Goal: Task Accomplishment & Management: Manage account settings

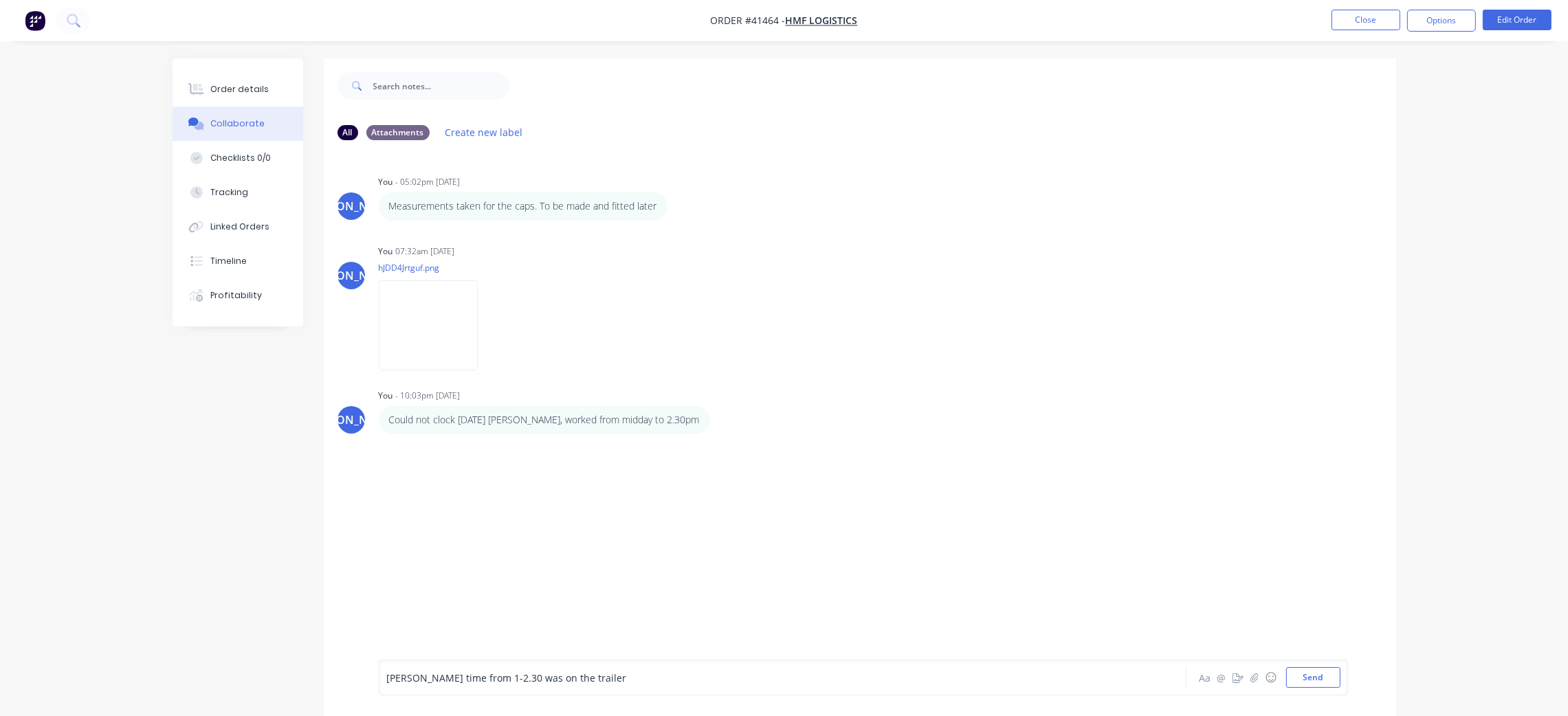
click at [1096, 472] on div "JO You - 05:02pm [DATE] Measurements taken for the caps. To be made and fitted …" at bounding box center [860, 405] width 1073 height 508
click at [1326, 671] on button "Send" at bounding box center [1313, 677] width 54 height 21
click at [1149, 431] on div "JO You - 10:03pm 07/09/25 Could not clock on sat arvo, worked from midday to 2.…" at bounding box center [860, 409] width 1073 height 48
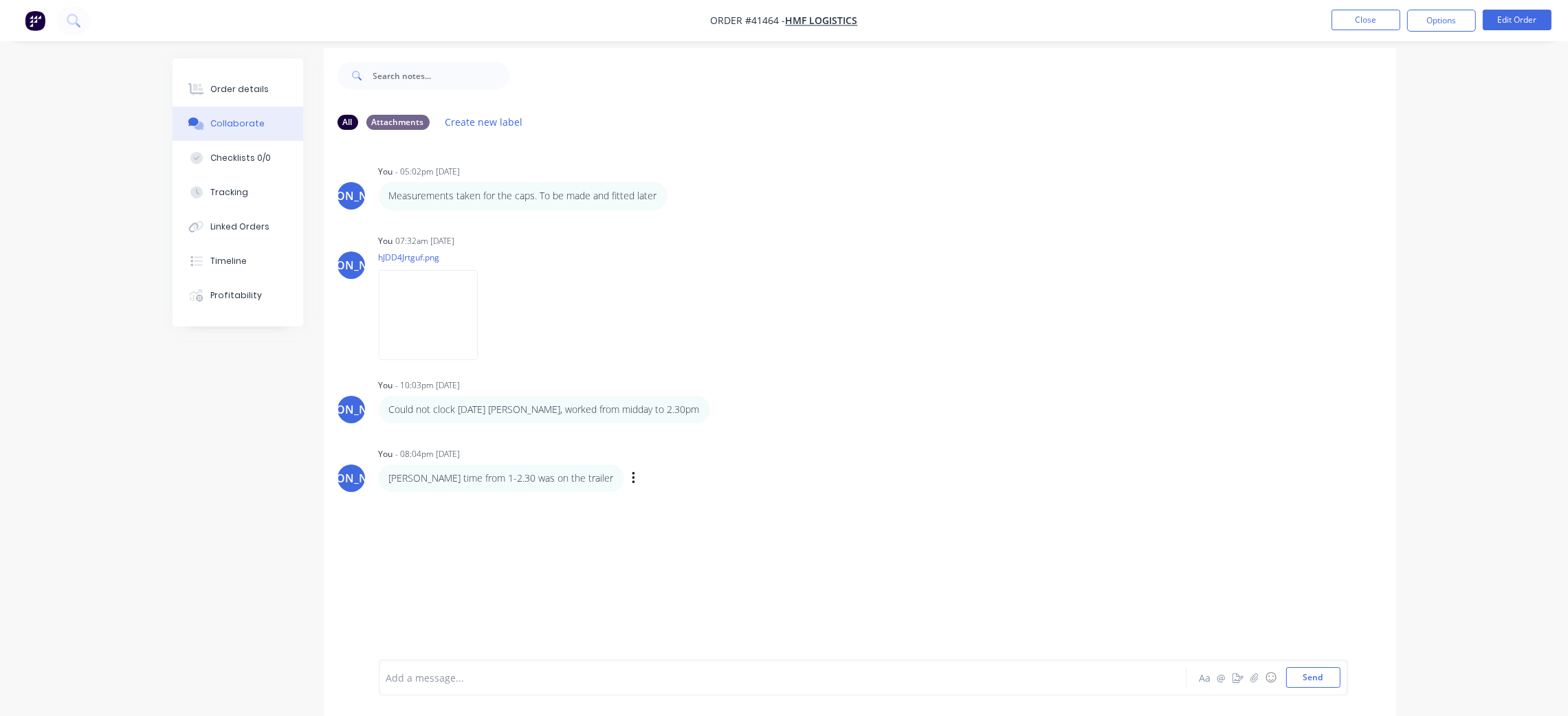
scroll to position [22, 0]
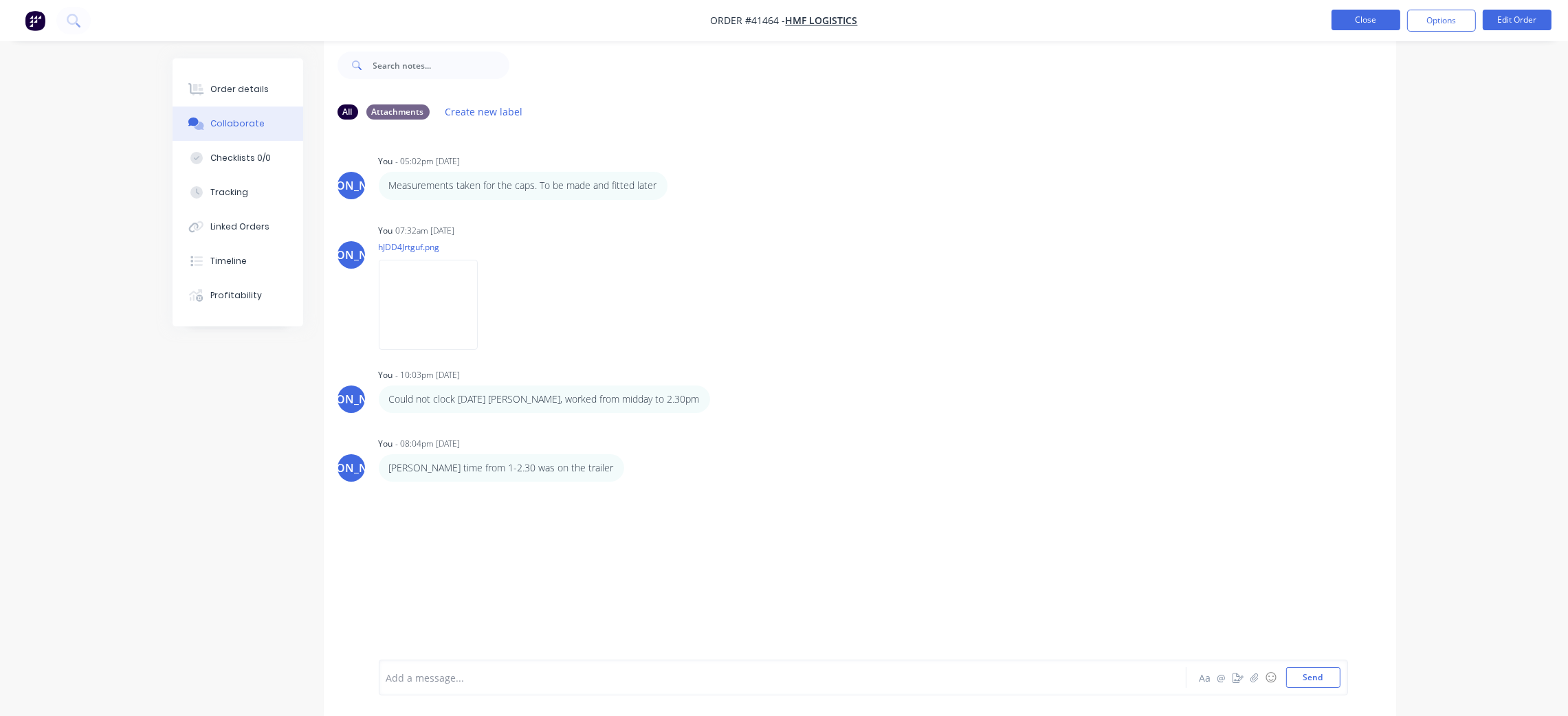
click at [1363, 15] on button "Close" at bounding box center [1366, 20] width 69 height 21
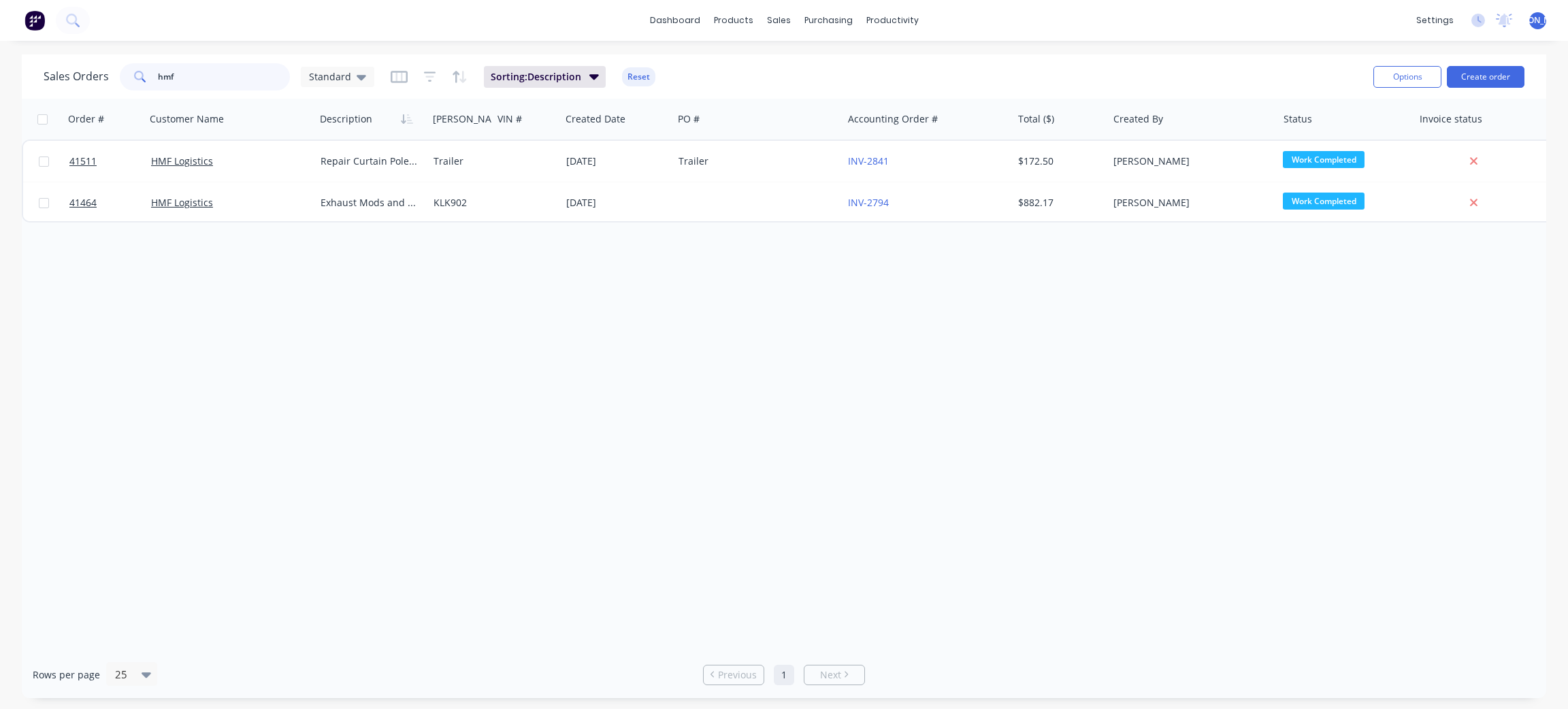
drag, startPoint x: 207, startPoint y: 69, endPoint x: 100, endPoint y: 79, distance: 107.5
click at [100, 76] on div "Sales Orders hmf Standard" at bounding box center [209, 76] width 331 height 27
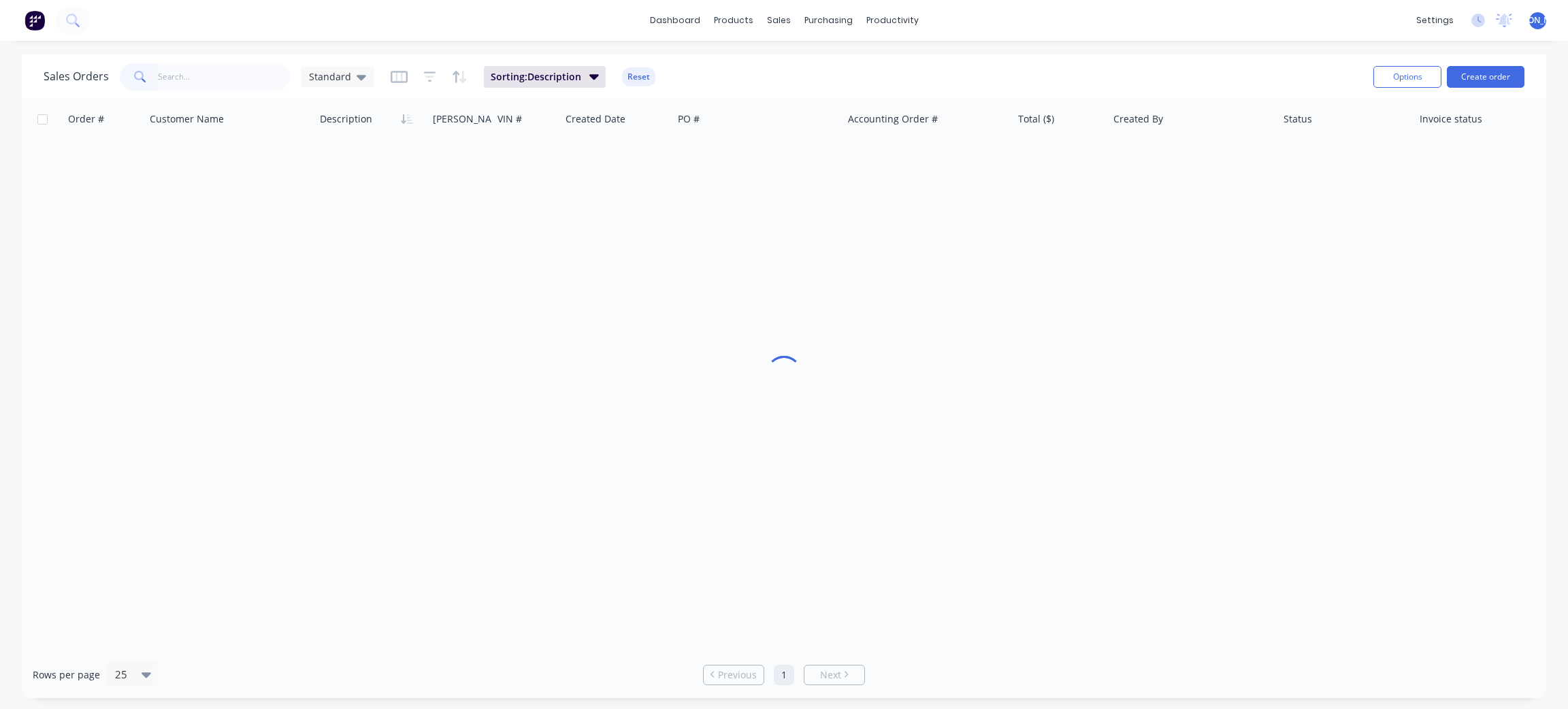
drag, startPoint x: 985, startPoint y: 296, endPoint x: 981, endPoint y: 280, distance: 16.5
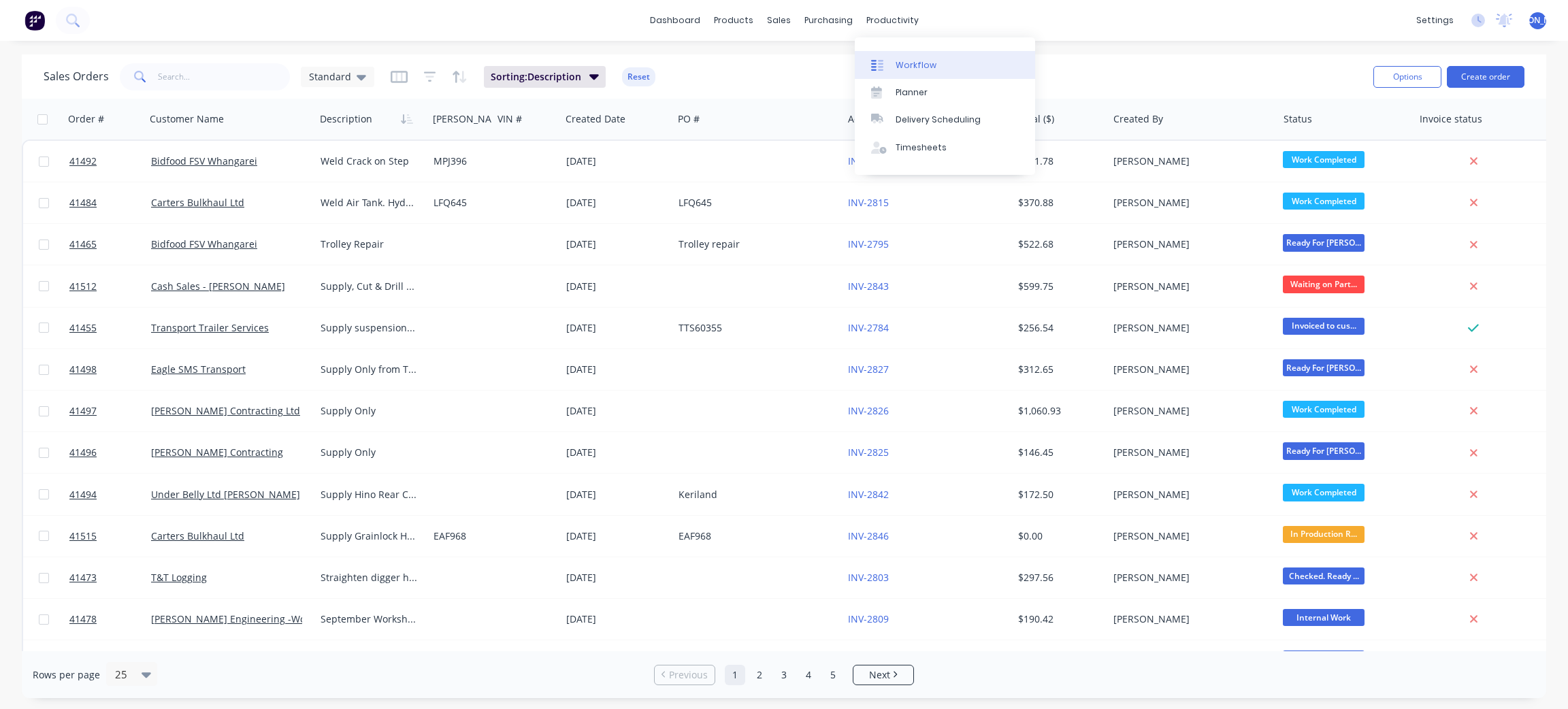
click at [920, 57] on link "Workflow" at bounding box center [944, 64] width 180 height 27
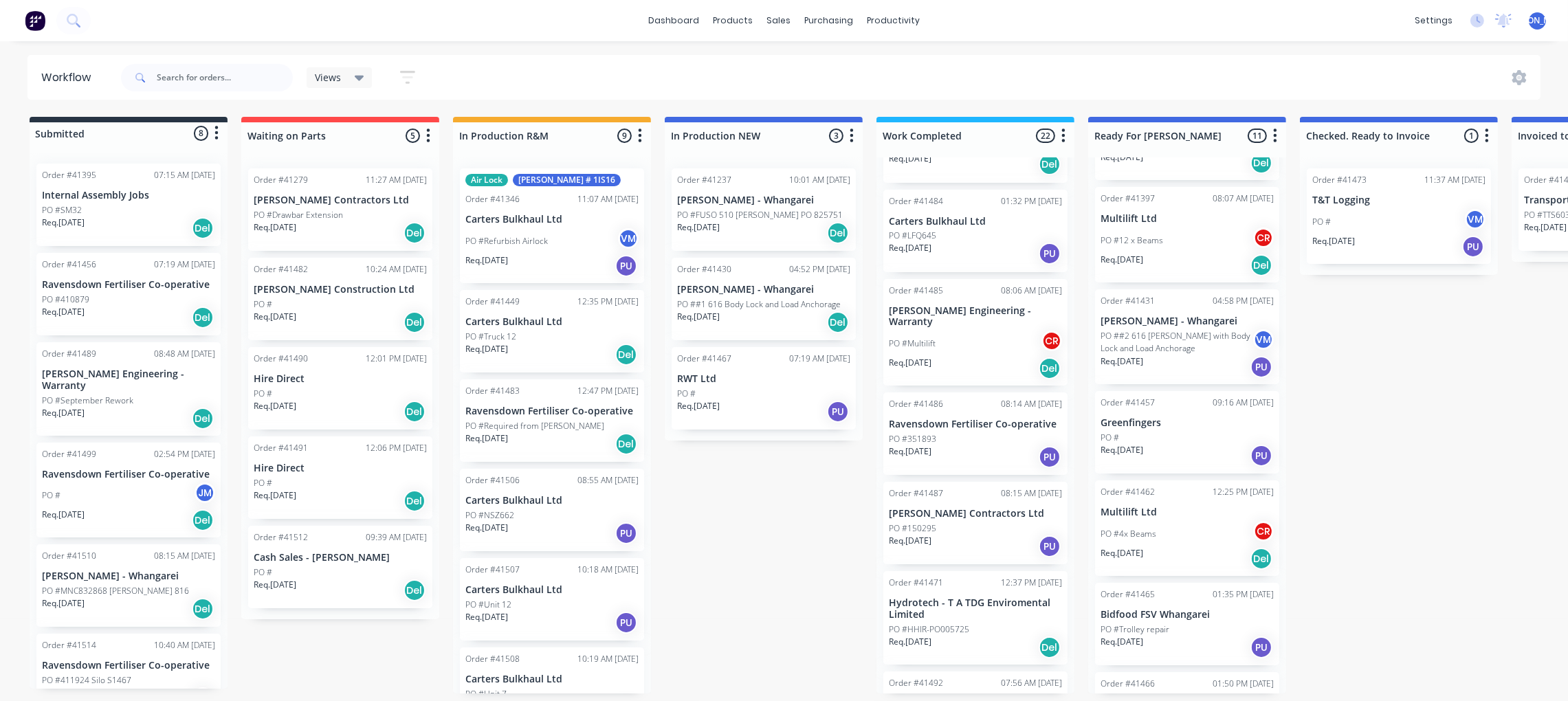
scroll to position [7, 0]
click at [581, 69] on div "Views Save new view None (Default) edit Admin edit Show/Hide statuses Show line…" at bounding box center [829, 78] width 1423 height 42
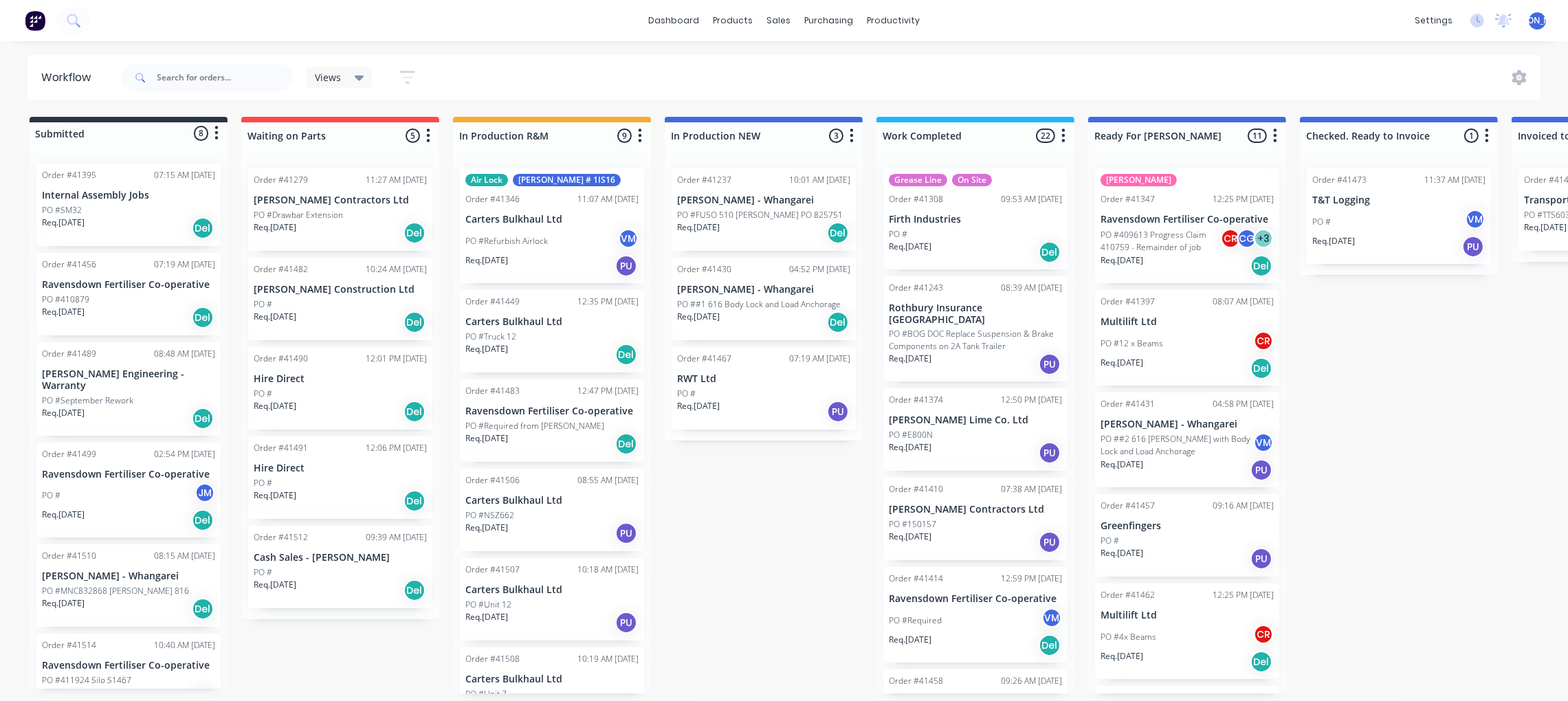
scroll to position [0, 0]
click at [960, 338] on p "PO #BOG DOC Replace Suspension & Brake Components on 2A Tank Trailer" at bounding box center [976, 341] width 174 height 25
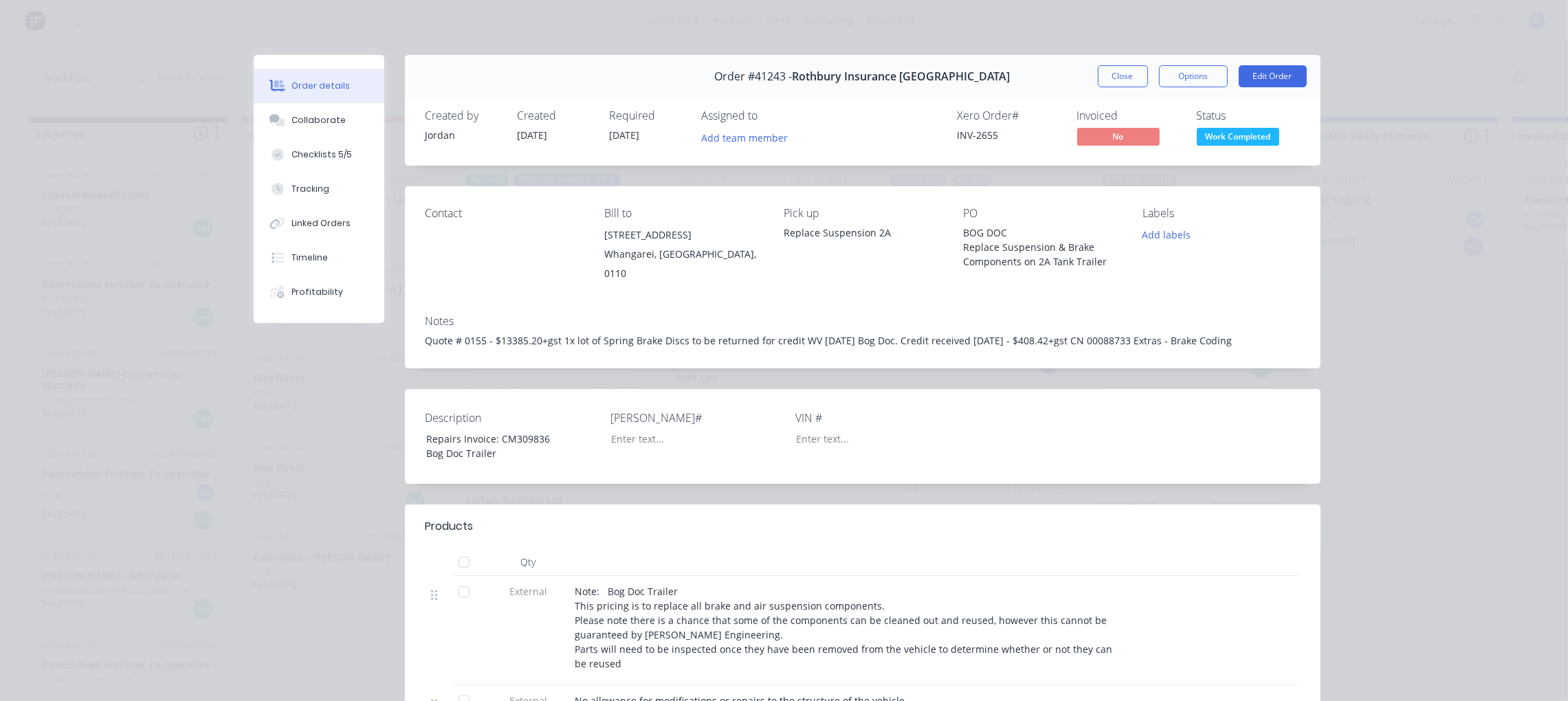
click at [1453, 352] on div "Order details Collaborate Checklists 5/5 Tracking Linked Orders Timeline Profit…" at bounding box center [784, 350] width 1568 height 701
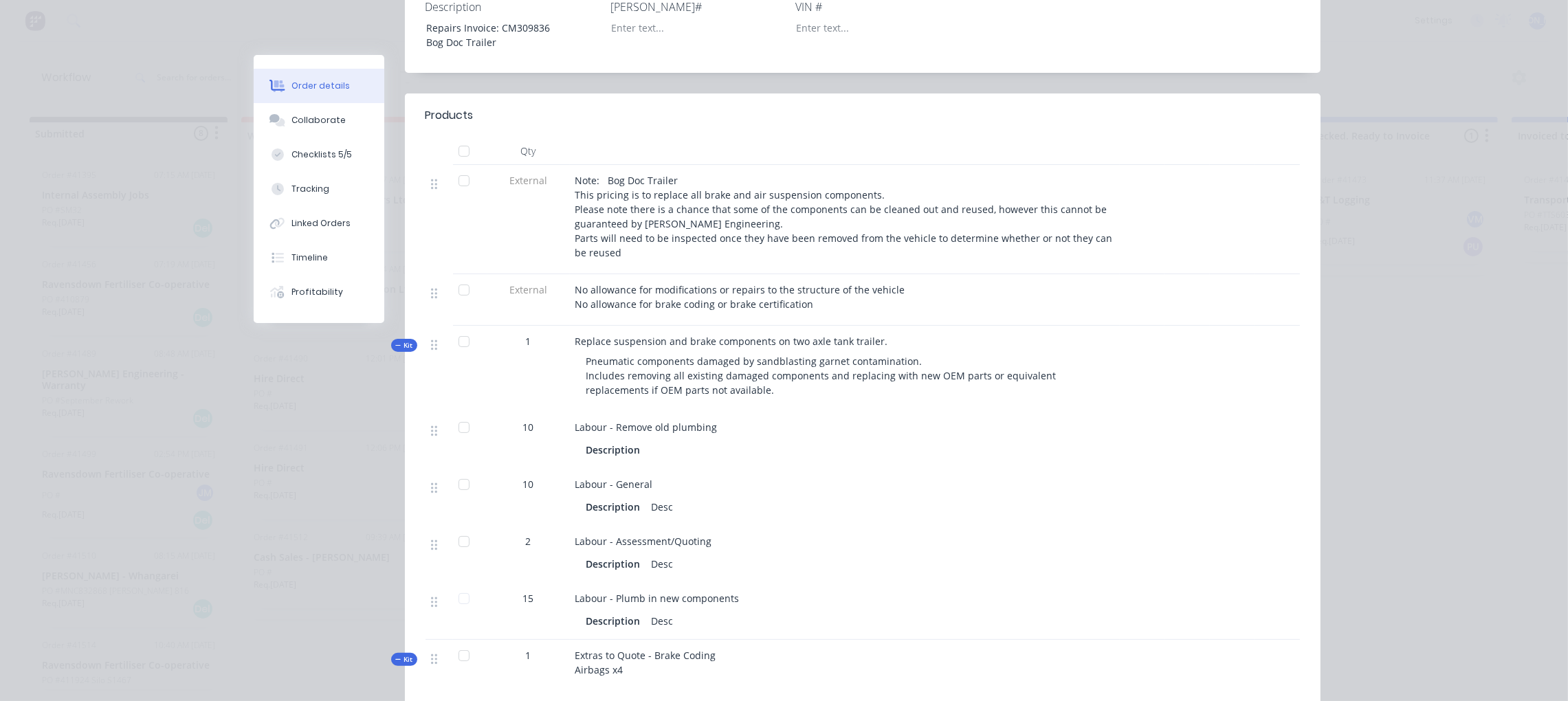
scroll to position [412, 0]
click at [391, 346] on div "Kit" at bounding box center [404, 344] width 26 height 13
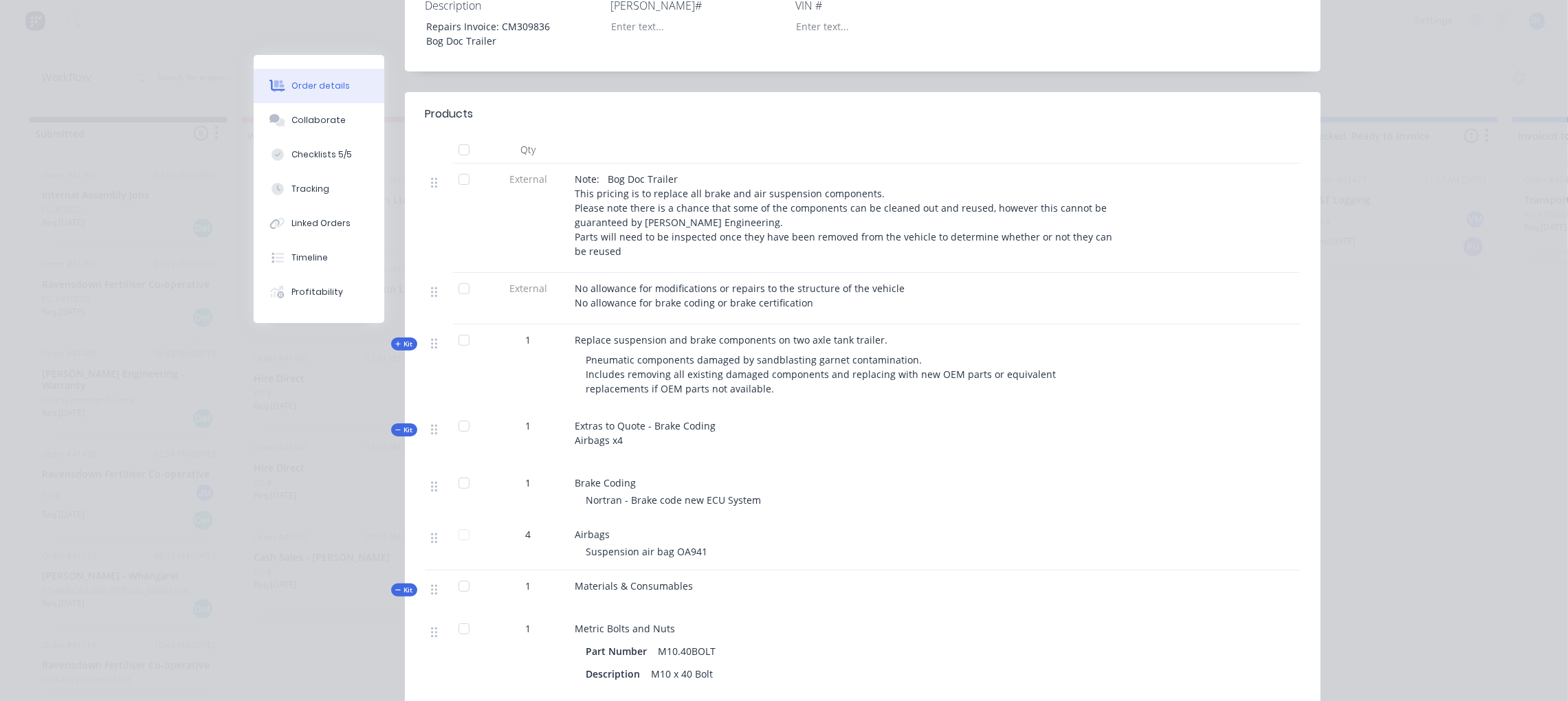
click at [402, 428] on span "Kit" at bounding box center [405, 429] width 18 height 10
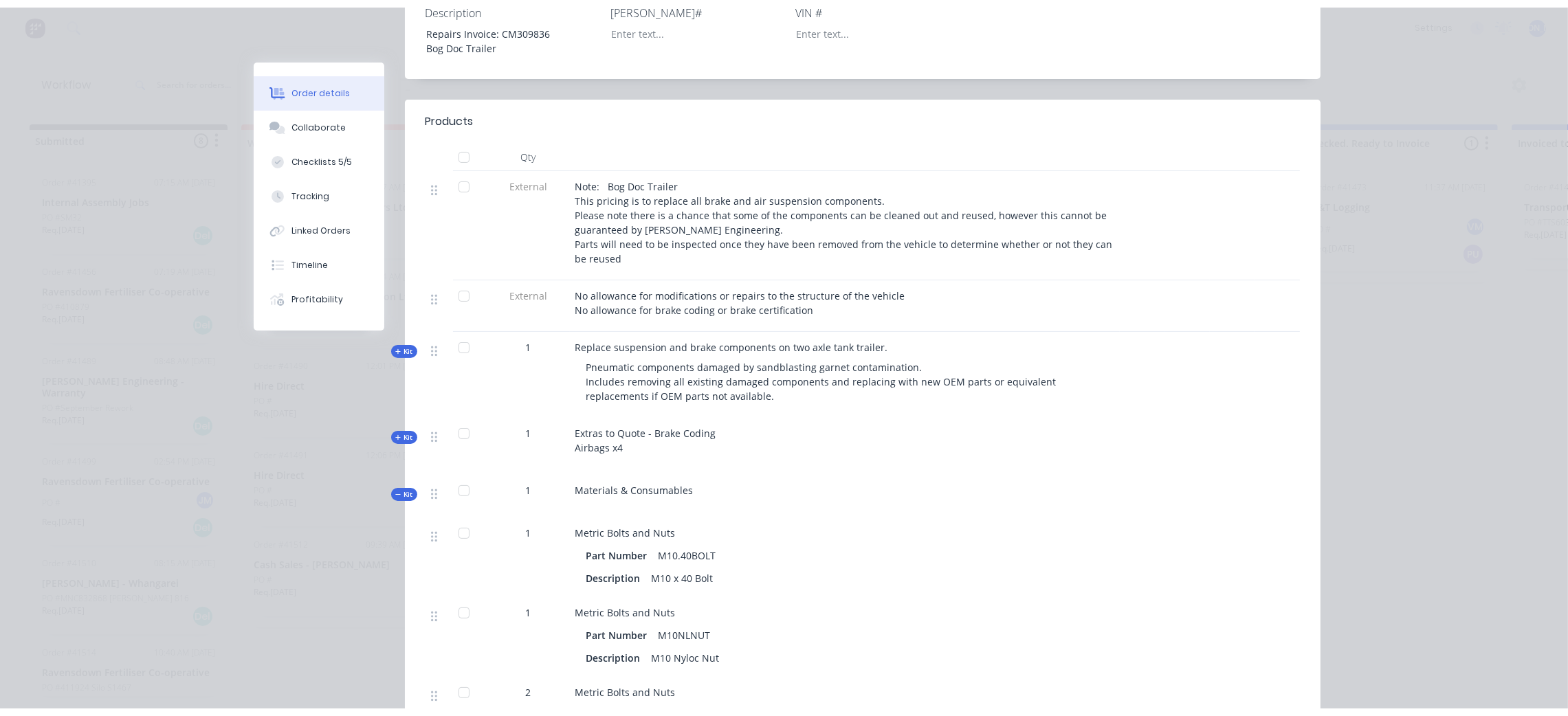
scroll to position [0, 0]
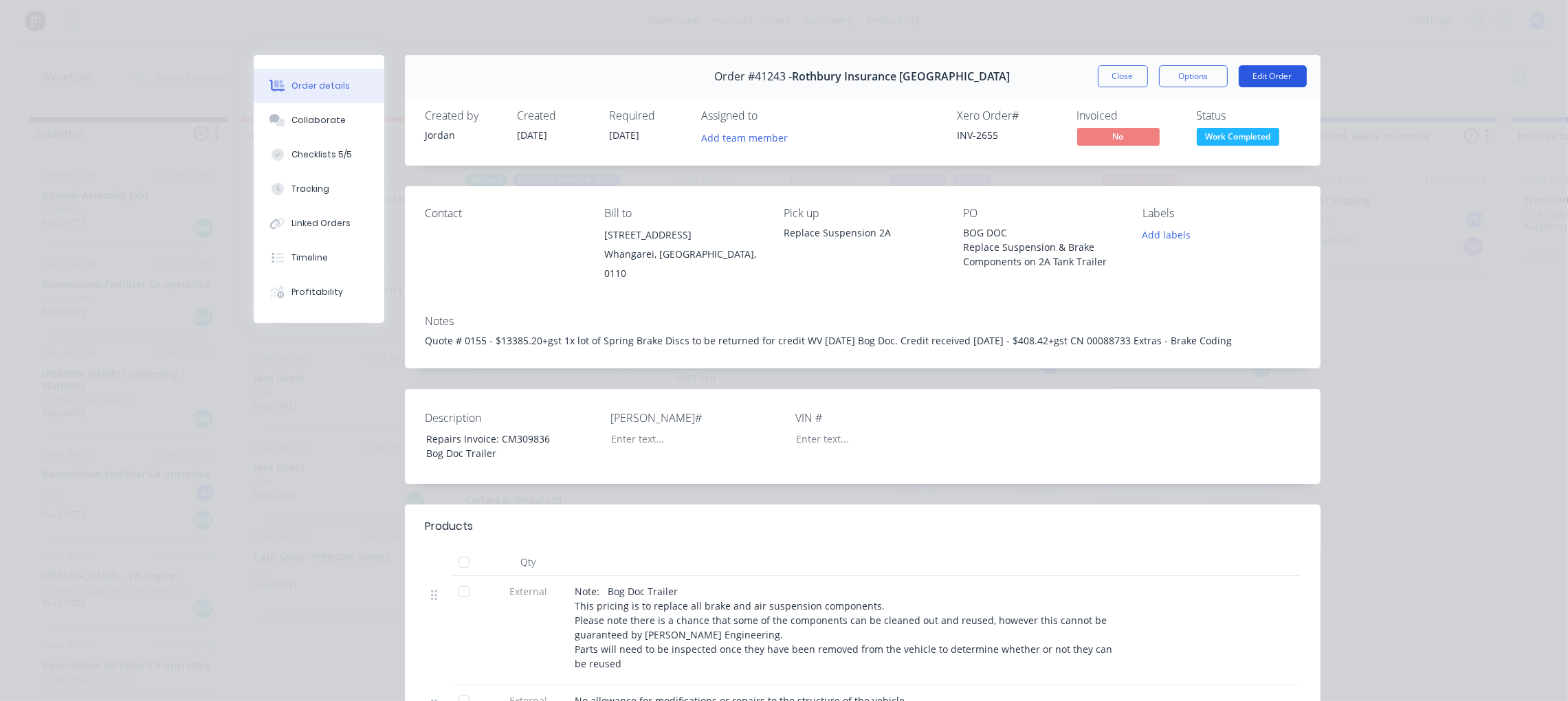
click at [1261, 76] on button "Edit Order" at bounding box center [1273, 76] width 68 height 22
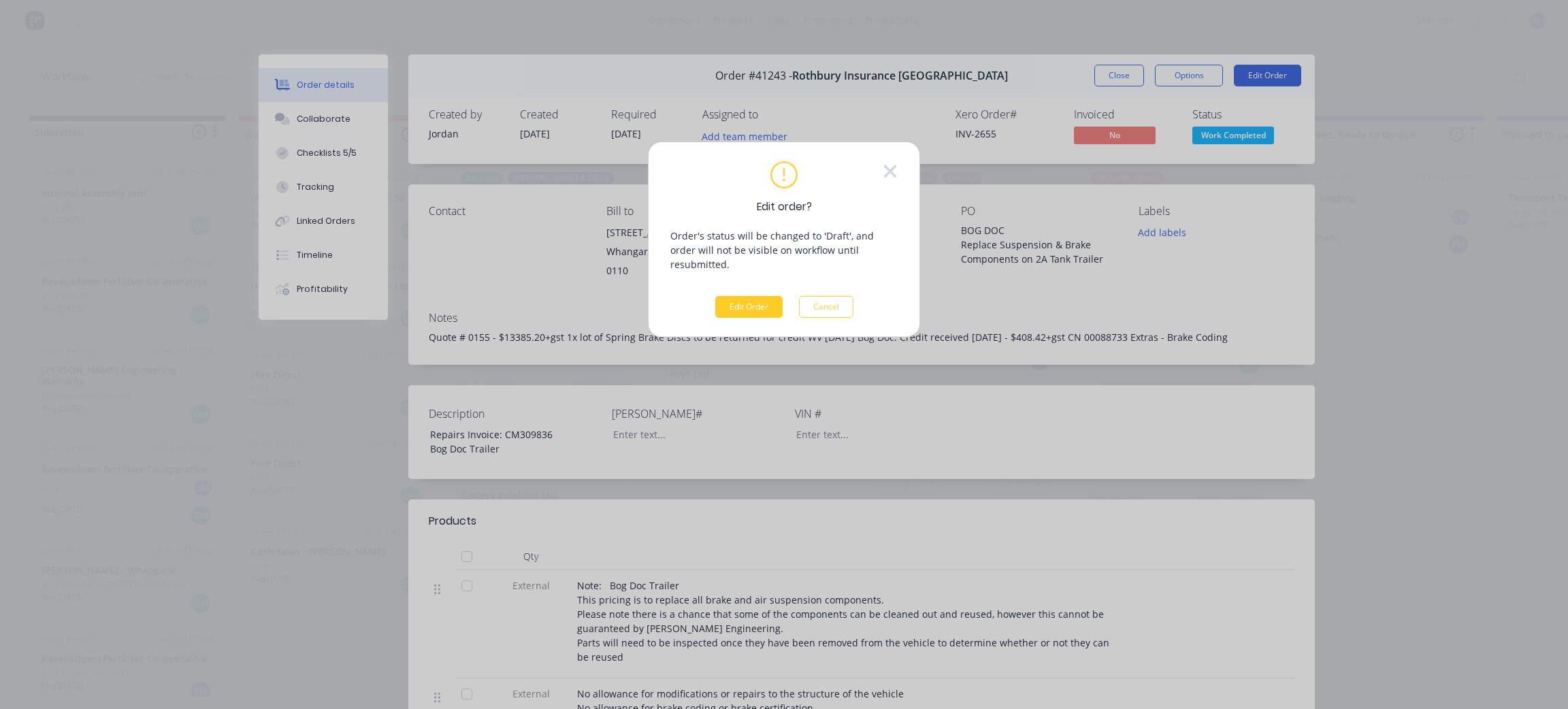
click at [731, 296] on button "Edit Order" at bounding box center [749, 307] width 67 height 21
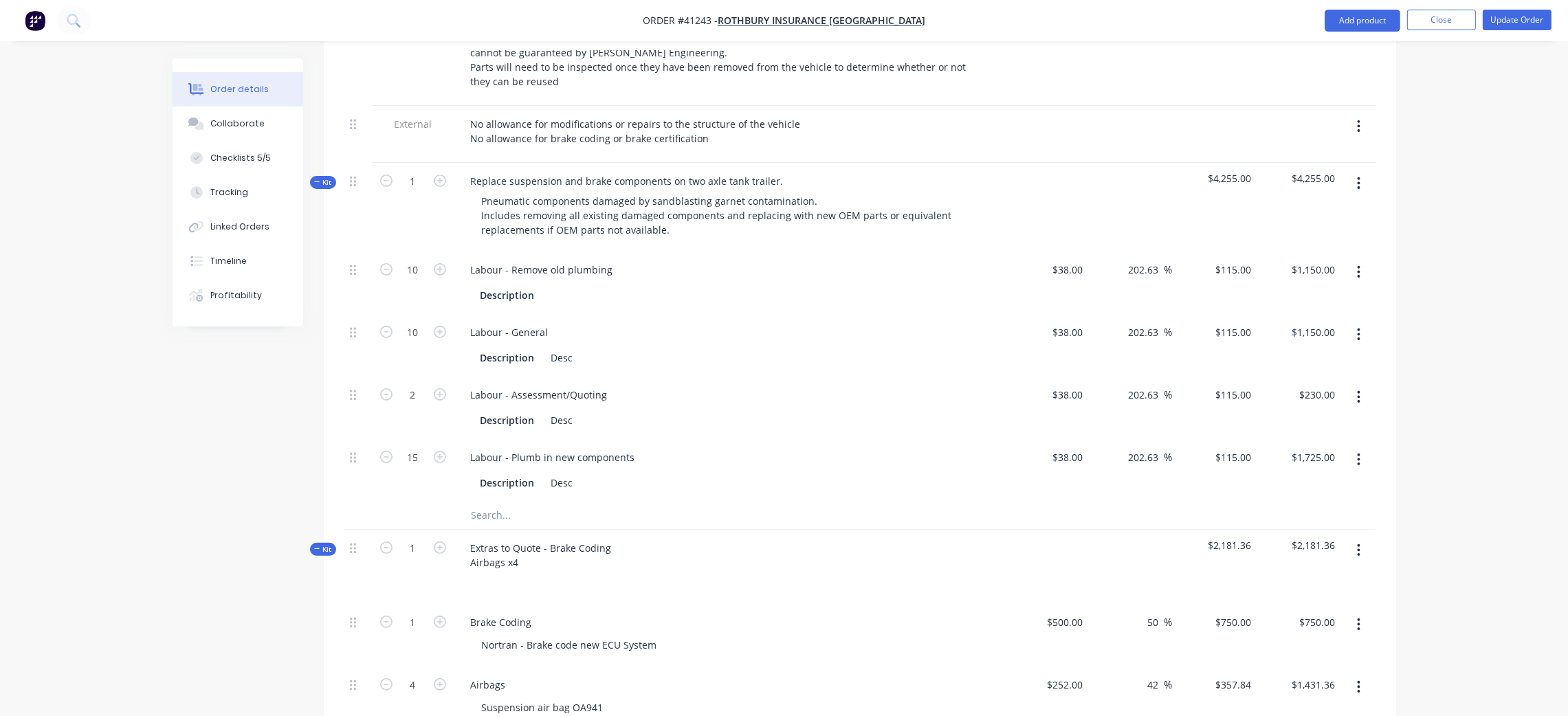
scroll to position [722, 0]
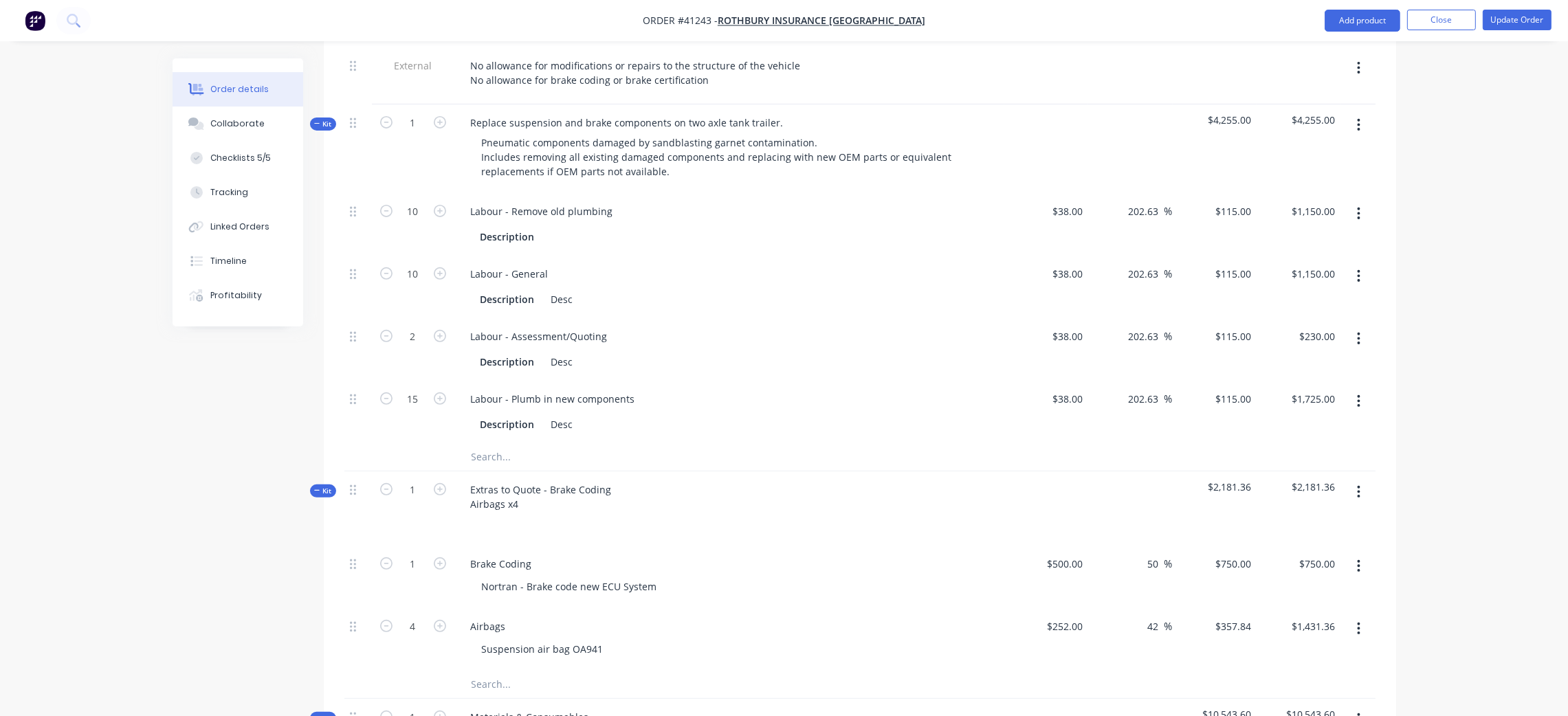
click at [327, 119] on span "Kit" at bounding box center [323, 124] width 18 height 10
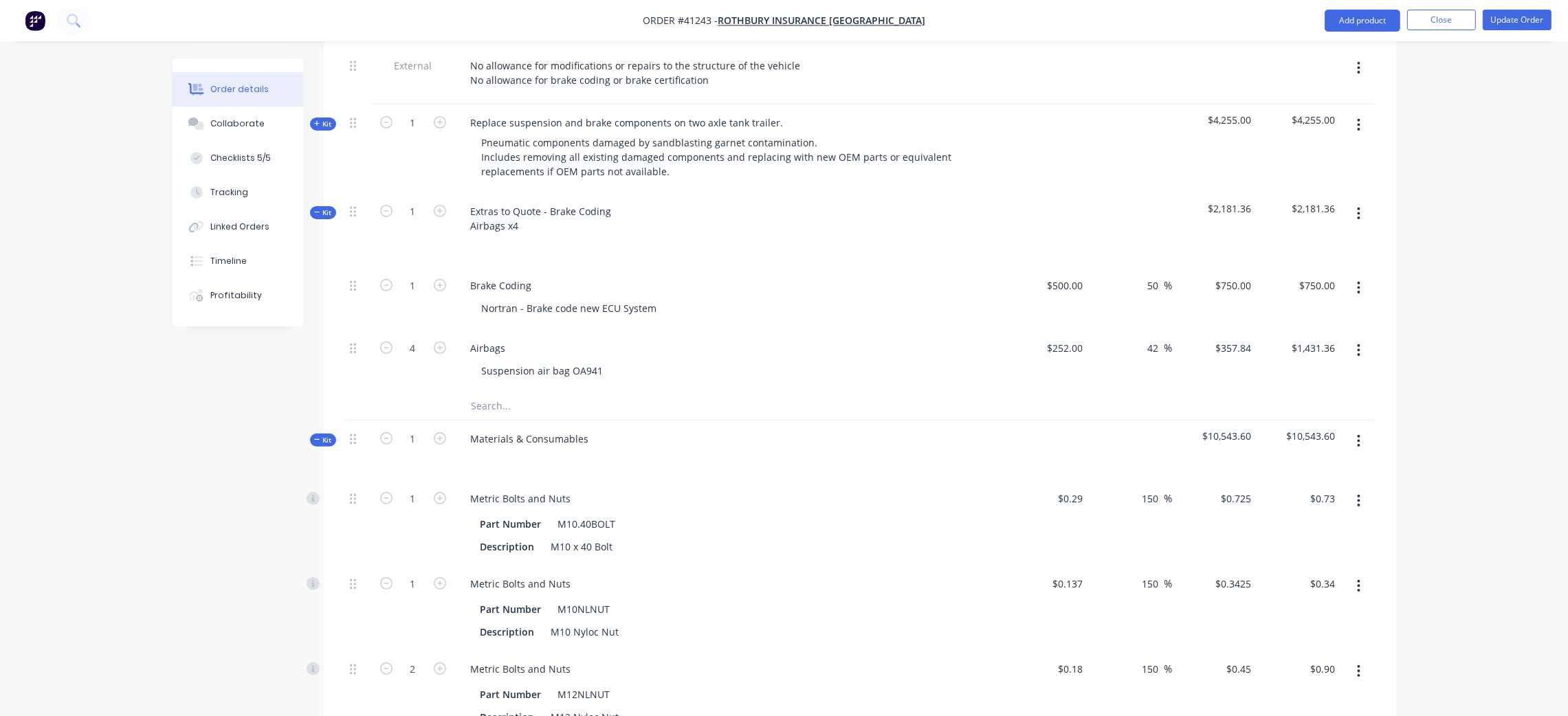
click at [321, 208] on span "Kit" at bounding box center [323, 213] width 18 height 10
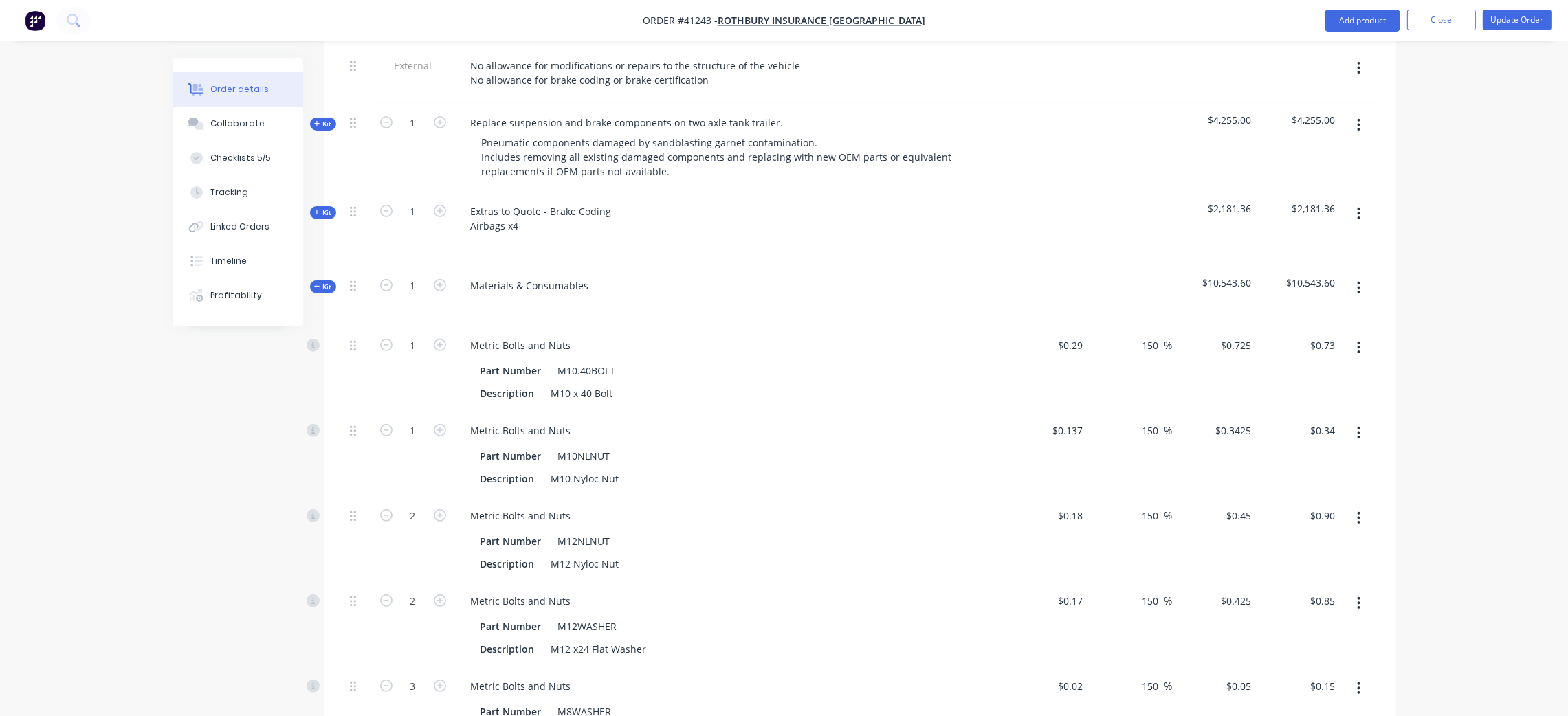
click at [317, 283] on icon at bounding box center [317, 287] width 6 height 7
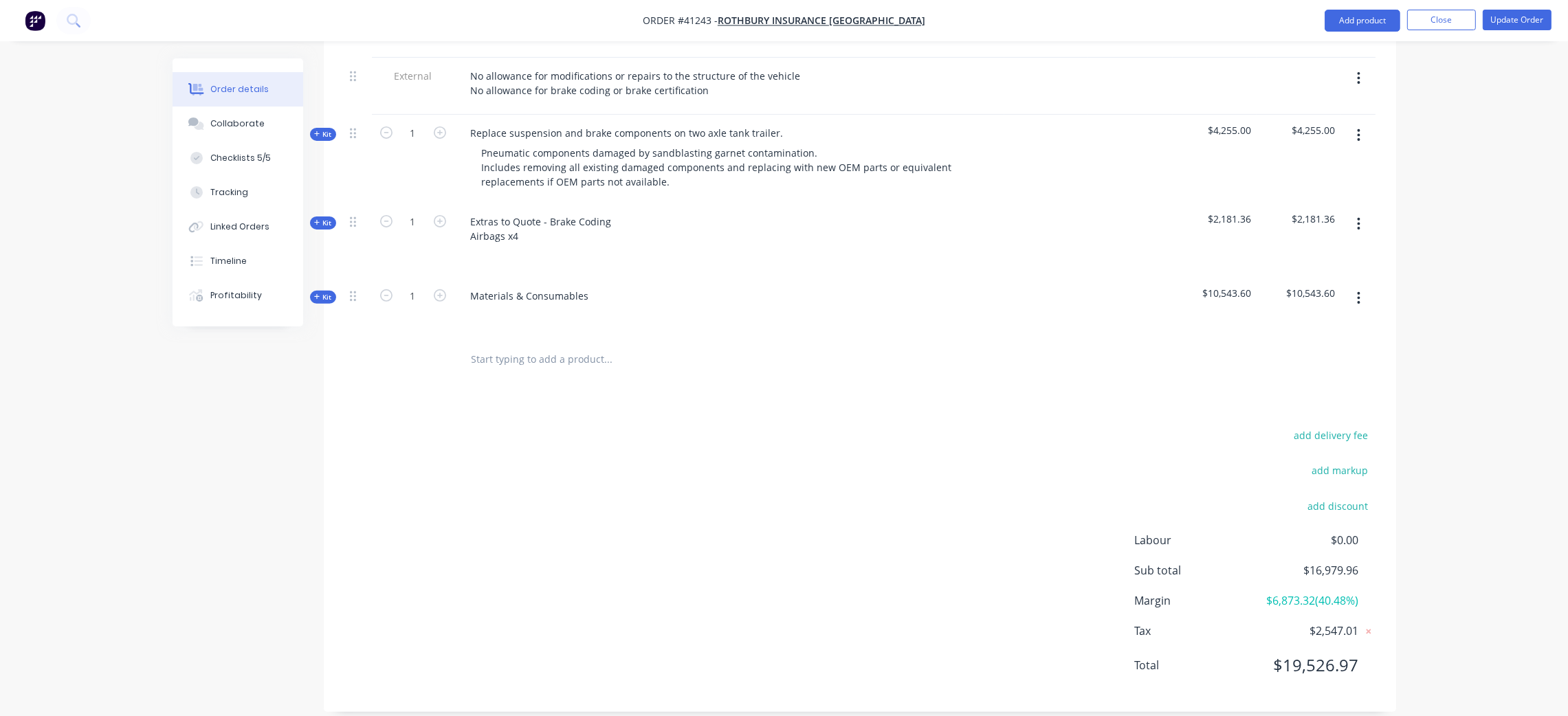
scroll to position [714, 0]
drag, startPoint x: 325, startPoint y: 281, endPoint x: 344, endPoint y: 258, distance: 29.8
click at [325, 290] on span "Kit" at bounding box center [323, 295] width 18 height 10
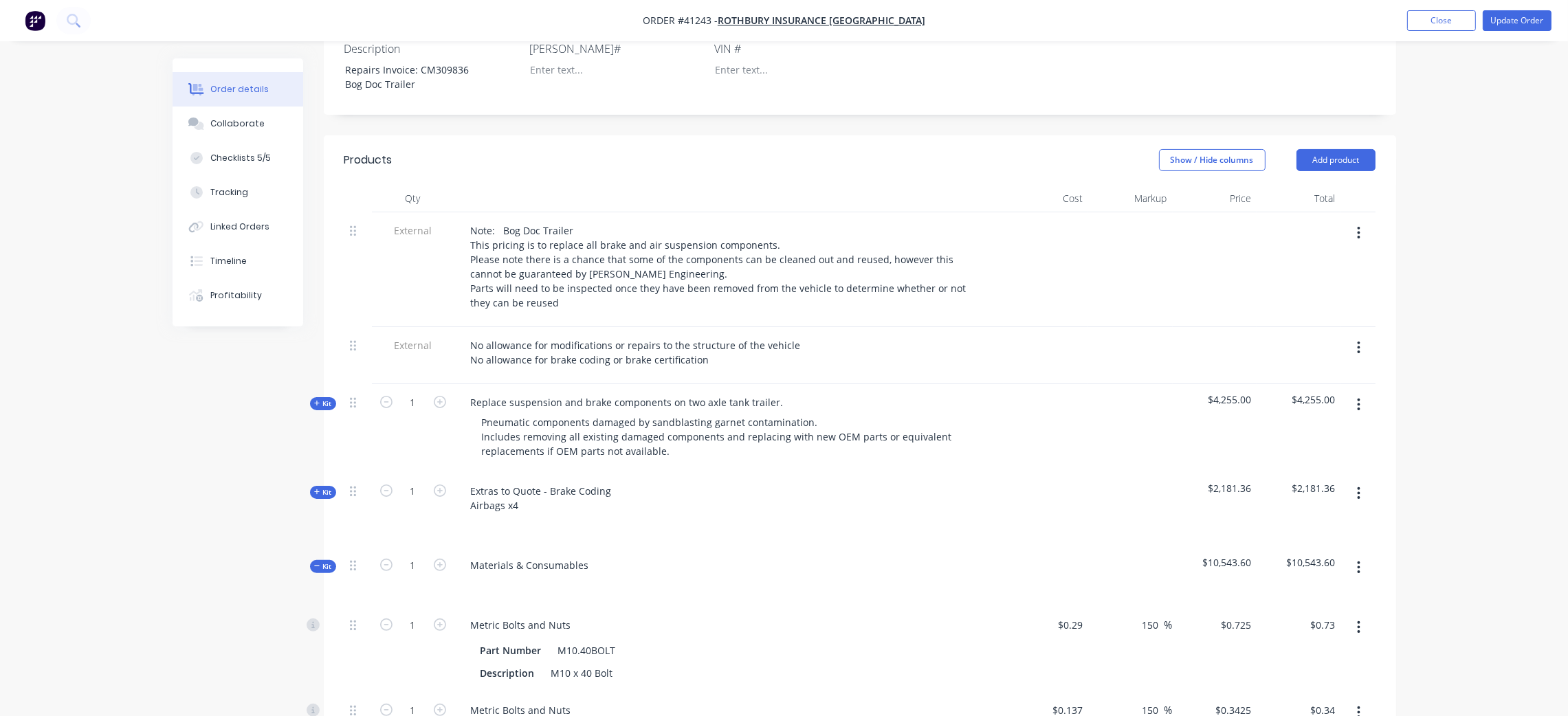
scroll to position [507, 0]
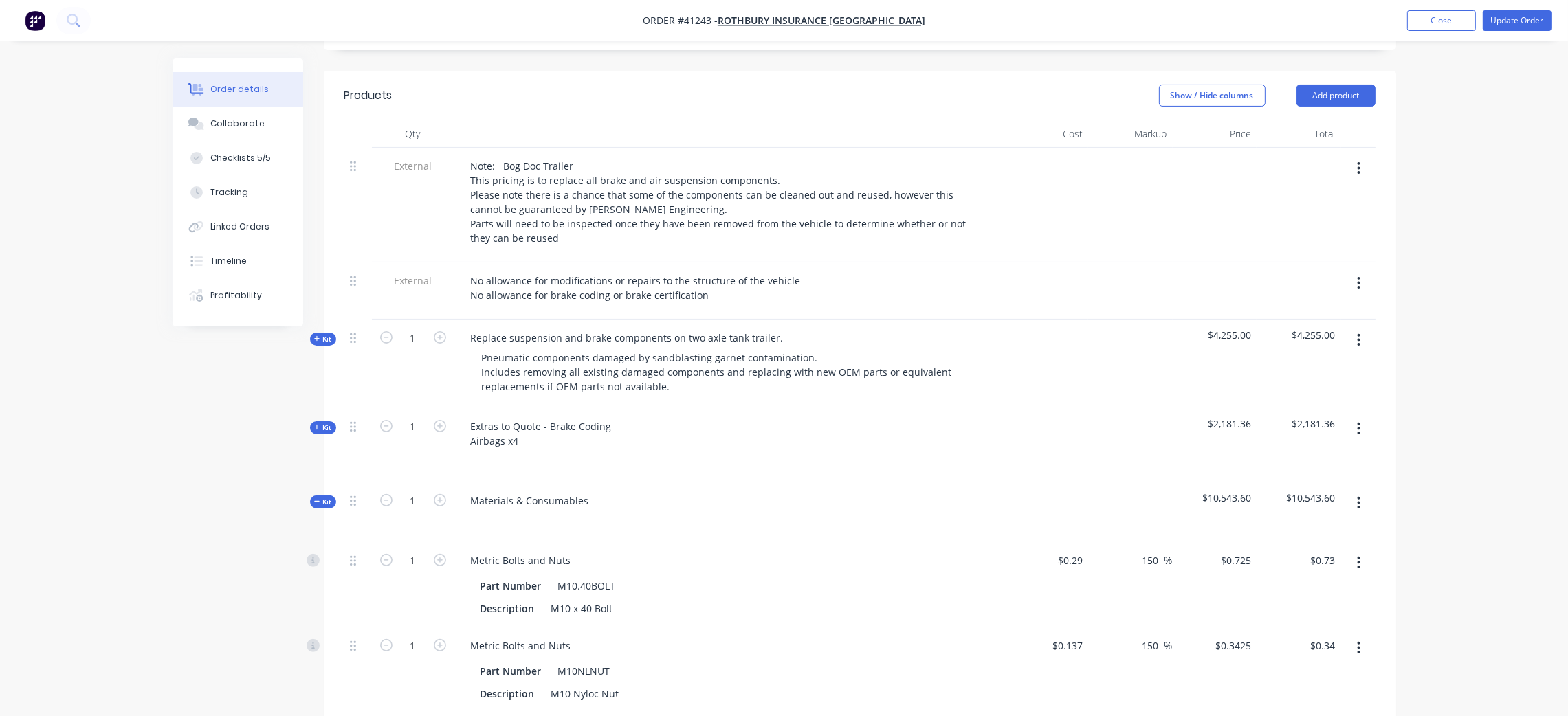
click at [325, 497] on span "Kit" at bounding box center [323, 502] width 18 height 10
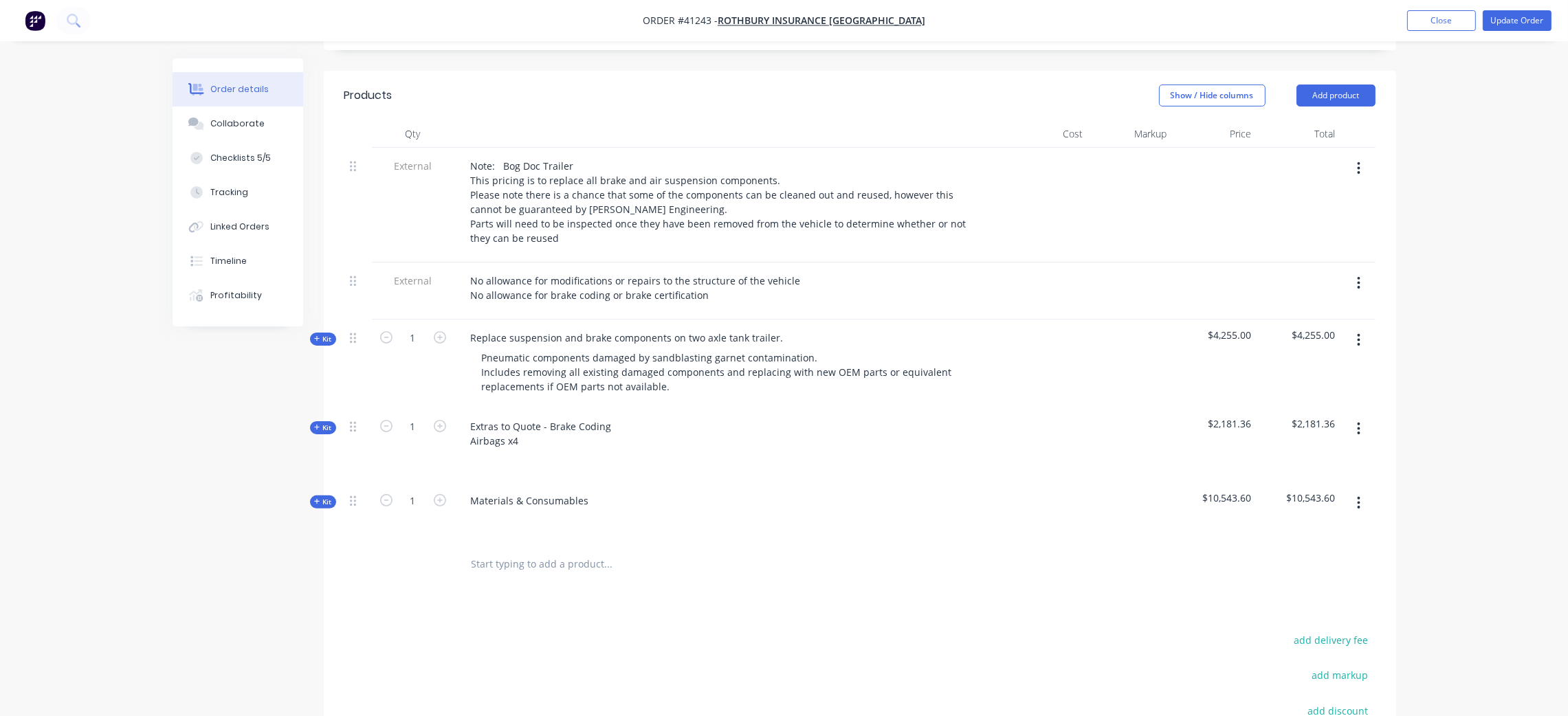
click at [322, 423] on span "Kit" at bounding box center [323, 428] width 18 height 10
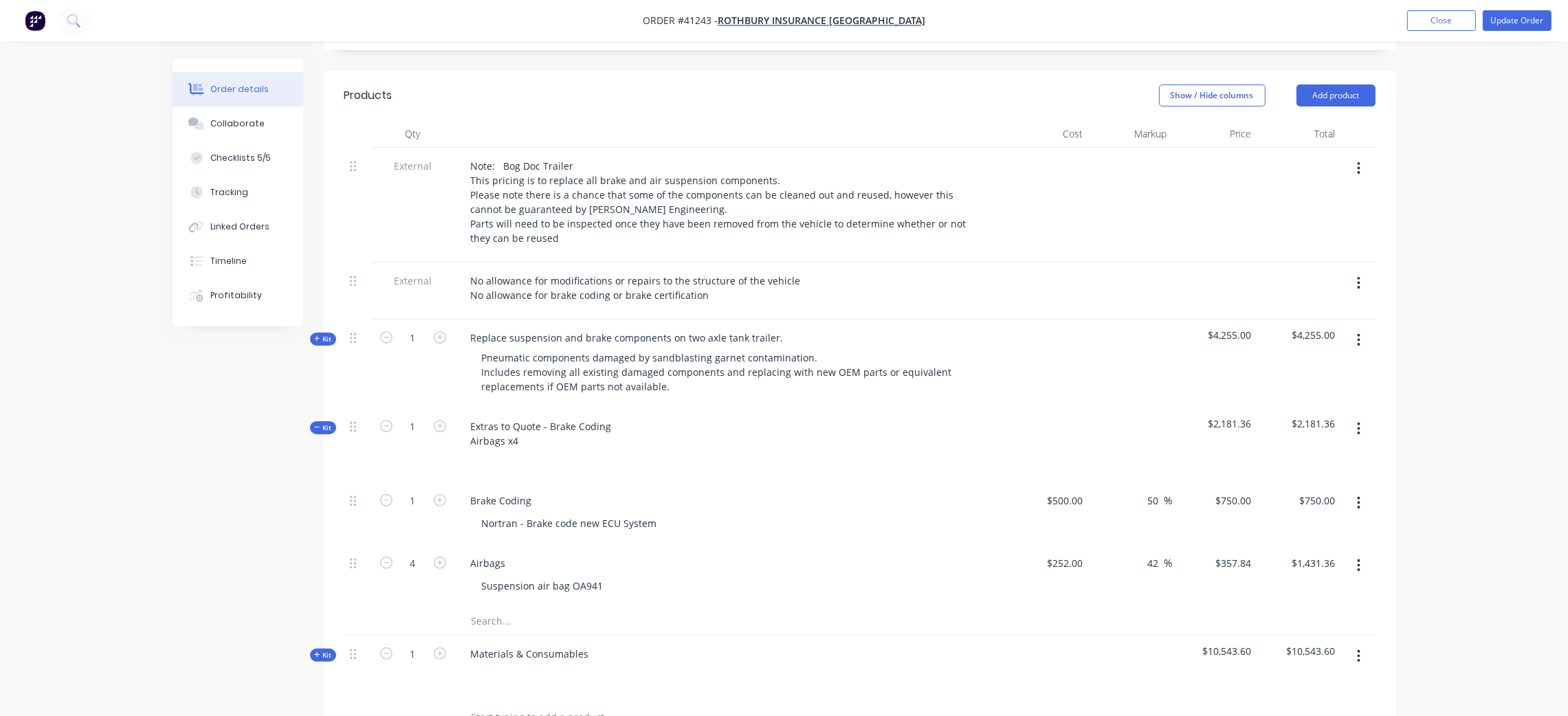
click at [325, 423] on span "Kit" at bounding box center [323, 428] width 18 height 10
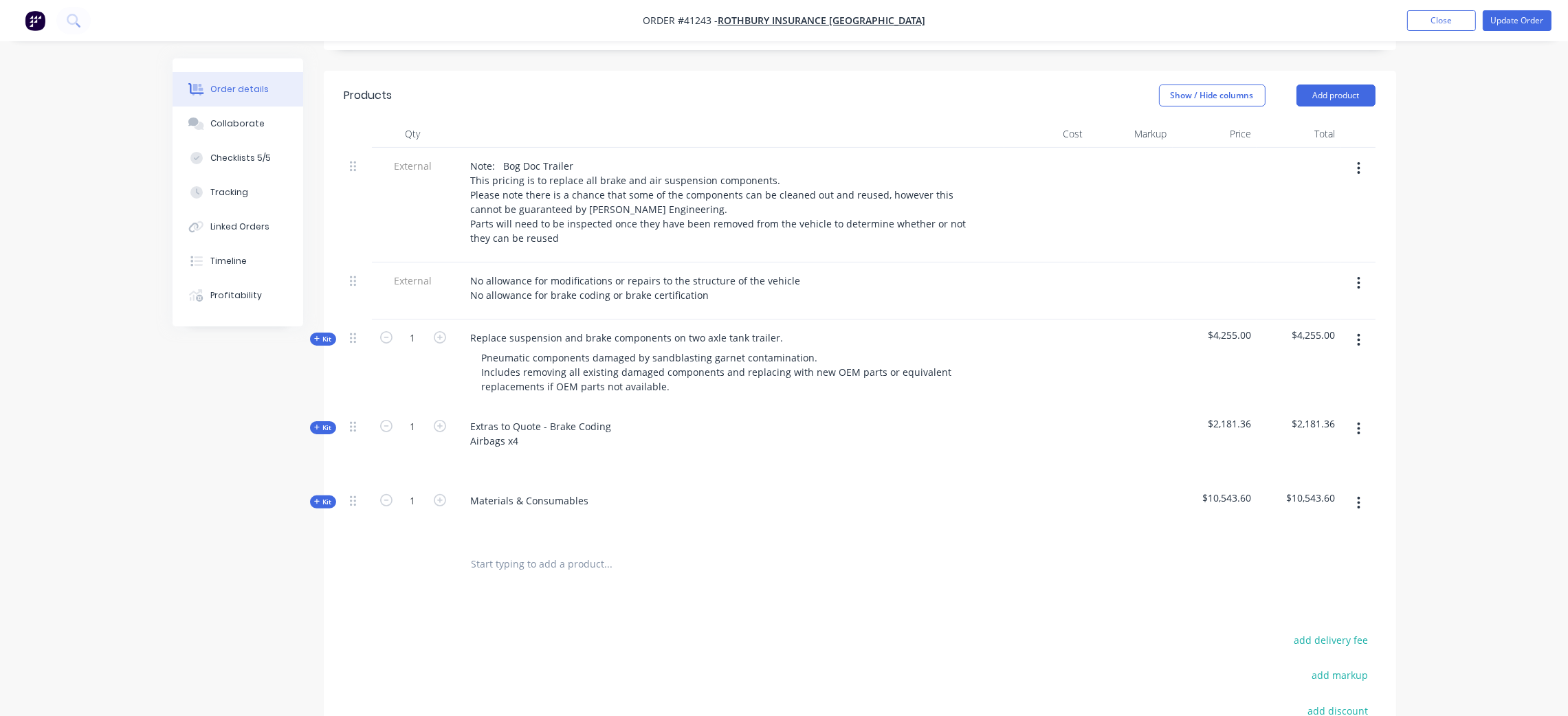
click at [324, 334] on span "Kit" at bounding box center [323, 339] width 18 height 10
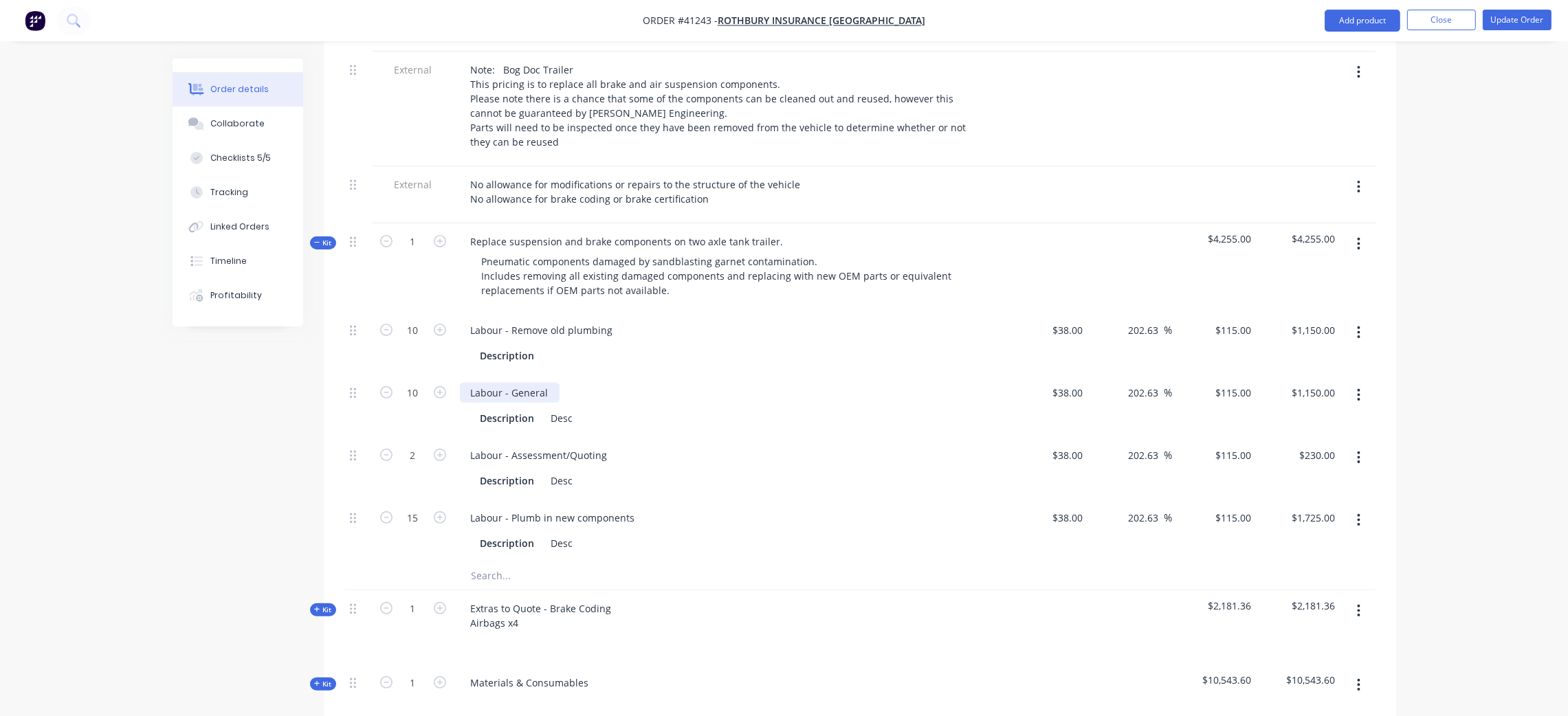
scroll to position [610, 0]
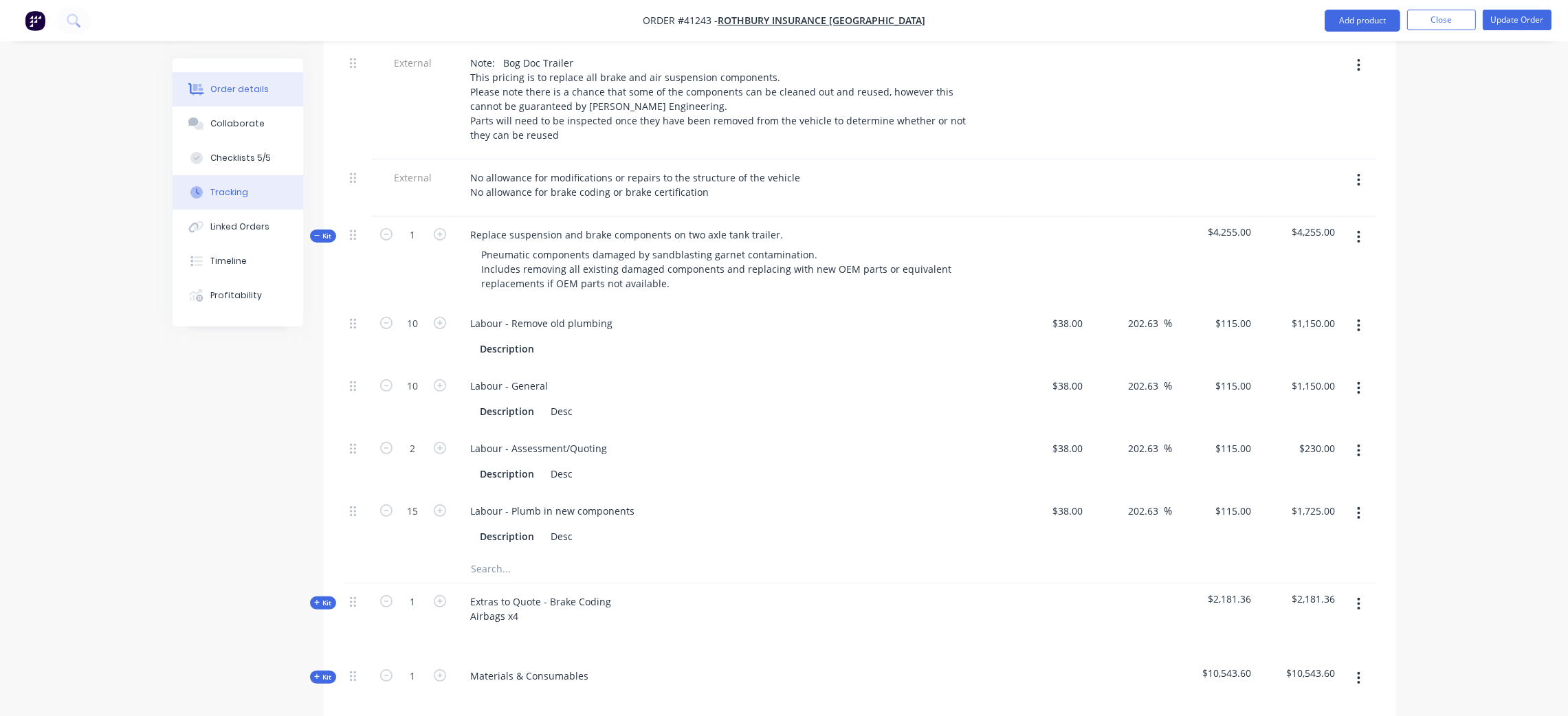
click at [233, 186] on div "Tracking" at bounding box center [229, 192] width 38 height 12
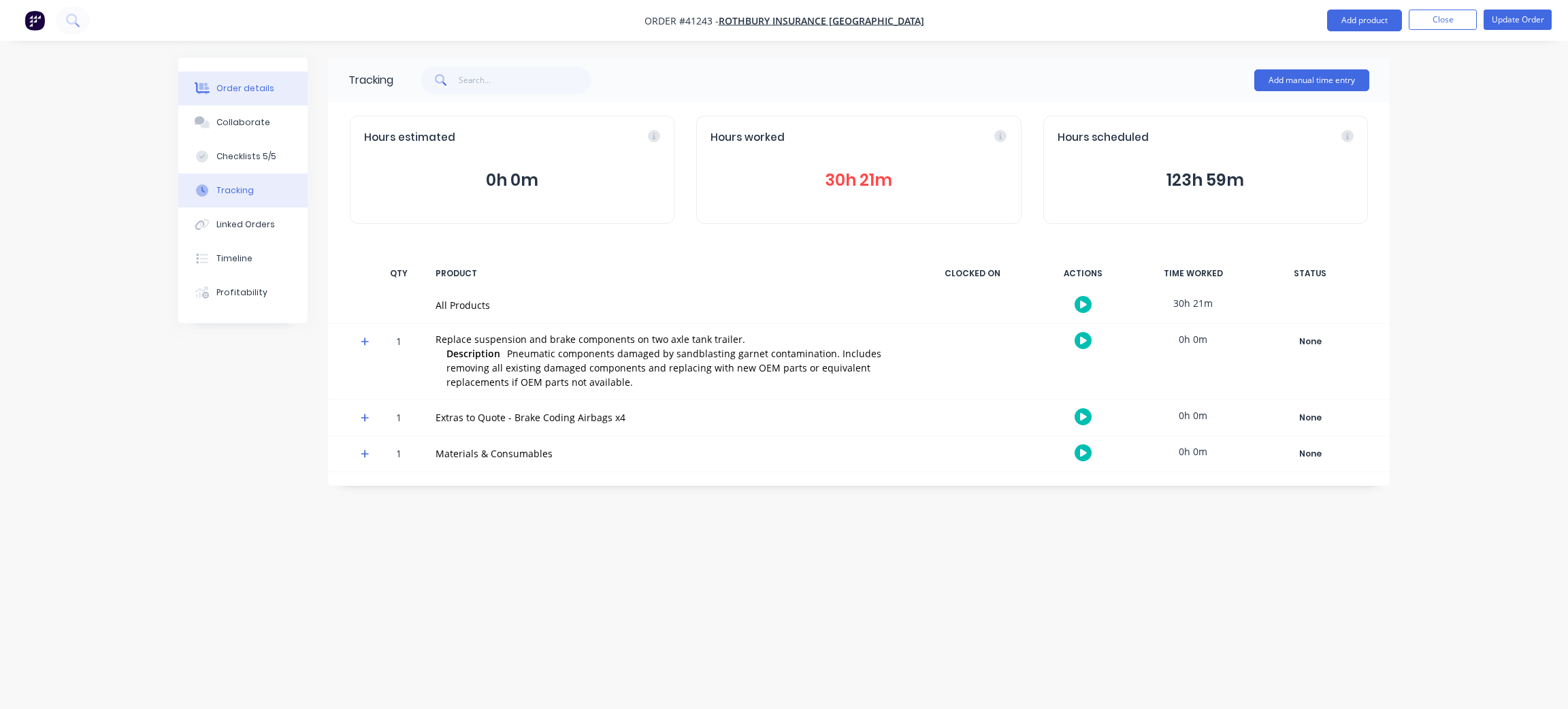
click at [239, 93] on div "Order details" at bounding box center [245, 88] width 58 height 12
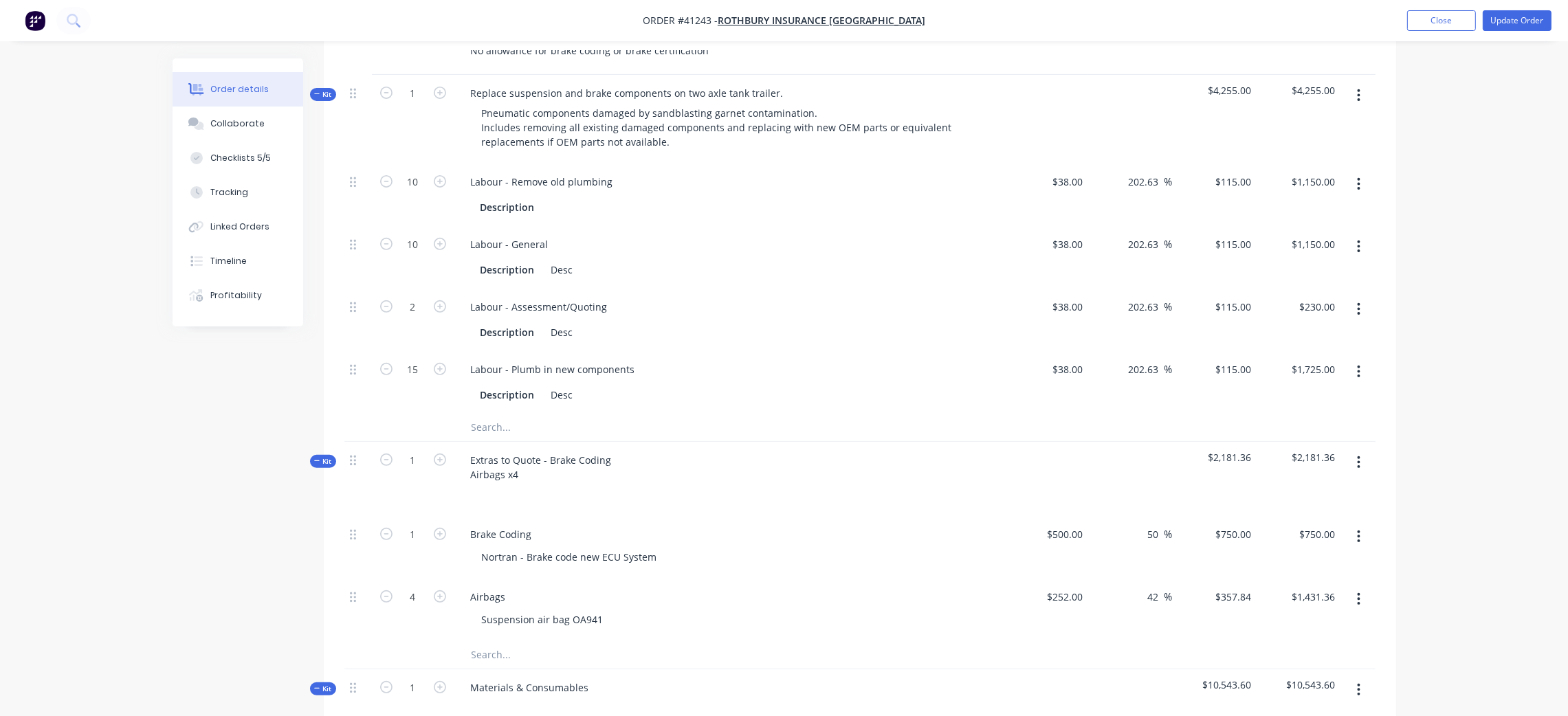
scroll to position [309, 0]
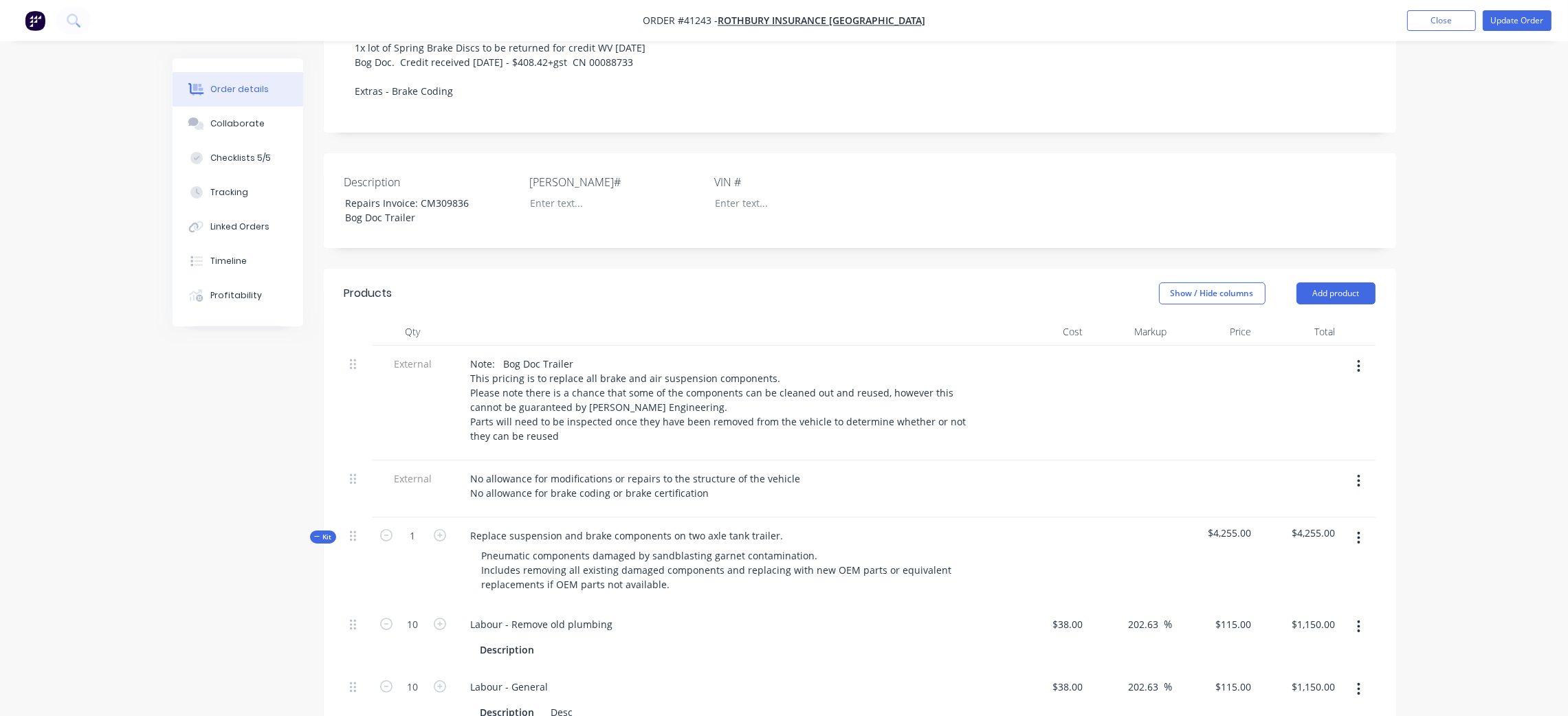
click at [317, 536] on icon at bounding box center [317, 536] width 6 height 1
click at [322, 620] on span "Kit" at bounding box center [323, 625] width 18 height 10
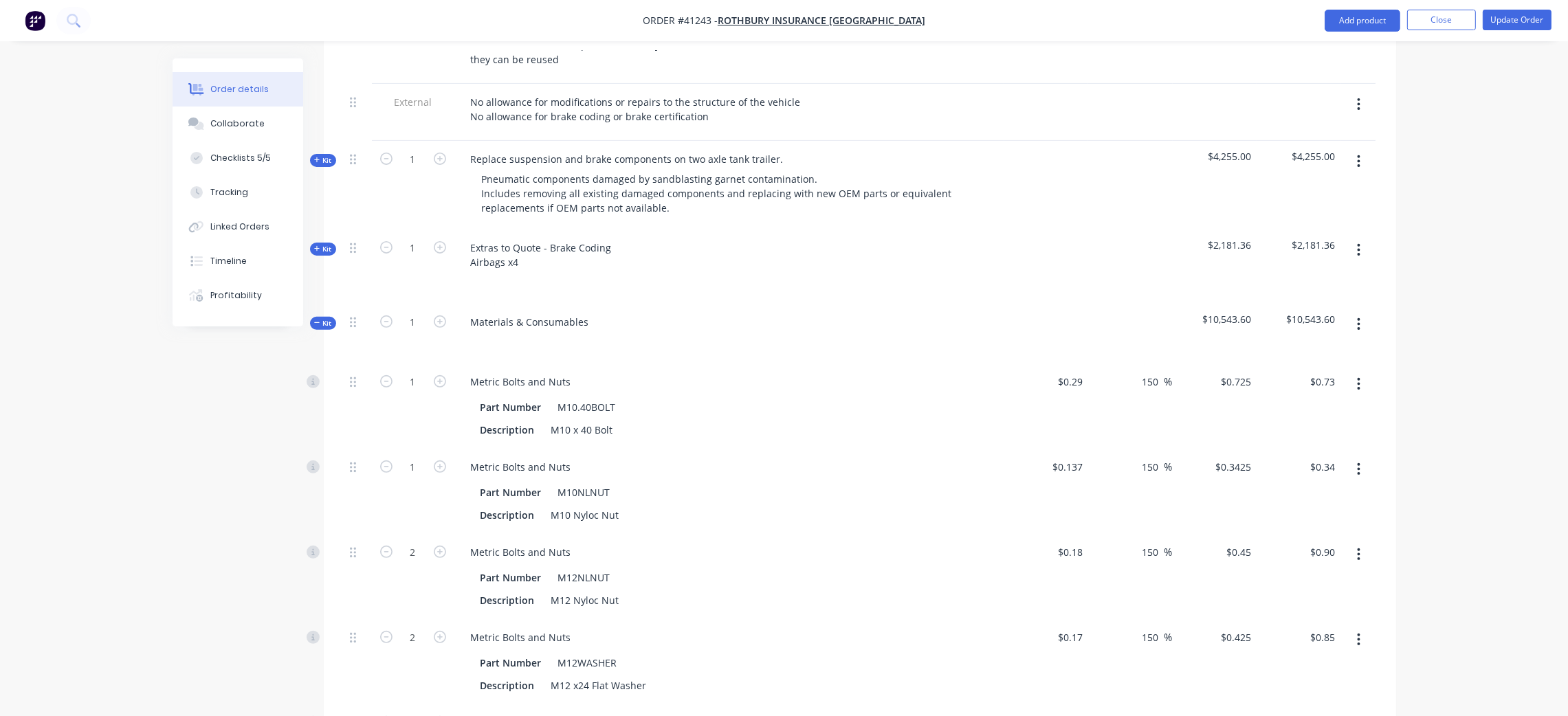
scroll to position [722, 0]
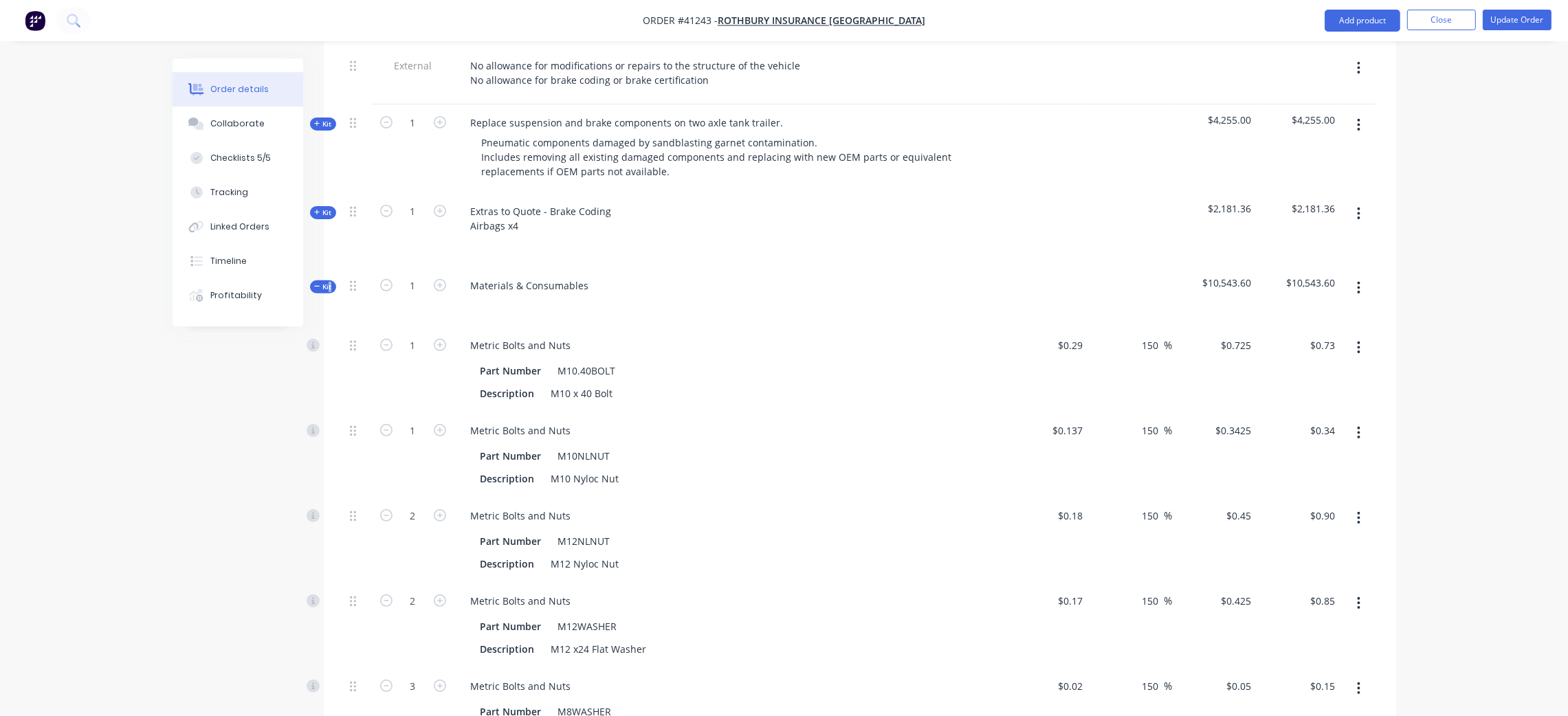
click at [327, 282] on span "Kit" at bounding box center [323, 287] width 18 height 10
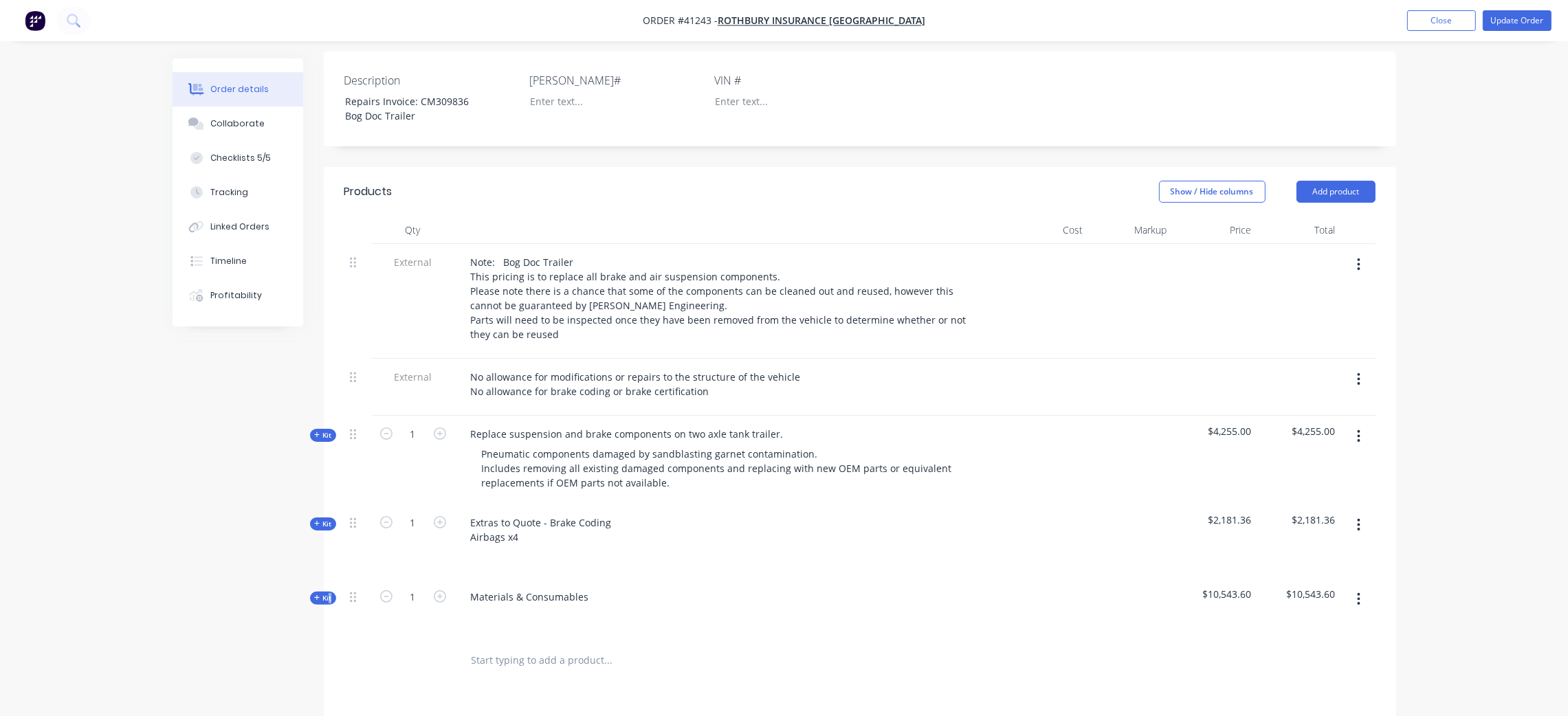
scroll to position [301, 0]
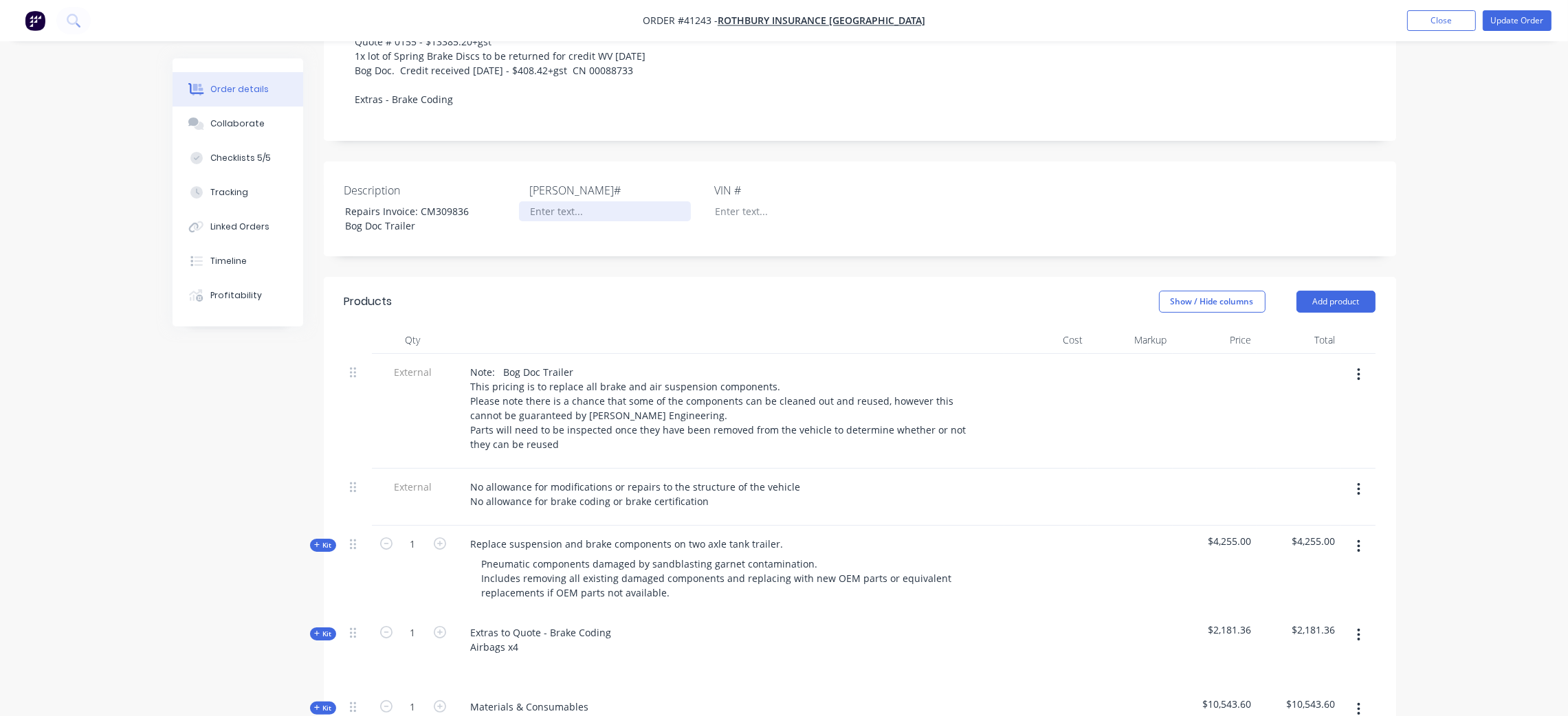
click at [553, 201] on div at bounding box center [605, 211] width 172 height 20
click at [997, 177] on div "Description Repairs Invoice: CM309836 Bog Doc Trailer [PERSON_NAME]# 640Q2 VIN #" at bounding box center [860, 208] width 1073 height 95
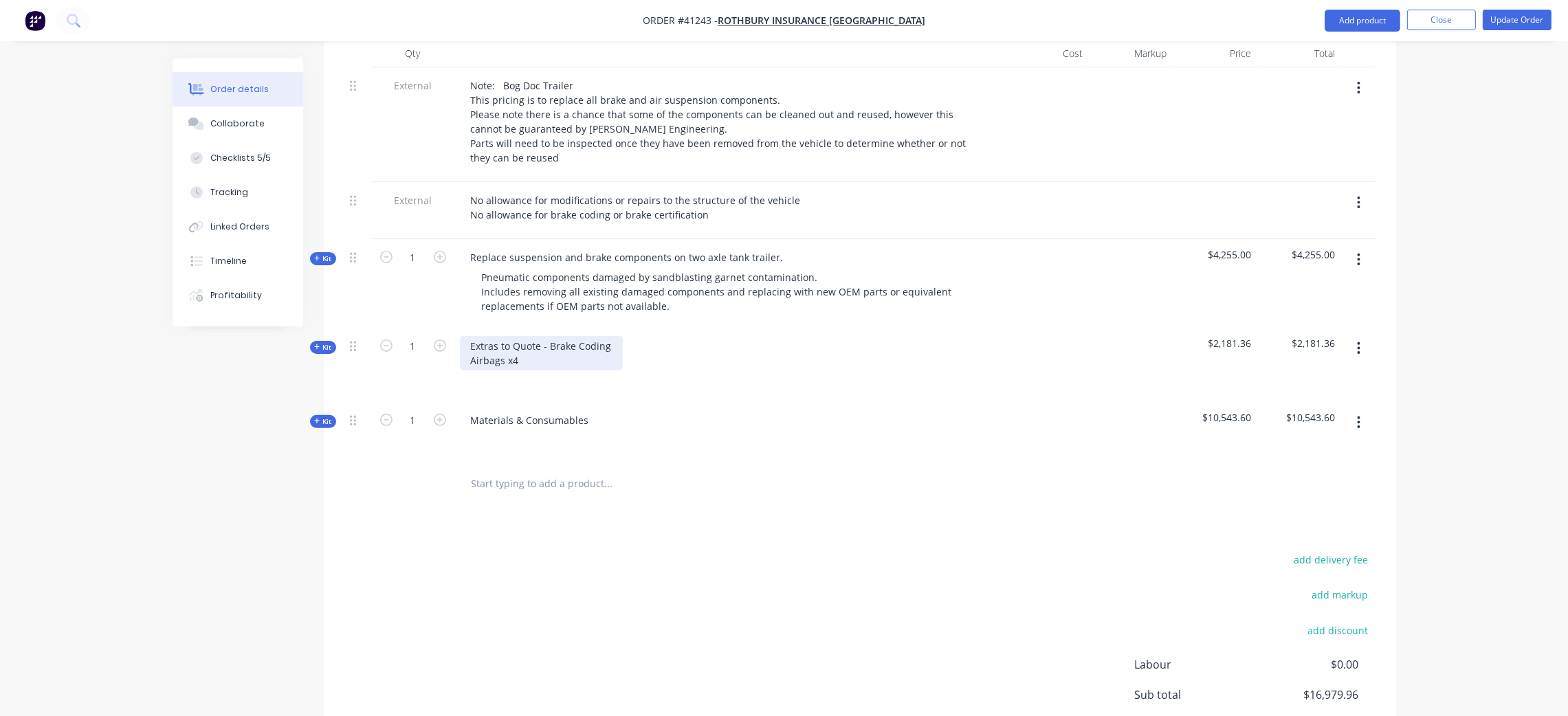
scroll to position [507, 0]
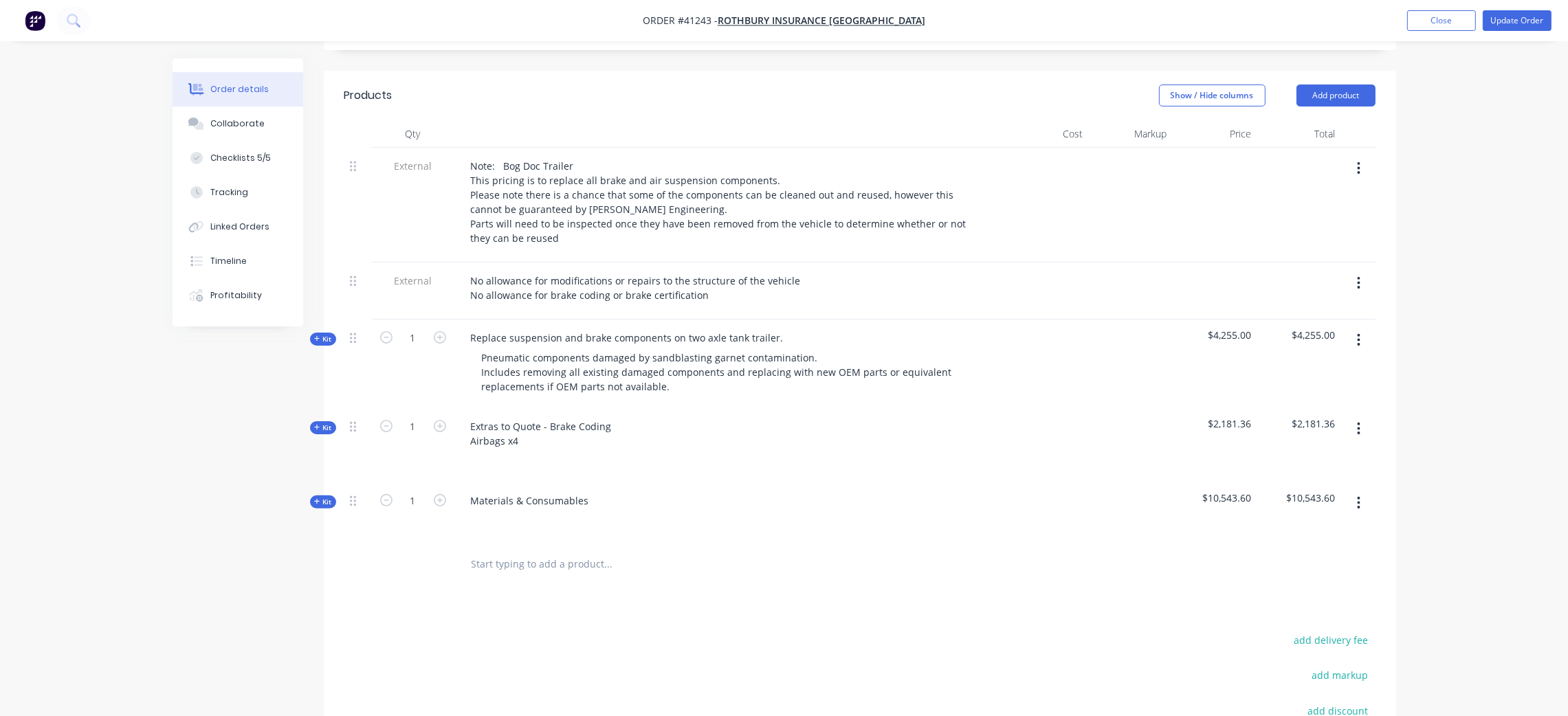
click at [519, 551] on input "text" at bounding box center [608, 564] width 275 height 27
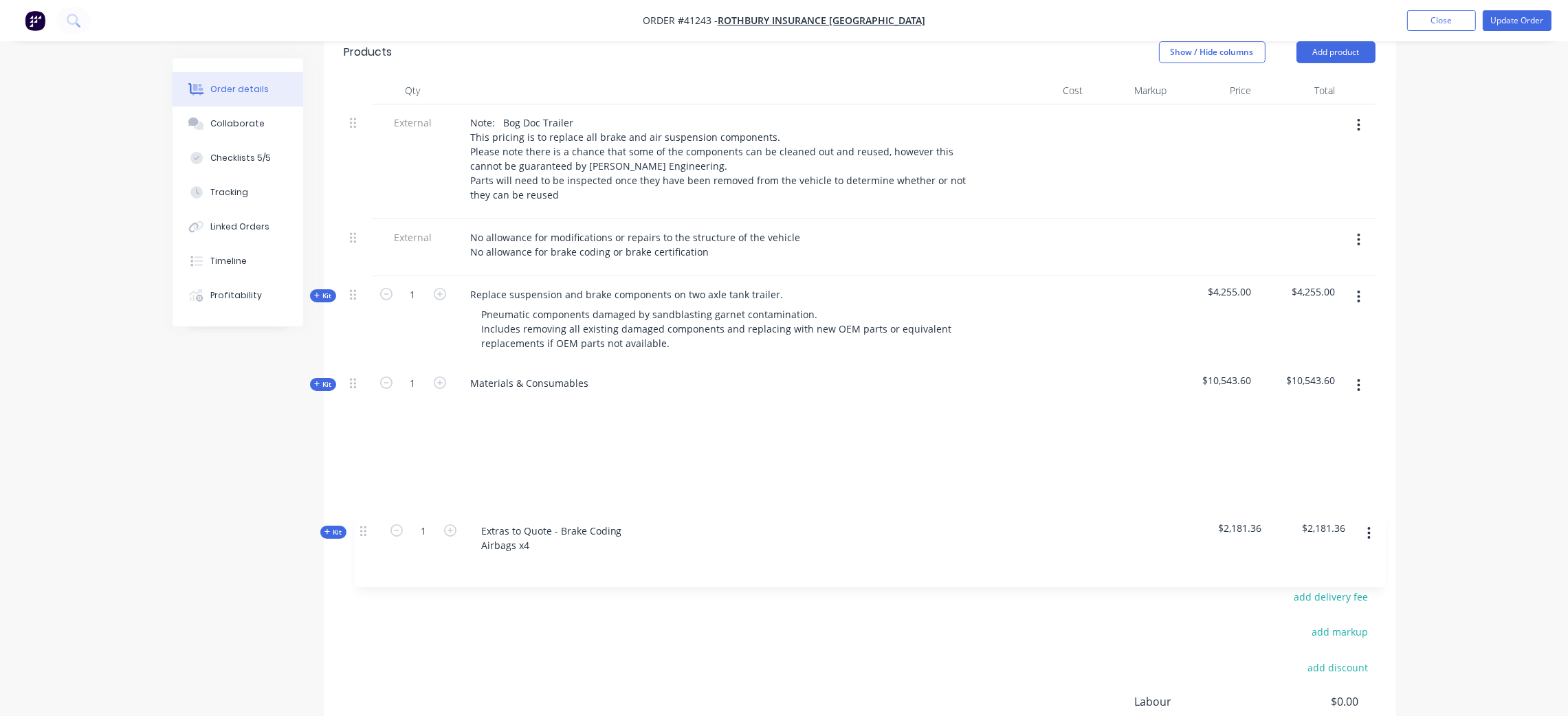
scroll to position [553, 0]
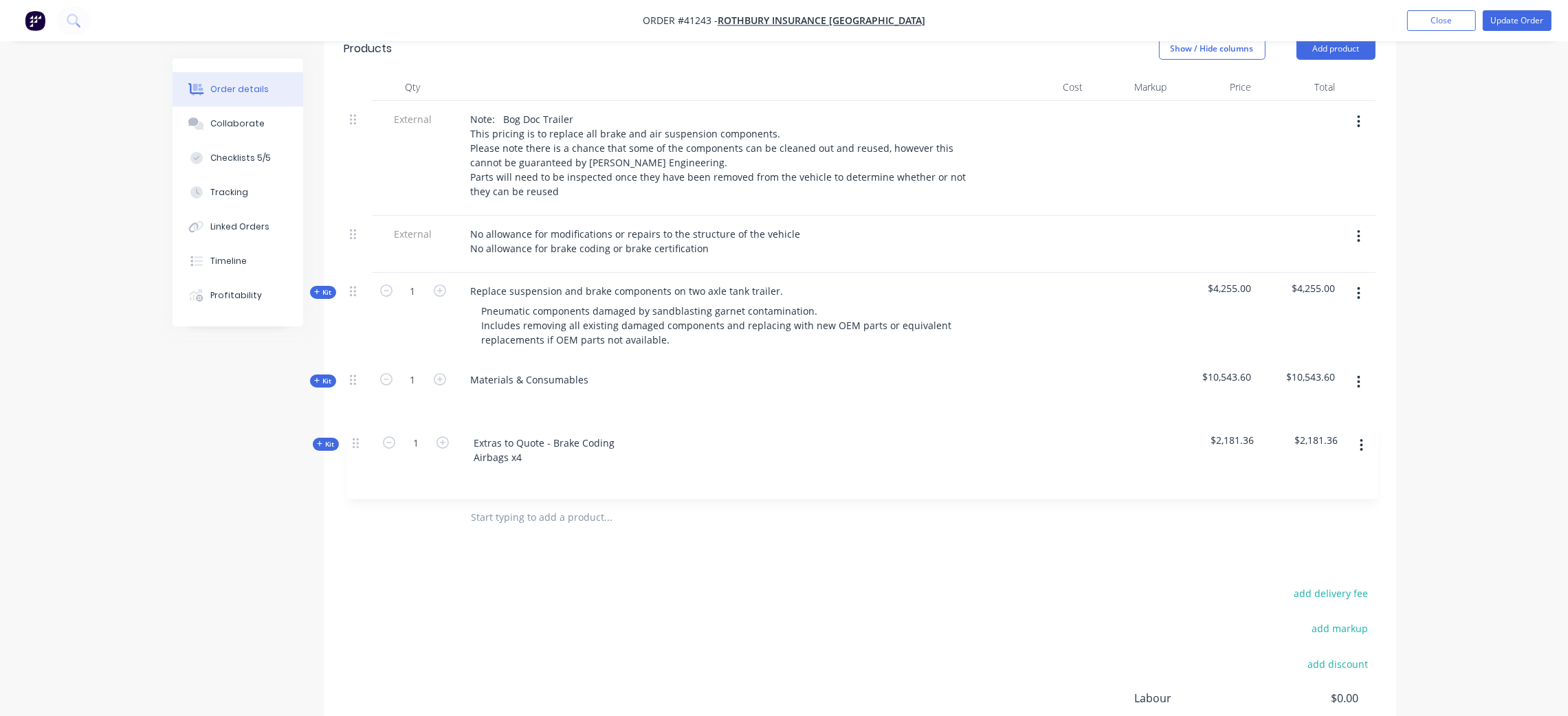
drag, startPoint x: 356, startPoint y: 427, endPoint x: 356, endPoint y: 441, distance: 14.0
click at [356, 447] on div "External Note: Bog Doc Trailer This pricing is to replace all brake and air sus…" at bounding box center [860, 298] width 1031 height 395
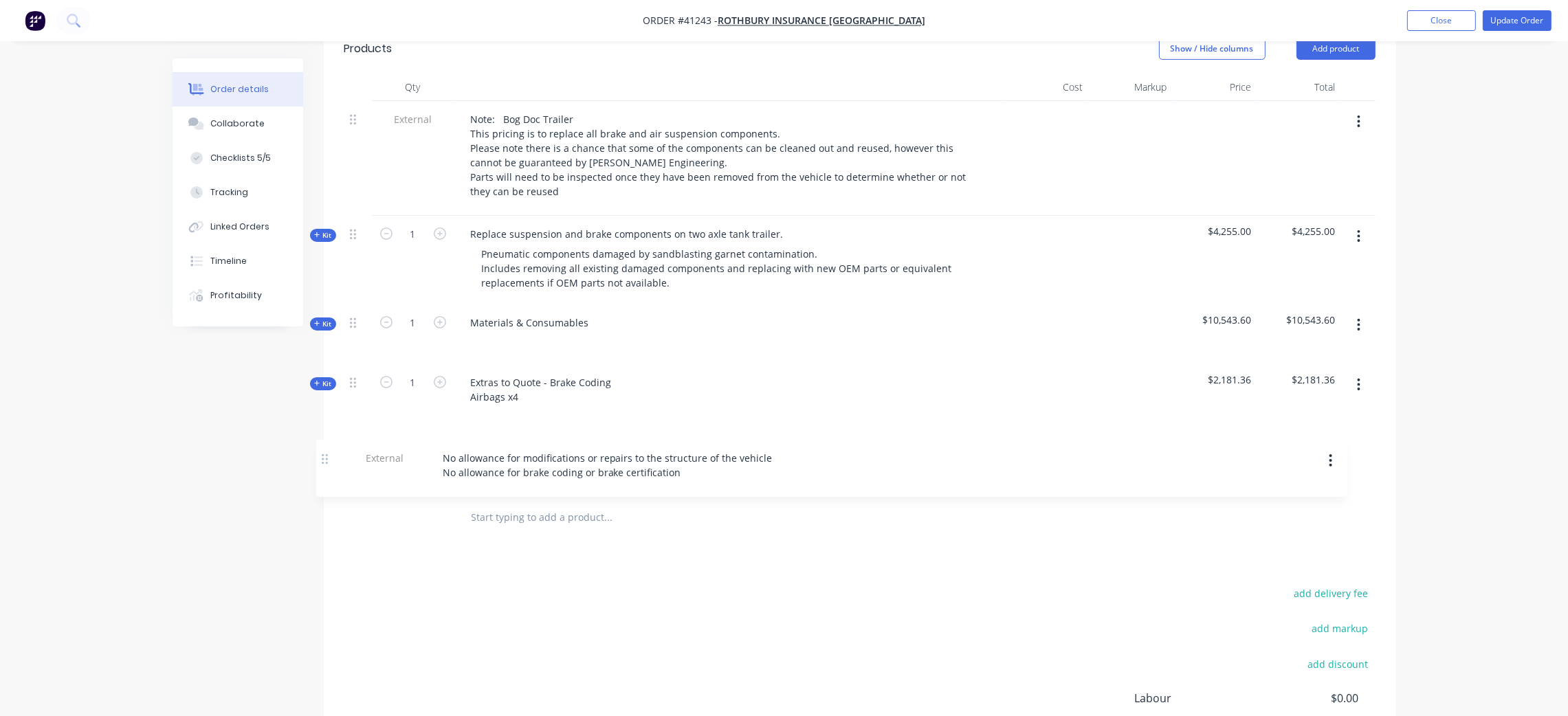
drag, startPoint x: 357, startPoint y: 217, endPoint x: 329, endPoint y: 453, distance: 237.7
click at [329, 455] on div "Qty Cost Markup Price Total External Note: Bog Doc Trailer This pricing is to r…" at bounding box center [860, 307] width 1073 height 467
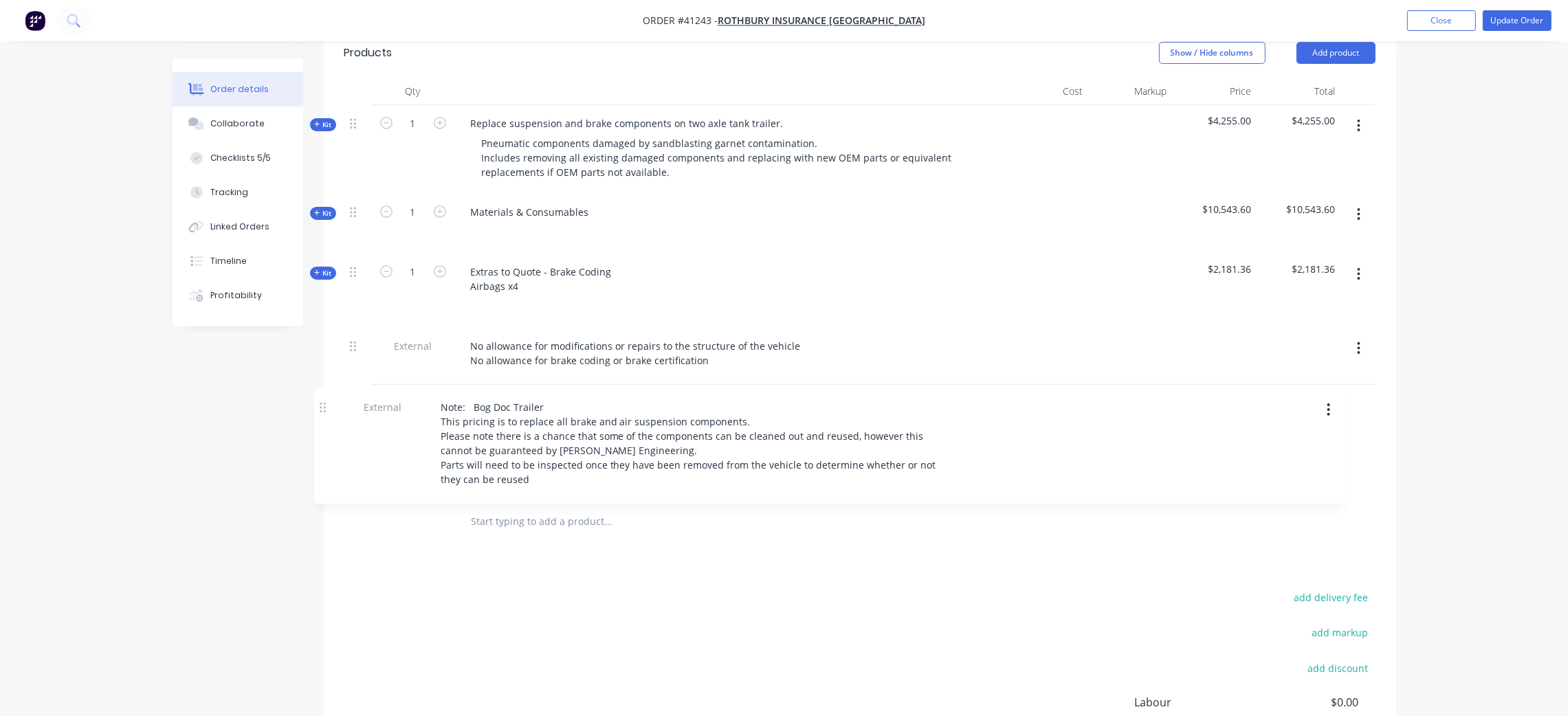
drag, startPoint x: 356, startPoint y: 101, endPoint x: 322, endPoint y: 397, distance: 297.9
click at [322, 398] on div "Created by [PERSON_NAME] Created [DATE] Required [DATE] Assigned to Add team me…" at bounding box center [784, 202] width 1224 height 1385
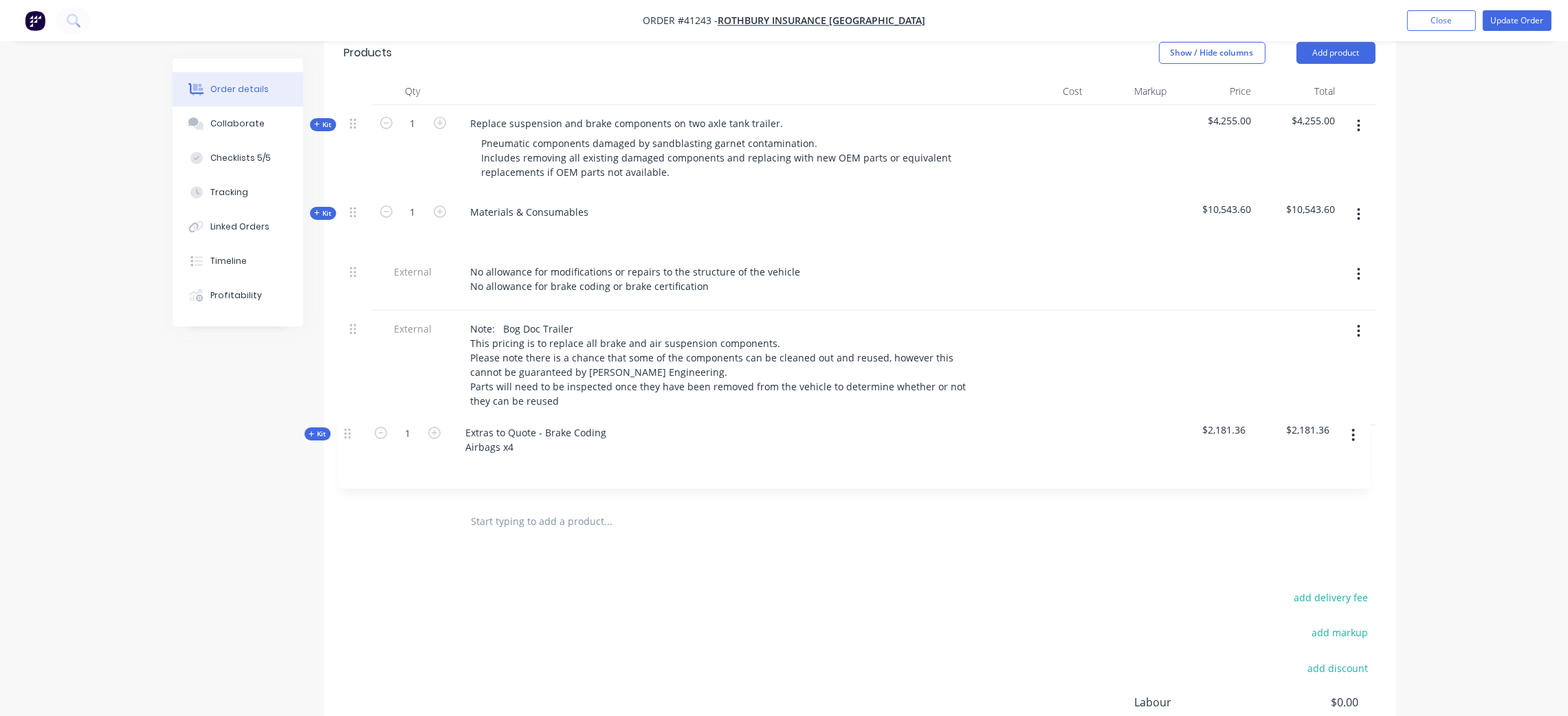
drag, startPoint x: 353, startPoint y: 256, endPoint x: 348, endPoint y: 435, distance: 179.1
click at [348, 435] on div "Kit 1 Replace suspension and brake components on two axle tank trailer. Pneumat…" at bounding box center [860, 302] width 1031 height 395
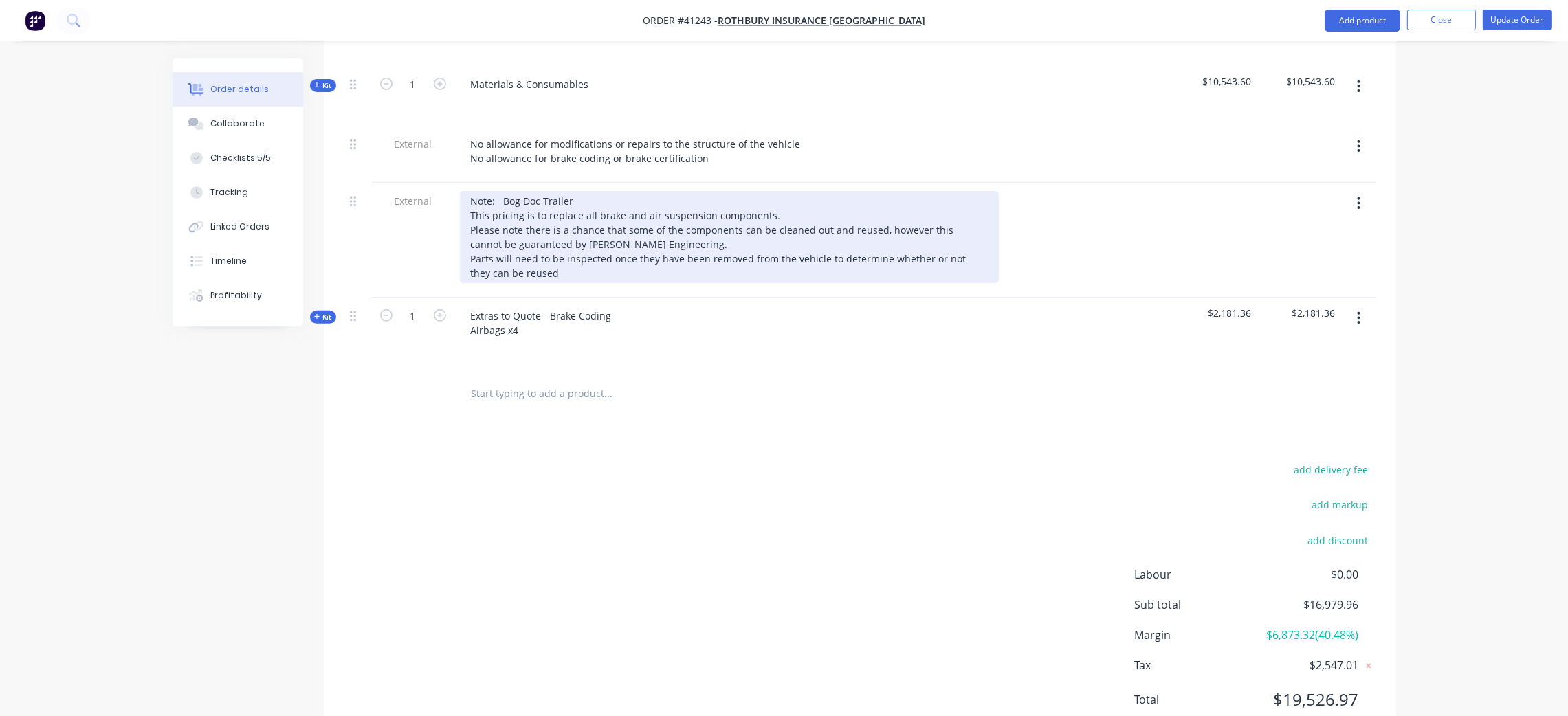
scroll to position [610, 0]
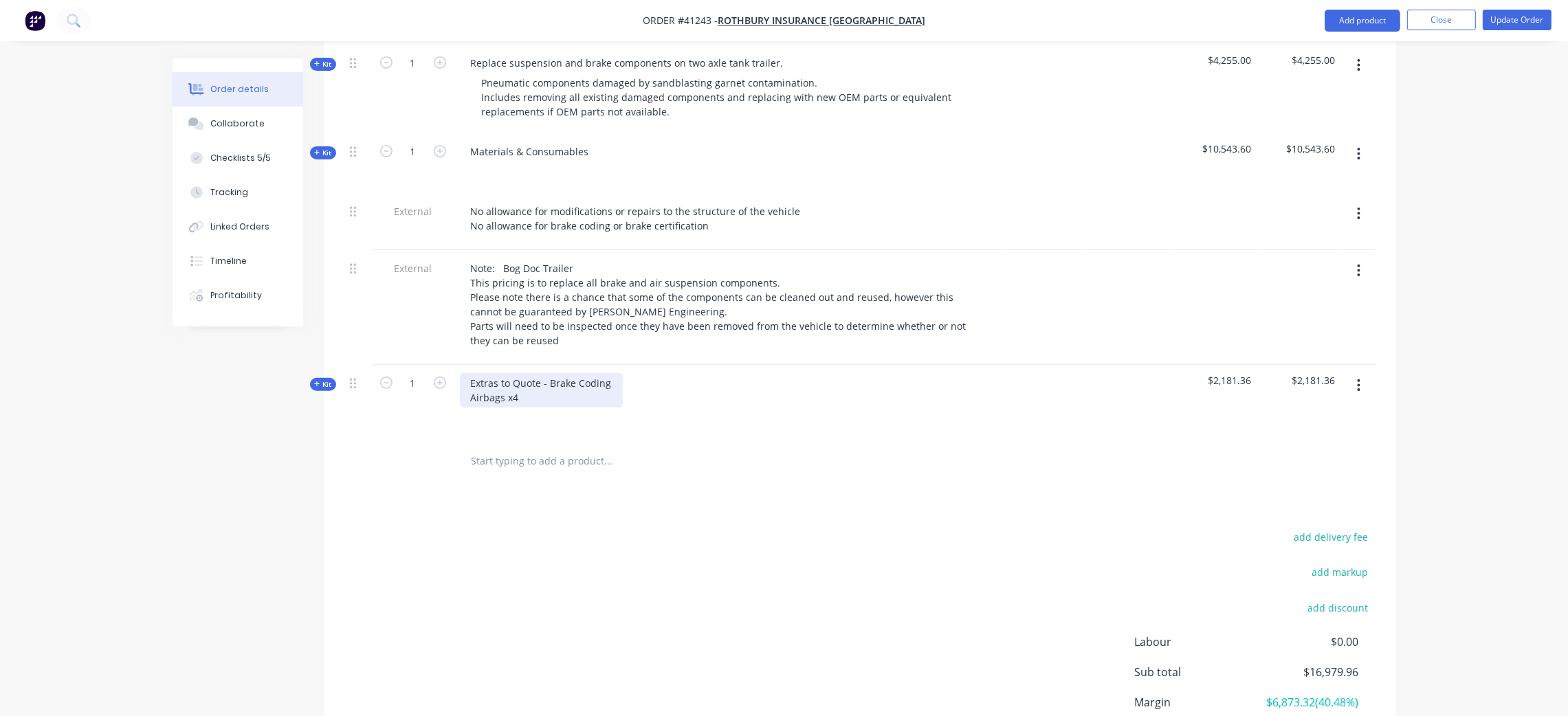
click at [524, 373] on div "Extras to Quote - Brake Coding Airbags x4" at bounding box center [542, 390] width 163 height 34
click at [552, 373] on div "Extras to Quote - Brake Coding Airbags x4" at bounding box center [542, 390] width 163 height 34
click at [543, 373] on div "Extras to Quote - Brake Coding Airbags x4" at bounding box center [542, 390] width 163 height 34
drag, startPoint x: 468, startPoint y: 380, endPoint x: 489, endPoint y: 378, distance: 21.1
click at [472, 379] on div "Extras to Quote - Brake Coding Airbags x4" at bounding box center [542, 390] width 163 height 34
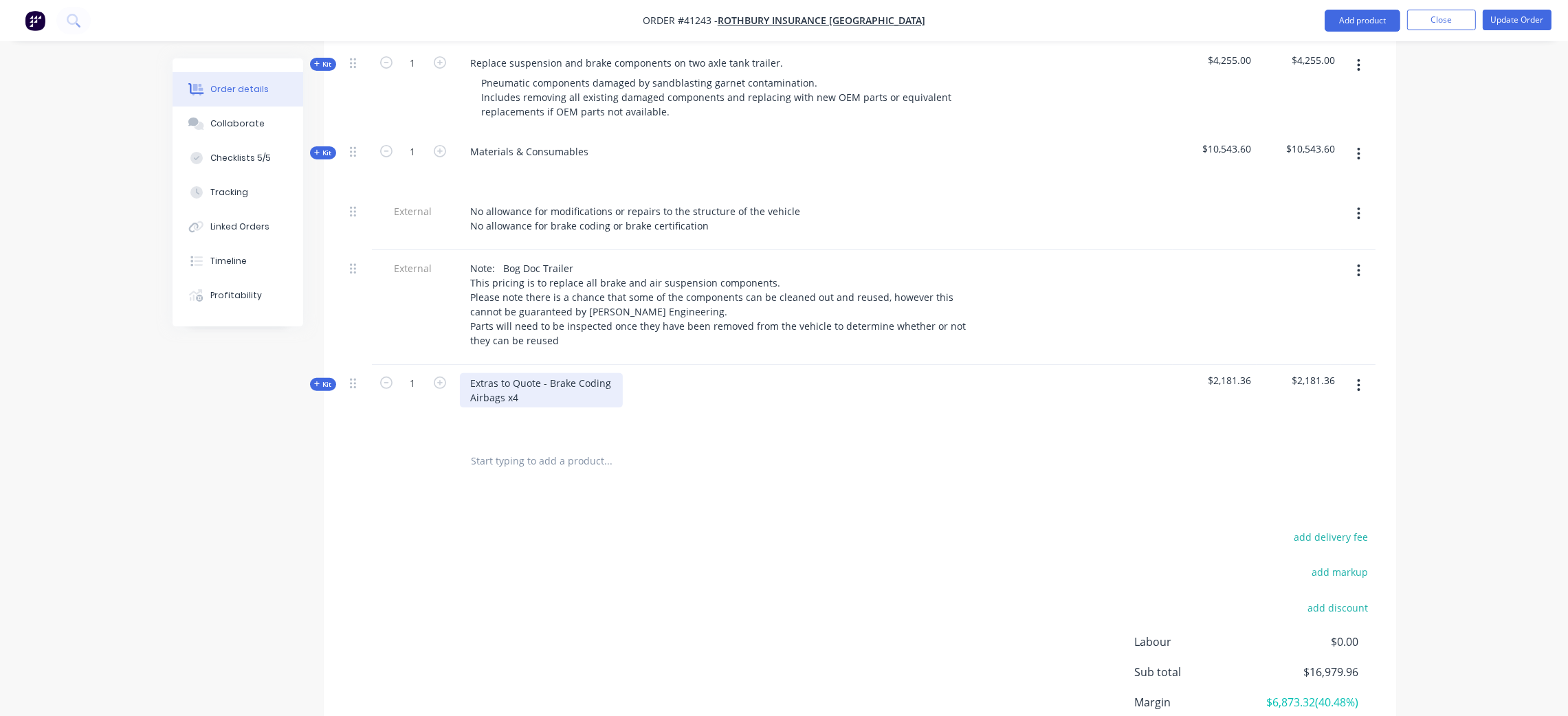
click at [540, 381] on div "Extras to Quote - Brake Coding Airbags x4" at bounding box center [542, 390] width 163 height 34
click at [435, 393] on div "1" at bounding box center [413, 401] width 82 height 74
click at [318, 378] on div "Kit" at bounding box center [322, 385] width 26 height 13
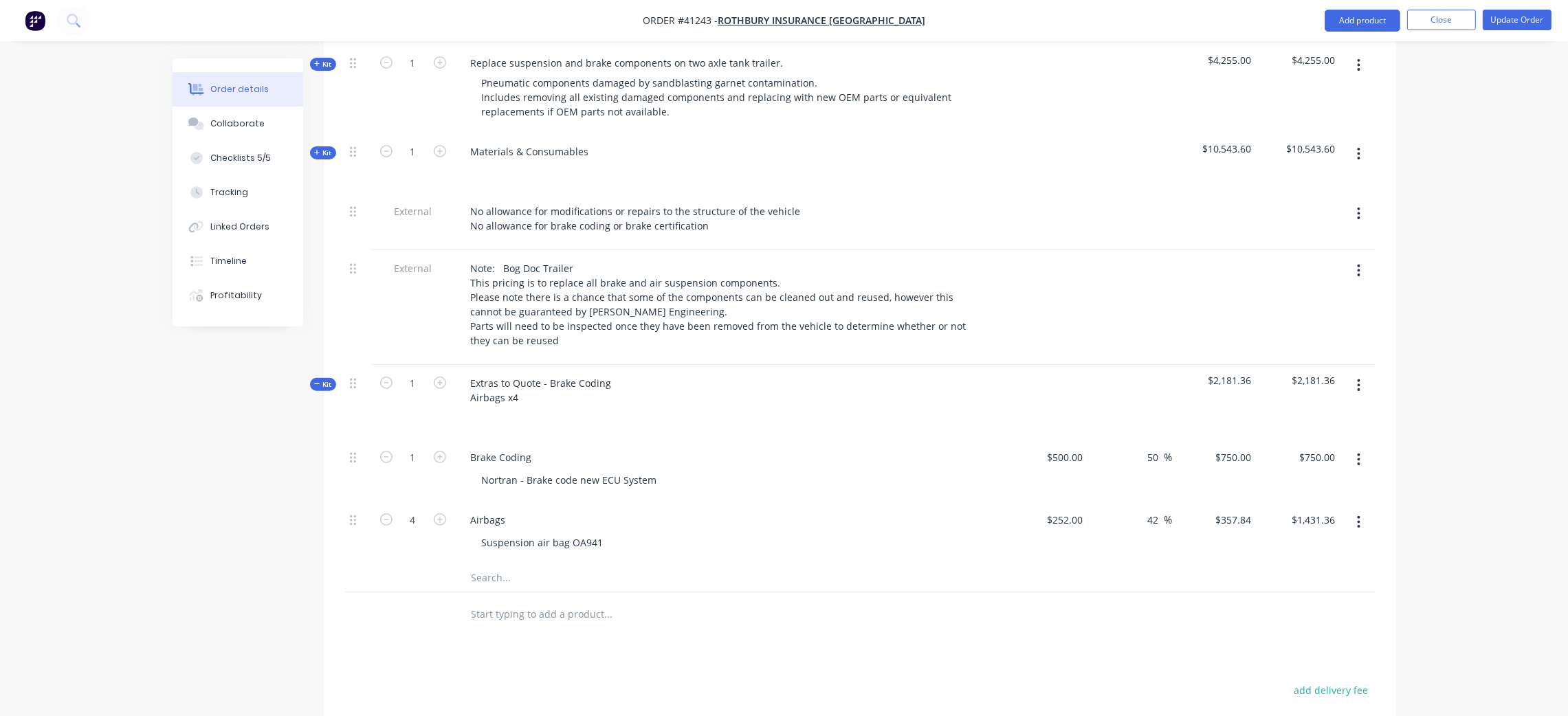
click at [502, 408] on div at bounding box center [730, 418] width 539 height 20
click at [484, 408] on div at bounding box center [482, 418] width 22 height 20
drag, startPoint x: 773, startPoint y: 404, endPoint x: 779, endPoint y: 397, distance: 9.2
click at [773, 408] on div "- Price quoted by supplier to provide replacement parts for all pnematic compon…" at bounding box center [678, 418] width 415 height 20
drag, startPoint x: 778, startPoint y: 404, endPoint x: 793, endPoint y: 394, distance: 18.0
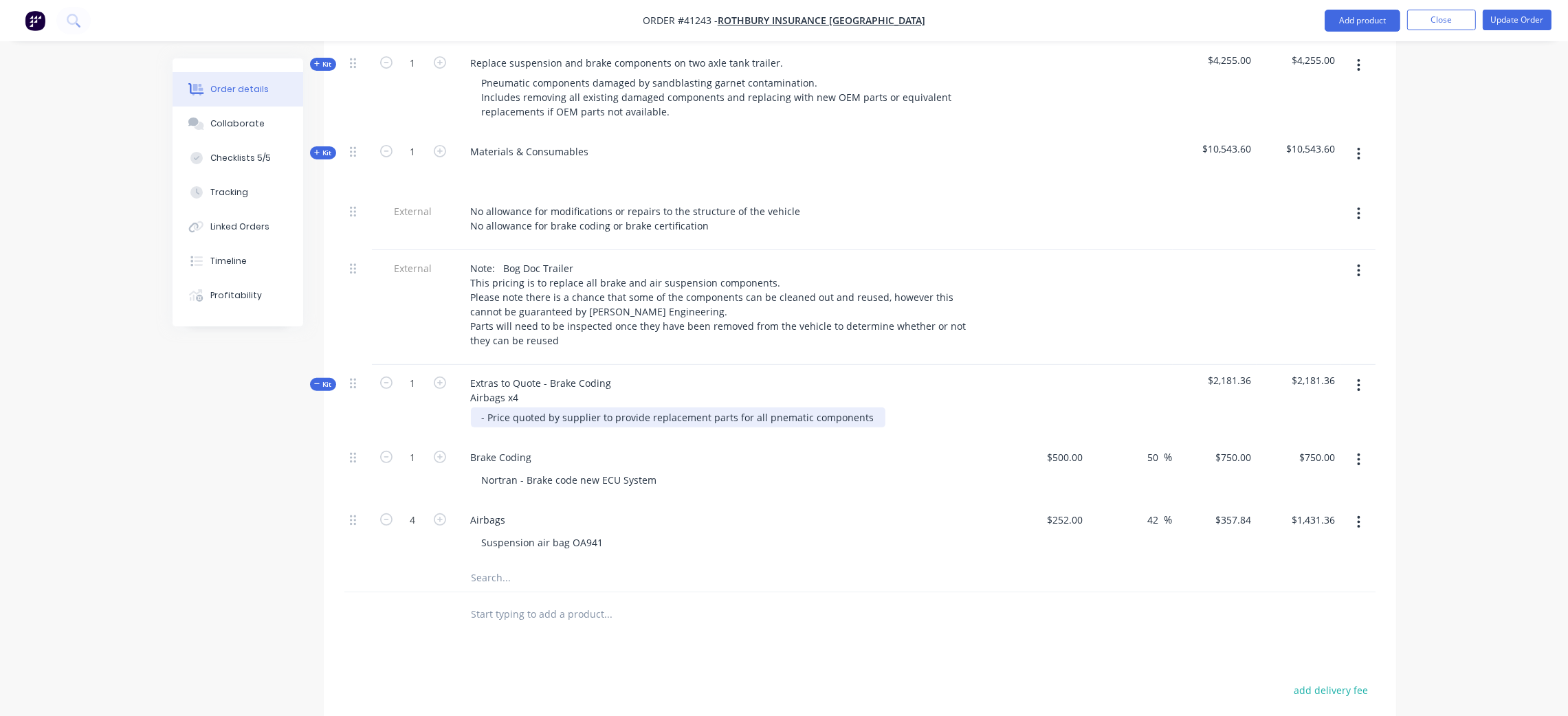
click at [779, 408] on div "- Price quoted by supplier to provide replacement parts for all pnematic compon…" at bounding box center [678, 418] width 415 height 20
click at [872, 408] on div "- Price quoted by supplier to provide replacement parts for all pneumatic compo…" at bounding box center [681, 418] width 420 height 20
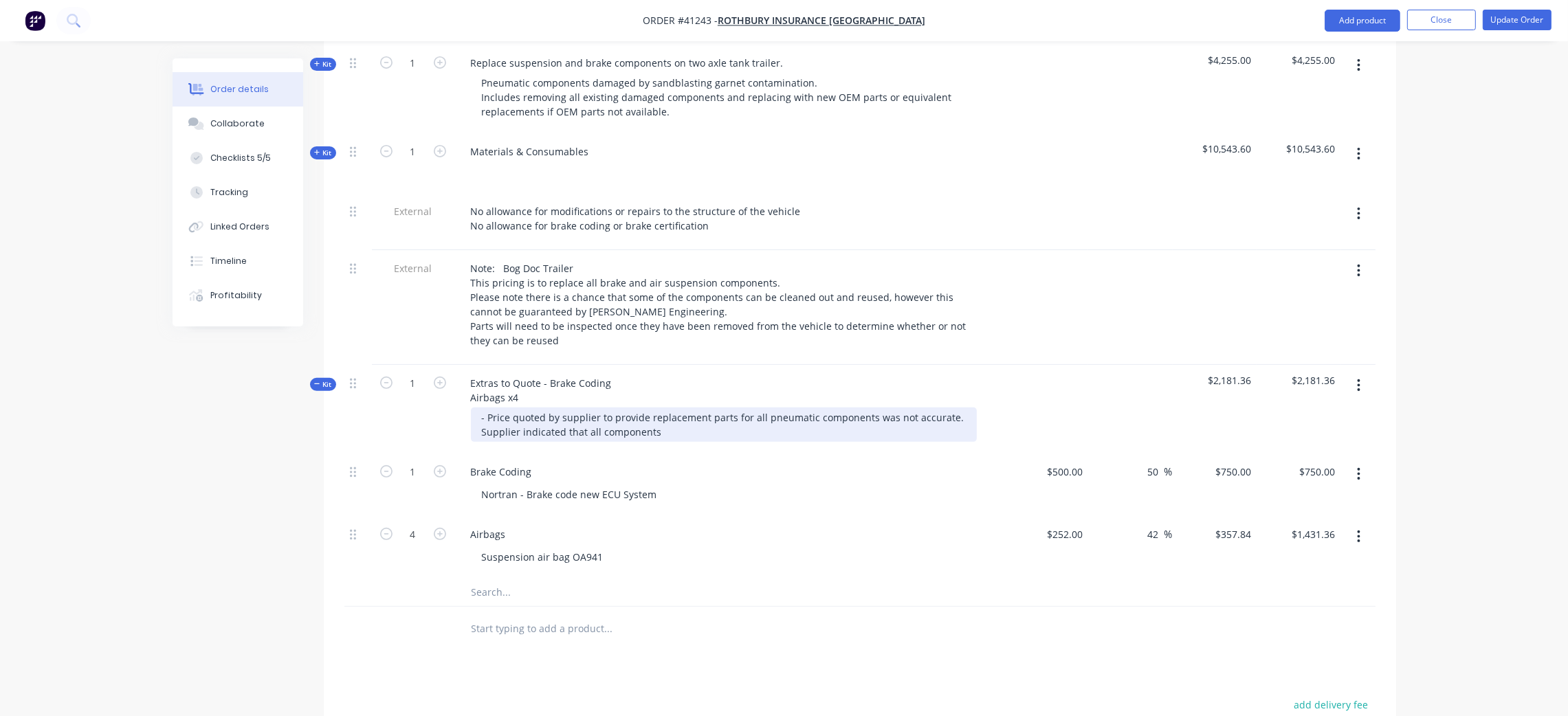
drag, startPoint x: 479, startPoint y: 401, endPoint x: 724, endPoint y: 428, distance: 246.5
click at [724, 428] on div "Extras to Quote - Brake Coding Airbags x4 - Price quoted by supplier to provide…" at bounding box center [730, 409] width 550 height 89
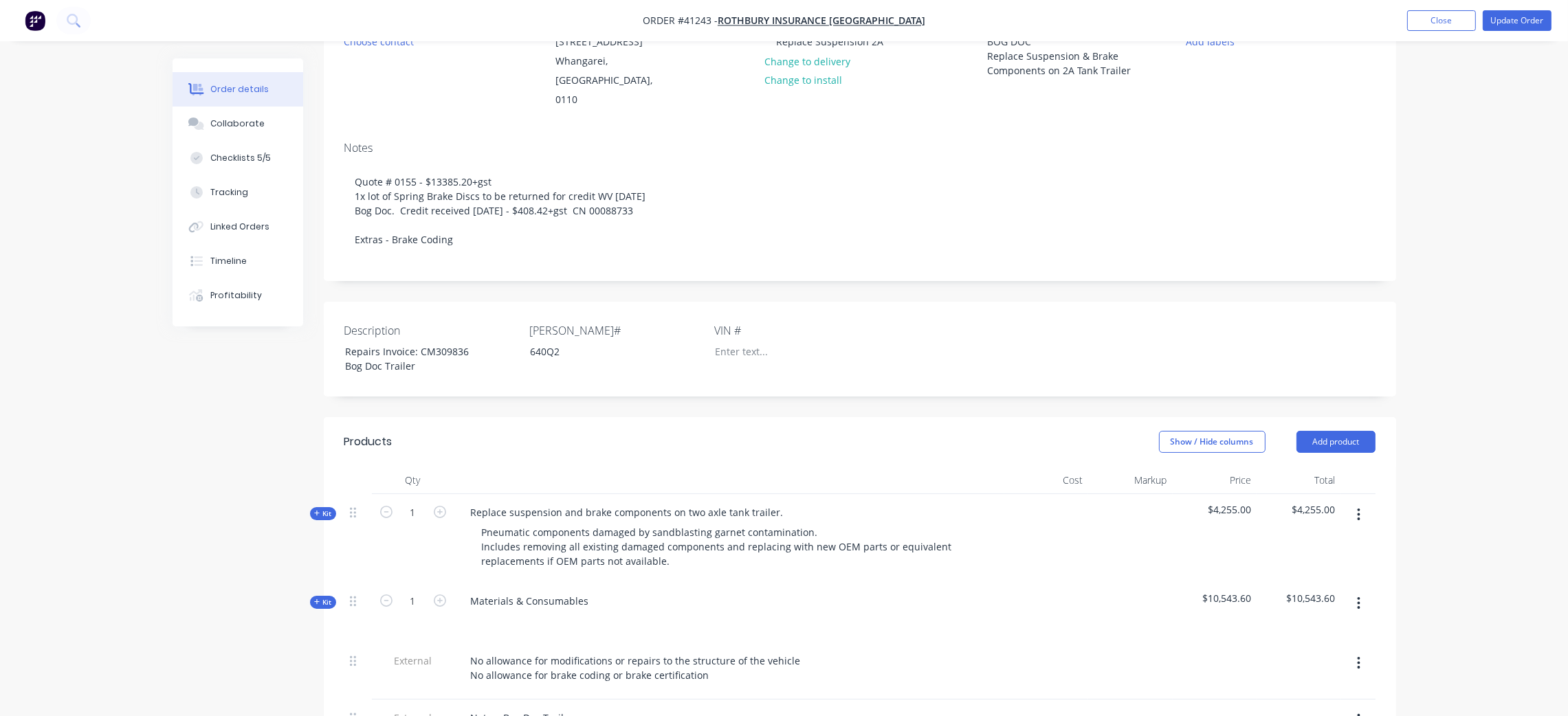
scroll to position [301, 0]
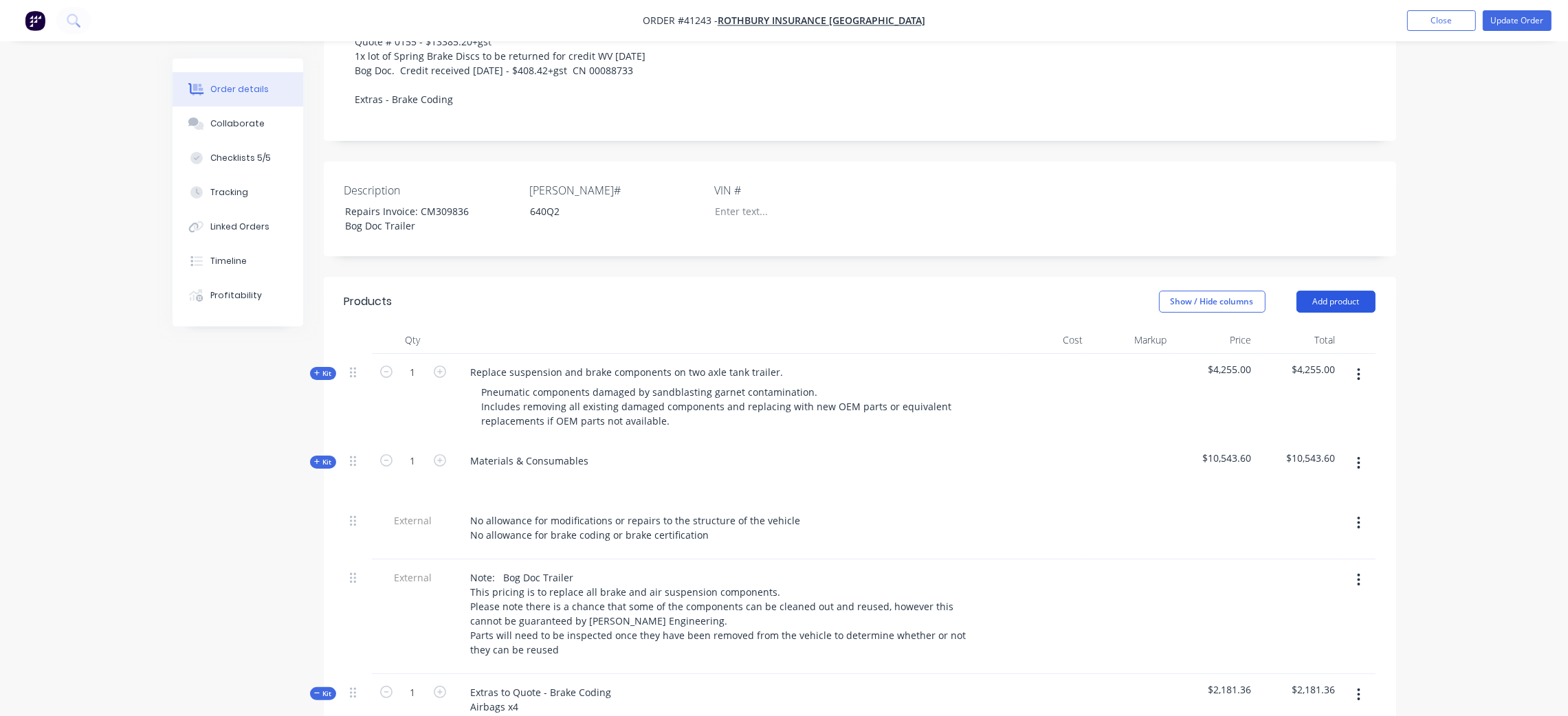
click at [1339, 291] on button "Add product" at bounding box center [1336, 302] width 79 height 22
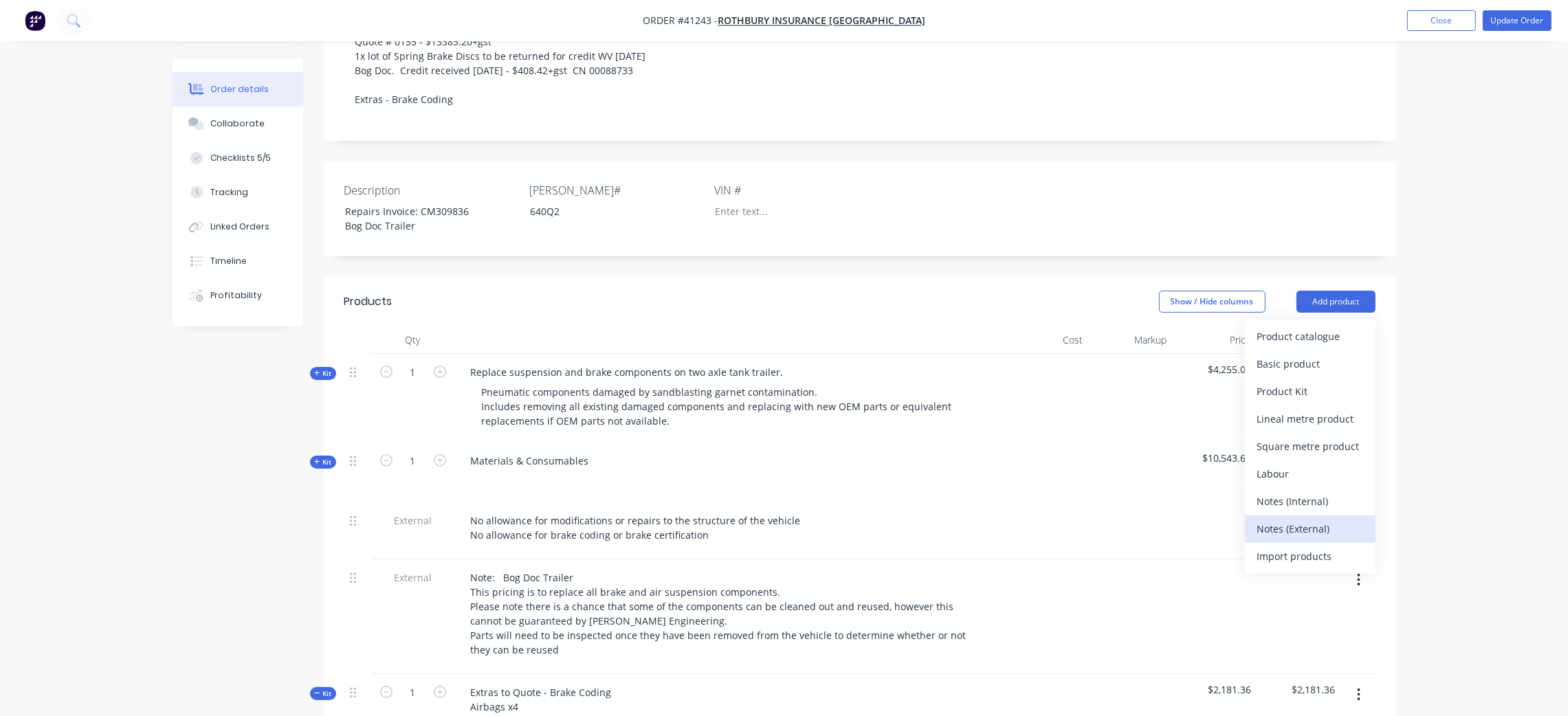
click at [1305, 519] on div "Notes (External)" at bounding box center [1310, 529] width 106 height 20
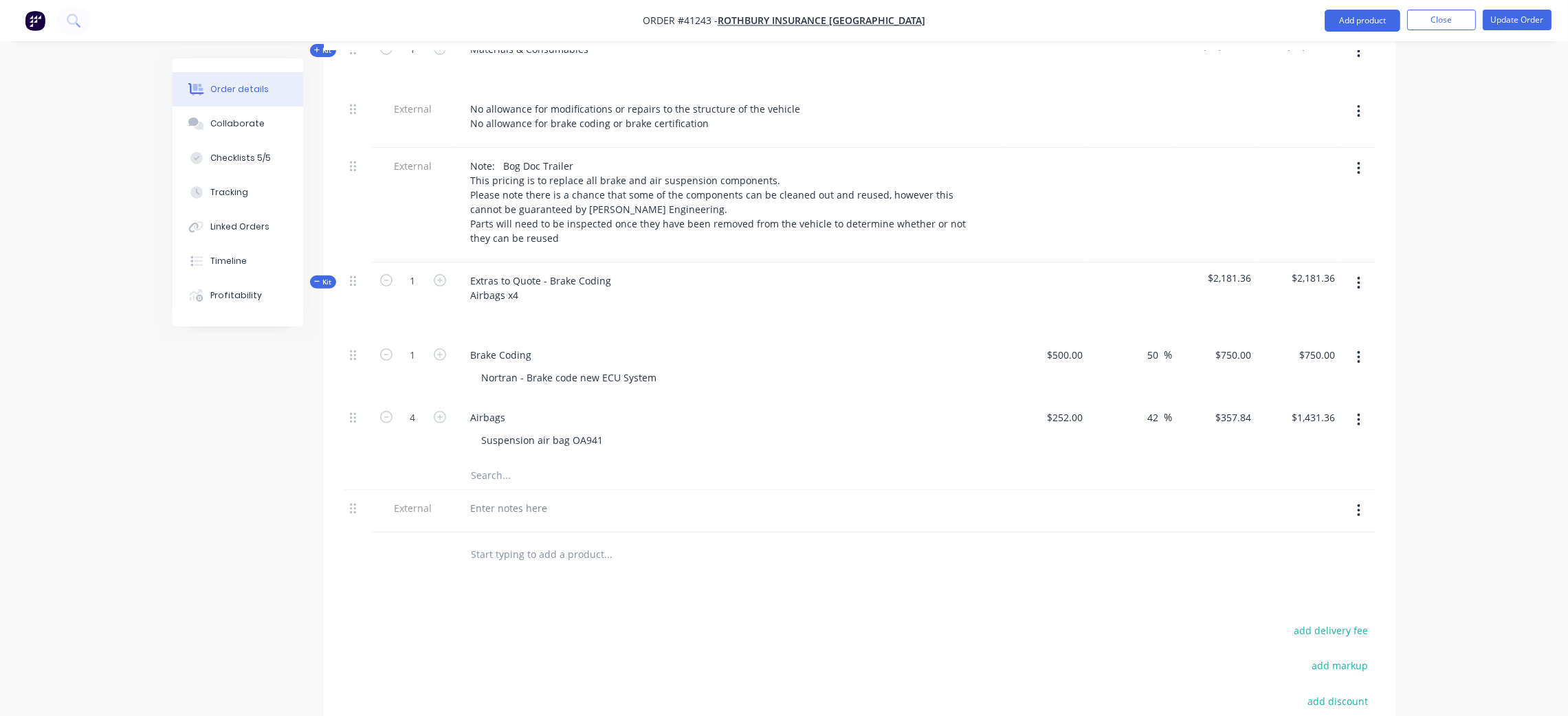
scroll to position [714, 0]
click at [494, 497] on div at bounding box center [509, 507] width 99 height 20
paste div
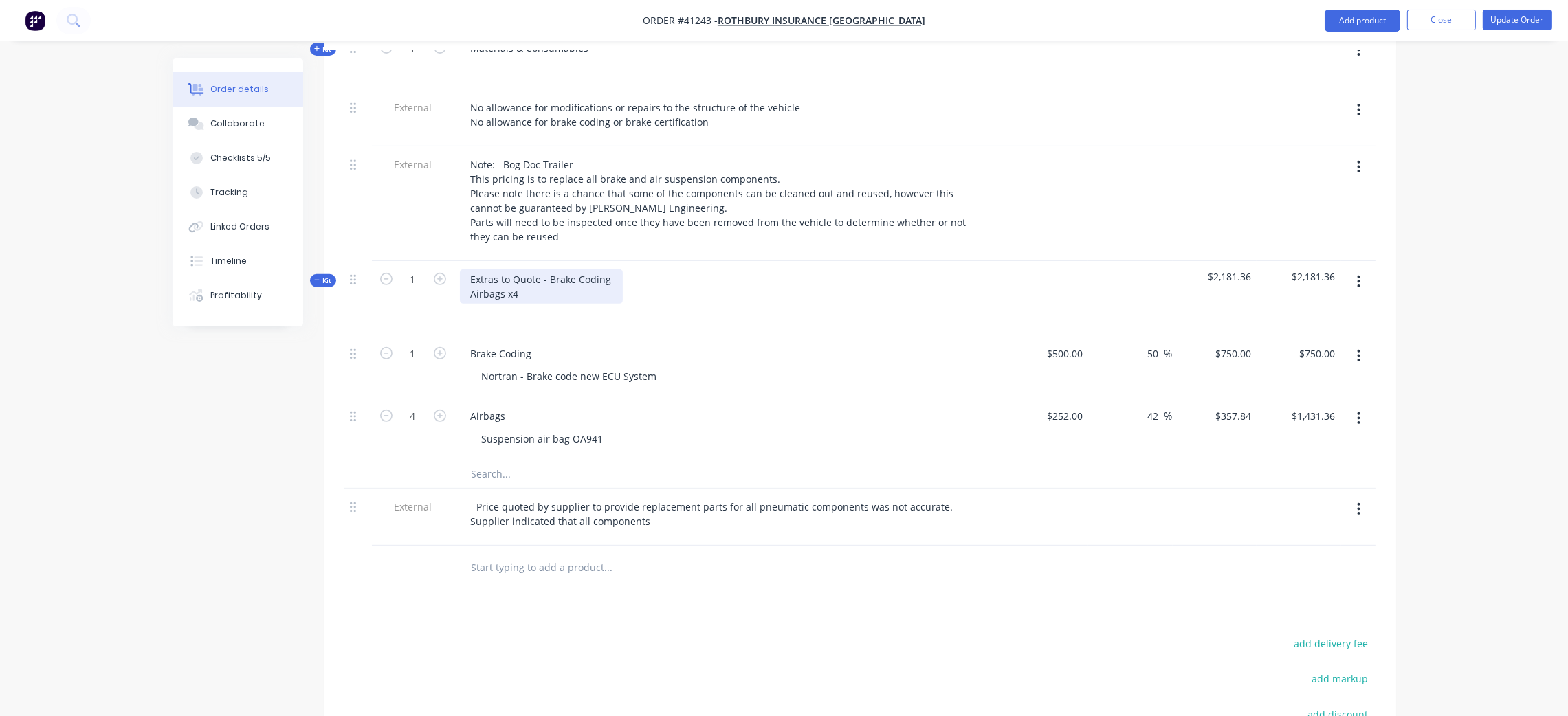
click at [535, 278] on div "Extras to Quote - Brake Coding Airbags x4" at bounding box center [542, 286] width 163 height 34
click at [548, 269] on div "Extras to Quote - Brake Coding Airbags x4" at bounding box center [542, 286] width 163 height 34
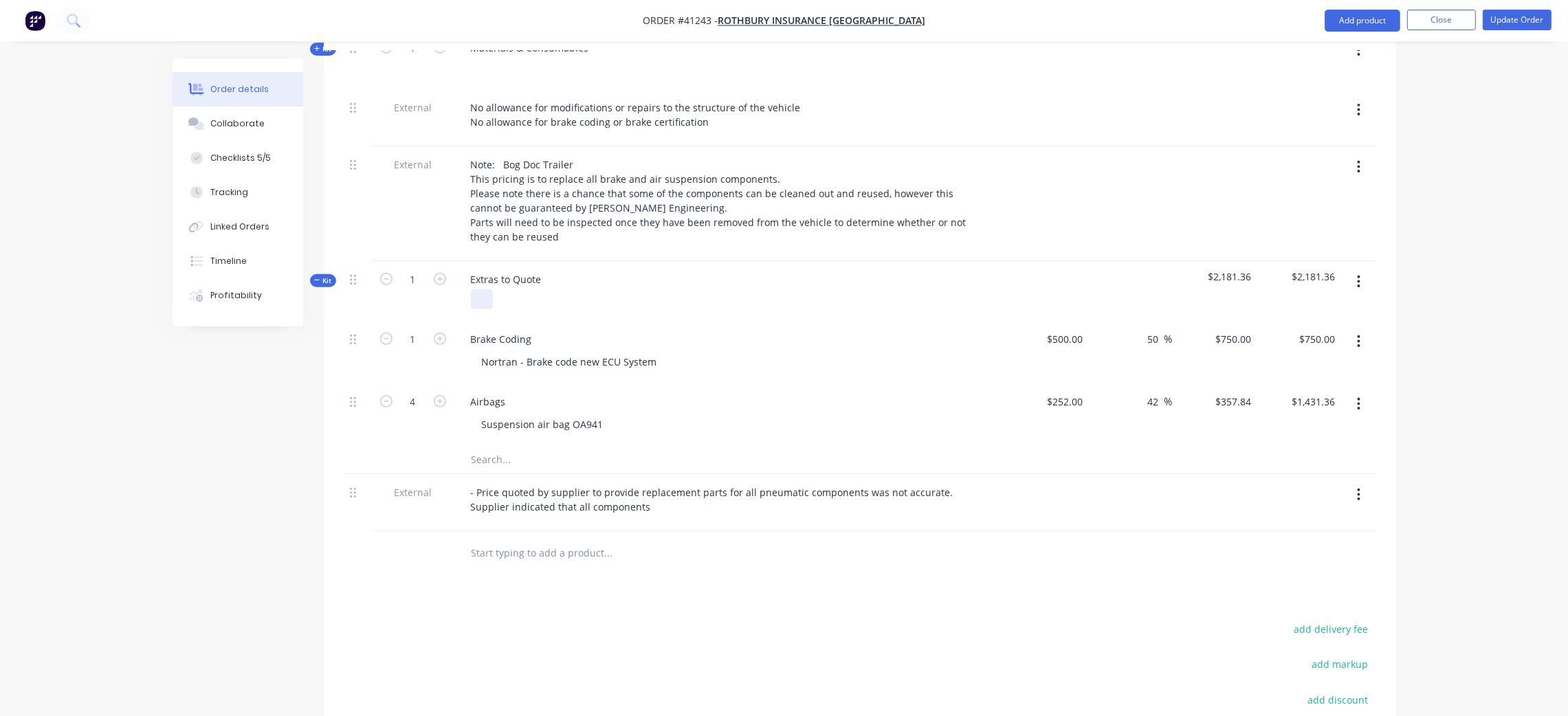
click at [474, 289] on div at bounding box center [482, 299] width 22 height 20
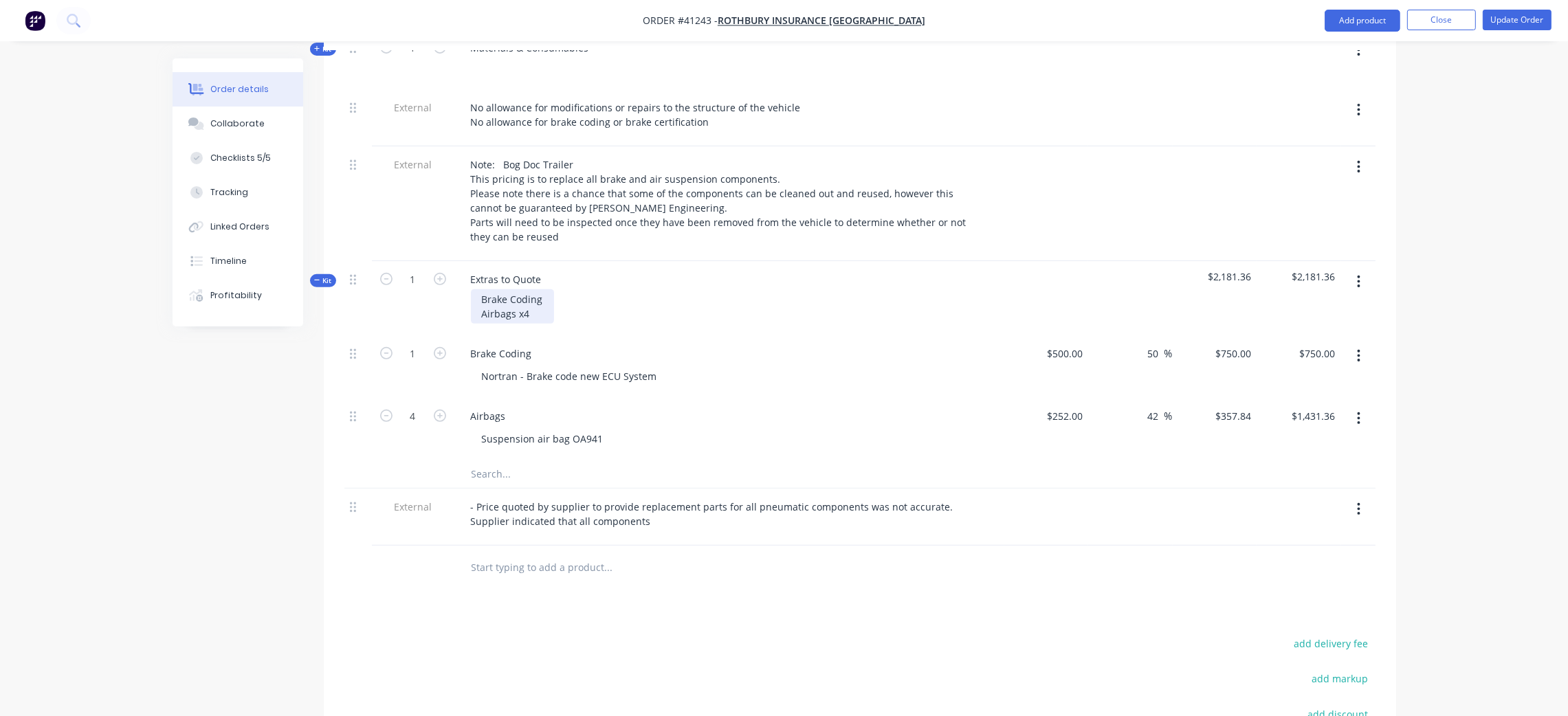
click at [479, 289] on div "Brake Coding Airbags x4" at bounding box center [513, 306] width 83 height 34
click at [479, 297] on div "- Brake Coding Airbags x4" at bounding box center [516, 306] width 90 height 34
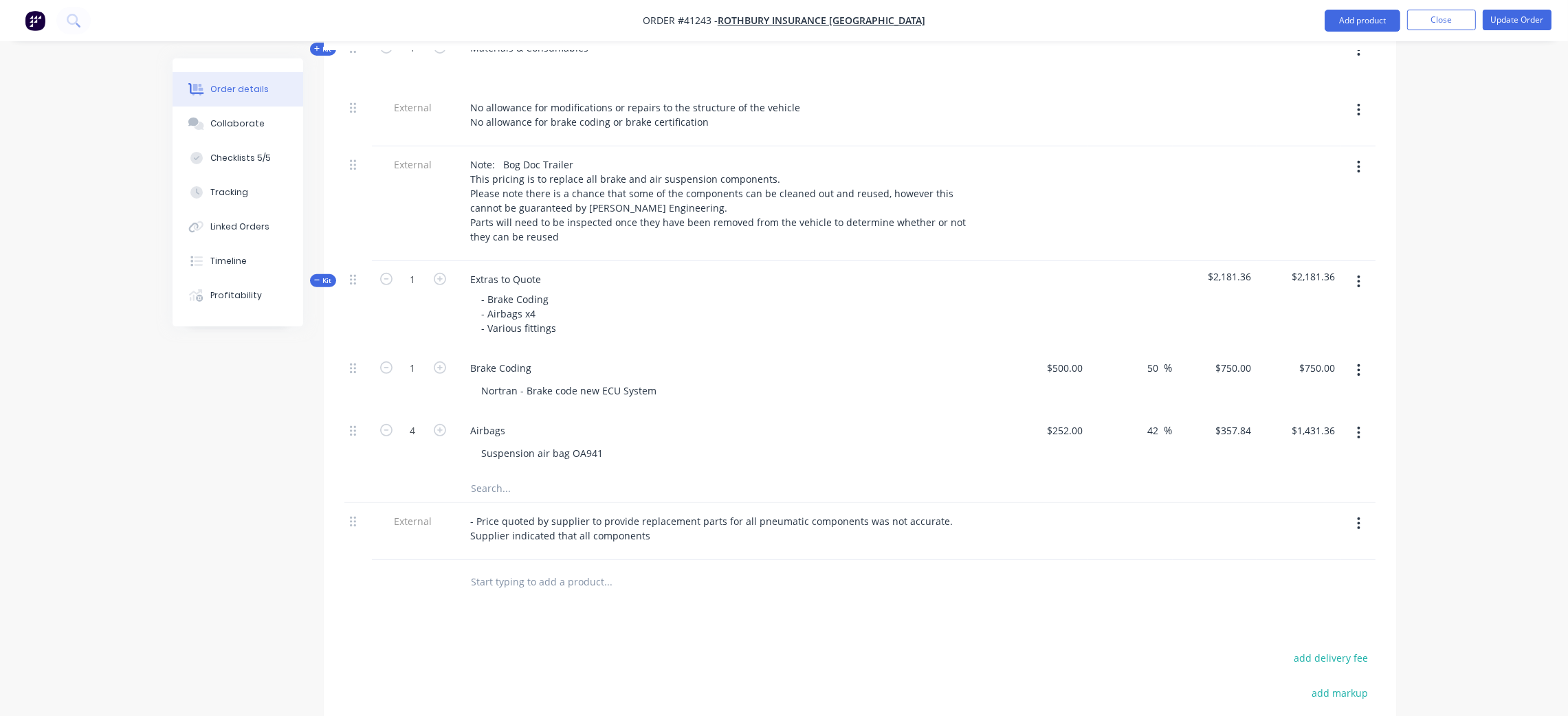
click at [682, 289] on div "- Brake Coding - Airbags x4 - Various fittings" at bounding box center [730, 313] width 539 height 49
click at [318, 277] on icon at bounding box center [317, 280] width 6 height 7
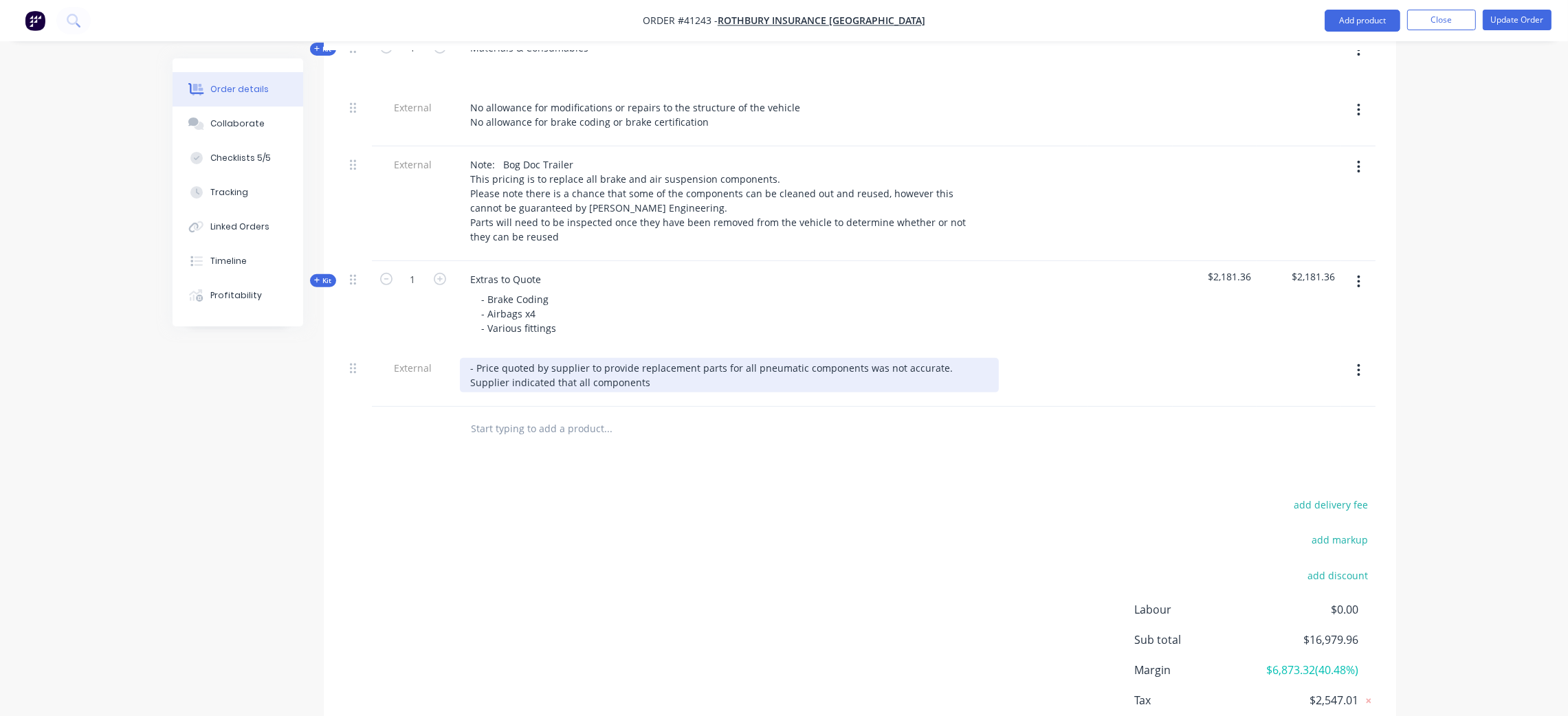
click at [622, 366] on div "- Price quoted by supplier to provide replacement parts for all pneumatic compo…" at bounding box center [730, 375] width 539 height 34
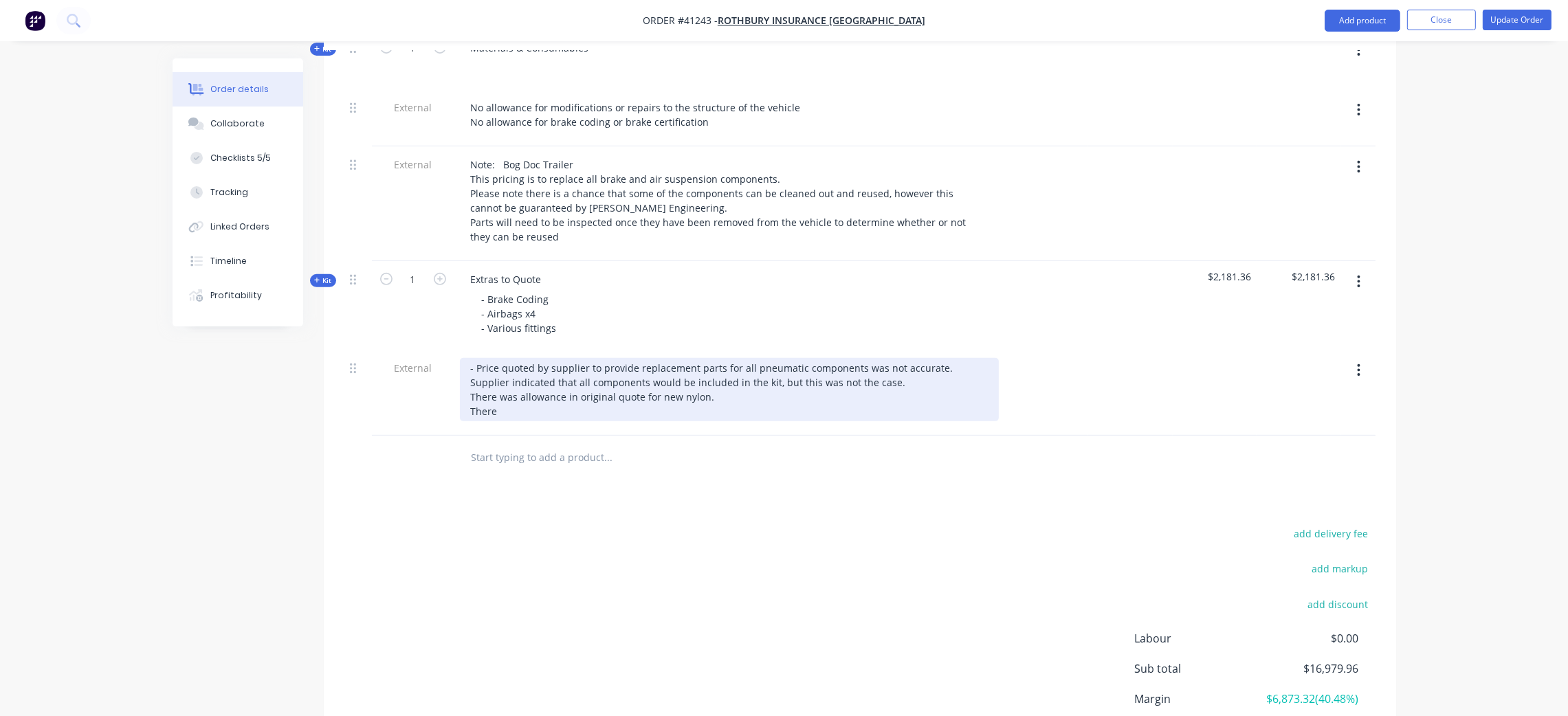
click at [712, 391] on div "- Price quoted by supplier to provide replacement parts for all pneumatic compo…" at bounding box center [730, 390] width 539 height 63
click at [707, 380] on div "- Price quoted by supplier to provide replacement parts for all pneumatic compo…" at bounding box center [730, 390] width 539 height 63
click at [662, 400] on div "- Price quoted by supplier to provide replacement parts for all pneumatic compo…" at bounding box center [730, 390] width 539 height 63
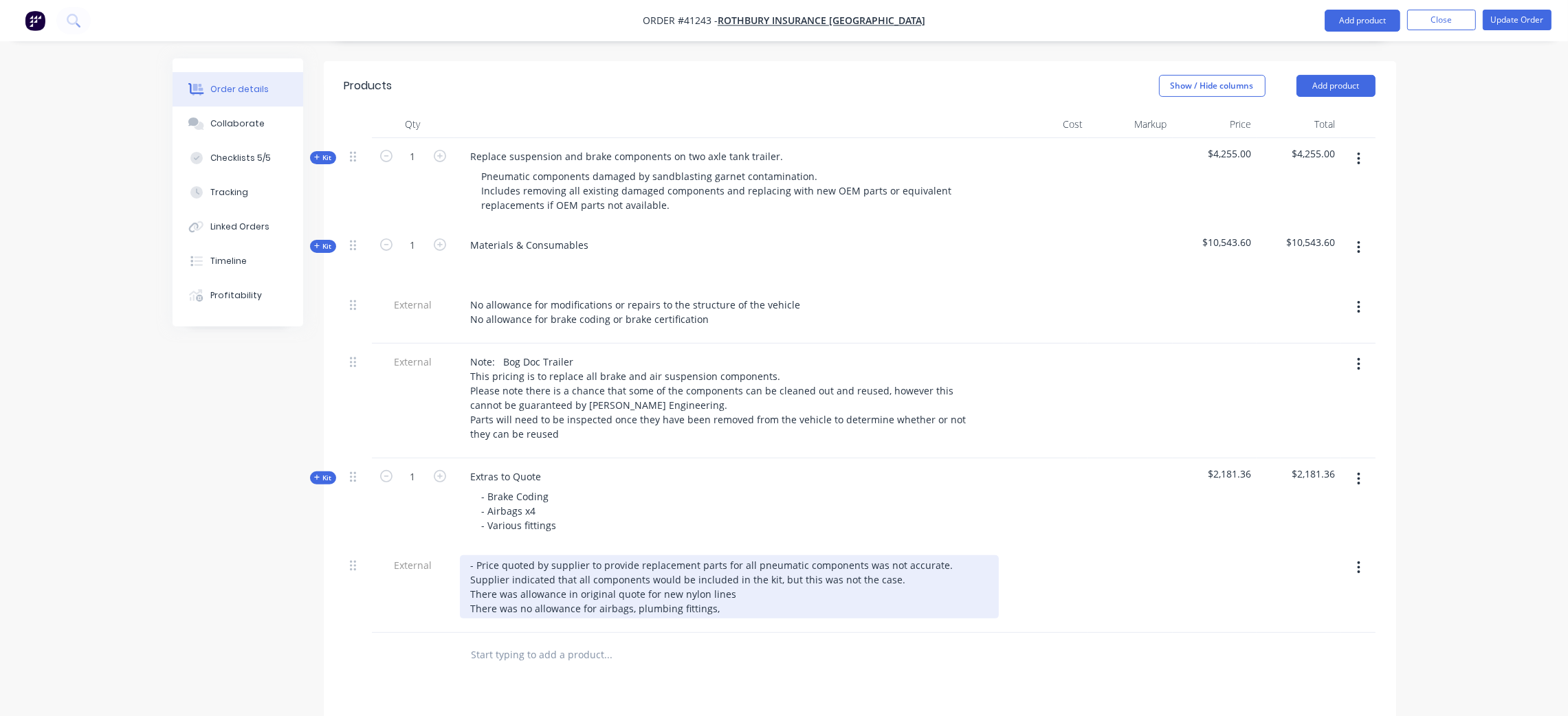
scroll to position [507, 0]
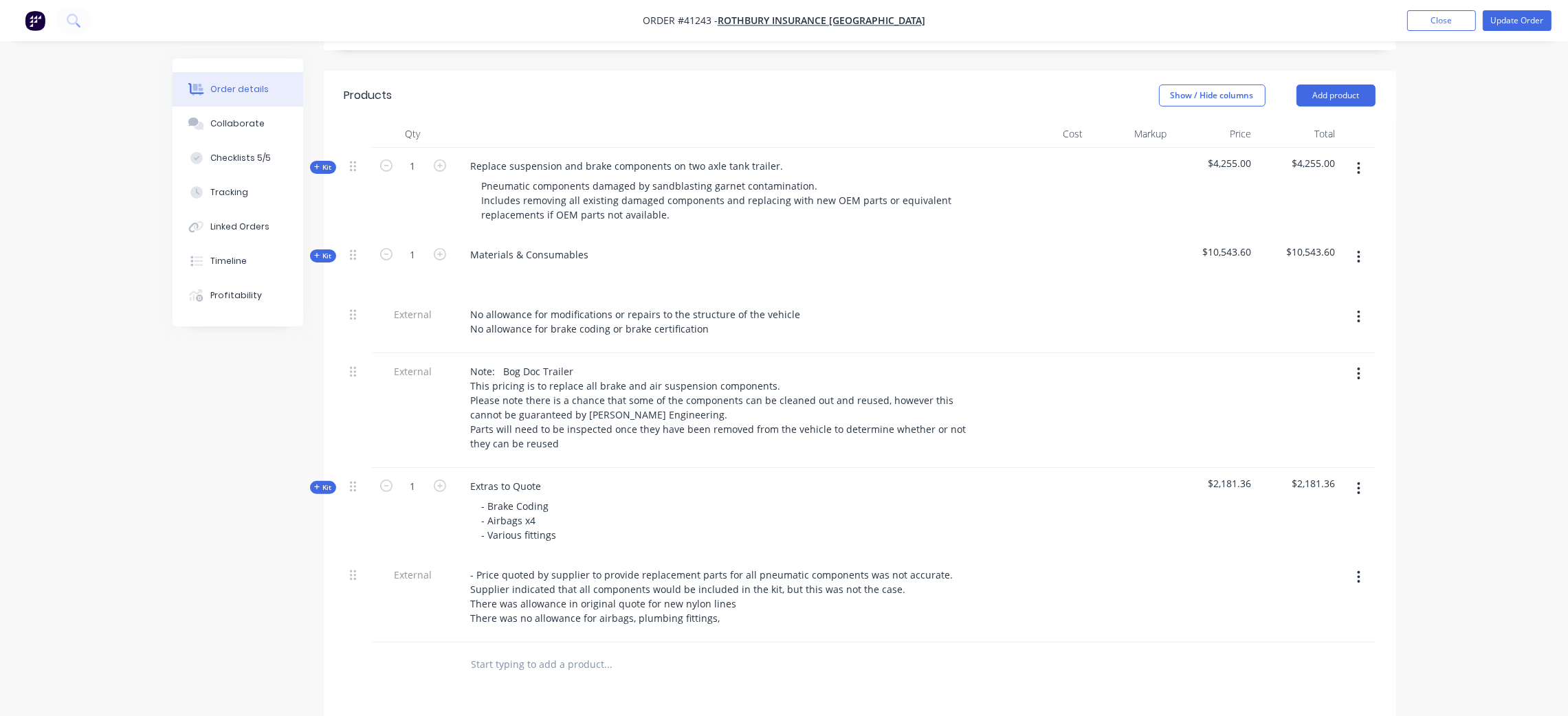
click at [321, 251] on span "Kit" at bounding box center [323, 256] width 18 height 10
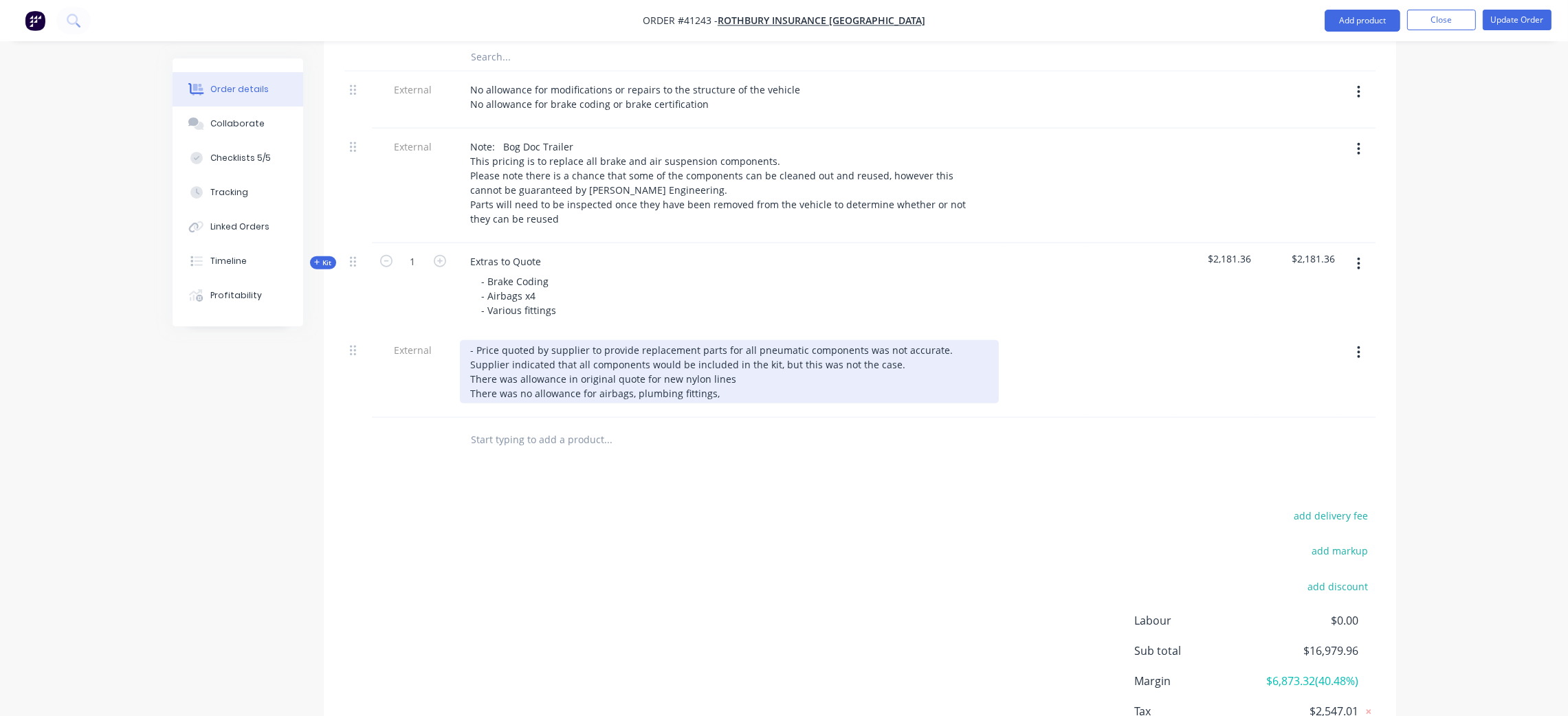
scroll to position [2144, 0]
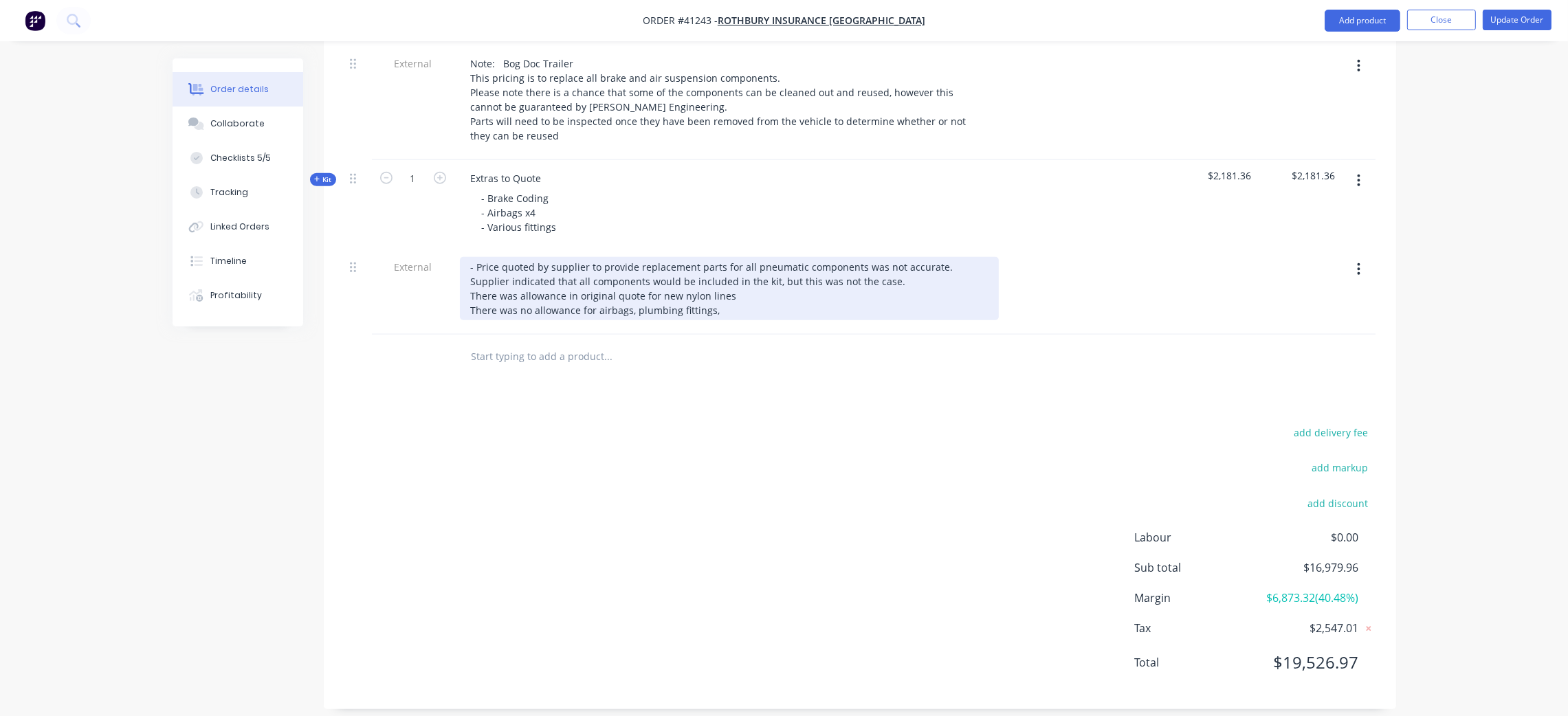
click at [725, 296] on div "- Price quoted by supplier to provide replacement parts for all pneumatic compo…" at bounding box center [730, 288] width 539 height 63
drag, startPoint x: 596, startPoint y: 295, endPoint x: 711, endPoint y: 349, distance: 127.0
click at [596, 294] on div "- Price quoted by supplier to provide replacement parts for all pneumatic compo…" at bounding box center [730, 288] width 539 height 63
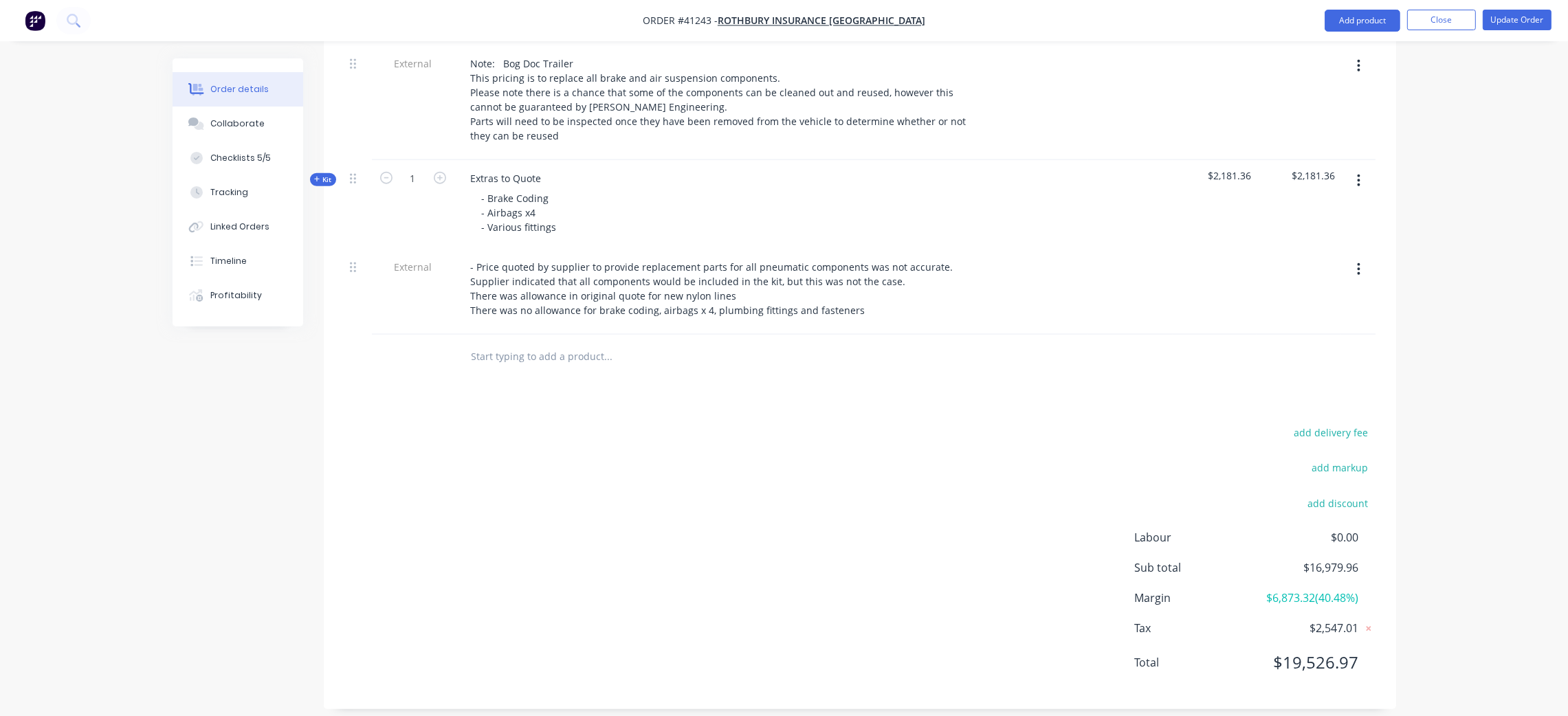
click at [728, 530] on div "add delivery fee add markup add discount Labour $0.00 Sub total $16,979.96 Marg…" at bounding box center [860, 556] width 1031 height 265
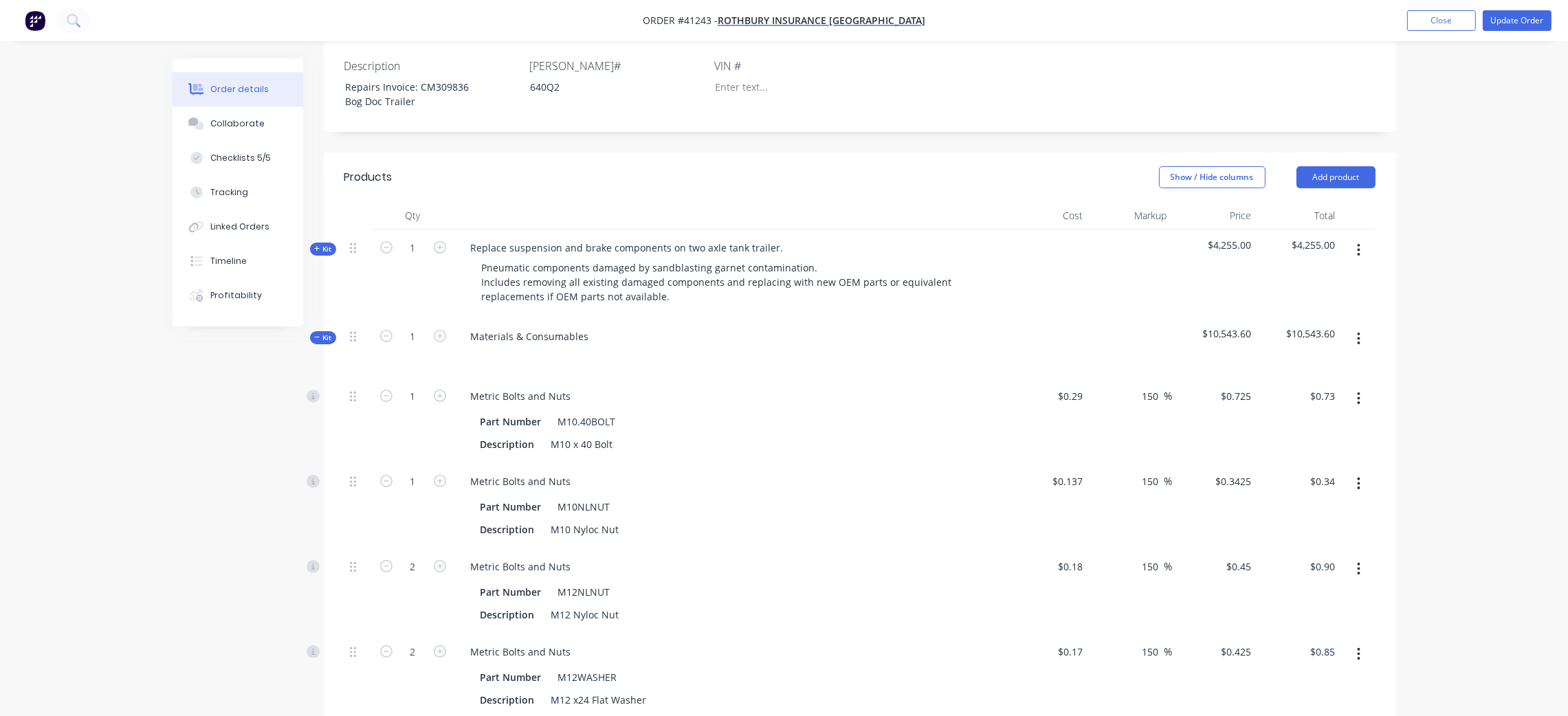
scroll to position [288, 0]
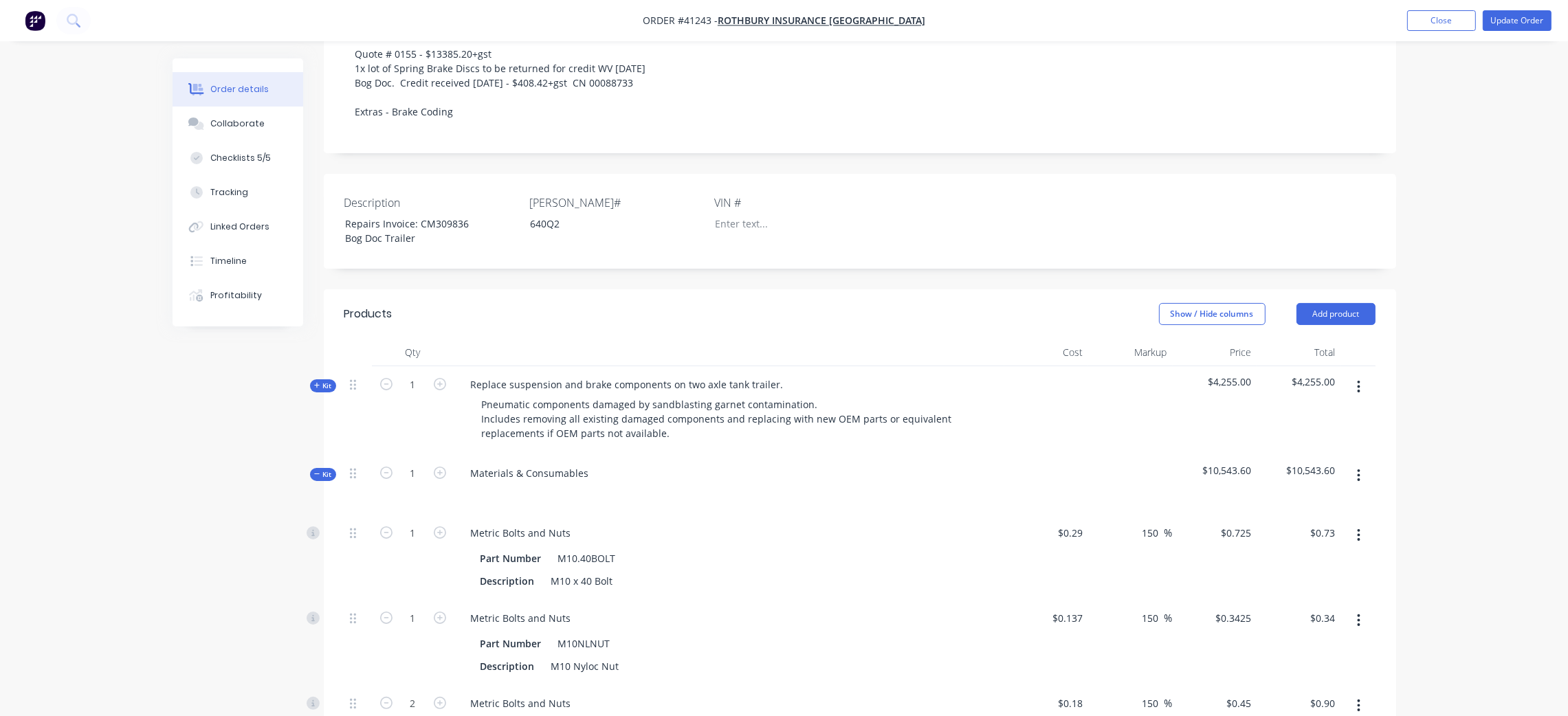
click at [324, 469] on span "Kit" at bounding box center [323, 474] width 18 height 10
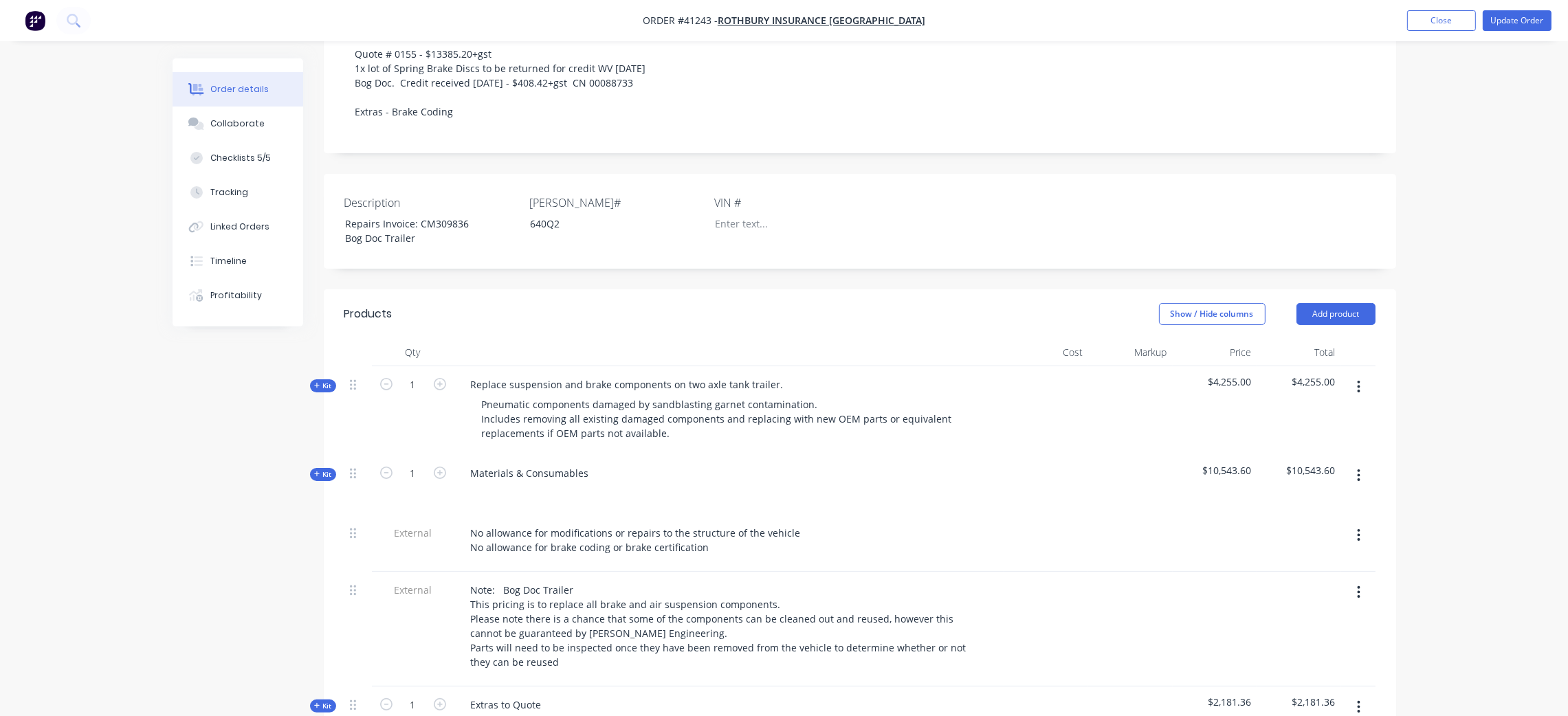
click at [325, 380] on span "Kit" at bounding box center [323, 385] width 18 height 10
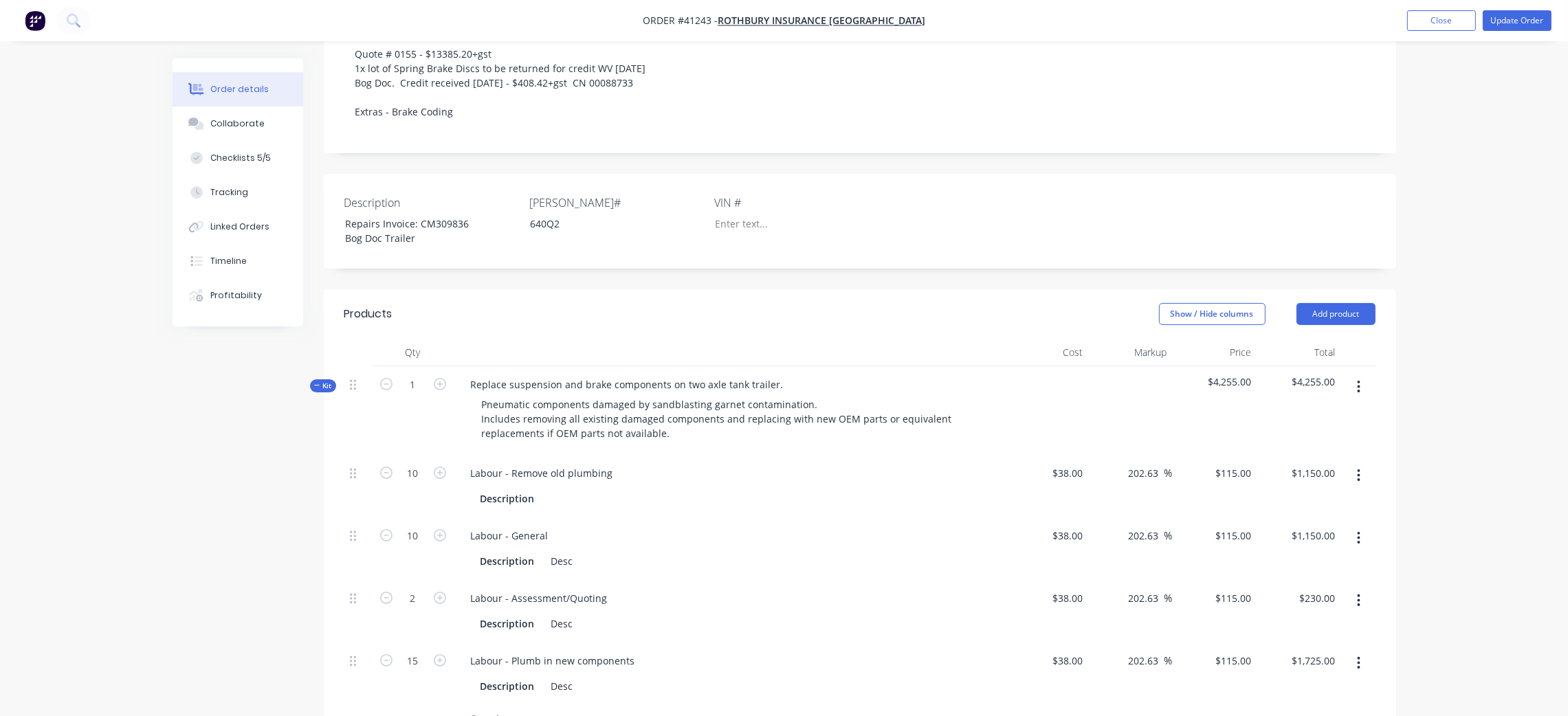
click at [325, 380] on span "Kit" at bounding box center [323, 385] width 18 height 10
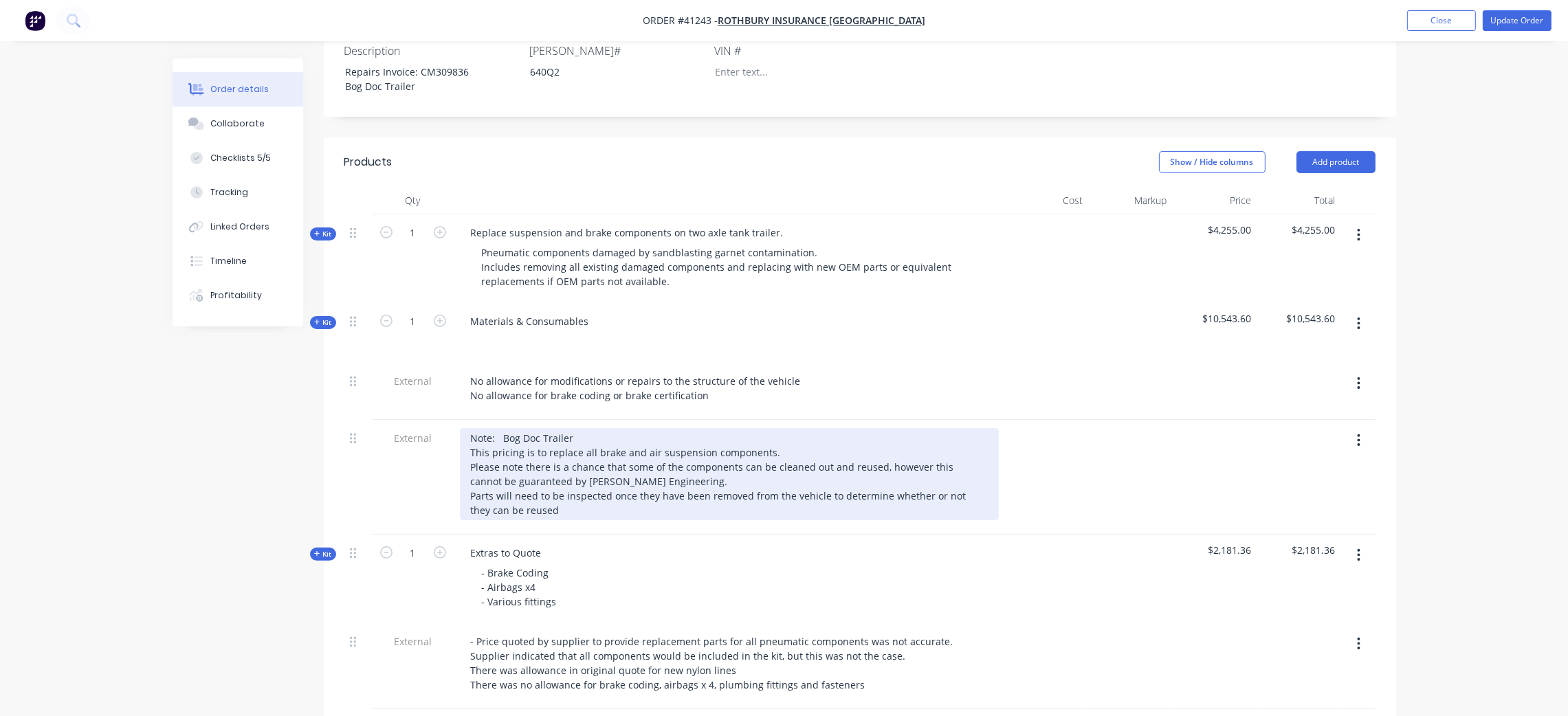
scroll to position [494, 0]
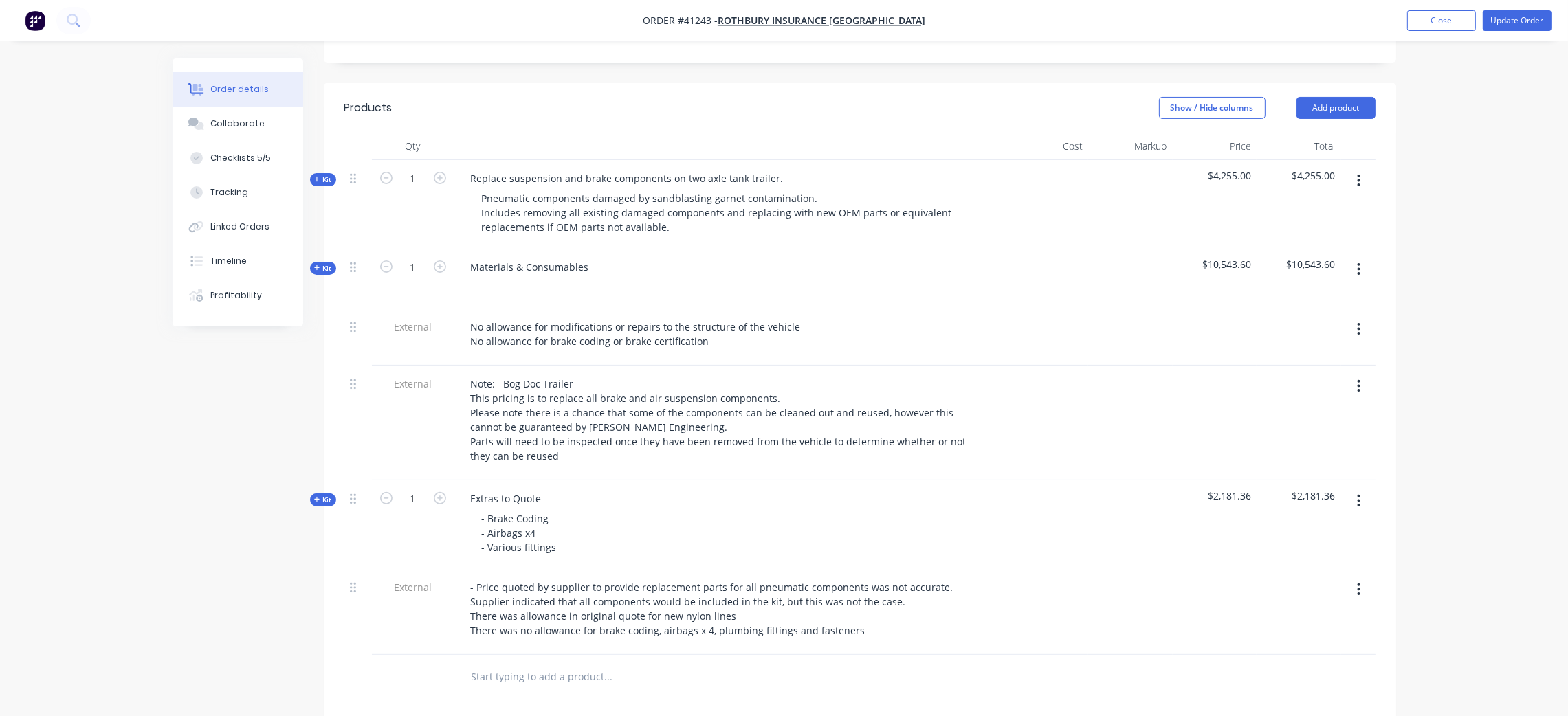
click at [1360, 321] on icon "button" at bounding box center [1359, 329] width 3 height 15
click at [1293, 383] on div "Delete" at bounding box center [1310, 393] width 106 height 20
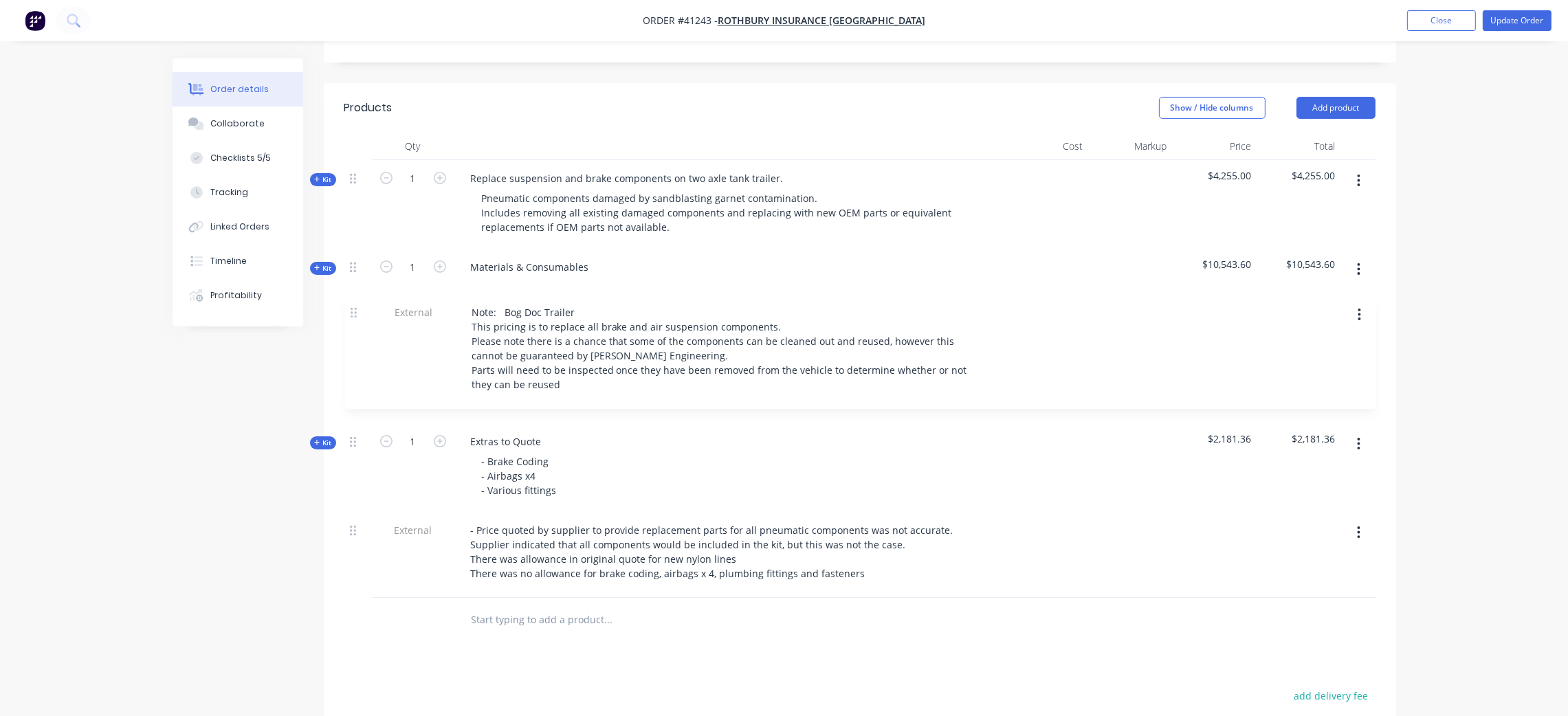
click at [352, 312] on div "Kit 1 Replace suspension and brake components on two axle tank trailer. Pneumat…" at bounding box center [860, 379] width 1031 height 438
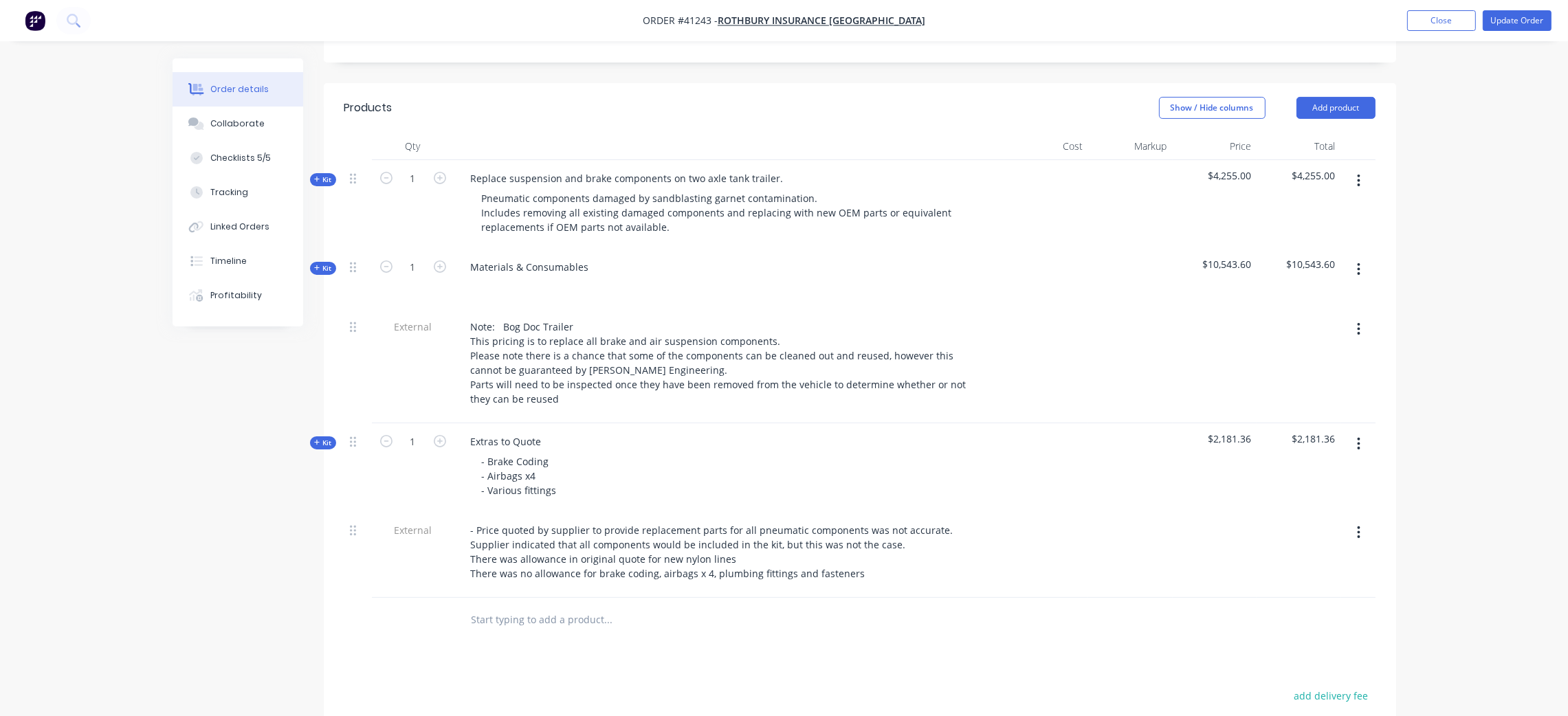
click at [1357, 321] on icon "button" at bounding box center [1359, 329] width 3 height 15
click at [1303, 383] on div "Delete" at bounding box center [1310, 393] width 106 height 20
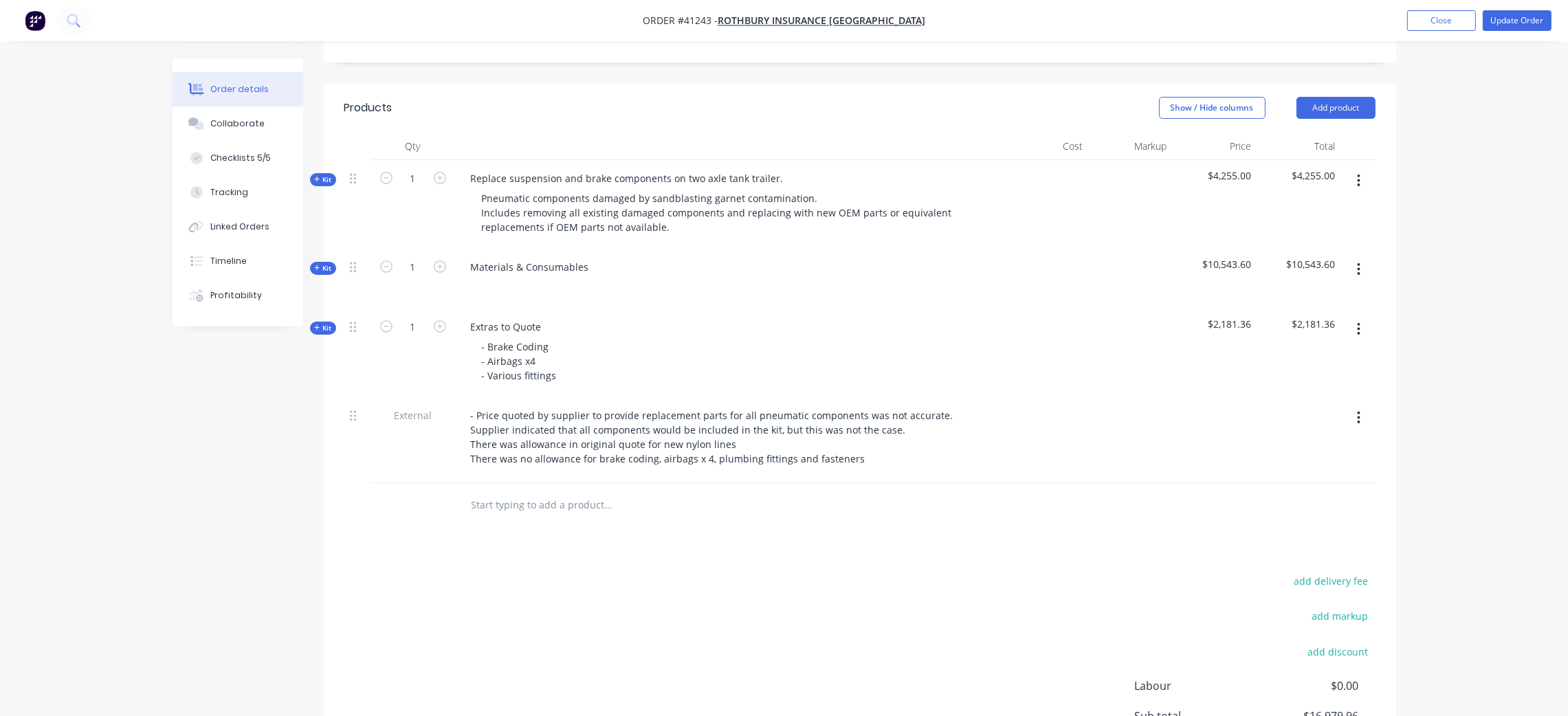
click at [639, 517] on div "Products Show / Hide columns Add product Qty Cost Markup Price Total Kit 1 Repl…" at bounding box center [860, 470] width 1073 height 775
click at [1336, 97] on button "Add product" at bounding box center [1336, 108] width 79 height 22
click at [1313, 297] on div "Notes (Internal)" at bounding box center [1310, 307] width 106 height 20
drag, startPoint x: 492, startPoint y: 481, endPoint x: 500, endPoint y: 480, distance: 8.1
click at [494, 492] on div at bounding box center [509, 502] width 99 height 20
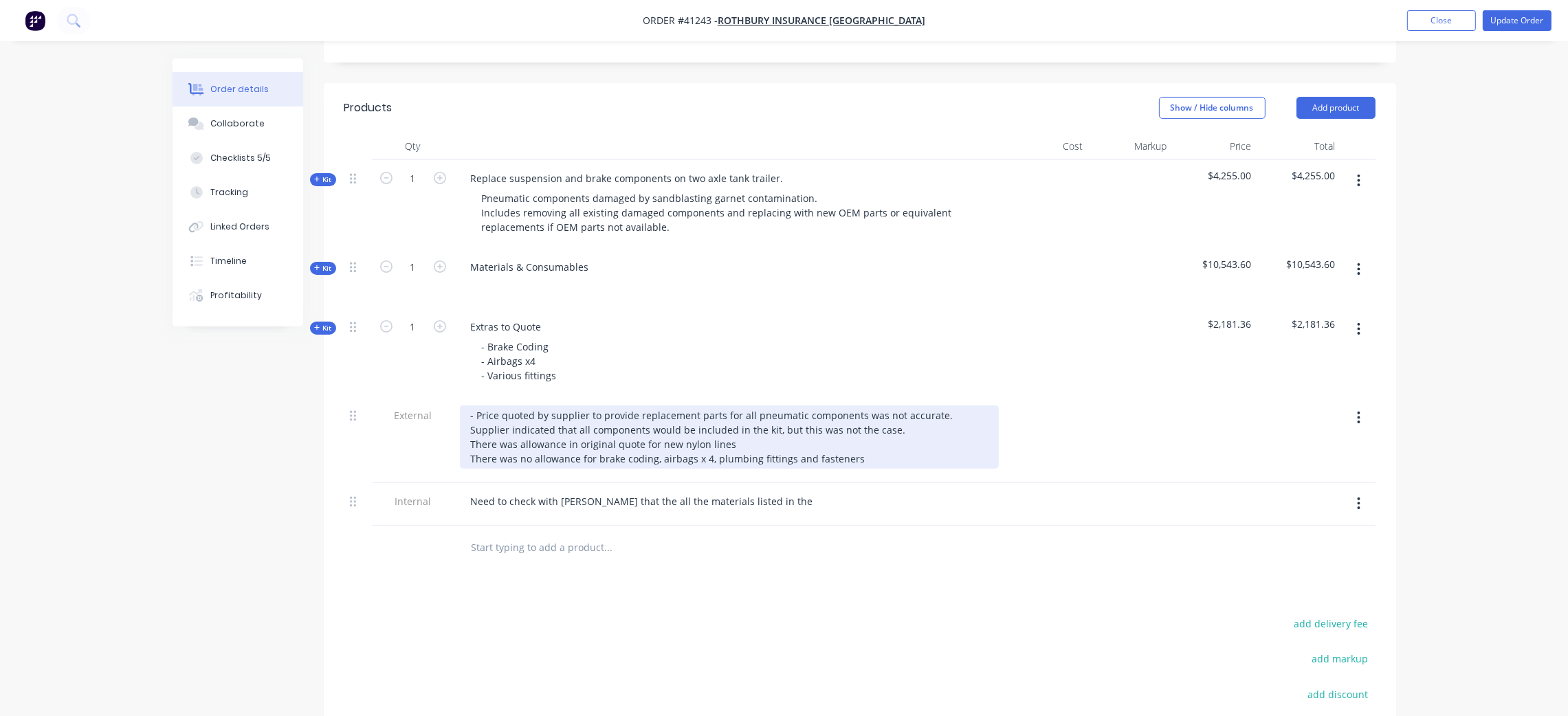
click at [857, 441] on div "- Price quoted by supplier to provide replacement parts for all pneumatic compo…" at bounding box center [730, 437] width 539 height 63
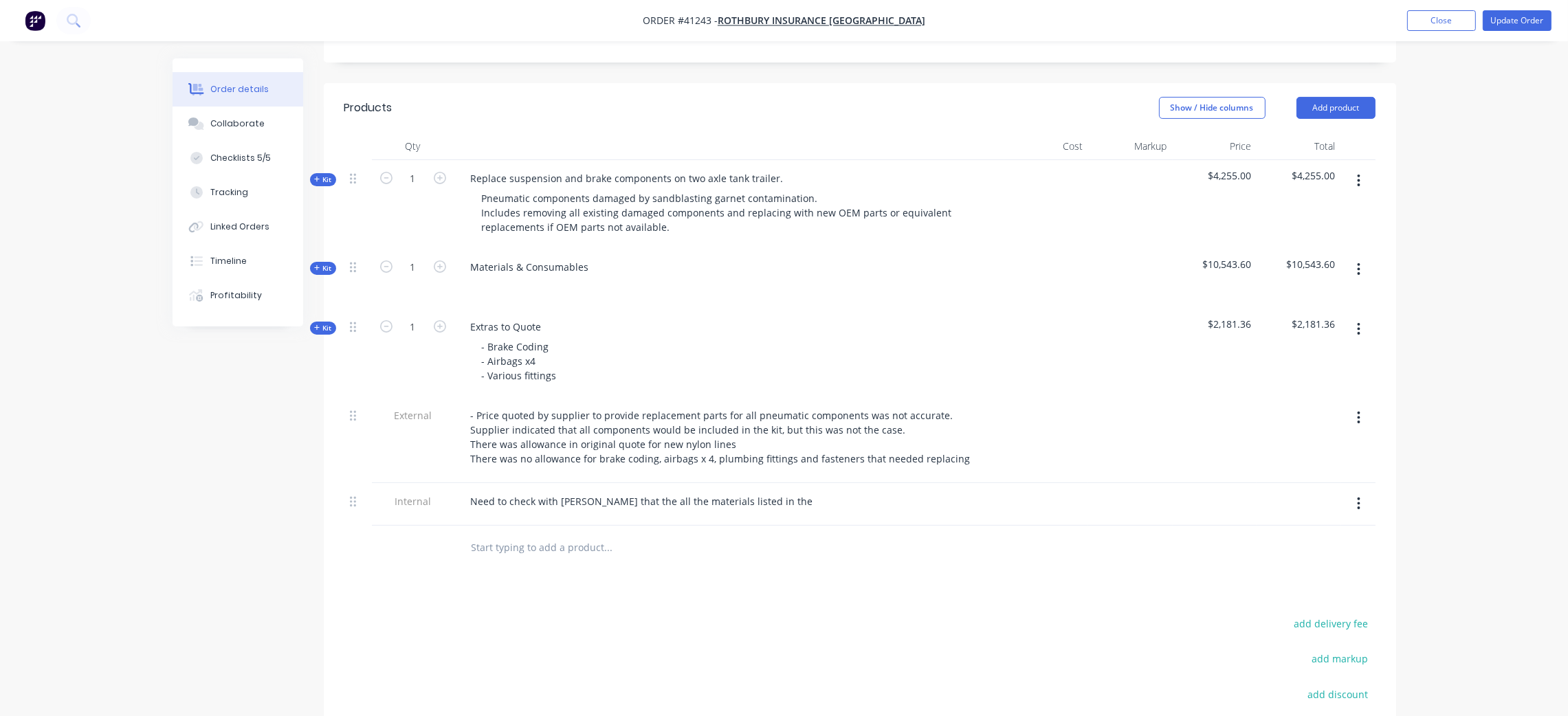
click at [764, 493] on div "Need to check with [PERSON_NAME] that the all the materials listed in the" at bounding box center [730, 502] width 539 height 20
drag, startPoint x: 745, startPoint y: 491, endPoint x: 754, endPoint y: 486, distance: 10.3
click at [746, 492] on div "Need to check with [PERSON_NAME] that the all the materials listed in the" at bounding box center [642, 502] width 365 height 20
click at [756, 492] on div "Need to check with [PERSON_NAME] that the all the materials listed in the" at bounding box center [642, 502] width 365 height 20
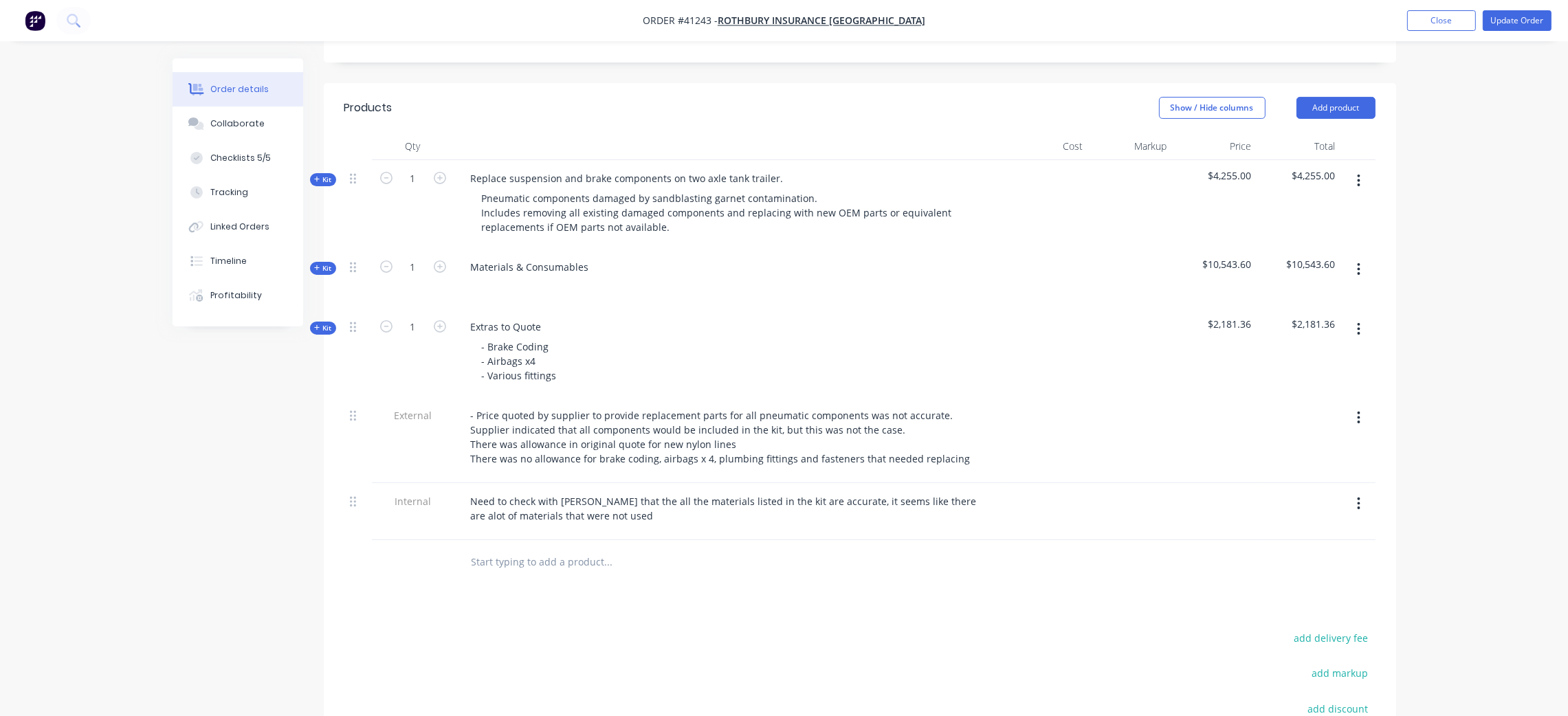
drag, startPoint x: 755, startPoint y: 597, endPoint x: 766, endPoint y: 543, distance: 55.1
click at [755, 596] on div "Products Show / Hide columns Add product Qty Cost Markup Price Total Kit 1 Repl…" at bounding box center [860, 498] width 1073 height 831
click at [1524, 22] on button "Update Order" at bounding box center [1517, 20] width 69 height 21
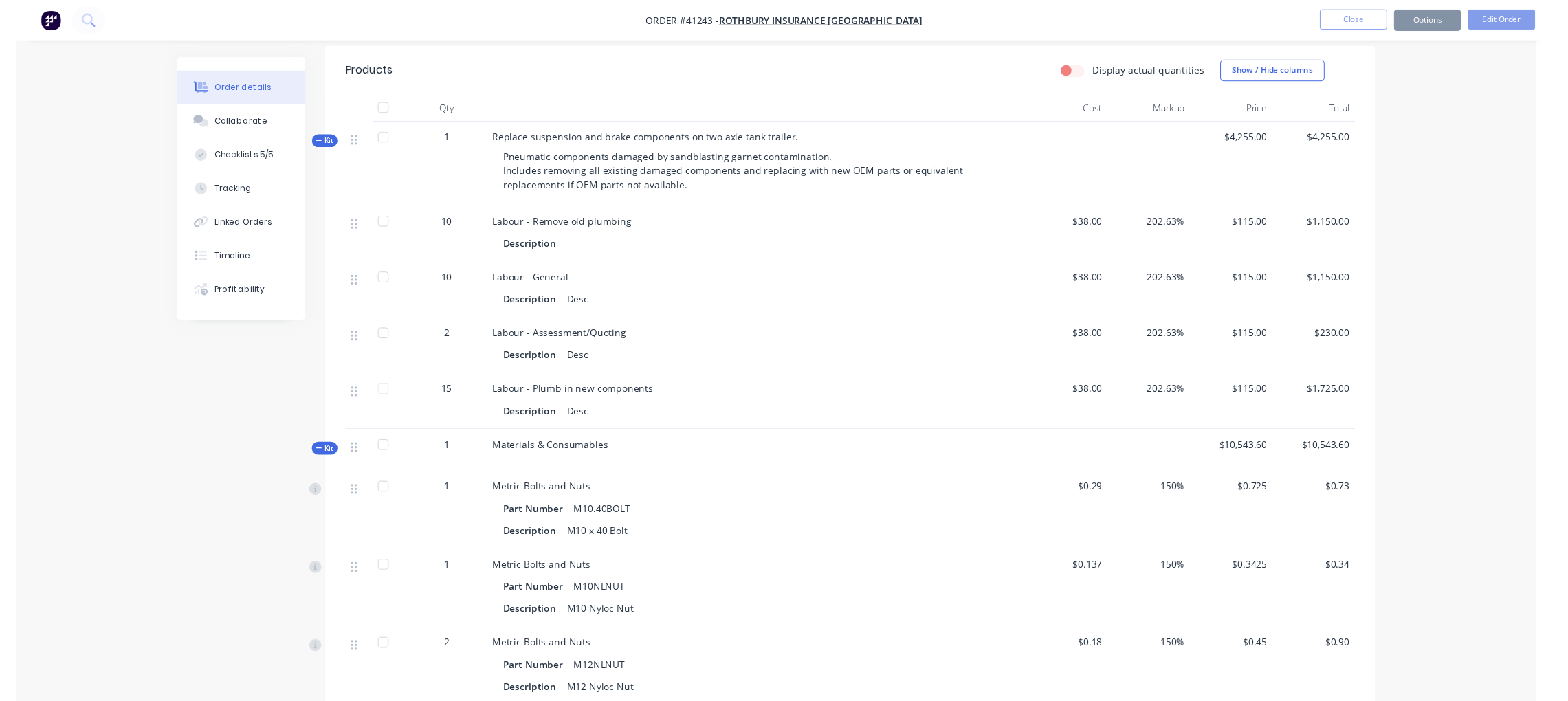
scroll to position [0, 0]
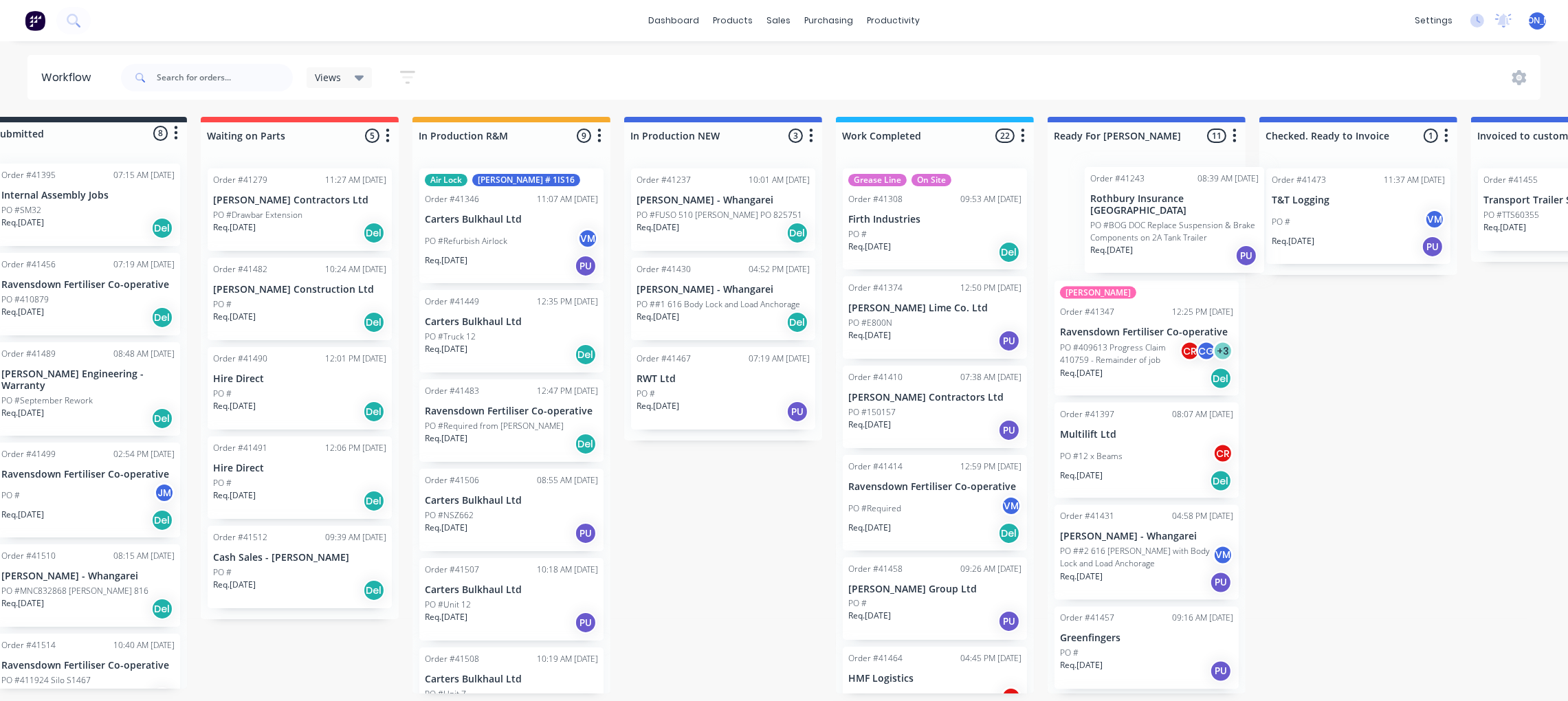
scroll to position [0, 42]
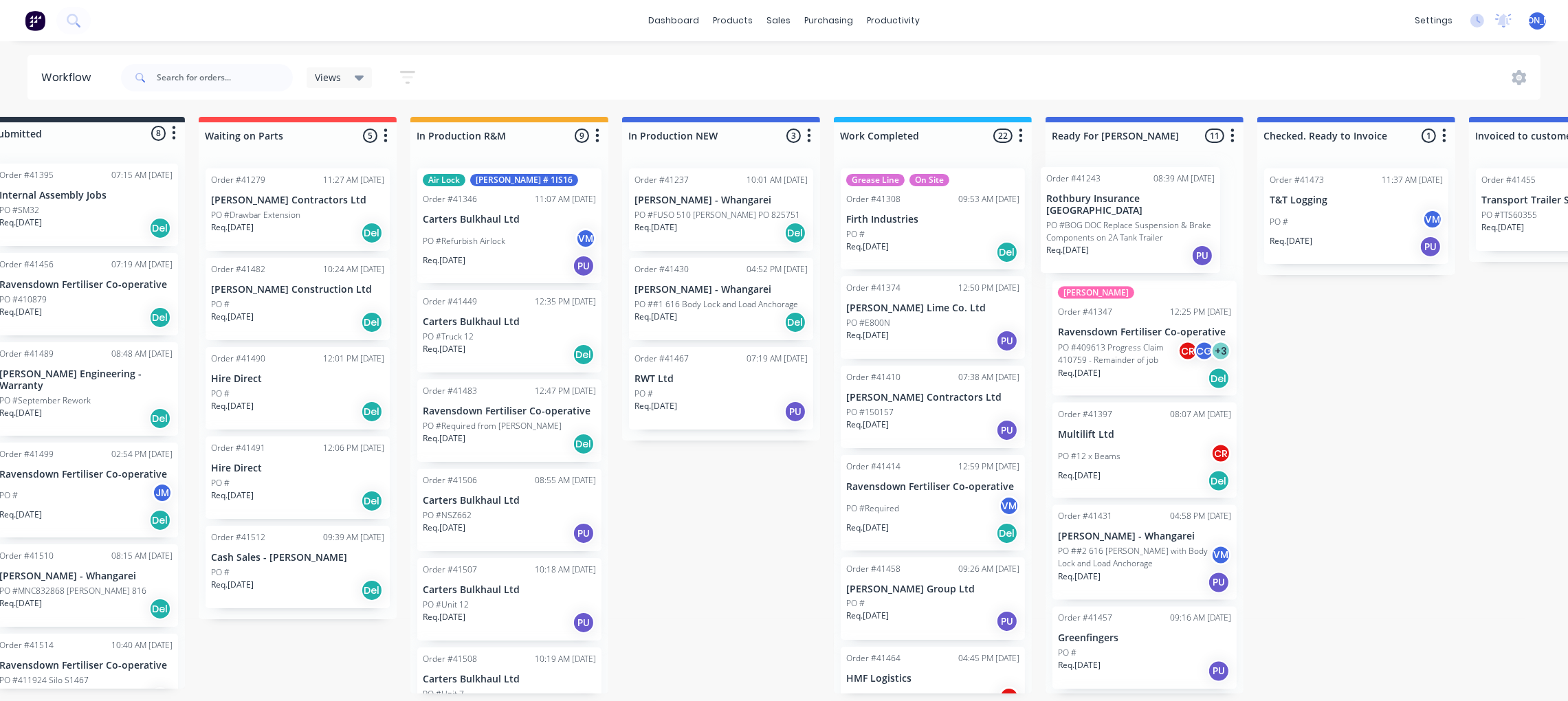
drag, startPoint x: 935, startPoint y: 312, endPoint x: 1095, endPoint y: 208, distance: 190.8
click at [1095, 208] on div "Submitted 8 Status colour #273444 hex #273444 Save Cancel Summaries Total order…" at bounding box center [1093, 405] width 2293 height 576
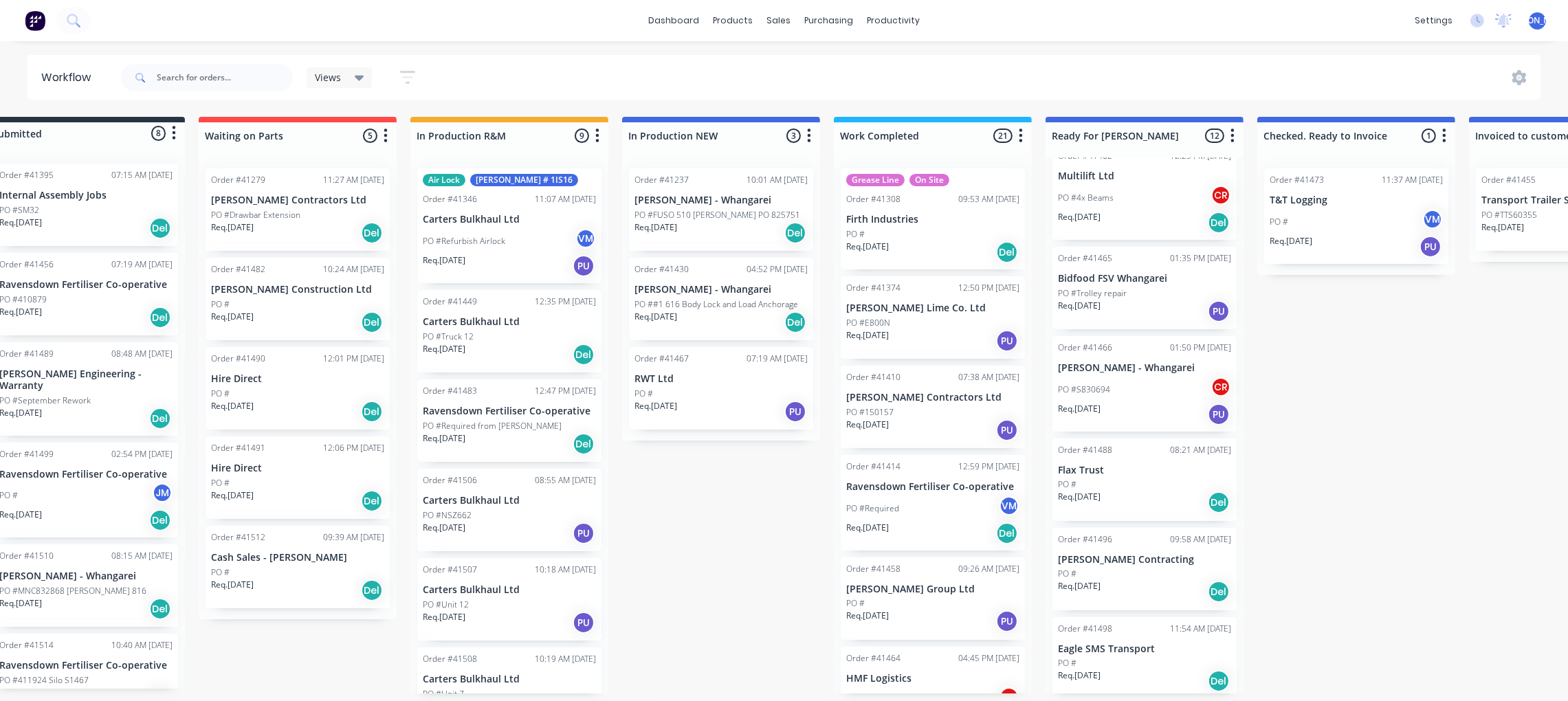
scroll to position [654, 0]
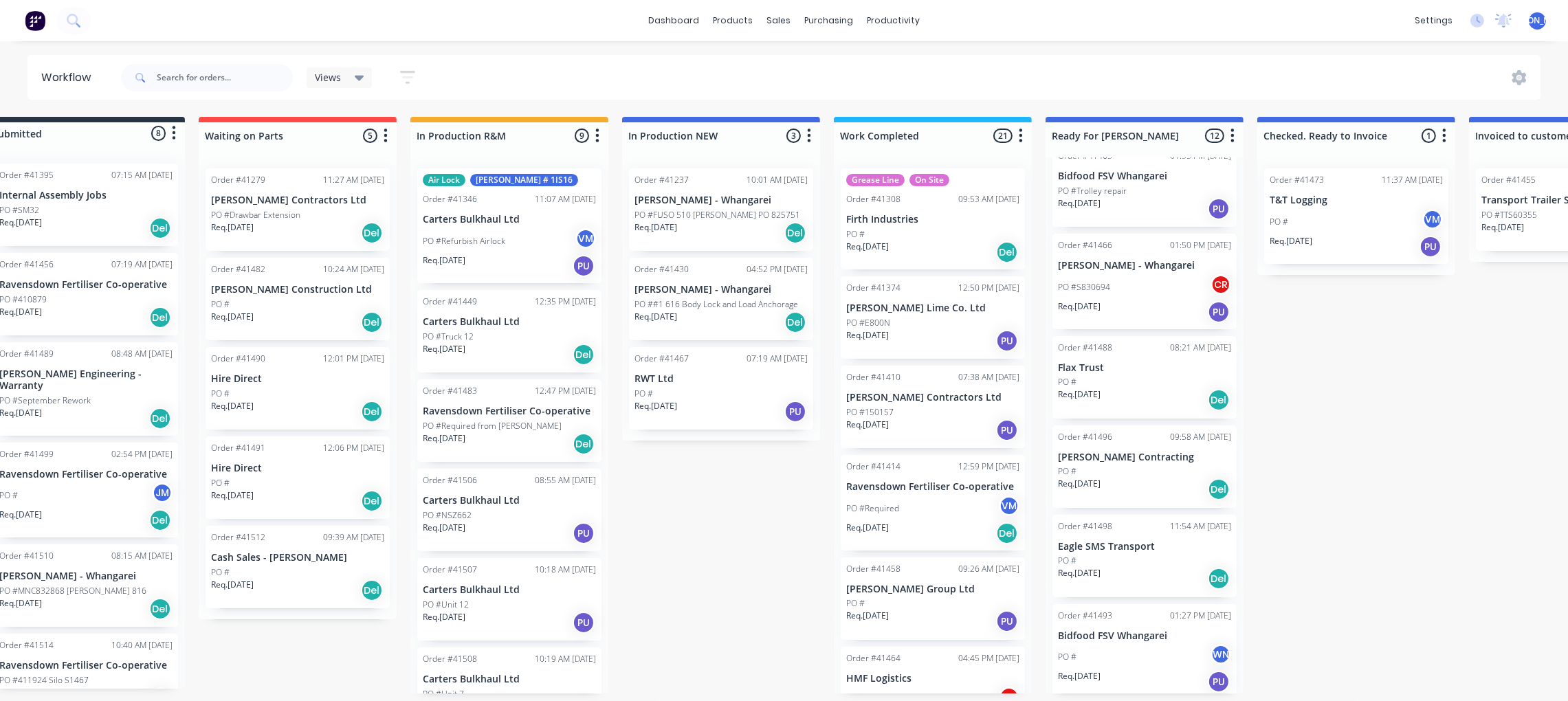
click at [1124, 650] on div "PO # WN" at bounding box center [1144, 656] width 174 height 26
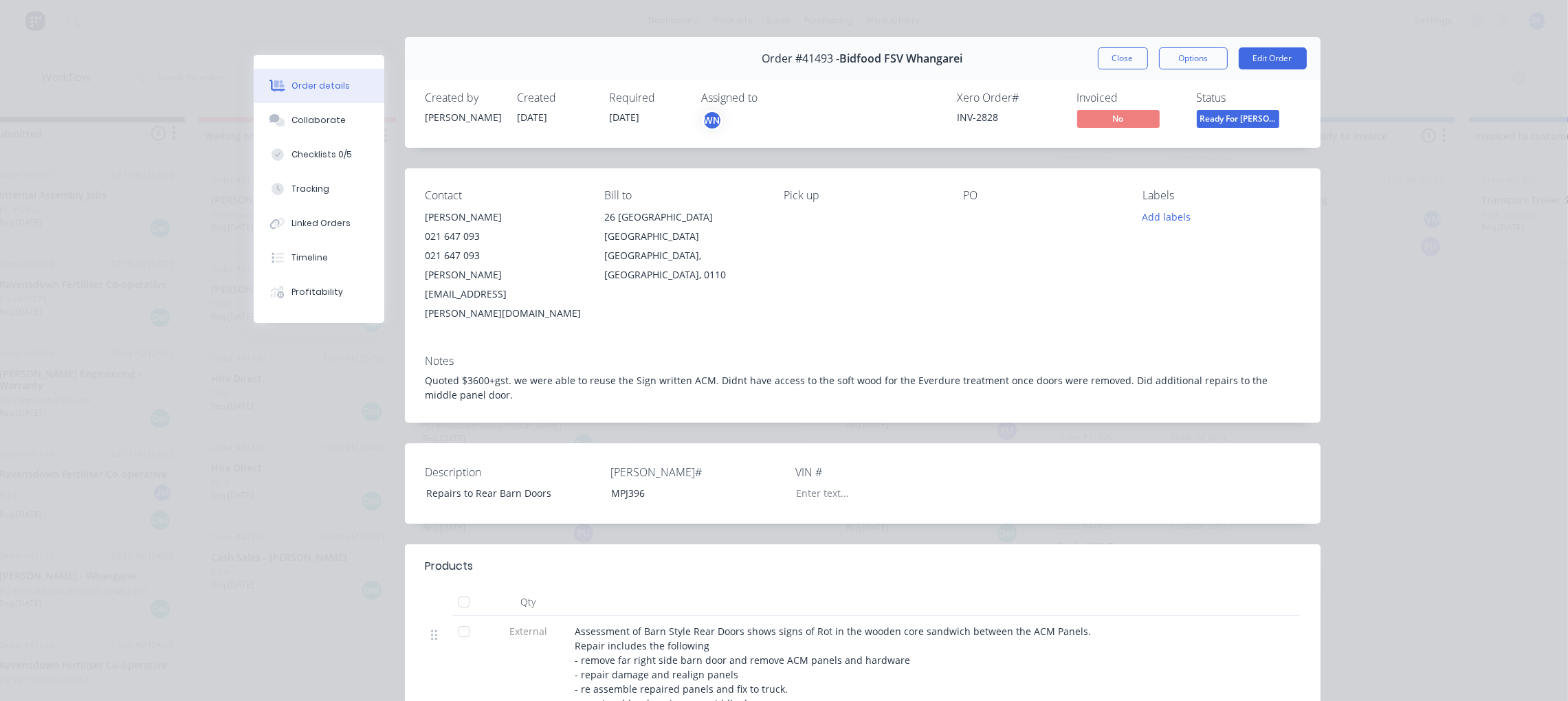
scroll to position [0, 0]
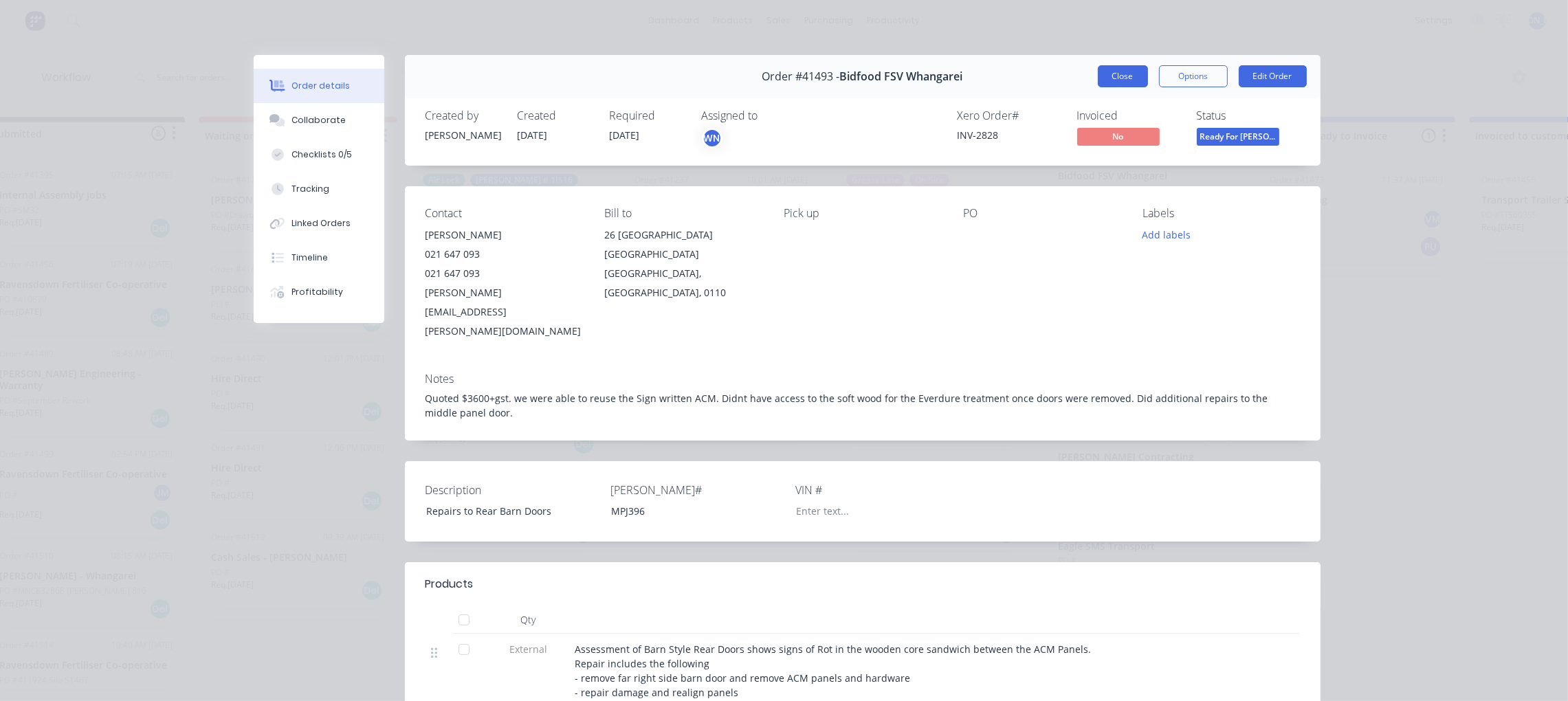
click at [1103, 76] on button "Close" at bounding box center [1123, 76] width 50 height 22
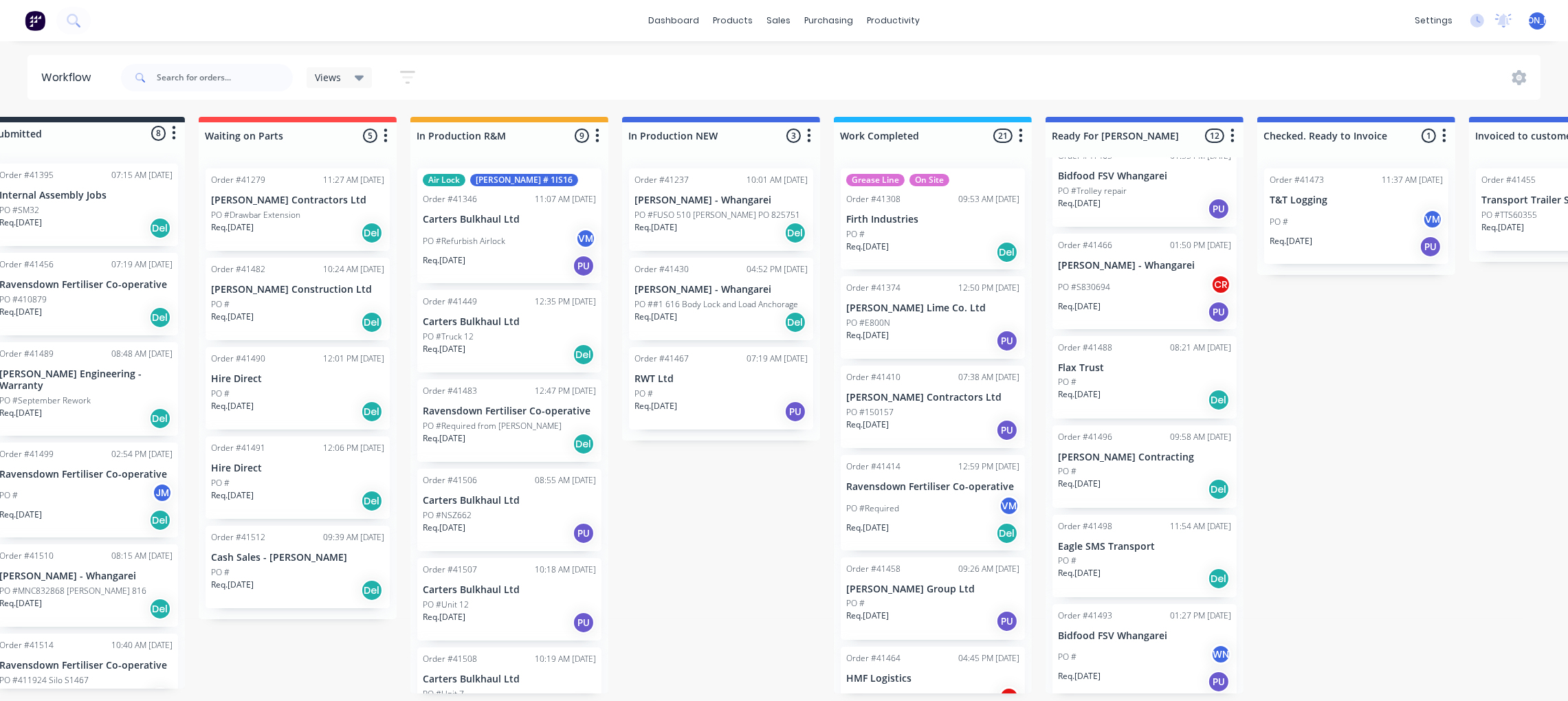
click at [1110, 555] on div "PO #" at bounding box center [1144, 561] width 174 height 12
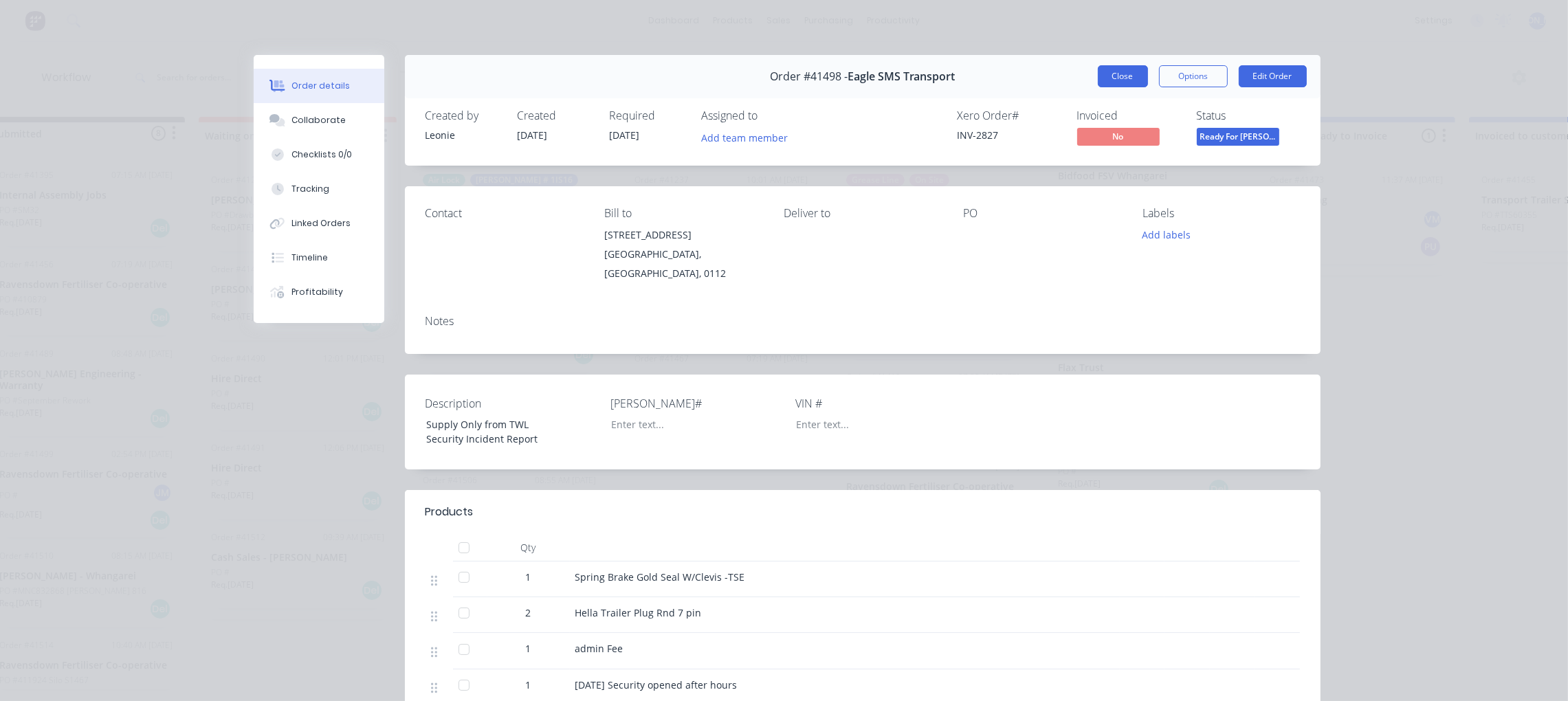
click at [1122, 76] on button "Close" at bounding box center [1123, 76] width 50 height 22
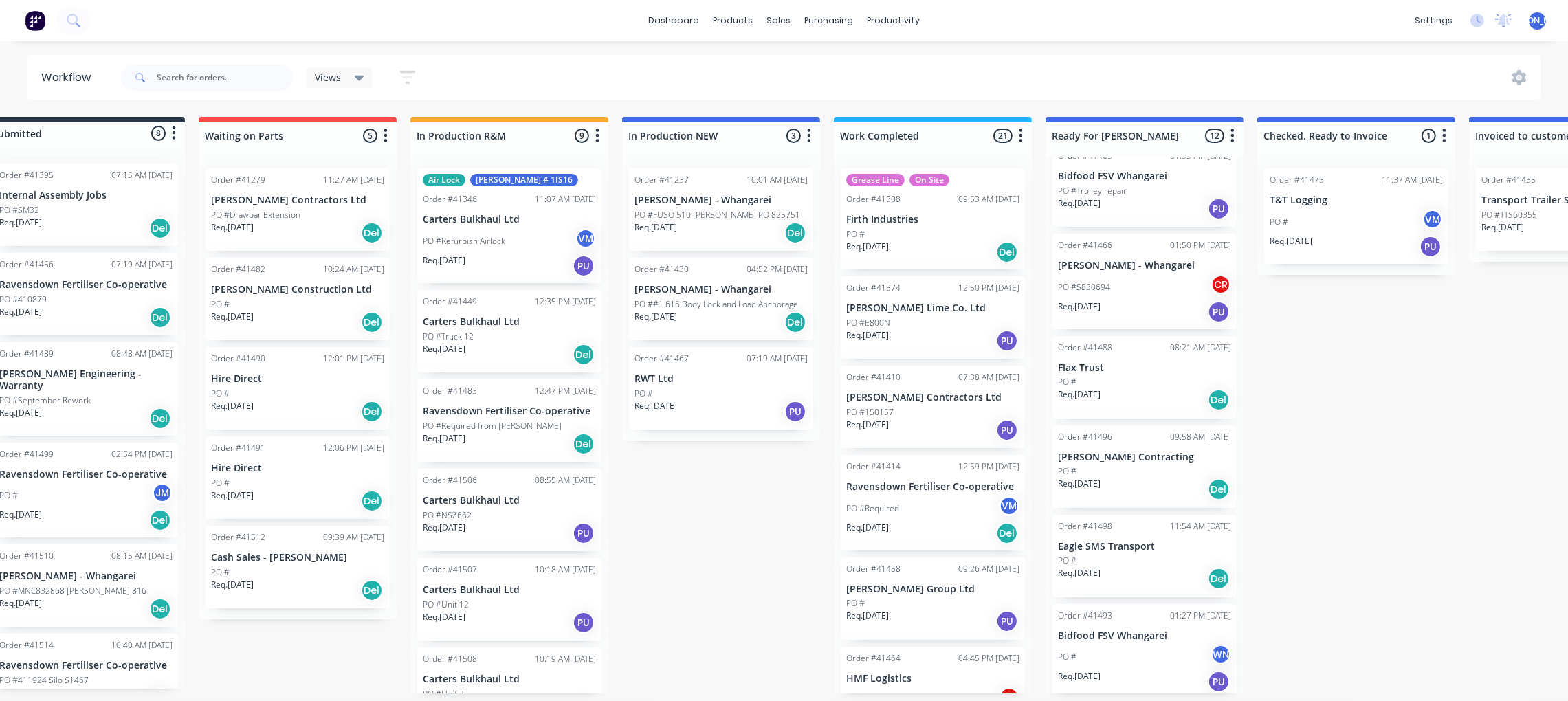
click at [1112, 432] on div "Order #41496 09:58 AM [DATE]" at bounding box center [1144, 437] width 174 height 12
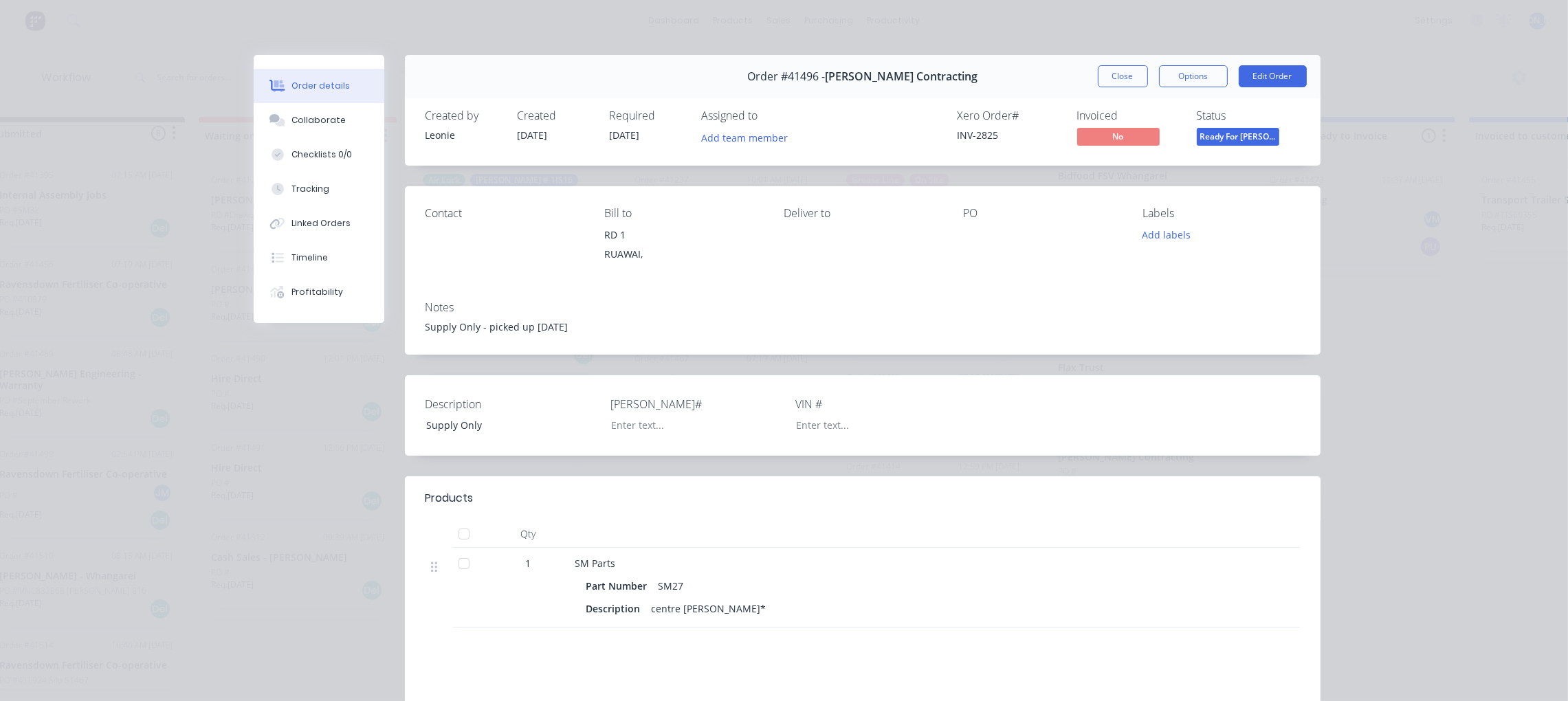
click at [1059, 327] on div "Supply Only - picked up [DATE]" at bounding box center [863, 326] width 874 height 14
click at [1106, 74] on button "Close" at bounding box center [1123, 76] width 50 height 22
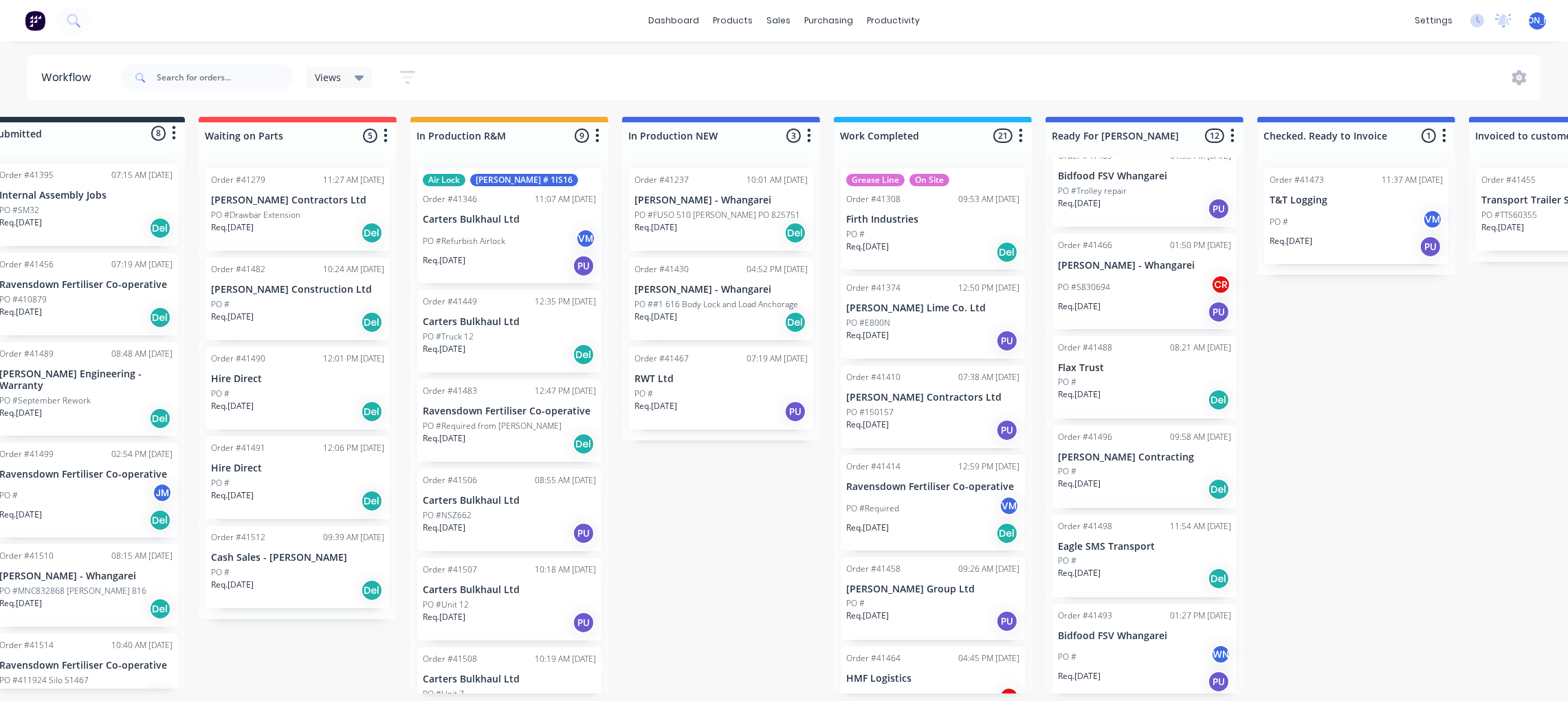
click at [1133, 379] on div "PO #" at bounding box center [1144, 382] width 174 height 12
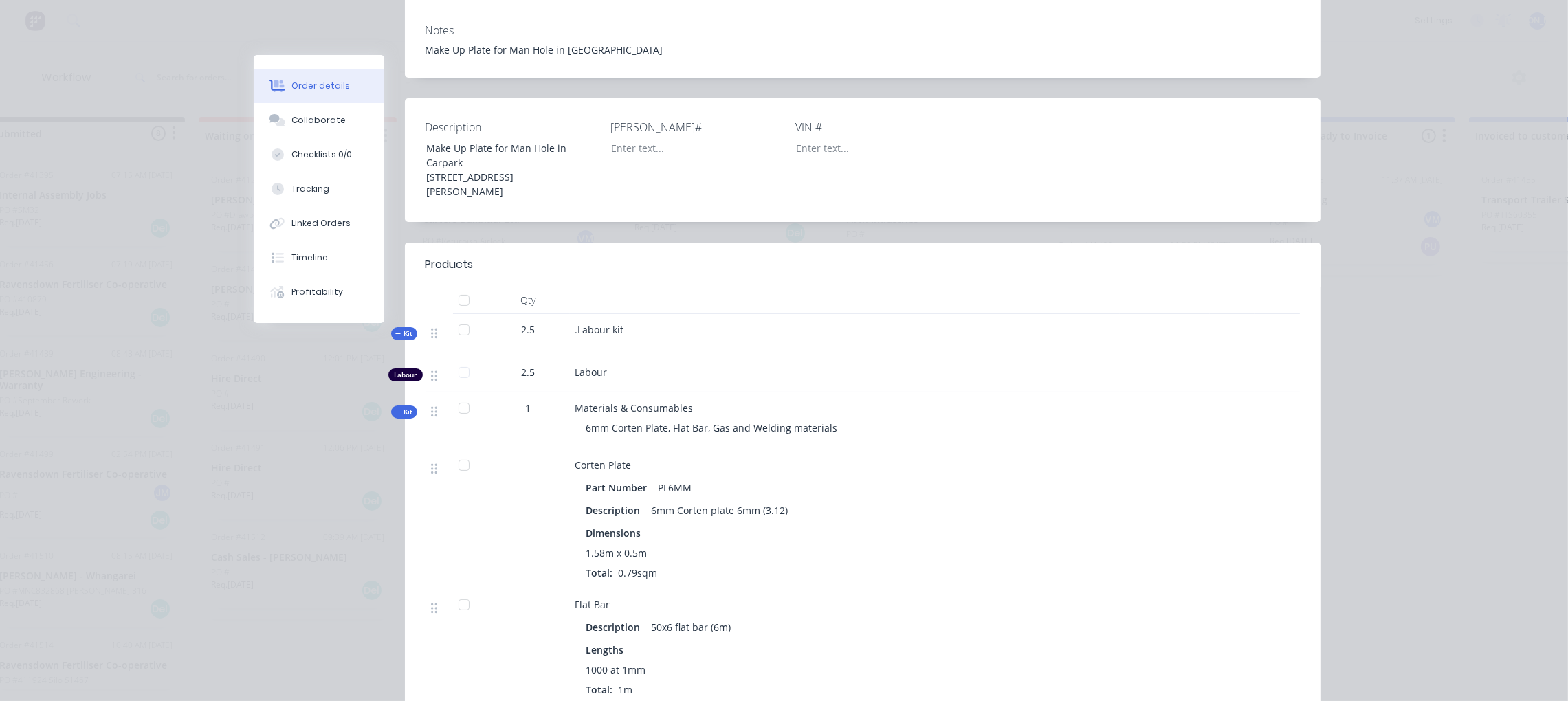
scroll to position [309, 0]
click at [396, 330] on span "Kit" at bounding box center [405, 335] width 18 height 10
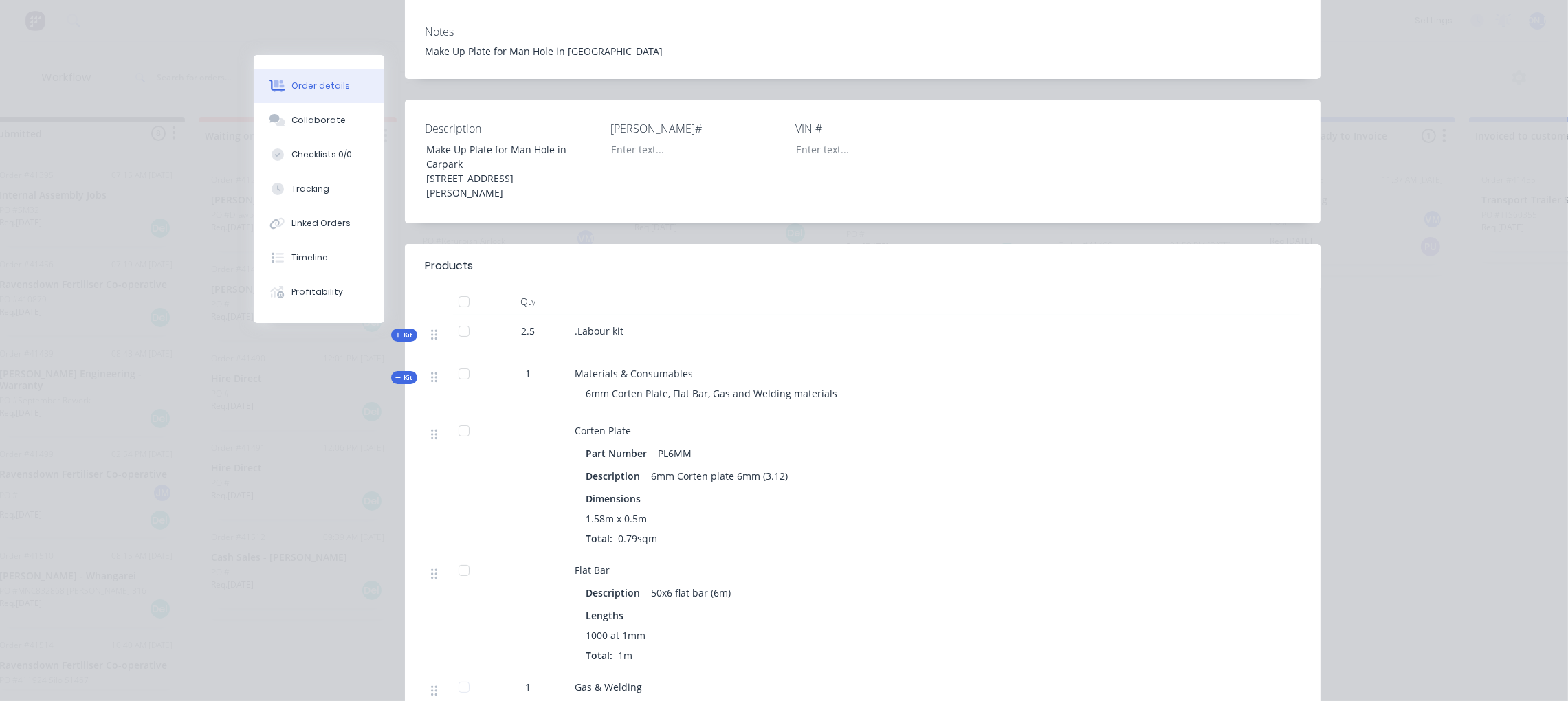
click at [396, 372] on span "Kit" at bounding box center [405, 377] width 18 height 10
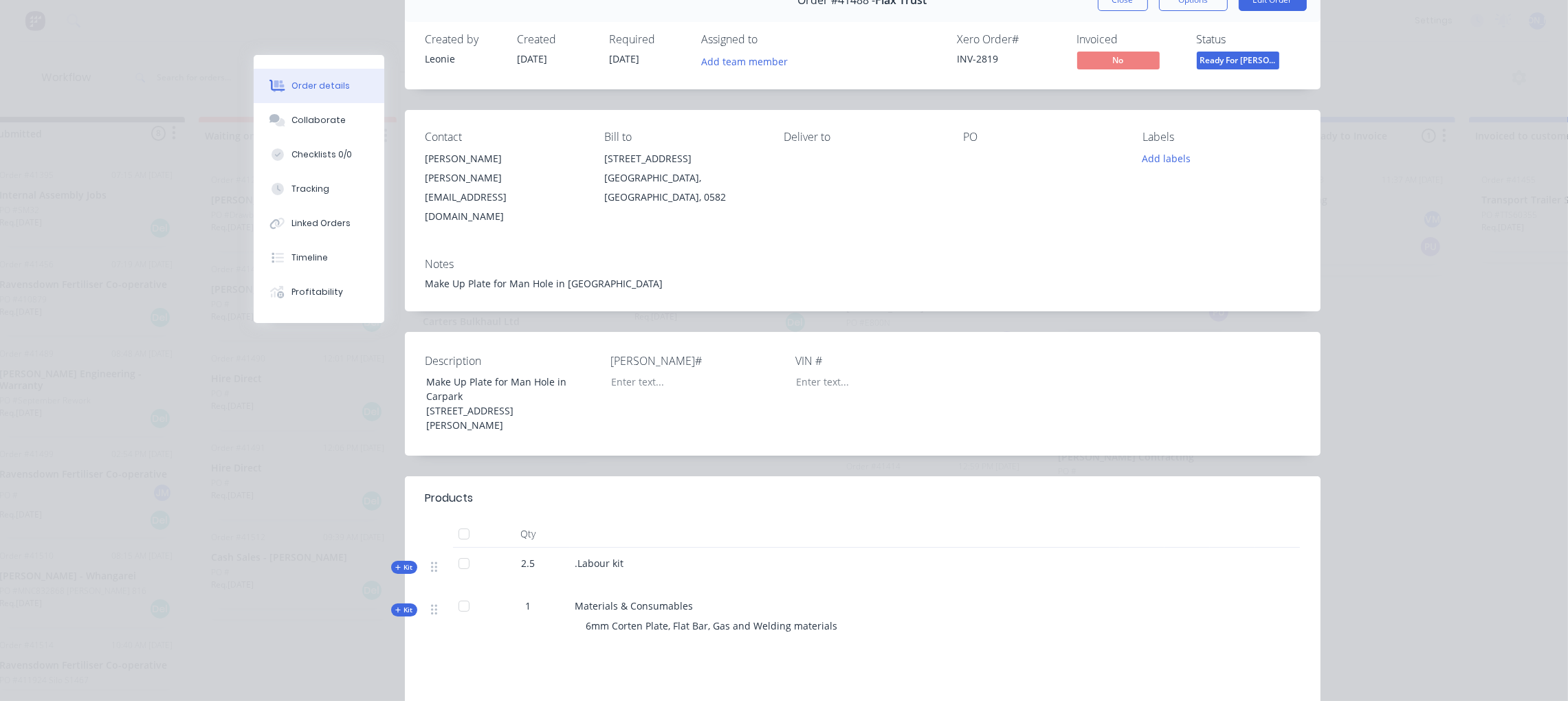
scroll to position [57, 0]
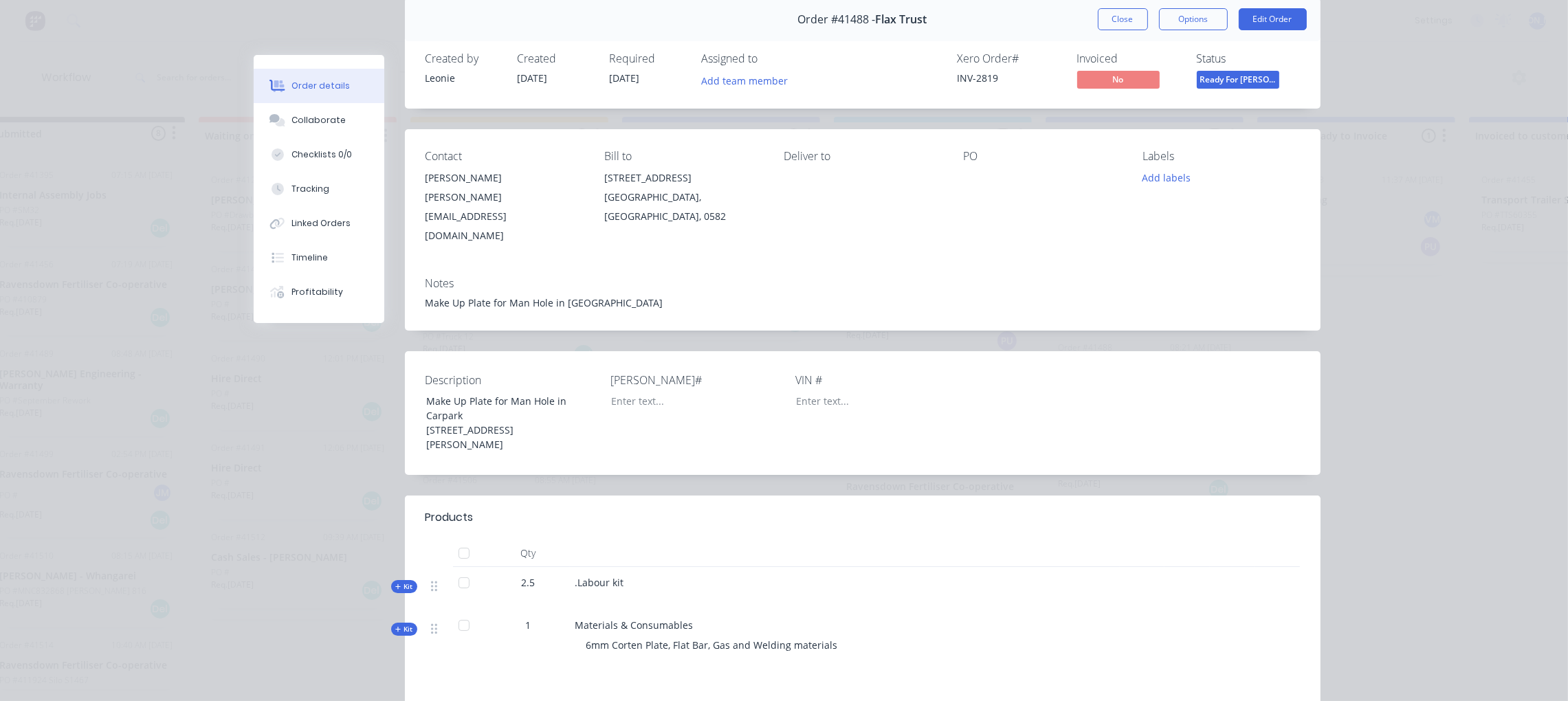
click at [617, 567] on div ".Labour kit" at bounding box center [845, 588] width 550 height 42
drag, startPoint x: 614, startPoint y: 532, endPoint x: 533, endPoint y: 521, distance: 81.7
click at [532, 567] on div "Kit 2.5 .Labour kit" at bounding box center [863, 588] width 874 height 42
click at [1266, 18] on button "Edit Order" at bounding box center [1273, 19] width 68 height 22
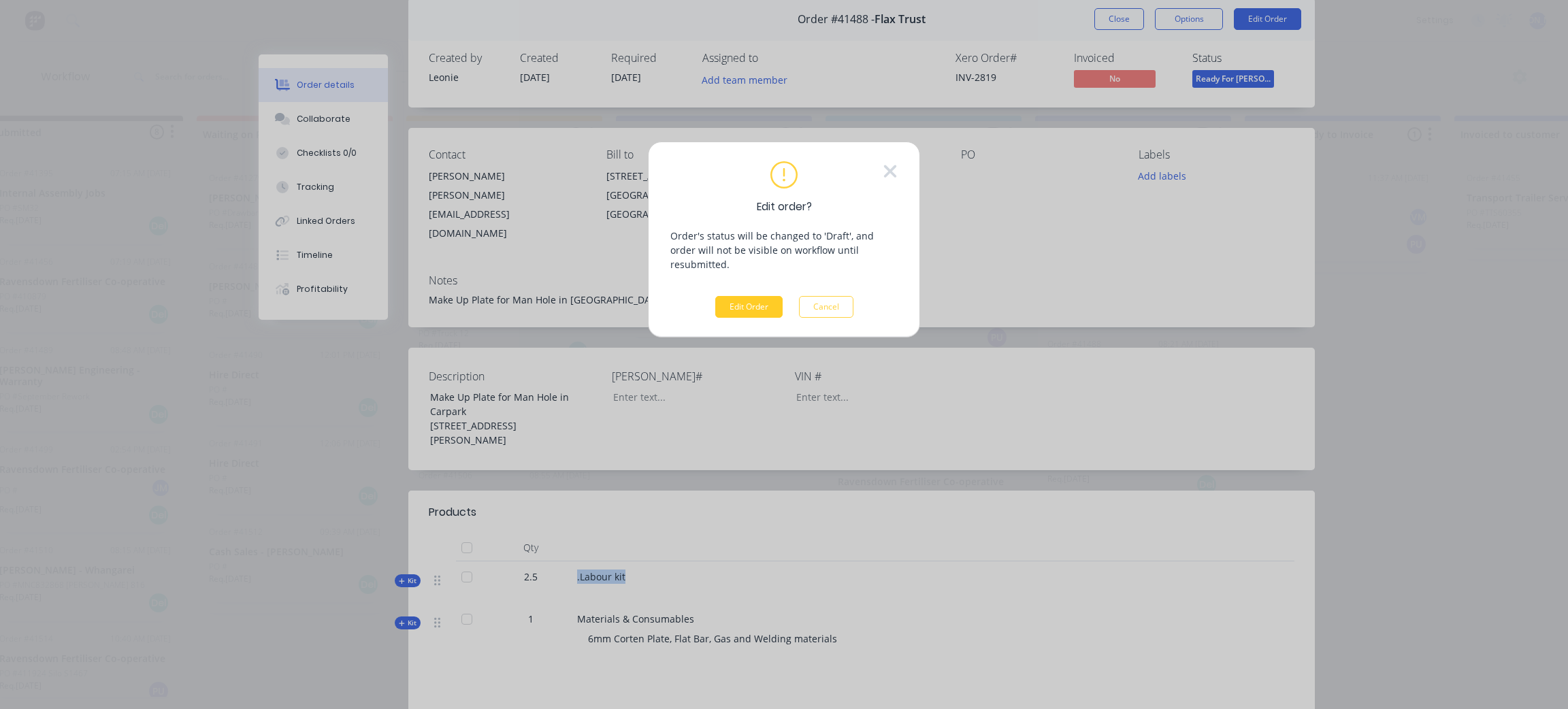
click at [739, 296] on button "Edit Order" at bounding box center [749, 307] width 67 height 21
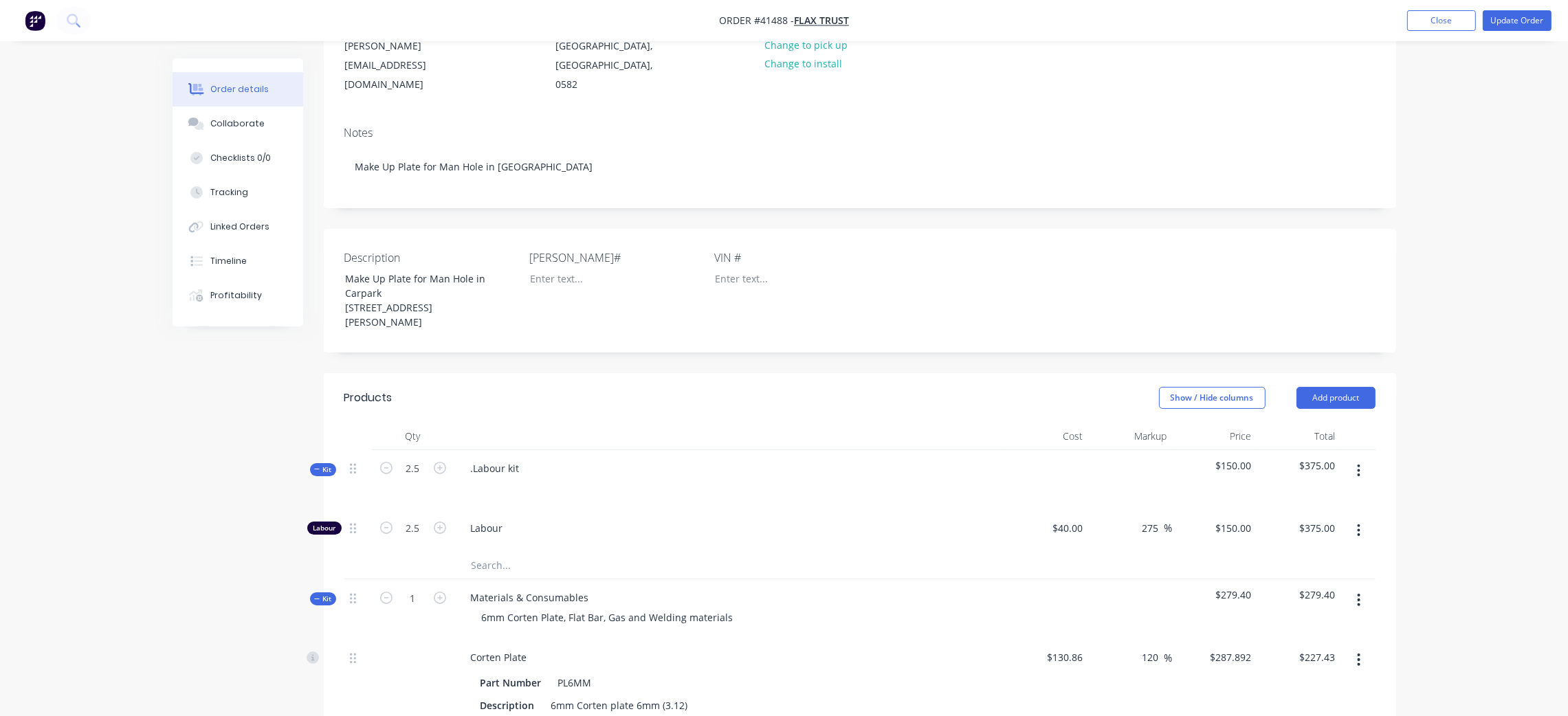
scroll to position [206, 0]
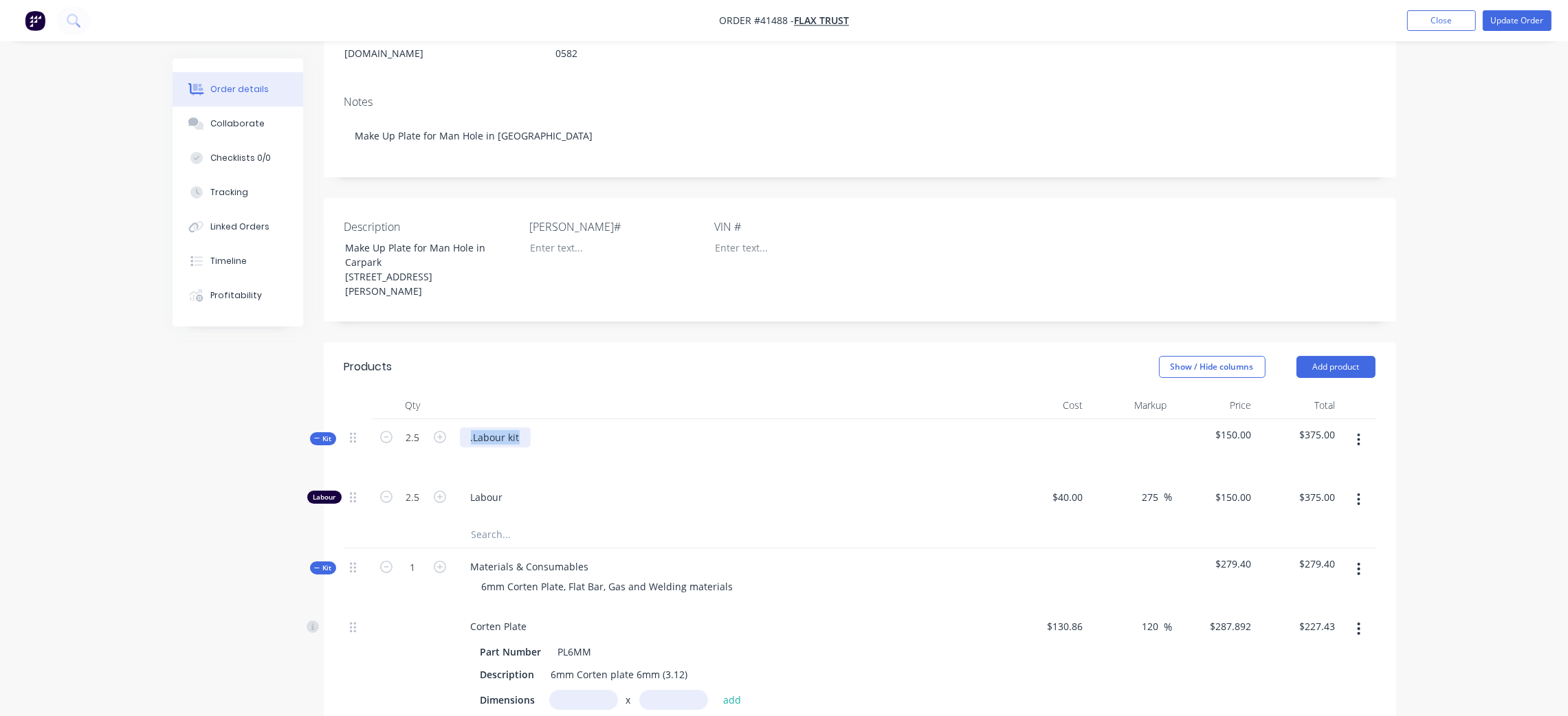
drag, startPoint x: 527, startPoint y: 387, endPoint x: 448, endPoint y: 381, distance: 79.2
click at [448, 419] on div "Kit 2.5 .Labour kit $150.00 $375.00" at bounding box center [860, 449] width 1031 height 60
click at [482, 448] on div at bounding box center [482, 458] width 22 height 20
click at [704, 490] on span "Labour" at bounding box center [735, 497] width 528 height 14
click at [500, 490] on span "Labour" at bounding box center [735, 497] width 528 height 14
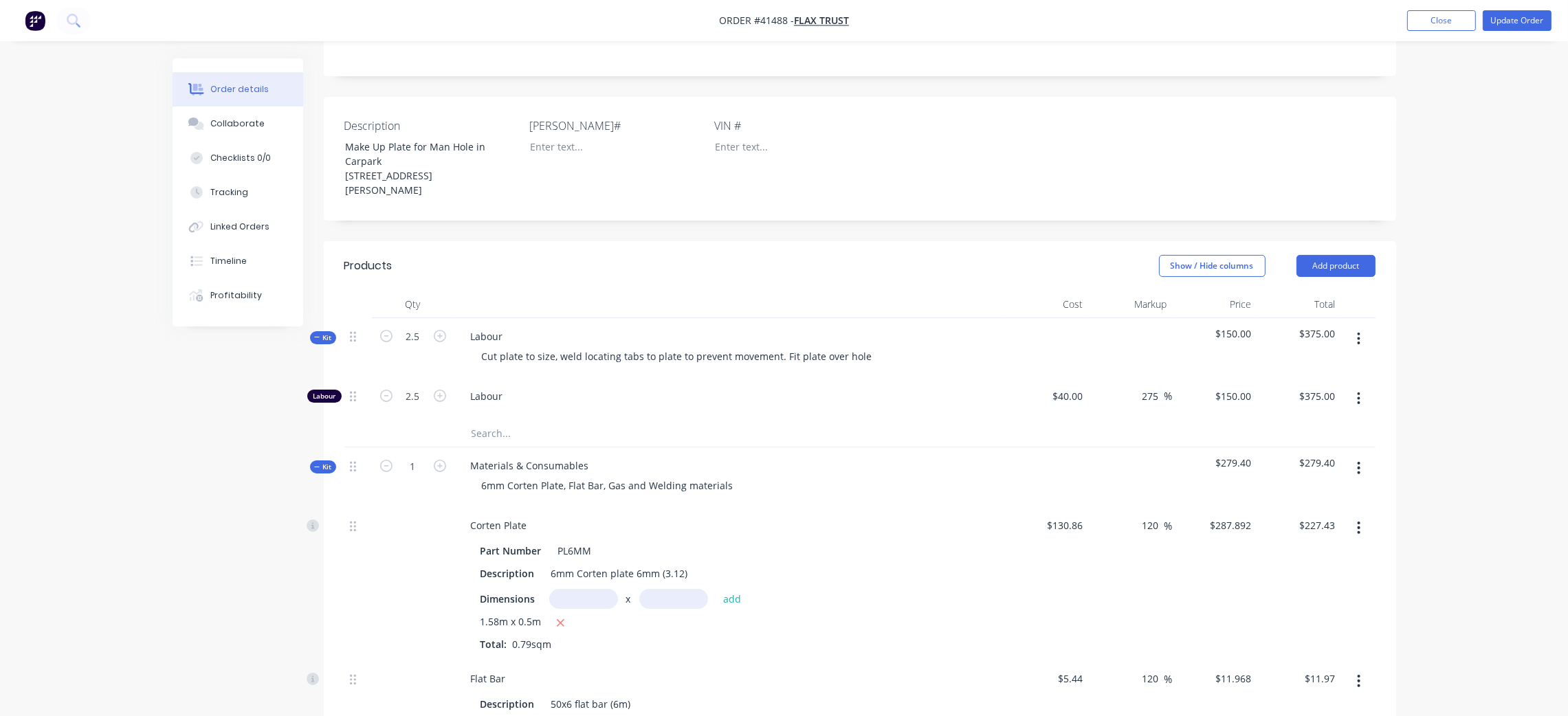
scroll to position [309, 0]
click at [229, 194] on div "Tracking" at bounding box center [229, 192] width 38 height 12
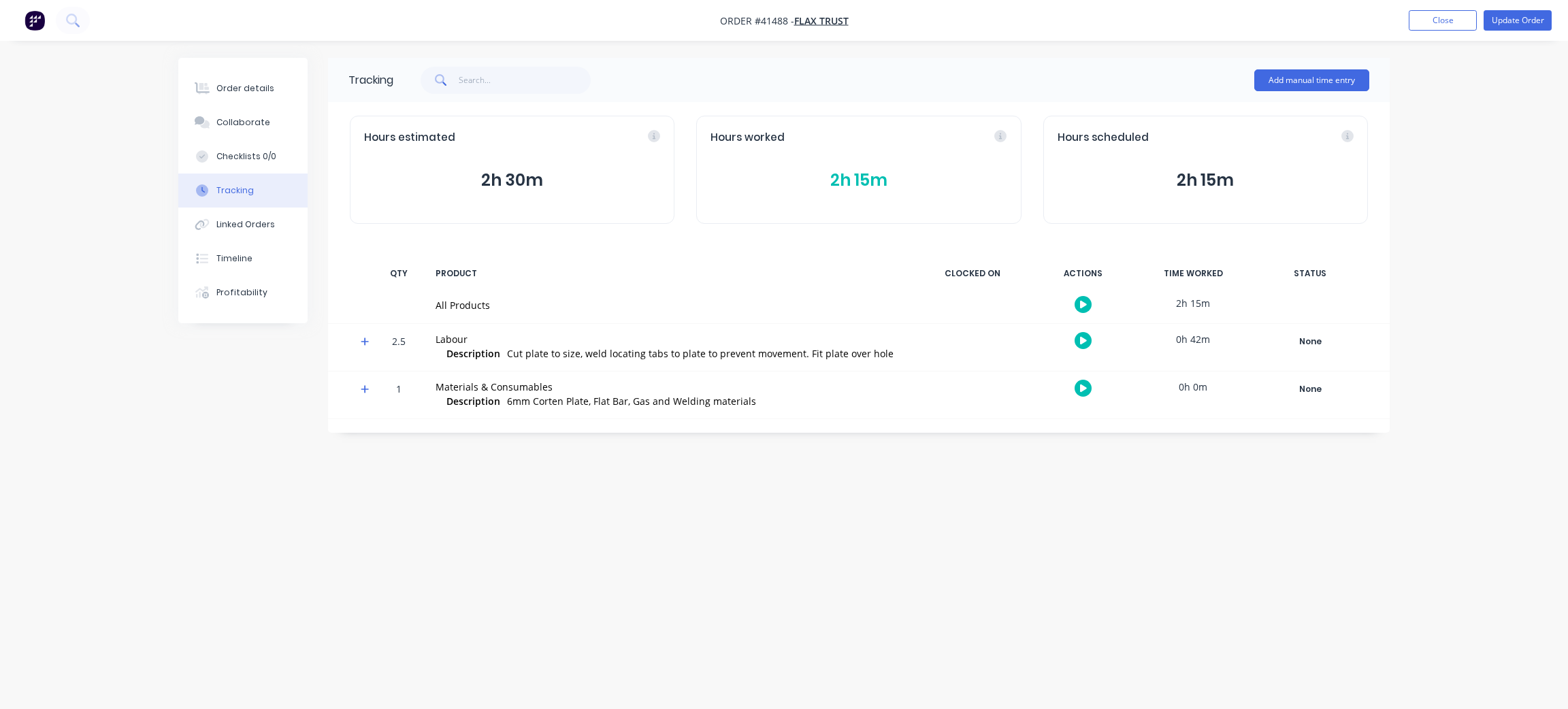
click at [850, 178] on button "2h 15m" at bounding box center [859, 180] width 296 height 25
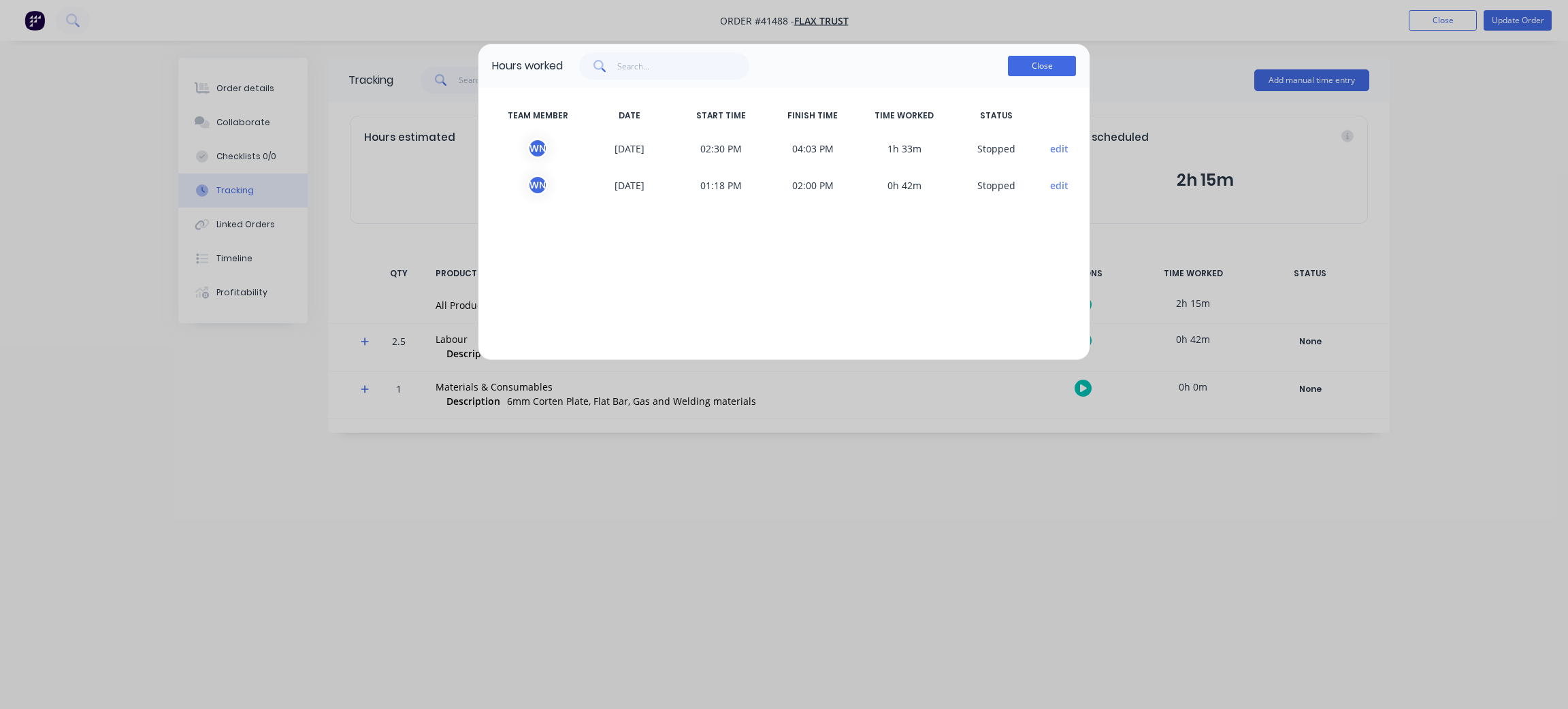
click at [1045, 69] on button "Close" at bounding box center [1041, 66] width 68 height 21
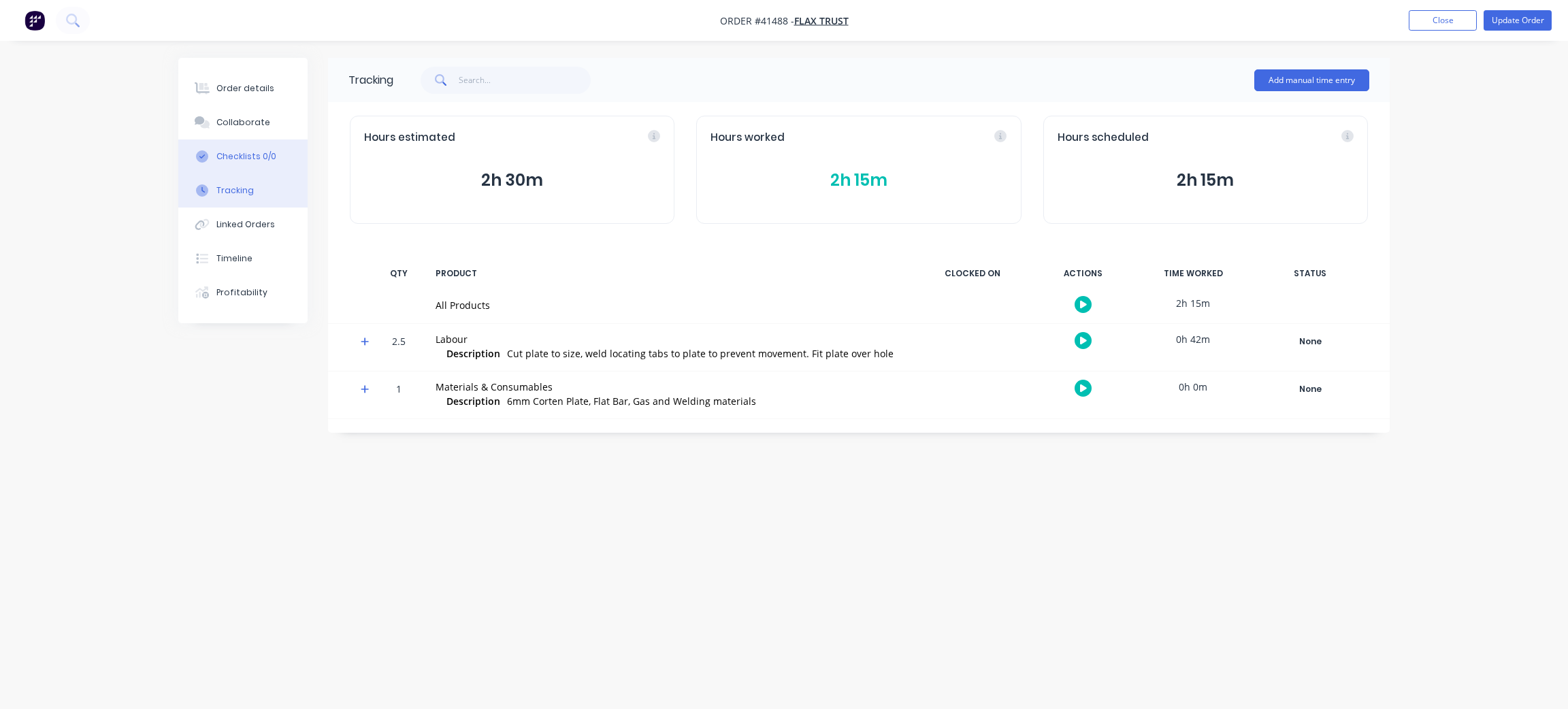
click at [231, 153] on div "Checklists 0/0" at bounding box center [246, 156] width 60 height 12
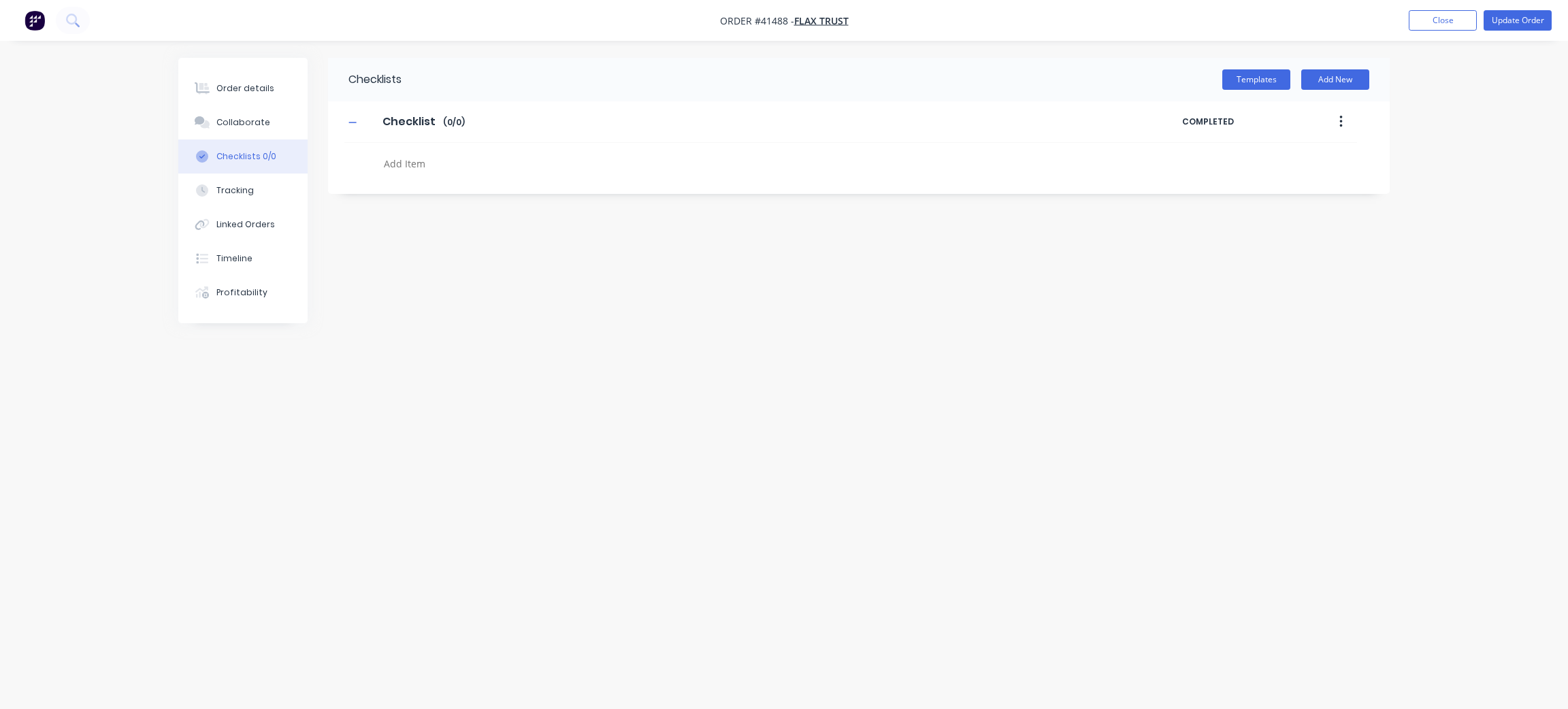
drag, startPoint x: 247, startPoint y: 164, endPoint x: 913, endPoint y: 37, distance: 678.0
click at [247, 164] on button "Checklists 0/0" at bounding box center [243, 156] width 129 height 34
click at [1529, 21] on button "Update Order" at bounding box center [1518, 20] width 68 height 21
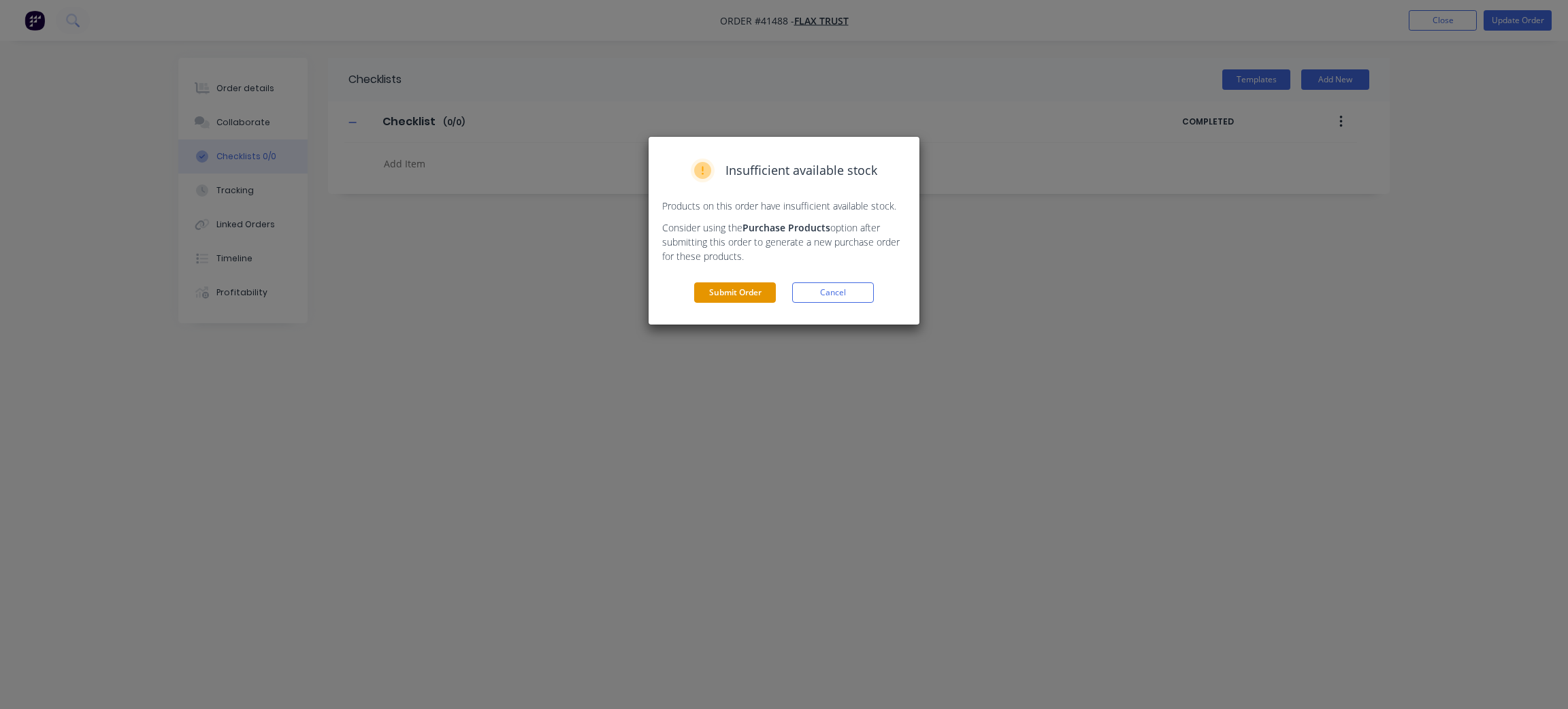
click at [751, 288] on button "Submit Order" at bounding box center [735, 292] width 81 height 21
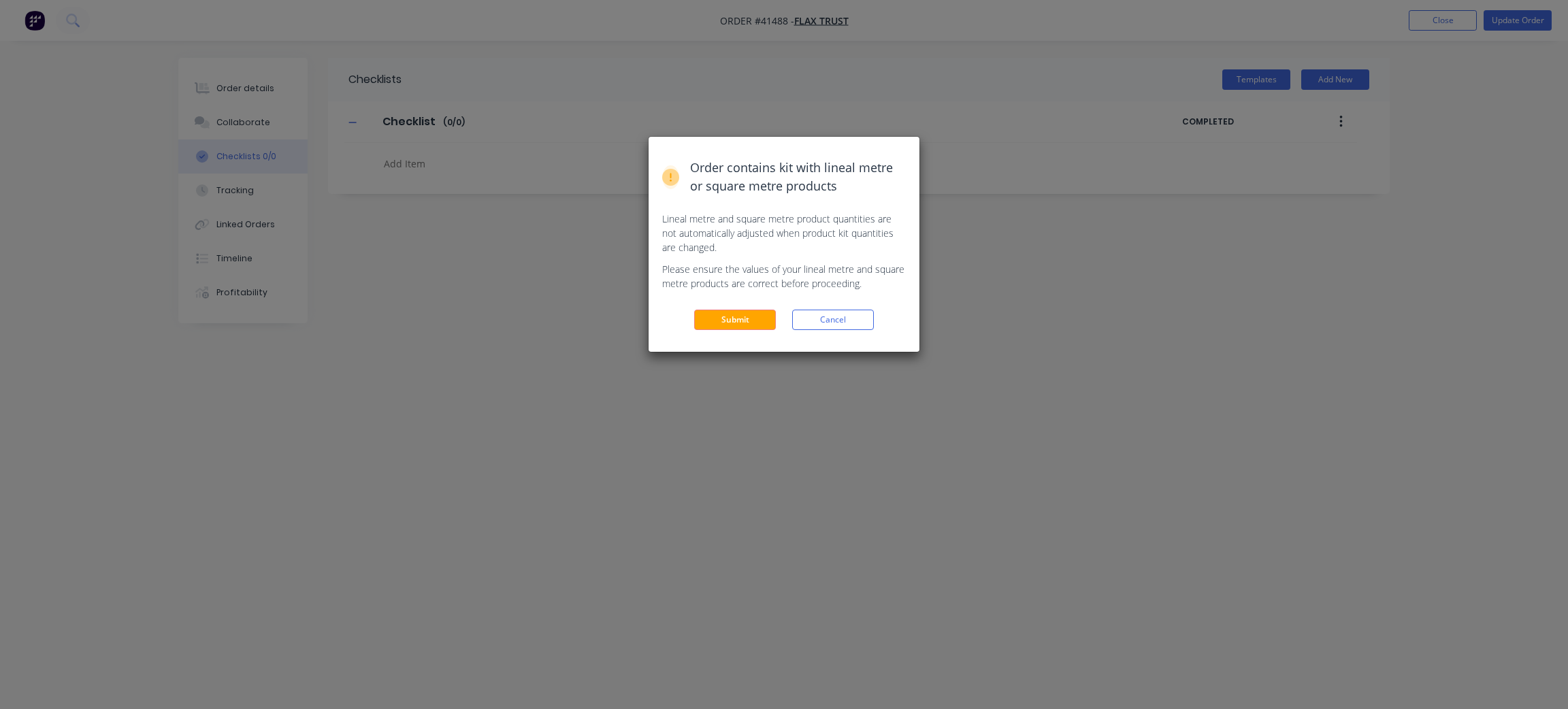
click at [720, 308] on div "Order contains kit with lineal metre or square metre products Lineal metre and …" at bounding box center [784, 243] width 271 height 215
click at [721, 320] on button "Submit" at bounding box center [735, 319] width 81 height 21
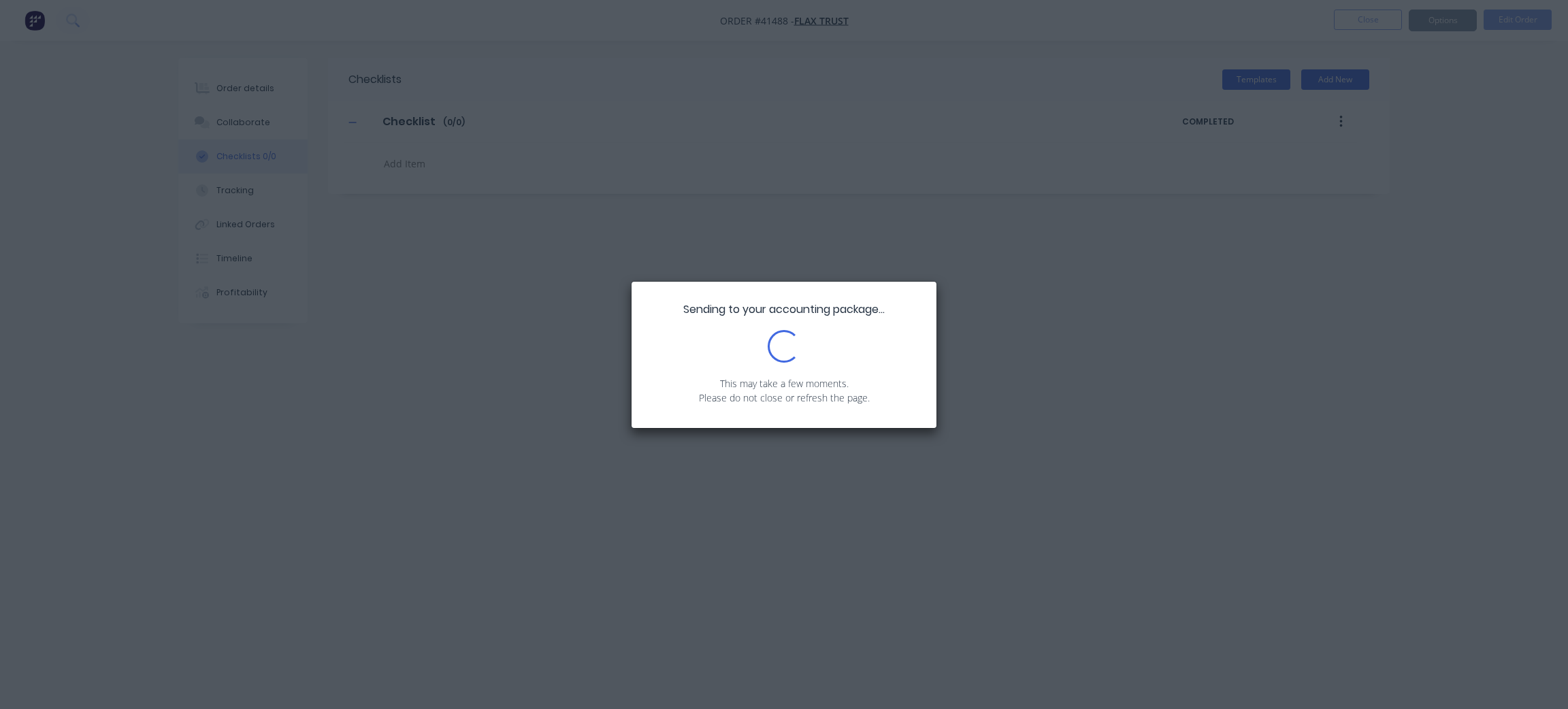
type textarea "x"
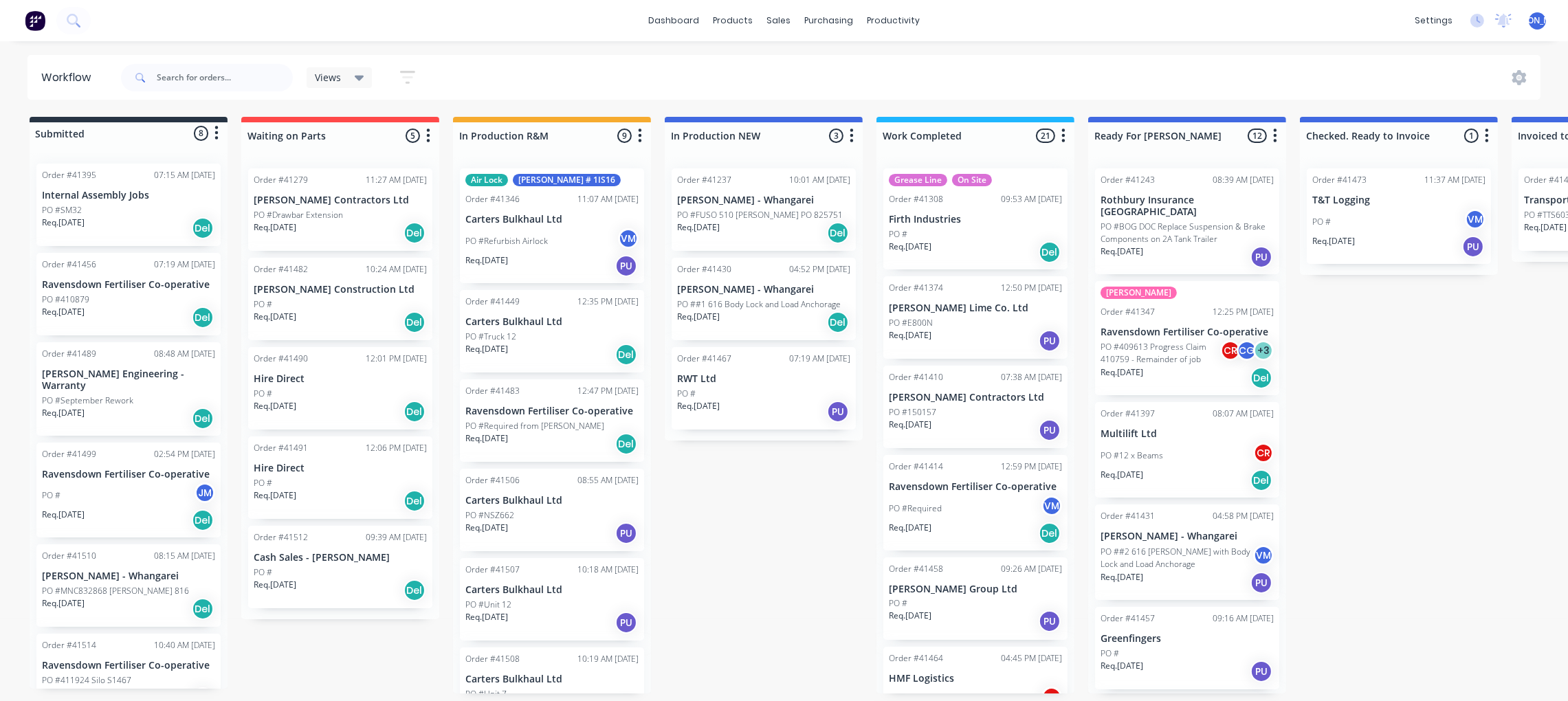
click at [1182, 341] on div "PO #409613 Progress Claim 410759 - Remainder of job CR CG + 3" at bounding box center [1187, 353] width 174 height 26
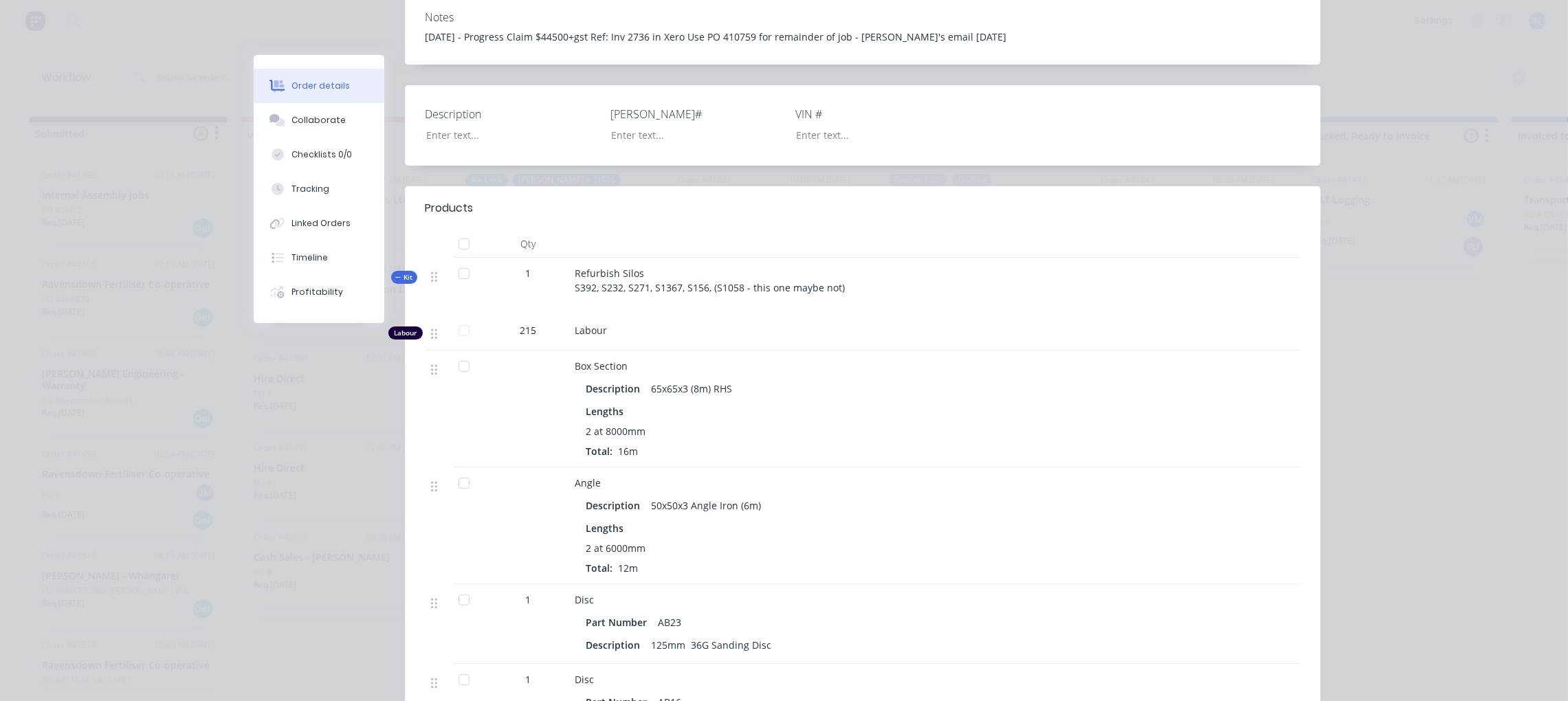
scroll to position [309, 0]
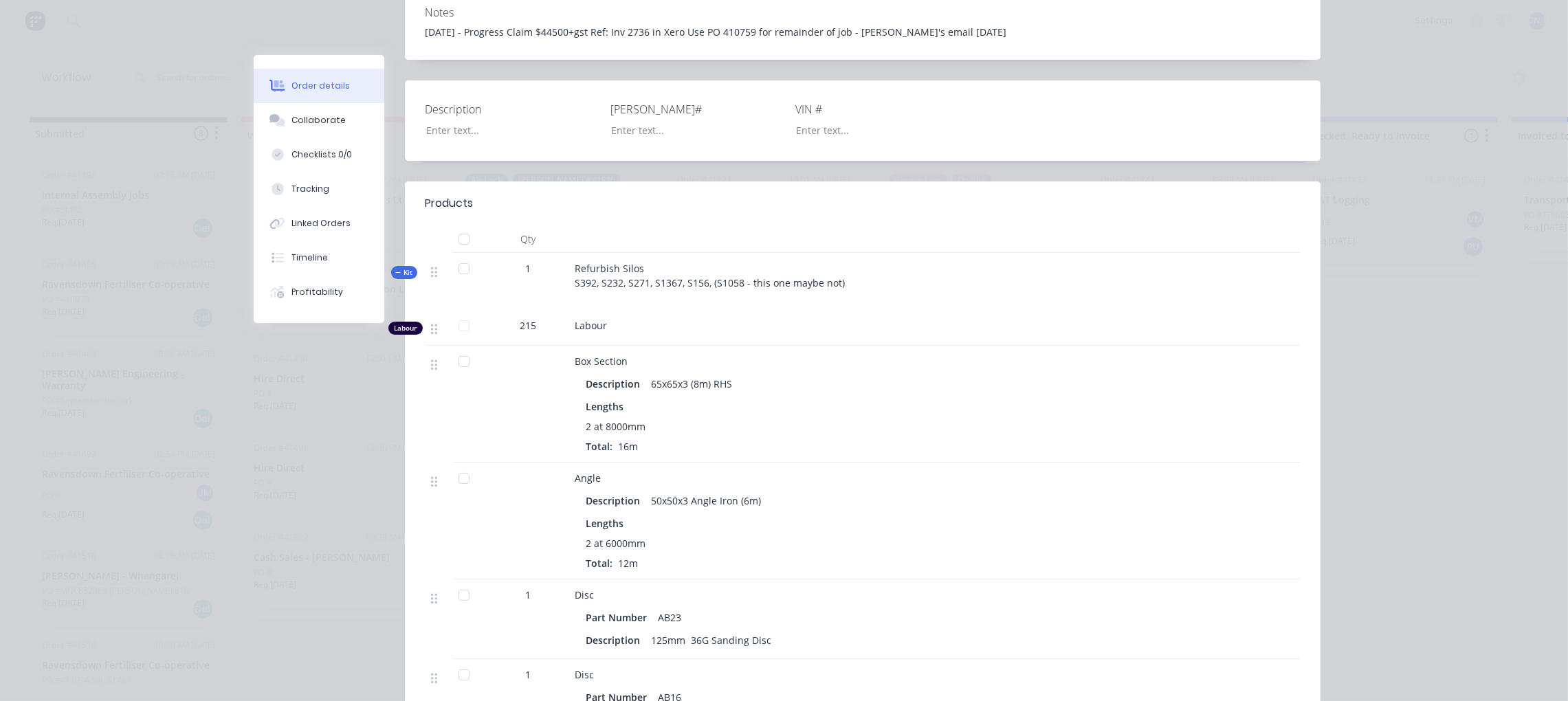
click at [396, 272] on span "Kit" at bounding box center [405, 272] width 18 height 10
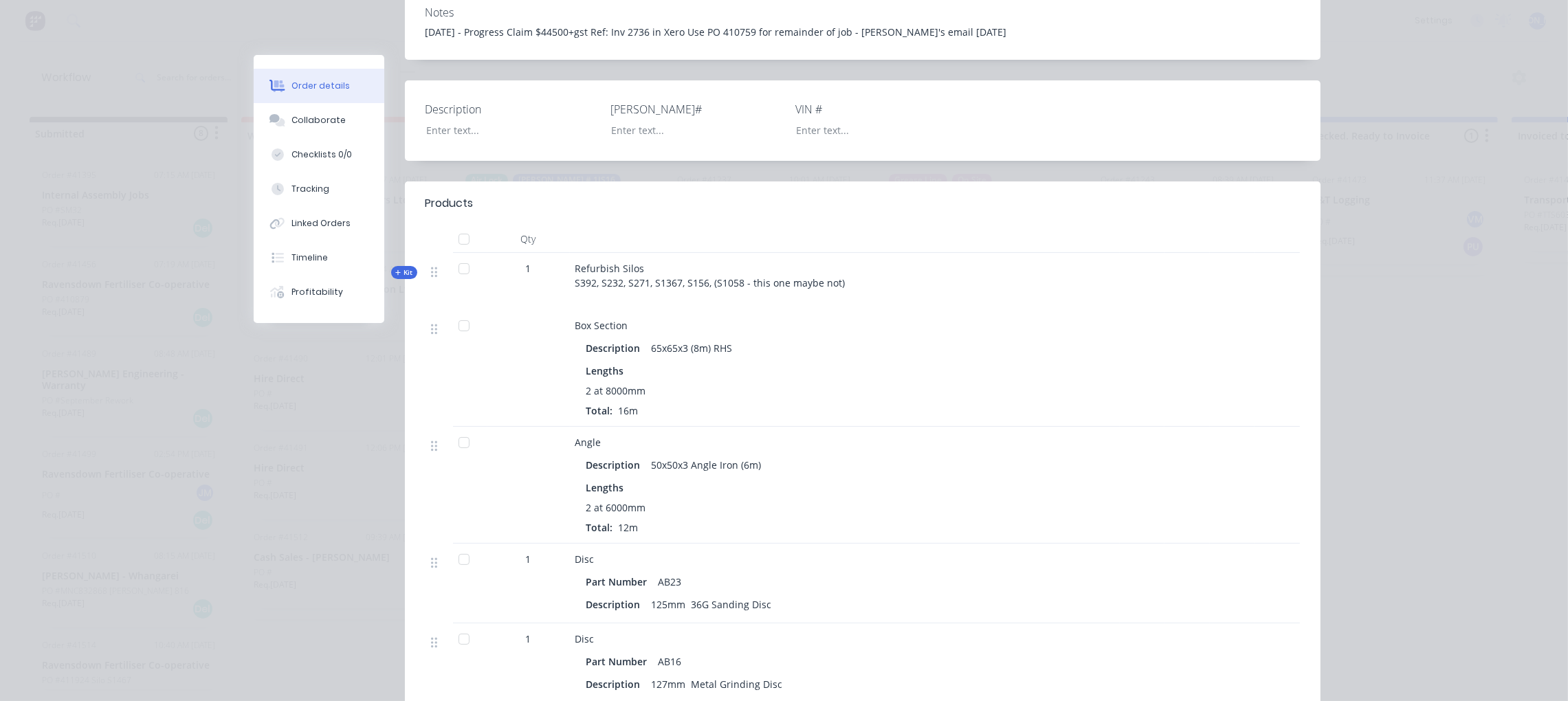
scroll to position [0, 0]
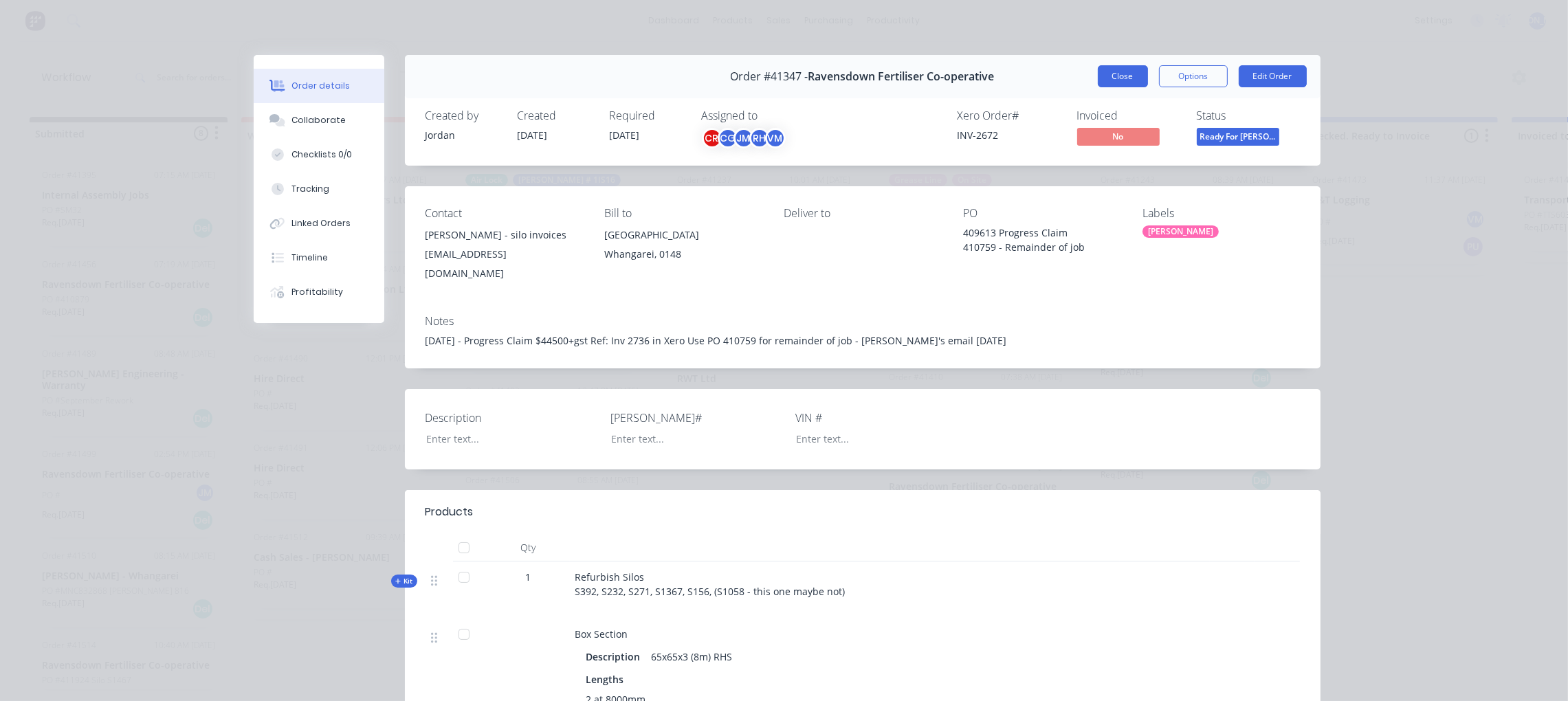
drag, startPoint x: 1114, startPoint y: 90, endPoint x: 1115, endPoint y: 77, distance: 13.0
click at [1114, 86] on div "Order #41347 - Ravensdown Fertiliser Co-operative Close Options Edit Order" at bounding box center [863, 76] width 916 height 43
click at [1115, 74] on button "Close" at bounding box center [1123, 76] width 50 height 22
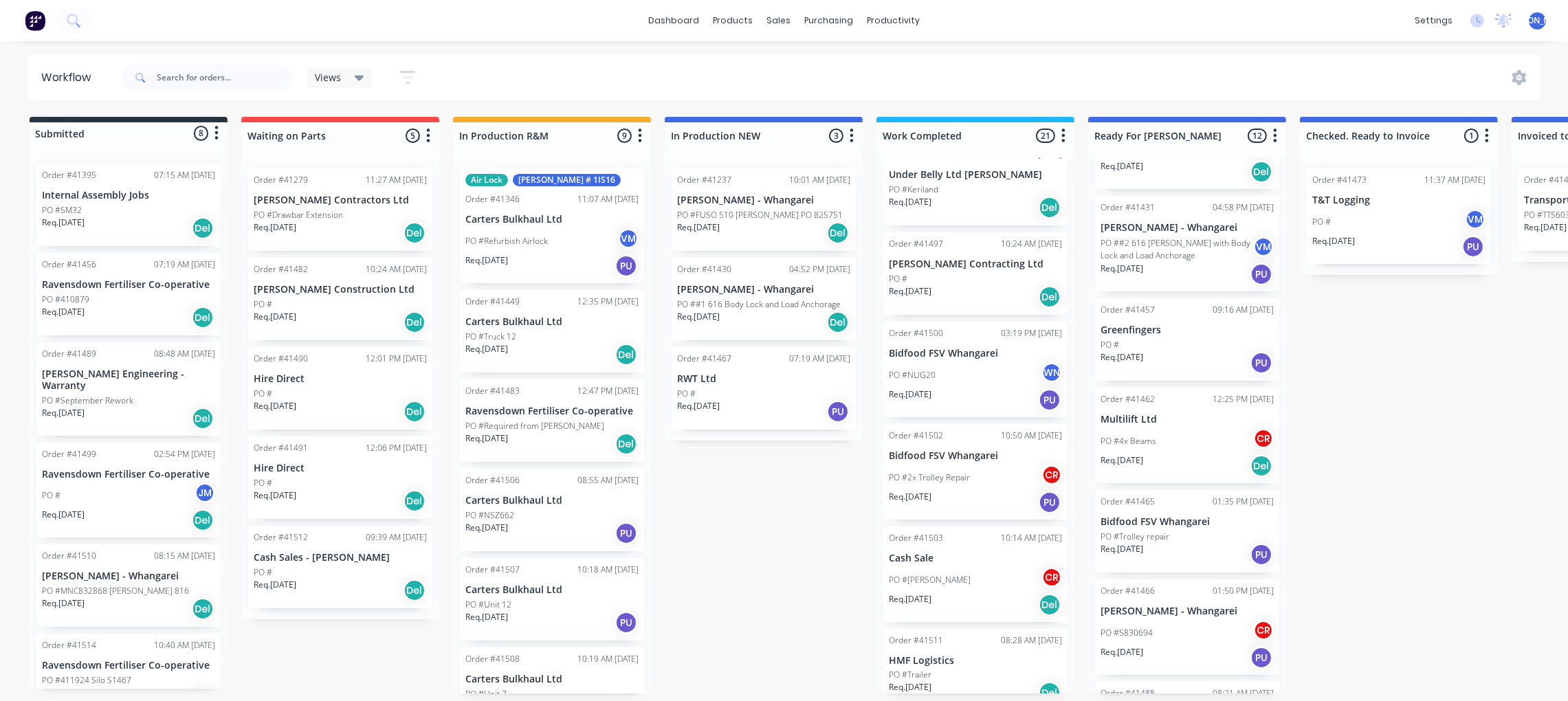
scroll to position [1470, 0]
click at [930, 668] on p "PO #Trailer" at bounding box center [910, 674] width 42 height 12
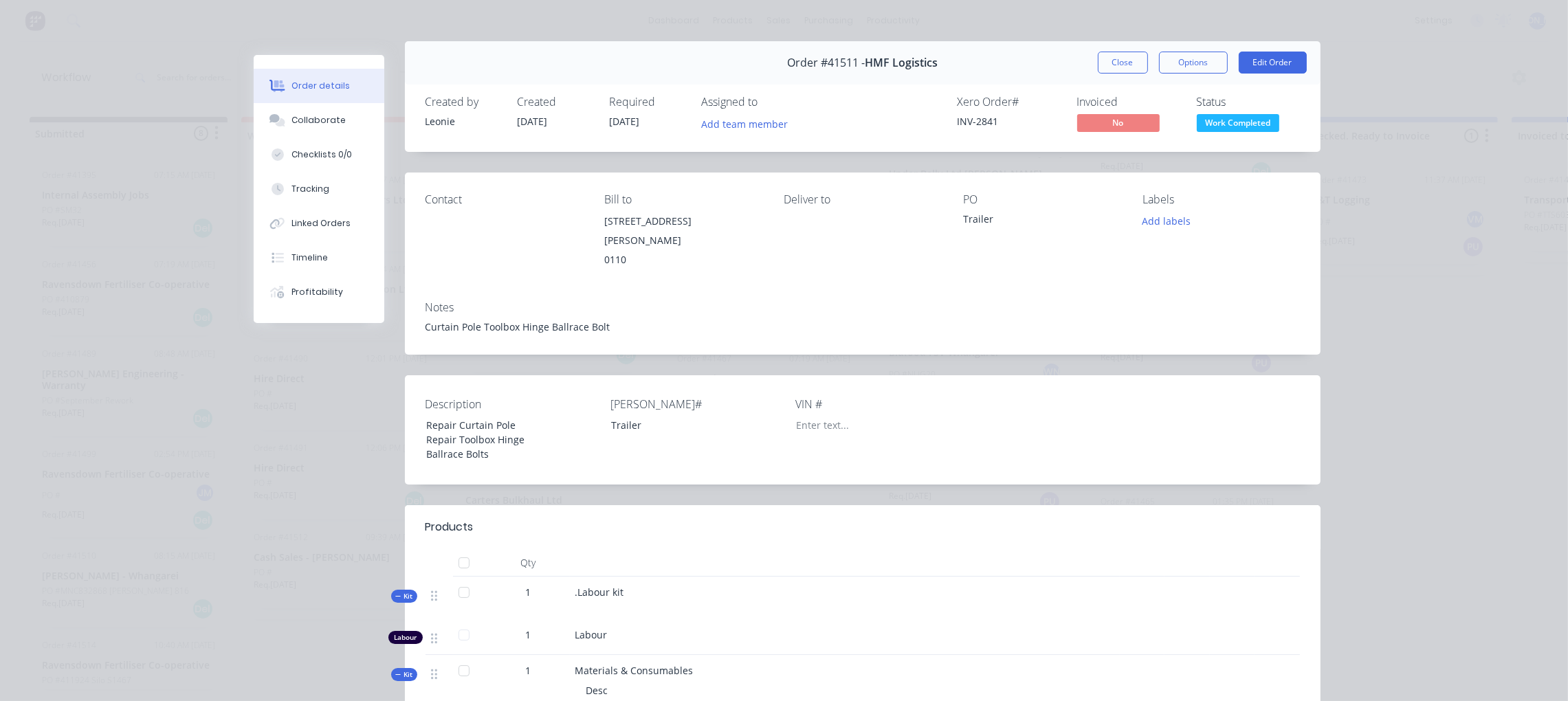
scroll to position [0, 0]
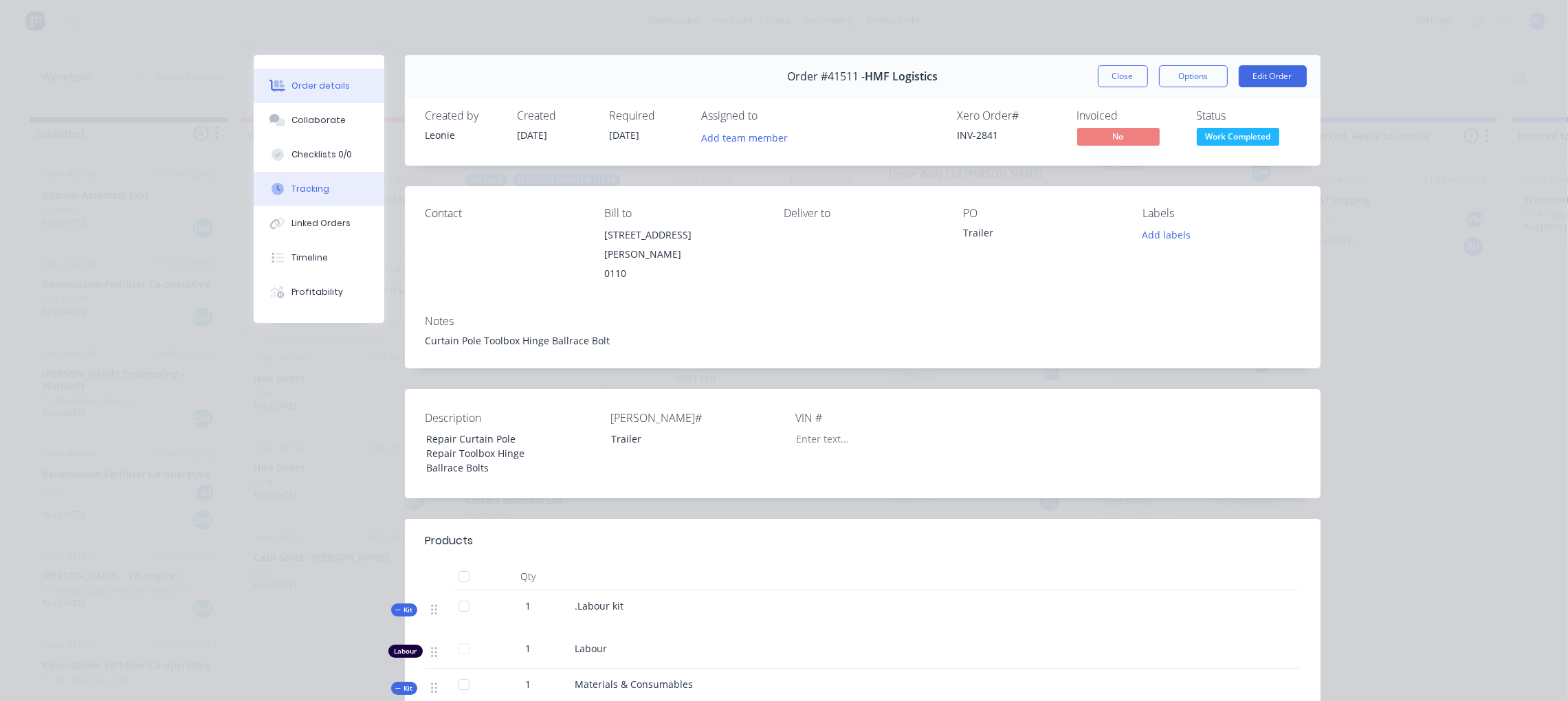
click at [325, 185] on button "Tracking" at bounding box center [318, 189] width 130 height 34
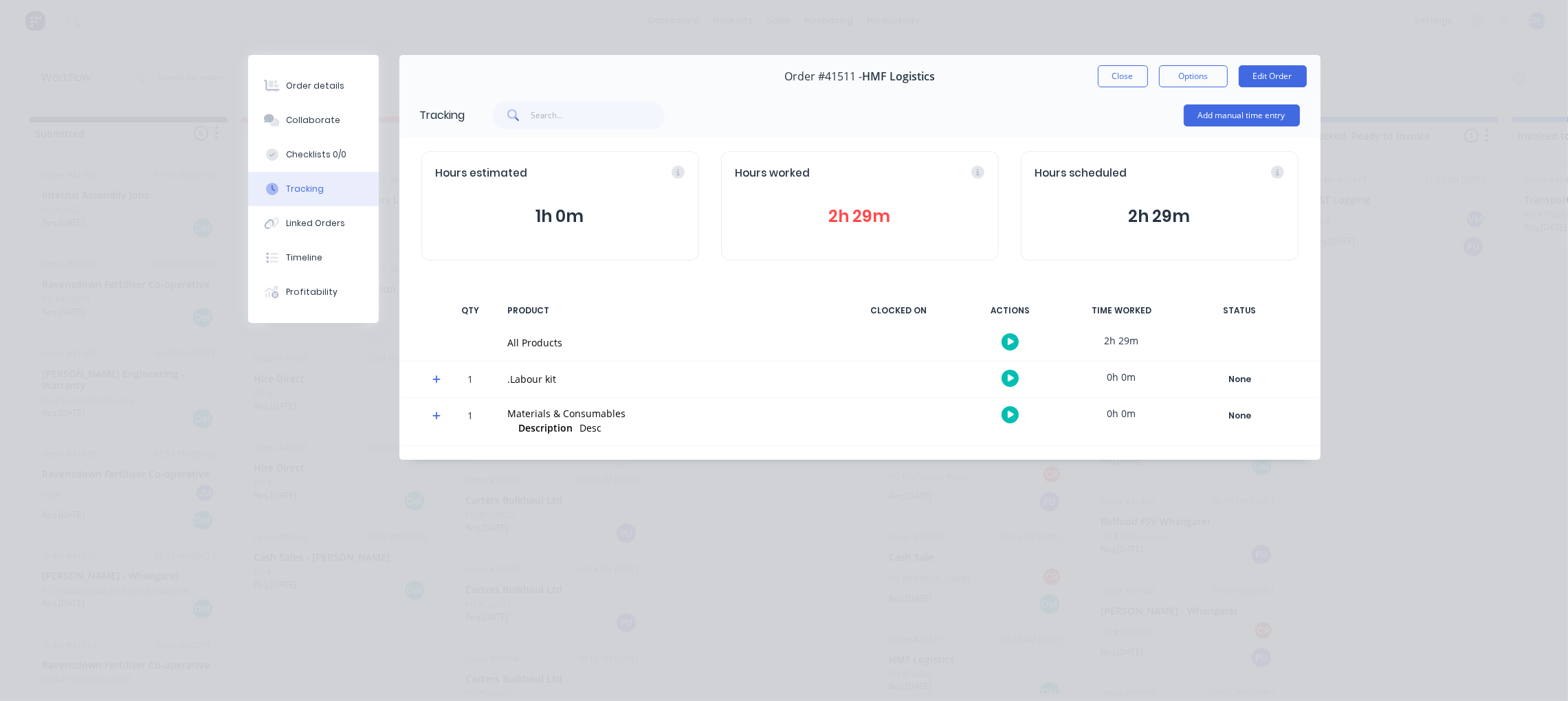
click at [855, 225] on button "2h 29m" at bounding box center [860, 216] width 249 height 26
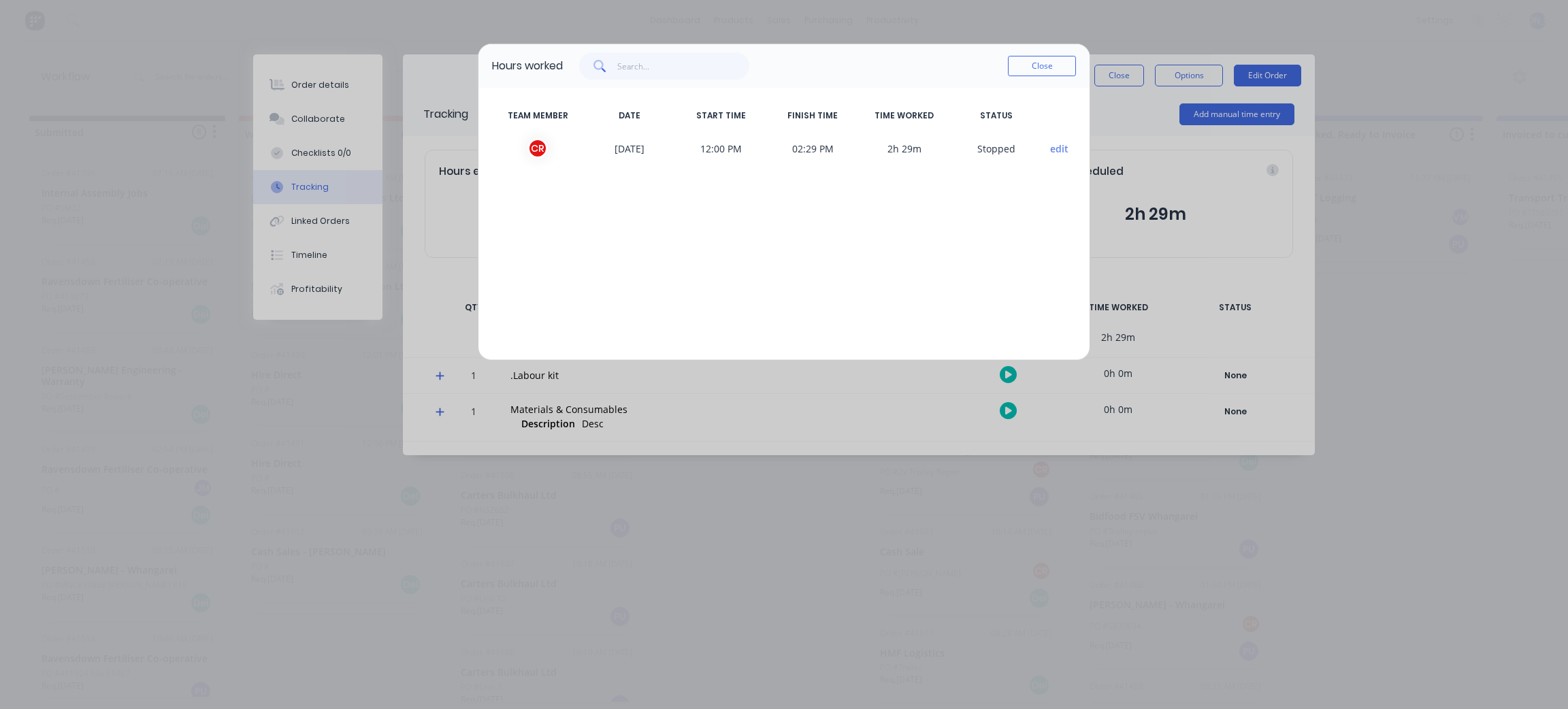
click at [713, 148] on span "12:00 PM" at bounding box center [721, 148] width 92 height 21
click at [1018, 61] on button "Close" at bounding box center [1041, 66] width 68 height 21
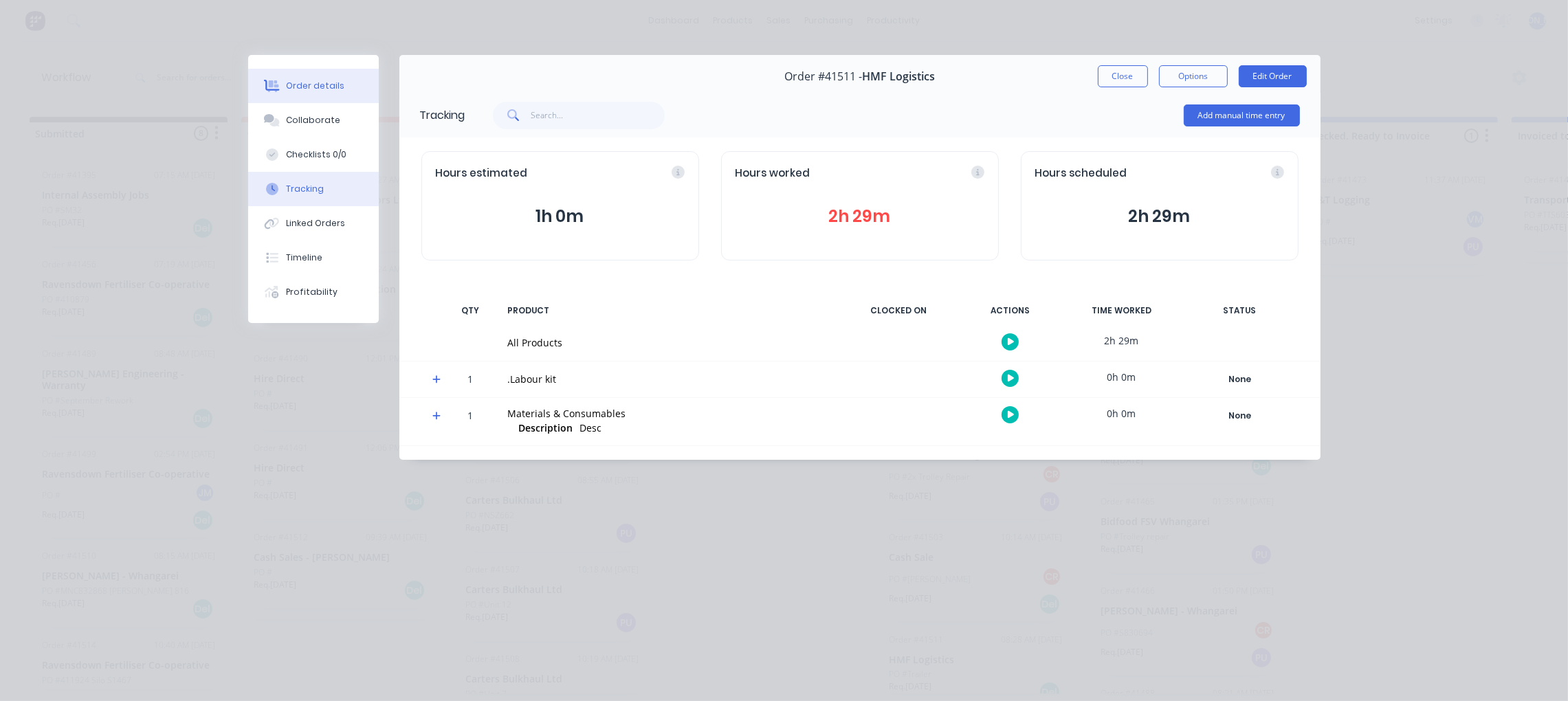
click at [321, 88] on div "Order details" at bounding box center [315, 86] width 58 height 12
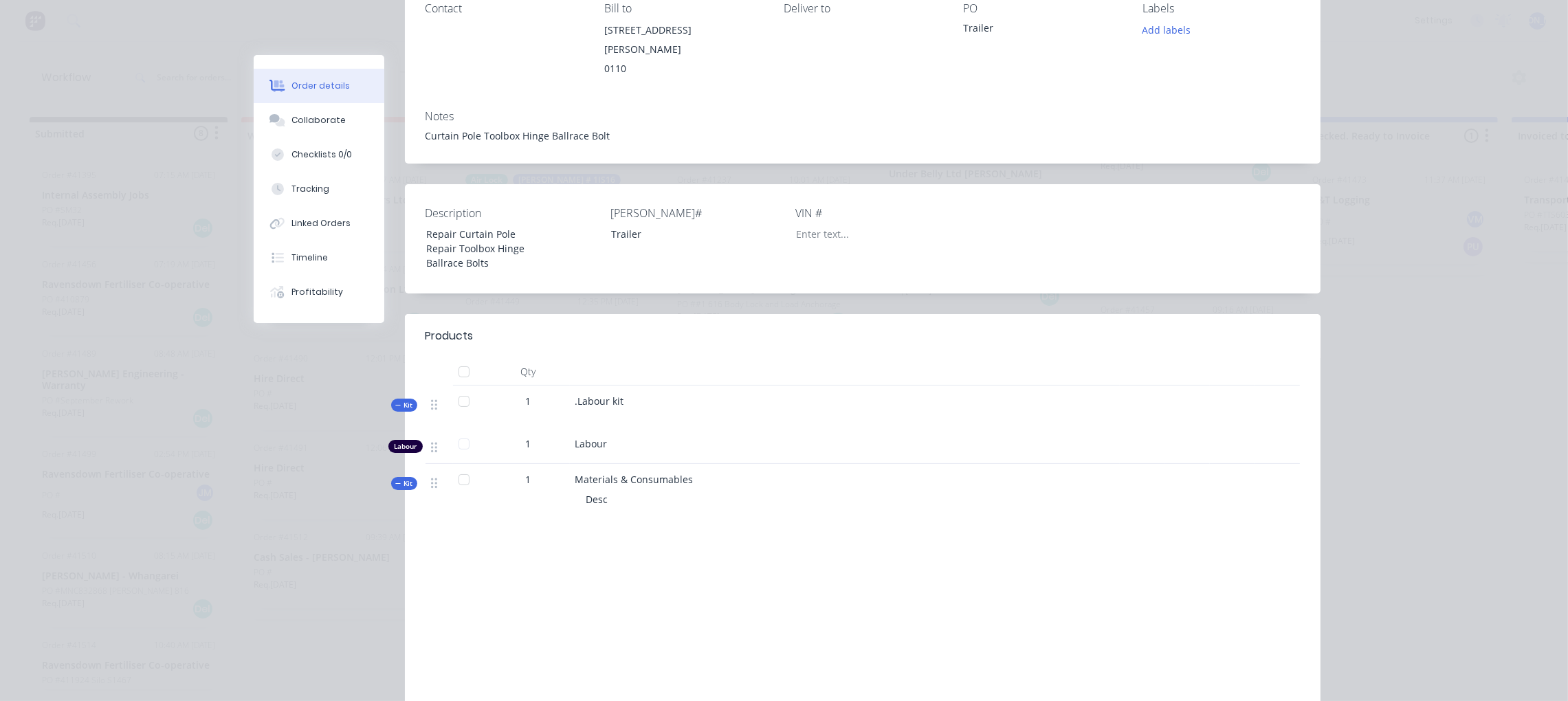
scroll to position [206, 0]
click at [398, 399] on span "Kit" at bounding box center [405, 404] width 18 height 10
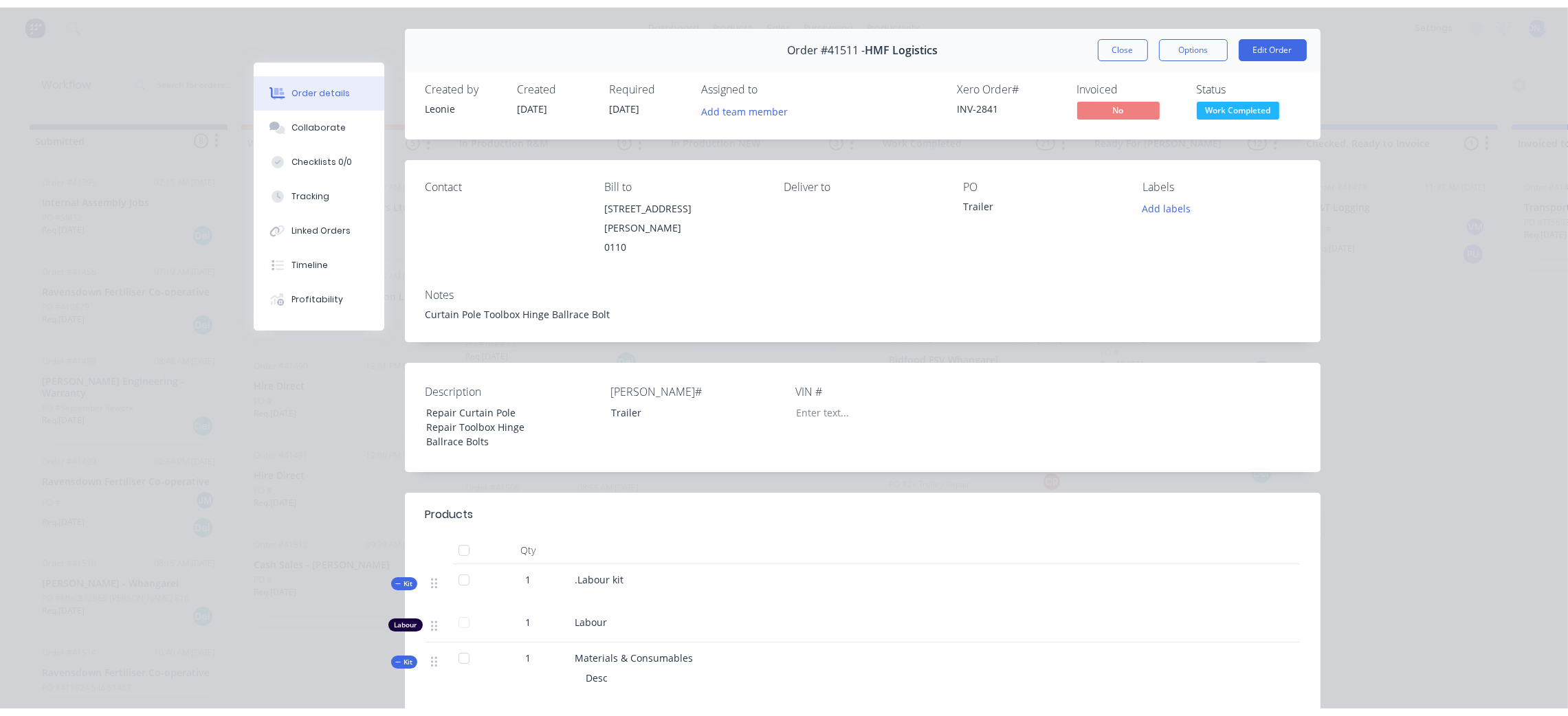
scroll to position [0, 0]
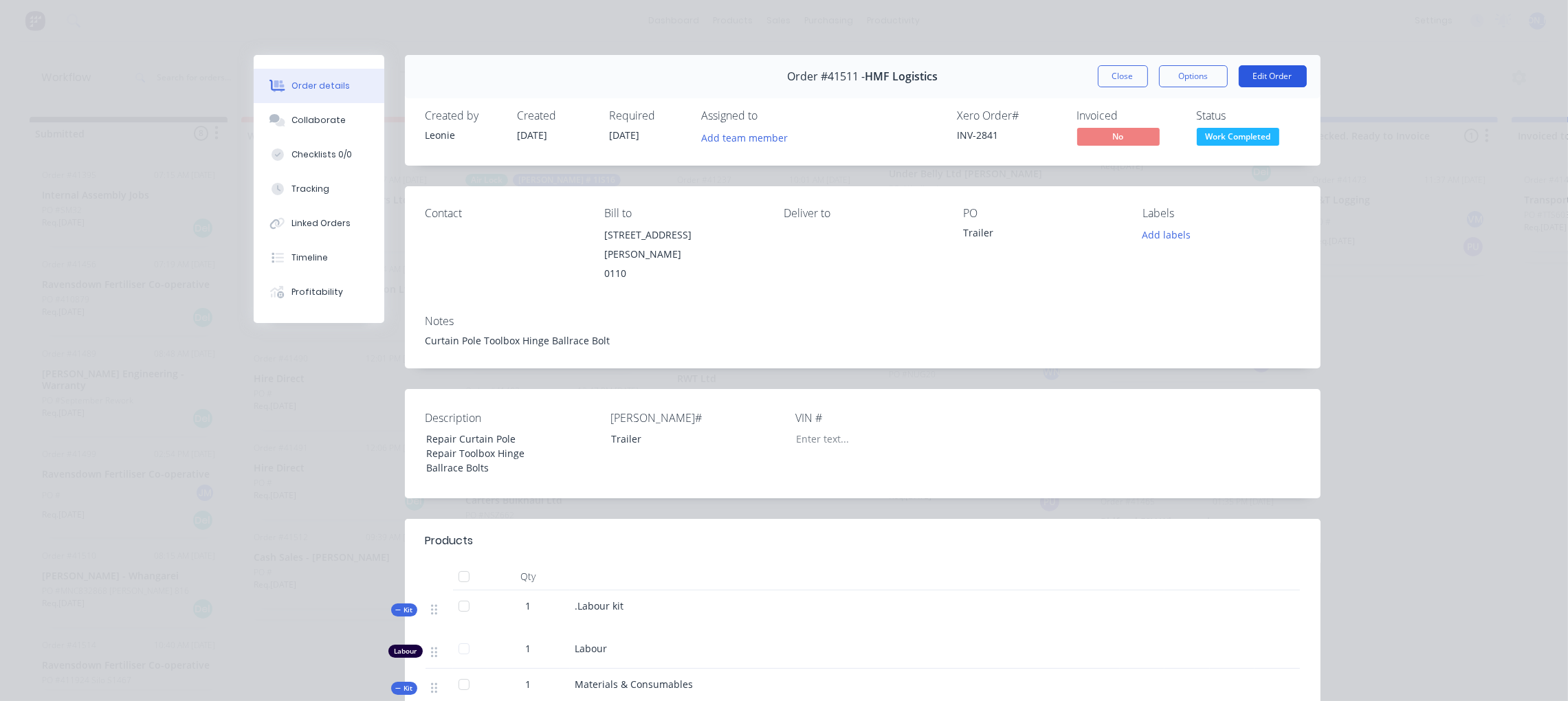
click at [1260, 74] on button "Edit Order" at bounding box center [1273, 76] width 68 height 22
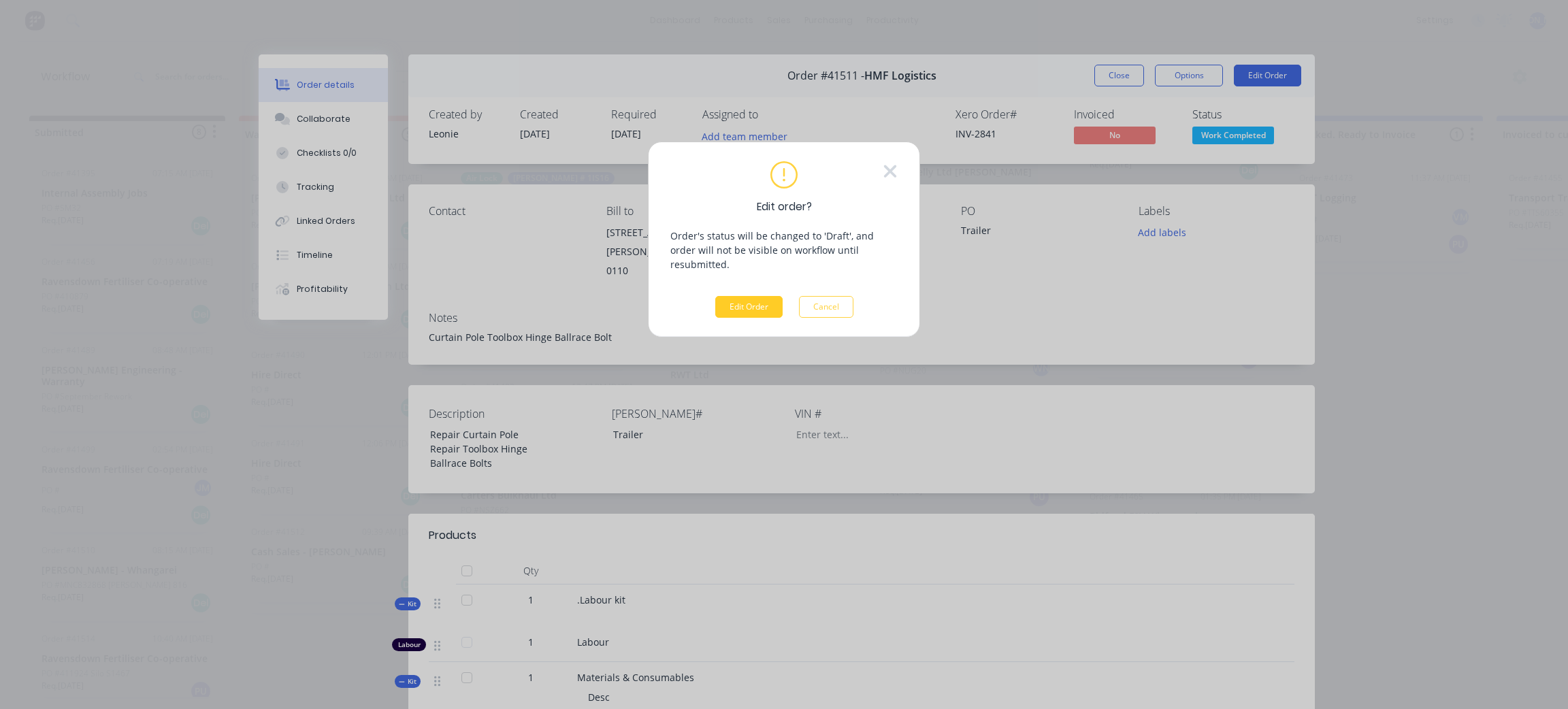
click at [757, 296] on button "Edit Order" at bounding box center [749, 307] width 67 height 21
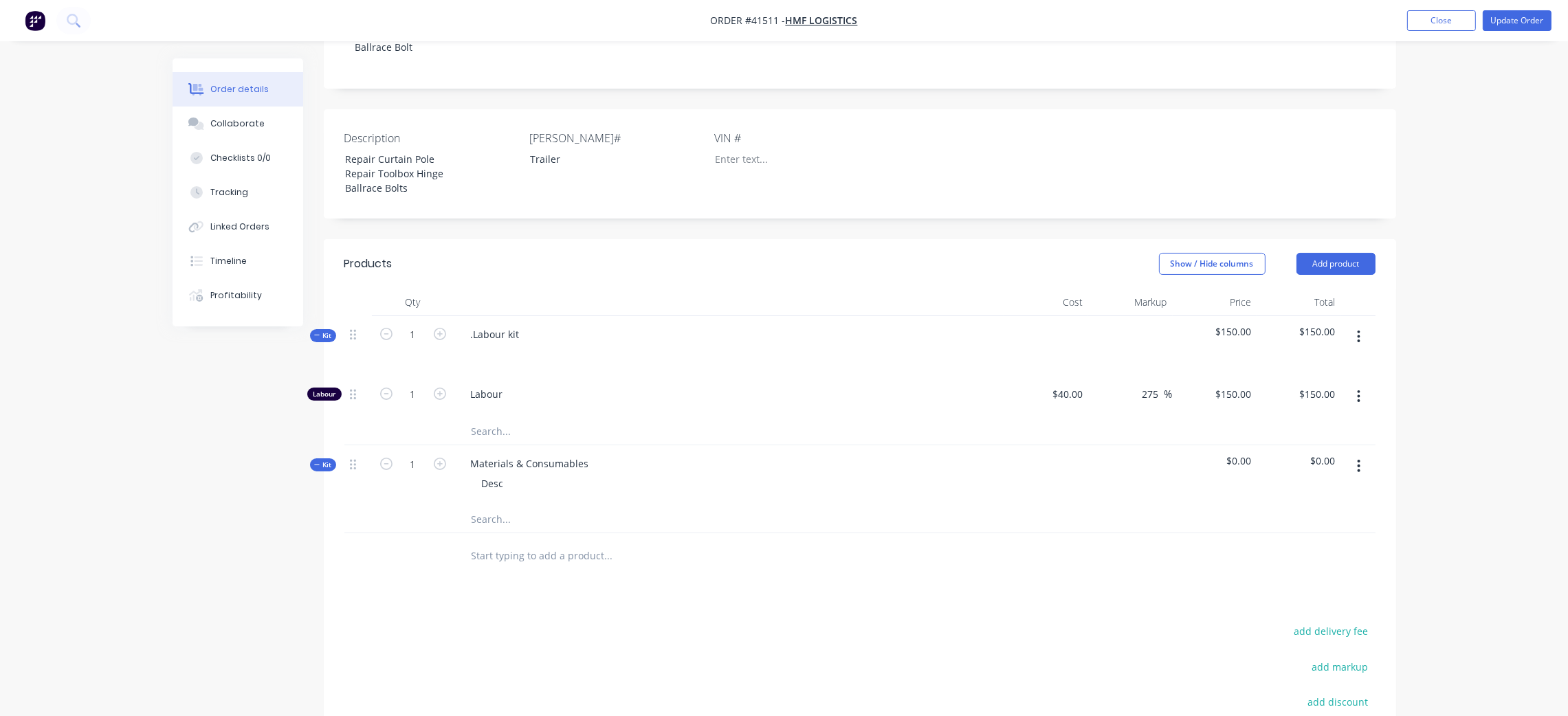
scroll to position [309, 0]
drag, startPoint x: 420, startPoint y: 375, endPoint x: 448, endPoint y: 377, distance: 28.1
click at [420, 380] on input "1" at bounding box center [413, 390] width 36 height 21
type input "2.5"
type input "150"
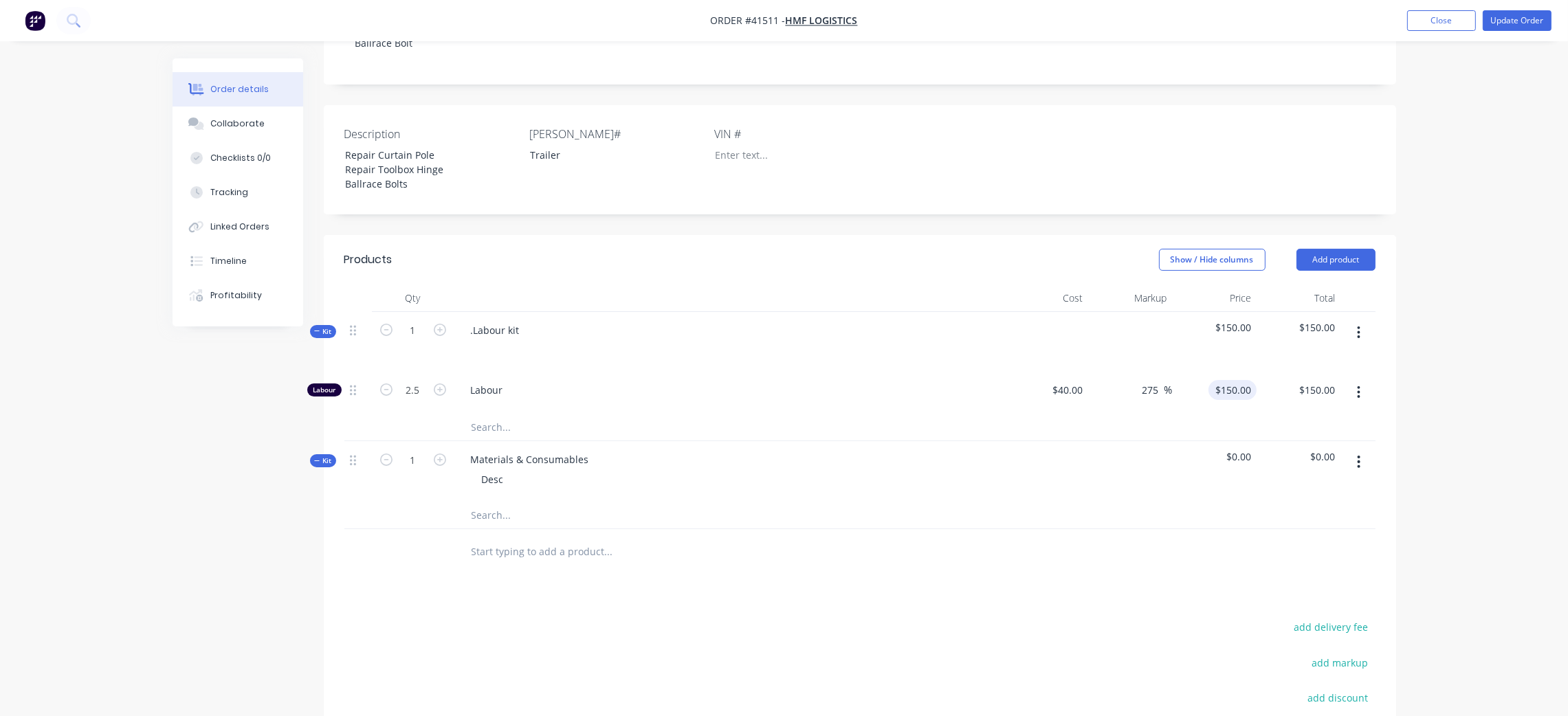
type input "$375.00"
click at [1234, 380] on input "150" at bounding box center [1245, 390] width 23 height 20
type input "115"
type input "187.5"
type input "$115.00"
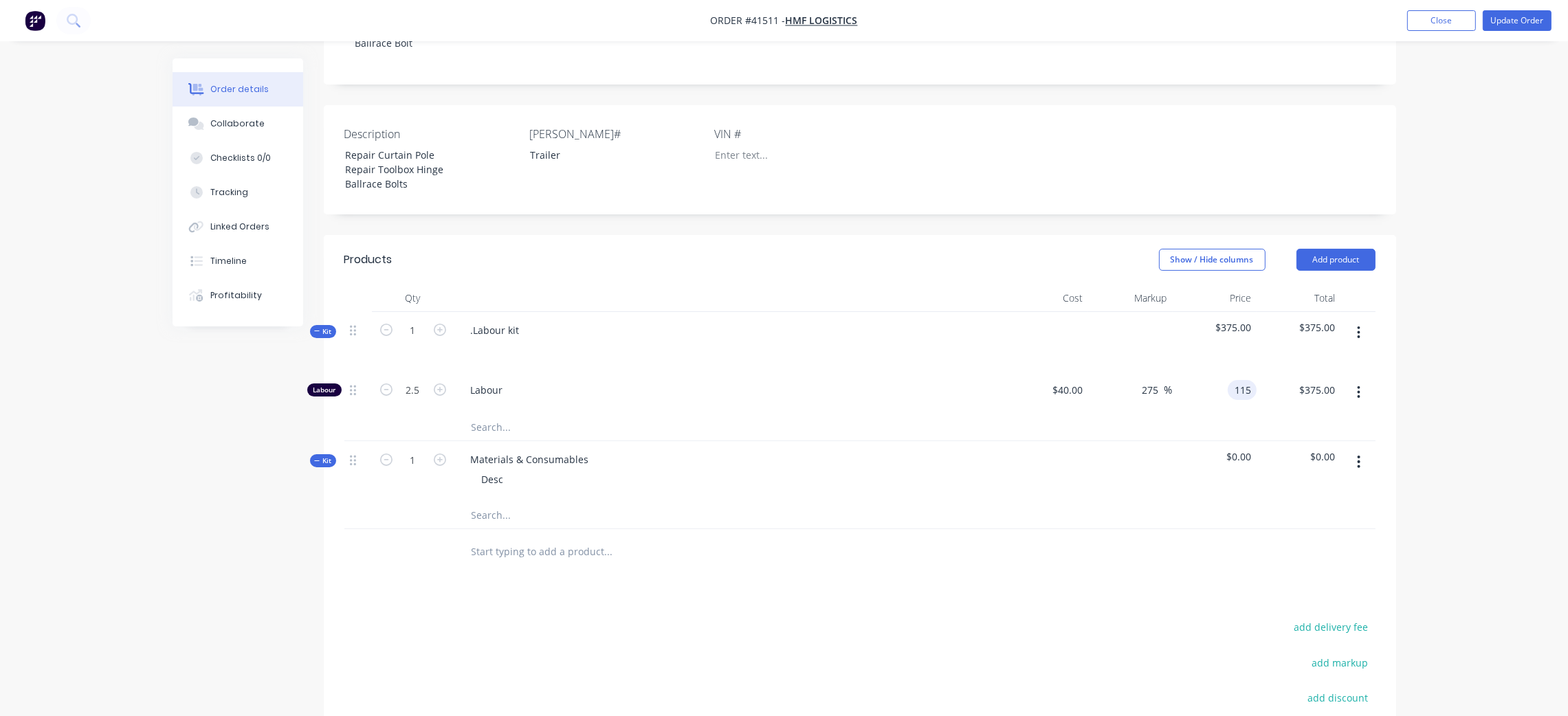
type input "$287.50"
drag, startPoint x: 798, startPoint y: 416, endPoint x: 812, endPoint y: 380, distance: 38.6
click at [798, 414] on div at bounding box center [666, 426] width 412 height 27
drag, startPoint x: 503, startPoint y: 463, endPoint x: 447, endPoint y: 463, distance: 56.0
click at [447, 463] on div "Kit 1 Materials & Consumables Desc $0.00 $0.00" at bounding box center [860, 471] width 1031 height 60
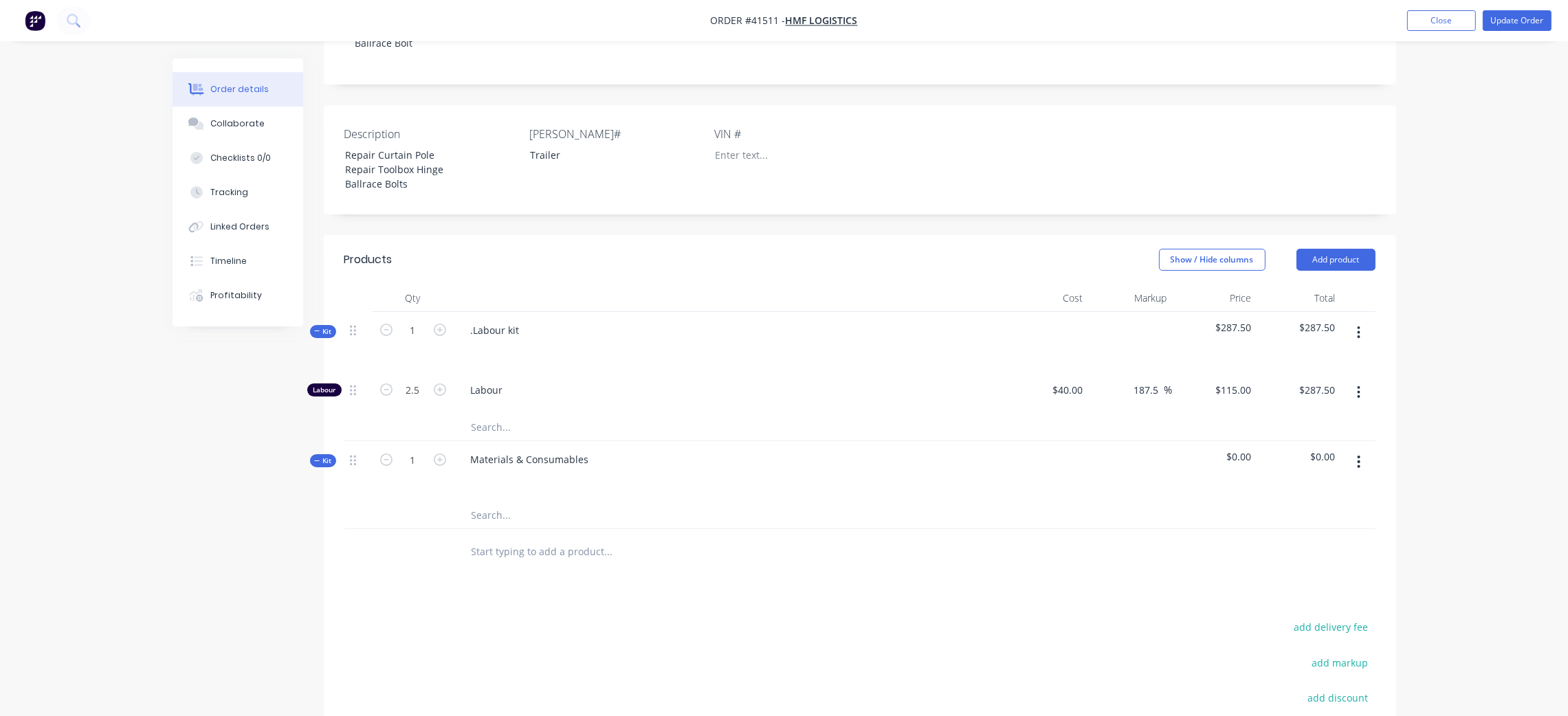
drag, startPoint x: 478, startPoint y: 498, endPoint x: 568, endPoint y: 501, distance: 90.0
click at [480, 501] on input "text" at bounding box center [608, 514] width 275 height 27
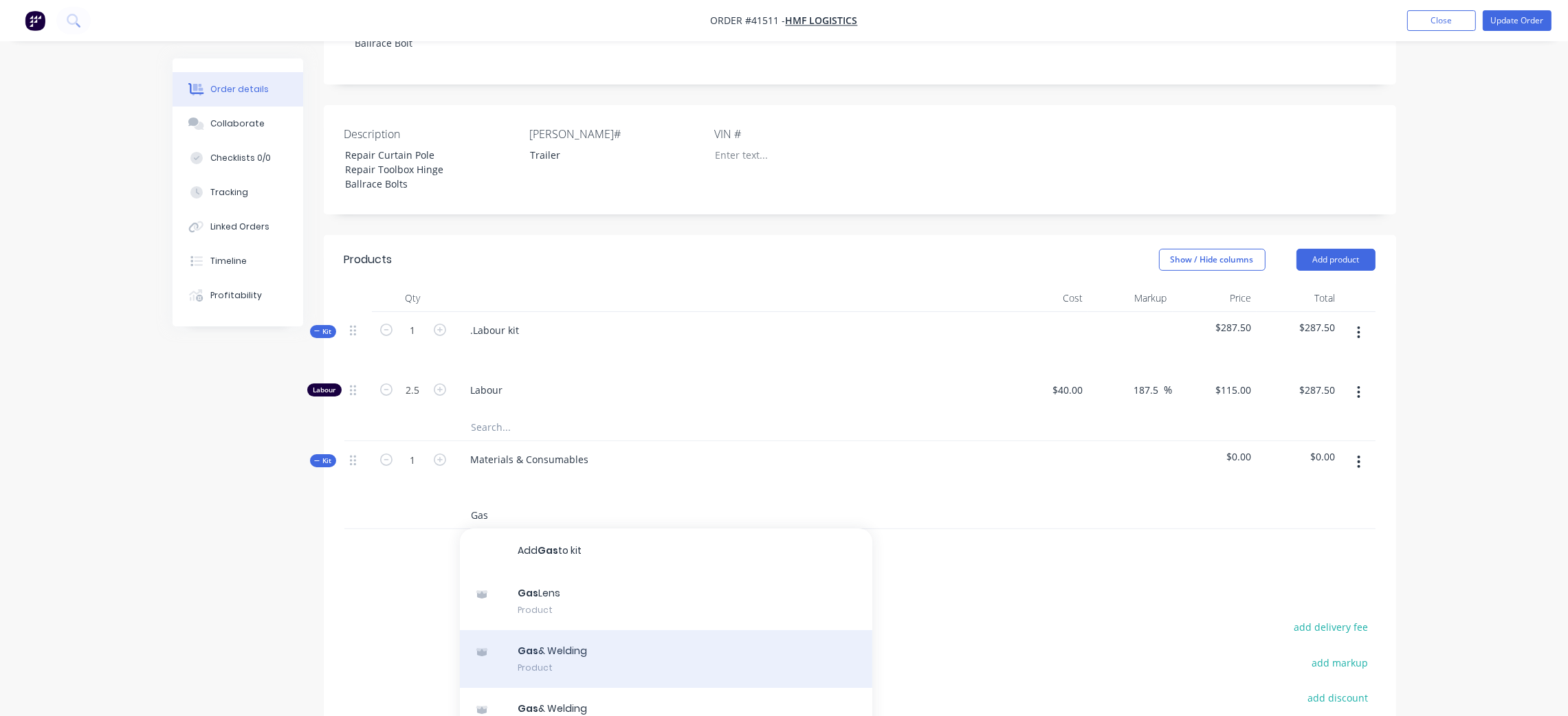
type input "Gas"
click at [656, 643] on div "Gas & Welding Product" at bounding box center [666, 660] width 412 height 58
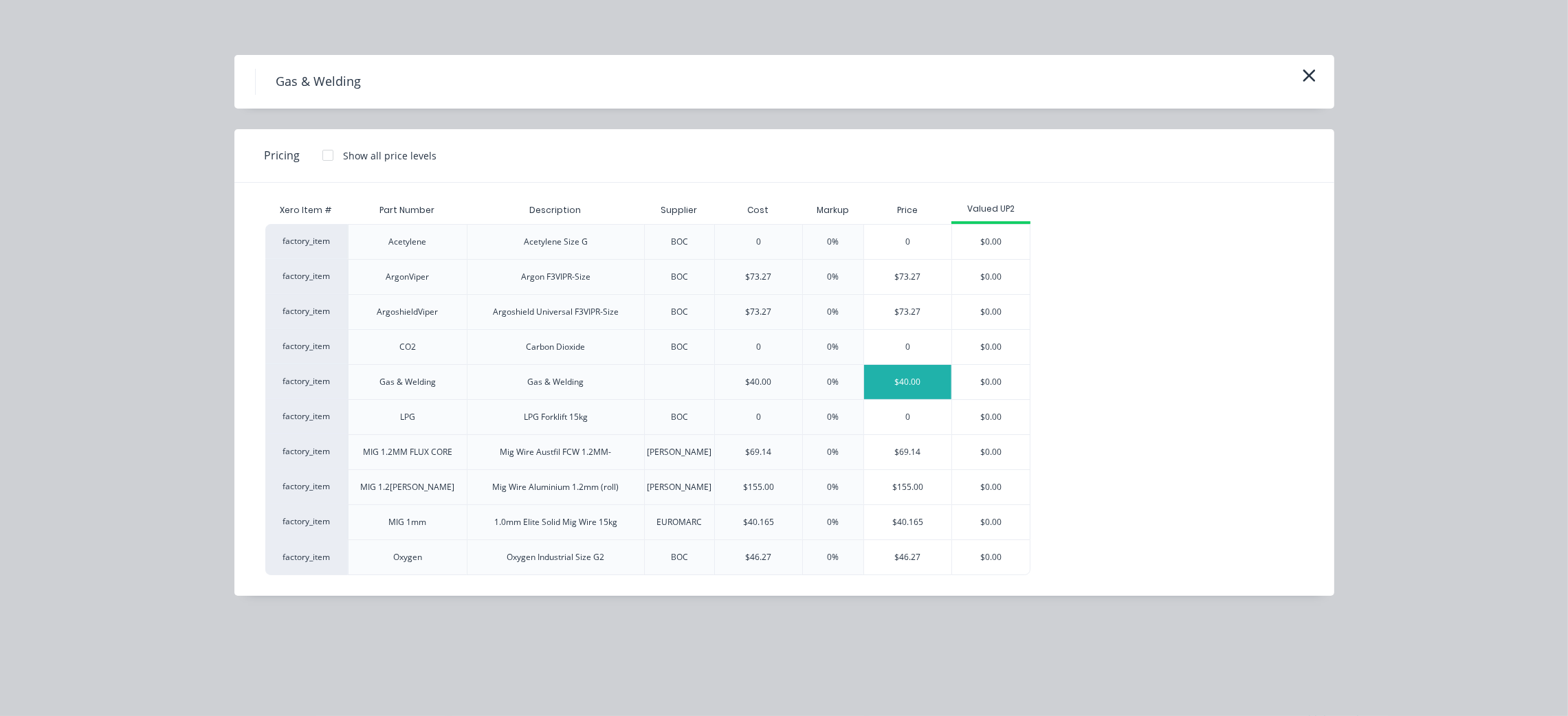
click at [915, 379] on div "$40.00" at bounding box center [907, 381] width 87 height 34
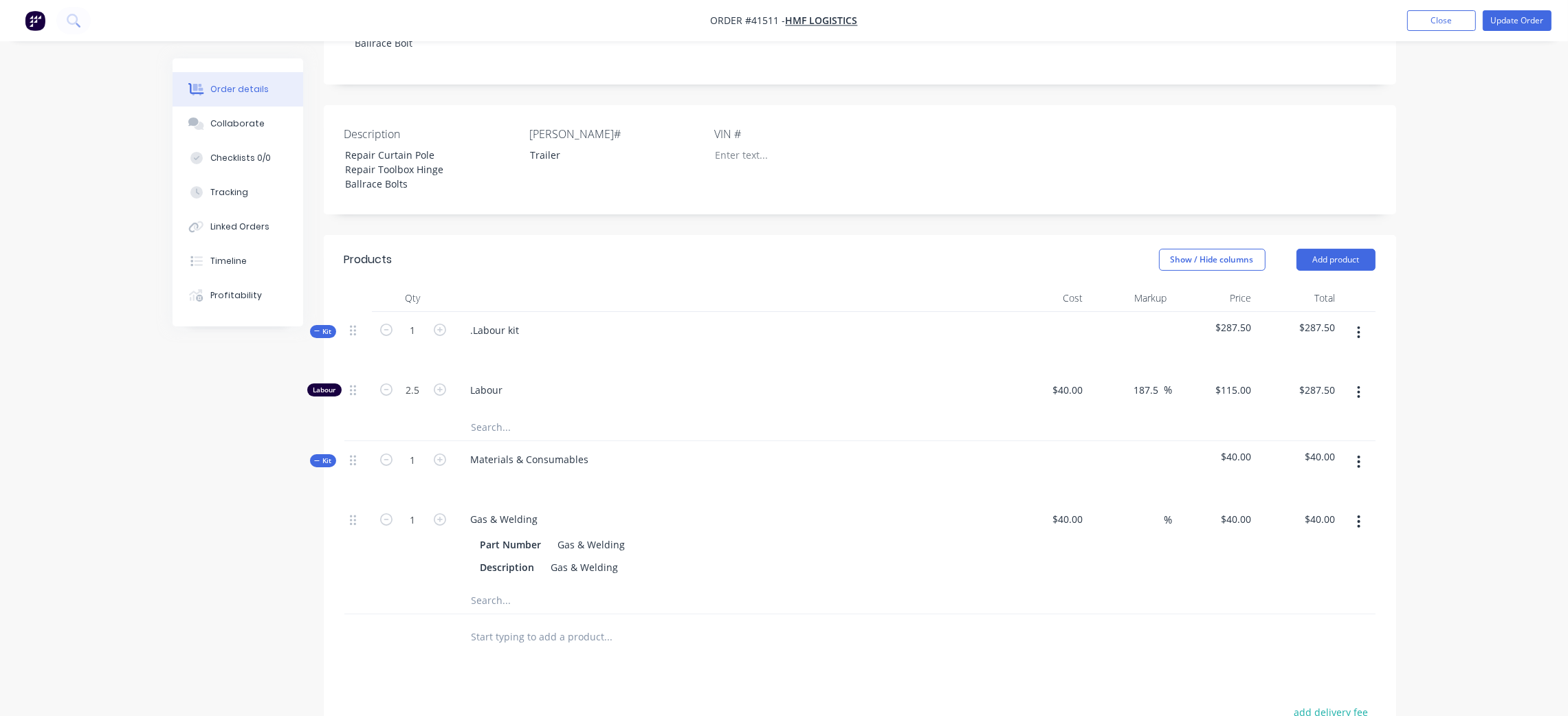
click at [496, 588] on input "text" at bounding box center [608, 600] width 275 height 27
type input "Misc"
click at [578, 625] on button "Add Misc to kit" at bounding box center [666, 635] width 412 height 44
drag, startPoint x: 1078, startPoint y: 591, endPoint x: 1093, endPoint y: 589, distance: 15.1
click at [1076, 595] on input at bounding box center [1073, 605] width 32 height 20
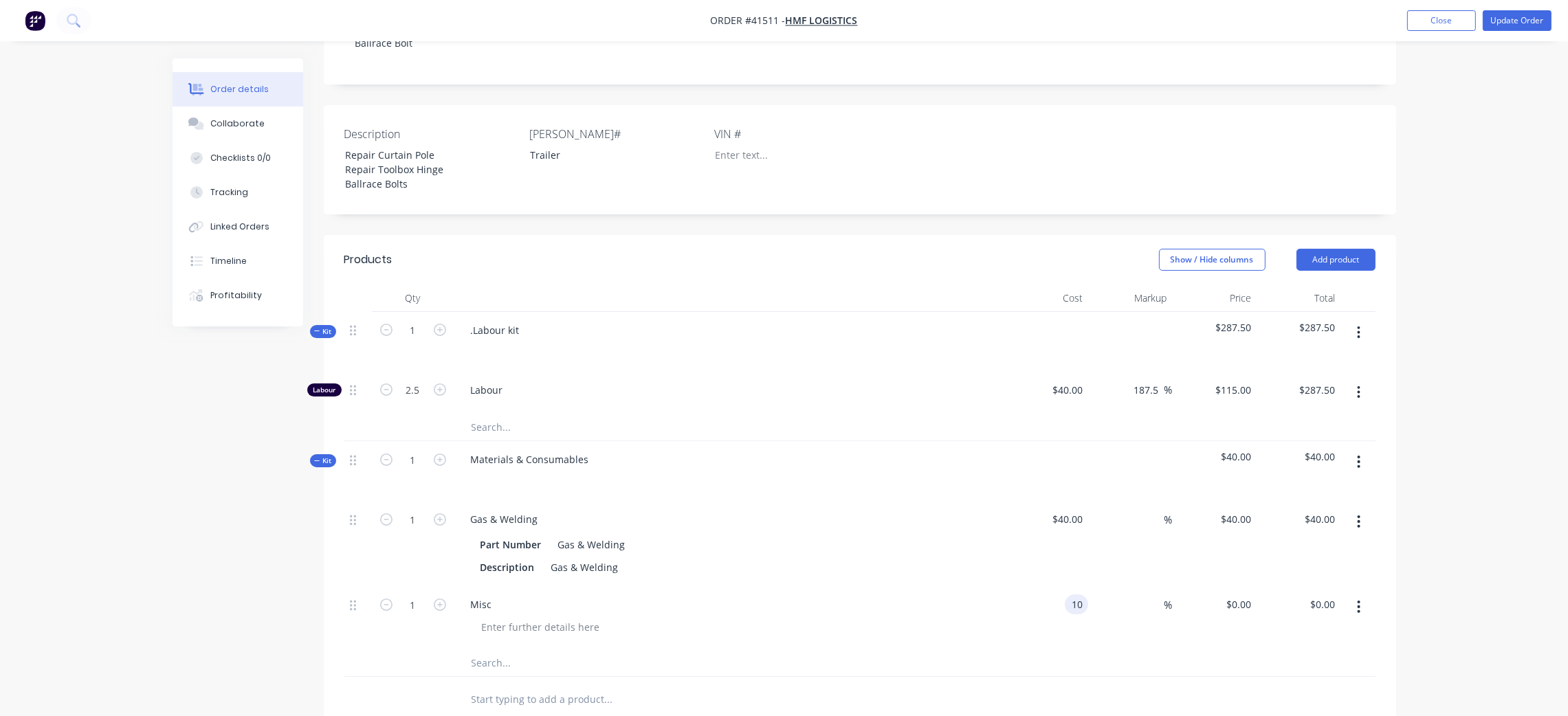
type input "$10.00"
type input "150"
type input "$25.00"
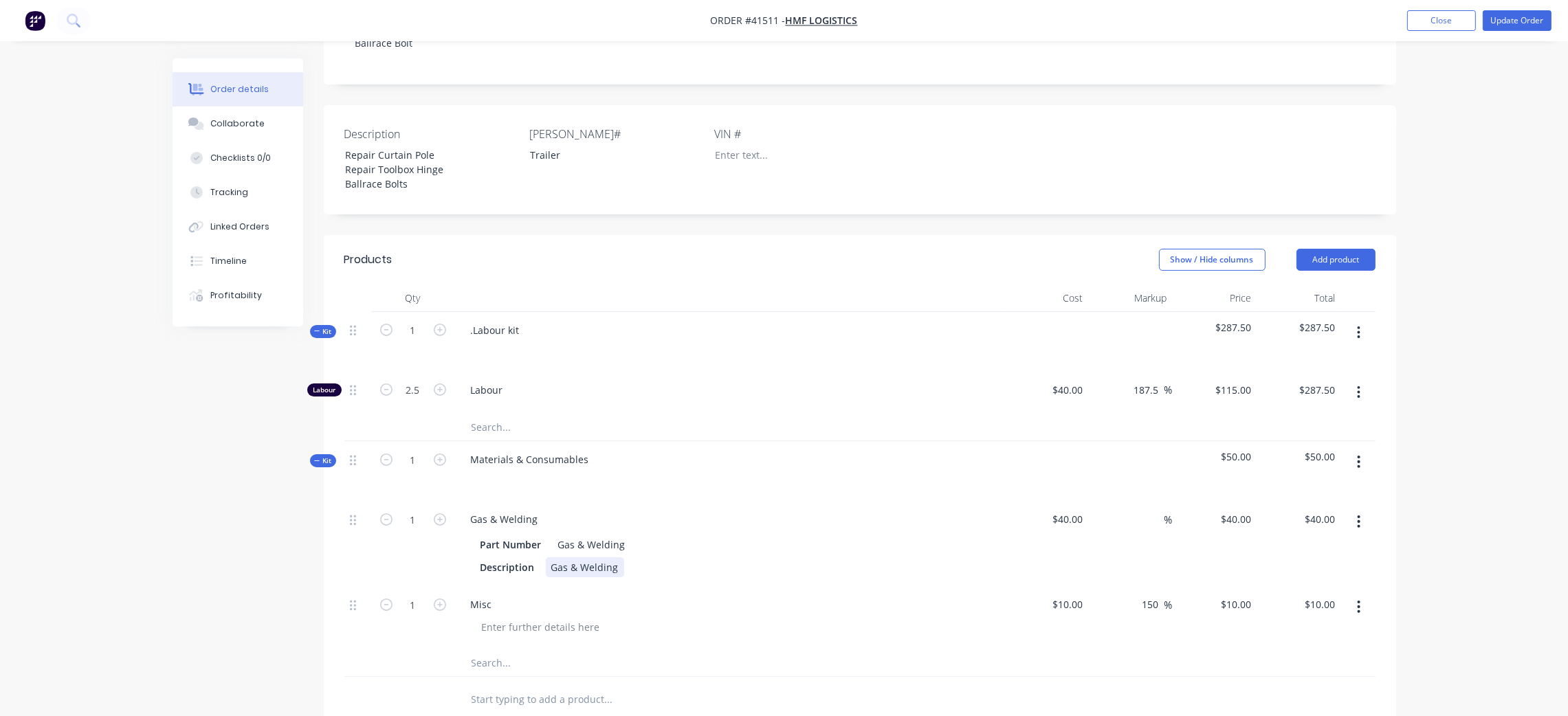
type input "$25.00"
click at [960, 557] on div "Description Gas & Welding" at bounding box center [727, 567] width 504 height 20
click at [522, 617] on div at bounding box center [541, 627] width 140 height 20
drag, startPoint x: 855, startPoint y: 596, endPoint x: 852, endPoint y: 576, distance: 20.2
click at [854, 595] on div "Misc" at bounding box center [730, 605] width 539 height 20
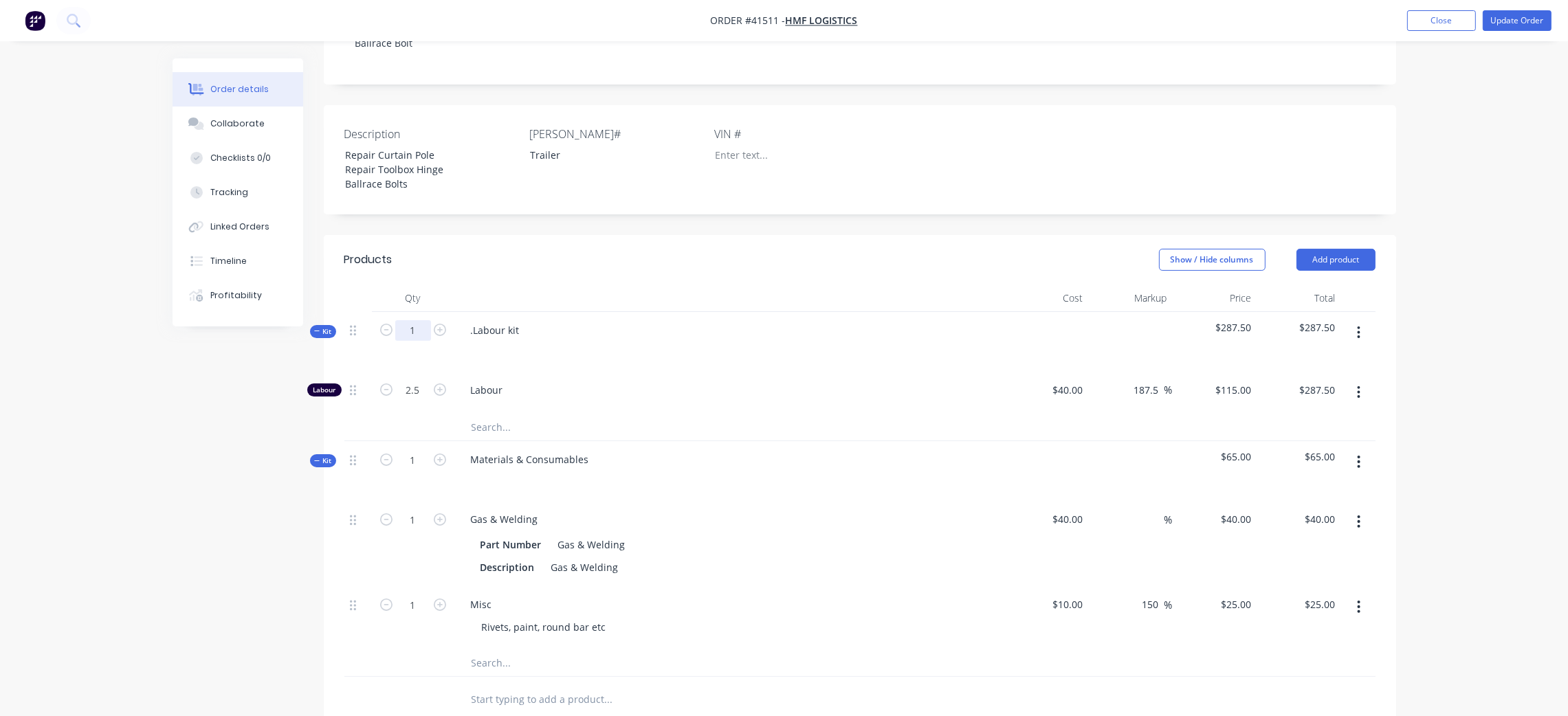
drag, startPoint x: 417, startPoint y: 316, endPoint x: 424, endPoint y: 312, distance: 8.1
click at [416, 321] on input "1" at bounding box center [413, 331] width 36 height 21
type input "2.5"
type input "6.25"
type input "$718.75"
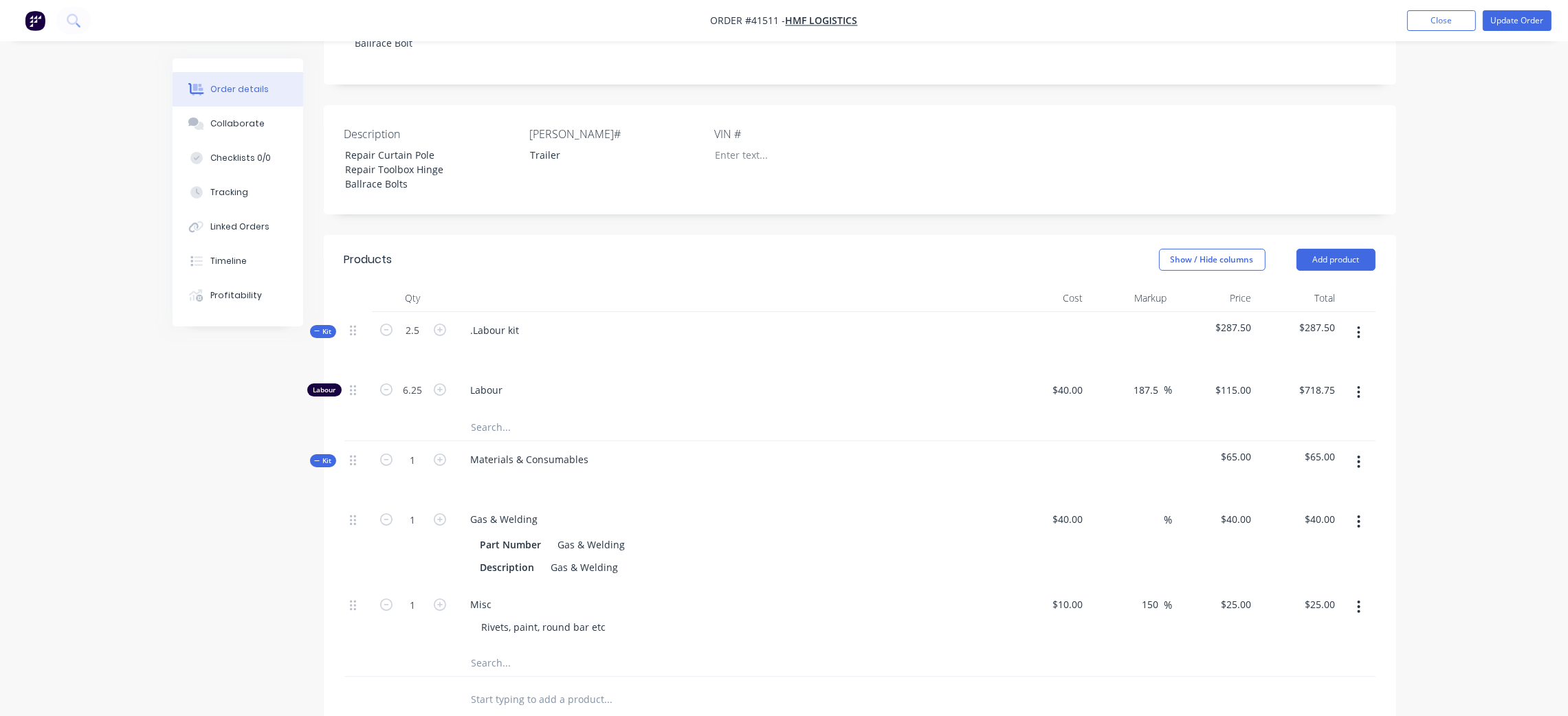
click at [830, 383] on span "Labour" at bounding box center [735, 390] width 528 height 14
click at [416, 380] on input "6.25" at bounding box center [413, 390] width 36 height 21
type input "2.5"
type input "$287.50"
click at [827, 383] on span "Labour" at bounding box center [735, 390] width 528 height 14
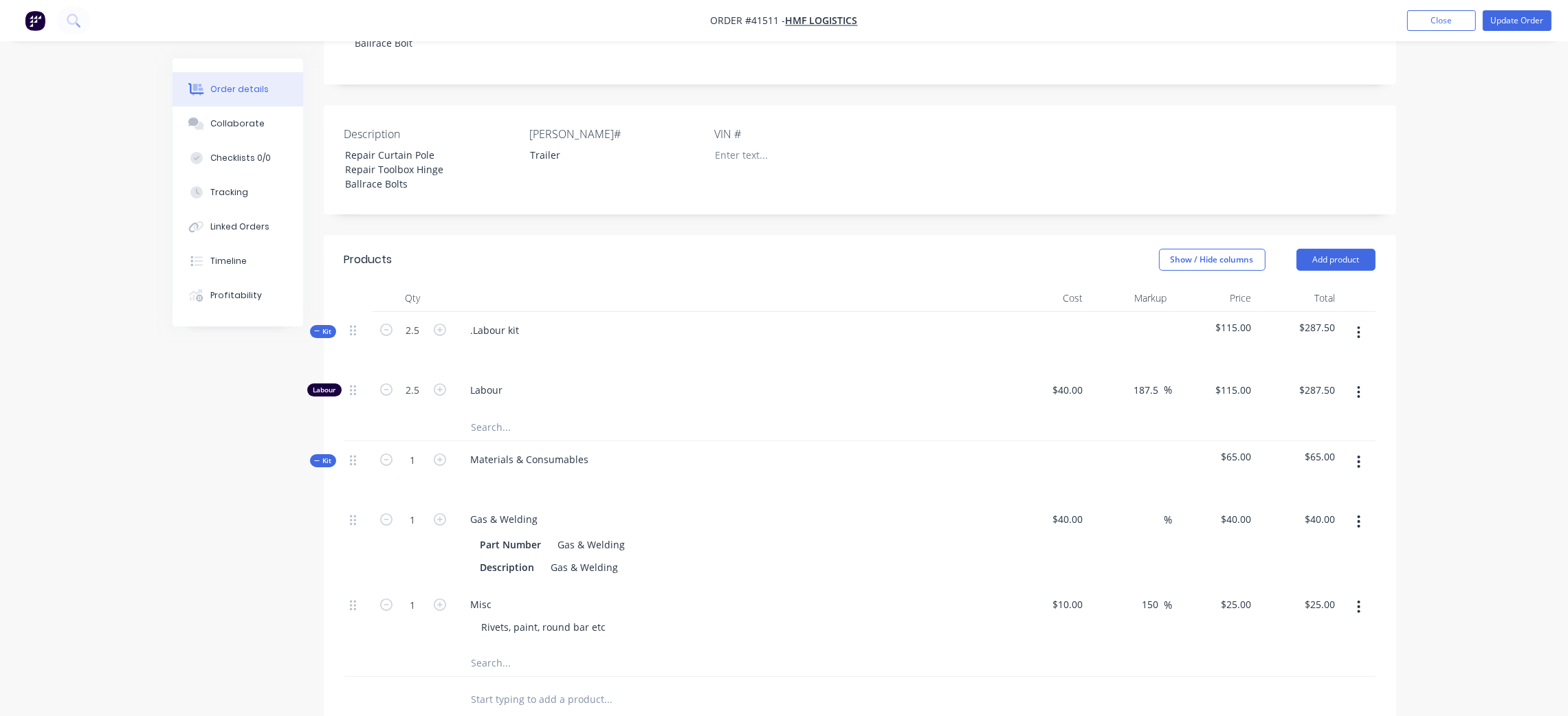
click at [319, 328] on icon at bounding box center [317, 331] width 6 height 7
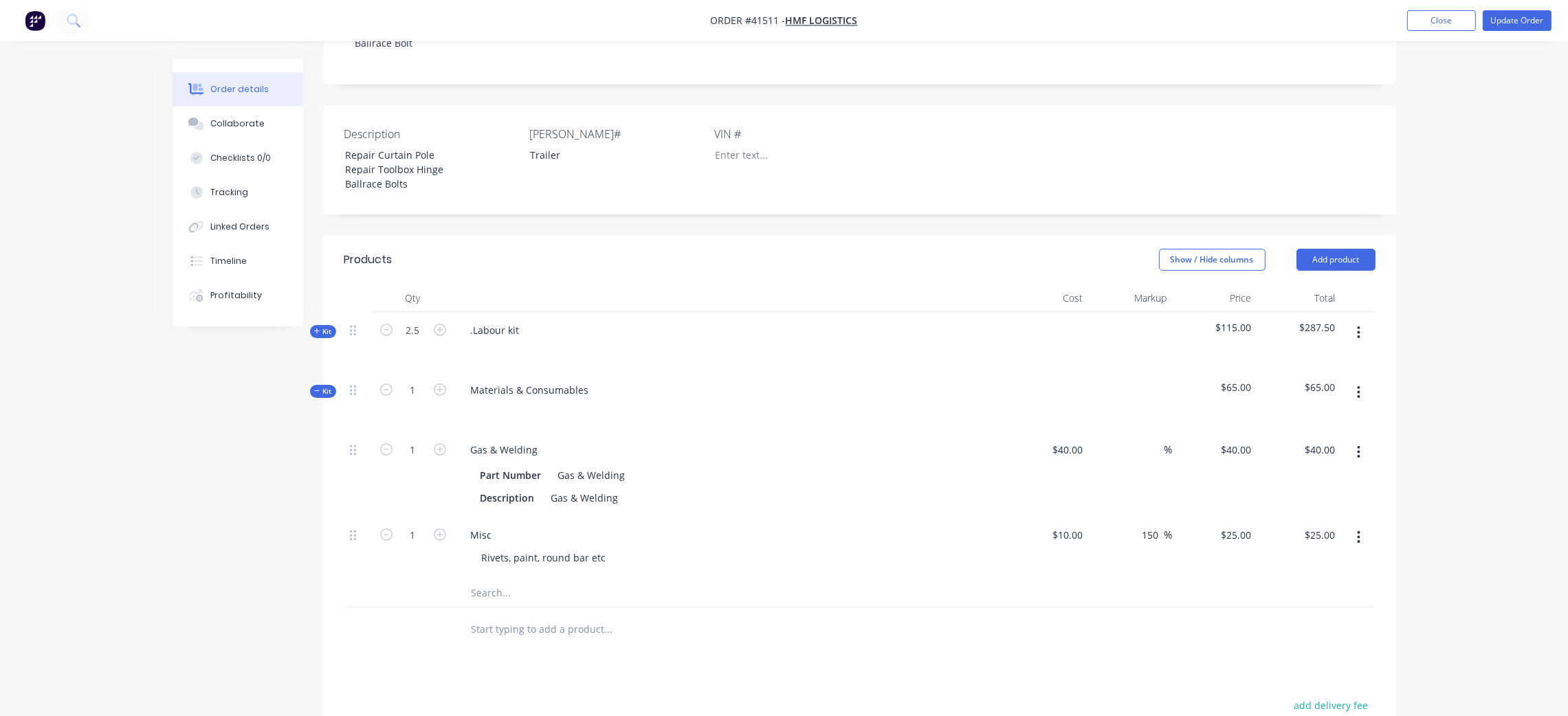
click at [324, 386] on span "Kit" at bounding box center [323, 391] width 18 height 10
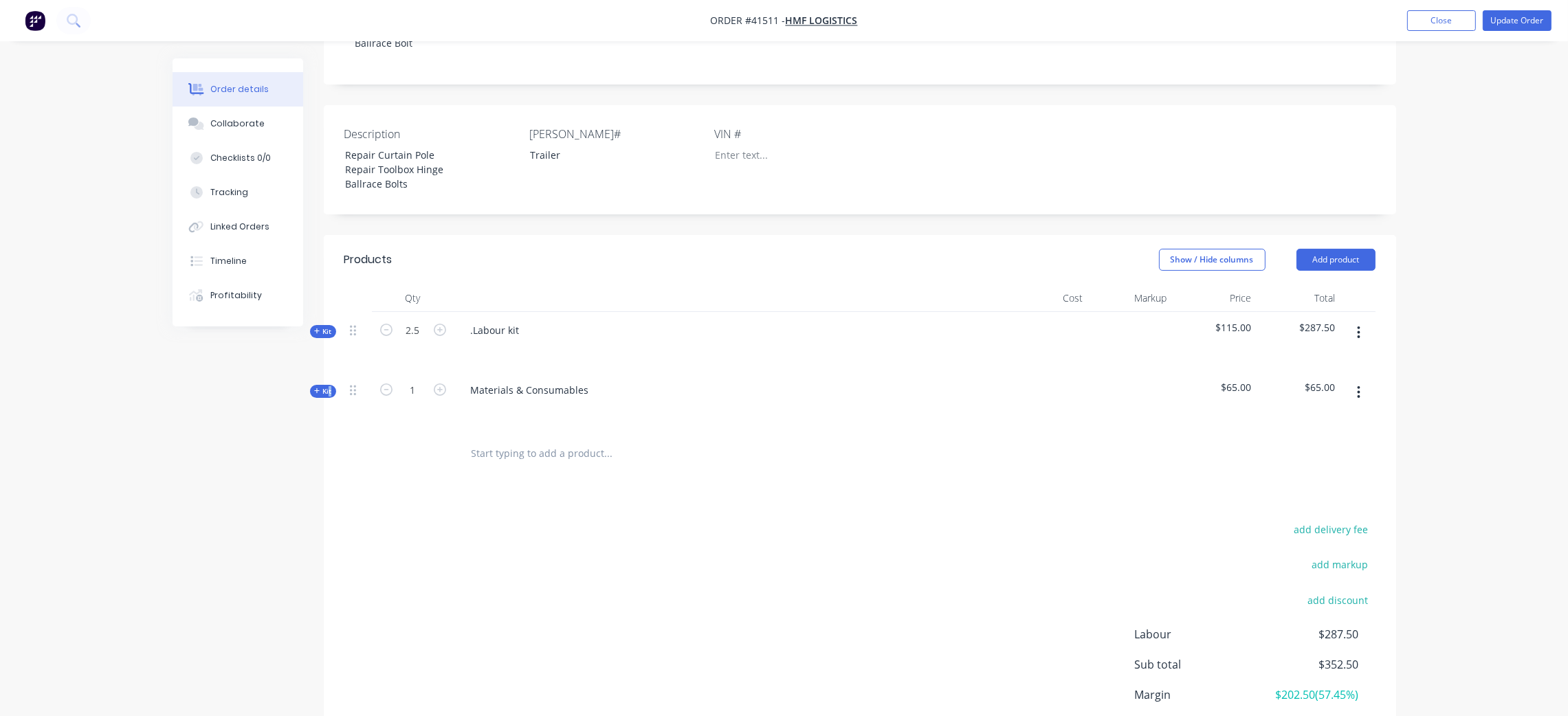
click at [327, 386] on span "Kit" at bounding box center [323, 391] width 18 height 10
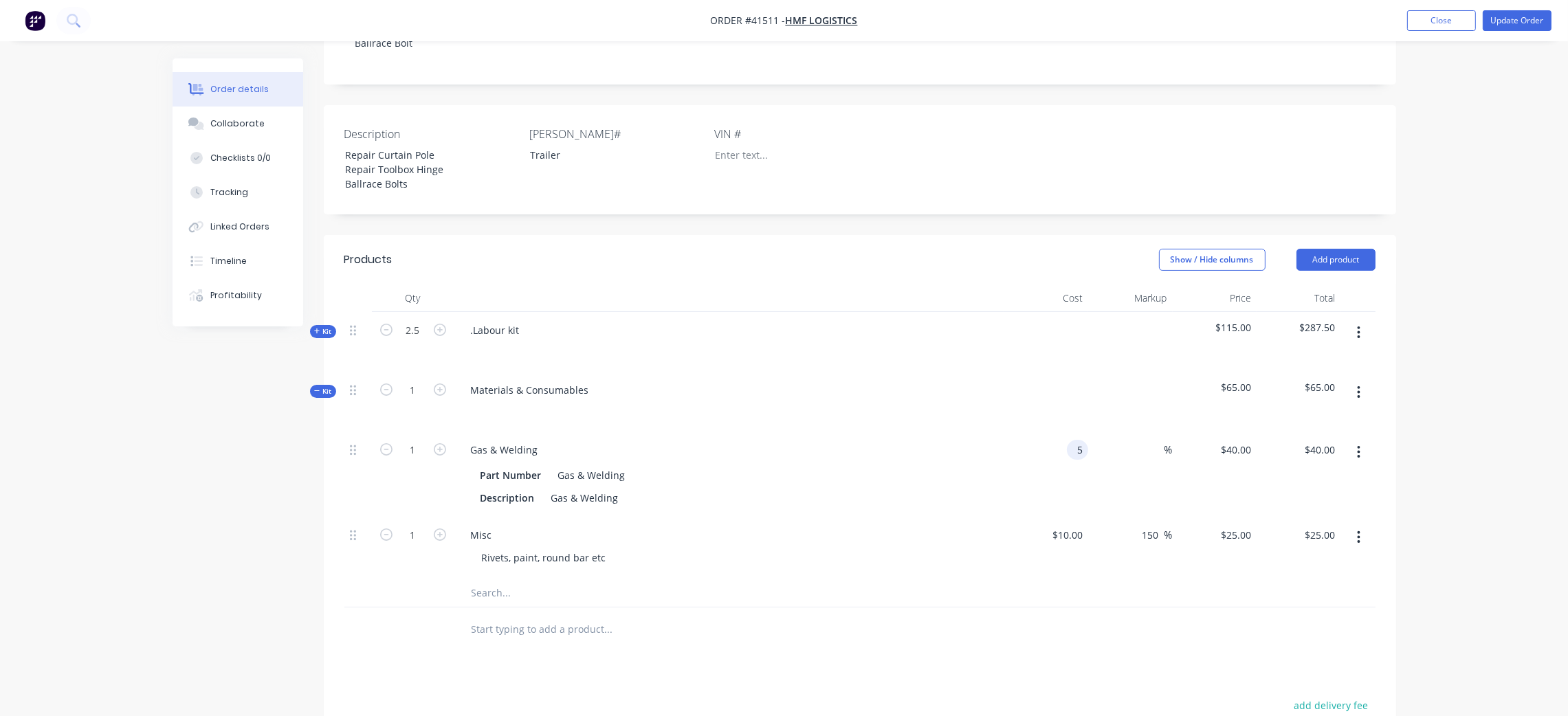
type input "$5.00"
type input "100"
type input "$10.00"
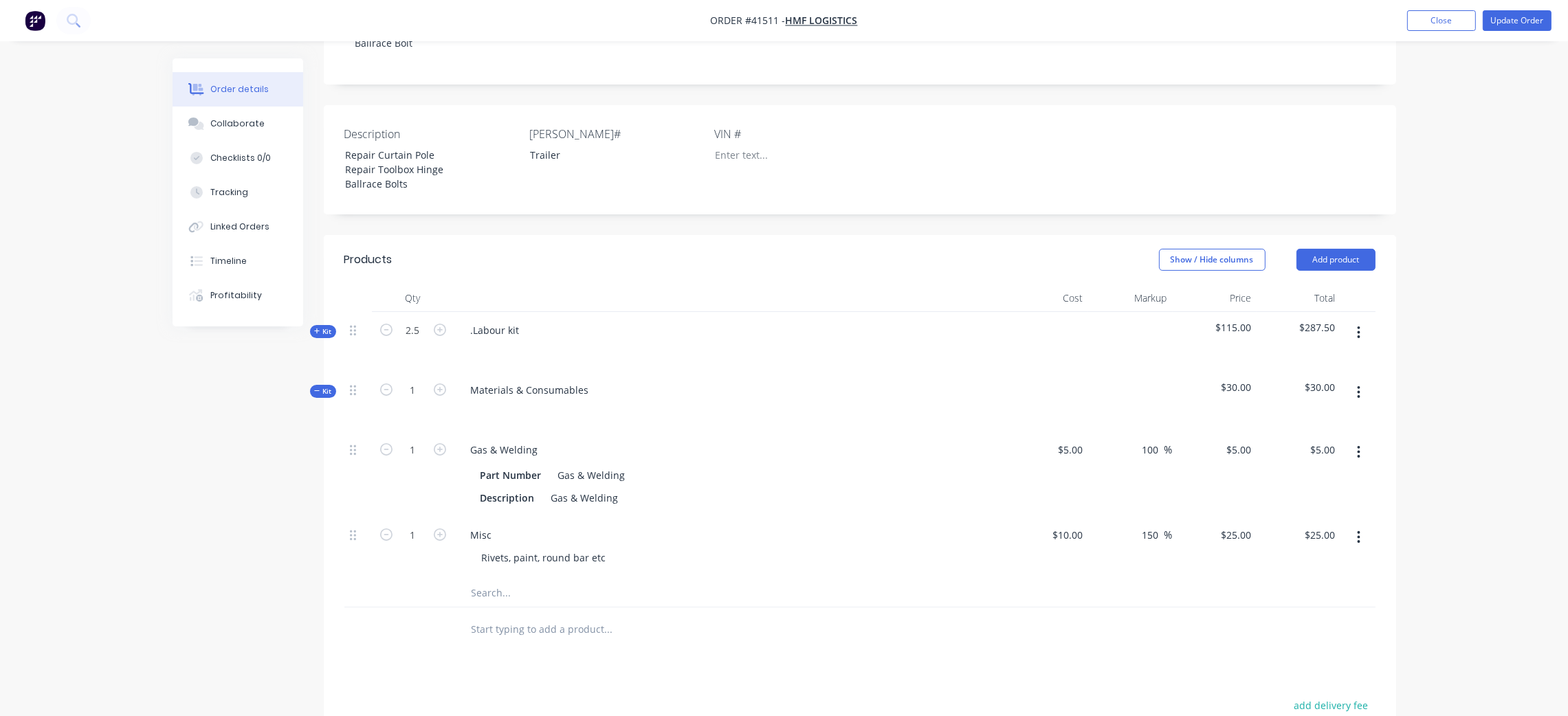
type input "$10.00"
click at [860, 355] on div ".Labour kit" at bounding box center [730, 342] width 550 height 60
drag, startPoint x: 331, startPoint y: 376, endPoint x: 332, endPoint y: 365, distance: 11.0
click at [331, 386] on span "Kit" at bounding box center [323, 391] width 18 height 10
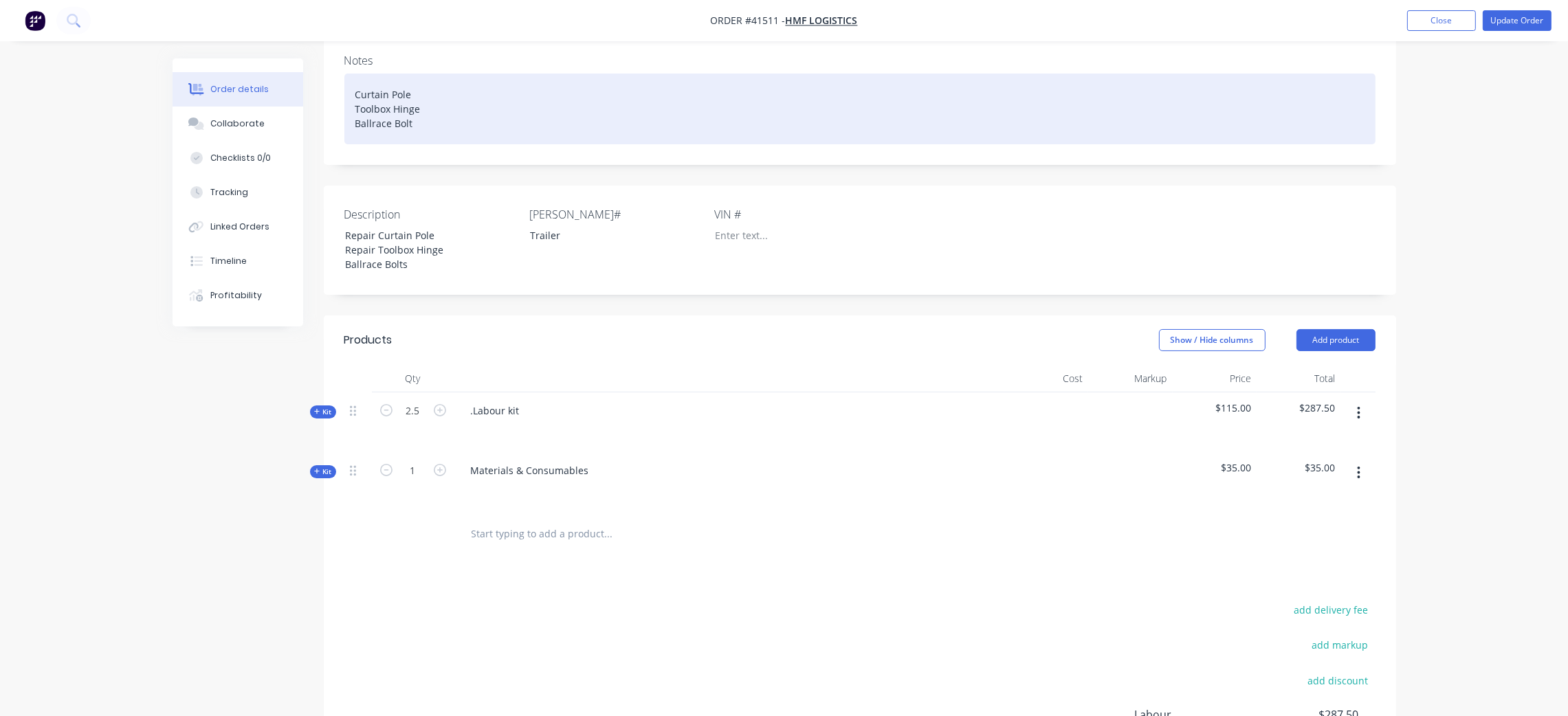
scroll to position [198, 0]
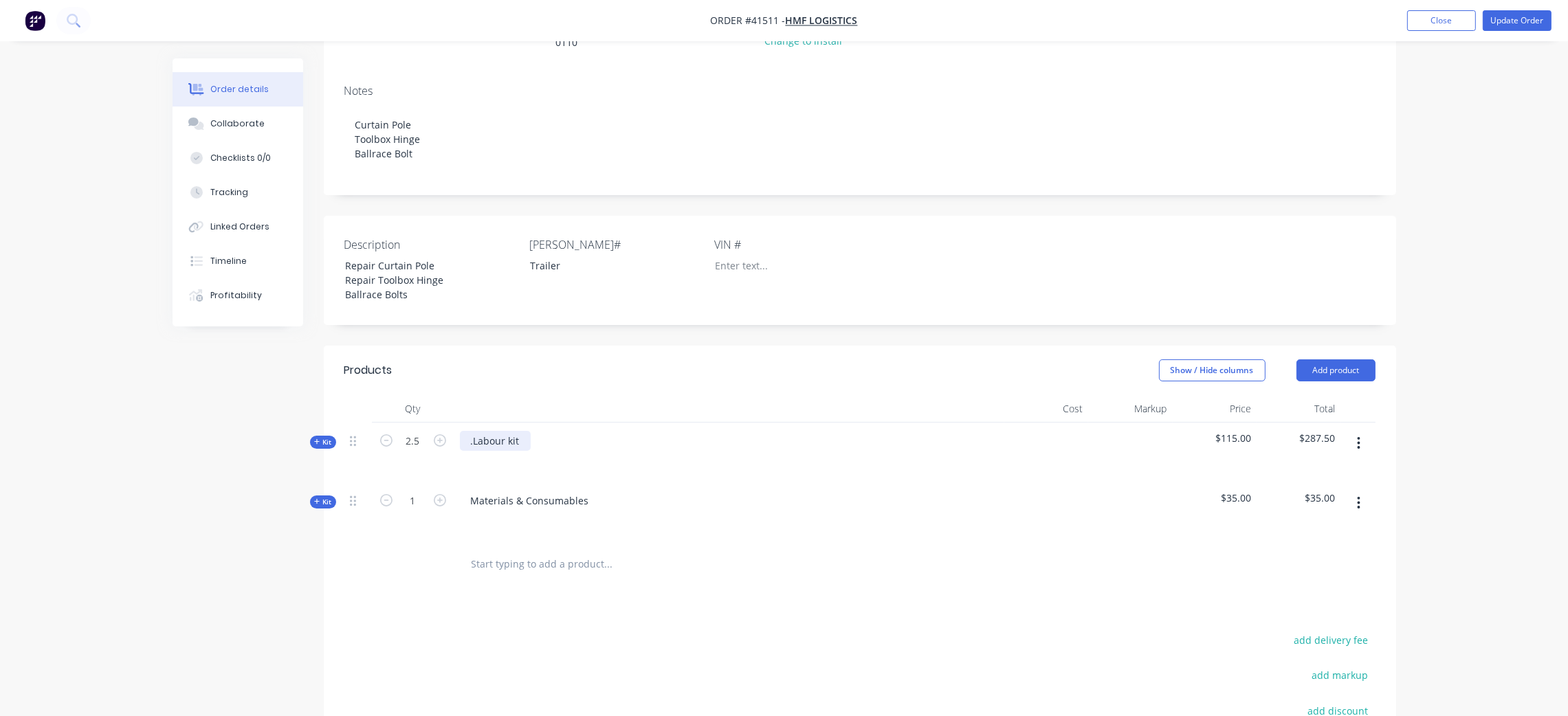
click at [482, 431] on div ".Labour kit" at bounding box center [495, 441] width 71 height 20
drag, startPoint x: 519, startPoint y: 424, endPoint x: 460, endPoint y: 424, distance: 59.0
click at [460, 431] on div ".Labour kit" at bounding box center [495, 441] width 71 height 20
drag, startPoint x: 477, startPoint y: 449, endPoint x: 490, endPoint y: 439, distance: 16.4
click at [477, 451] on div at bounding box center [482, 461] width 22 height 20
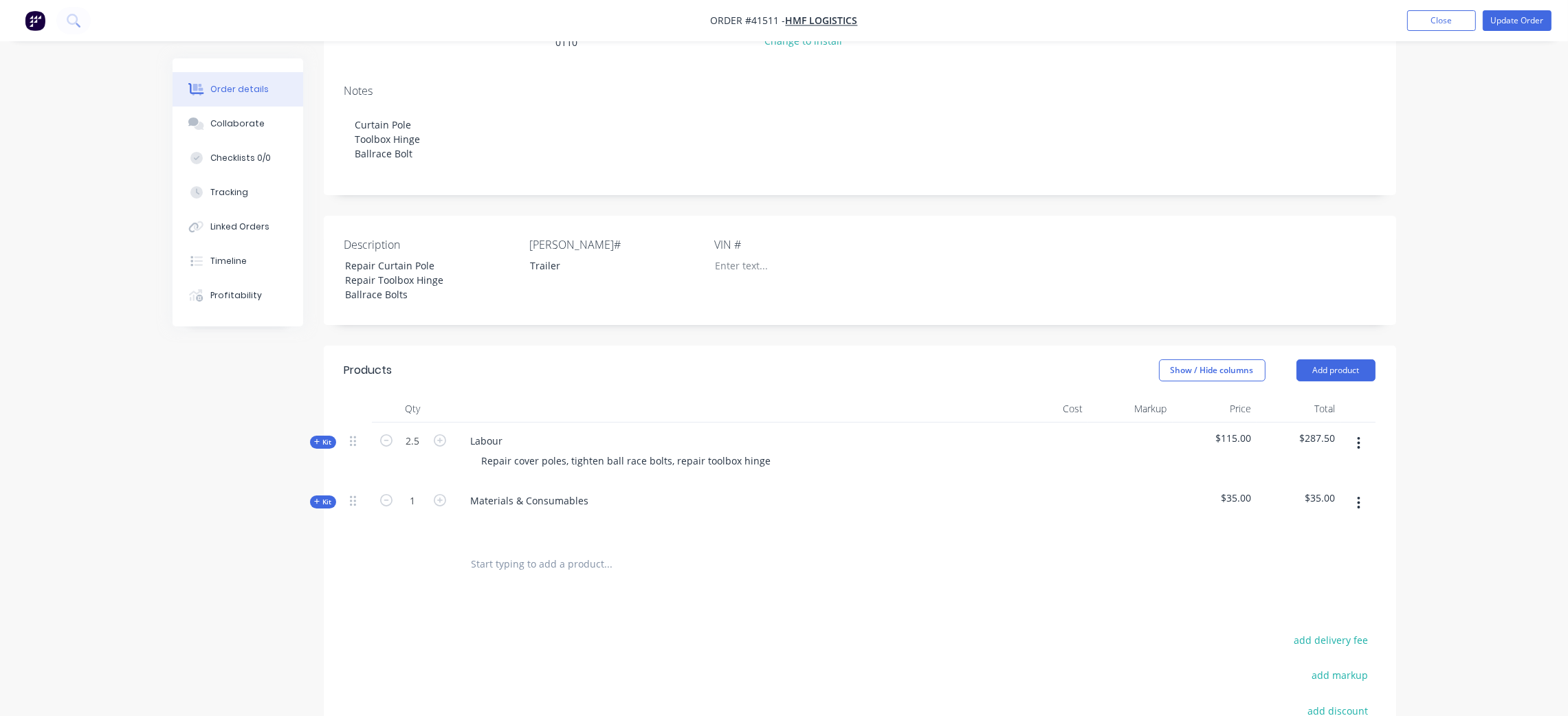
click at [931, 456] on div "Labour Repair cover poles, tighten ball race bolts, repair toolbox hinge" at bounding box center [730, 453] width 550 height 60
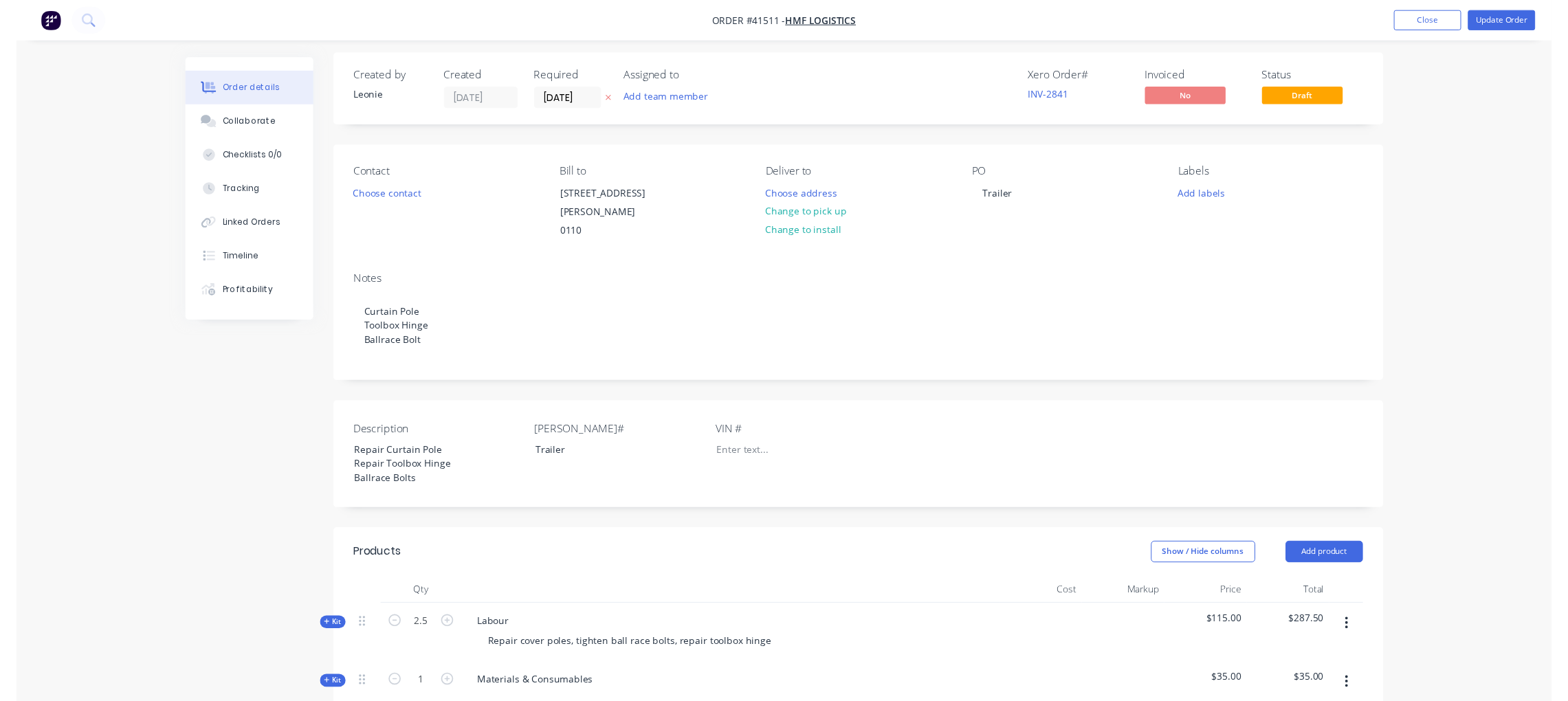
scroll to position [0, 0]
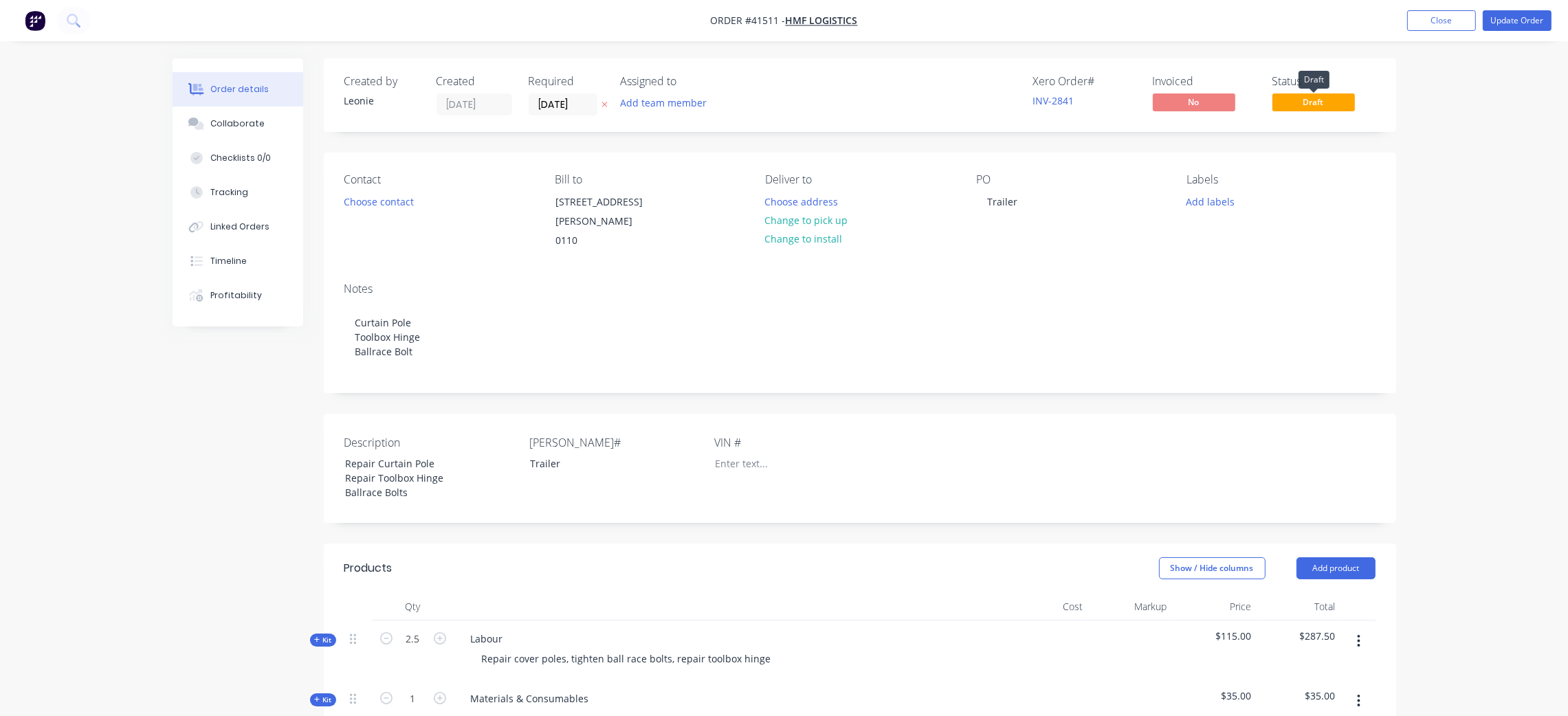
click at [1330, 97] on span "Draft" at bounding box center [1314, 102] width 82 height 17
click at [1327, 102] on span "Draft" at bounding box center [1314, 102] width 82 height 17
click at [1297, 97] on span "Draft" at bounding box center [1314, 102] width 82 height 17
click at [1355, 135] on div "Created by [PERSON_NAME] Created [DATE] Required [DATE] Assigned to Add team me…" at bounding box center [860, 586] width 1073 height 1057
click at [1320, 105] on span "Draft" at bounding box center [1314, 102] width 82 height 17
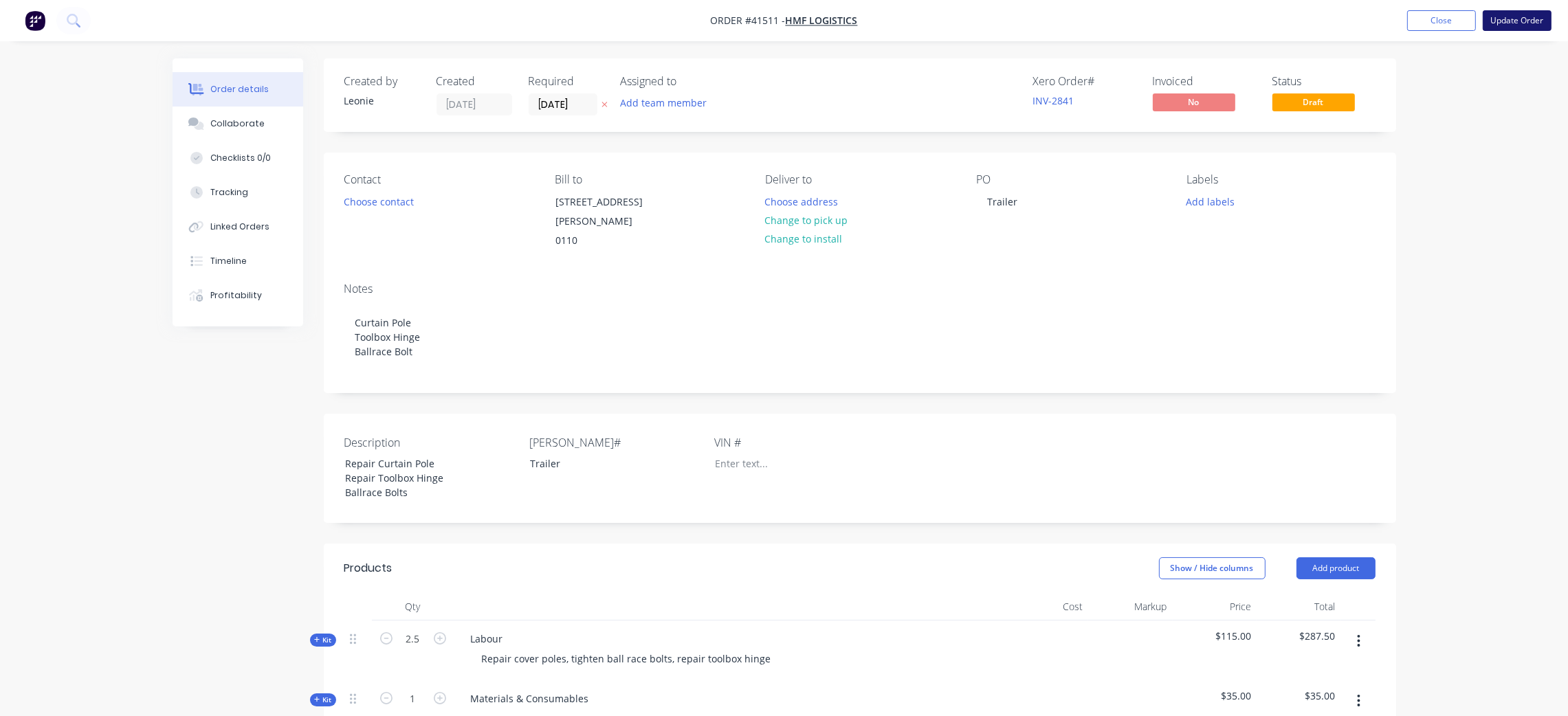
click at [1516, 21] on button "Update Order" at bounding box center [1517, 20] width 69 height 21
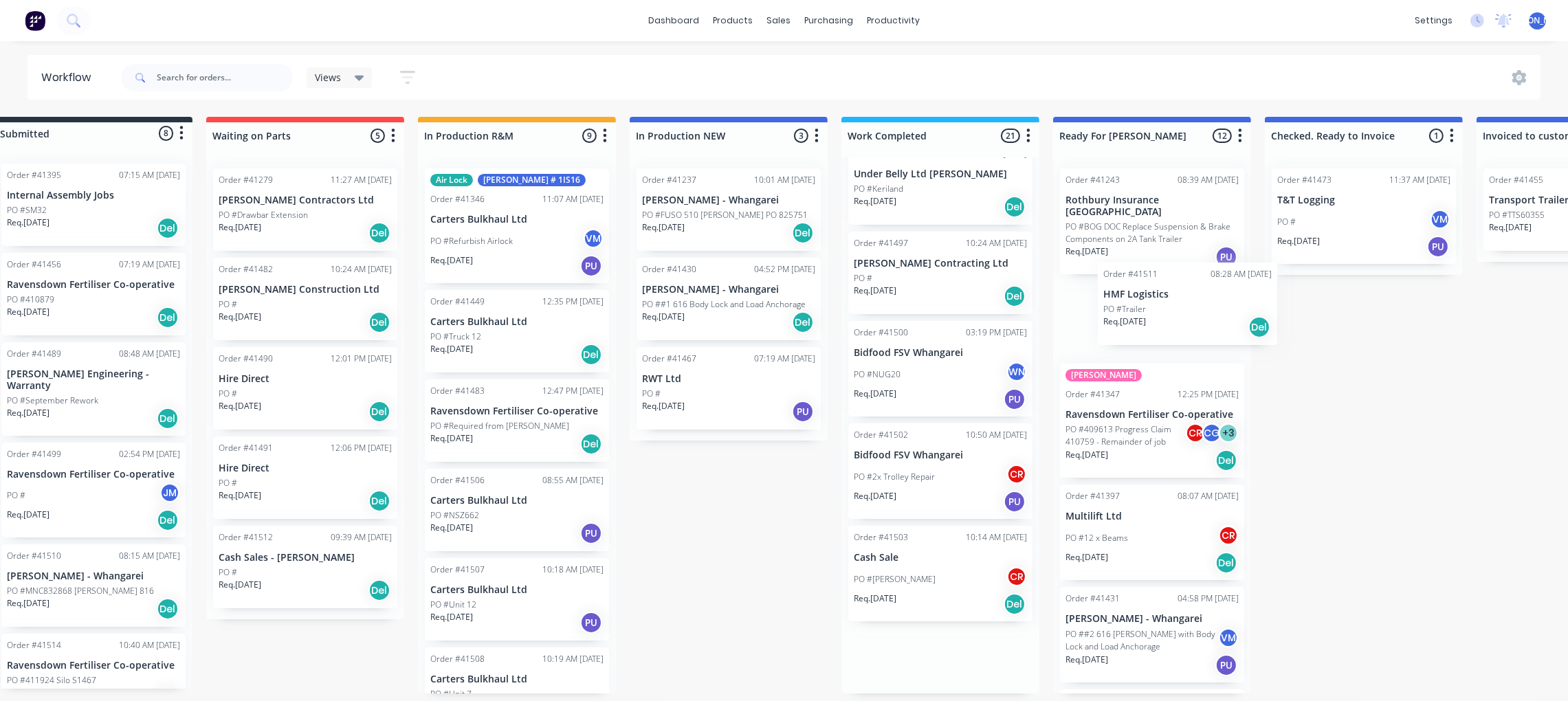
scroll to position [7, 44]
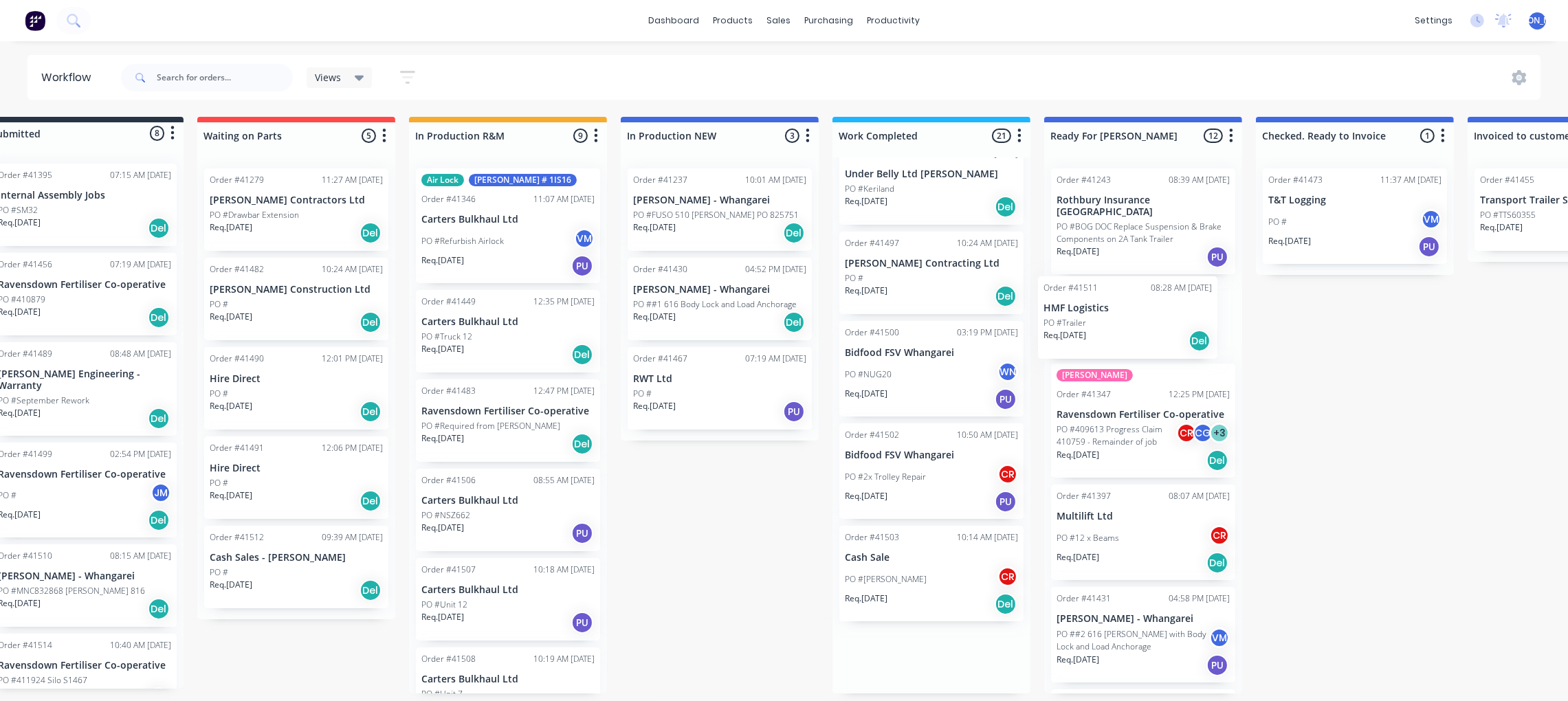
drag, startPoint x: 940, startPoint y: 665, endPoint x: 1100, endPoint y: 325, distance: 375.8
click at [1100, 325] on div "Submitted 8 Status colour #273444 hex #273444 Save Cancel Summaries Total order…" at bounding box center [1092, 405] width 2293 height 576
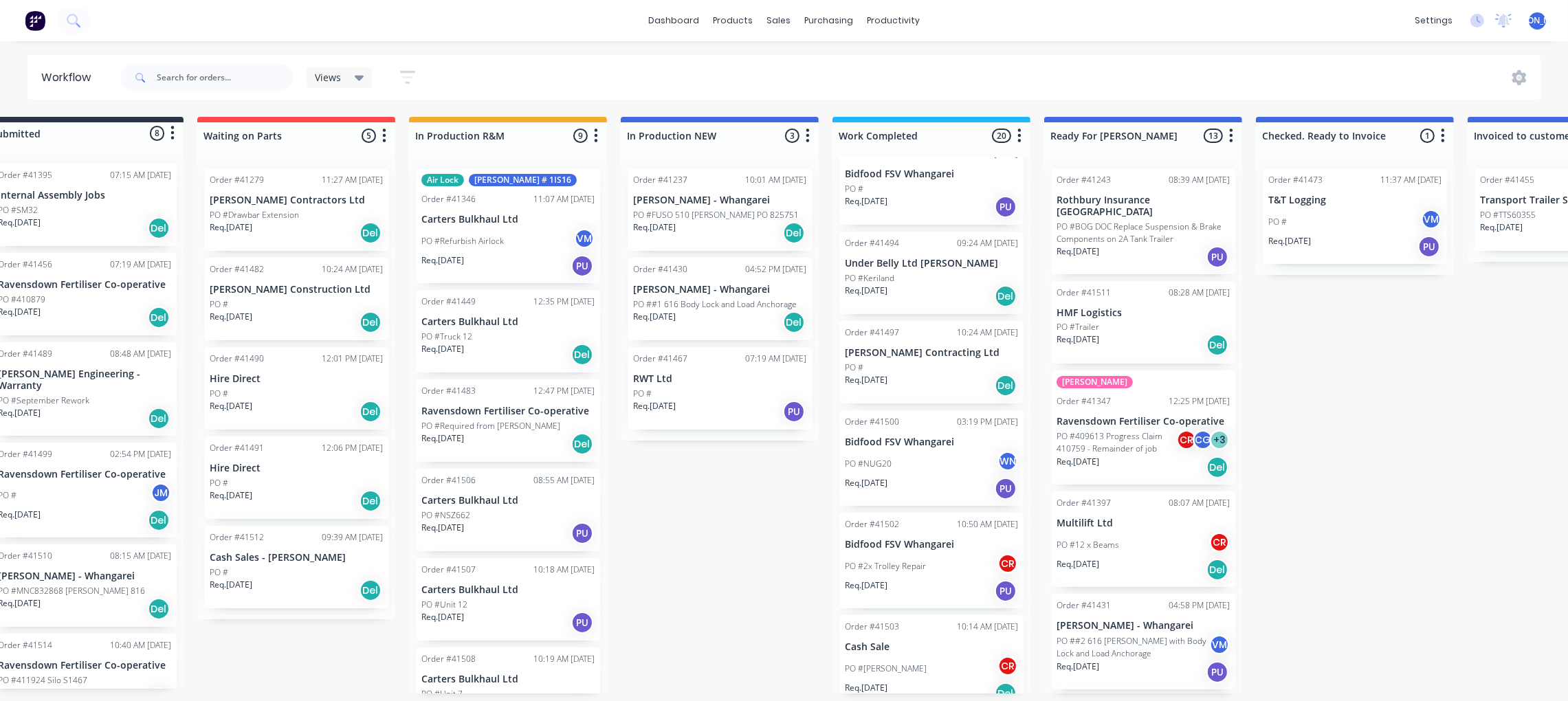
scroll to position [1380, 0]
click at [921, 620] on div "Order #41503 10:14 AM [DATE]" at bounding box center [931, 626] width 174 height 12
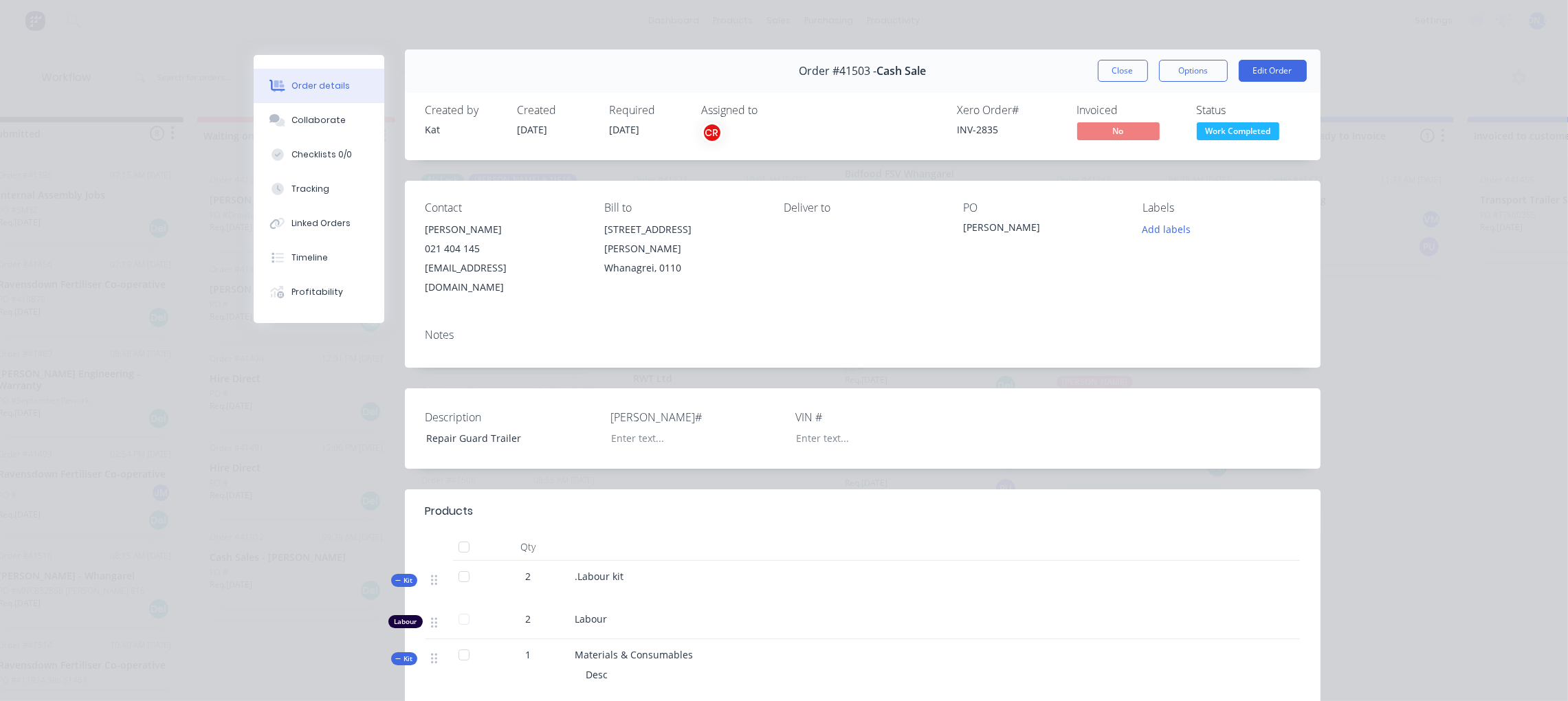
scroll to position [0, 0]
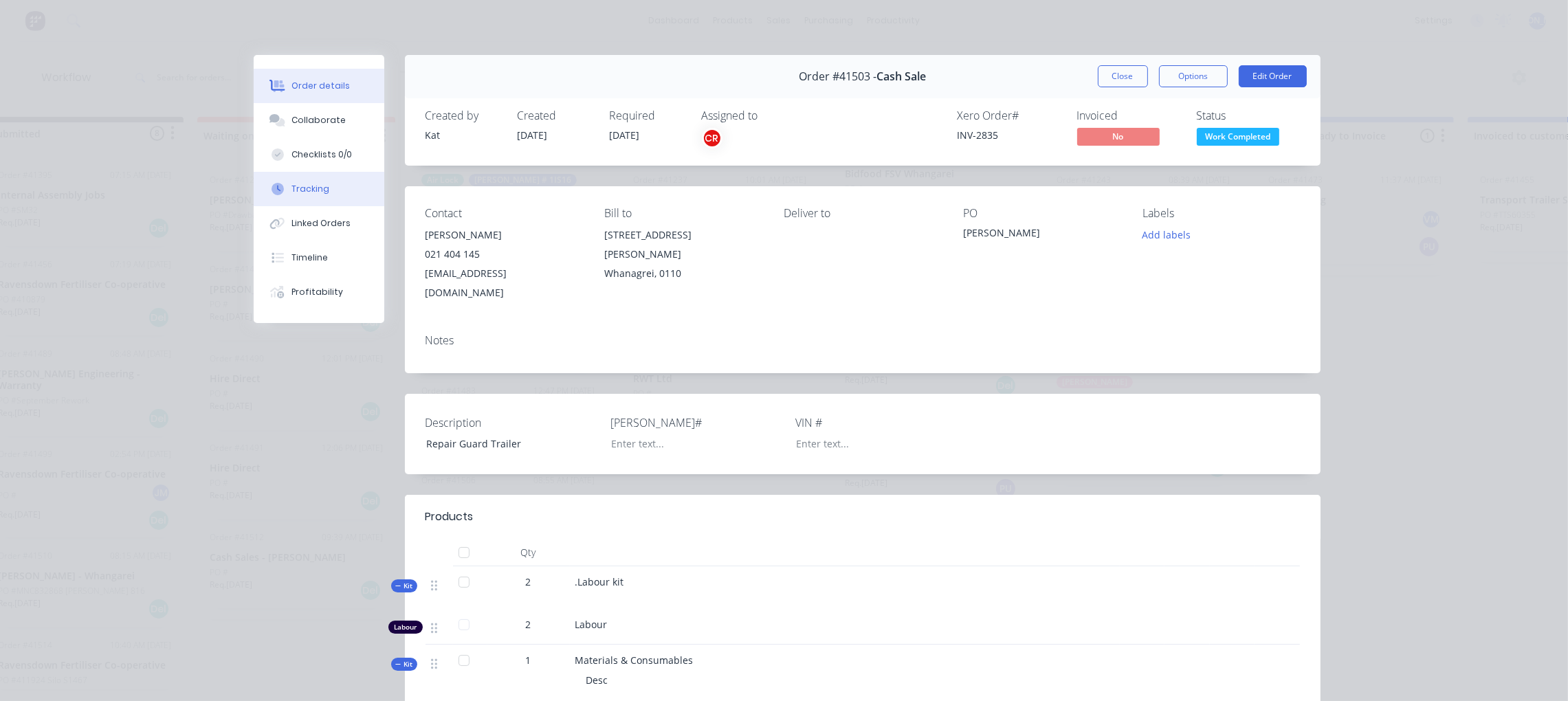
click at [312, 180] on button "Tracking" at bounding box center [318, 189] width 130 height 34
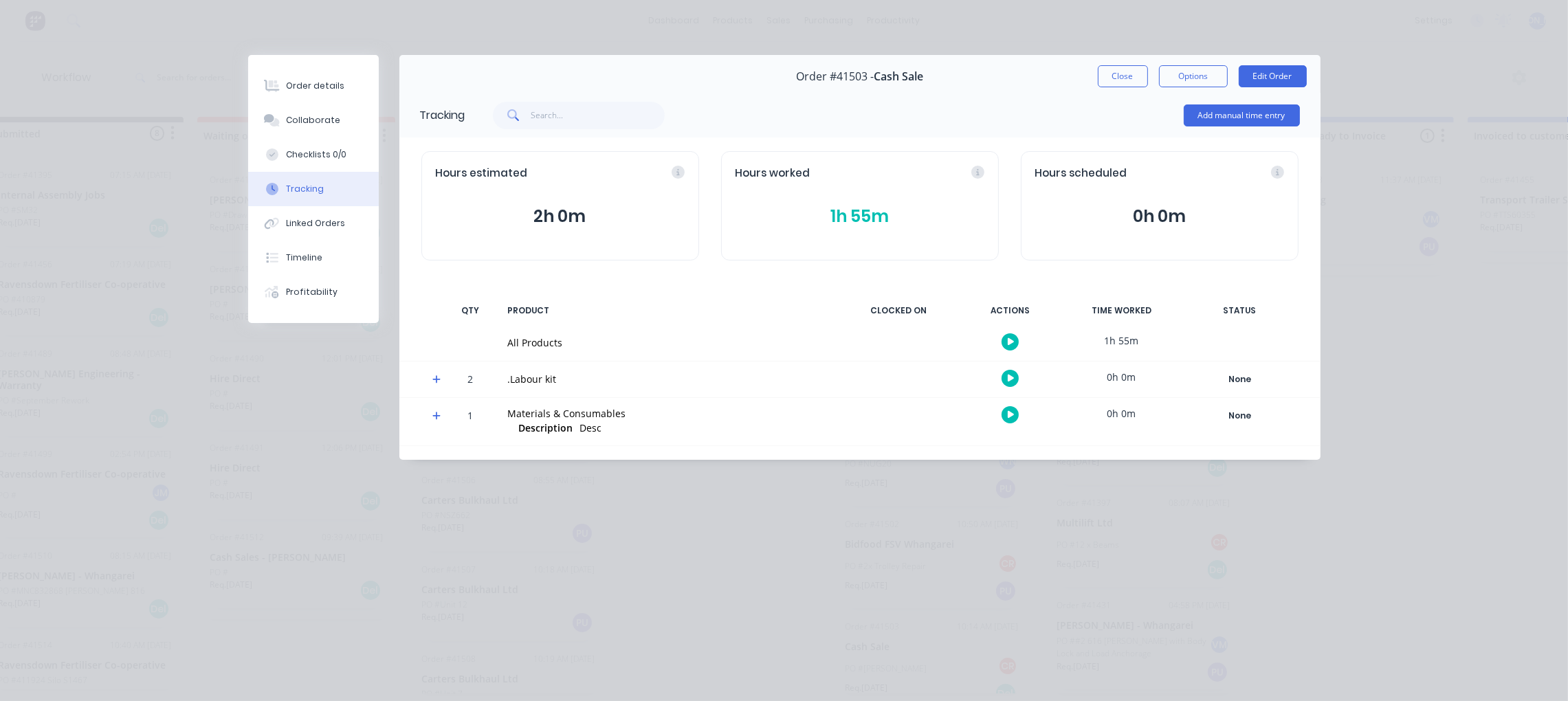
click at [854, 217] on button "1h 55m" at bounding box center [860, 216] width 249 height 26
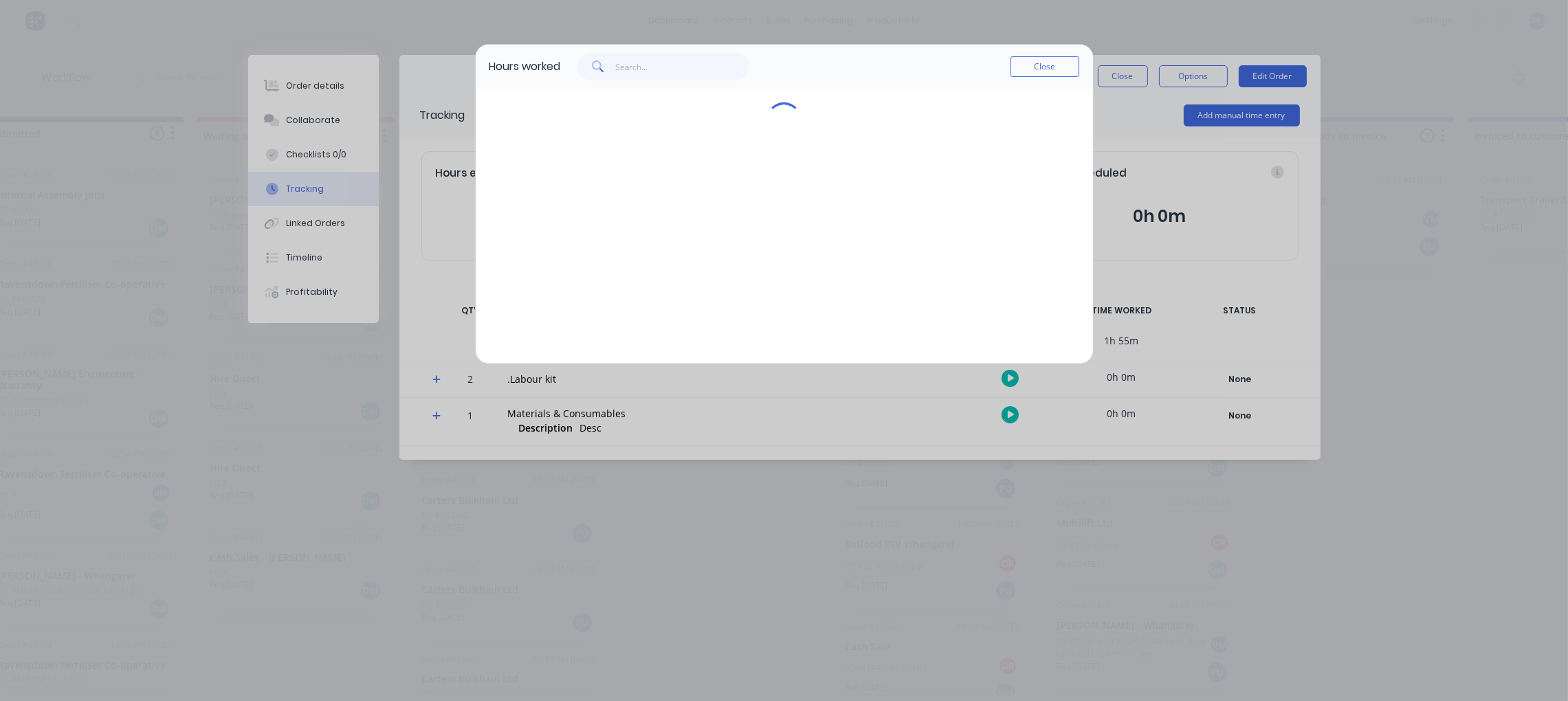
scroll to position [0, 44]
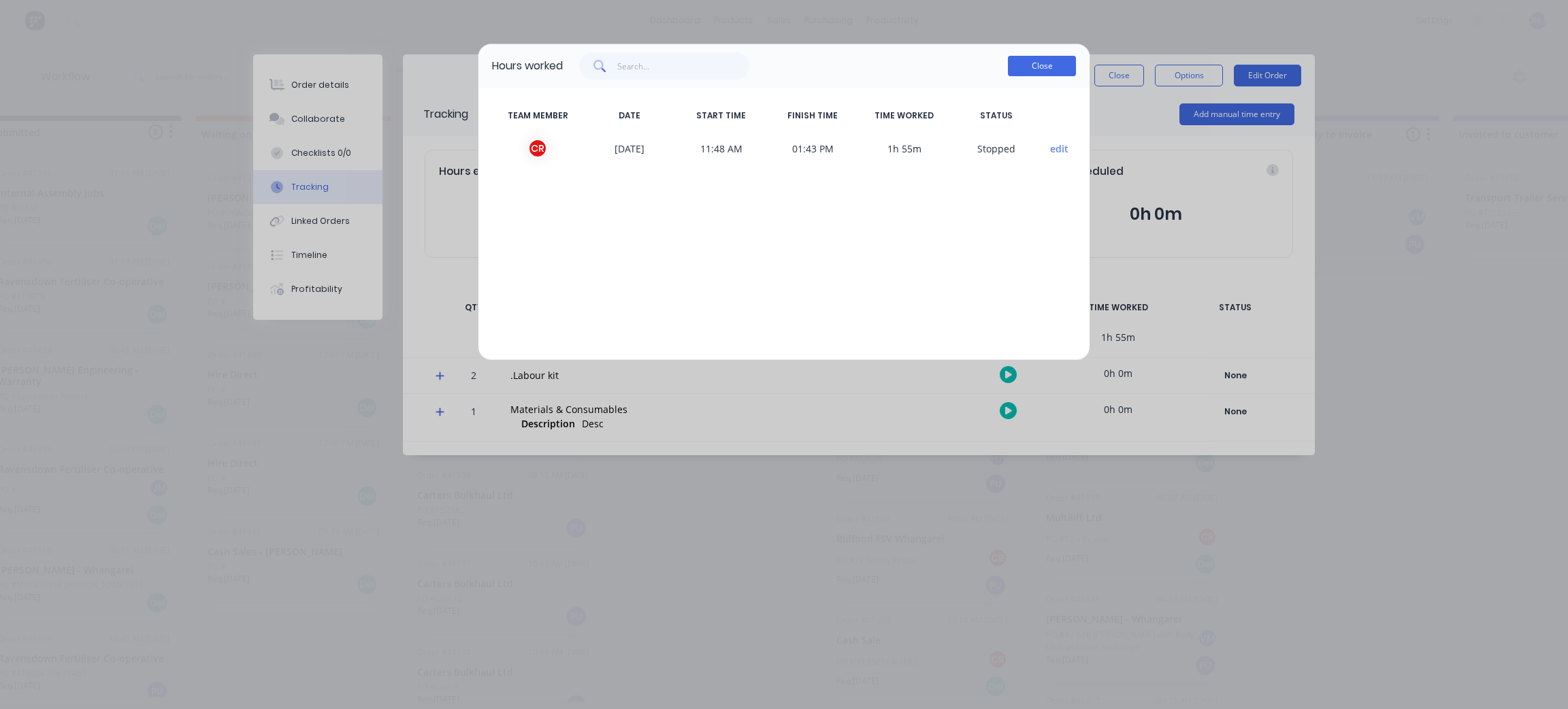
click at [1035, 60] on button "Close" at bounding box center [1041, 66] width 68 height 21
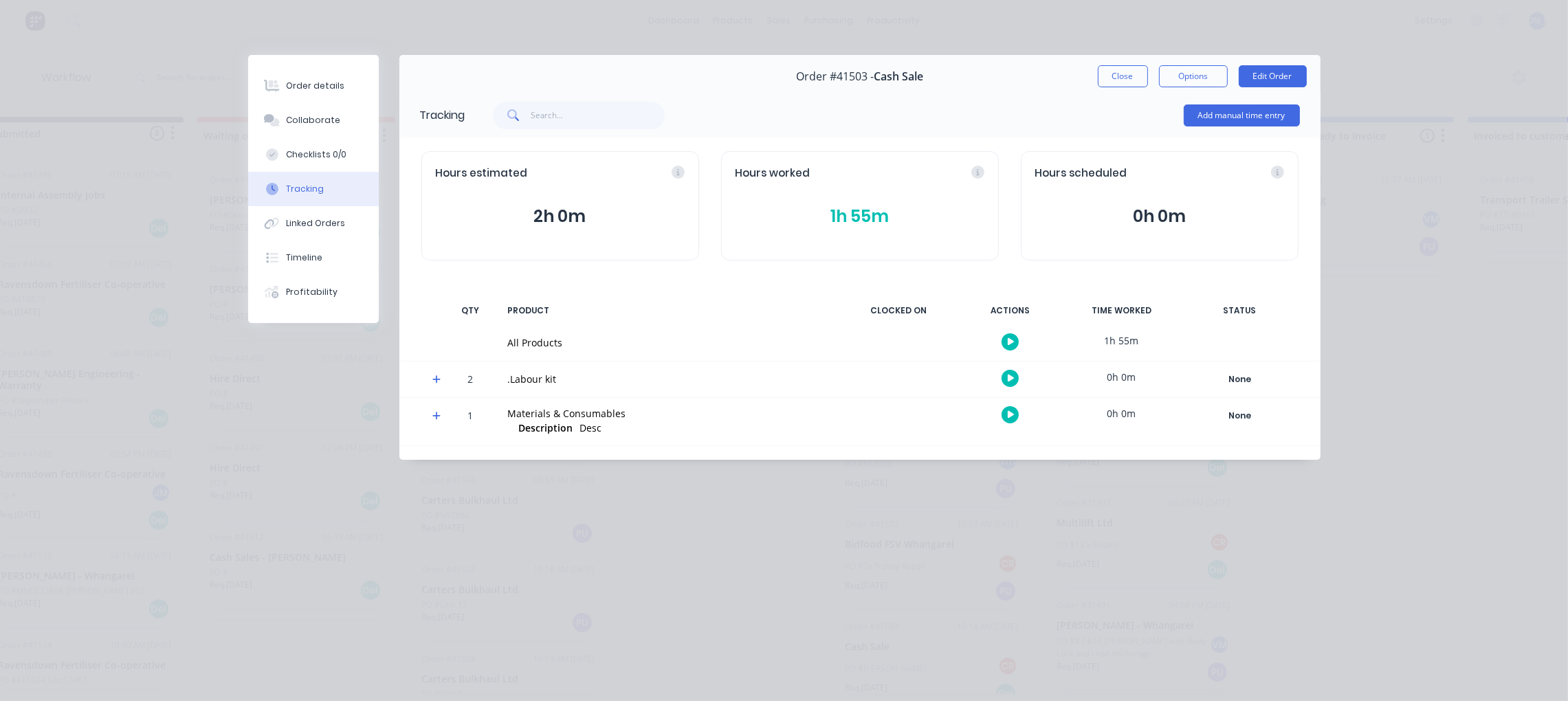
drag, startPoint x: 1136, startPoint y: 76, endPoint x: 1122, endPoint y: 76, distance: 14.0
click at [1136, 76] on button "Close" at bounding box center [1123, 76] width 50 height 22
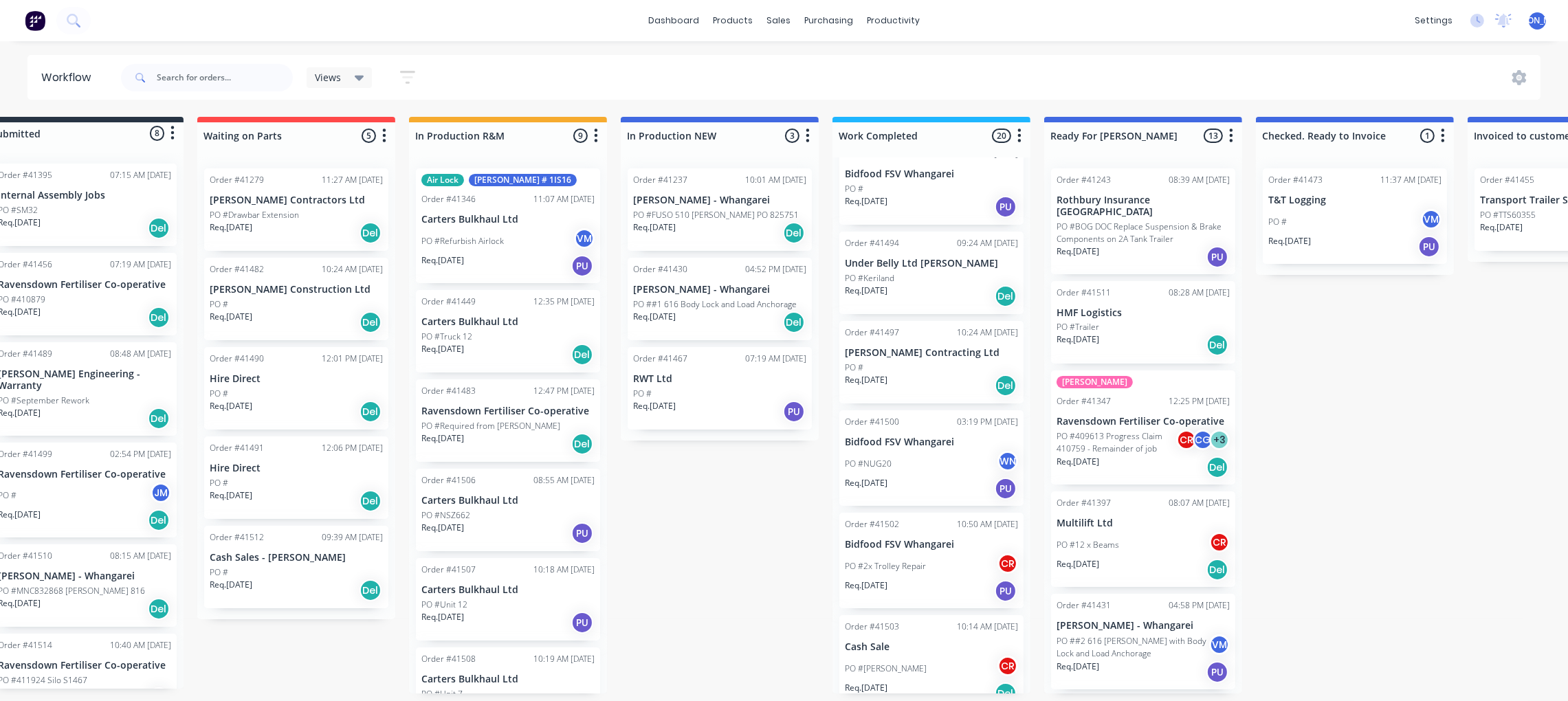
scroll to position [7, 44]
click at [927, 655] on div "PO #[PERSON_NAME]" at bounding box center [931, 668] width 174 height 26
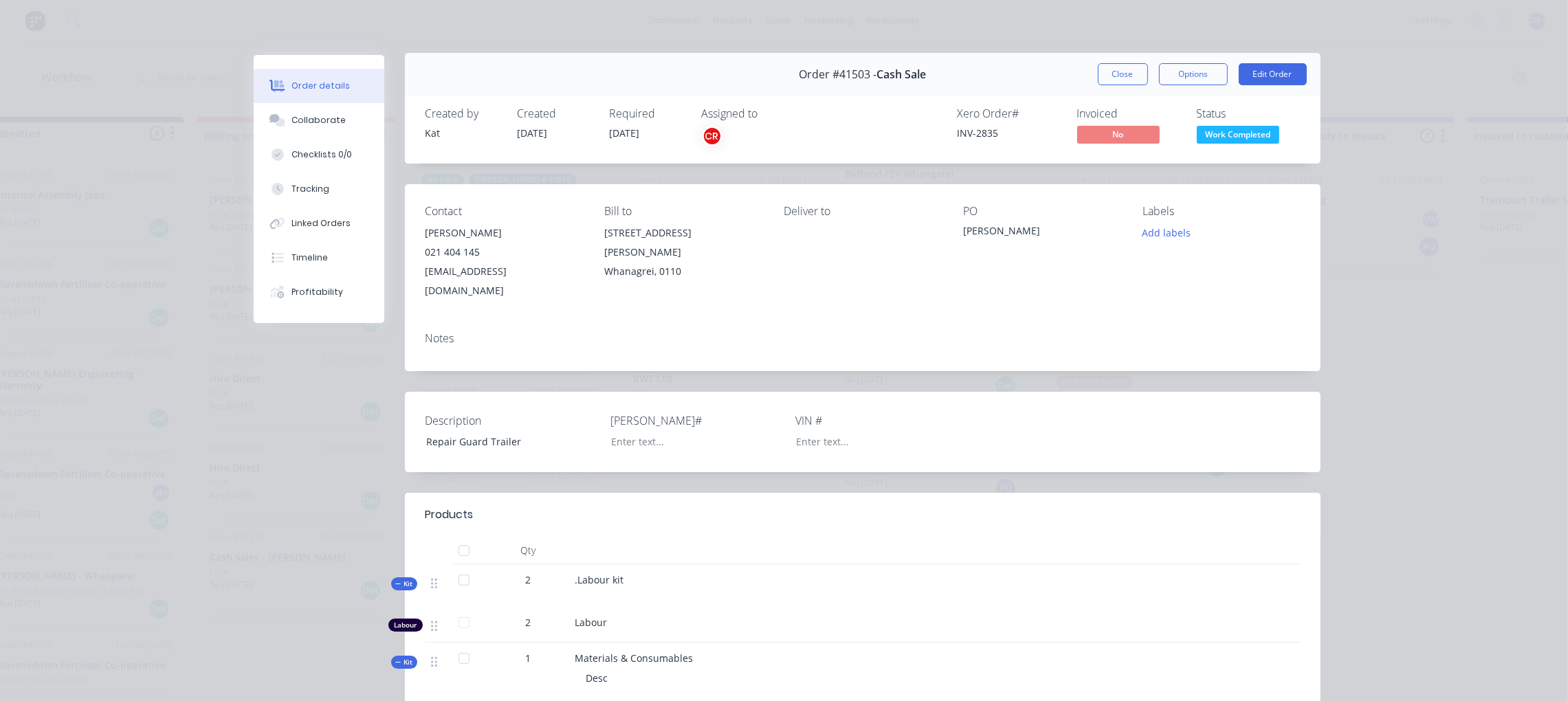
scroll to position [0, 0]
click at [316, 259] on div "Timeline" at bounding box center [310, 257] width 37 height 12
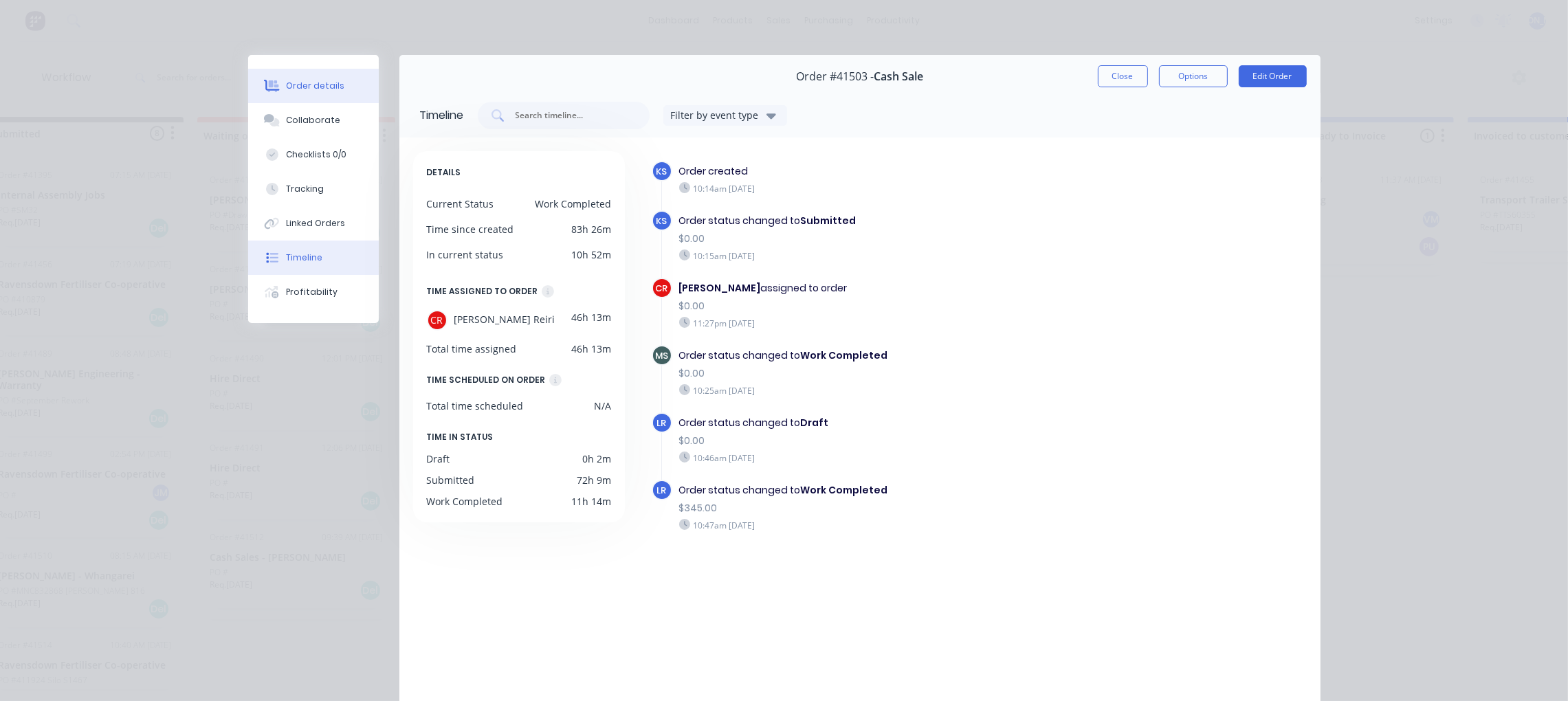
click at [306, 91] on button "Order details" at bounding box center [313, 86] width 130 height 34
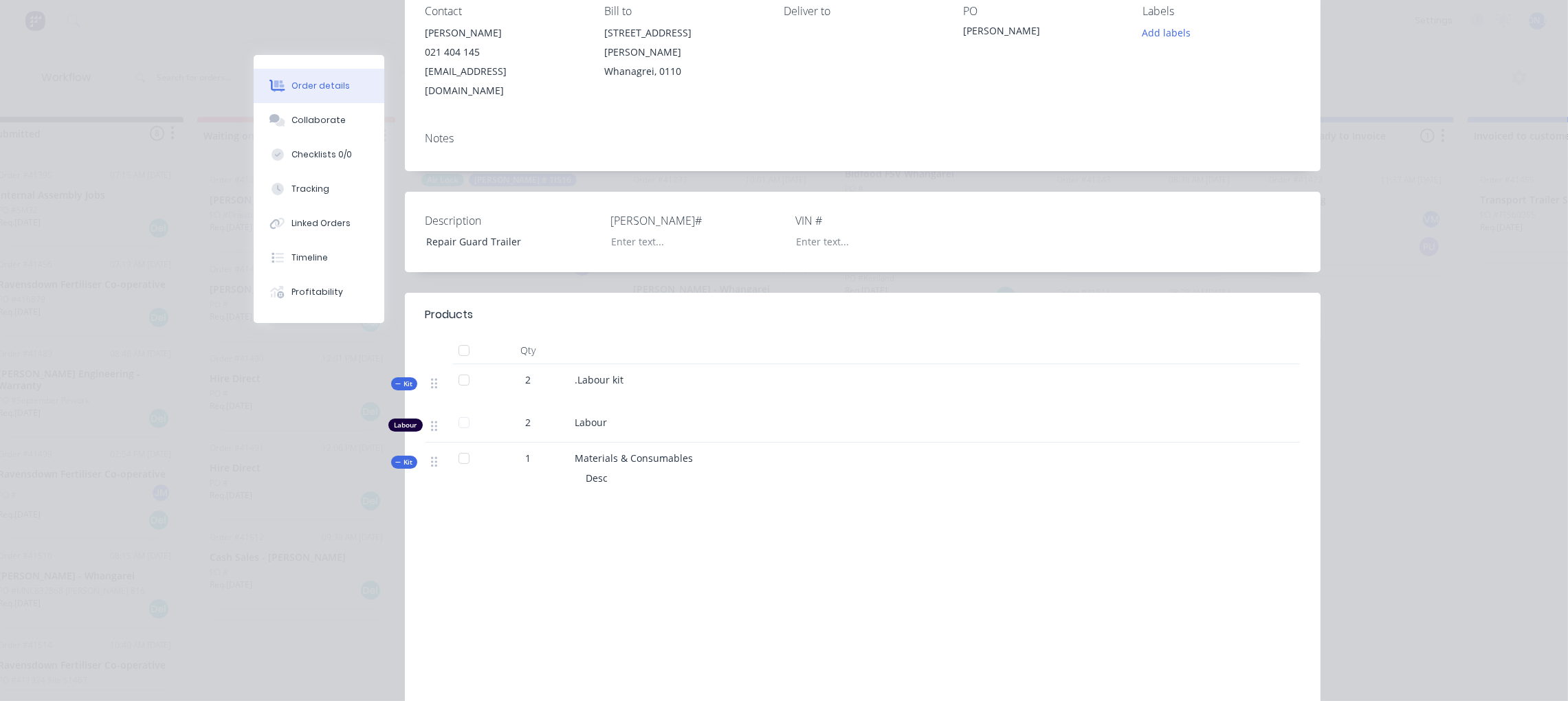
scroll to position [206, 0]
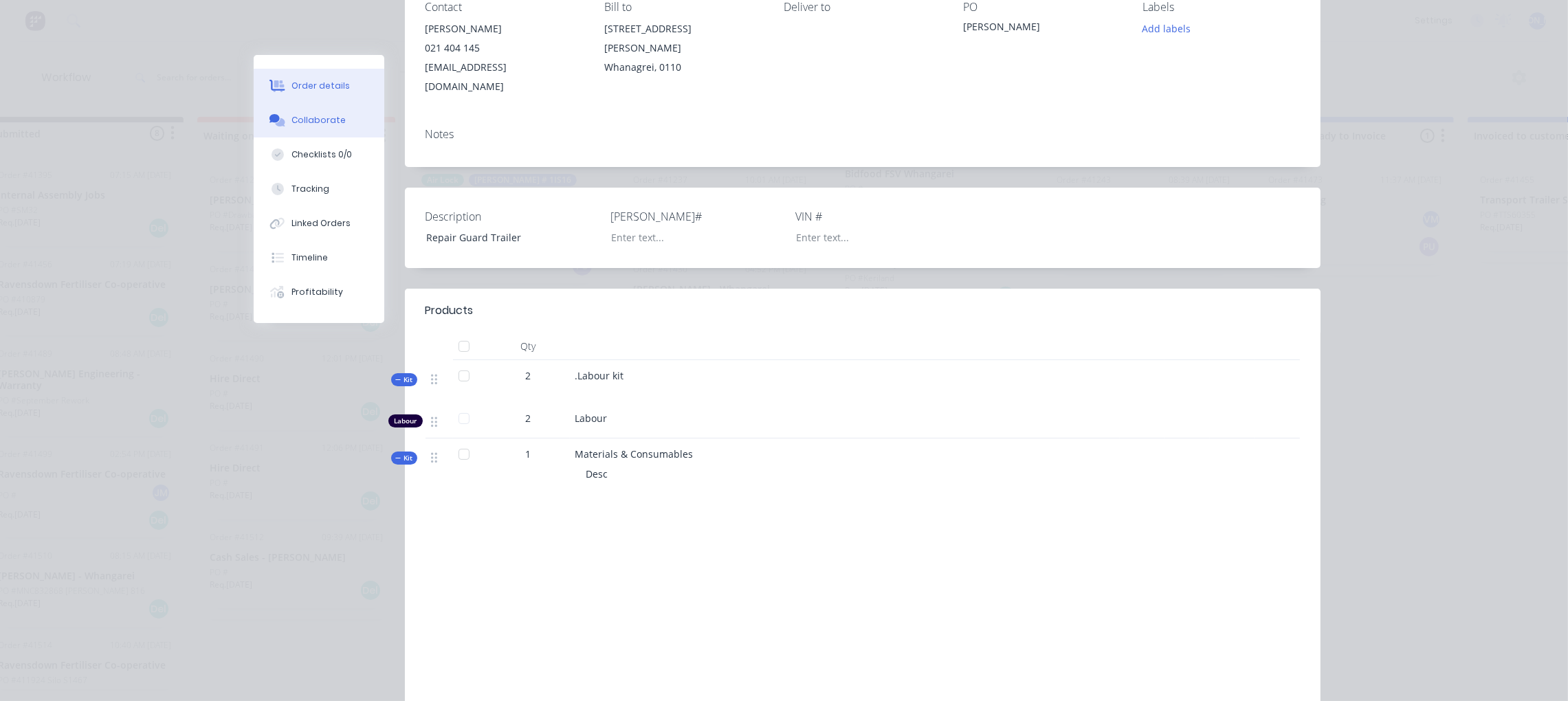
click at [311, 121] on div "Collaborate" at bounding box center [318, 120] width 54 height 12
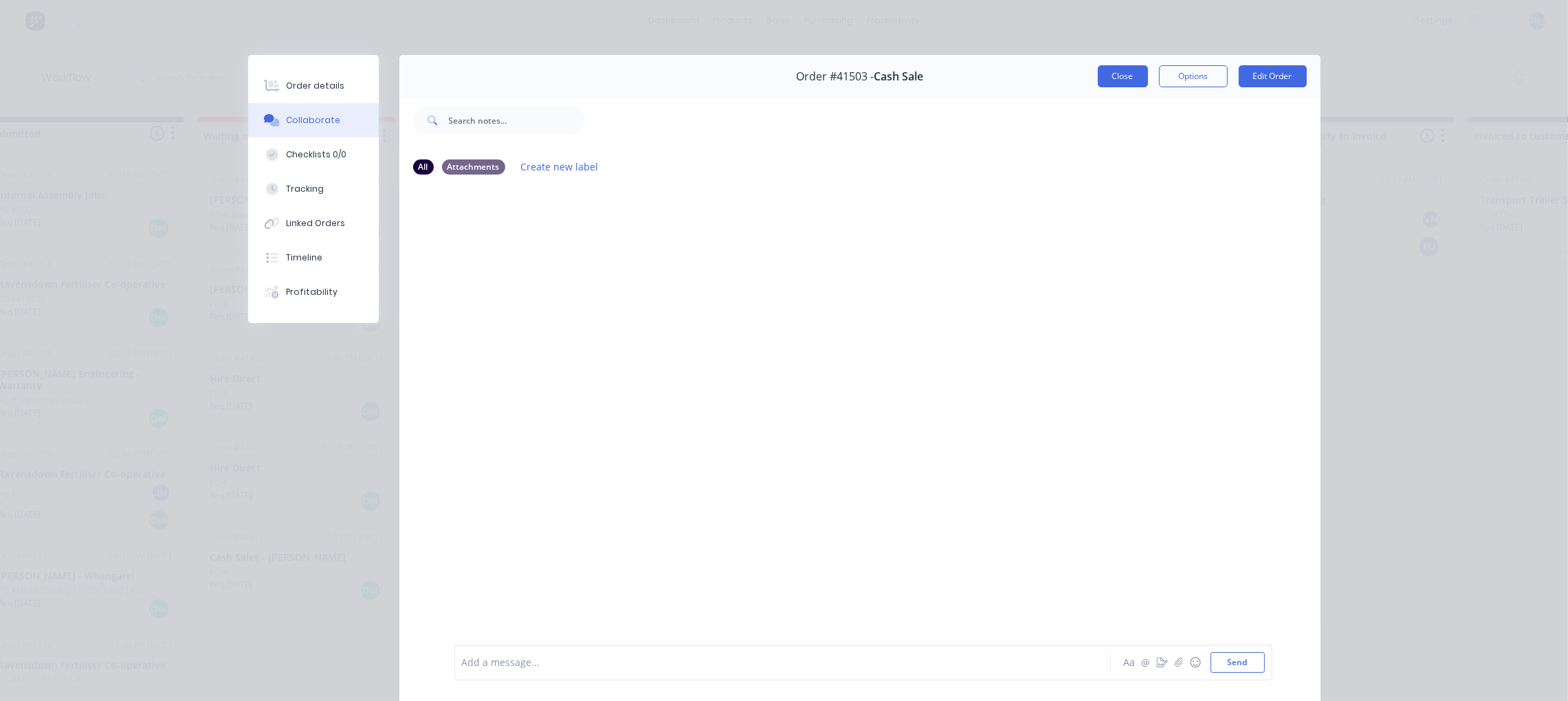
click at [1120, 77] on button "Close" at bounding box center [1123, 76] width 50 height 22
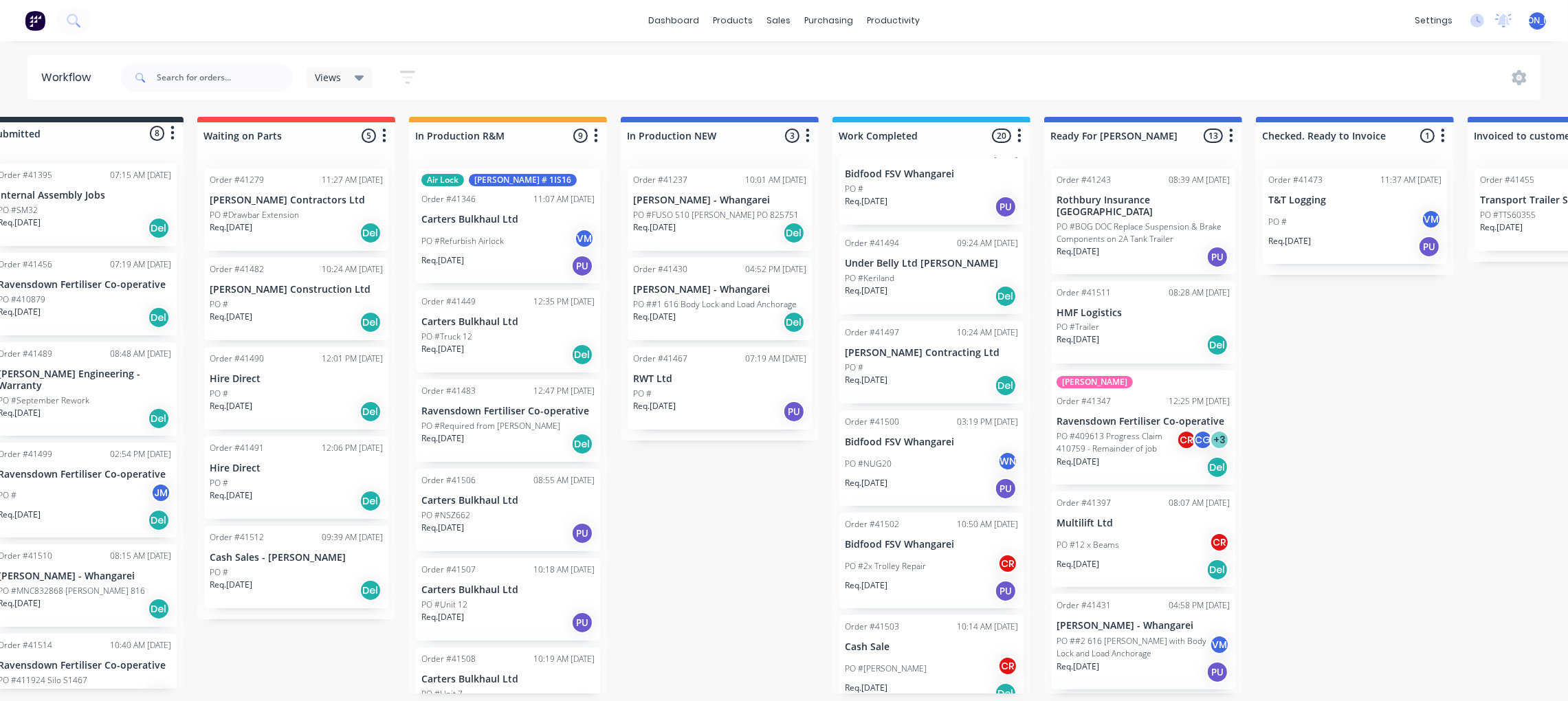
click at [901, 553] on div "PO #2x Trolley Repair CR" at bounding box center [931, 566] width 174 height 26
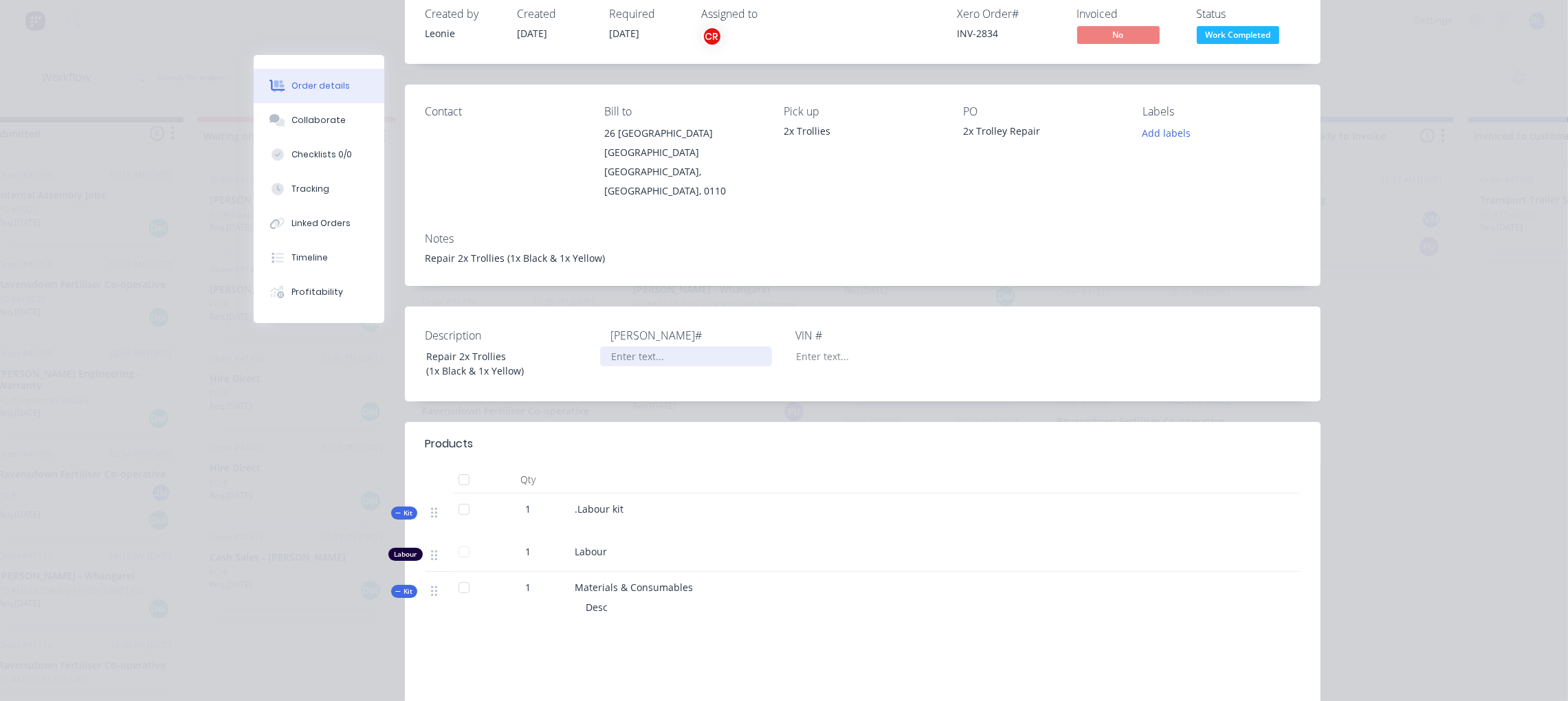
scroll to position [103, 0]
click at [300, 184] on div "Tracking" at bounding box center [311, 189] width 38 height 12
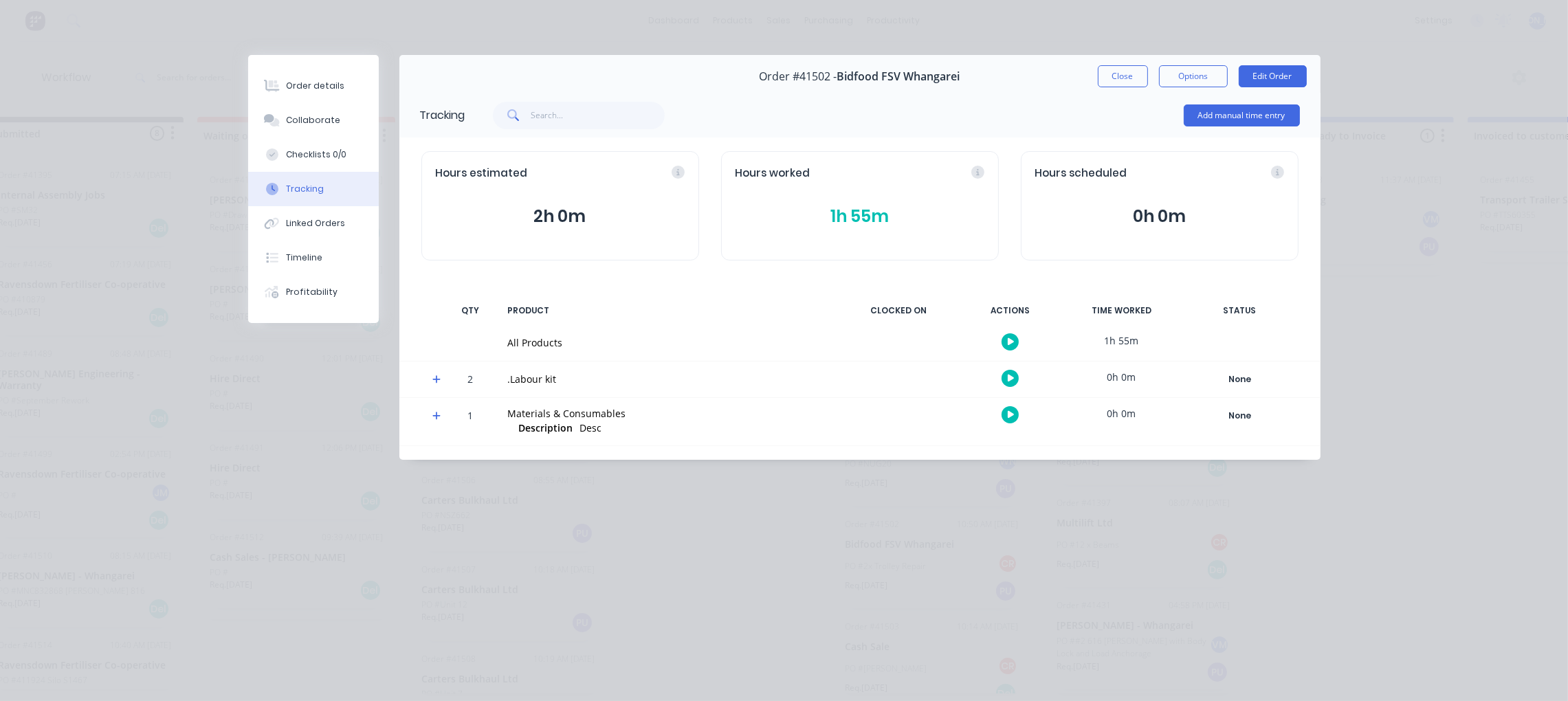
scroll to position [0, 0]
click at [876, 225] on button "1h 36m" at bounding box center [860, 216] width 249 height 26
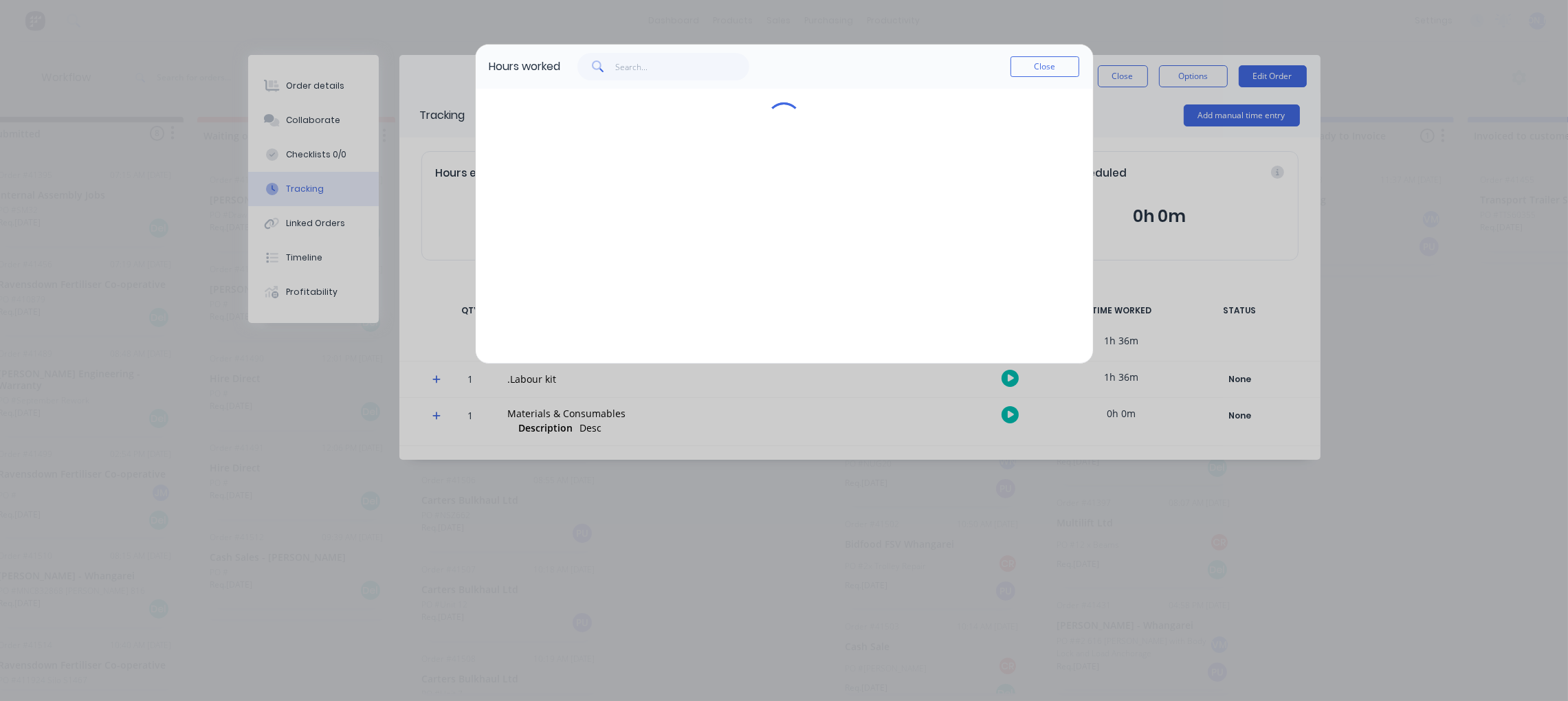
scroll to position [0, 44]
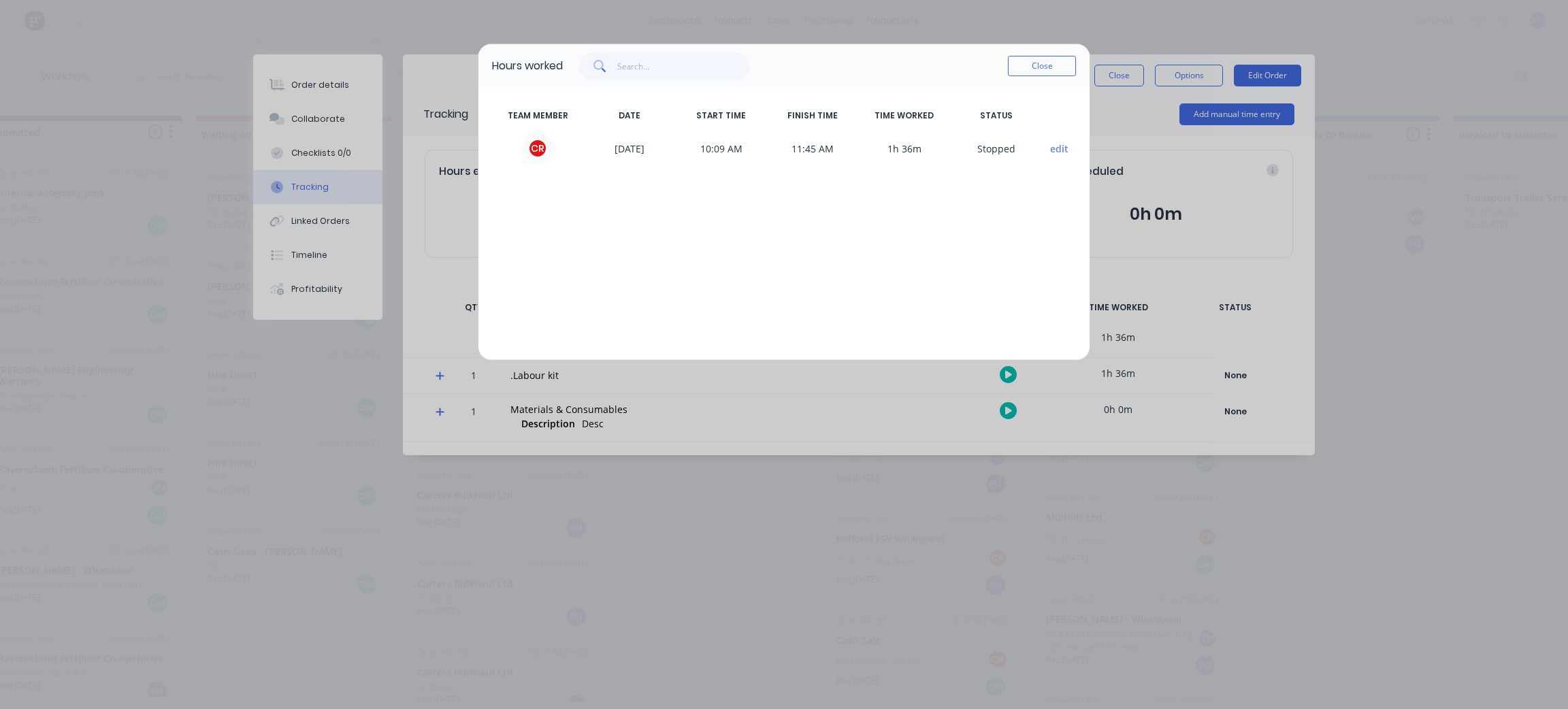
drag, startPoint x: 1059, startPoint y: 67, endPoint x: 1043, endPoint y: 68, distance: 16.0
click at [1057, 67] on button "Close" at bounding box center [1041, 66] width 68 height 21
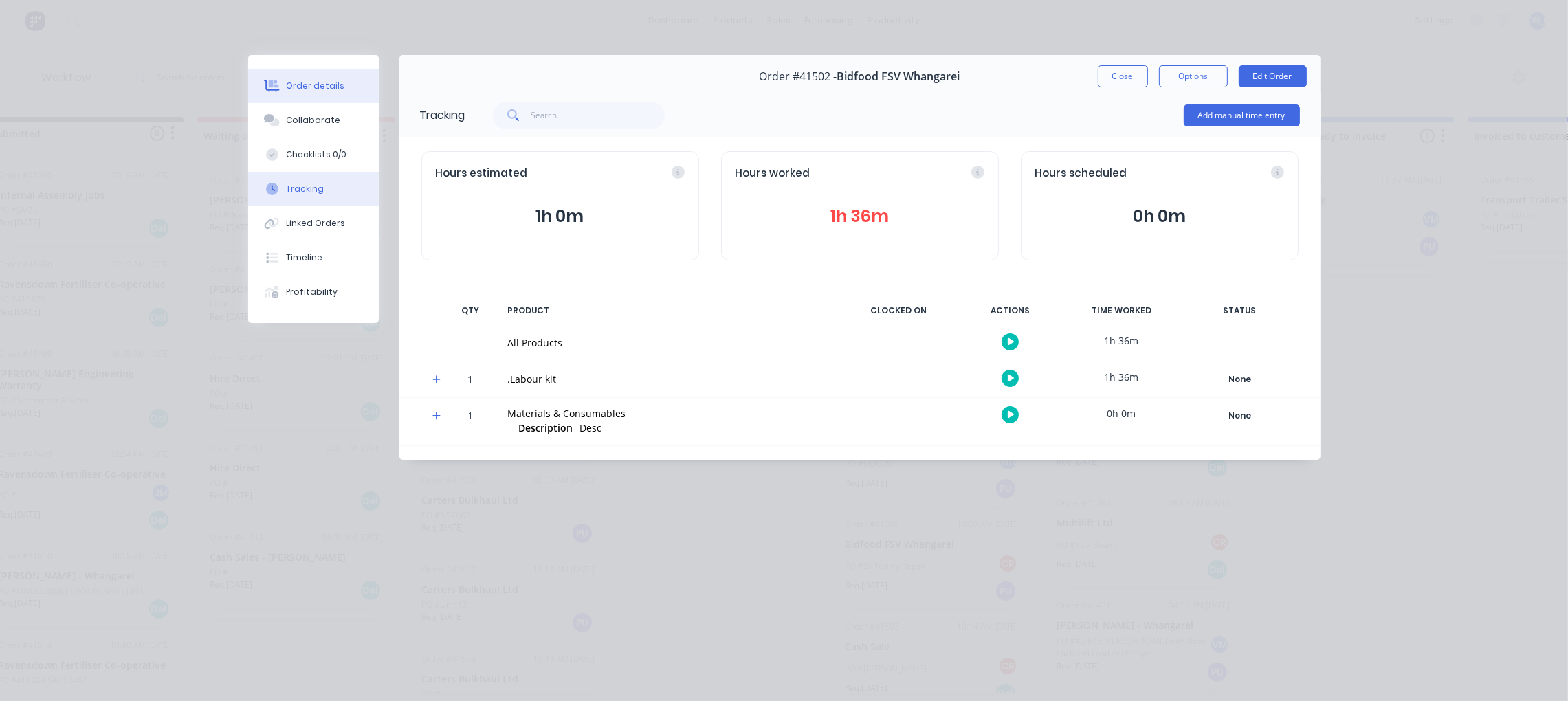
click at [307, 86] on div "Order details" at bounding box center [315, 86] width 58 height 12
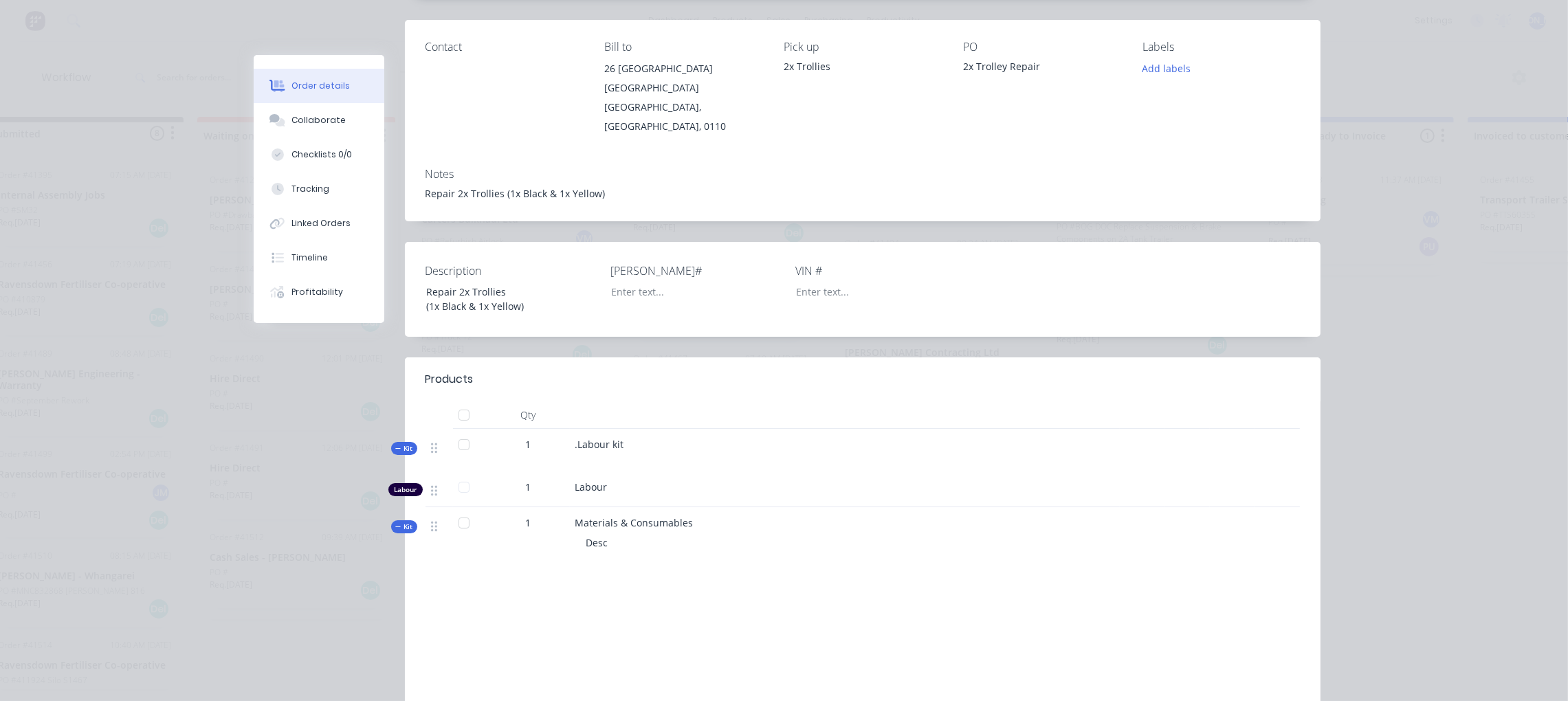
scroll to position [206, 0]
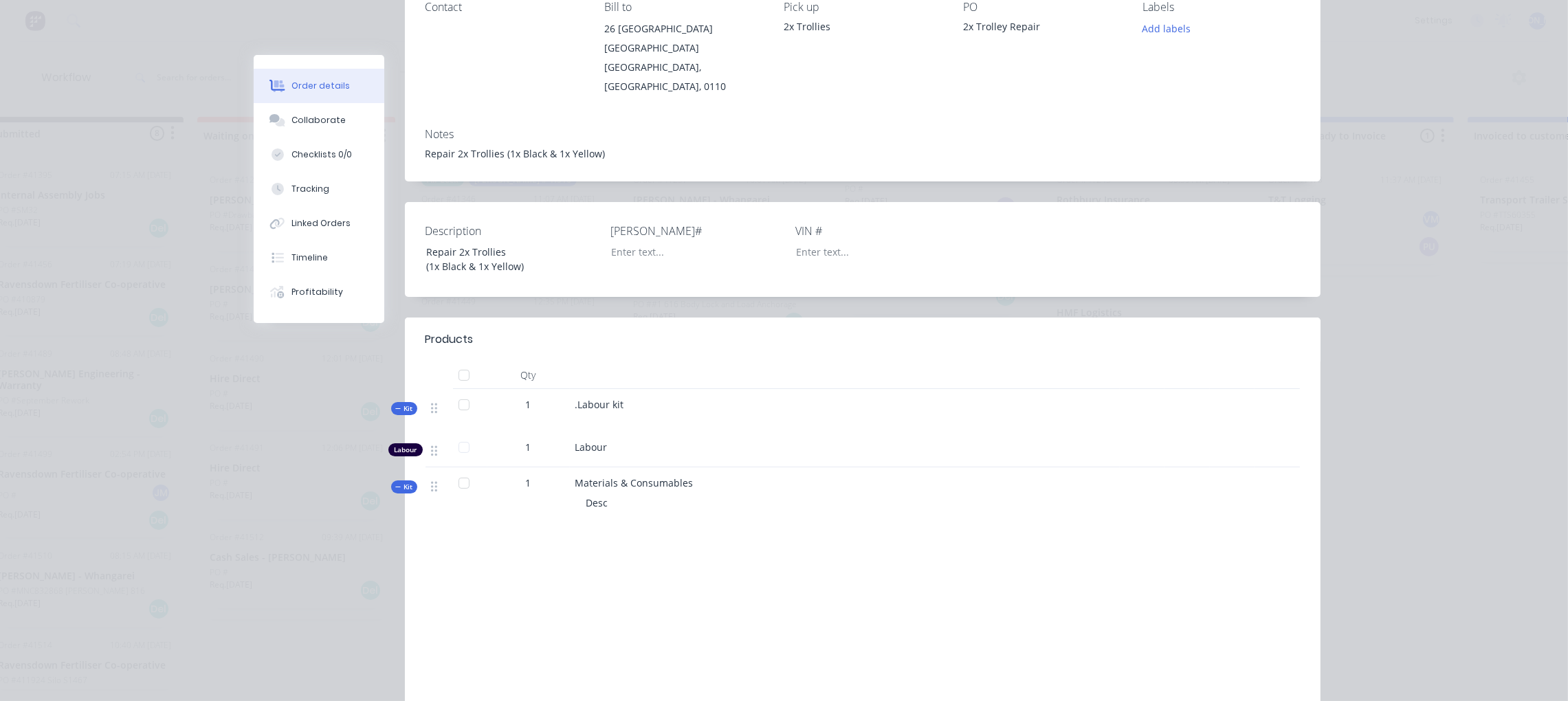
click at [396, 405] on icon at bounding box center [398, 409] width 6 height 7
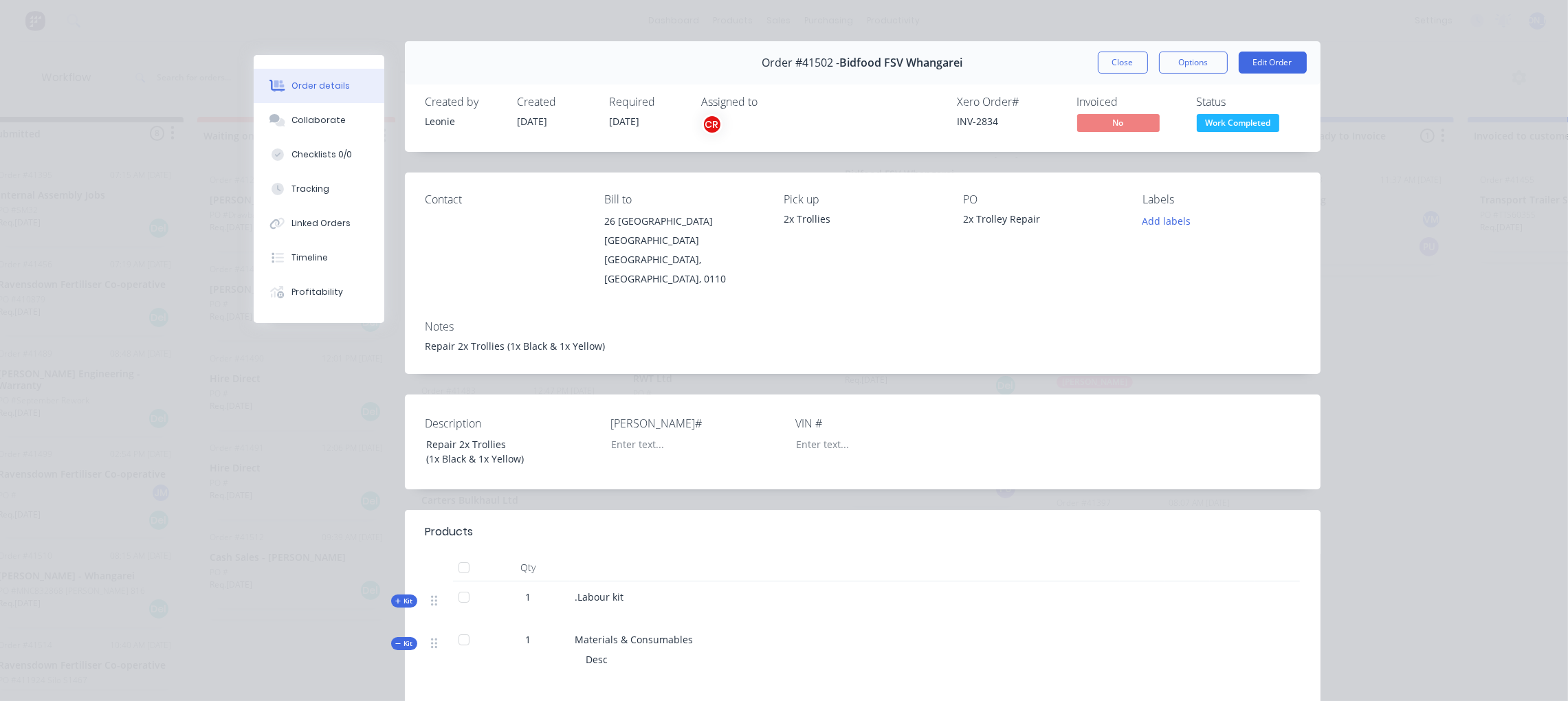
scroll to position [0, 0]
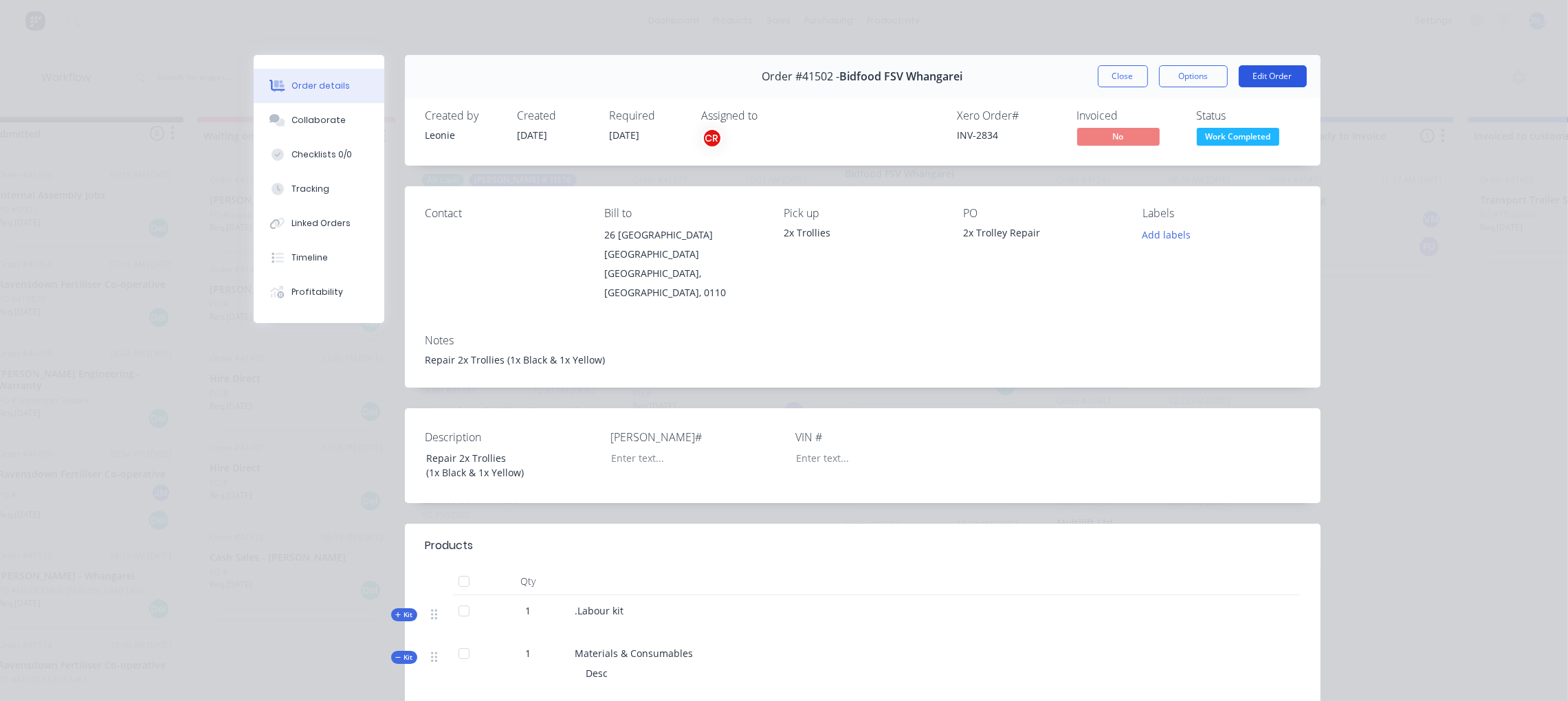
click at [1259, 74] on button "Edit Order" at bounding box center [1273, 76] width 68 height 22
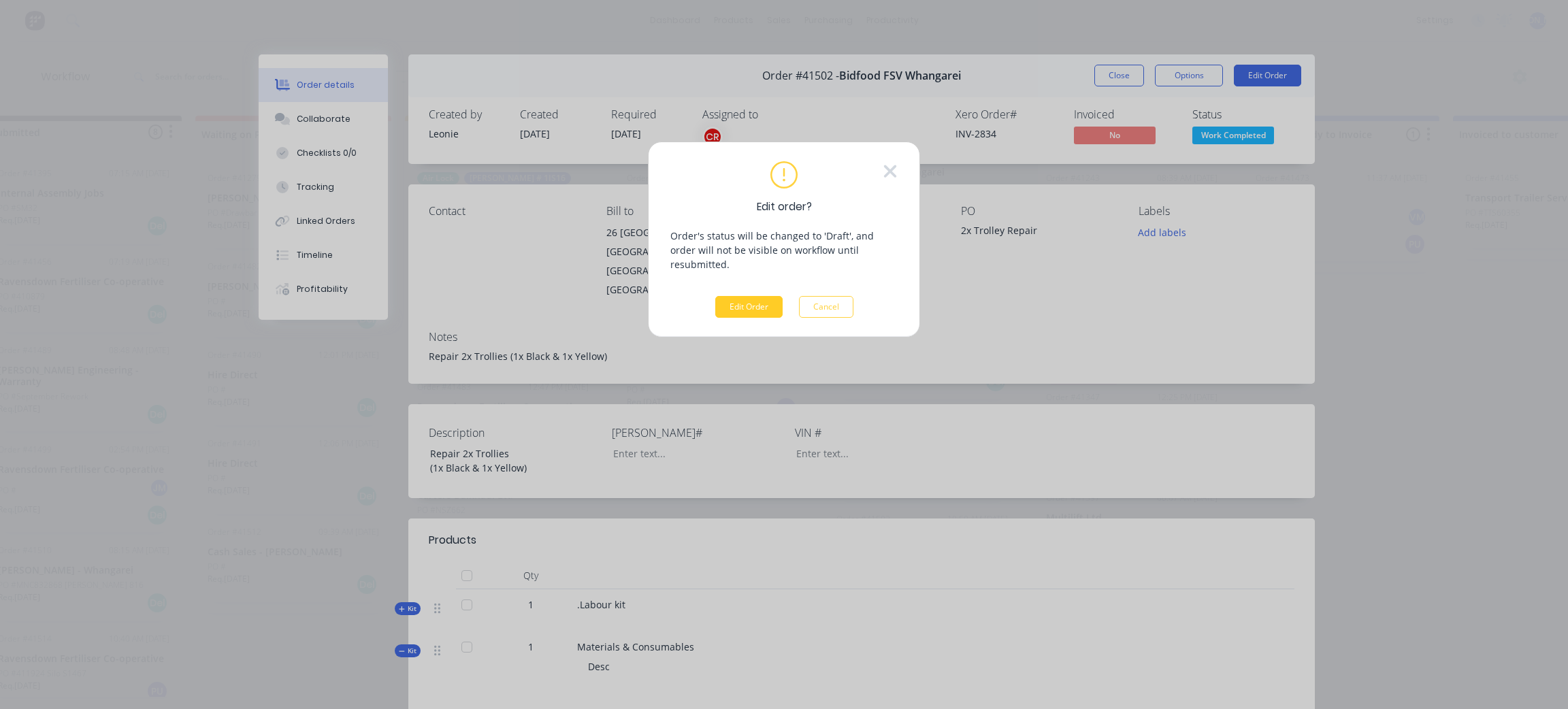
click at [752, 296] on button "Edit Order" at bounding box center [749, 307] width 67 height 21
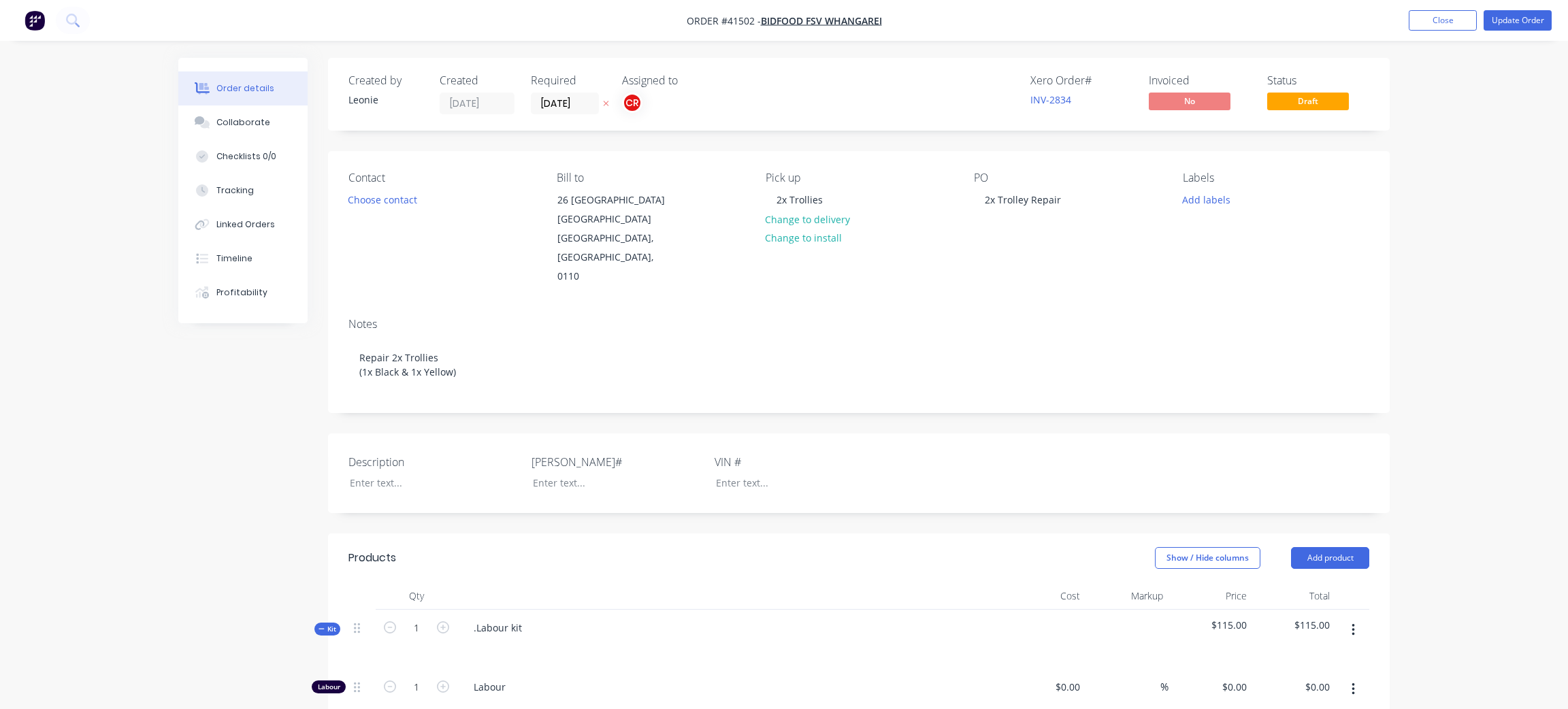
type input "$40.00"
type input "187.5"
type input "$115.00"
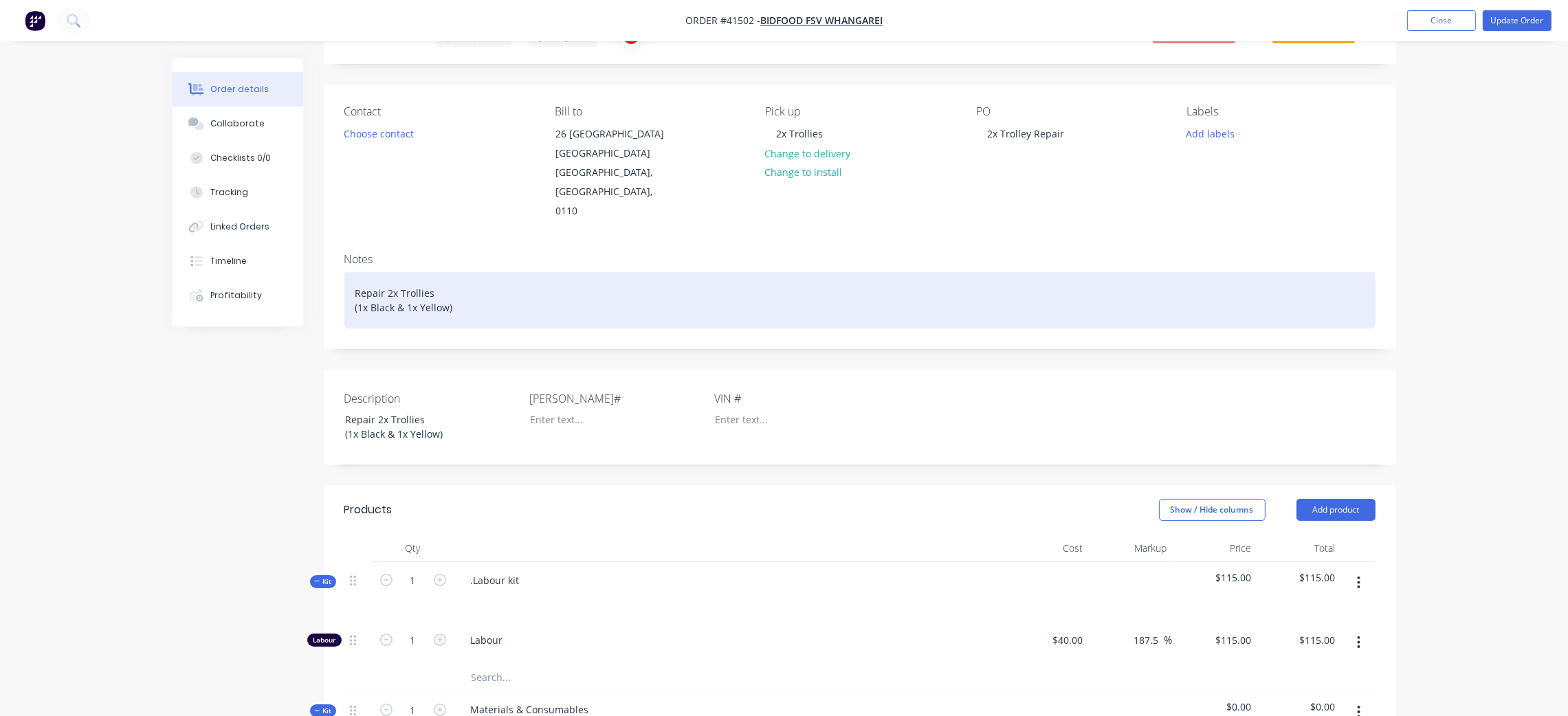
scroll to position [206, 0]
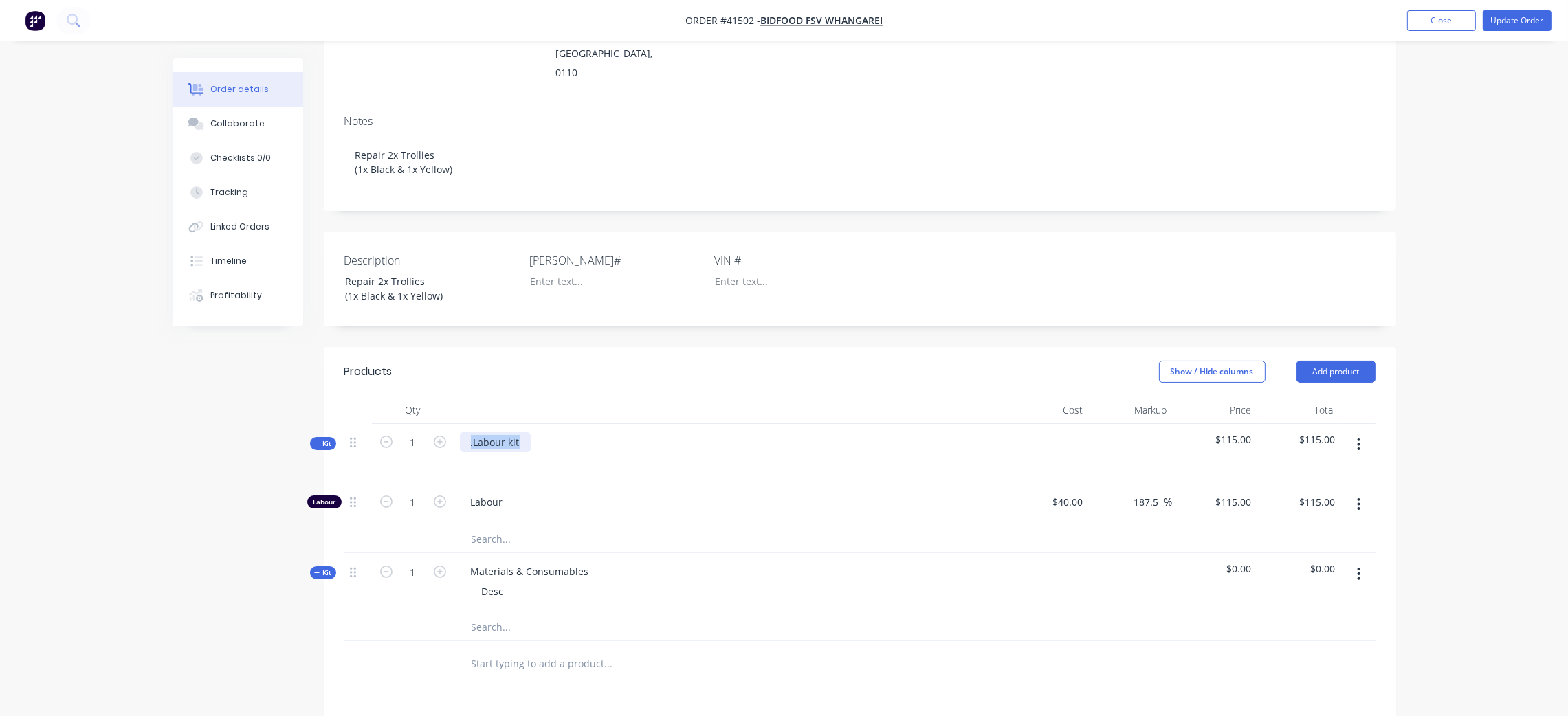
drag, startPoint x: 459, startPoint y: 427, endPoint x: 356, endPoint y: 415, distance: 103.7
click at [356, 424] on div "Kit 1 .Labour kit $115.00 $115.00" at bounding box center [860, 454] width 1031 height 60
click at [479, 452] on div at bounding box center [482, 462] width 22 height 20
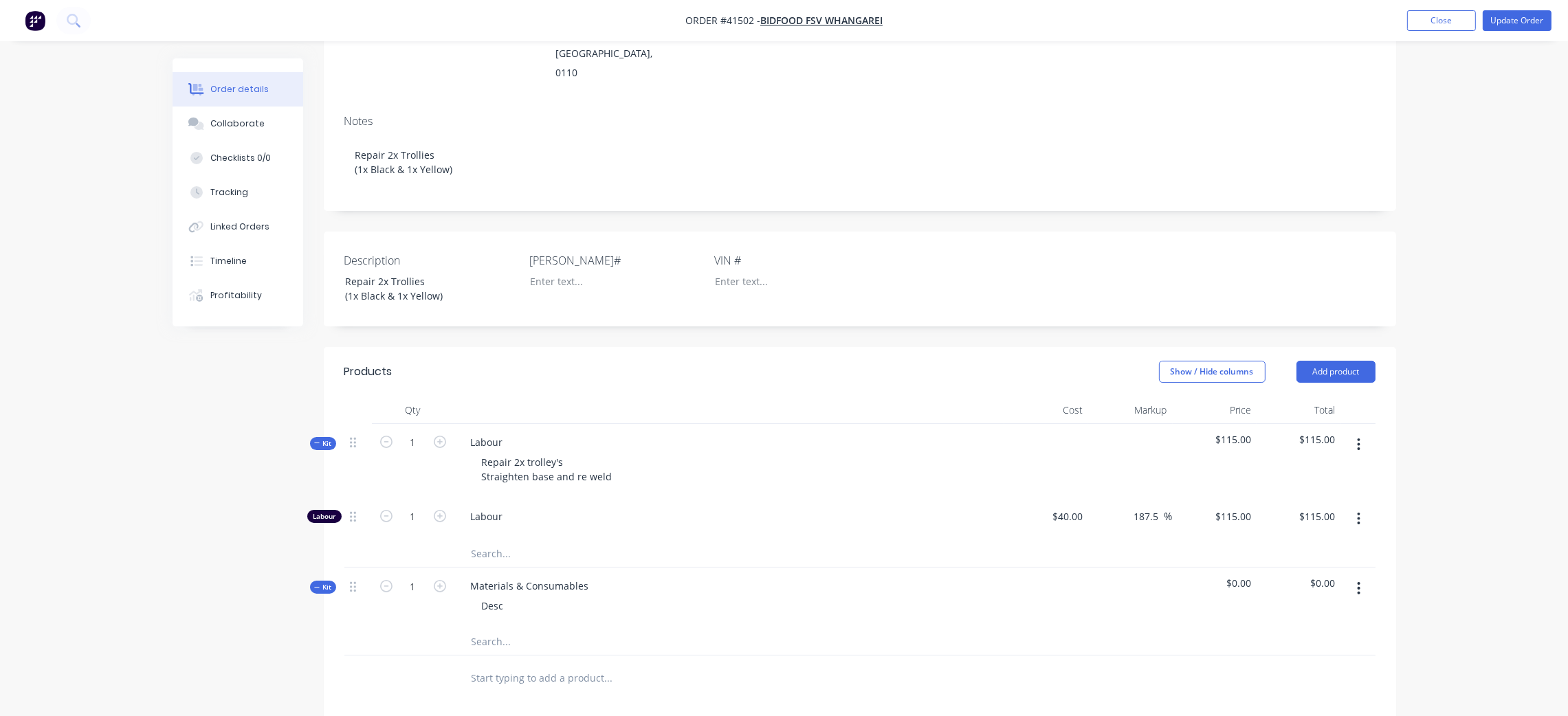
click at [843, 509] on span "Labour" at bounding box center [735, 516] width 528 height 14
drag, startPoint x: 452, startPoint y: 588, endPoint x: 402, endPoint y: 591, distance: 50.1
click at [381, 579] on div "Kit 1 Materials & Consumables Desc $0.00 $0.00" at bounding box center [860, 597] width 1031 height 60
click at [492, 627] on input "text" at bounding box center [608, 640] width 275 height 27
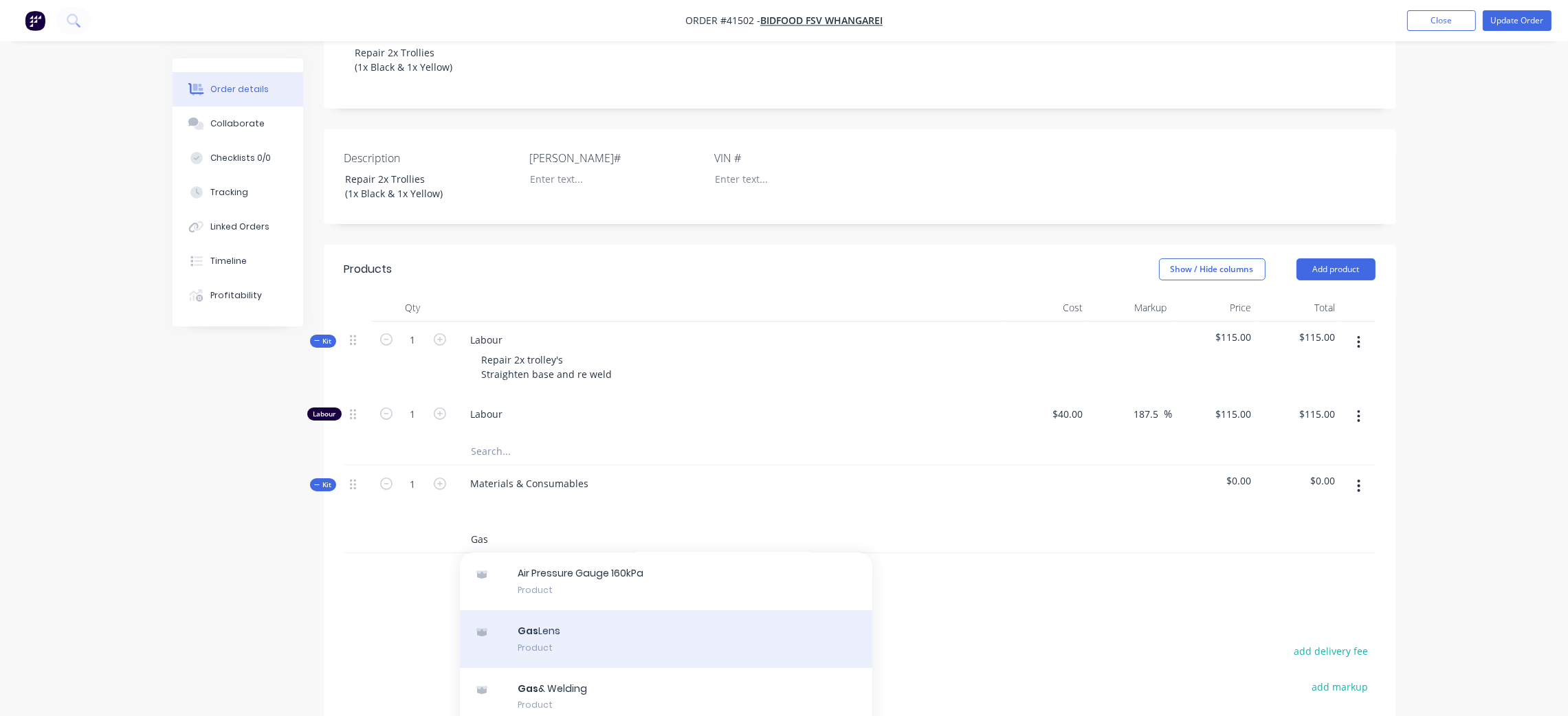
scroll to position [103, 0]
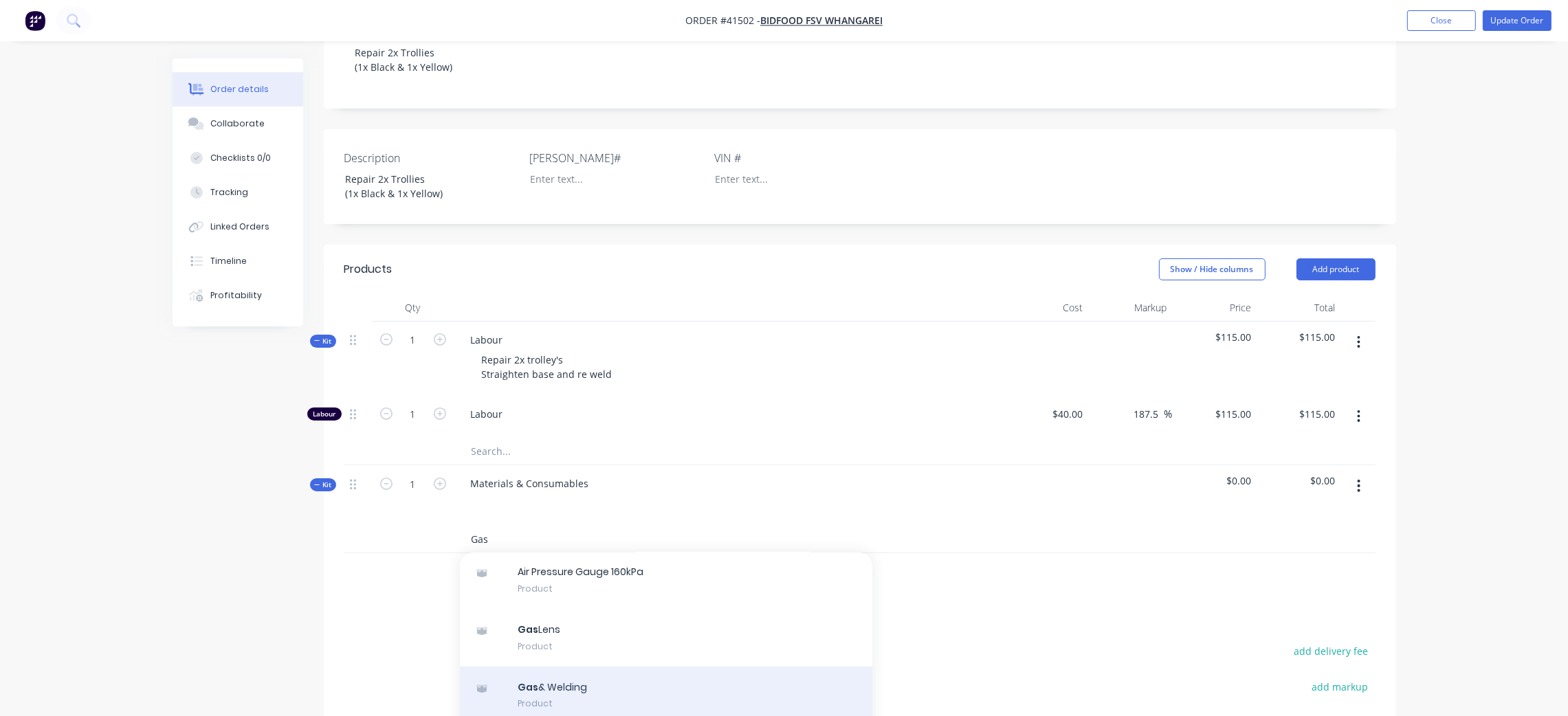
type input "Gas"
click at [597, 667] on div "Gas & Welding Product" at bounding box center [666, 696] width 412 height 58
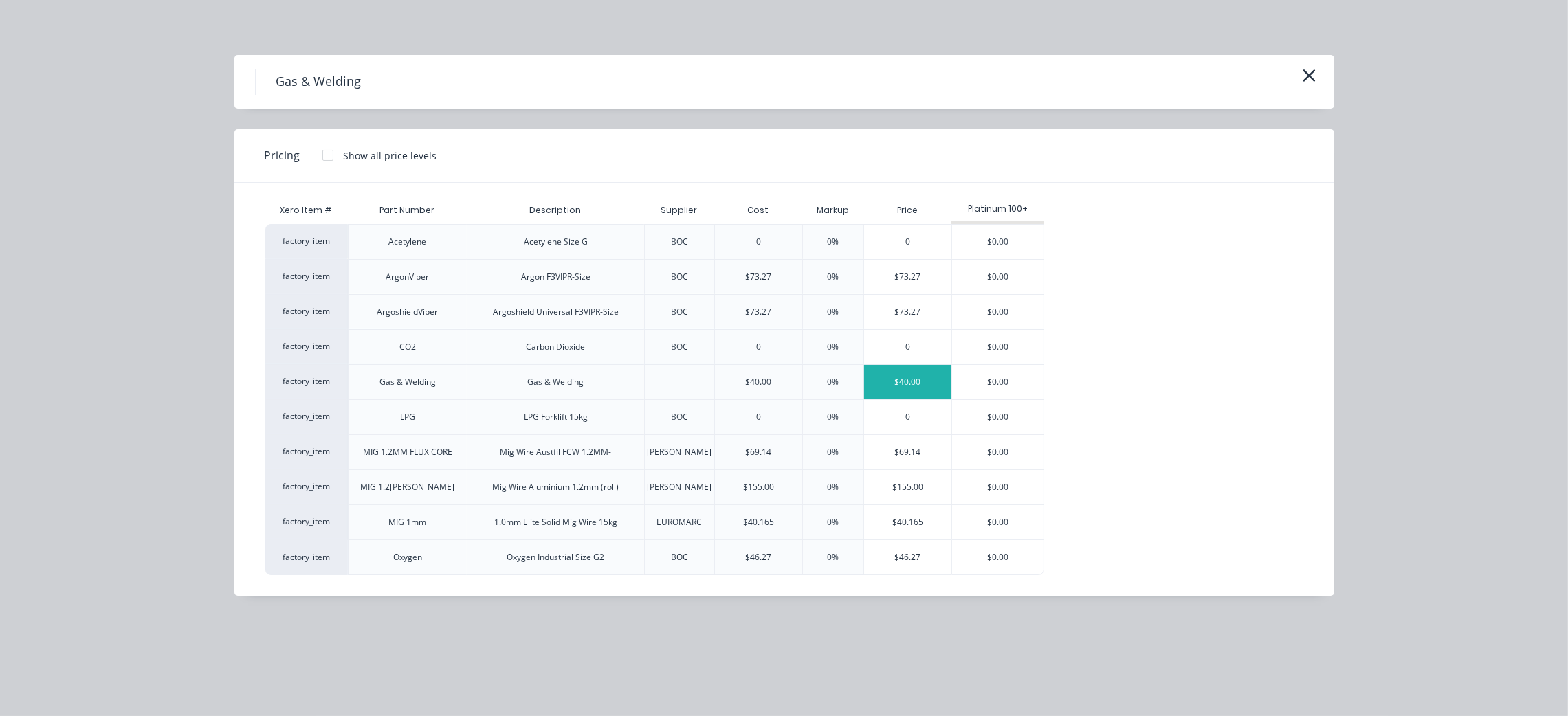
click at [906, 385] on div "$40.00" at bounding box center [907, 381] width 87 height 34
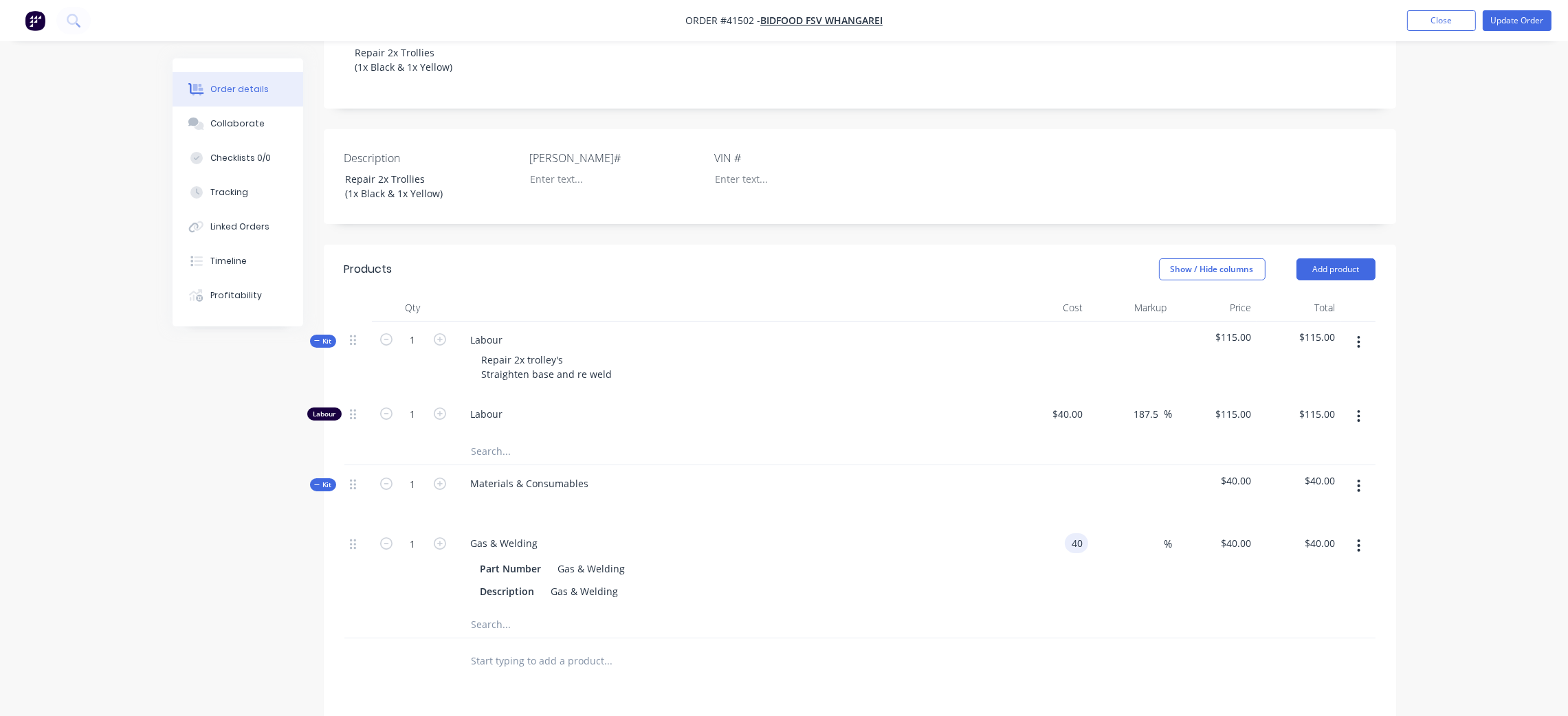
drag, startPoint x: 1074, startPoint y: 525, endPoint x: 1034, endPoint y: 524, distance: 40.0
click at [1034, 525] on div "40 40" at bounding box center [1047, 567] width 85 height 86
drag, startPoint x: 1083, startPoint y: 520, endPoint x: 1058, endPoint y: 520, distance: 25.0
click at [1059, 525] on div "40 40" at bounding box center [1047, 567] width 85 height 86
type input "$10.00"
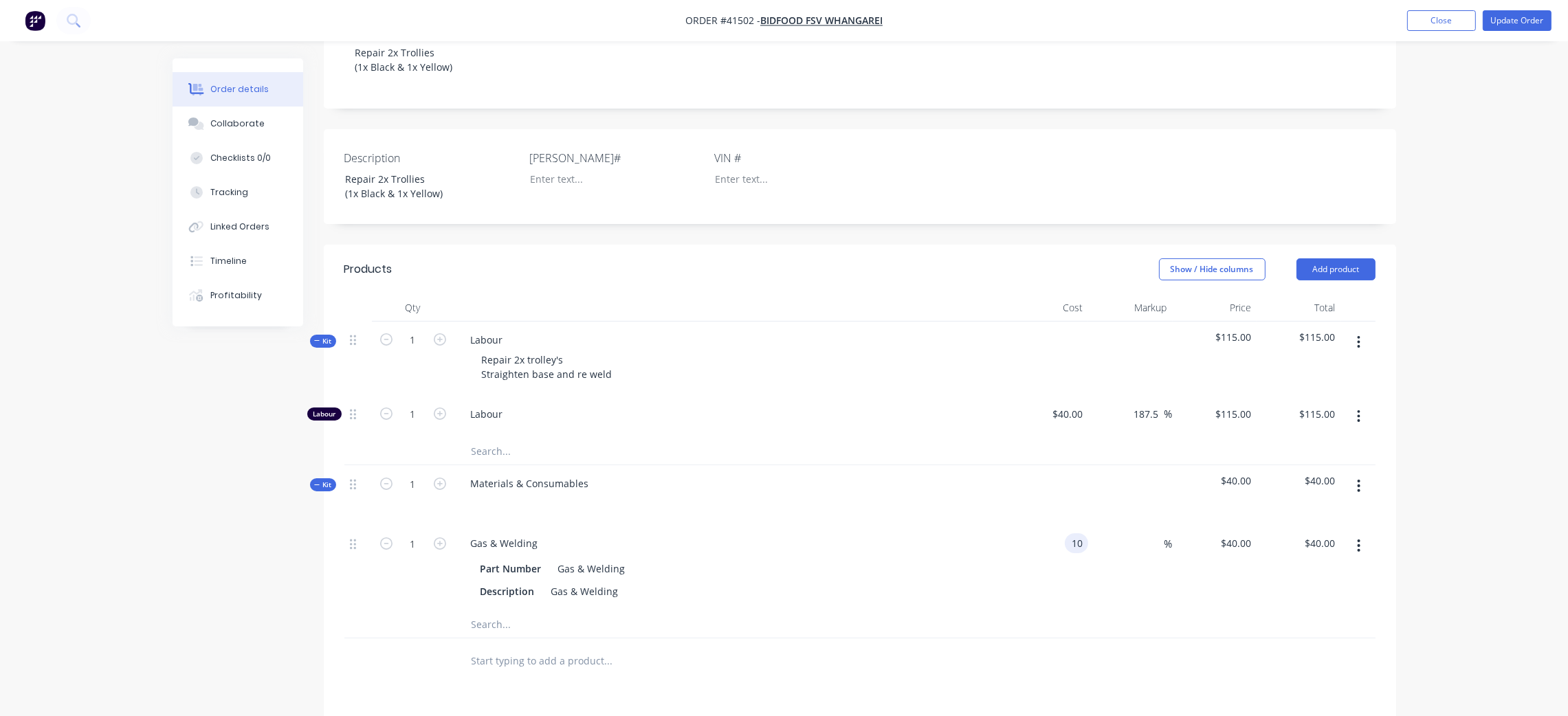
type input "$10.00"
type input "50"
type input "$15.00"
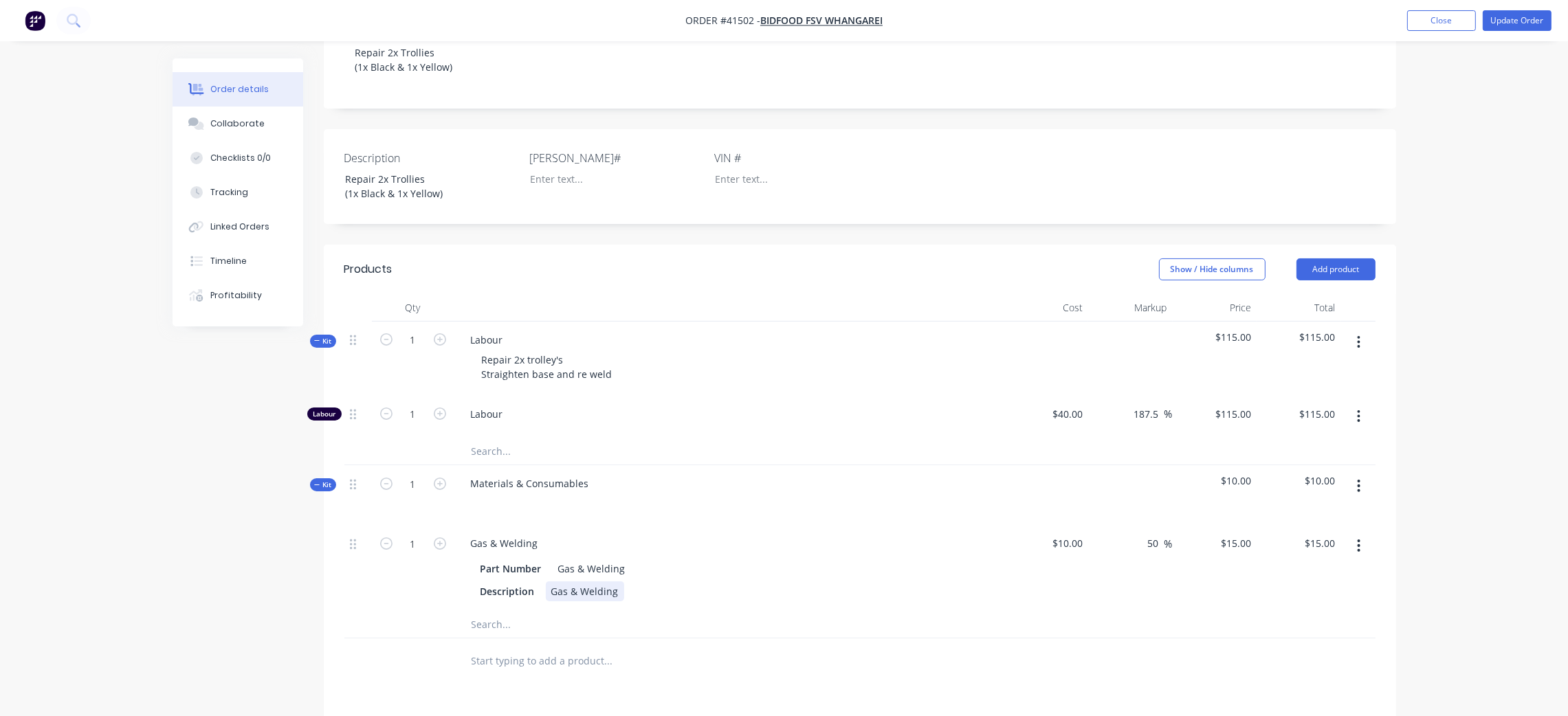
click at [996, 571] on div "Part Number Gas & Welding Description Gas & Welding" at bounding box center [730, 578] width 539 height 46
click at [1525, 22] on button "Update Order" at bounding box center [1517, 20] width 69 height 21
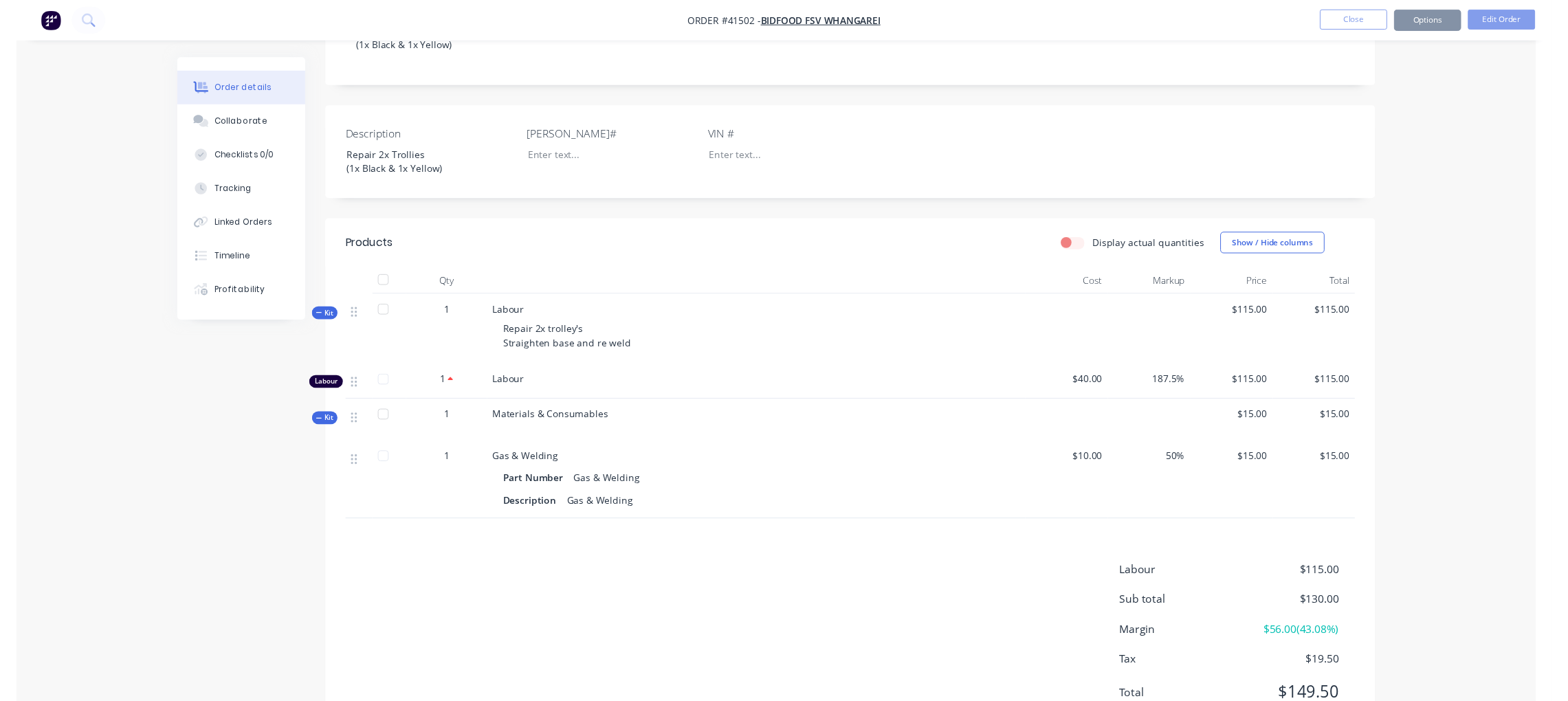
scroll to position [0, 0]
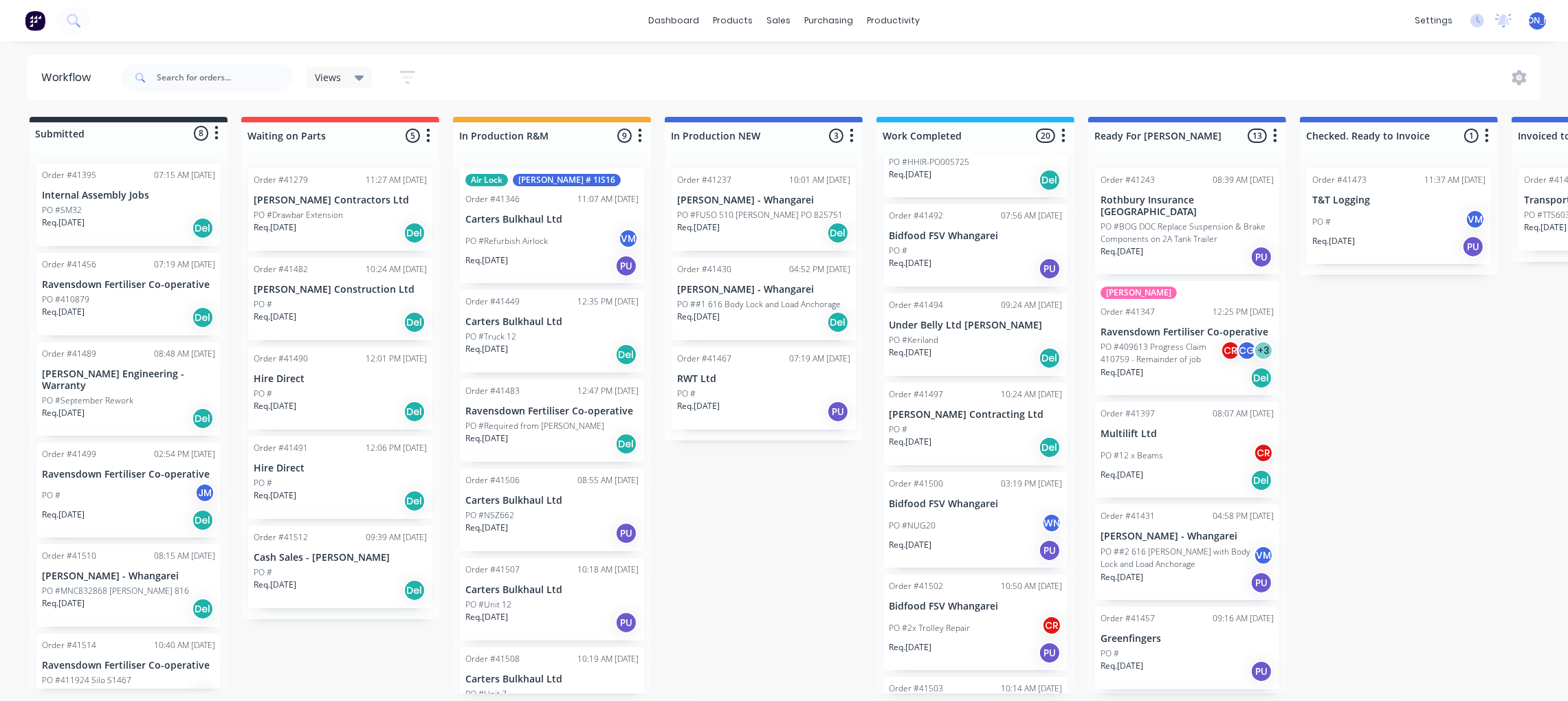
scroll to position [1380, 0]
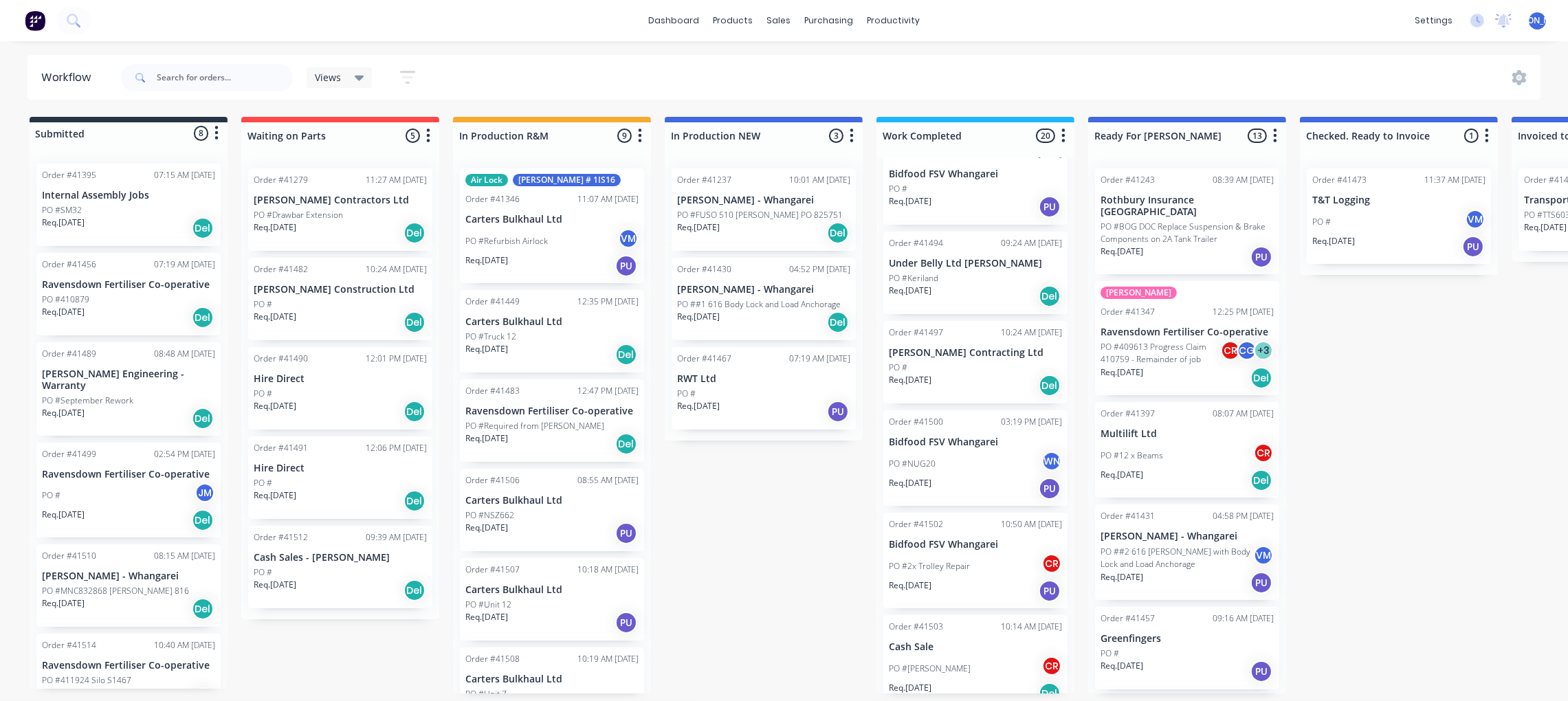
click at [962, 518] on div "Order #41502 10:50 AM [DATE]" at bounding box center [976, 524] width 174 height 12
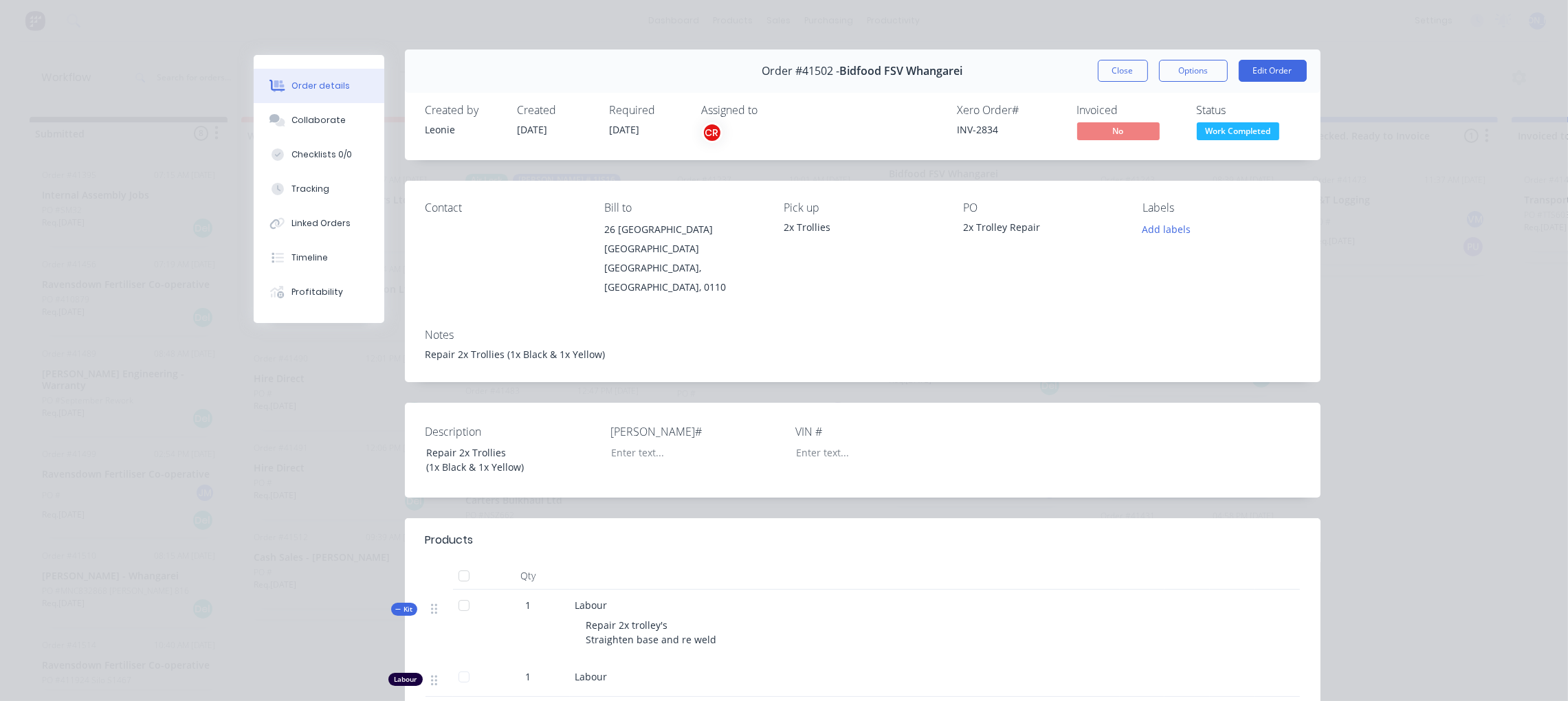
scroll to position [0, 0]
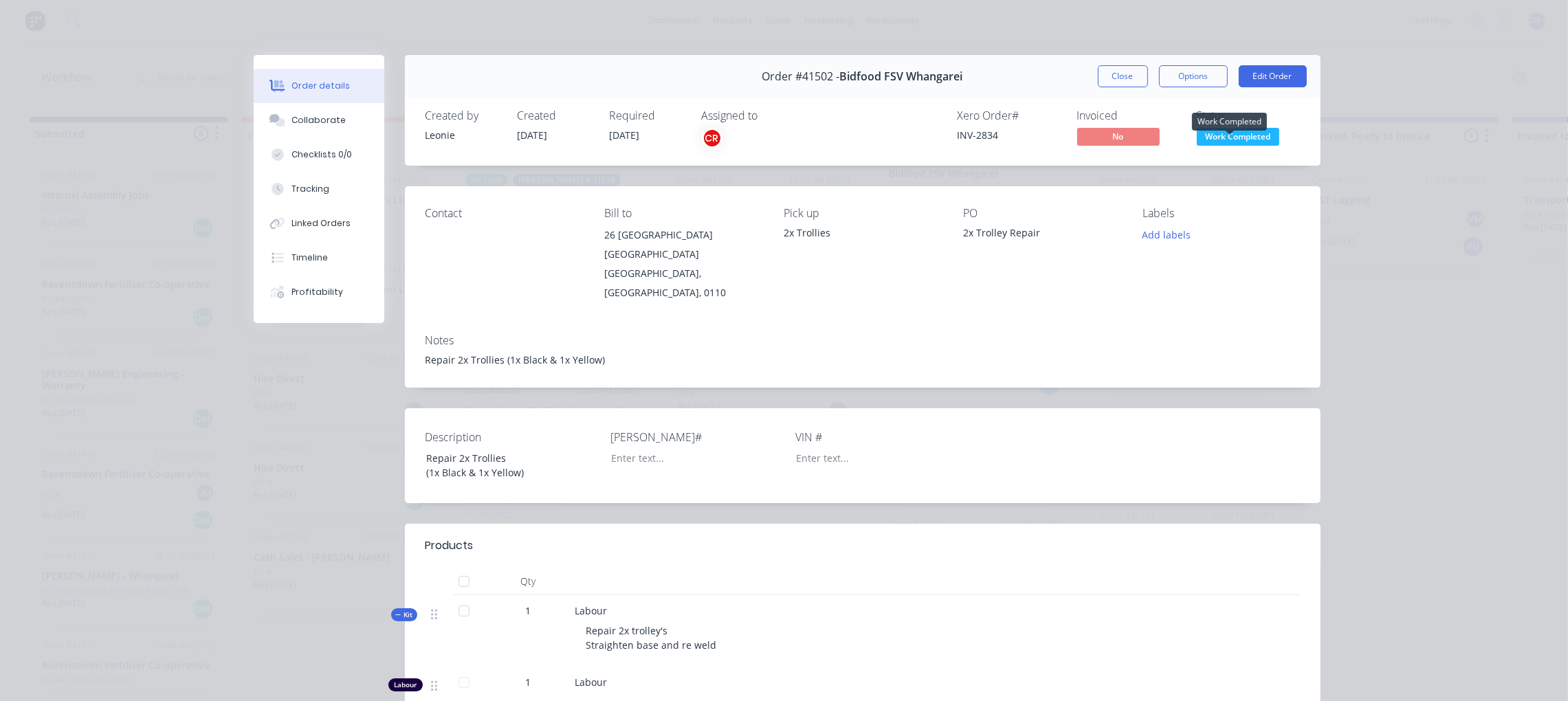
click at [1238, 132] on span "Work Completed" at bounding box center [1238, 136] width 82 height 17
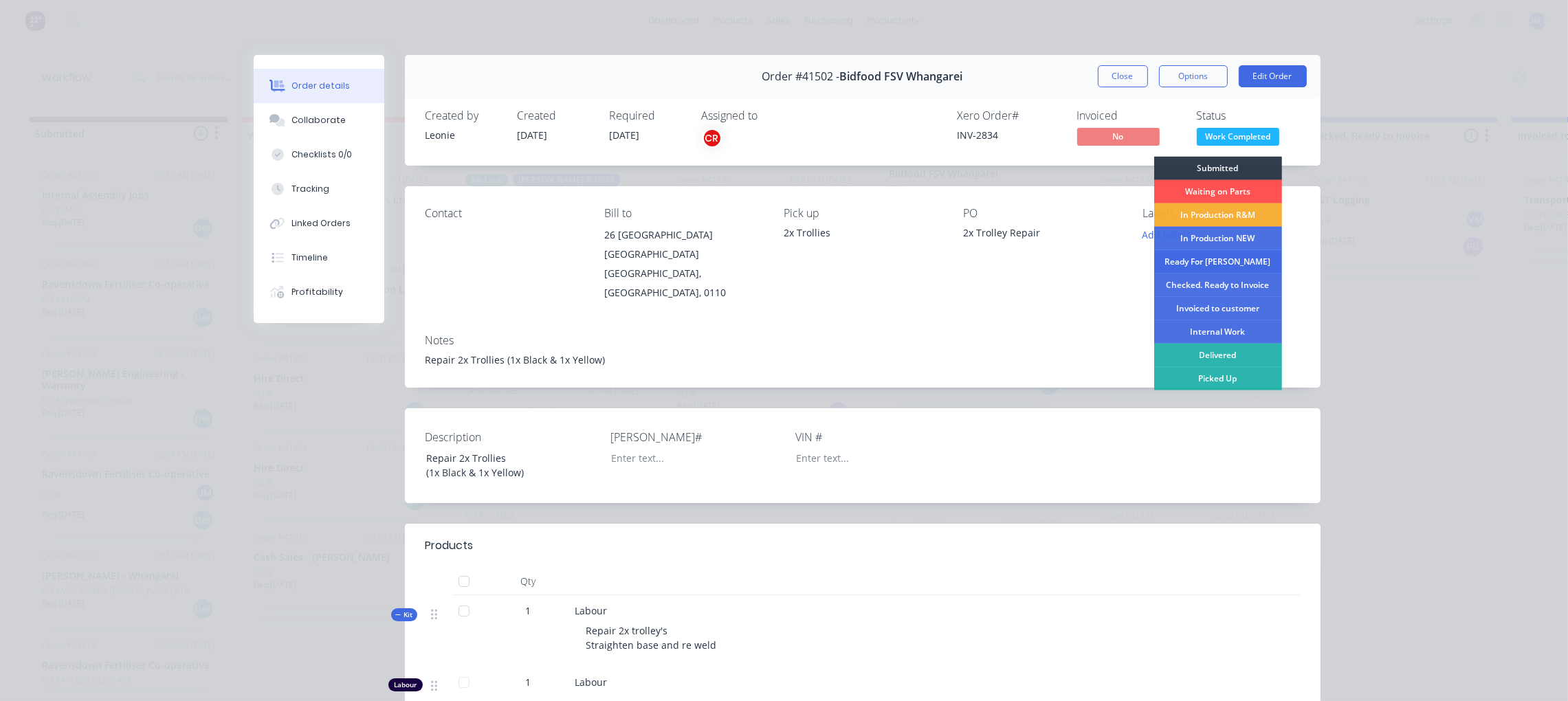
click at [1198, 258] on div "Ready For [PERSON_NAME]" at bounding box center [1218, 262] width 128 height 23
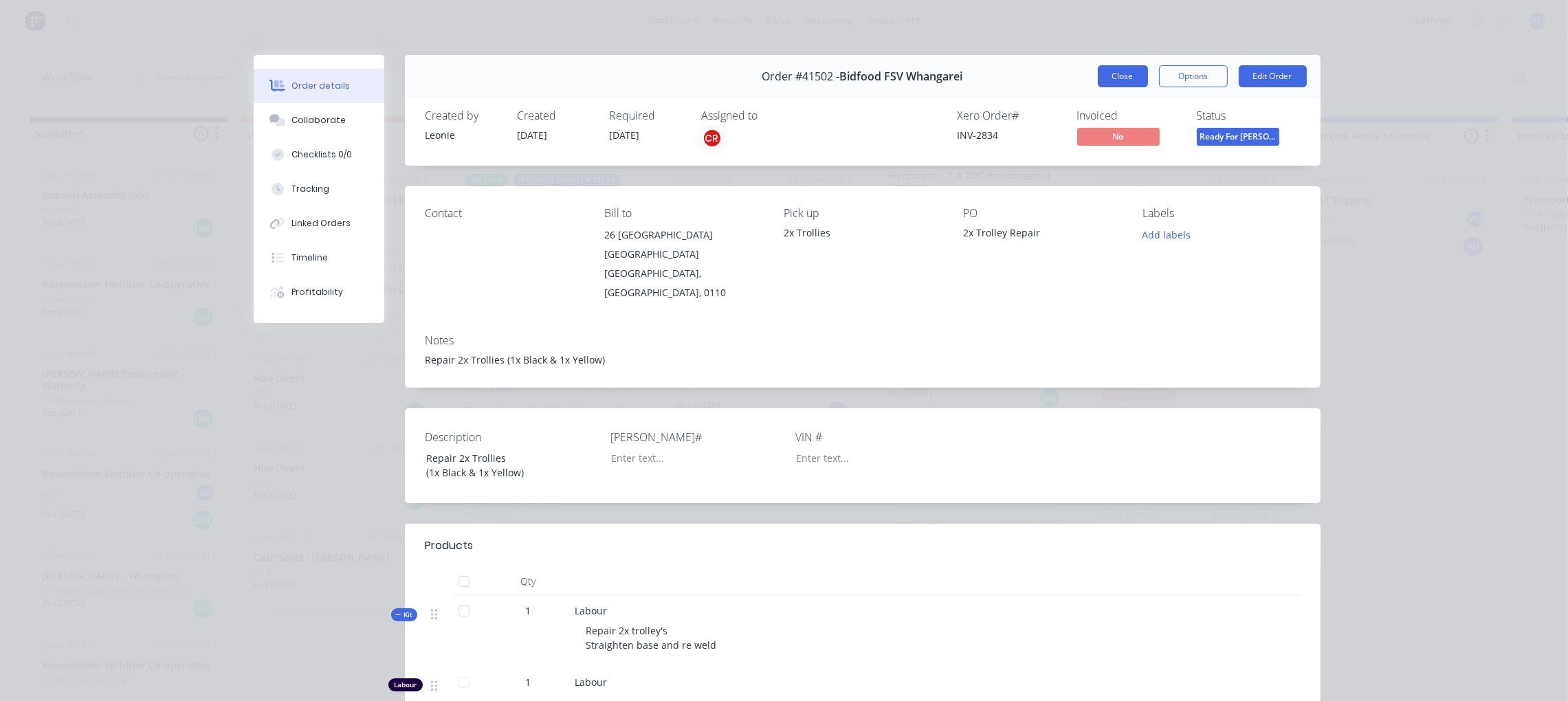
click at [1112, 77] on button "Close" at bounding box center [1123, 76] width 50 height 22
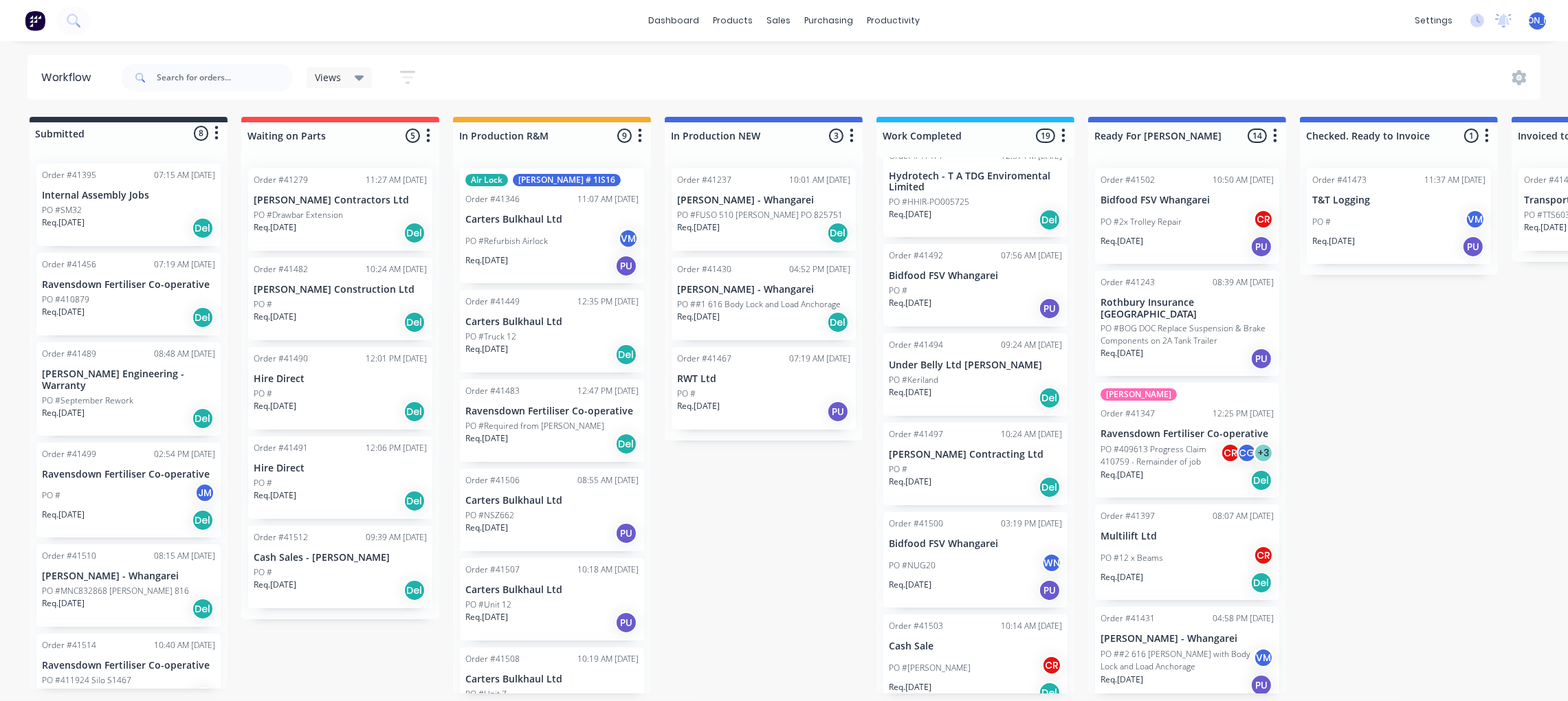
click at [976, 555] on div "PO #NUG20 WN" at bounding box center [976, 565] width 174 height 26
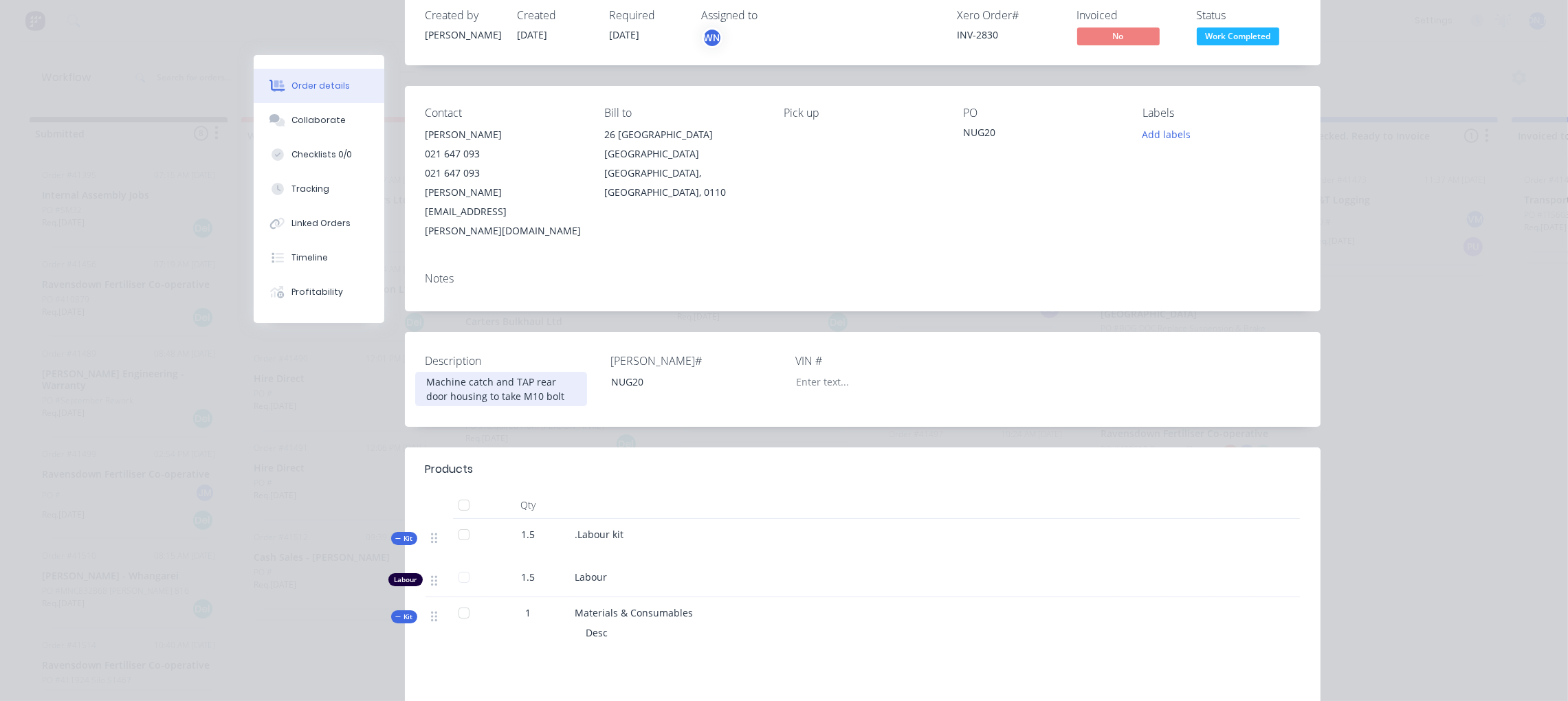
scroll to position [103, 0]
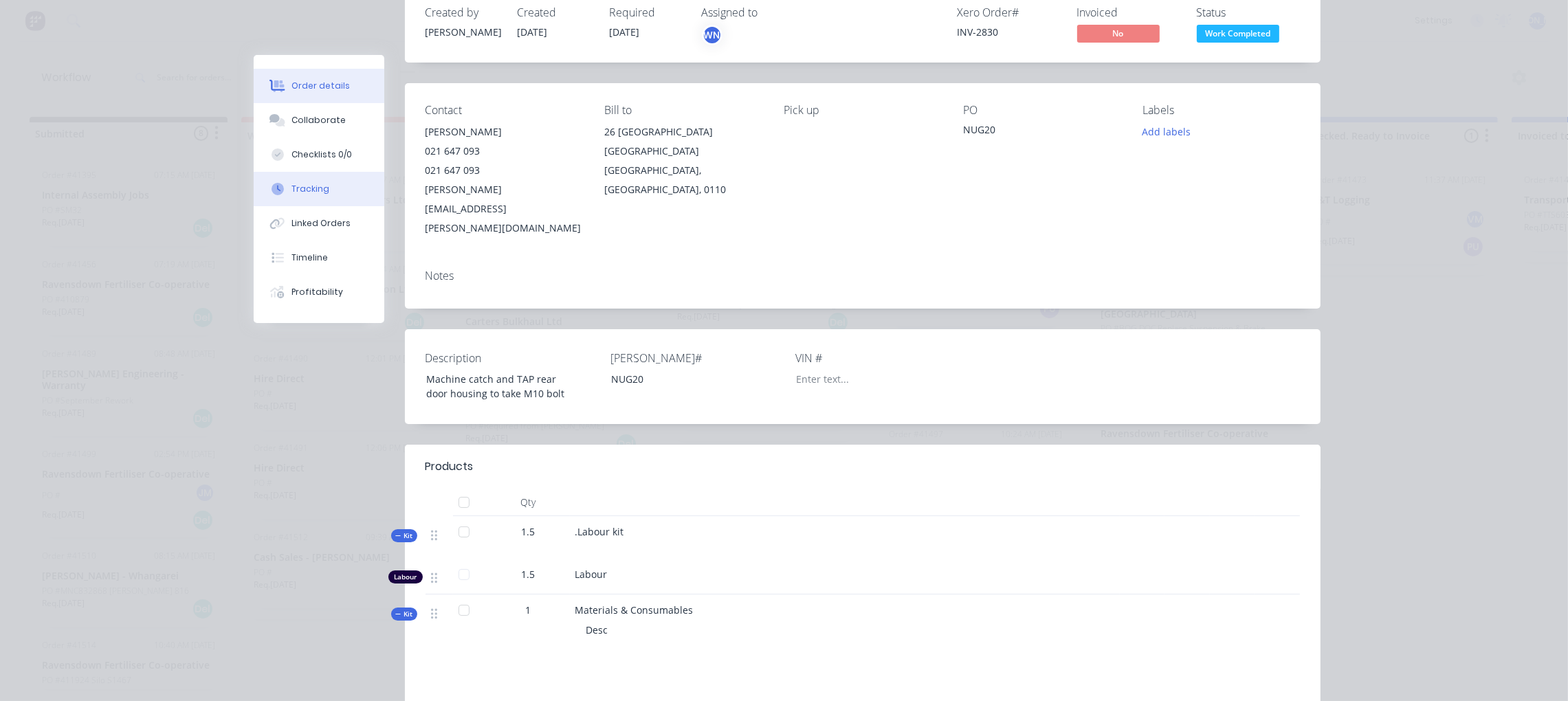
click at [320, 194] on button "Tracking" at bounding box center [318, 189] width 130 height 34
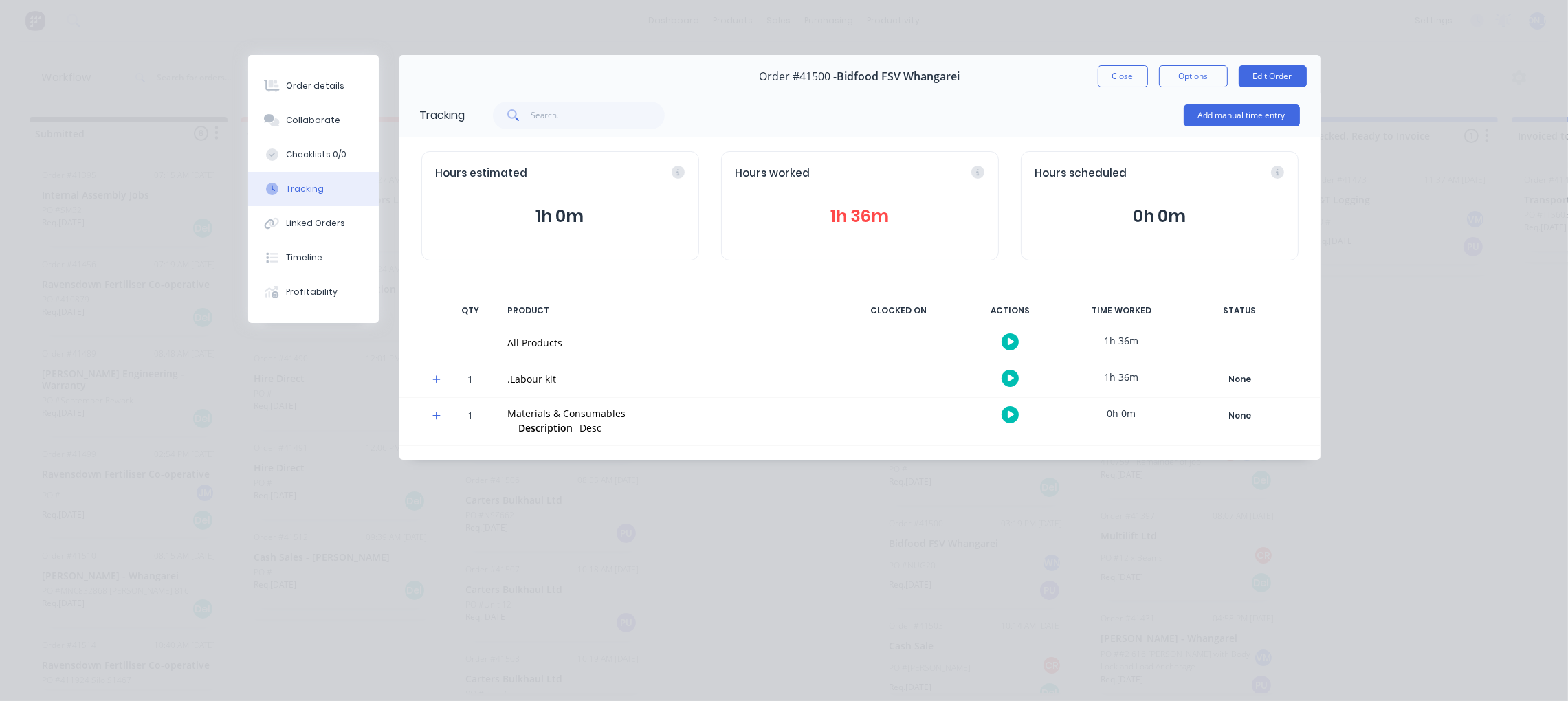
scroll to position [0, 0]
click at [858, 214] on button "1h 25m" at bounding box center [860, 216] width 249 height 26
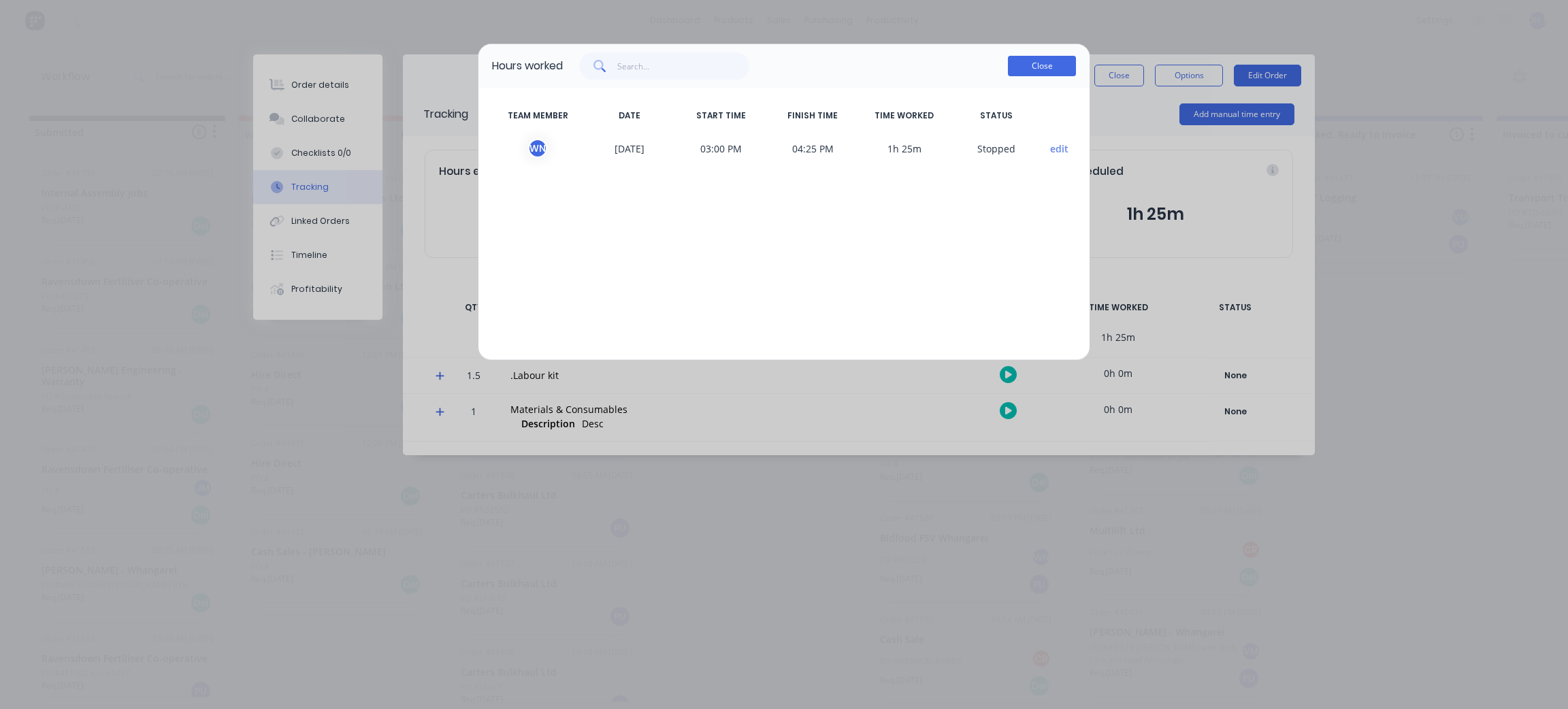
click at [1044, 64] on button "Close" at bounding box center [1041, 66] width 68 height 21
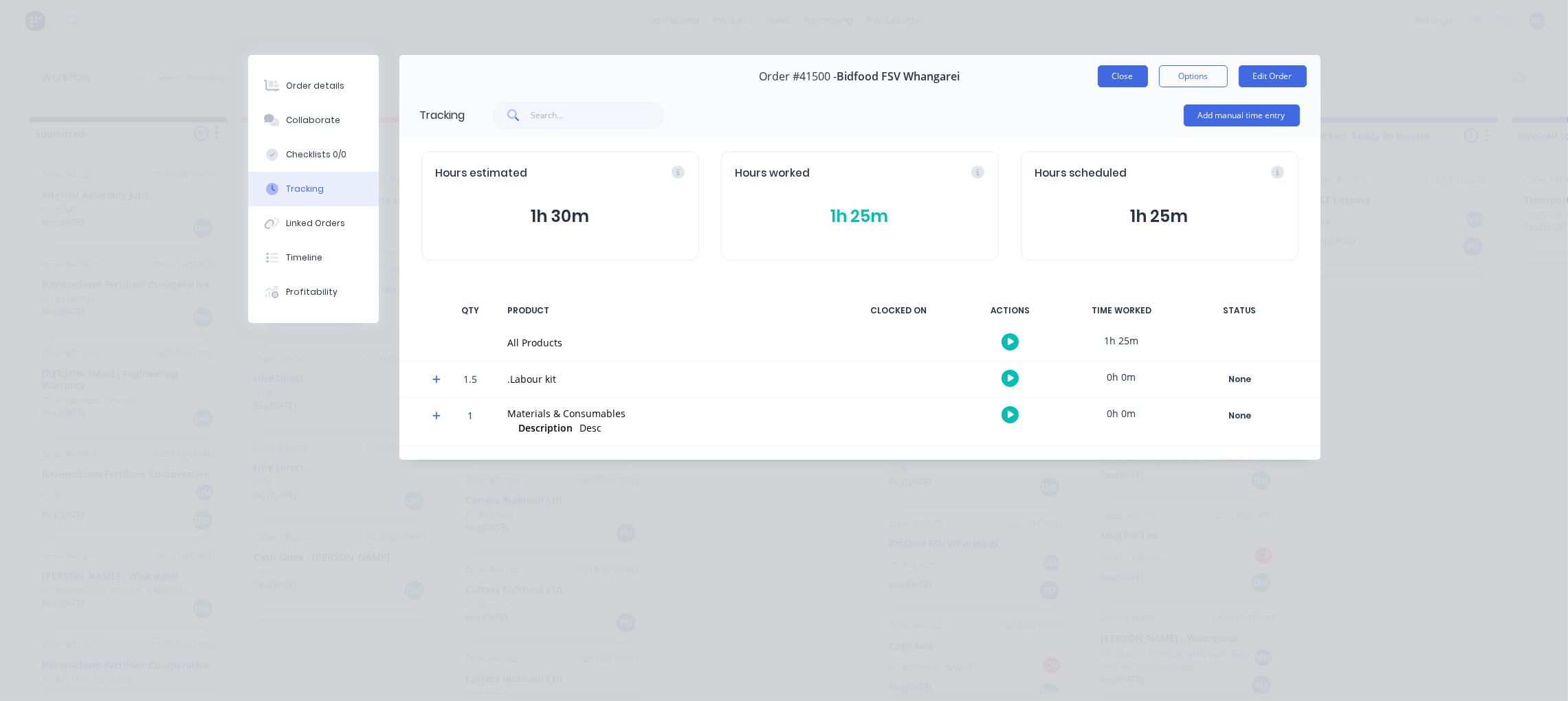
click at [1108, 66] on button "Close" at bounding box center [1123, 76] width 50 height 22
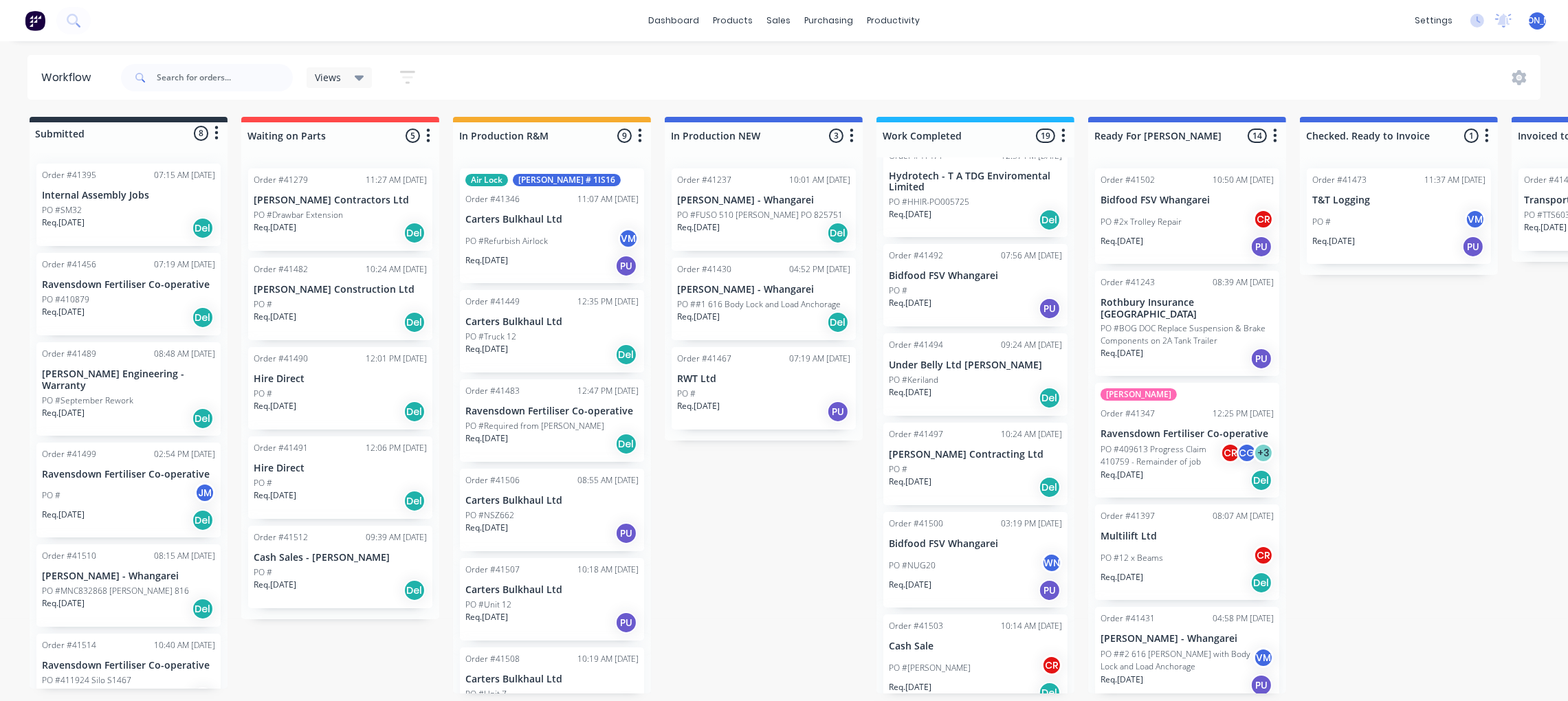
scroll to position [7, 0]
click at [950, 538] on p "Bidfood FSV Whangarei" at bounding box center [976, 544] width 174 height 12
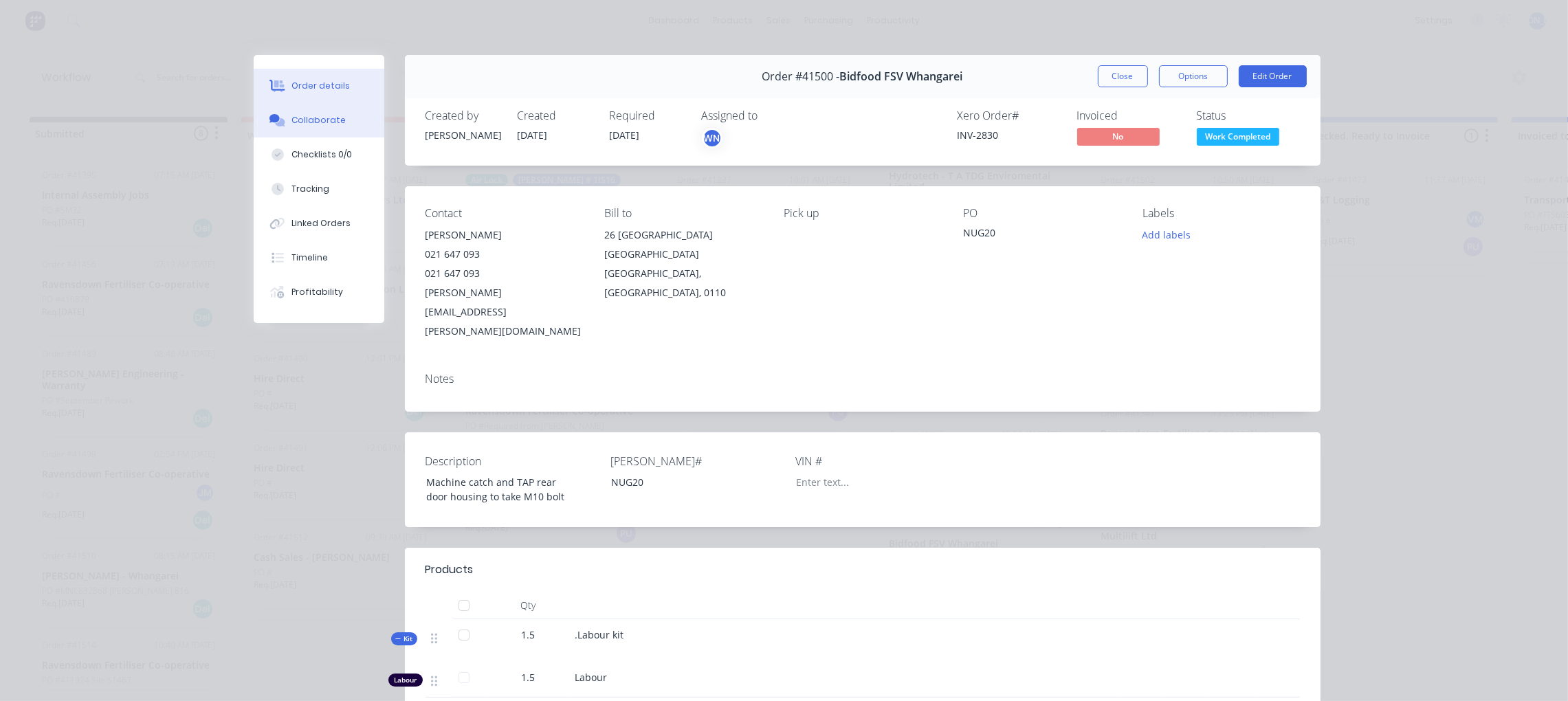
click at [324, 126] on button "Collaborate" at bounding box center [318, 120] width 130 height 34
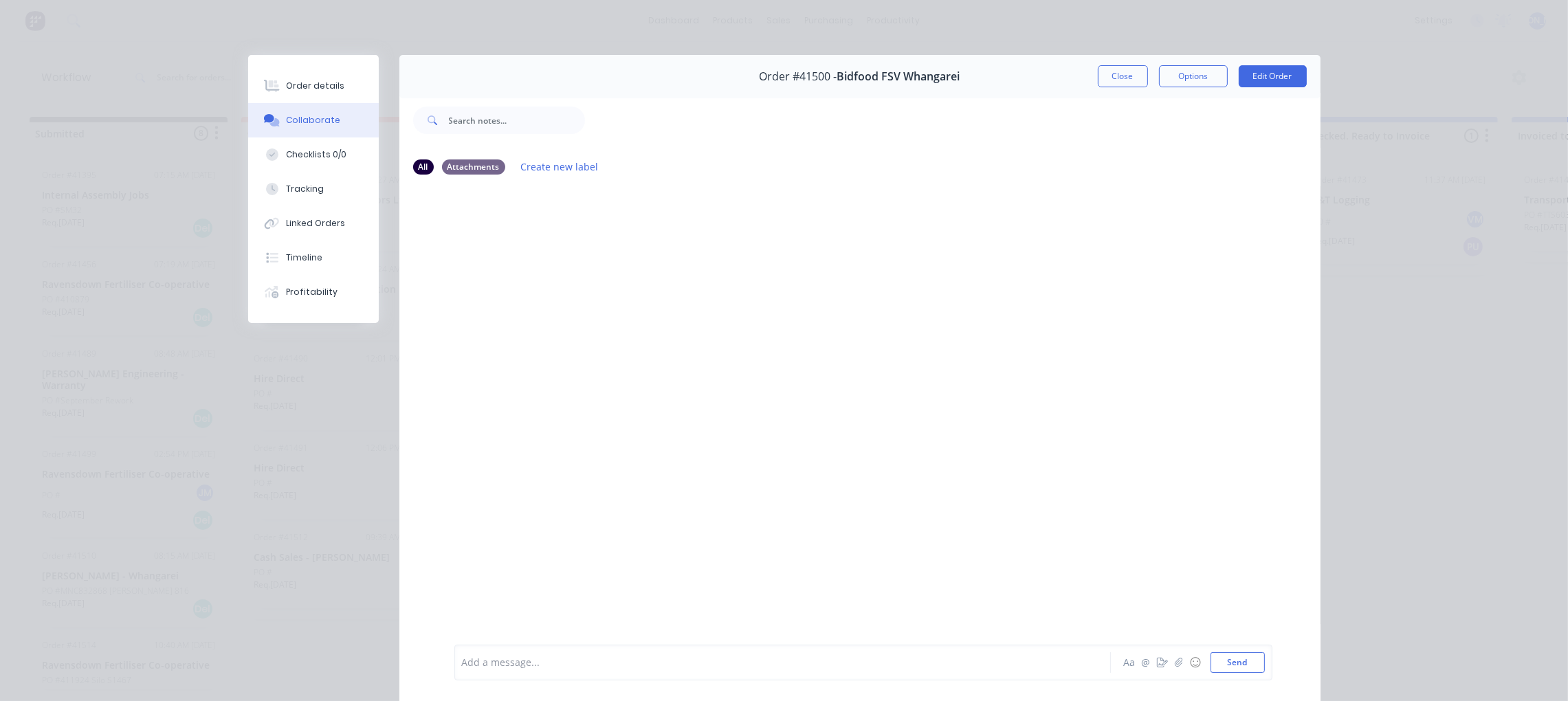
click at [608, 655] on div at bounding box center [764, 662] width 602 height 14
click at [1236, 663] on button "Send" at bounding box center [1237, 662] width 54 height 21
click at [1113, 73] on button "Close" at bounding box center [1123, 76] width 50 height 22
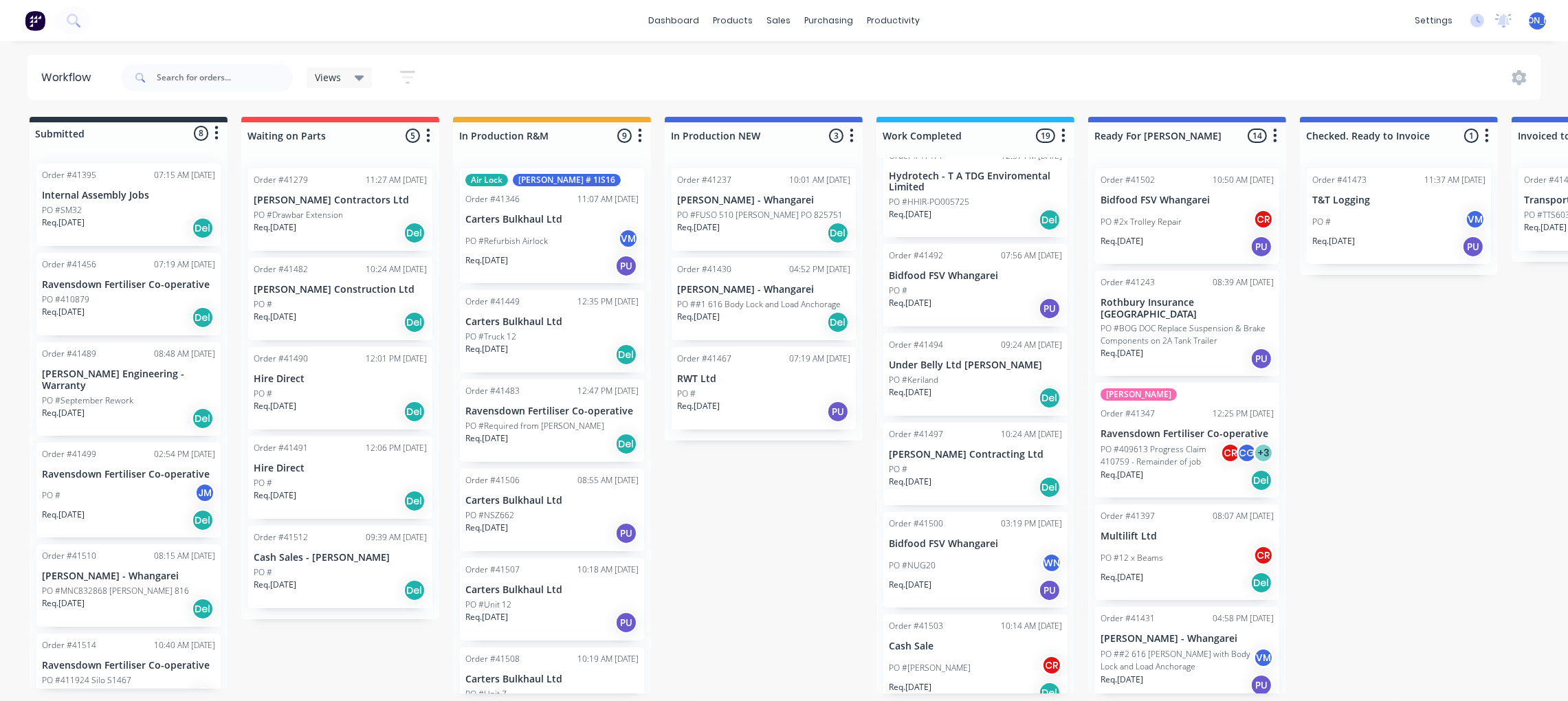
click at [967, 579] on div "Req. [DATE] PU" at bounding box center [976, 591] width 174 height 23
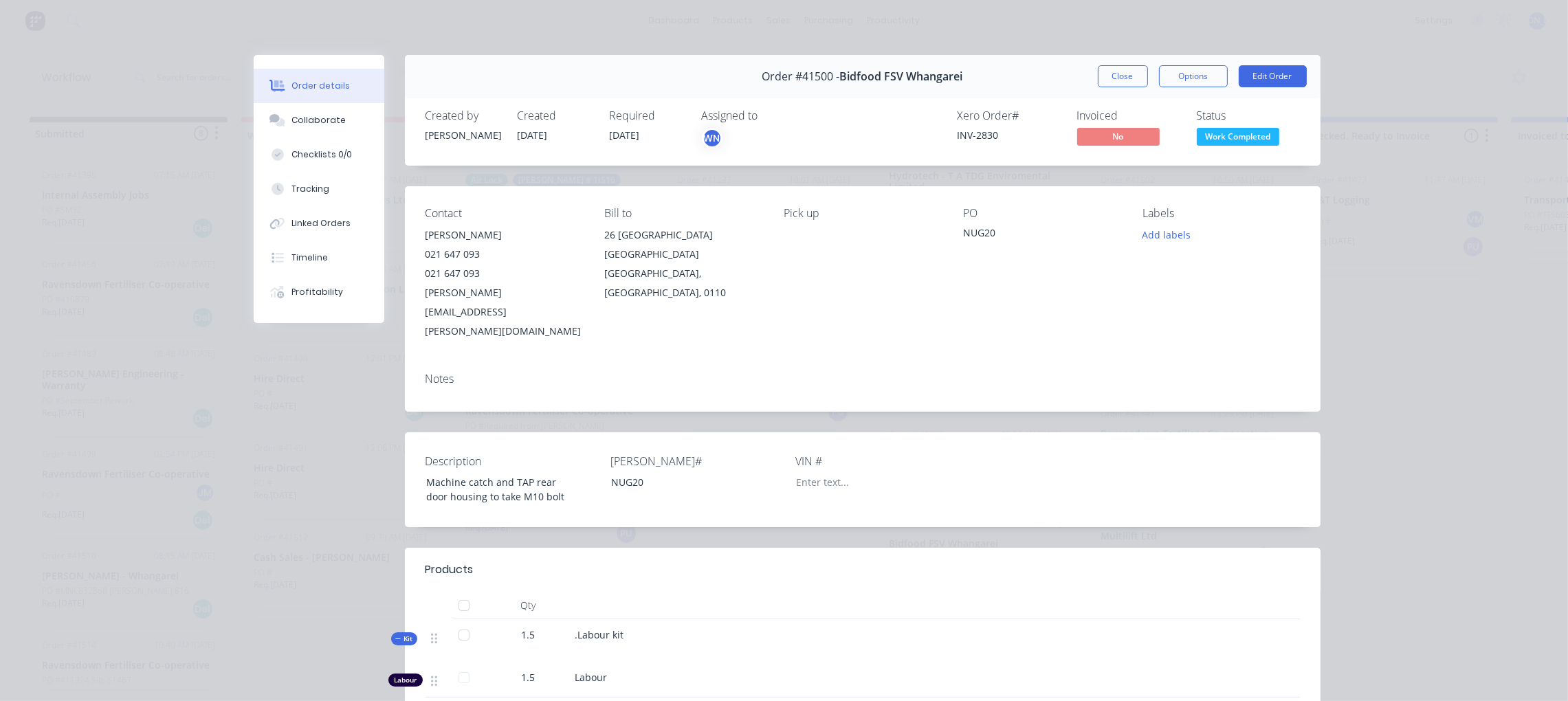
click at [1237, 134] on span "Work Completed" at bounding box center [1238, 136] width 82 height 17
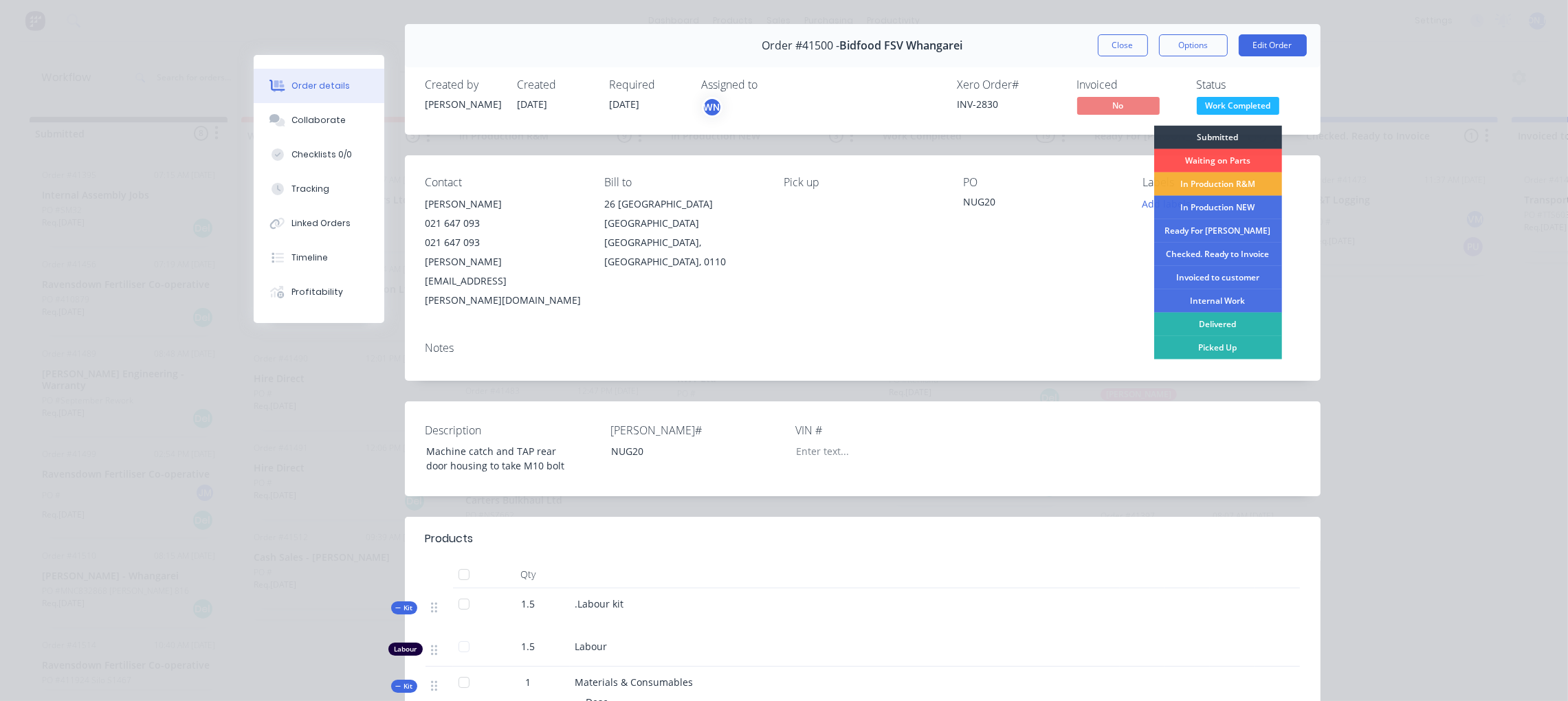
scroll to position [0, 0]
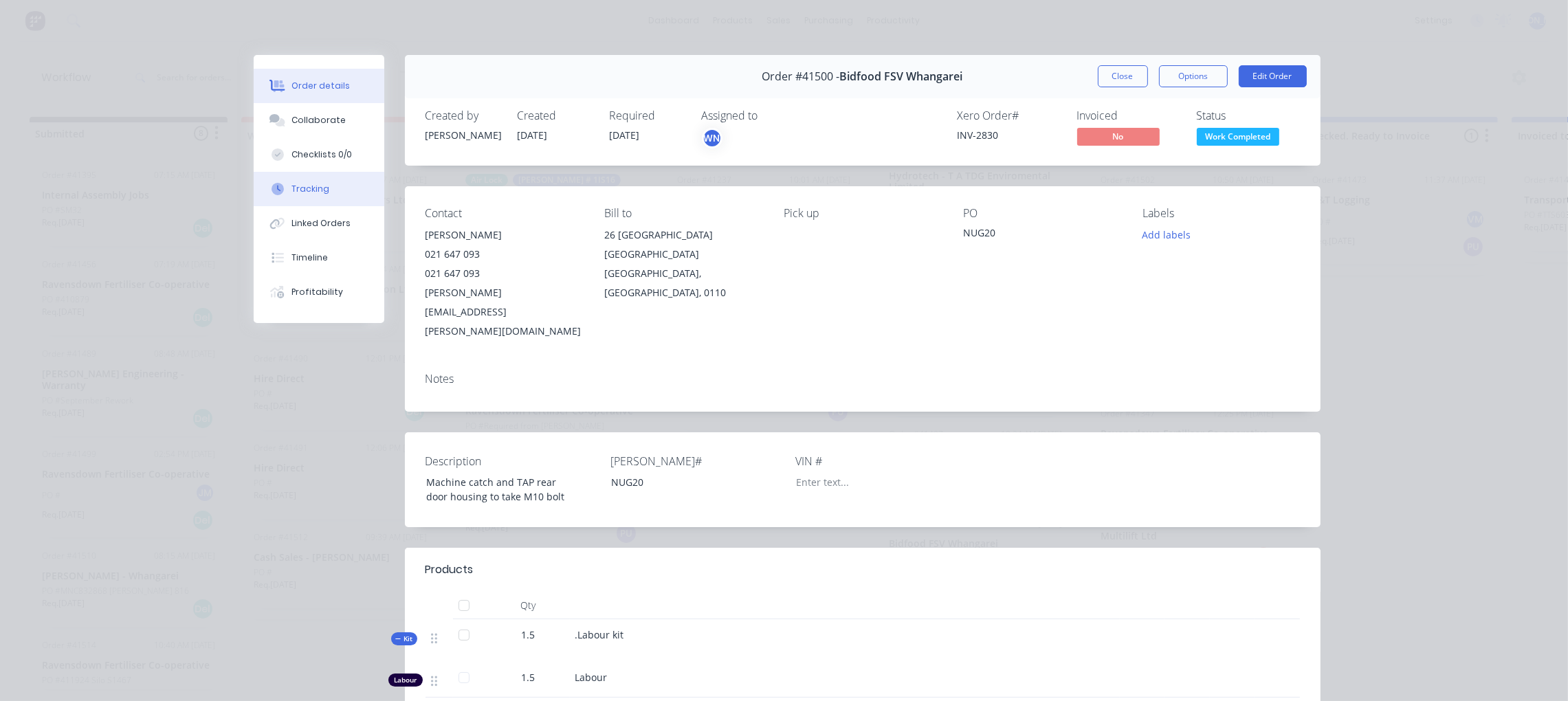
click at [312, 181] on button "Tracking" at bounding box center [318, 189] width 130 height 34
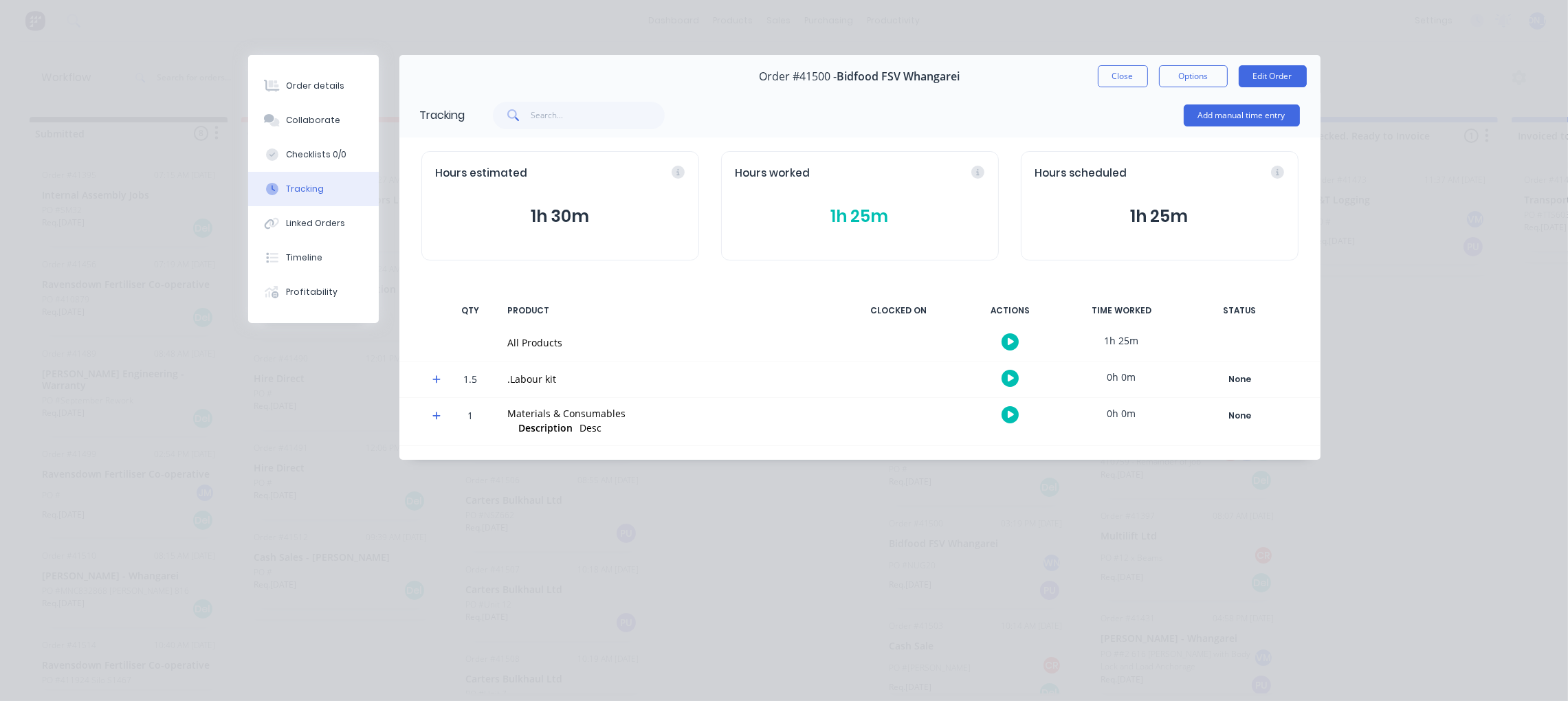
click at [851, 221] on button "1h 25m" at bounding box center [860, 216] width 249 height 26
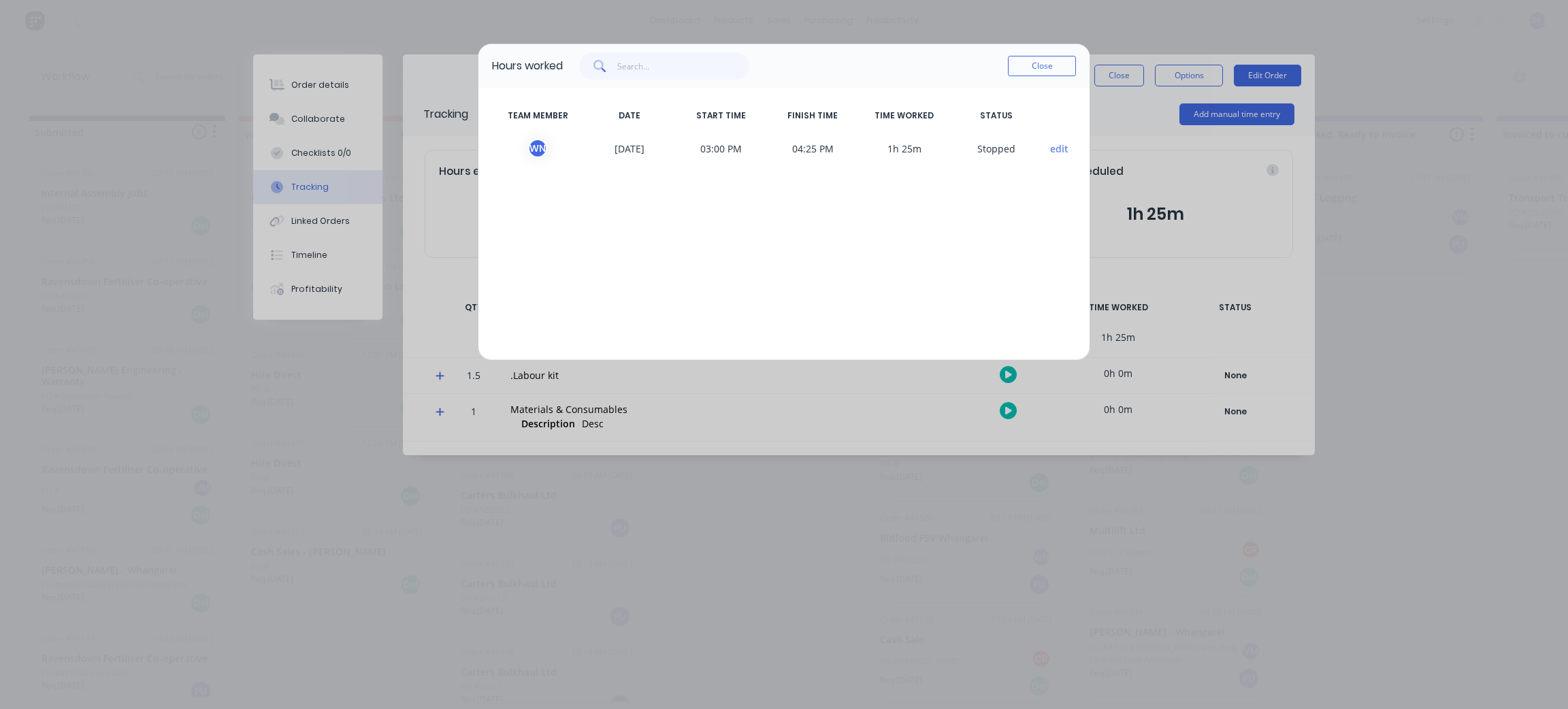
click at [1036, 61] on button "Close" at bounding box center [1041, 66] width 68 height 21
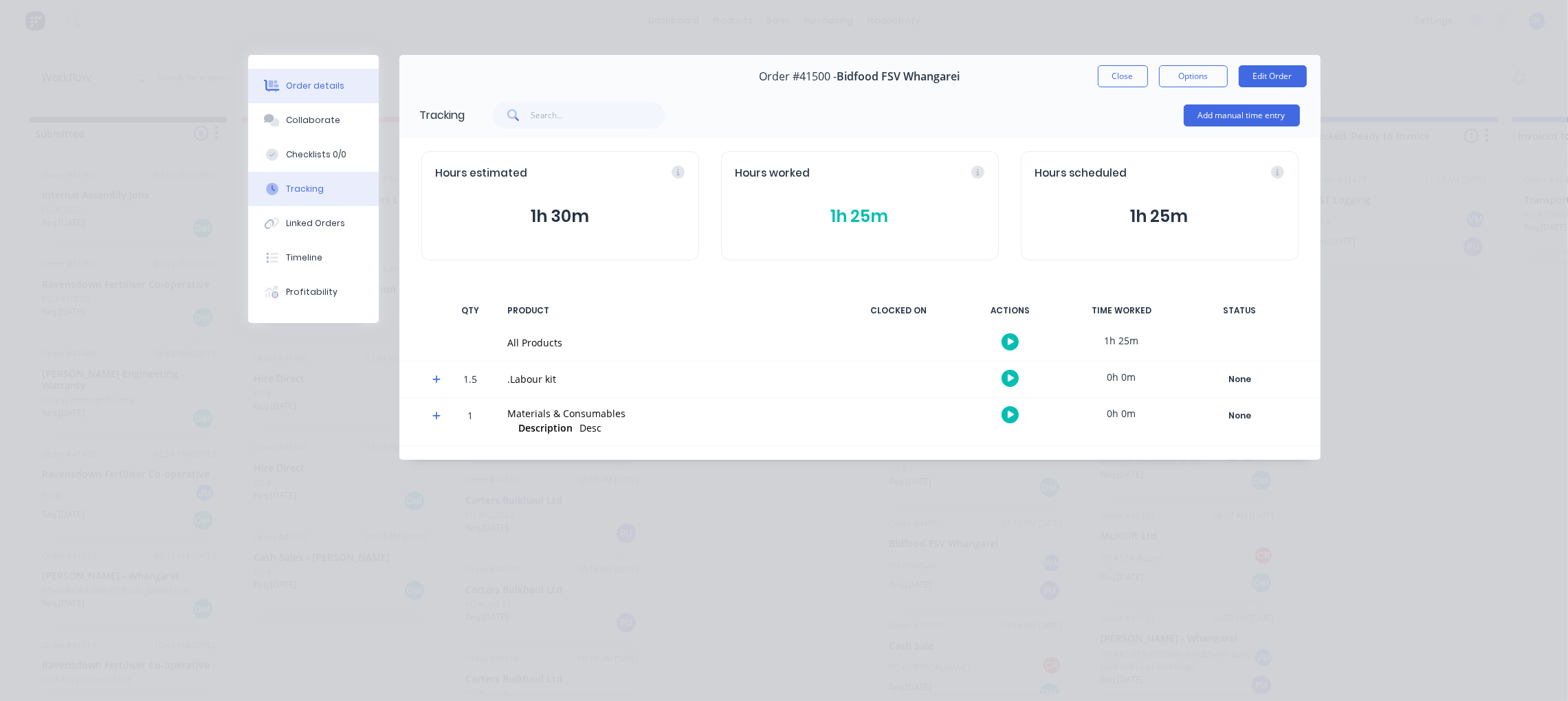
click at [317, 88] on div "Order details" at bounding box center [315, 86] width 58 height 12
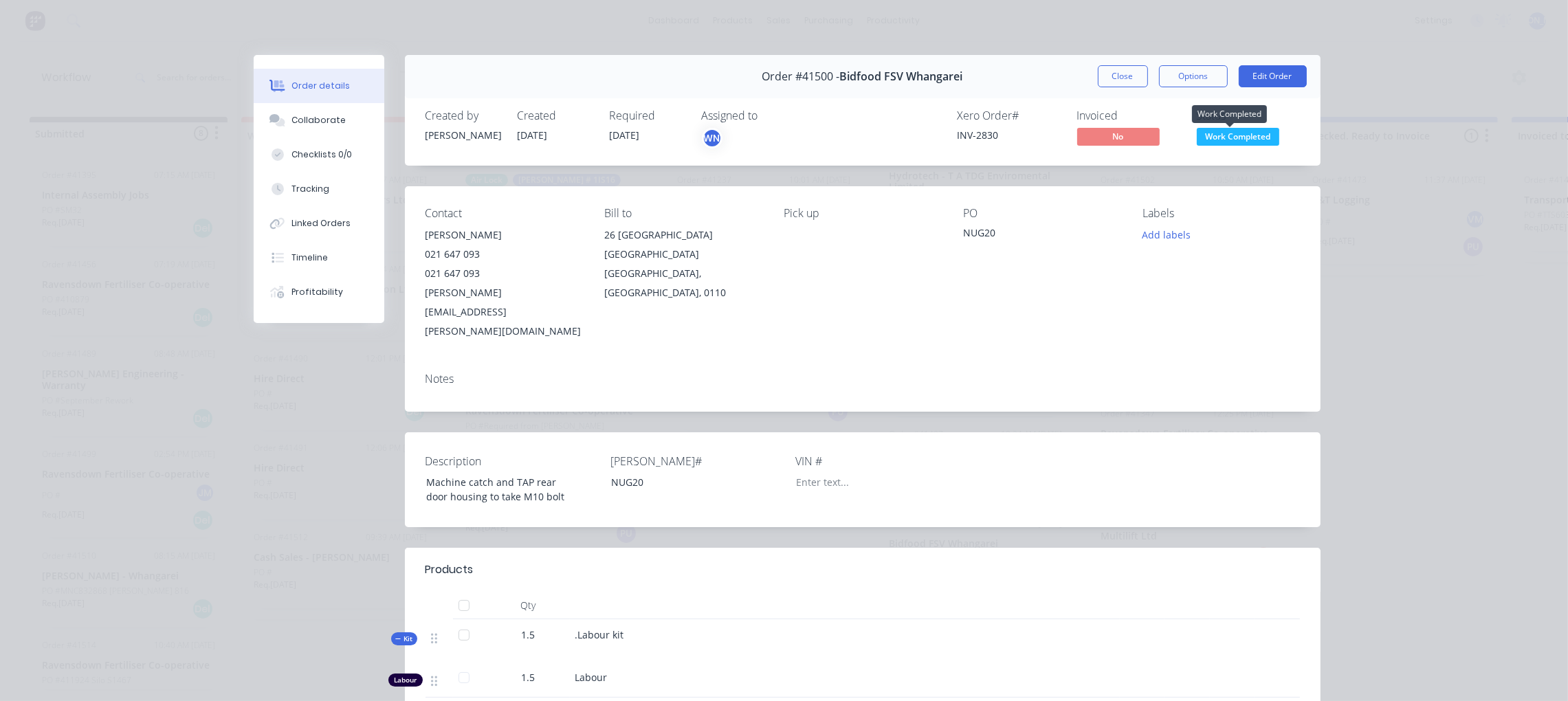
click at [1242, 136] on span "Work Completed" at bounding box center [1238, 136] width 82 height 17
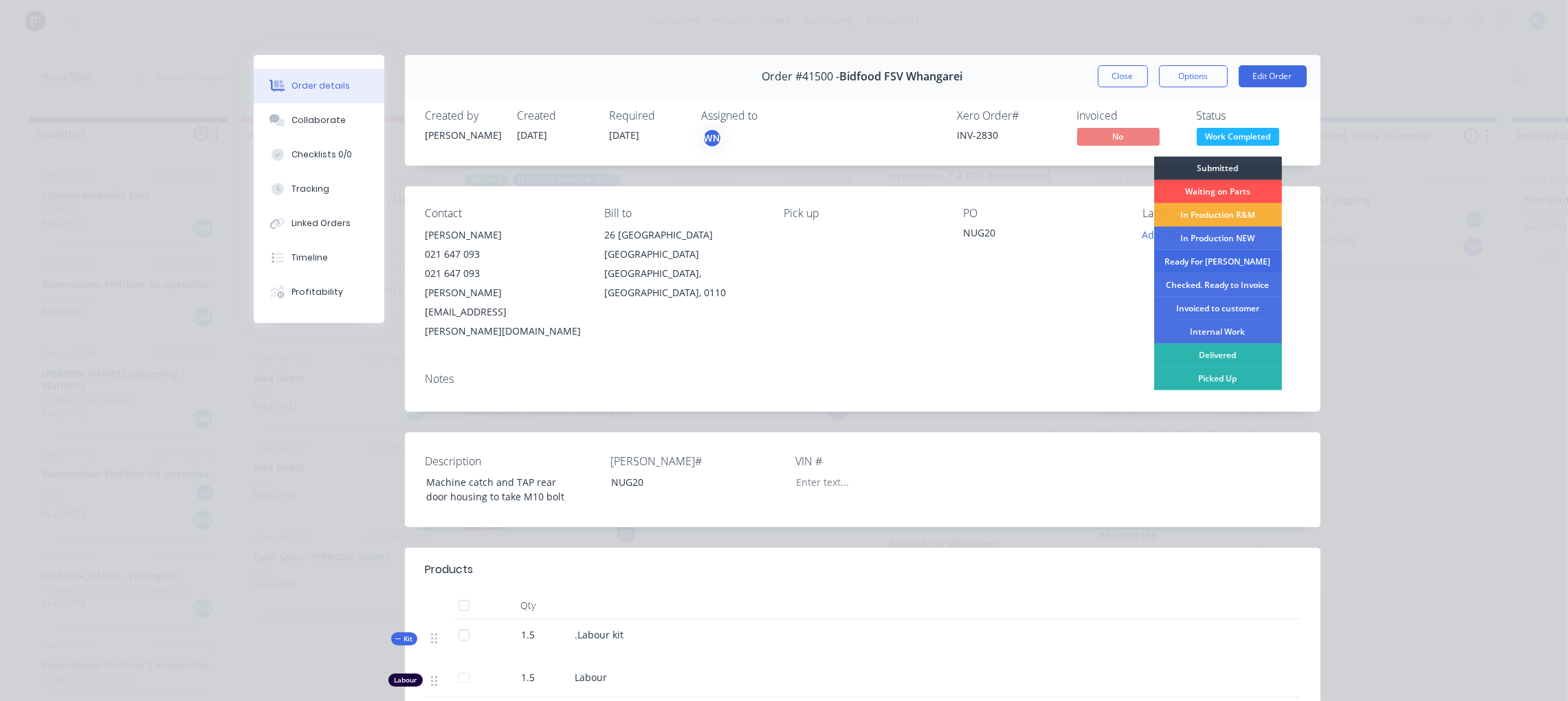
click at [1216, 262] on div "Ready For [PERSON_NAME]" at bounding box center [1218, 262] width 128 height 23
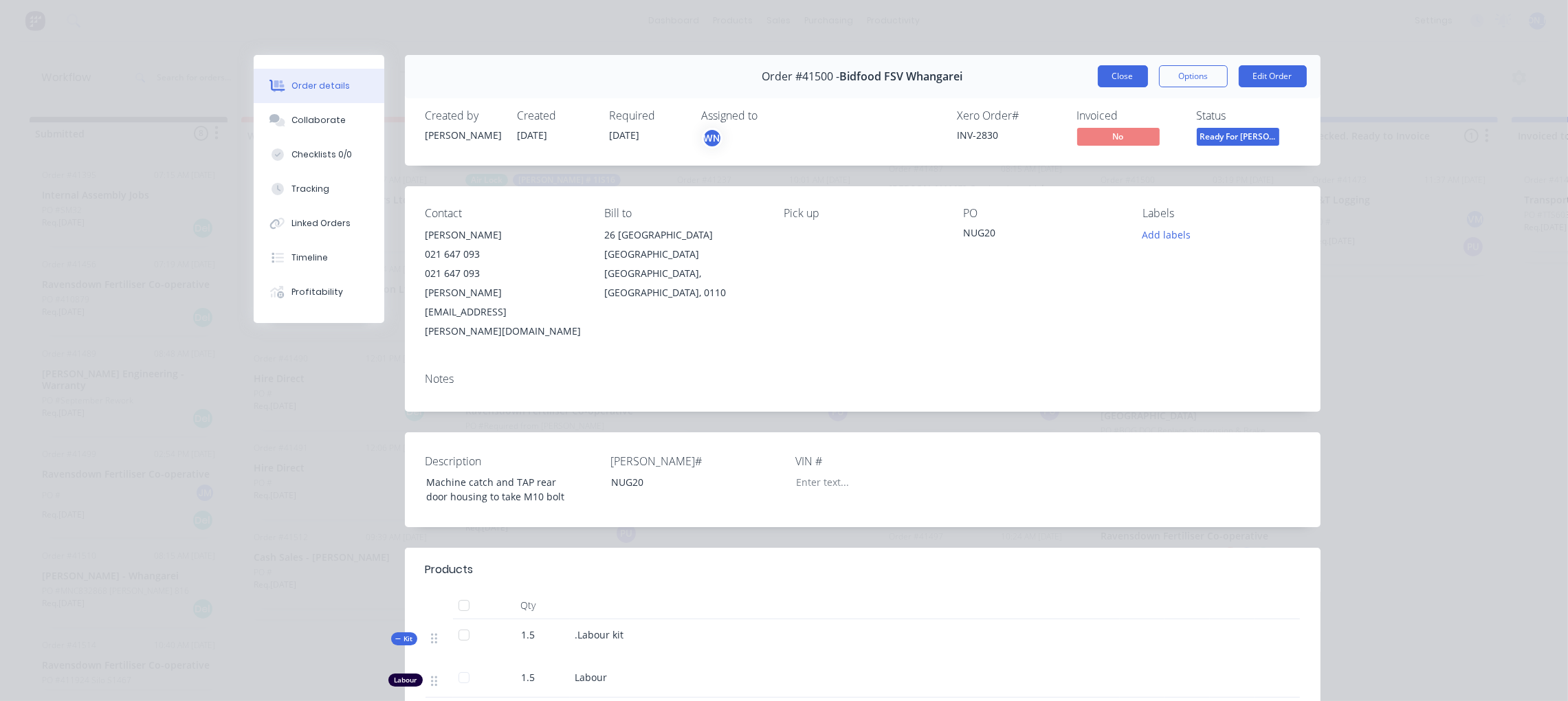
click at [1111, 72] on button "Close" at bounding box center [1123, 76] width 50 height 22
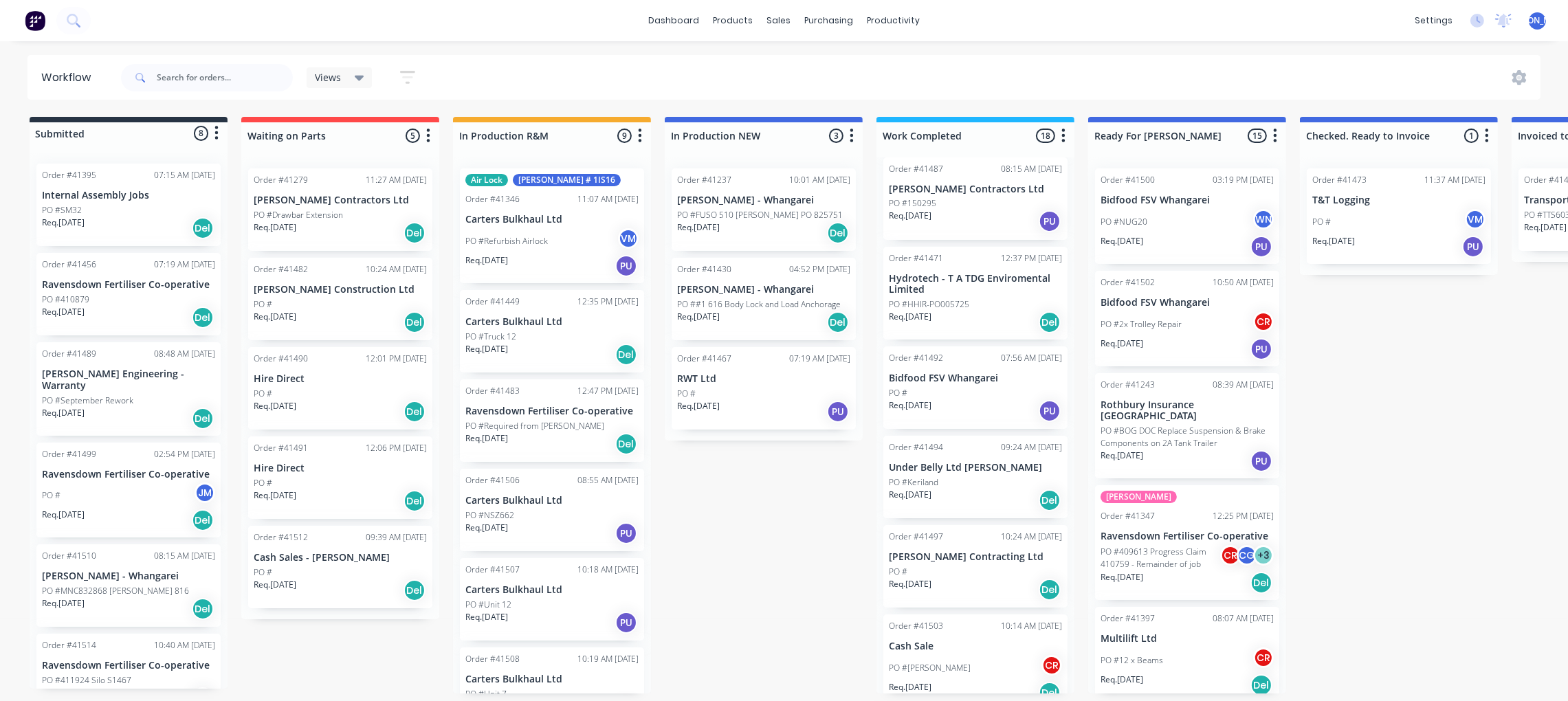
scroll to position [7, 0]
click at [976, 551] on p "[PERSON_NAME] Contracting Ltd" at bounding box center [976, 557] width 174 height 12
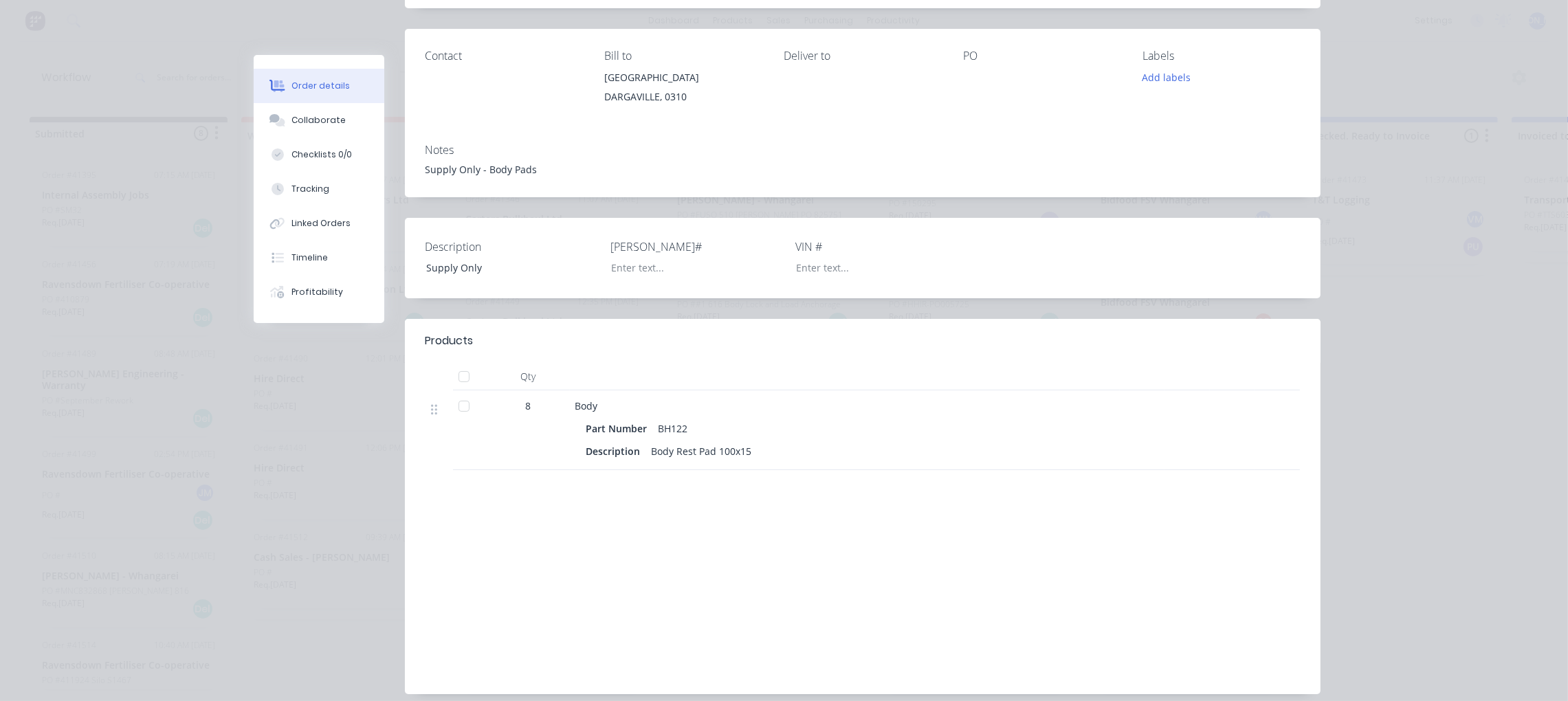
scroll to position [0, 0]
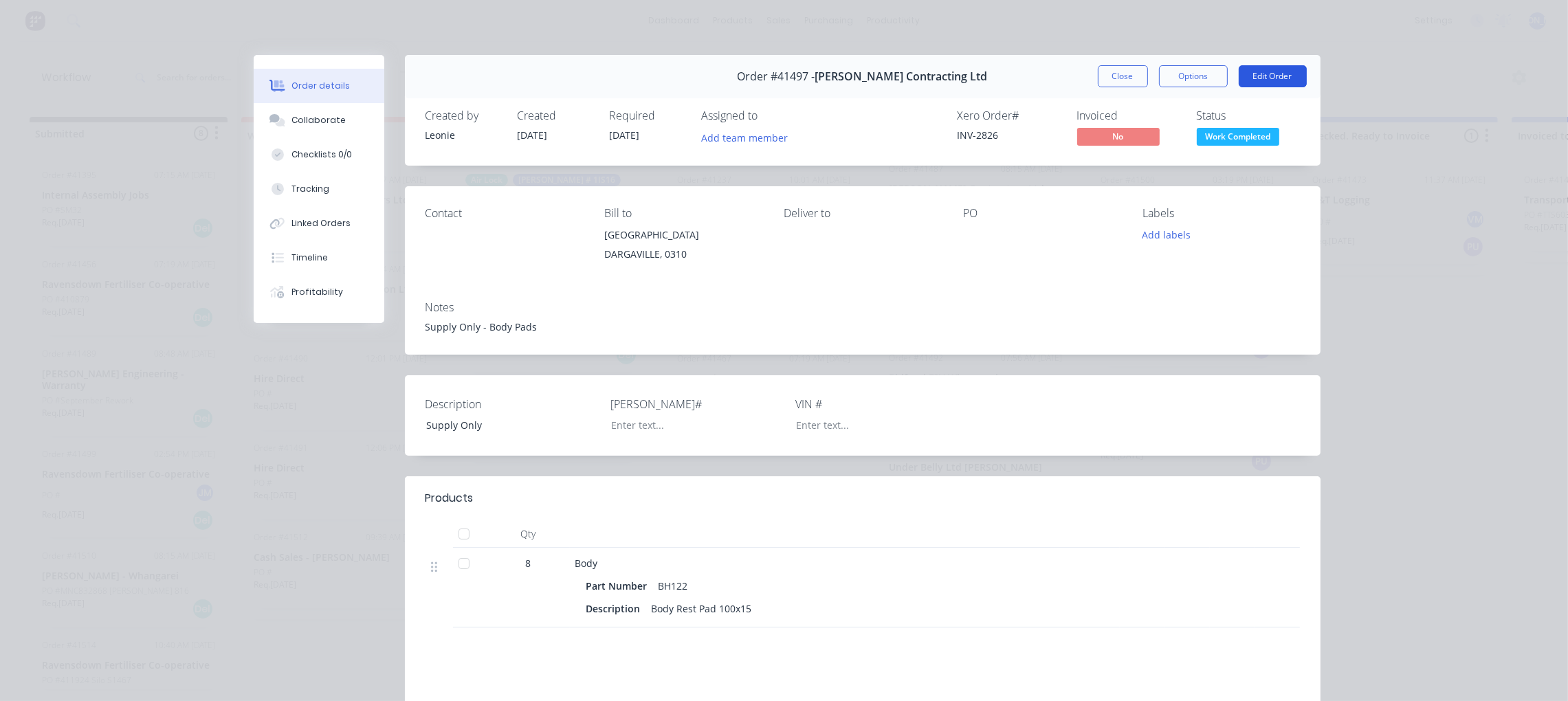
click at [1271, 69] on button "Edit Order" at bounding box center [1273, 76] width 68 height 22
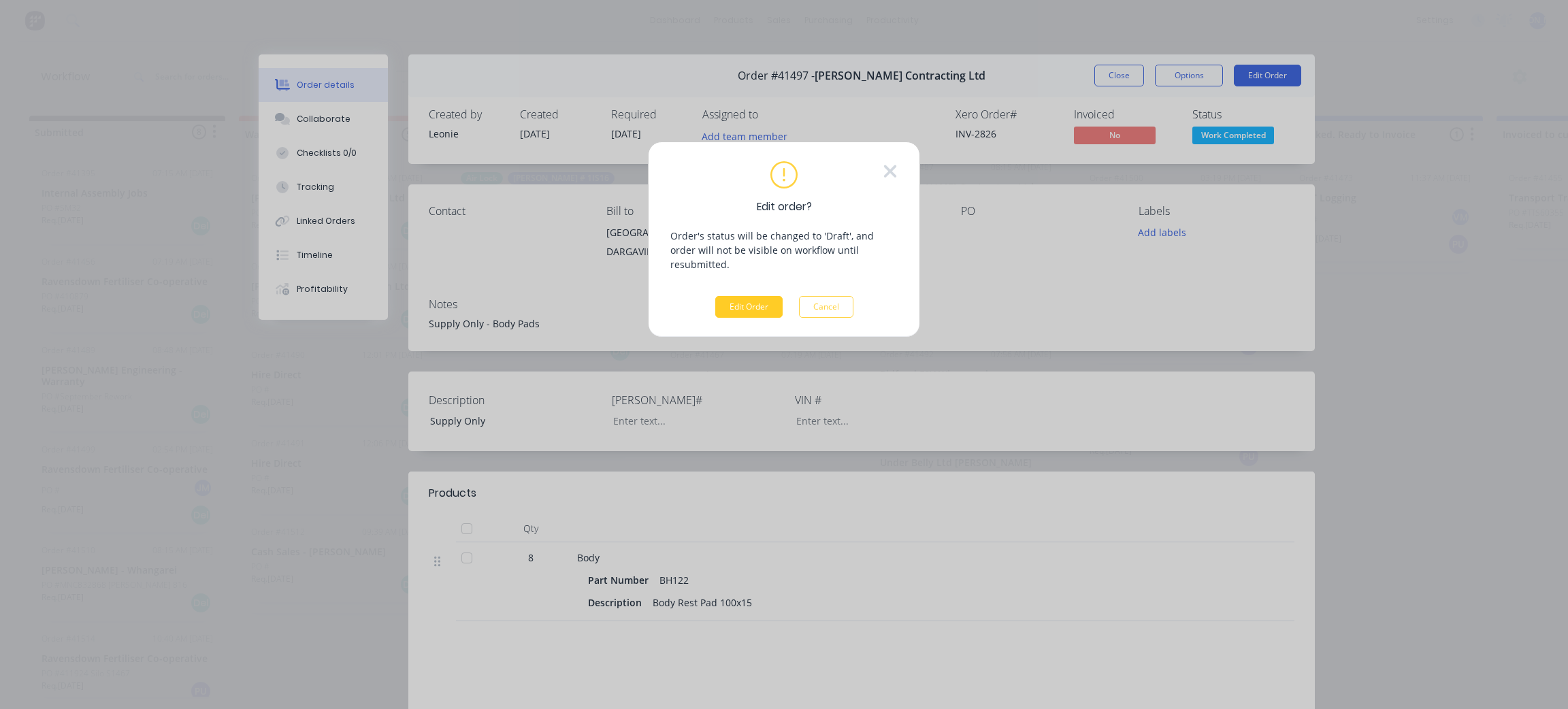
click at [735, 296] on button "Edit Order" at bounding box center [749, 307] width 67 height 21
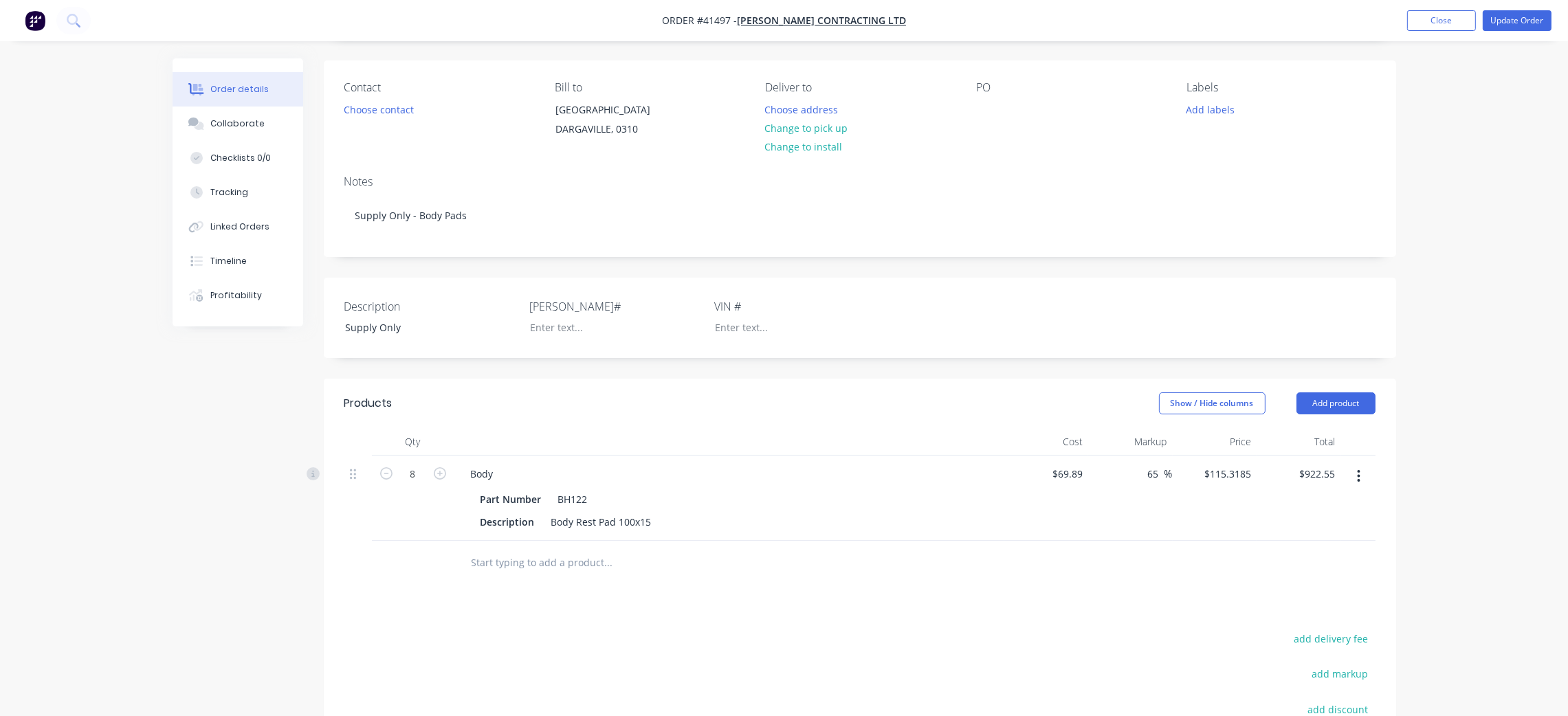
scroll to position [103, 0]
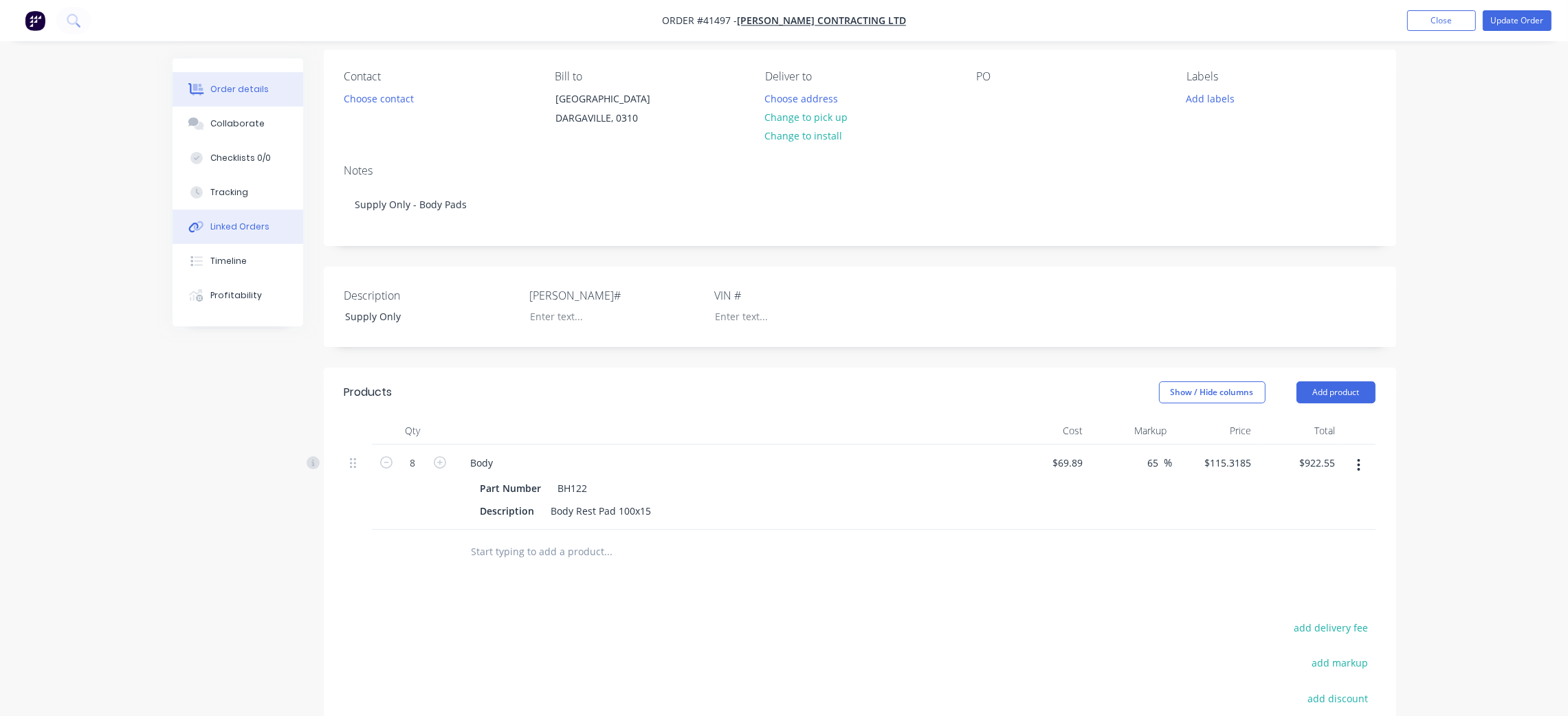
click at [241, 237] on button "Linked Orders" at bounding box center [238, 226] width 130 height 34
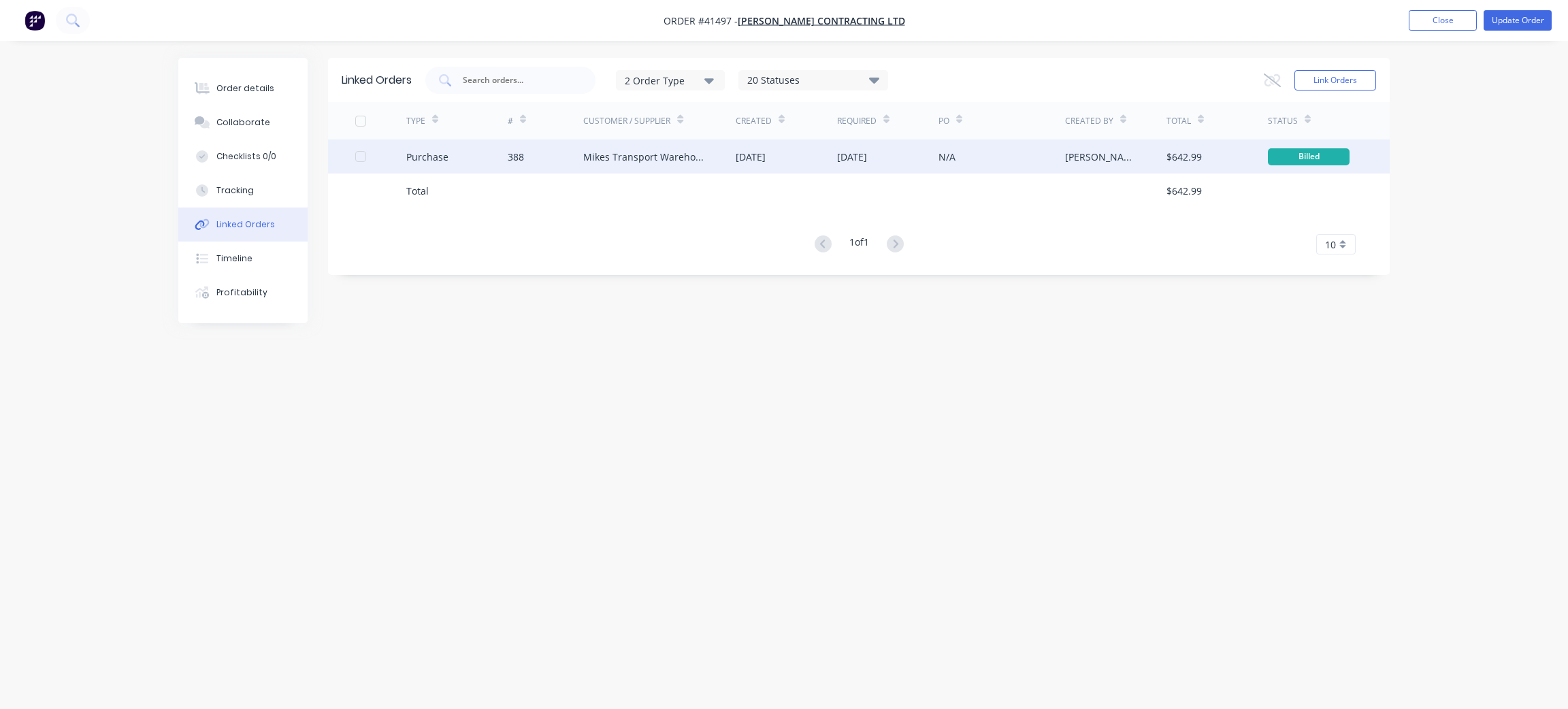
click at [604, 158] on div "Mikes Transport Warehouse Ltd" at bounding box center [646, 156] width 125 height 14
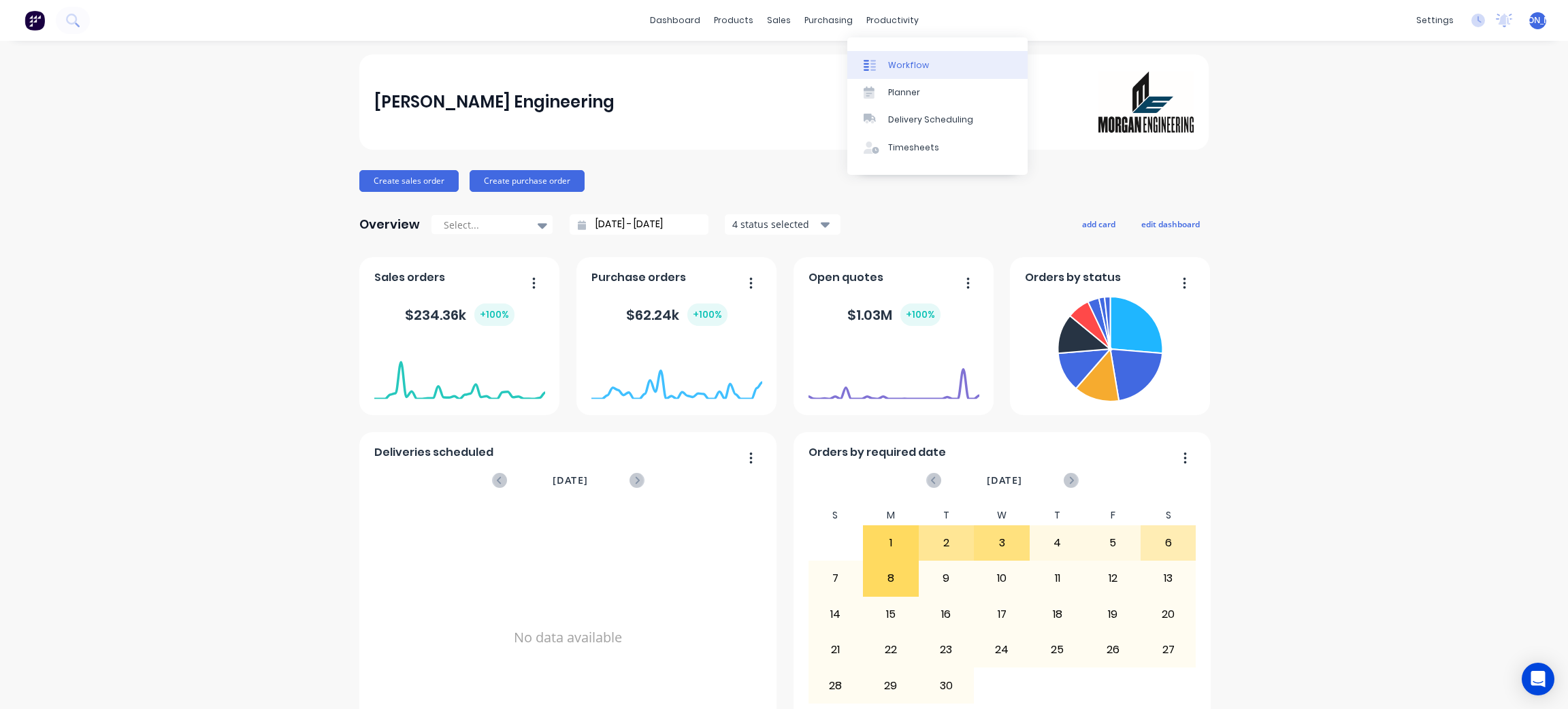
click at [892, 58] on link "Workflow" at bounding box center [937, 64] width 180 height 27
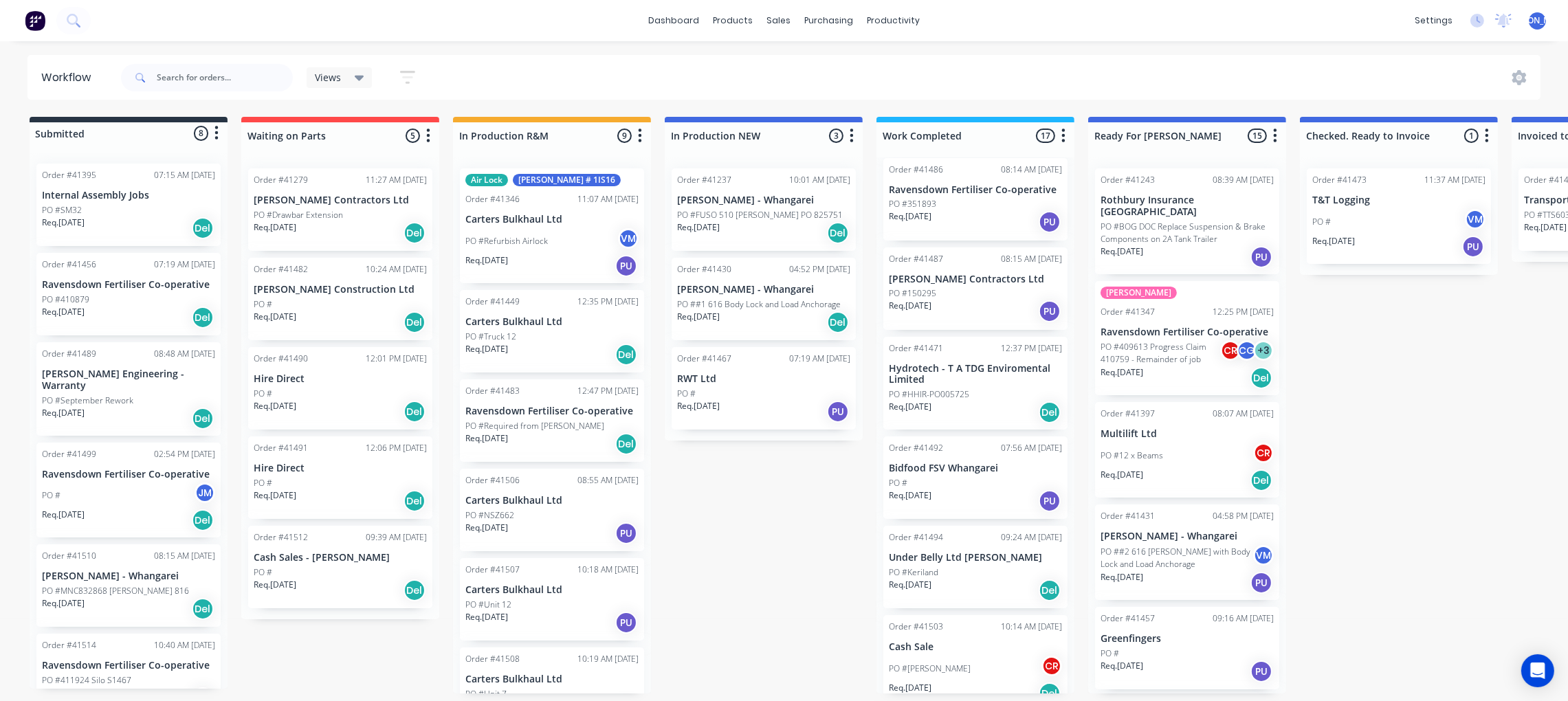
scroll to position [7, 0]
click at [820, 67] on div "Sales Orders" at bounding box center [830, 73] width 57 height 12
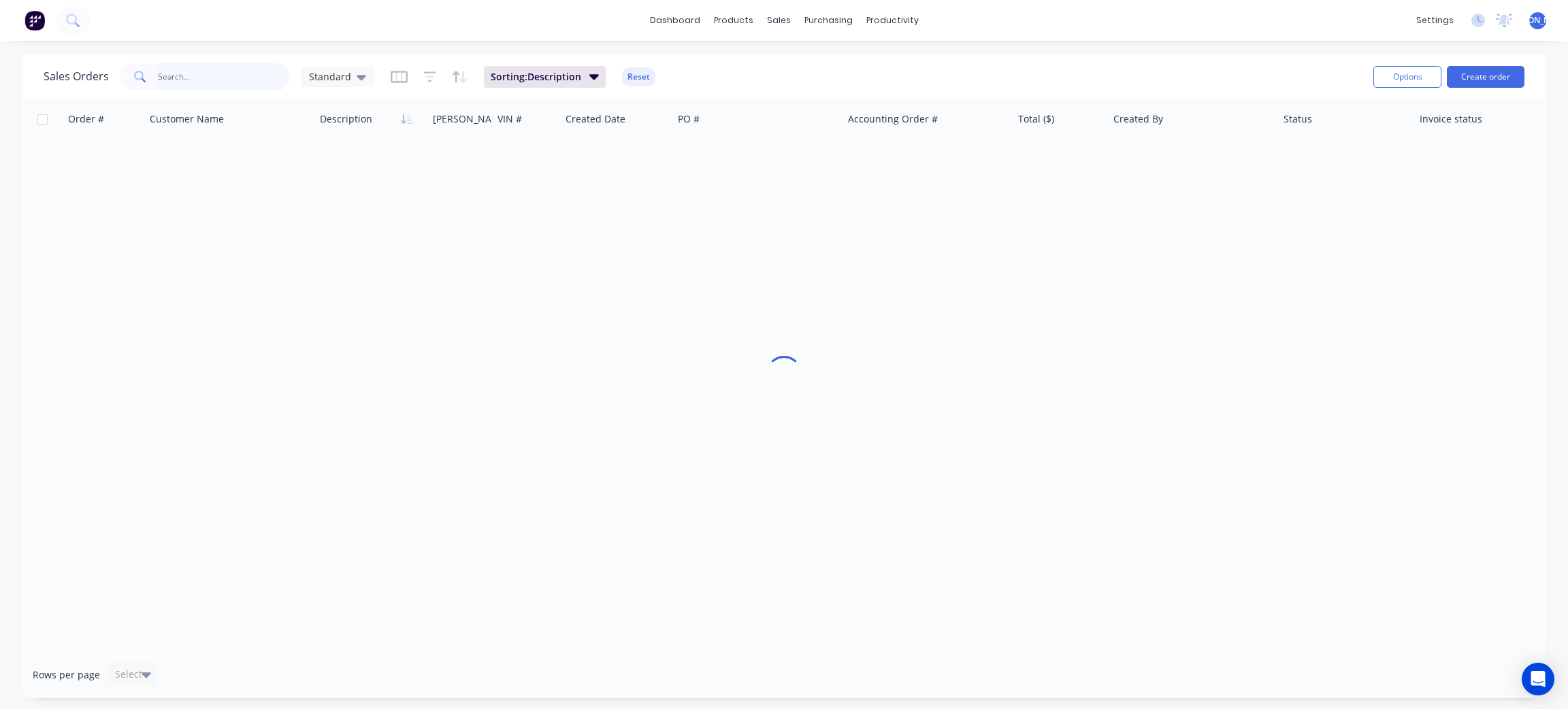
click at [226, 65] on input "text" at bounding box center [224, 76] width 132 height 27
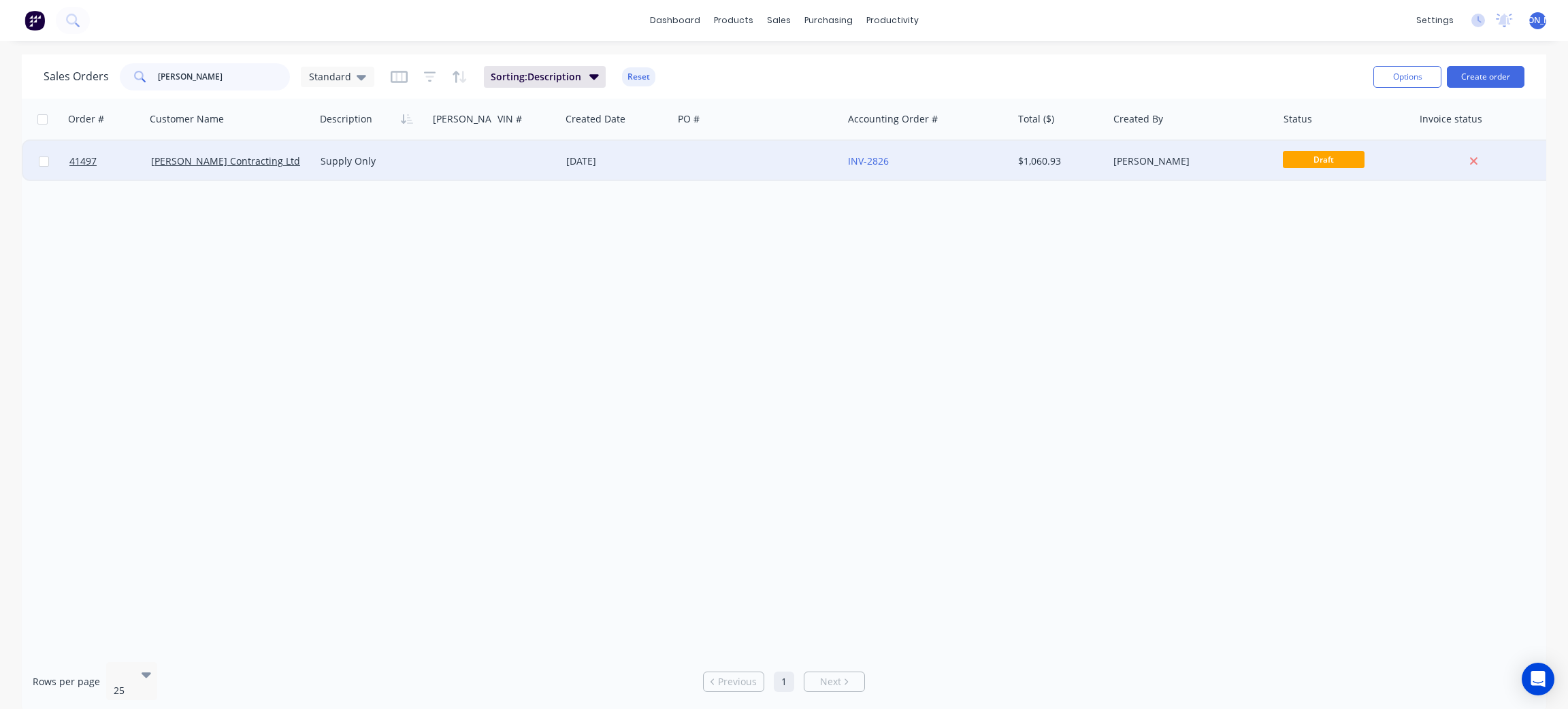
type input "williams"
click at [438, 169] on div at bounding box center [460, 161] width 65 height 41
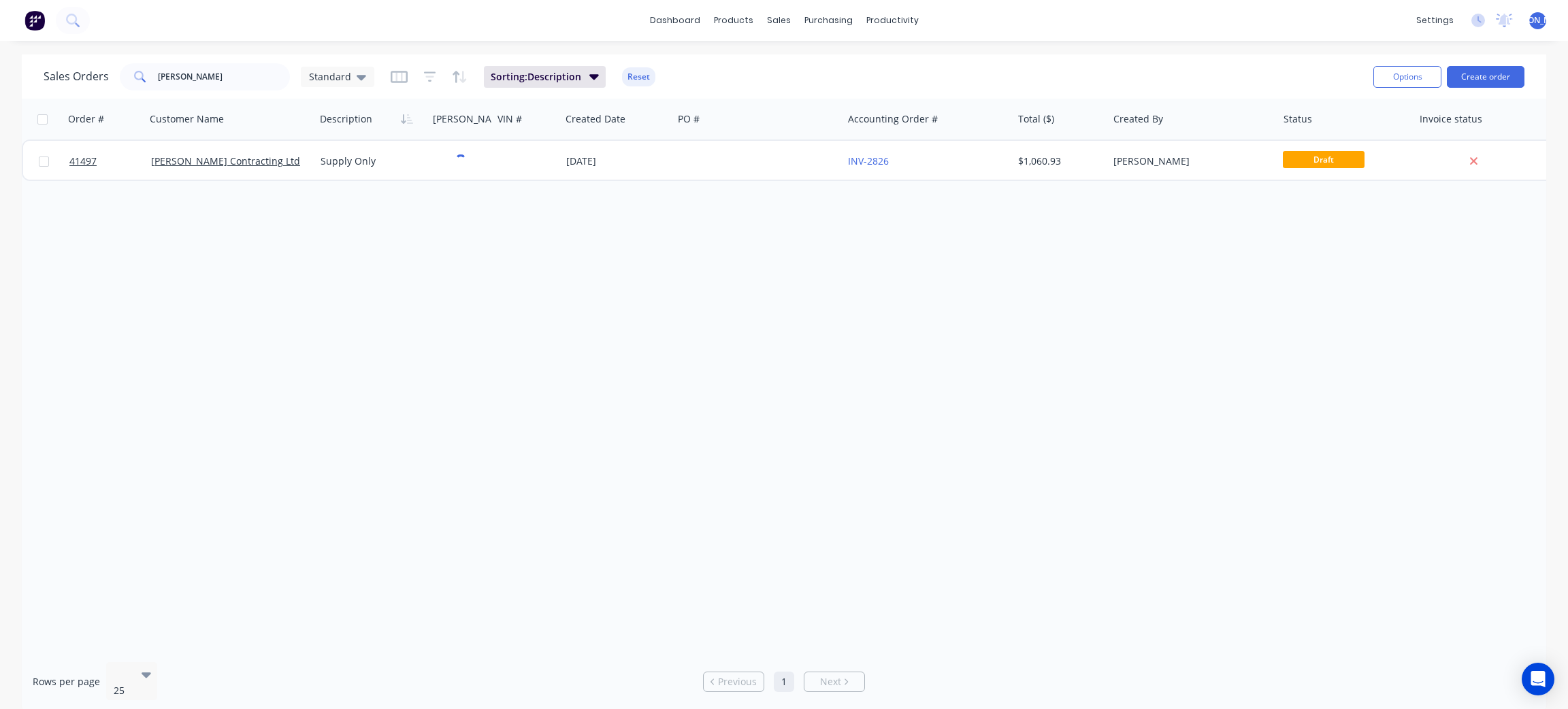
click at [819, 256] on div "Order # Customer Name Description Rego# VIN # Created Date PO # Accounting Orde…" at bounding box center [783, 375] width 1524 height 553
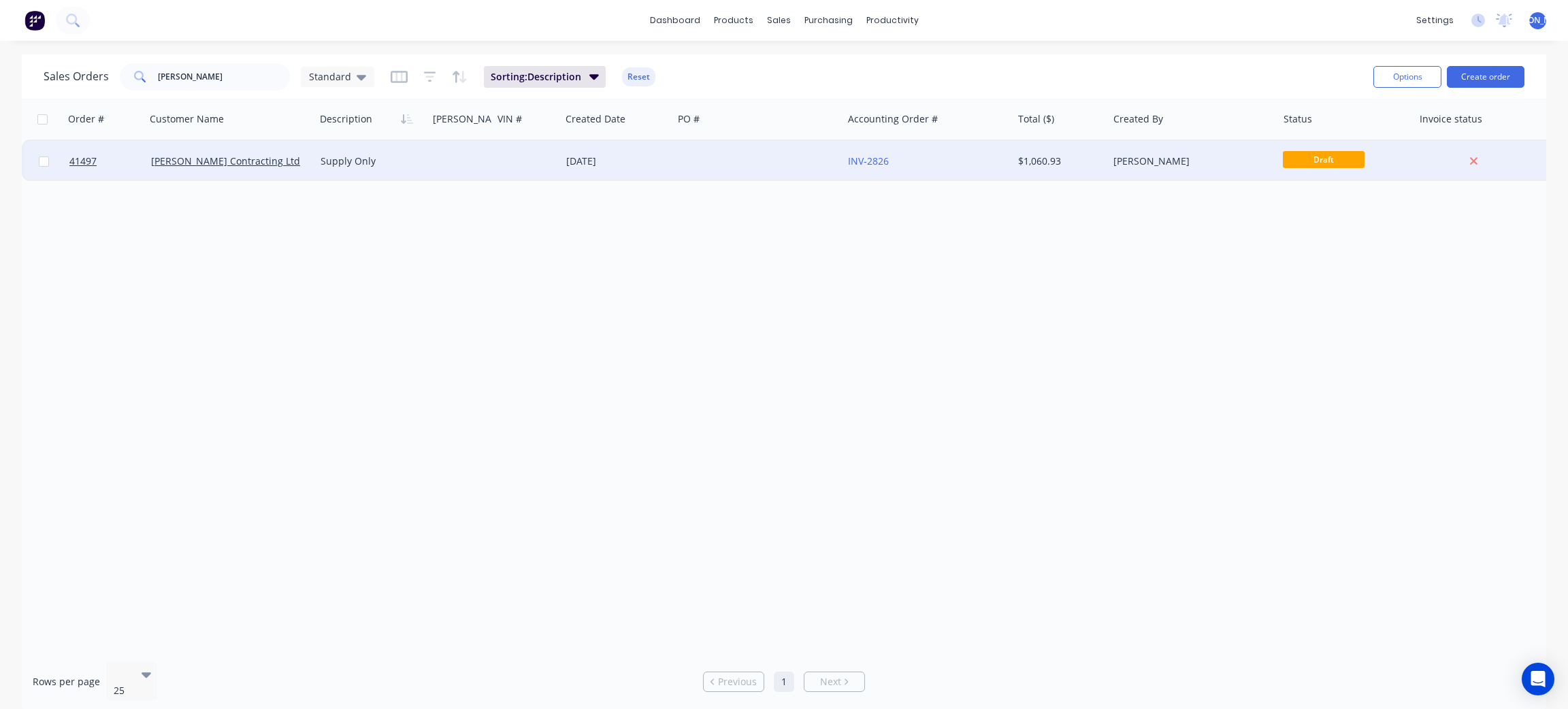
click at [1300, 162] on span "Draft" at bounding box center [1324, 160] width 81 height 17
click at [250, 177] on div "[PERSON_NAME] Contracting Ltd" at bounding box center [230, 161] width 170 height 41
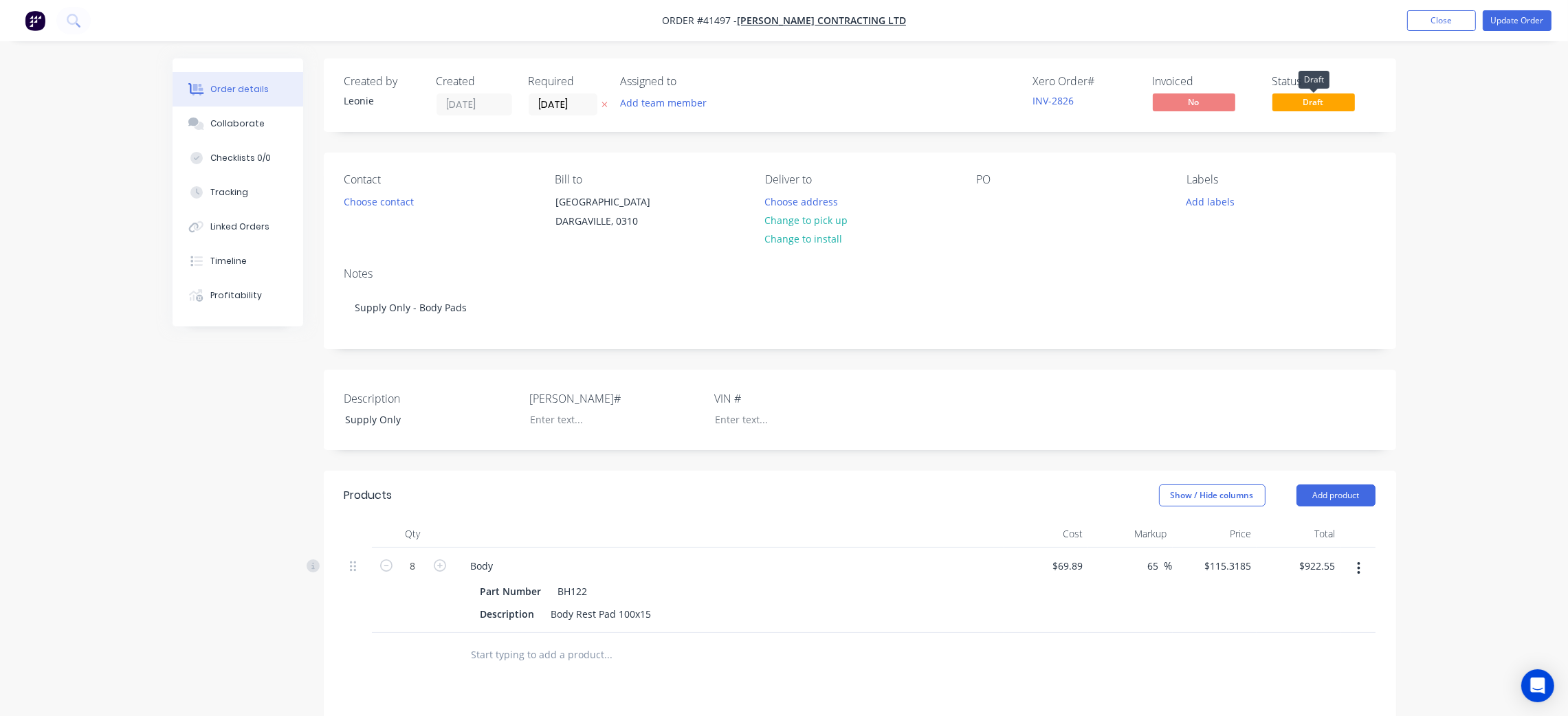
click at [1322, 96] on span "Draft" at bounding box center [1314, 102] width 82 height 17
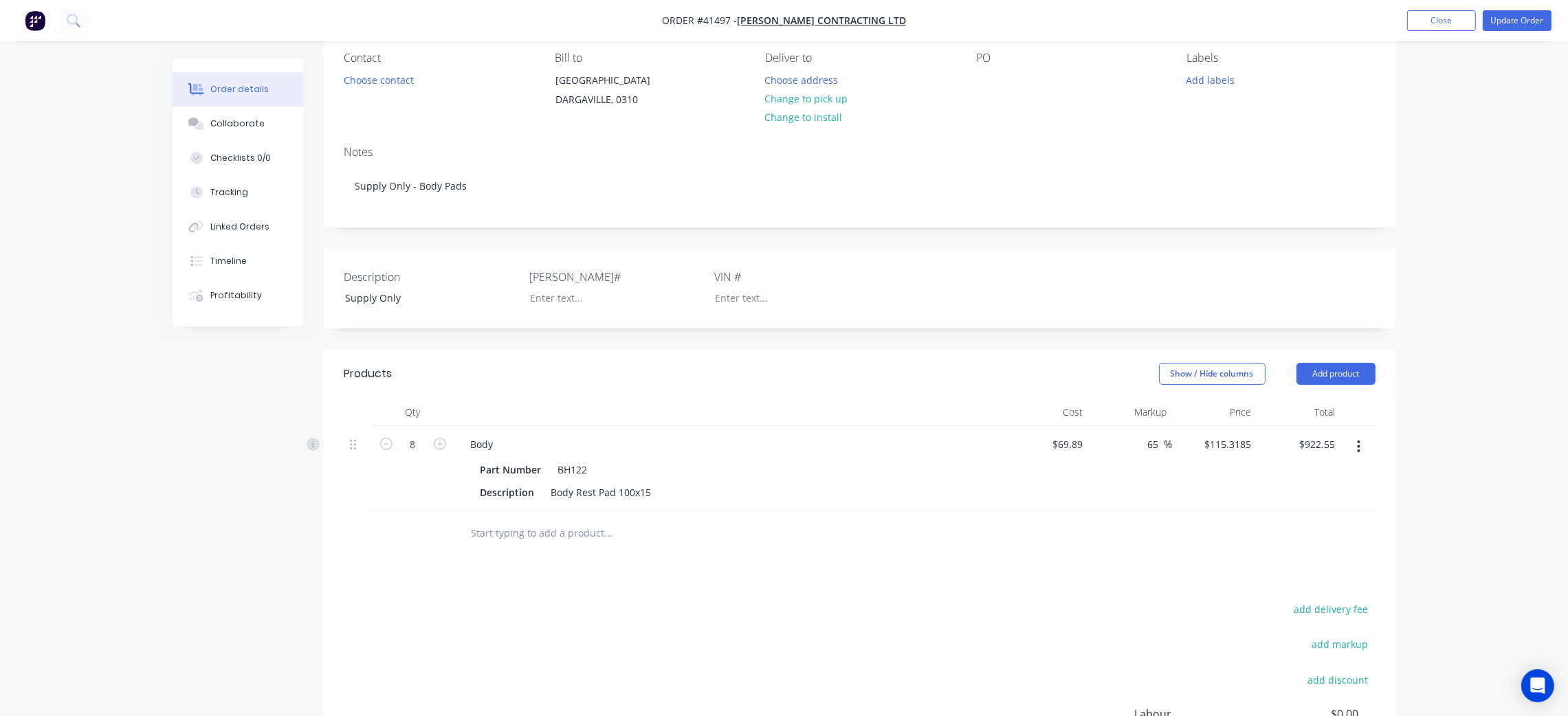
scroll to position [206, 0]
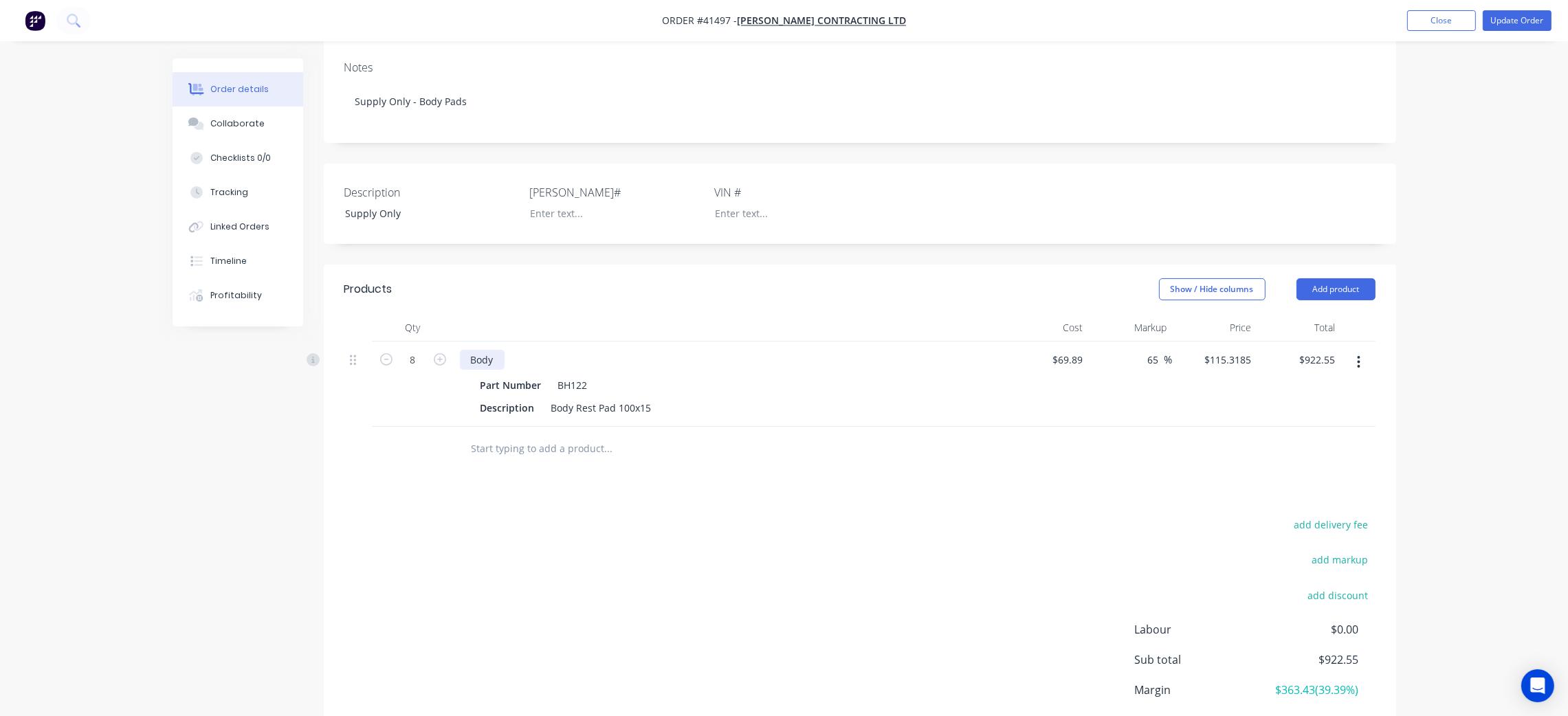
drag, startPoint x: 494, startPoint y: 375, endPoint x: 517, endPoint y: 362, distance: 26.4
click at [494, 370] on div "Body" at bounding box center [483, 360] width 45 height 20
click at [606, 314] on header "Products Show / Hide columns Add product" at bounding box center [860, 290] width 1073 height 50
click at [1143, 370] on div "65 65 %" at bounding box center [1158, 360] width 32 height 20
type input "60"
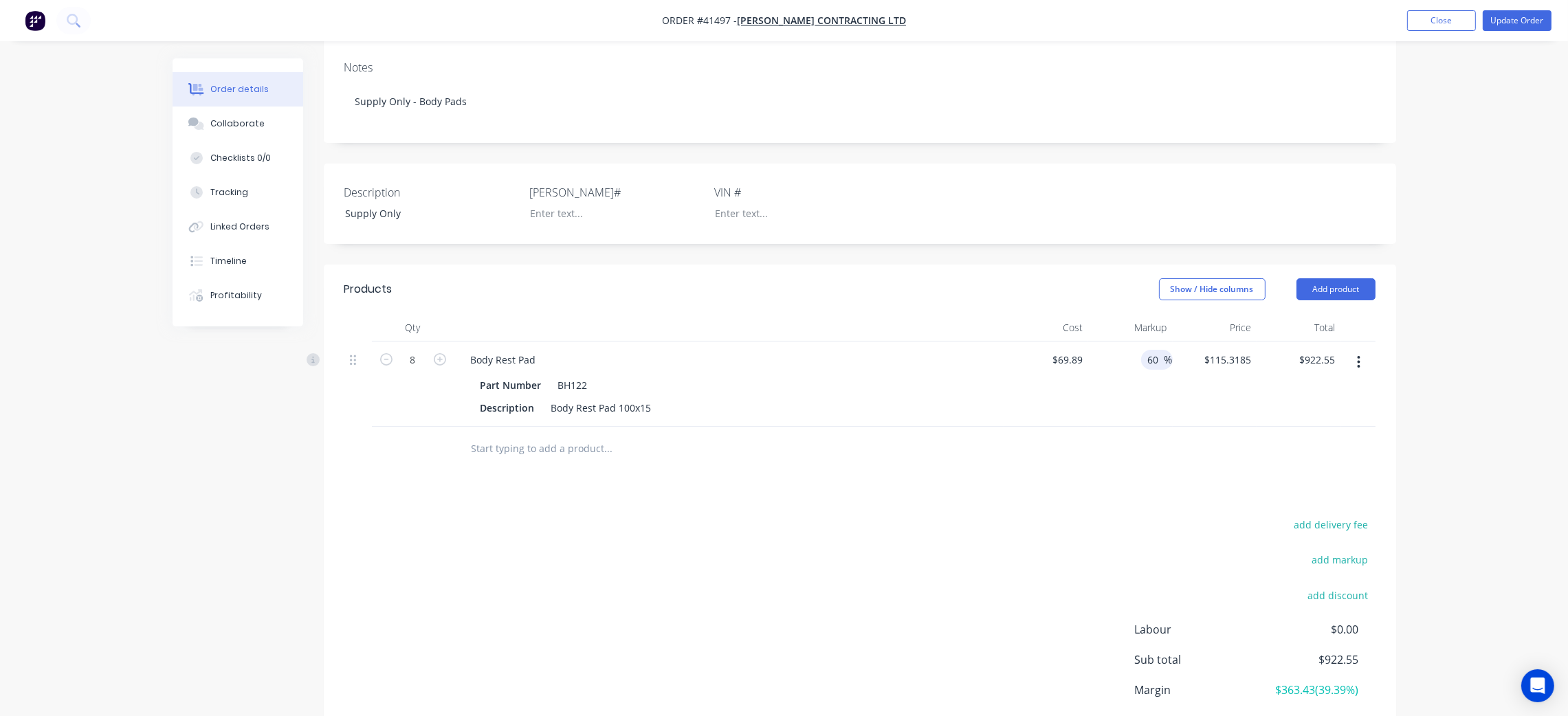
type input "$111.824"
type input "$894.59"
click at [992, 472] on div at bounding box center [860, 449] width 1031 height 45
click at [1523, 15] on button "Update Order" at bounding box center [1517, 20] width 69 height 21
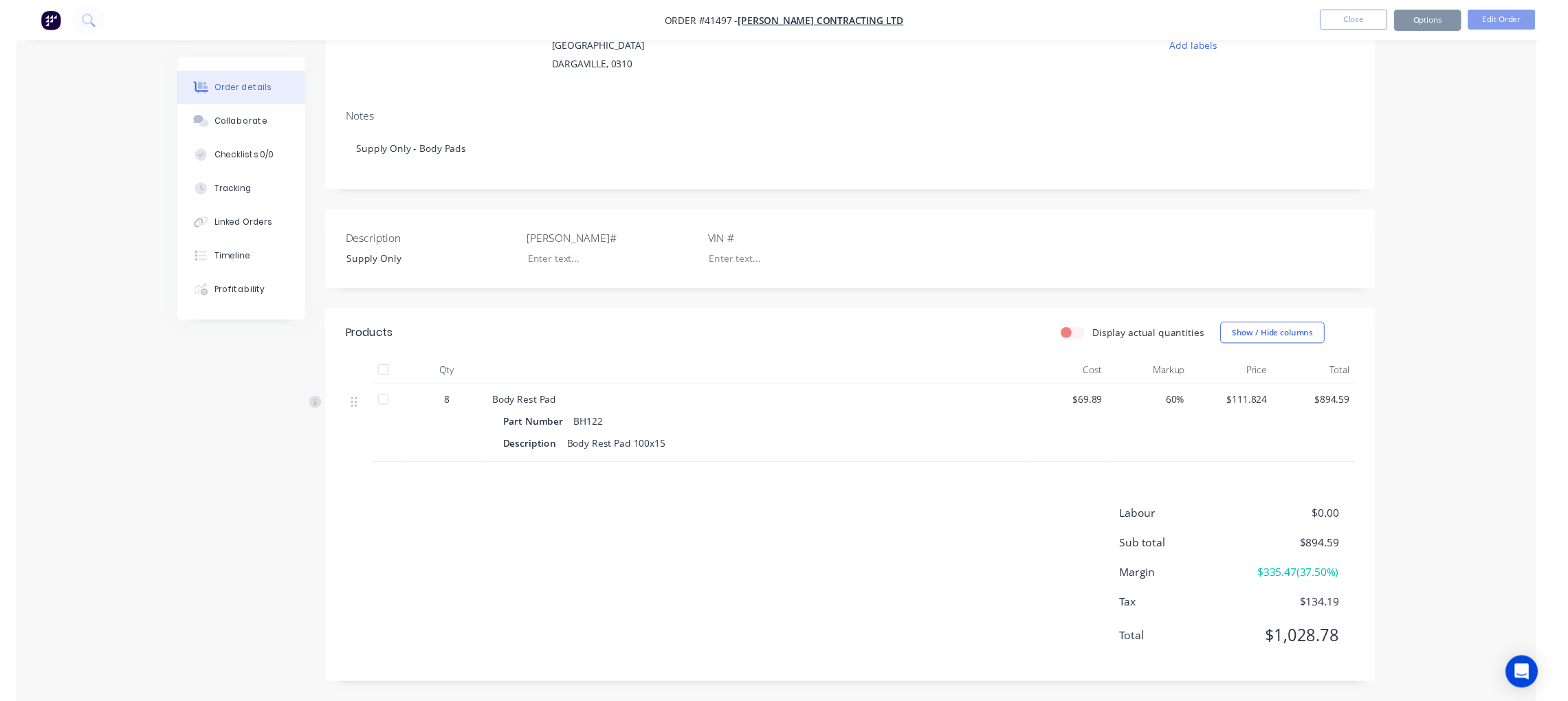
scroll to position [0, 0]
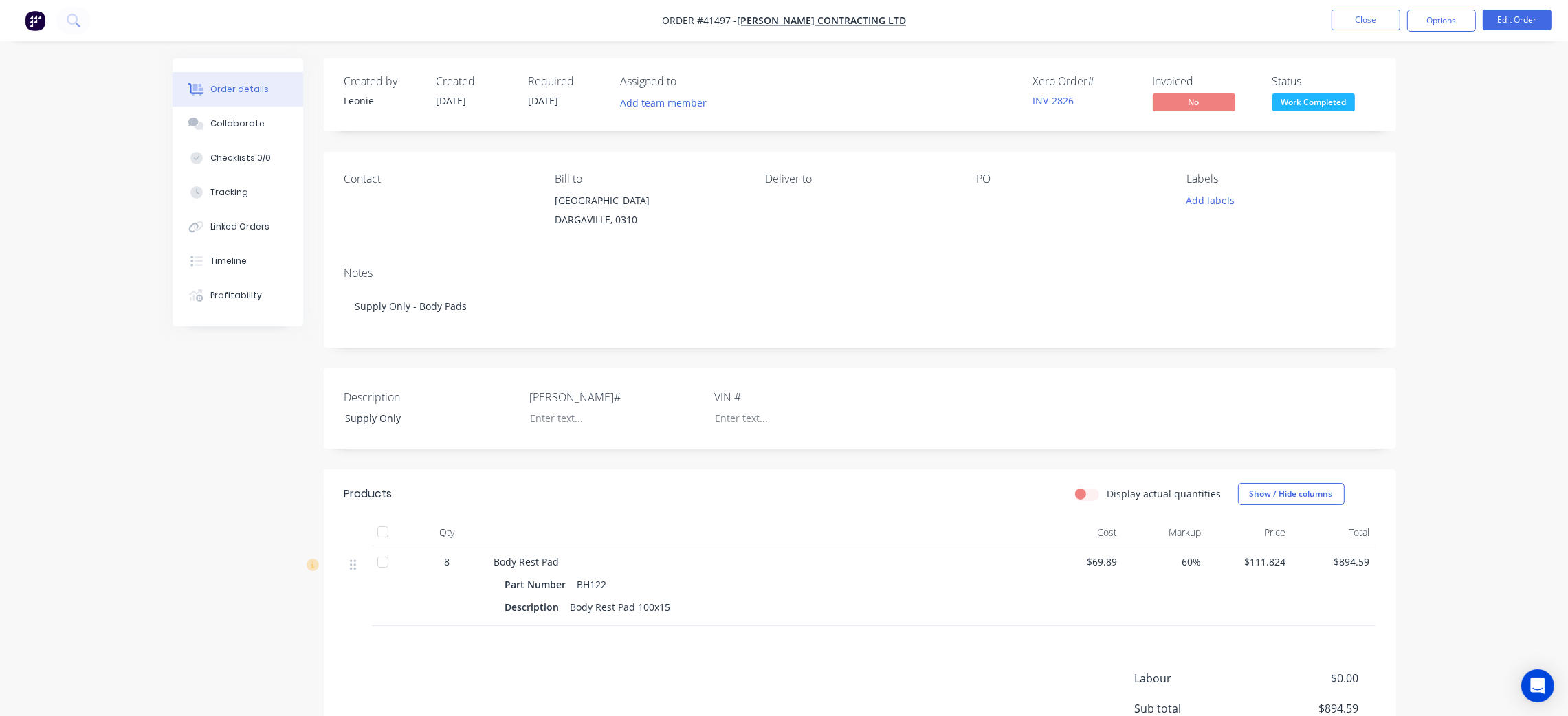
click at [1315, 98] on span "Work Completed" at bounding box center [1314, 102] width 82 height 17
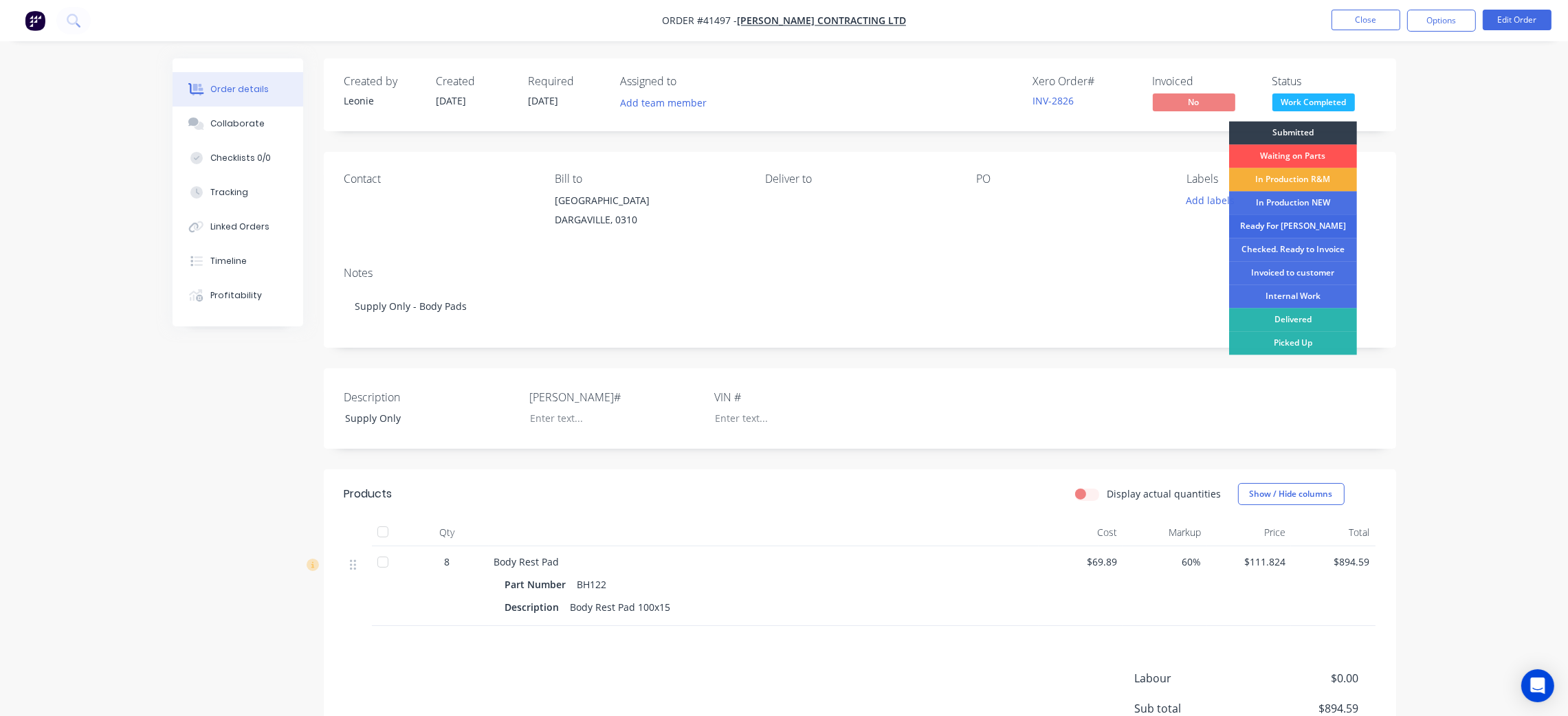
click at [1318, 225] on div "Ready For [PERSON_NAME]" at bounding box center [1293, 226] width 128 height 23
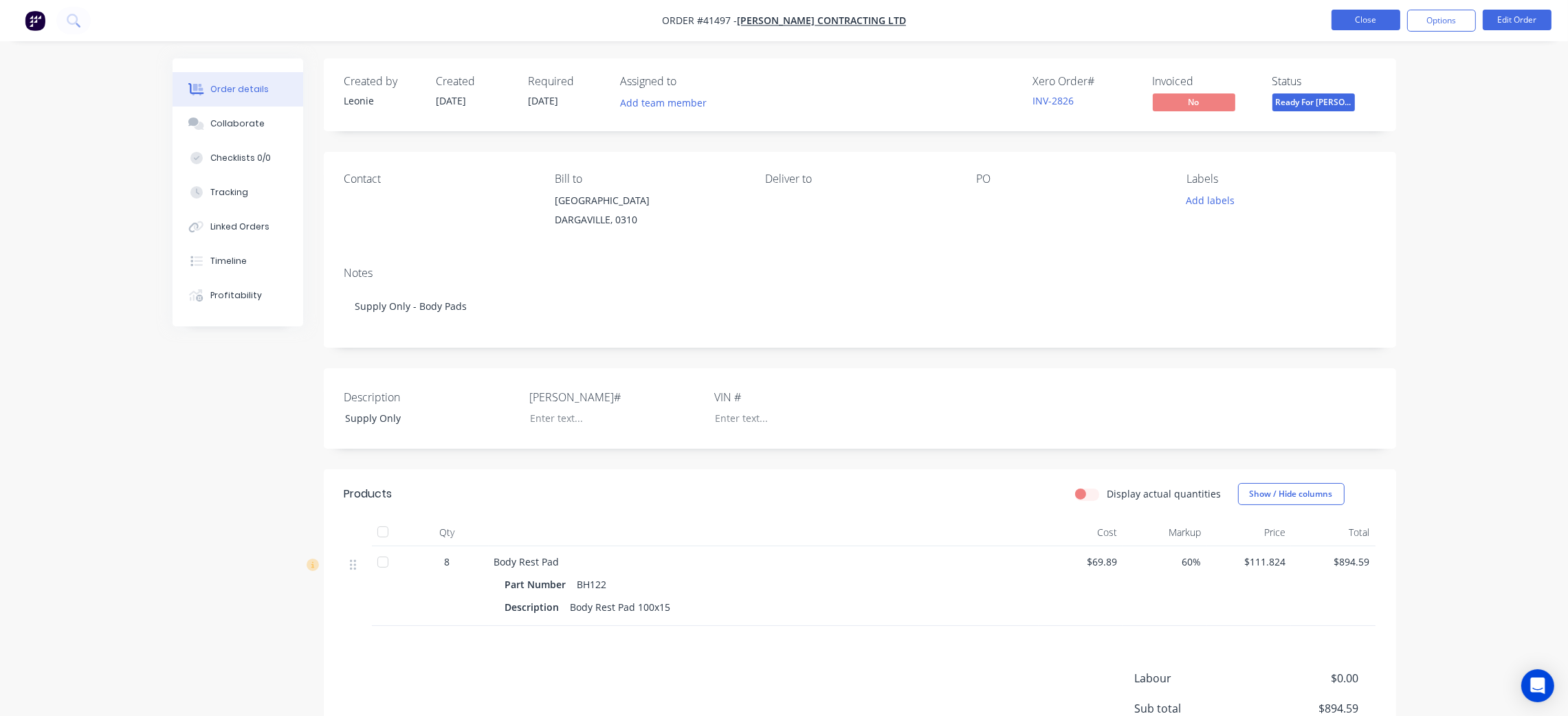
click at [1359, 17] on button "Close" at bounding box center [1366, 20] width 69 height 21
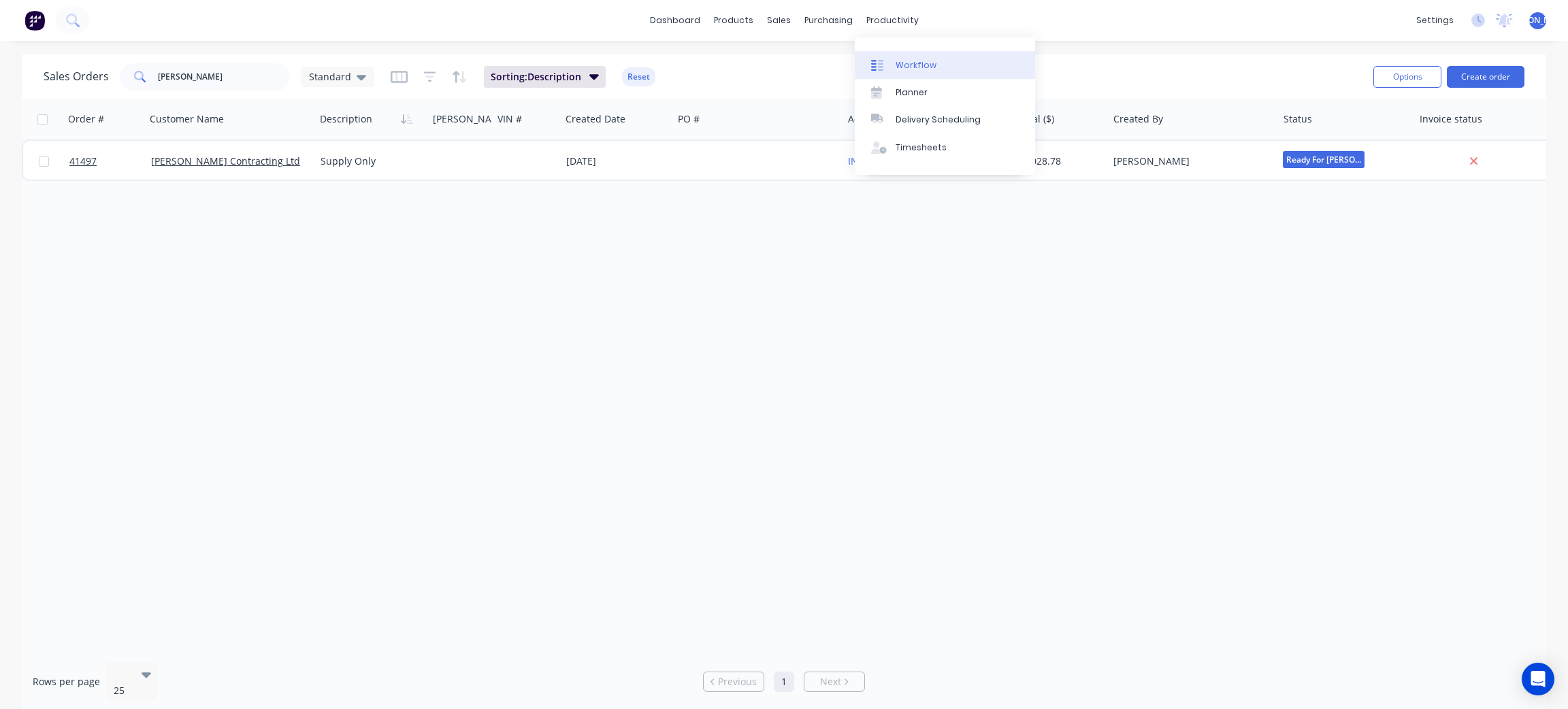
click at [900, 61] on div "Workflow" at bounding box center [916, 65] width 41 height 12
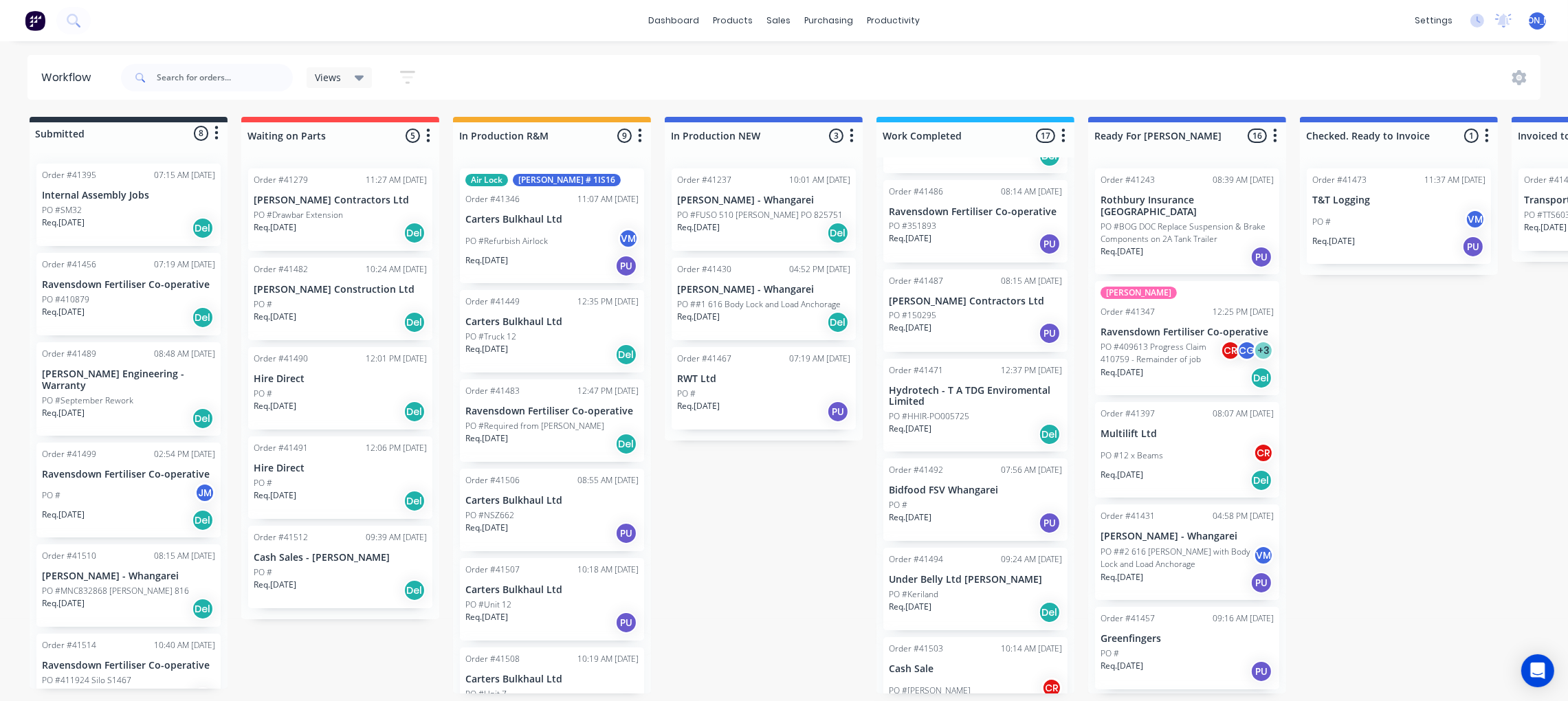
scroll to position [1086, 0]
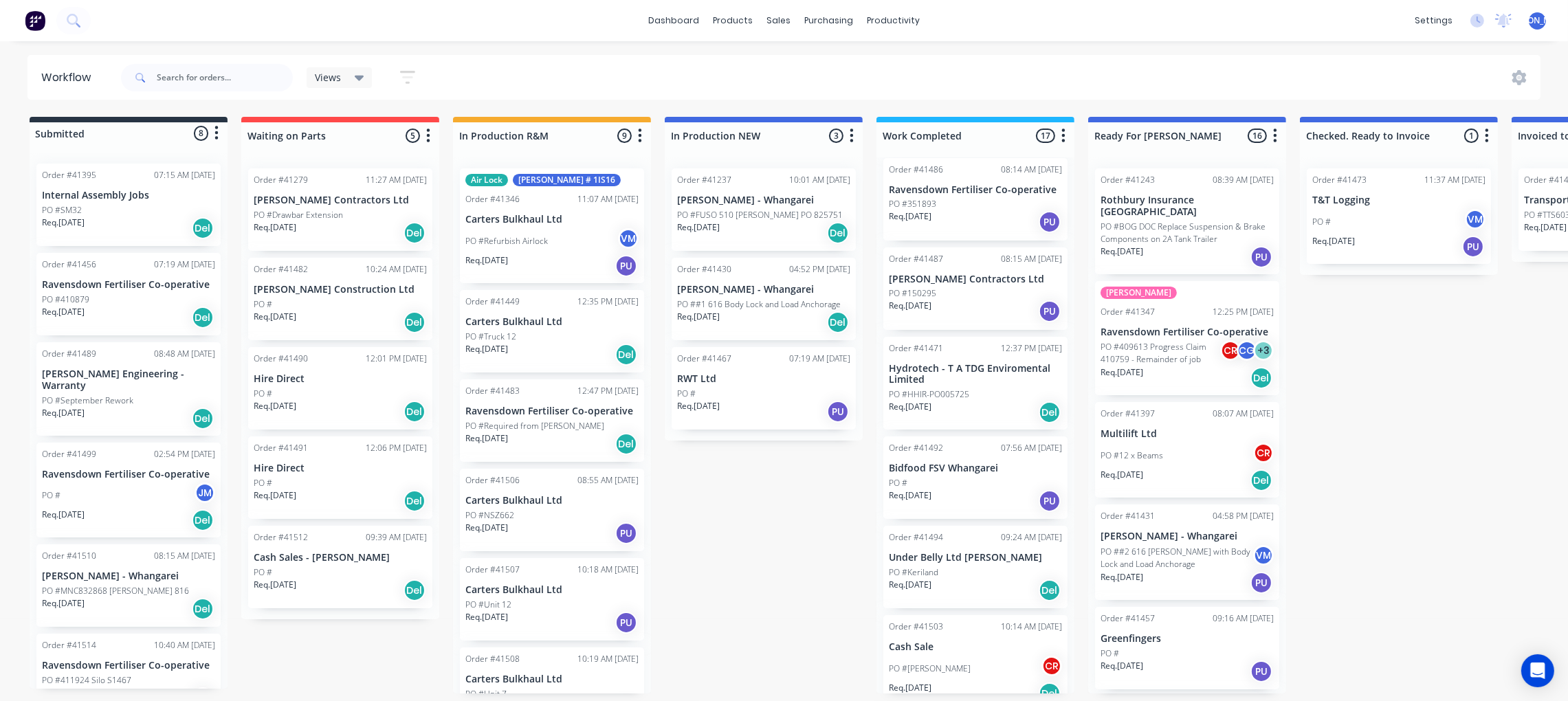
click at [959, 456] on div "Order #41492 07:56 AM 03/09/25 Bidfood FSV Whangarei PO # Req. 03/09/25 PU" at bounding box center [976, 477] width 184 height 82
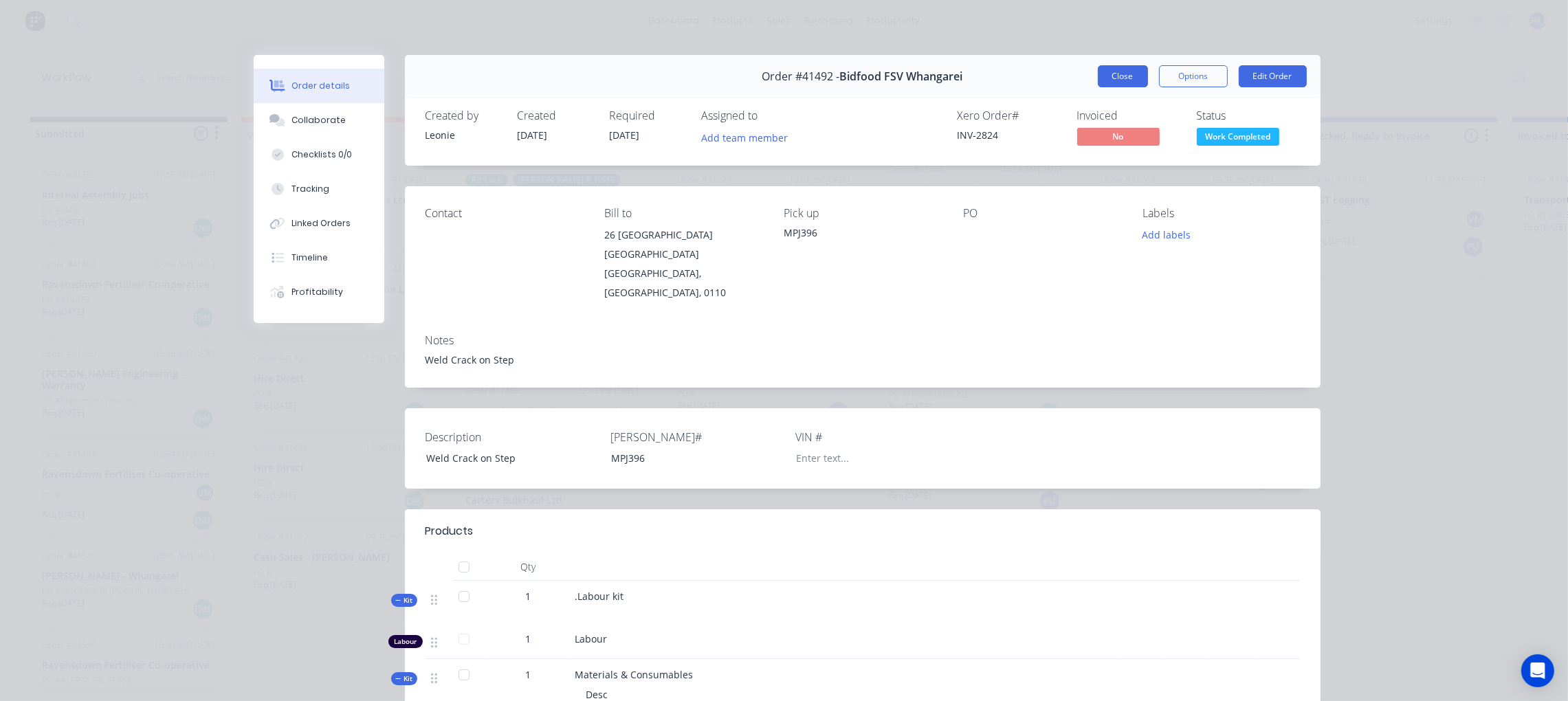
click at [1115, 76] on button "Close" at bounding box center [1123, 76] width 50 height 22
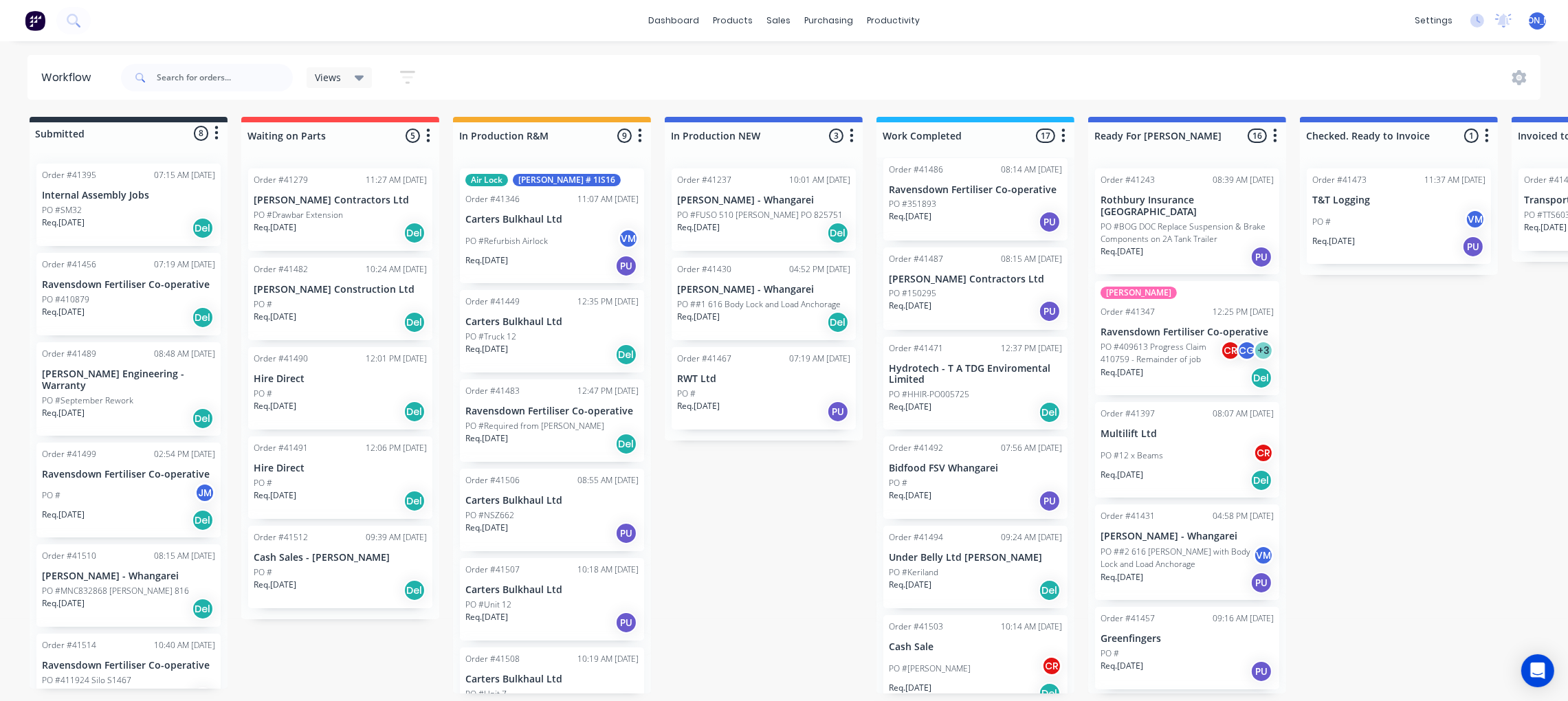
click at [946, 363] on p "Hydrotech - T A TDG Enviromental Limited" at bounding box center [976, 375] width 174 height 23
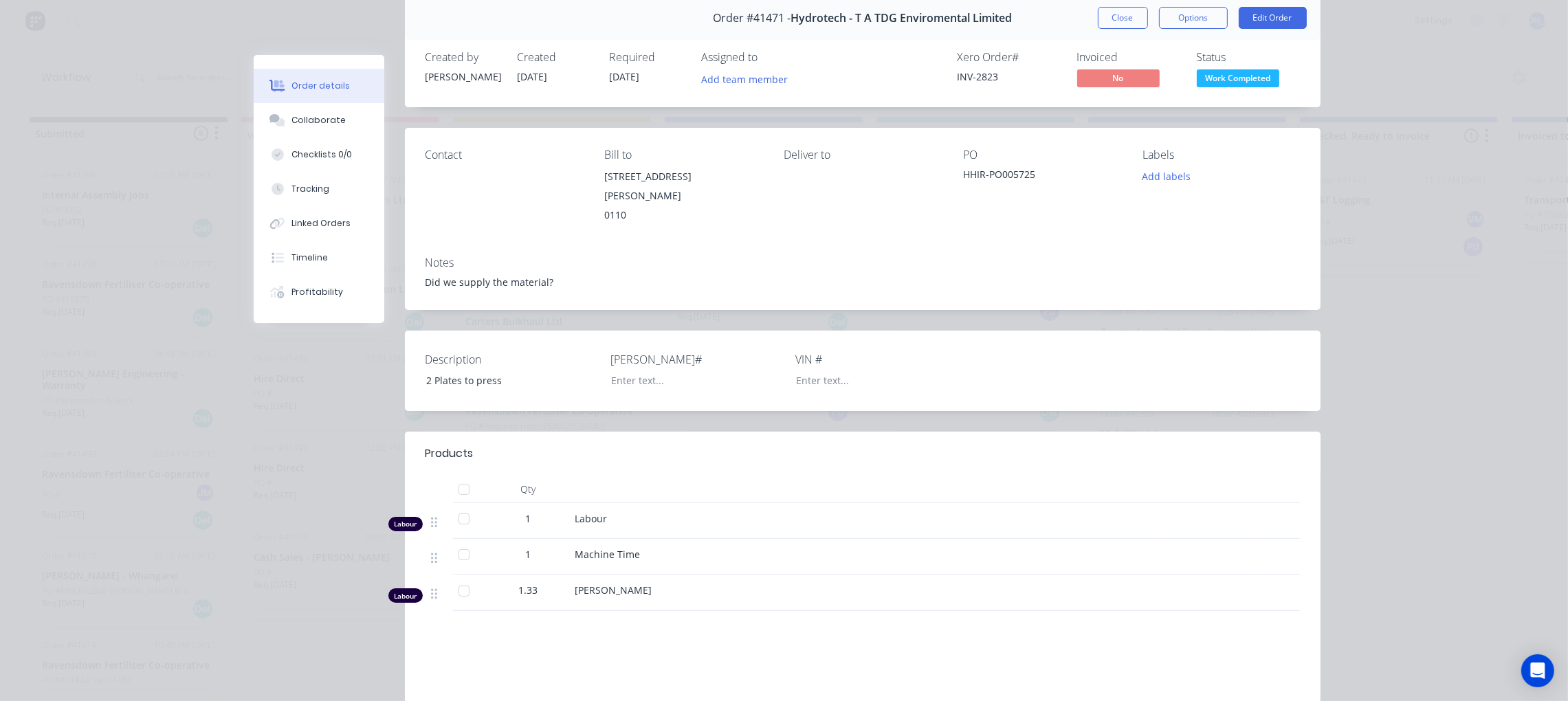
scroll to position [0, 0]
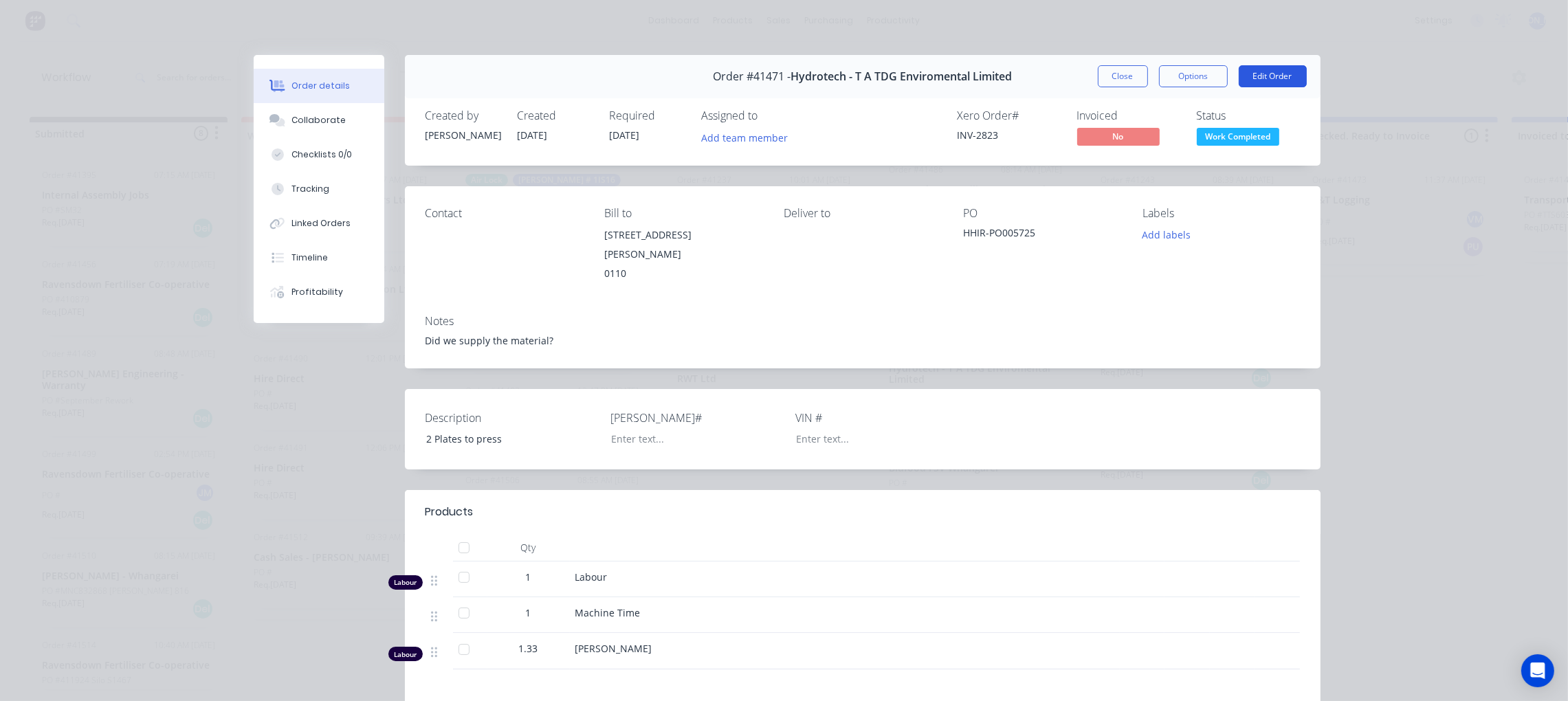
click at [1251, 71] on button "Edit Order" at bounding box center [1273, 76] width 68 height 22
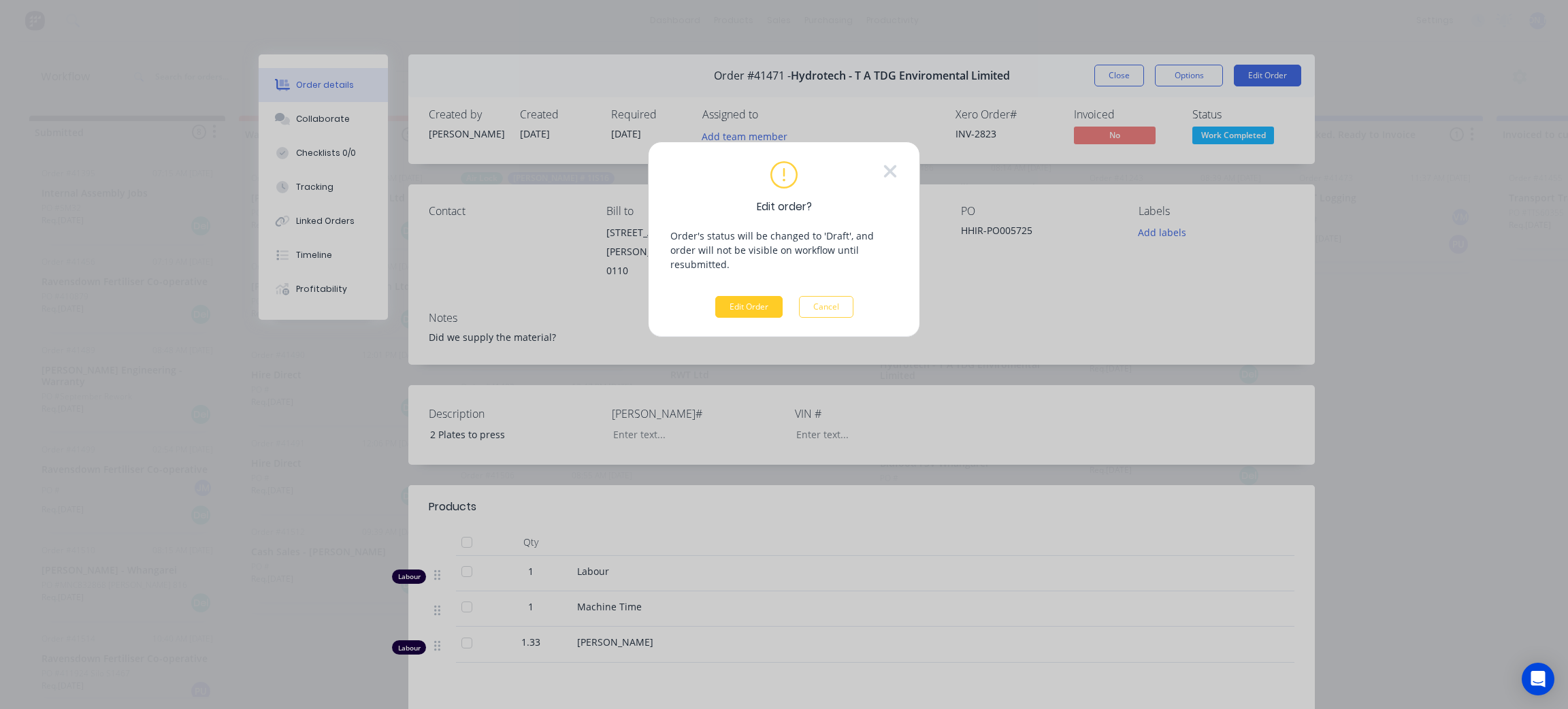
click at [745, 296] on button "Edit Order" at bounding box center [749, 307] width 67 height 21
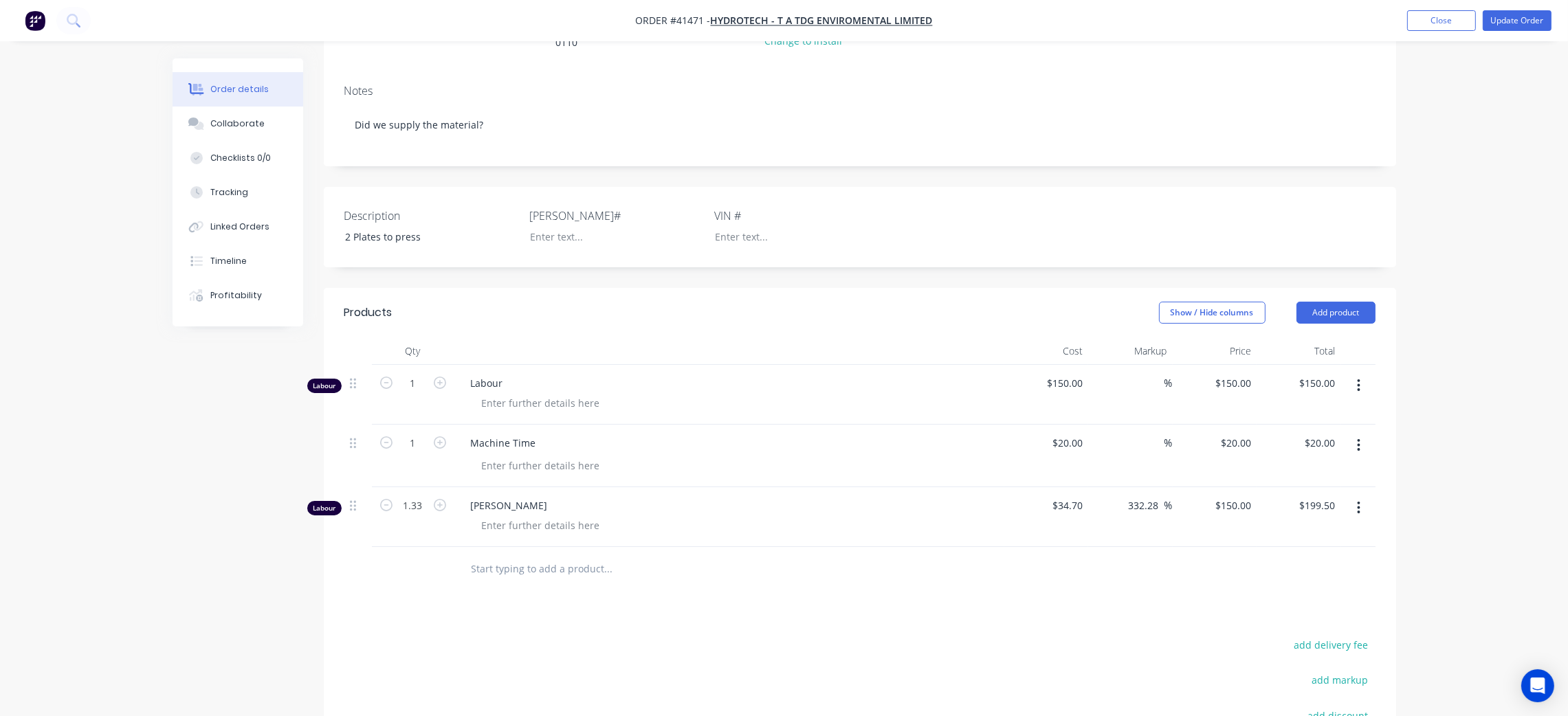
scroll to position [206, 0]
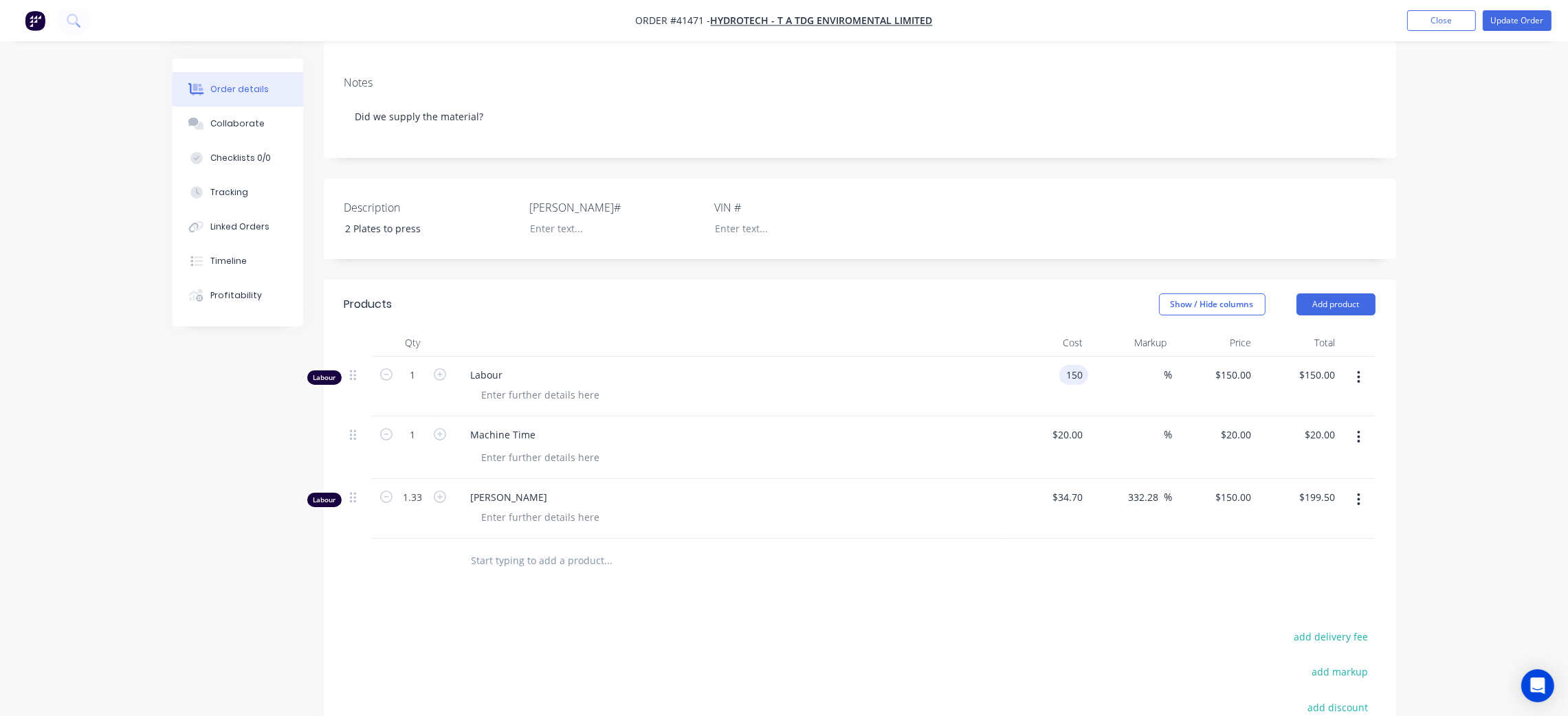
click at [1074, 365] on input "150" at bounding box center [1077, 375] width 23 height 20
type input "$40.00"
type input "40"
type input "$40.00"
click at [1242, 367] on input "40" at bounding box center [1235, 375] width 42 height 20
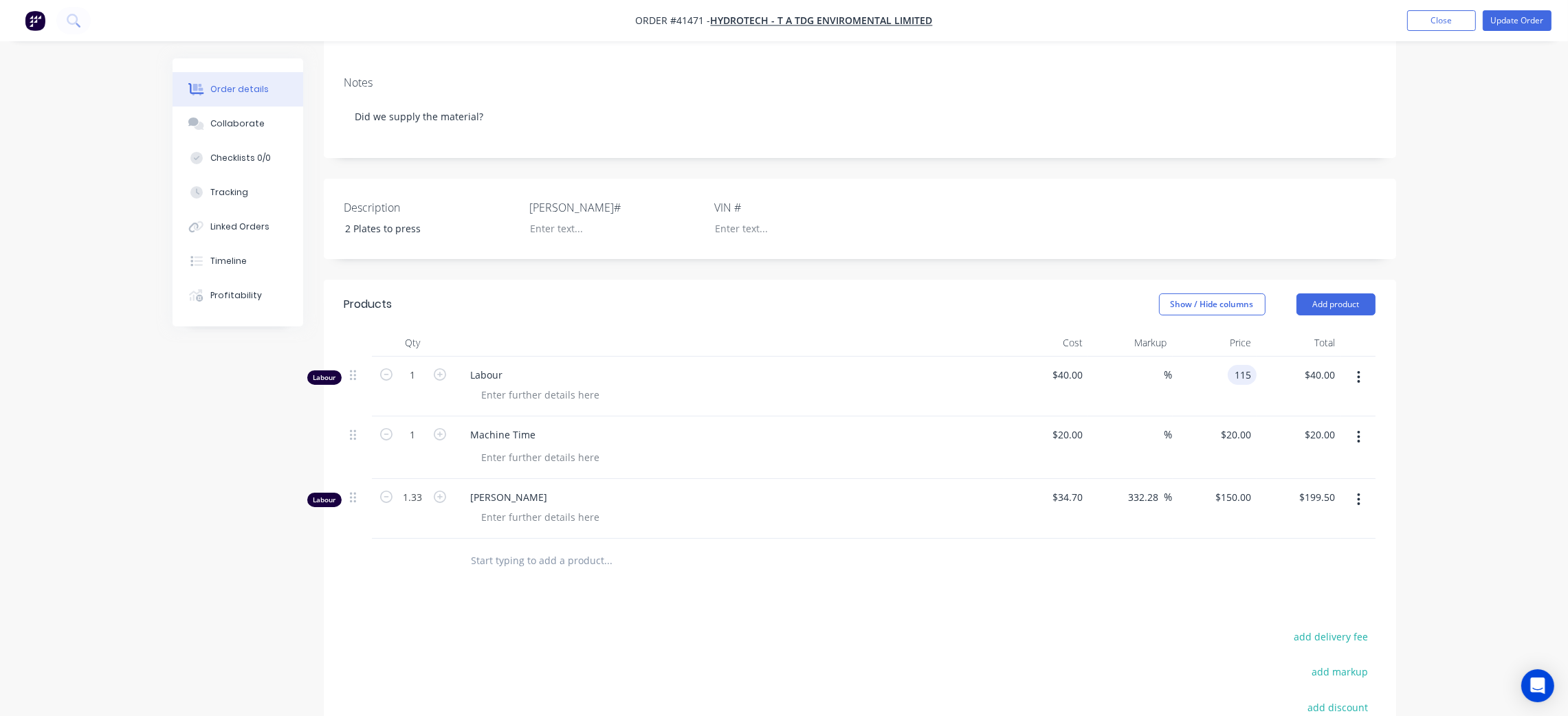
type input "115"
type input "187.5"
type input "$115.00"
drag, startPoint x: 413, startPoint y: 359, endPoint x: 422, endPoint y: 352, distance: 11.4
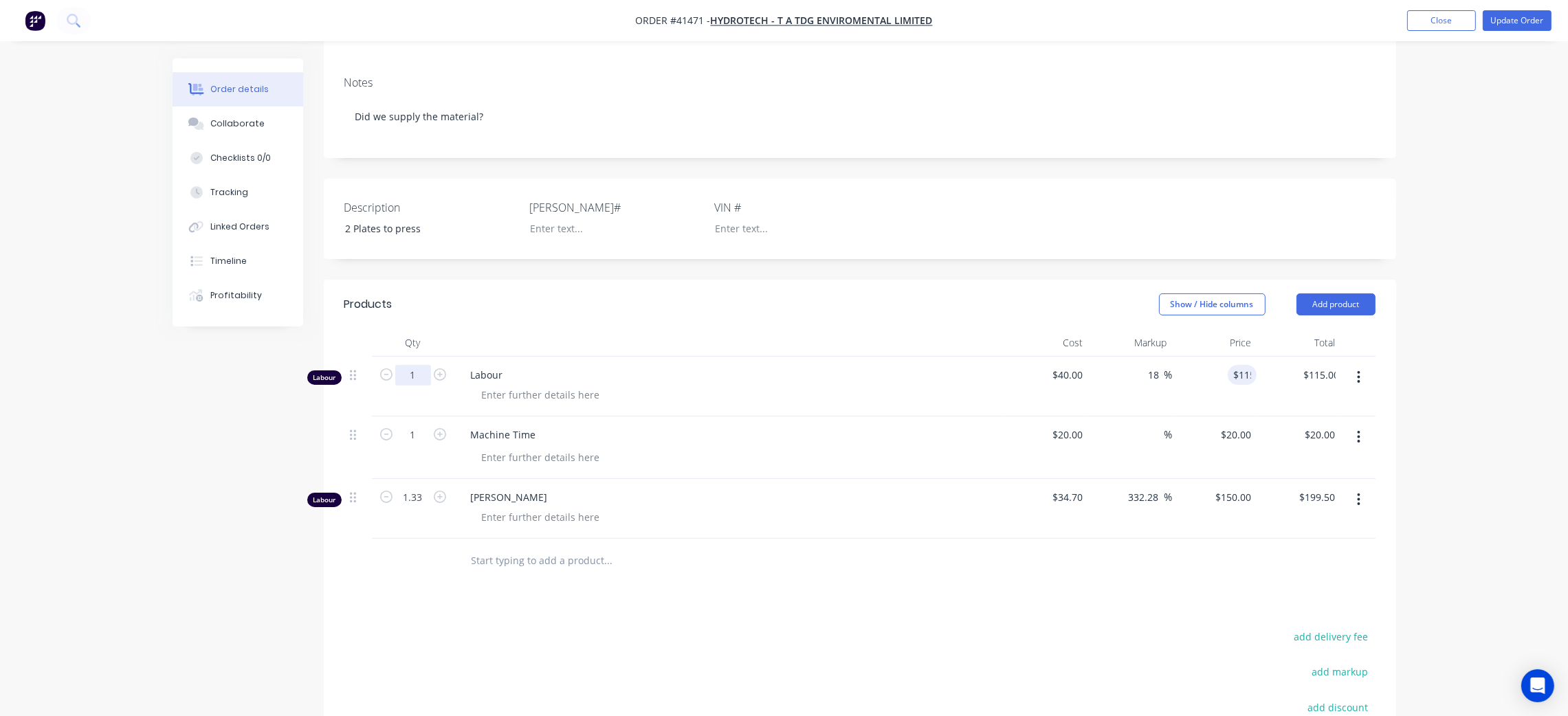
click at [413, 365] on input "1" at bounding box center [413, 375] width 36 height 21
type input "1.25"
type input "$143.75"
click at [245, 189] on button "Tracking" at bounding box center [238, 192] width 130 height 34
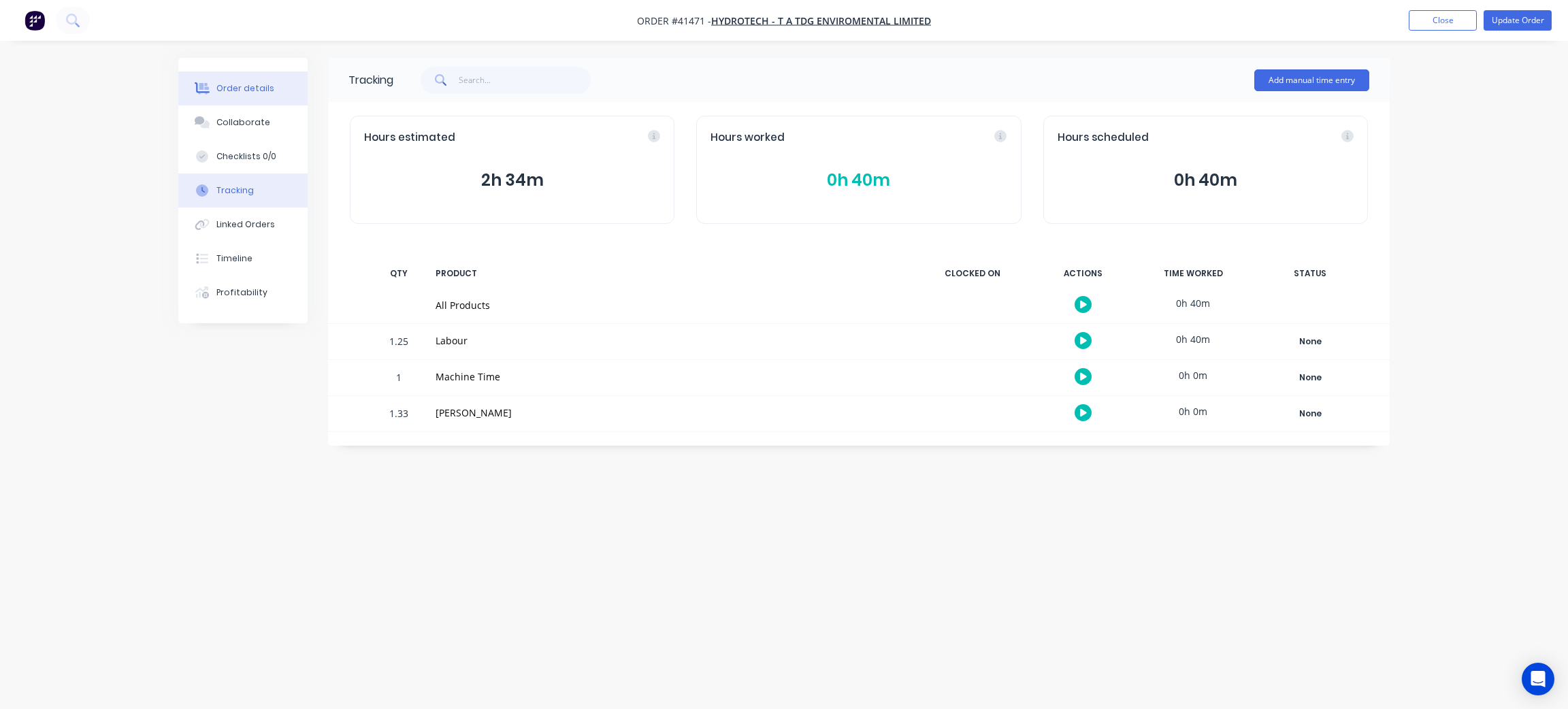
click at [250, 89] on div "Order details" at bounding box center [245, 88] width 58 height 12
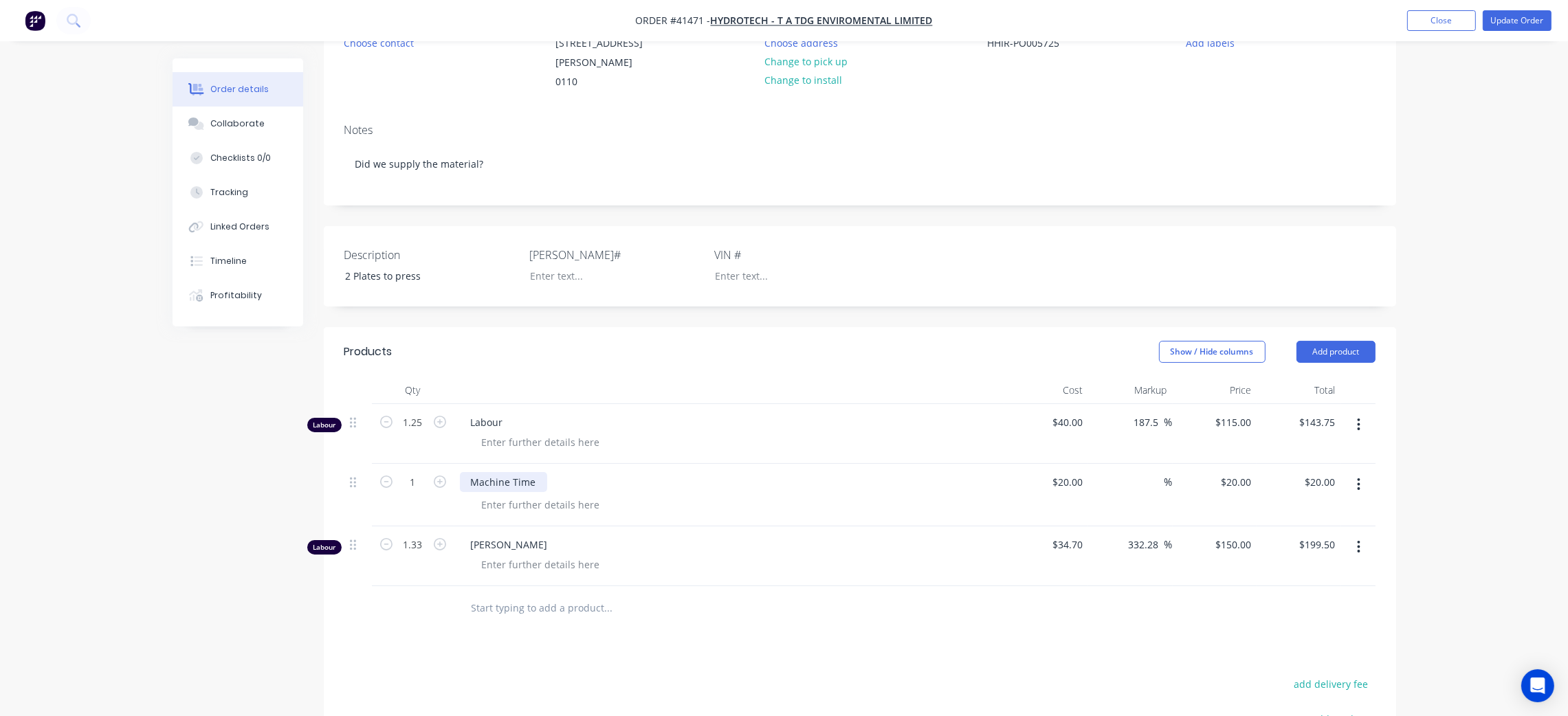
scroll to position [206, 0]
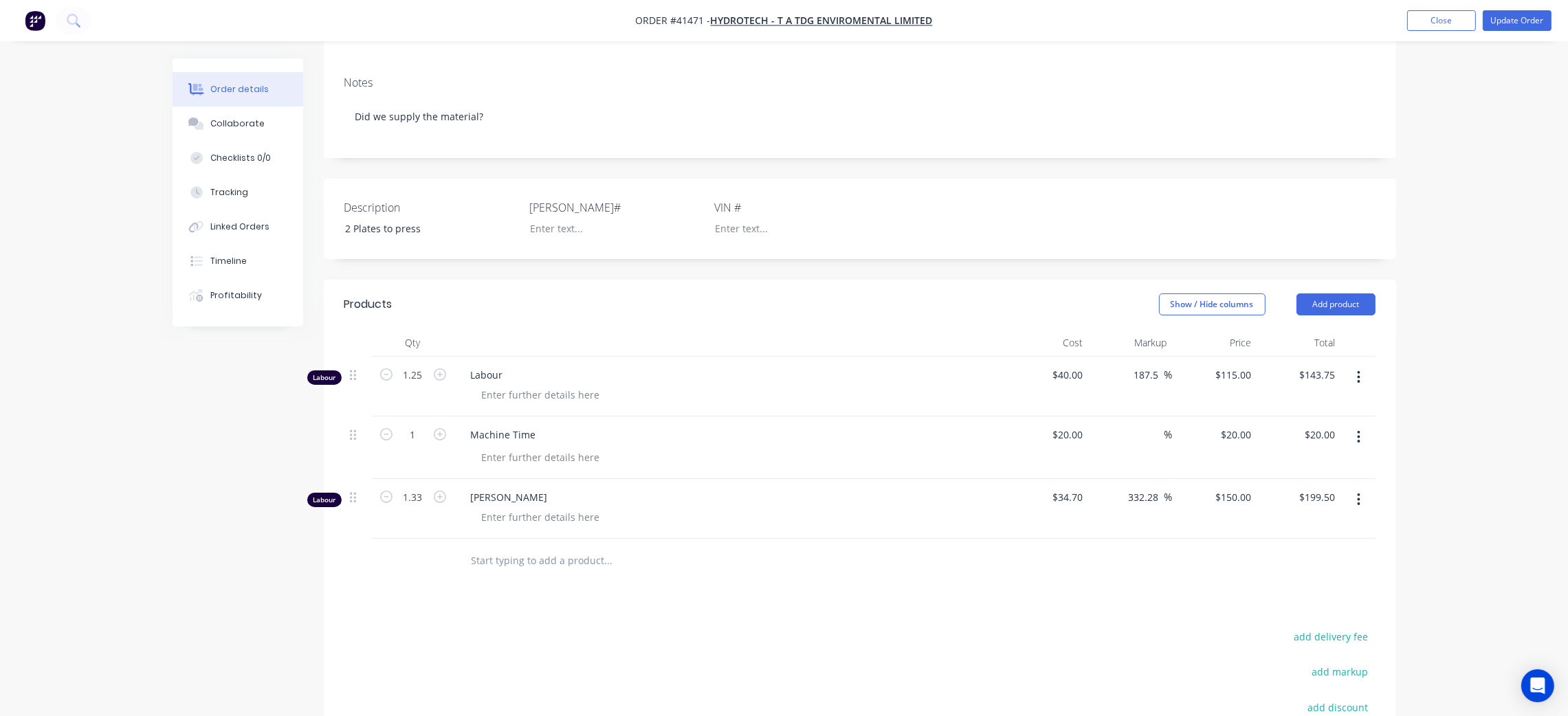
drag, startPoint x: 233, startPoint y: 188, endPoint x: 328, endPoint y: 144, distance: 104.7
click at [234, 184] on button "Tracking" at bounding box center [238, 192] width 130 height 34
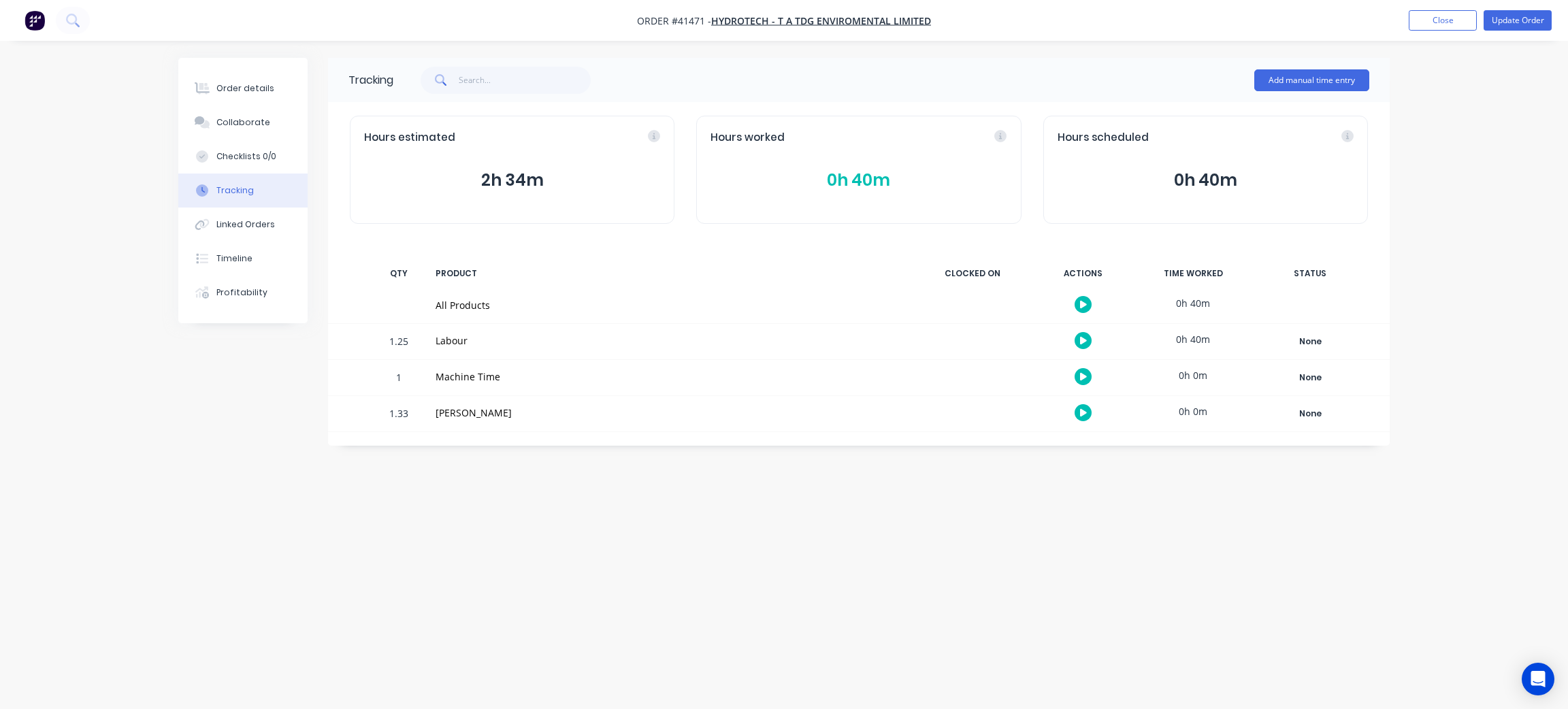
click at [835, 183] on button "0h 40m" at bounding box center [859, 180] width 296 height 25
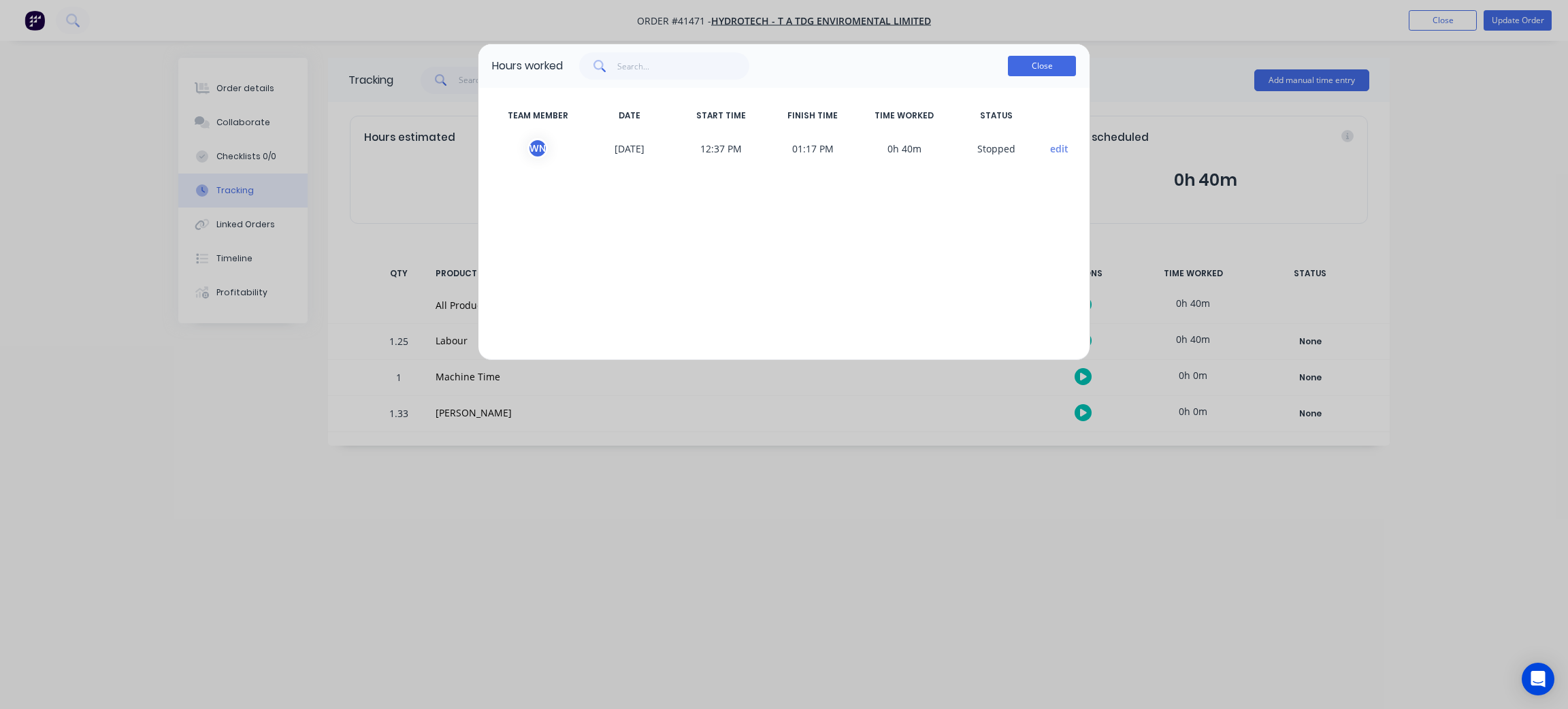
click at [1047, 64] on button "Close" at bounding box center [1041, 66] width 68 height 21
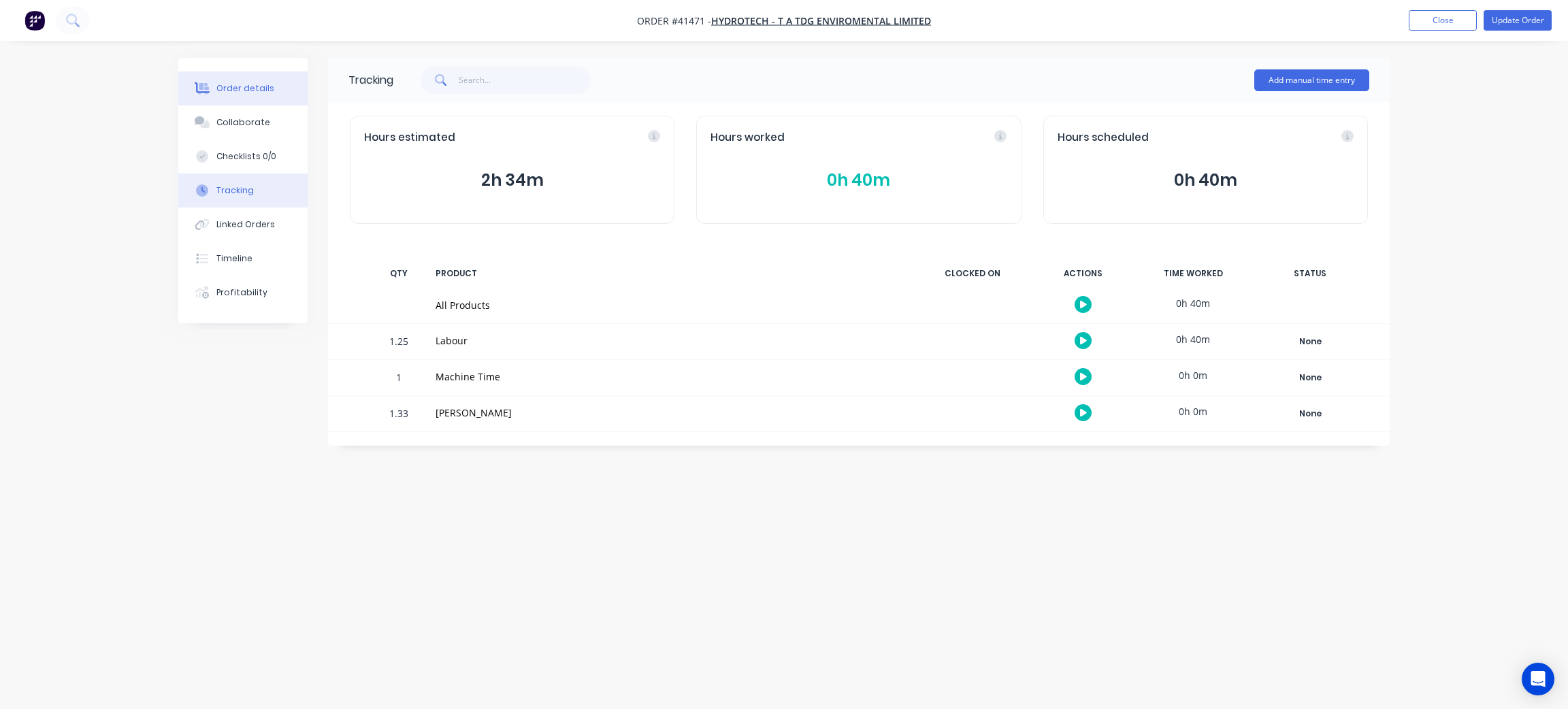
click at [253, 94] on div "Order details" at bounding box center [245, 88] width 58 height 12
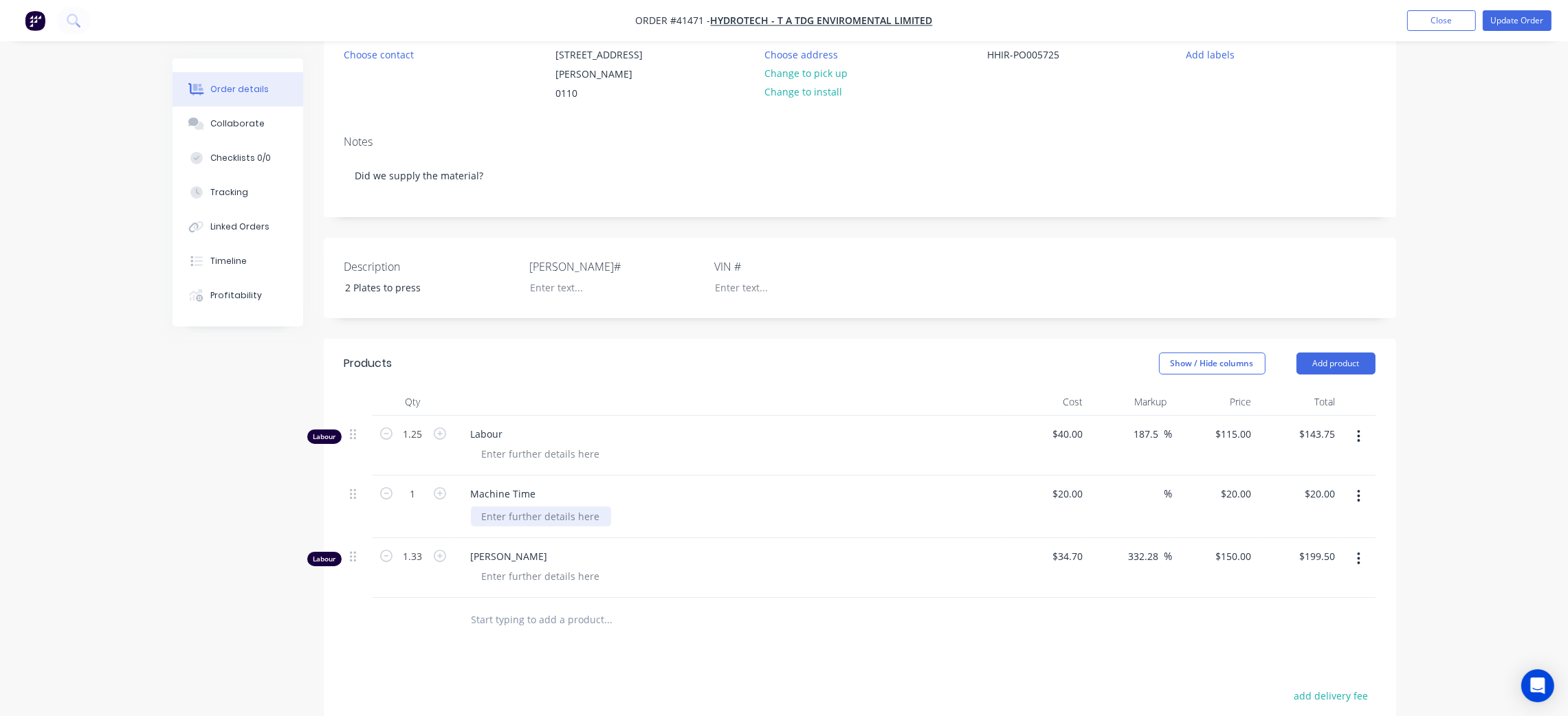
scroll to position [206, 0]
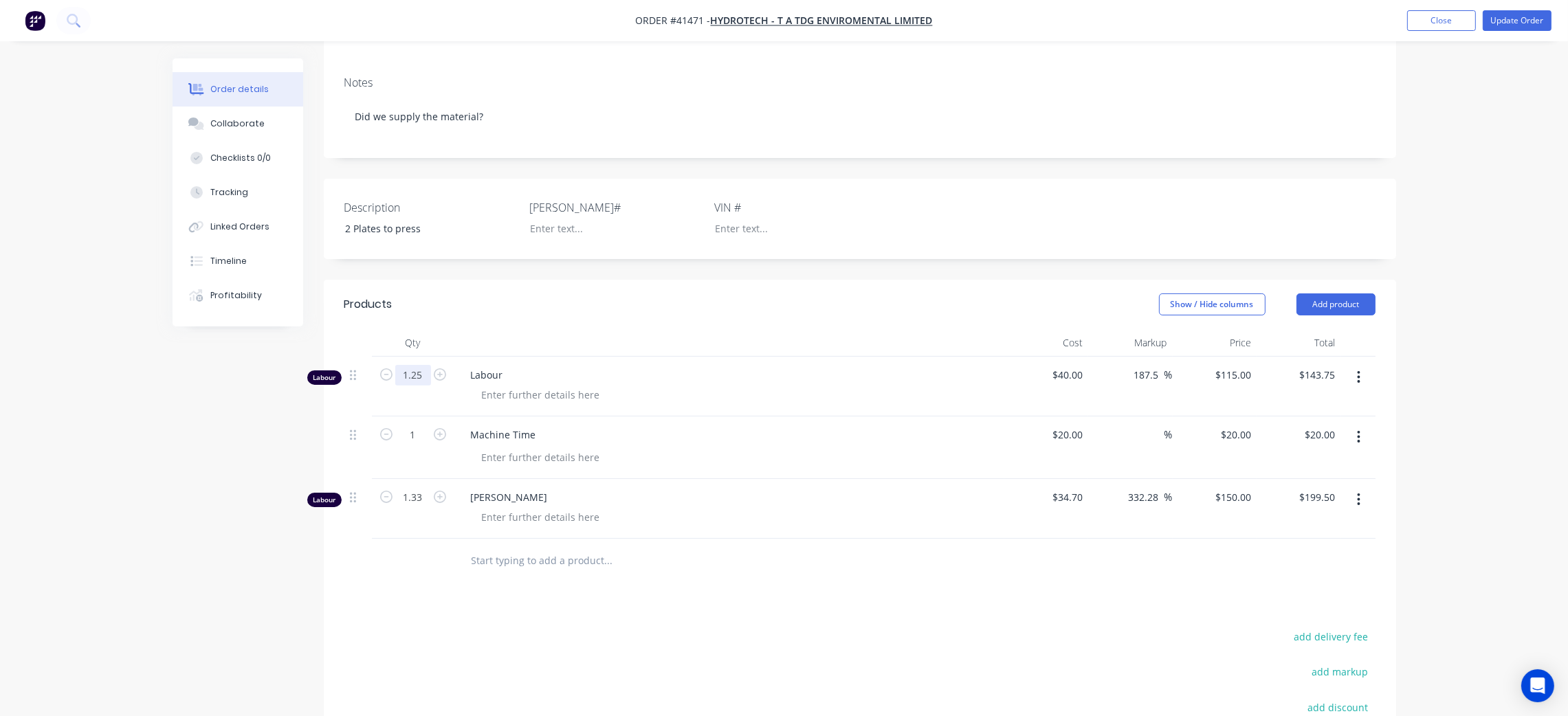
click at [420, 365] on input "1.25" at bounding box center [413, 375] width 36 height 21
type input "1"
type input "$115.00"
click at [815, 565] on div at bounding box center [702, 562] width 495 height 45
click at [1359, 492] on icon "button" at bounding box center [1359, 499] width 3 height 15
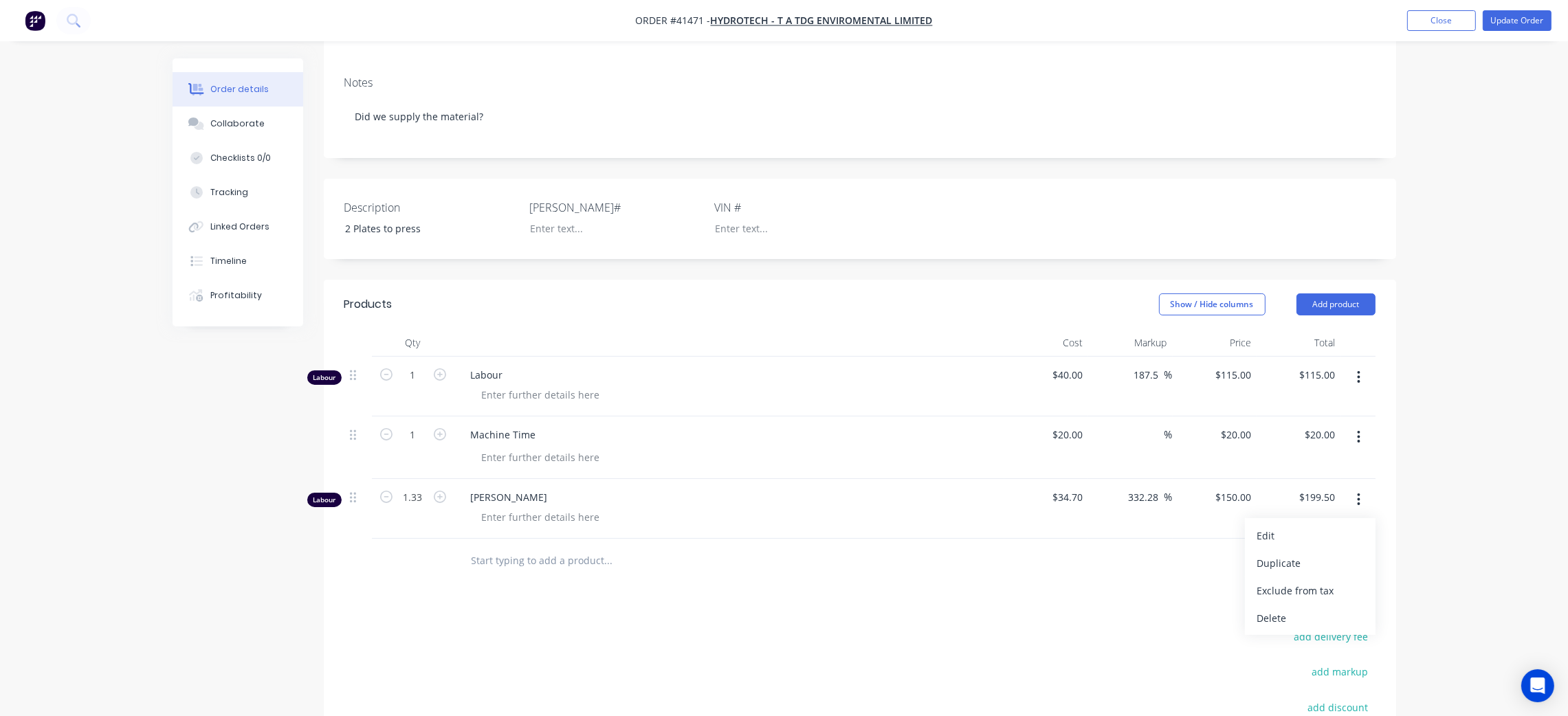
drag, startPoint x: 1289, startPoint y: 602, endPoint x: 1126, endPoint y: 576, distance: 165.1
click at [1286, 608] on div "Delete" at bounding box center [1310, 618] width 106 height 20
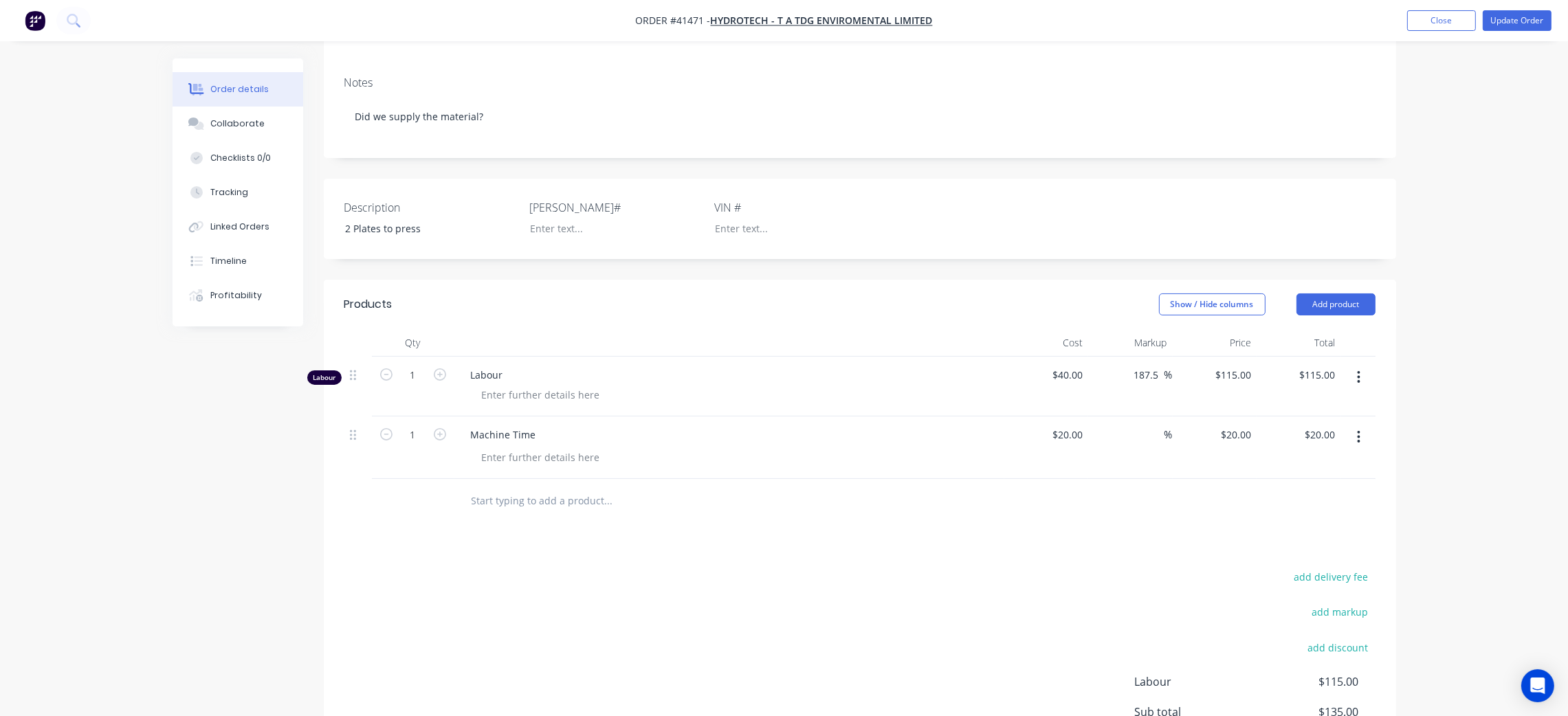
click at [671, 517] on div "Products Show / Hide columns Add product Qty Cost Markup Price Total Labour 1 L…" at bounding box center [860, 566] width 1073 height 574
click at [253, 117] on div "Collaborate" at bounding box center [237, 123] width 54 height 12
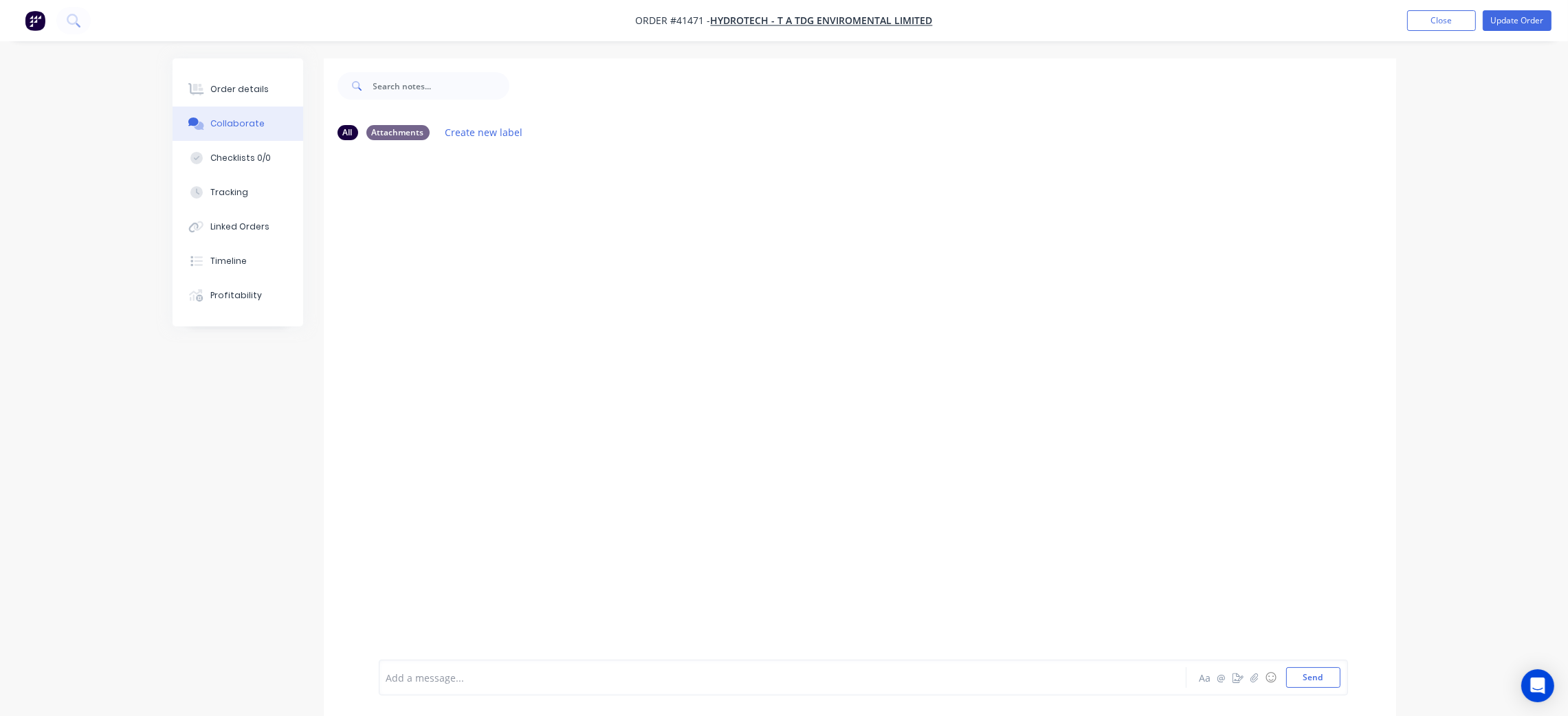
click at [502, 675] on div at bounding box center [745, 678] width 715 height 14
click at [683, 468] on div at bounding box center [860, 405] width 1073 height 508
click at [1317, 674] on button "Send" at bounding box center [1313, 677] width 54 height 21
click at [1532, 23] on button "Update Order" at bounding box center [1517, 20] width 69 height 21
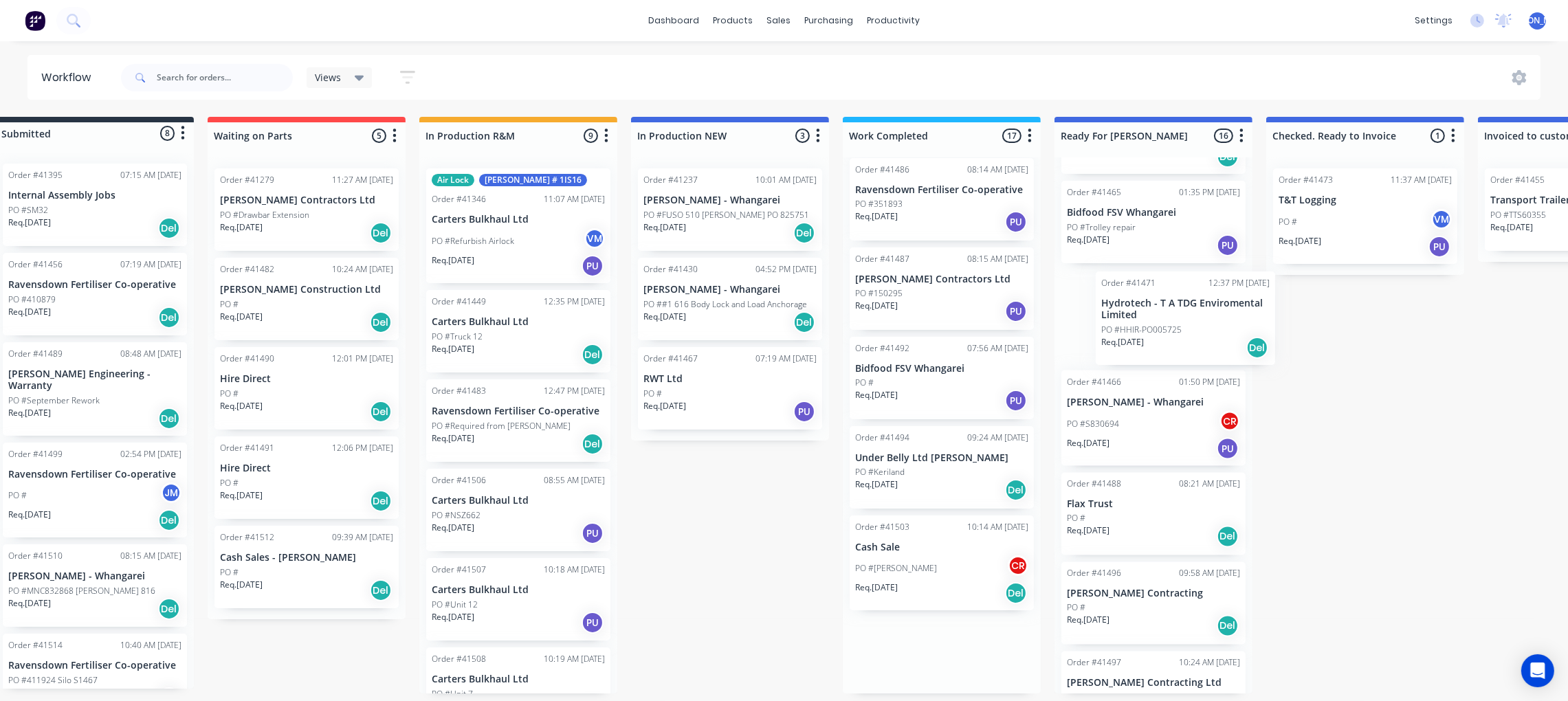
scroll to position [0, 36]
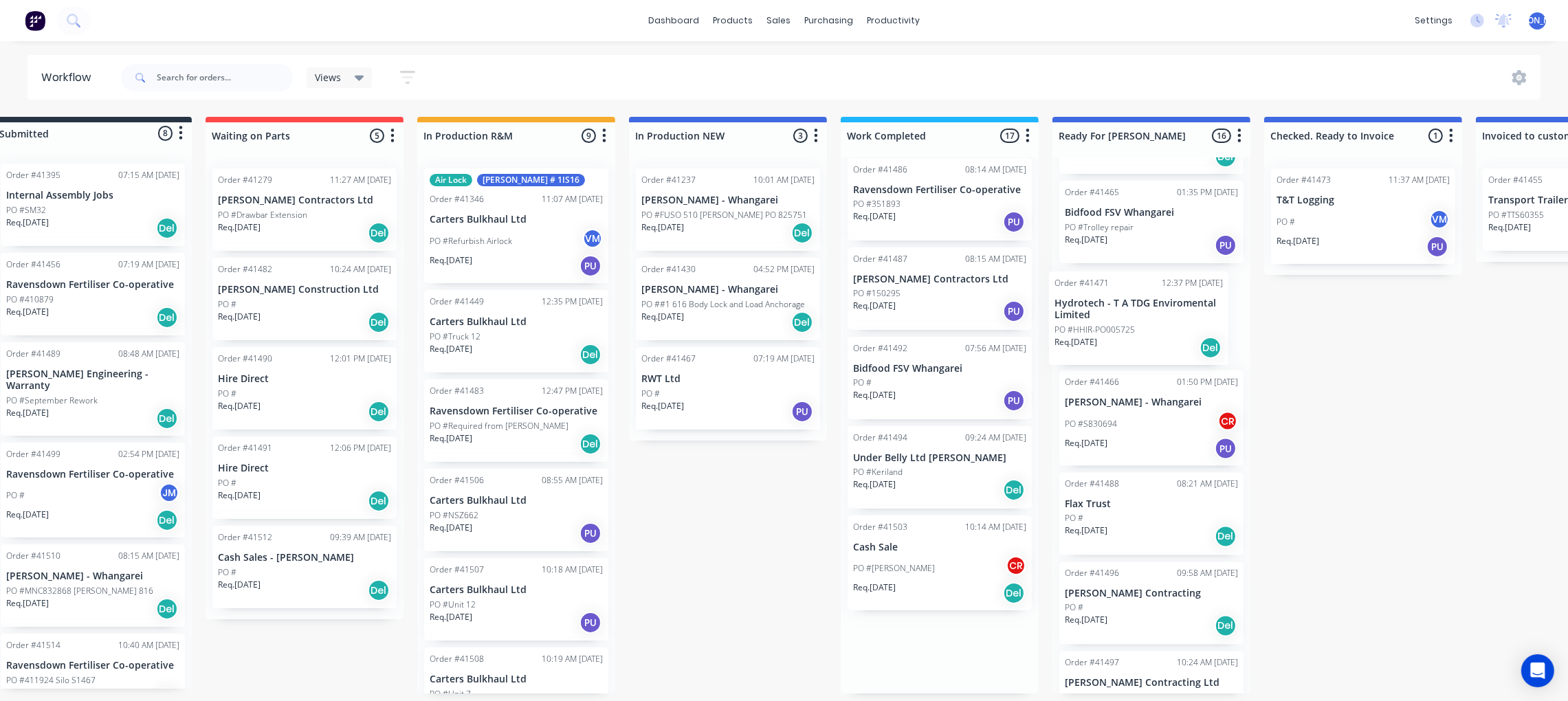
drag, startPoint x: 971, startPoint y: 372, endPoint x: 1054, endPoint y: 319, distance: 98.5
click at [1141, 320] on div "Submitted 8 Status colour #273444 hex #273444 Save Cancel Summaries Total order…" at bounding box center [1100, 405] width 2293 height 576
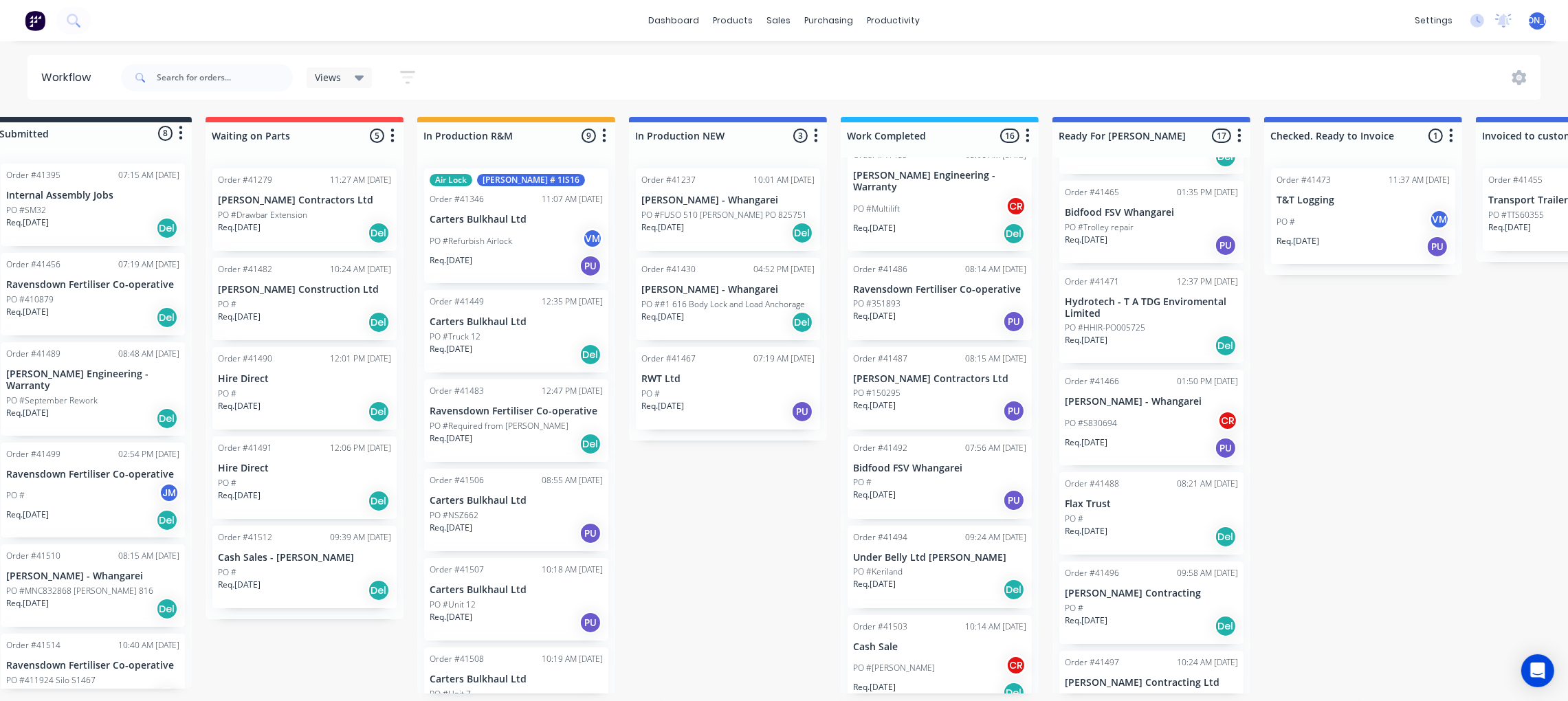
scroll to position [987, 0]
click at [918, 373] on p "[PERSON_NAME] Contractors Ltd" at bounding box center [940, 379] width 174 height 12
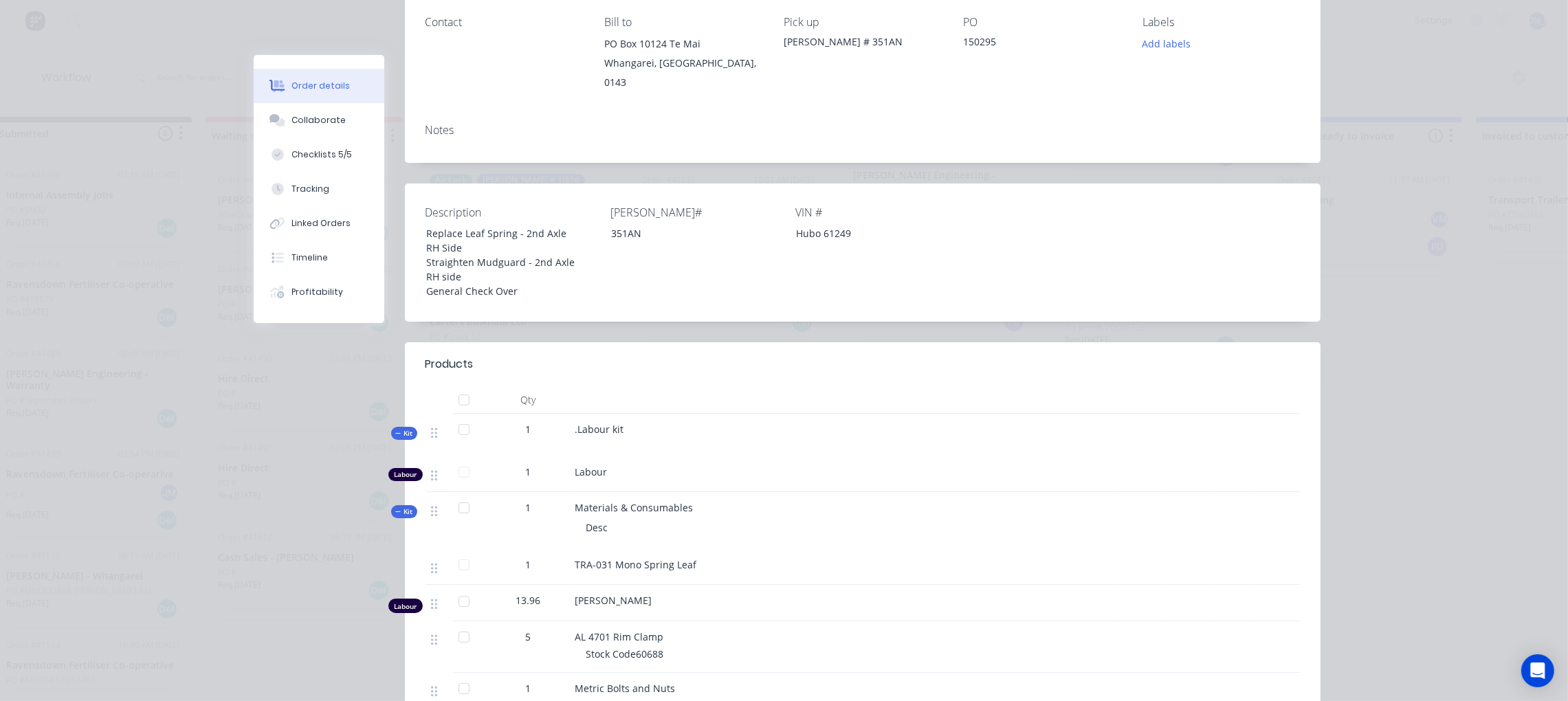
scroll to position [0, 0]
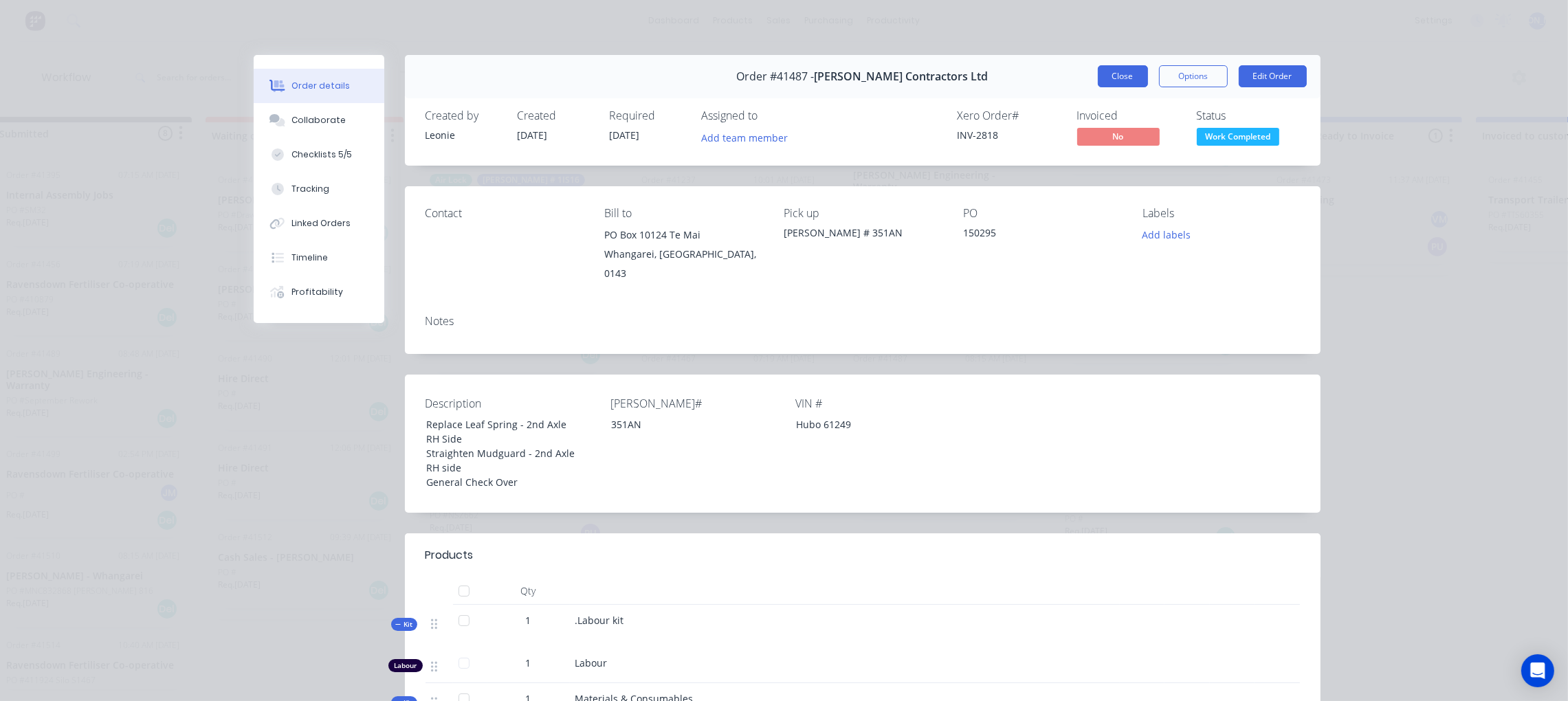
click at [1122, 70] on button "Close" at bounding box center [1123, 76] width 50 height 22
